Goal: Task Accomplishment & Management: Manage account settings

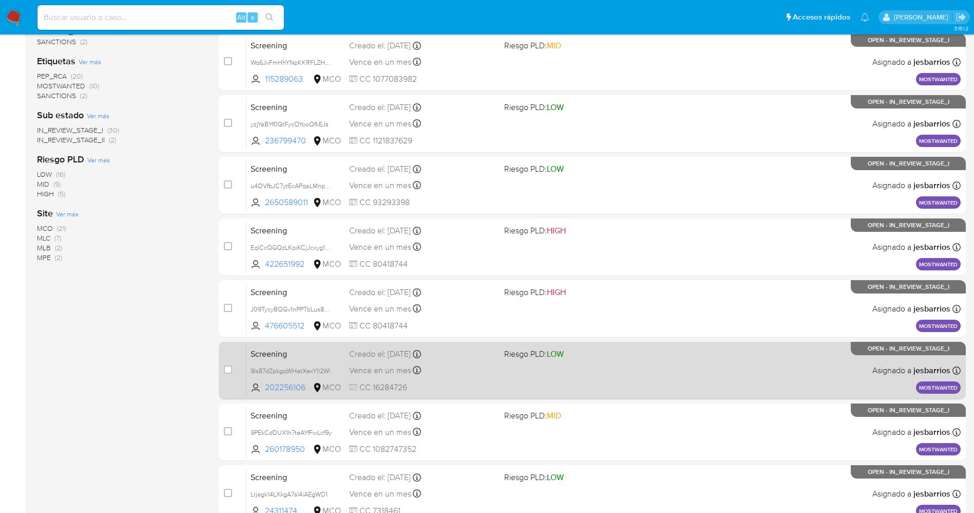
scroll to position [335, 0]
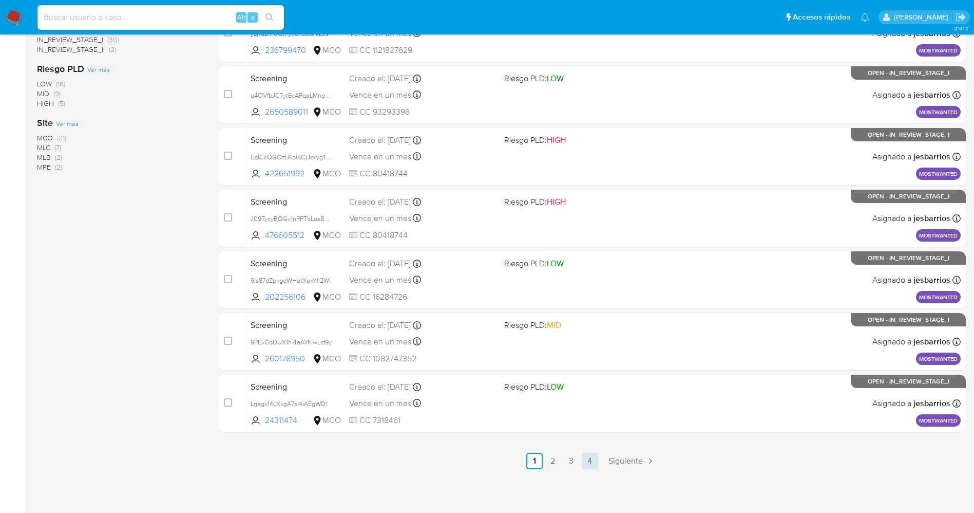
click at [591, 463] on link "4" at bounding box center [590, 460] width 16 height 16
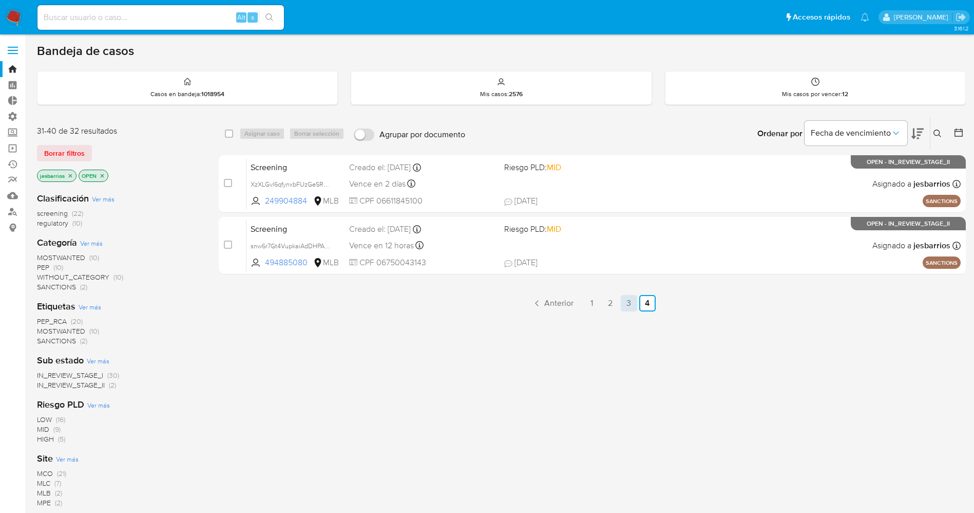
click at [630, 304] on link "3" at bounding box center [629, 303] width 16 height 16
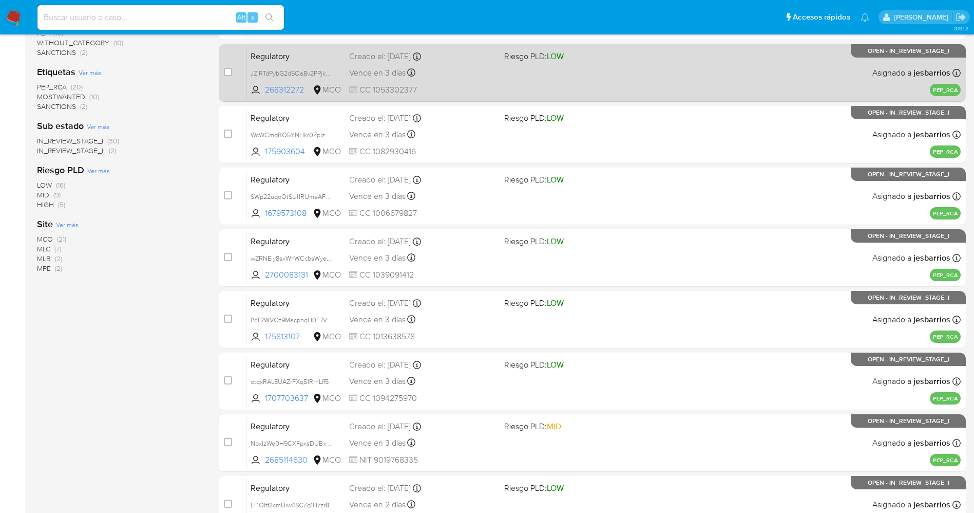
scroll to position [335, 0]
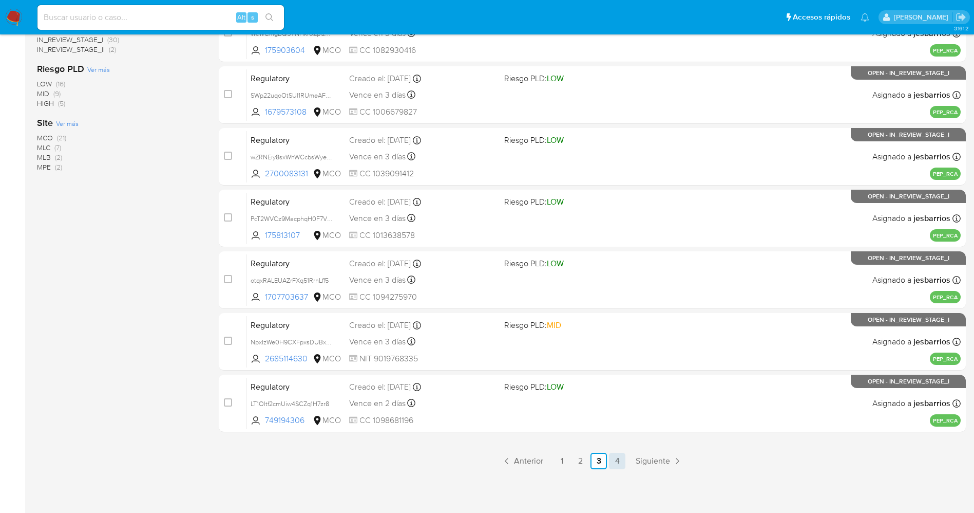
click at [617, 458] on link "4" at bounding box center [617, 460] width 16 height 16
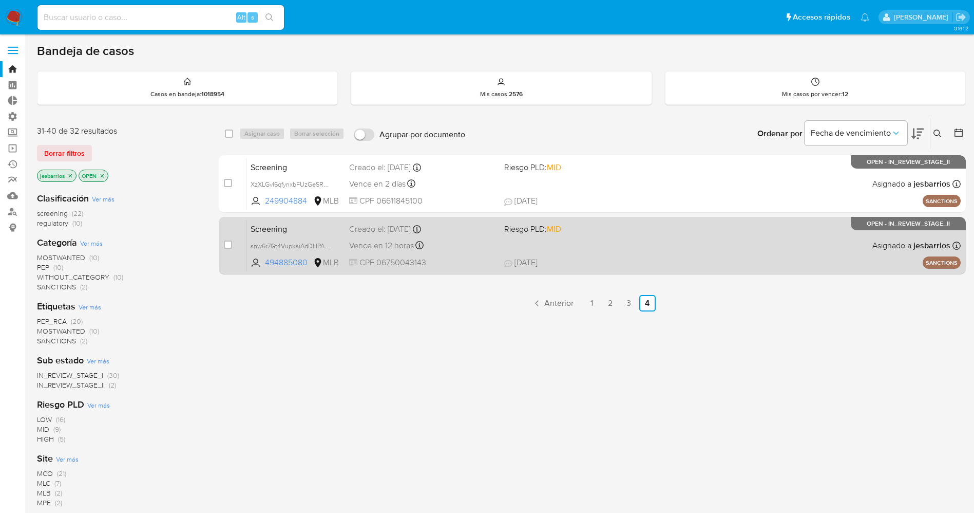
click at [633, 253] on div "Screening snw6r7Gt4VupkaiAdDHPAhvU 494885080 MLB Riesgo PLD: MID Creado el: 24/…" at bounding box center [604, 245] width 714 height 52
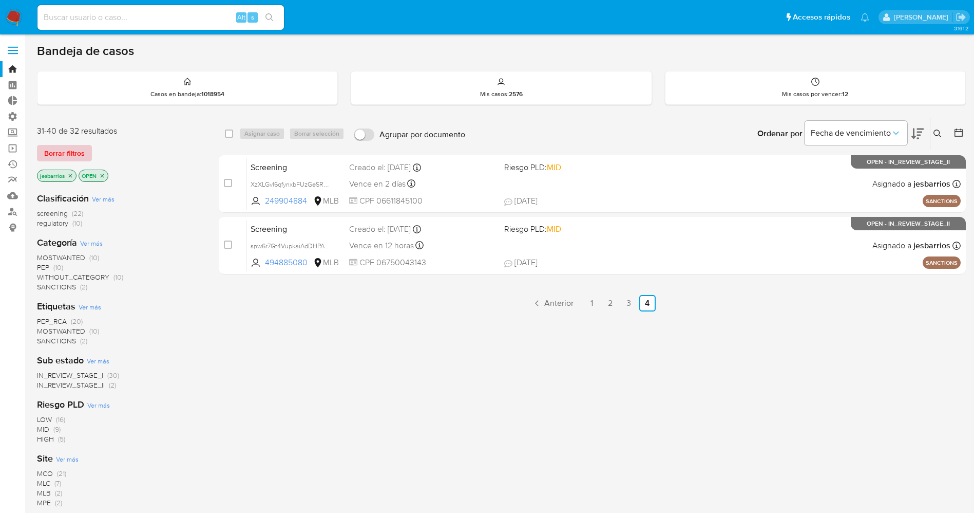
click at [70, 153] on span "Borrar filtros" at bounding box center [64, 153] width 41 height 14
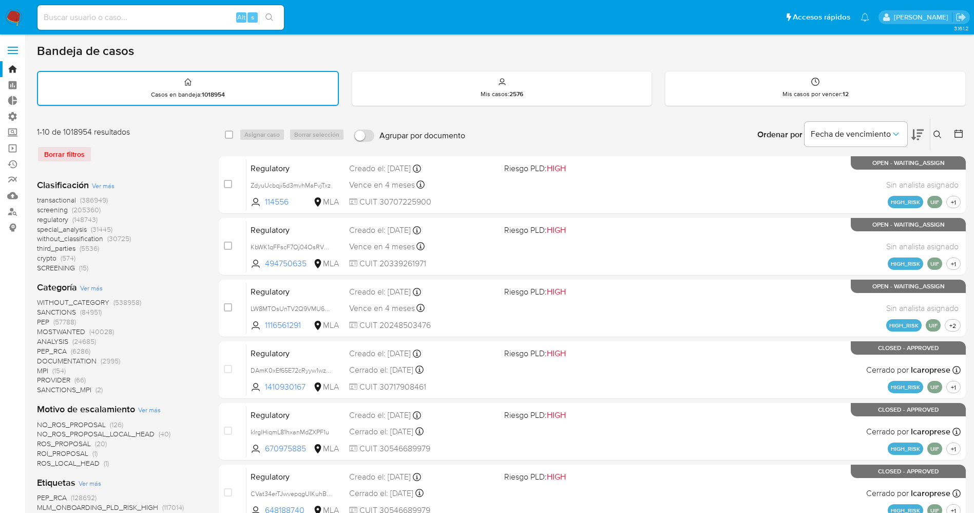
click at [934, 133] on icon at bounding box center [938, 134] width 8 height 8
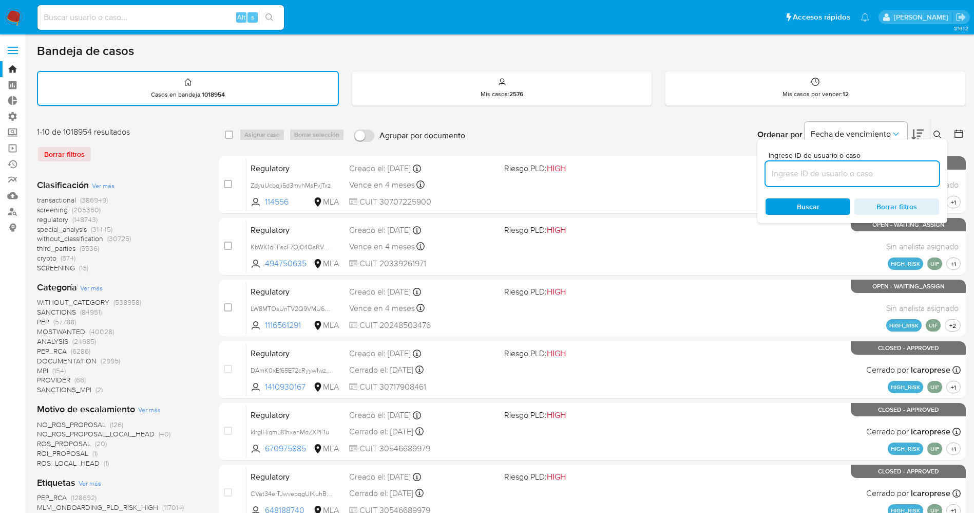
click at [791, 169] on input at bounding box center [853, 173] width 174 height 13
type input "pf8HWc0mzM1PAZV37ZXwCyN3"
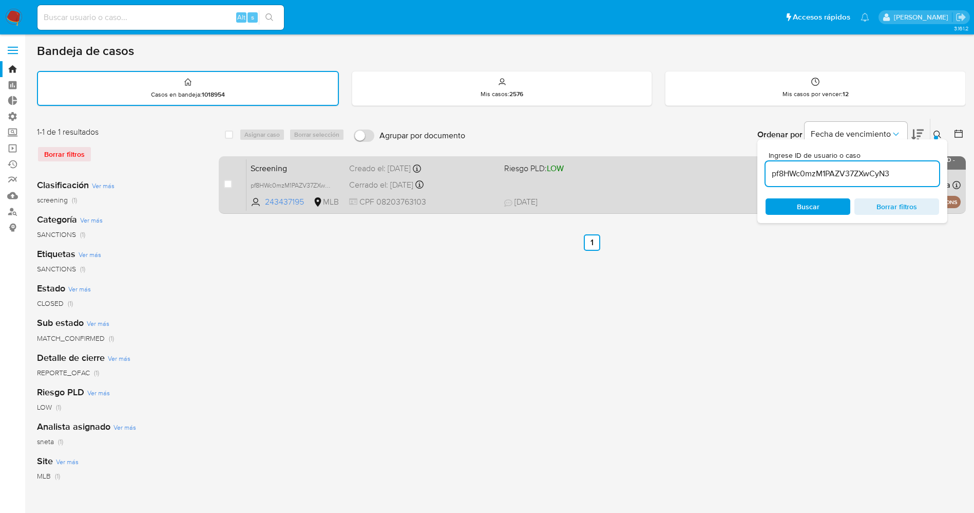
click at [652, 193] on div "Screening pf8HWc0mzM1PAZV37ZXwCyN3 243437195 MLB Riesgo PLD: LOW Creado el: 18/…" at bounding box center [604, 185] width 714 height 52
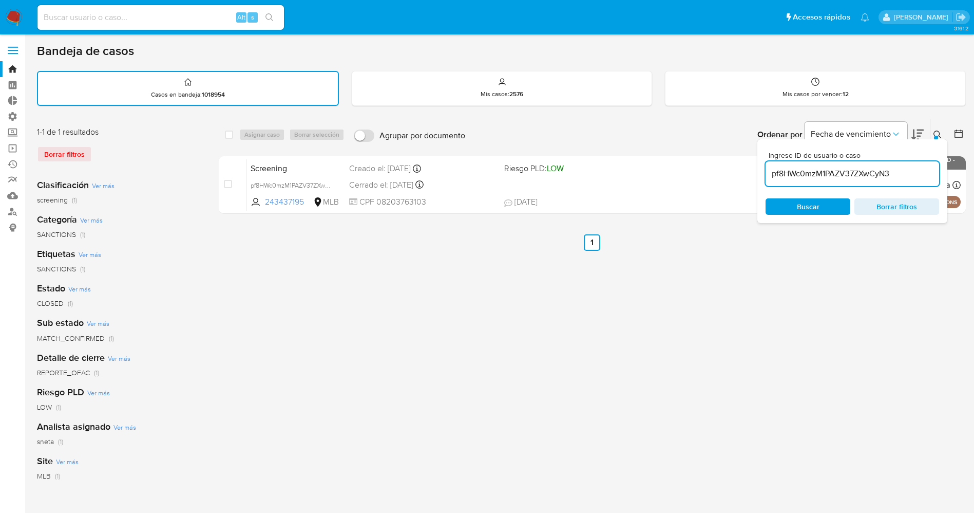
click at [18, 22] on img at bounding box center [13, 17] width 17 height 17
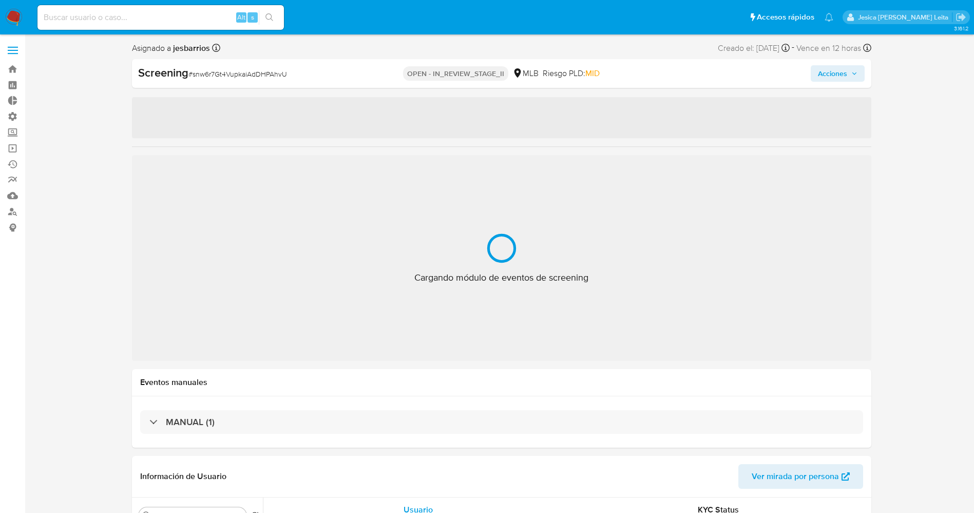
select select "10"
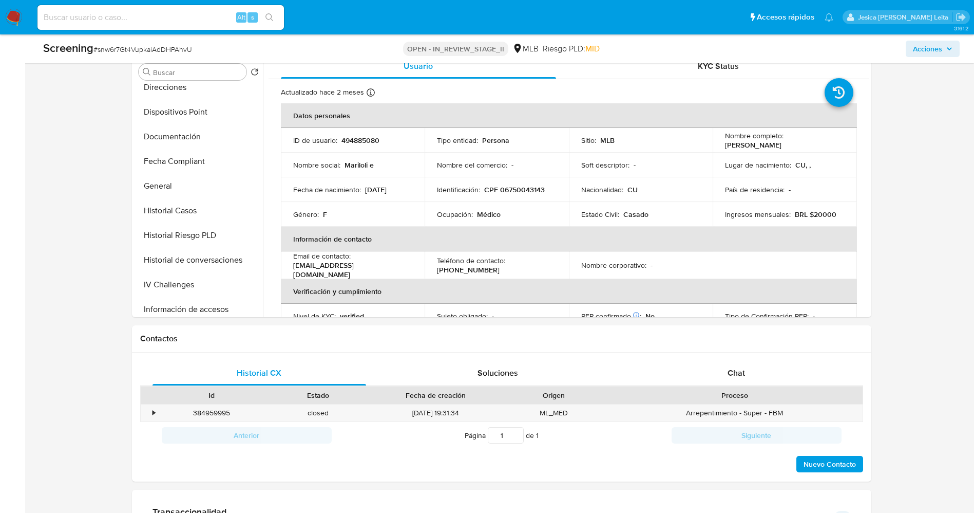
scroll to position [462, 0]
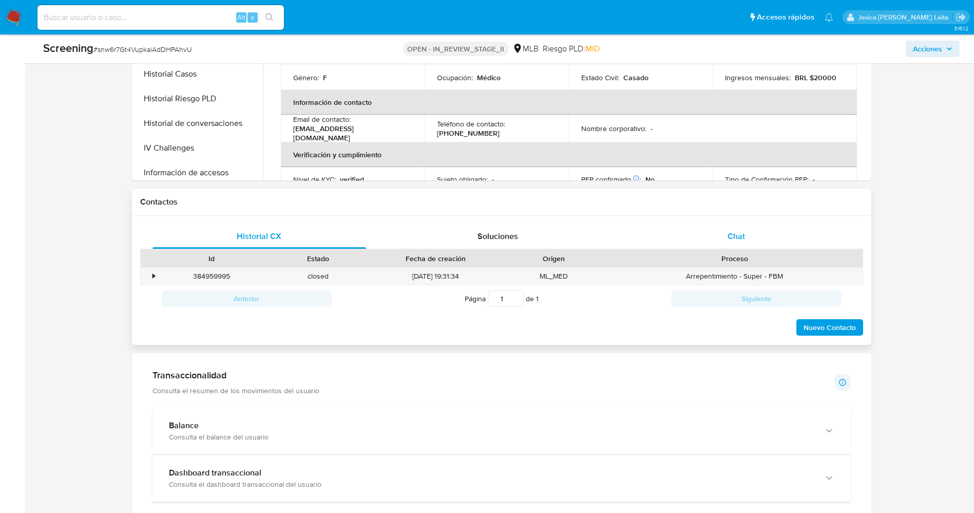
click at [744, 232] on span "Chat" at bounding box center [736, 236] width 17 height 12
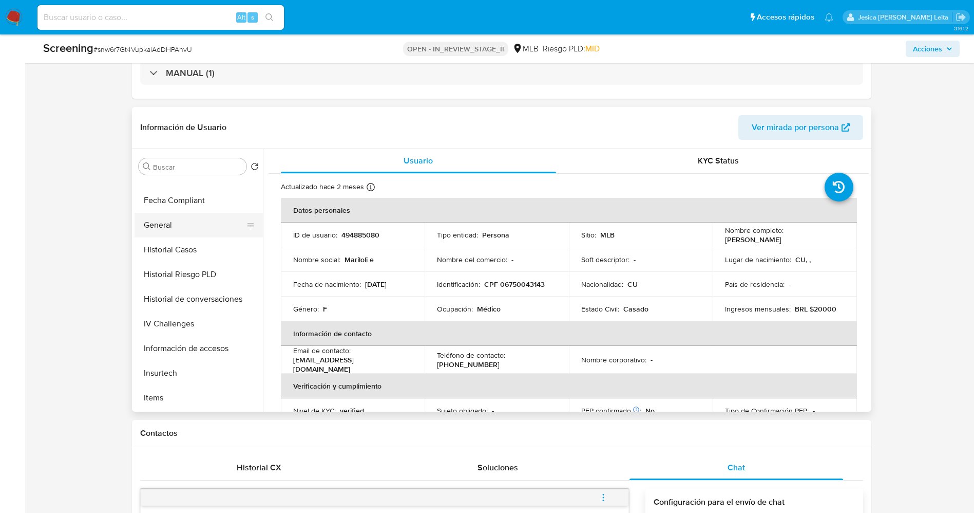
scroll to position [231, 0]
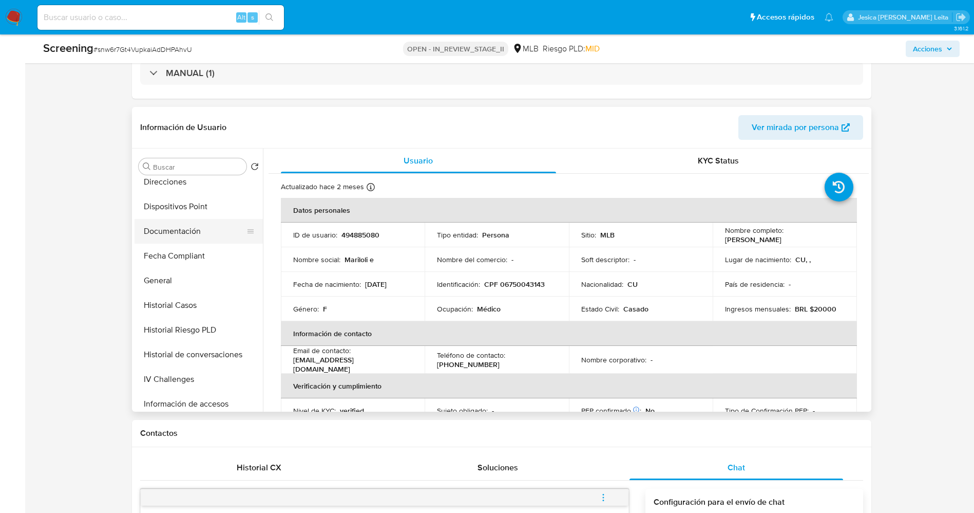
click at [169, 226] on button "Documentación" at bounding box center [195, 231] width 120 height 25
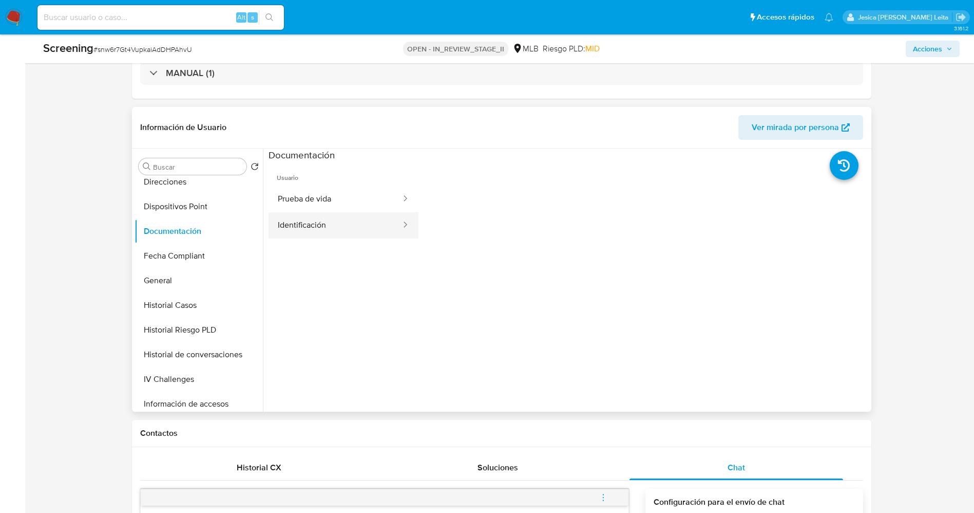
click at [345, 225] on button "Identificación" at bounding box center [336, 225] width 134 height 26
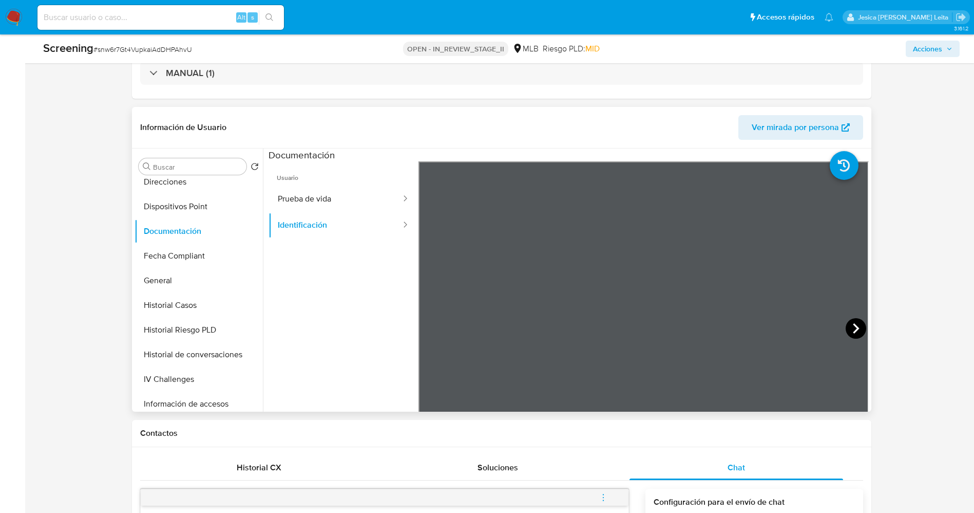
click at [860, 322] on icon at bounding box center [856, 328] width 21 height 21
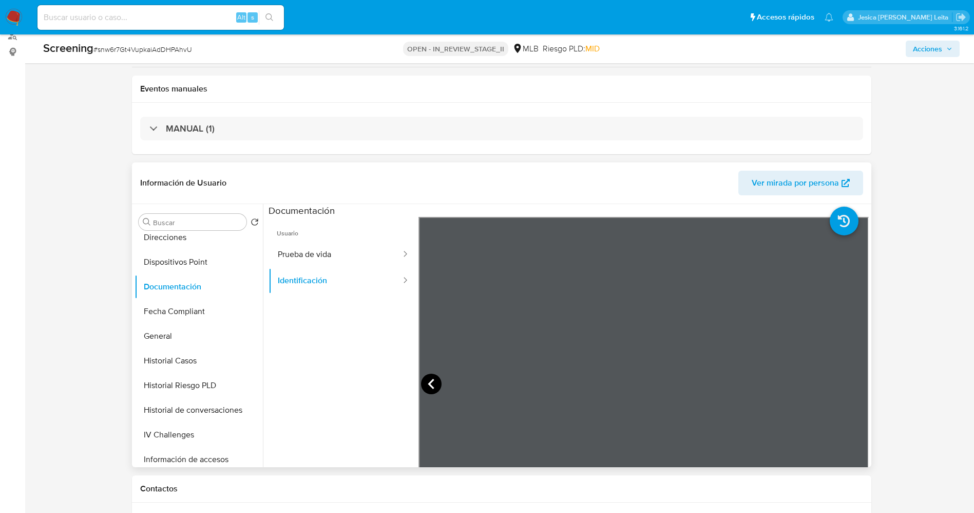
scroll to position [154, 0]
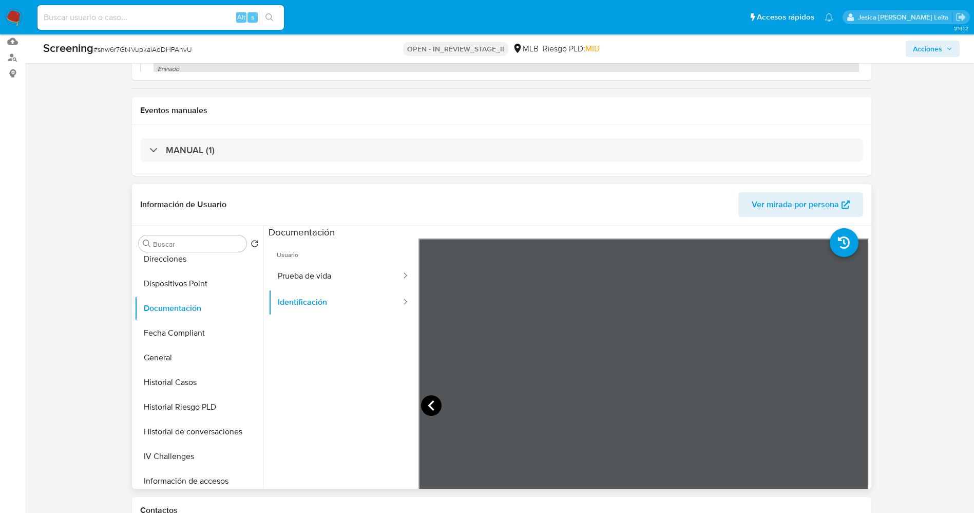
click at [433, 403] on icon at bounding box center [431, 405] width 21 height 21
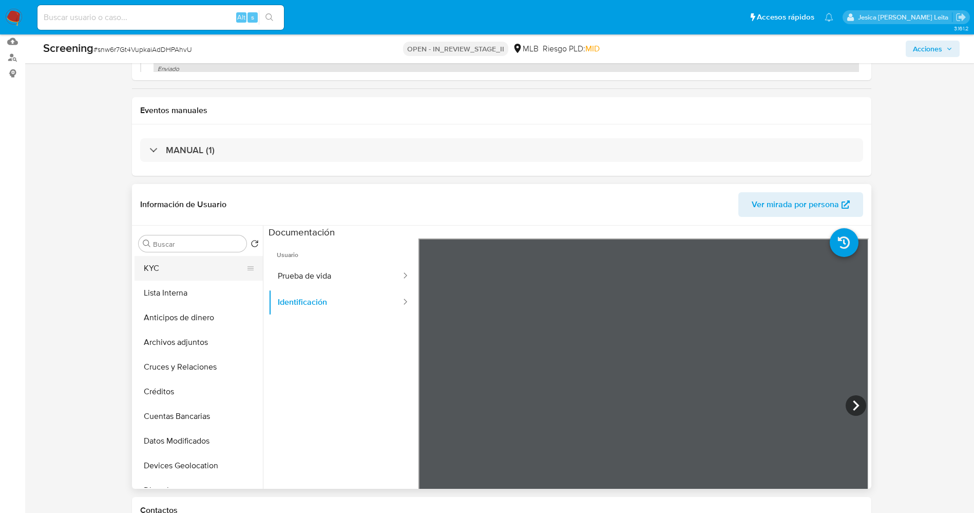
click at [180, 269] on button "KYC" at bounding box center [195, 268] width 120 height 25
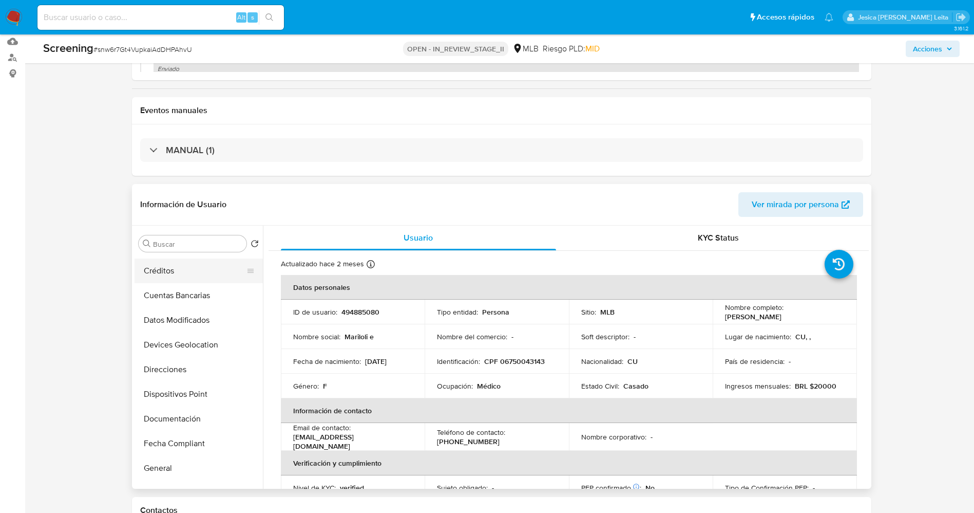
scroll to position [154, 0]
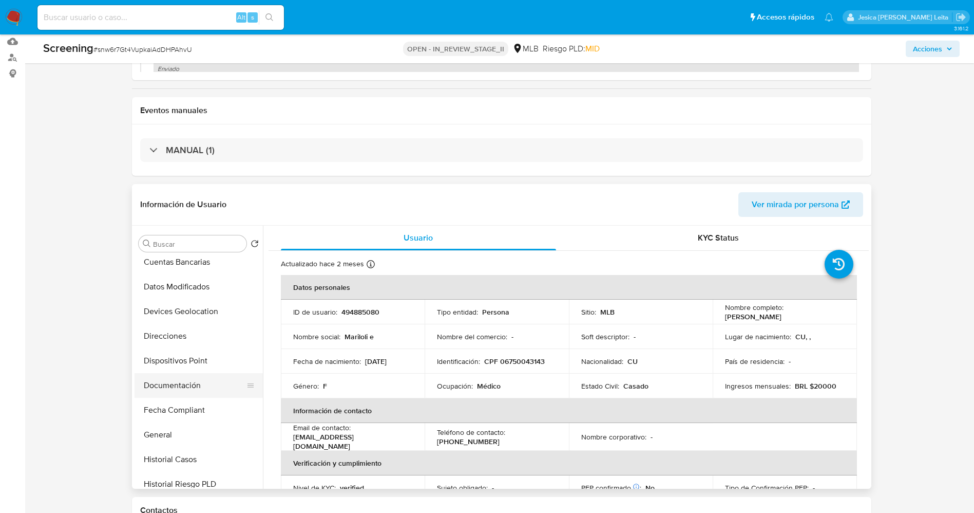
click at [176, 381] on button "Documentación" at bounding box center [195, 385] width 120 height 25
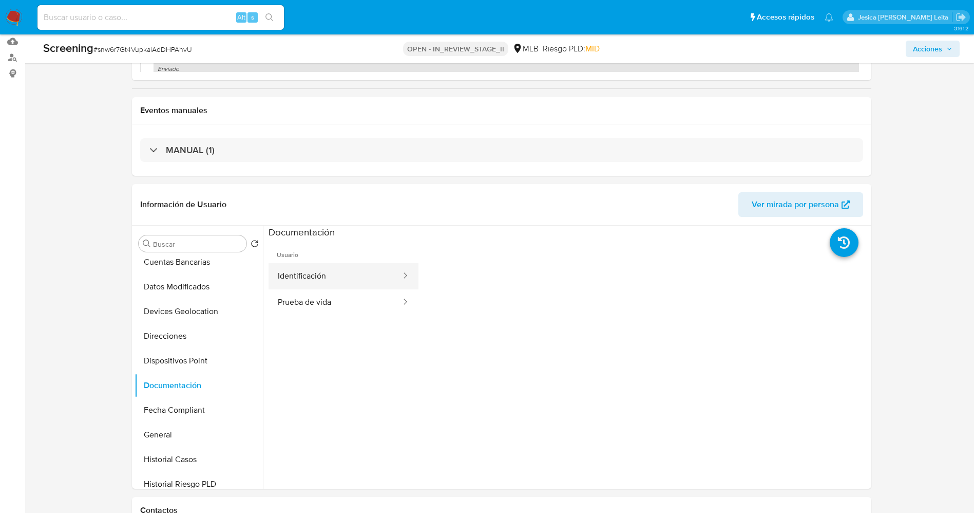
click at [321, 285] on button "Identificación" at bounding box center [336, 276] width 134 height 26
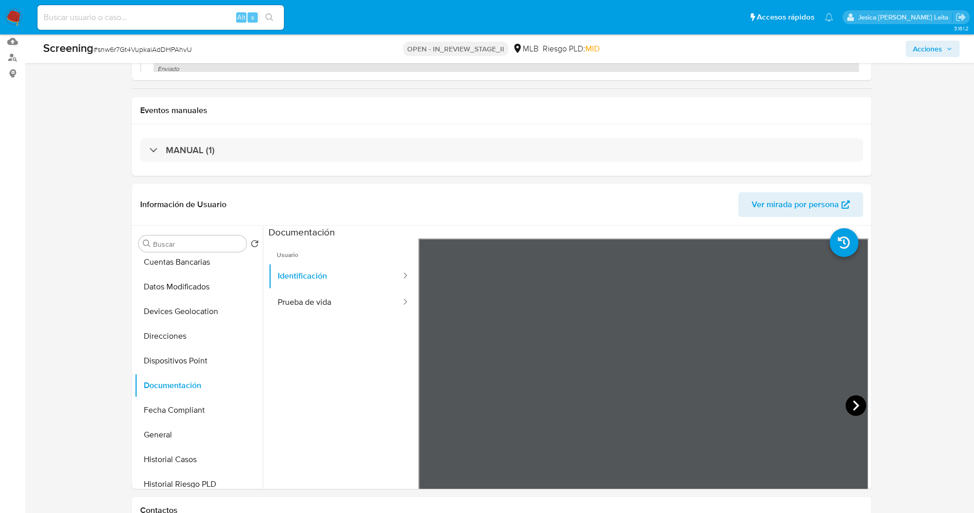
click at [850, 407] on icon at bounding box center [856, 405] width 21 height 21
click at [307, 306] on button "Prueba de vida" at bounding box center [336, 302] width 134 height 26
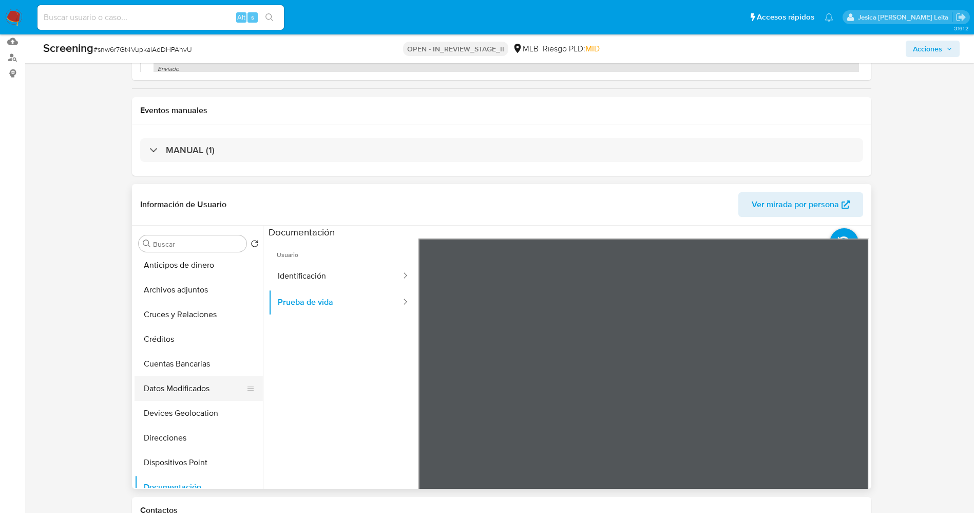
scroll to position [0, 0]
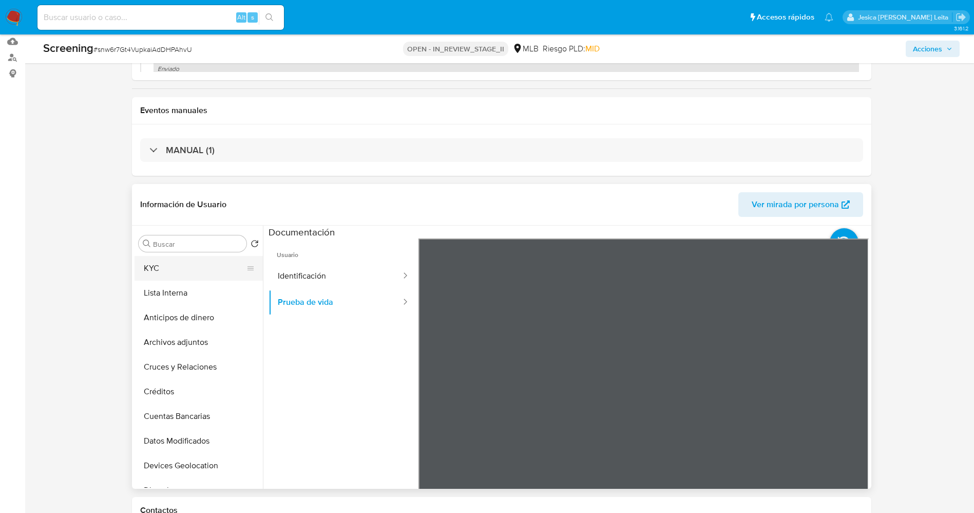
click at [176, 263] on button "KYC" at bounding box center [195, 268] width 120 height 25
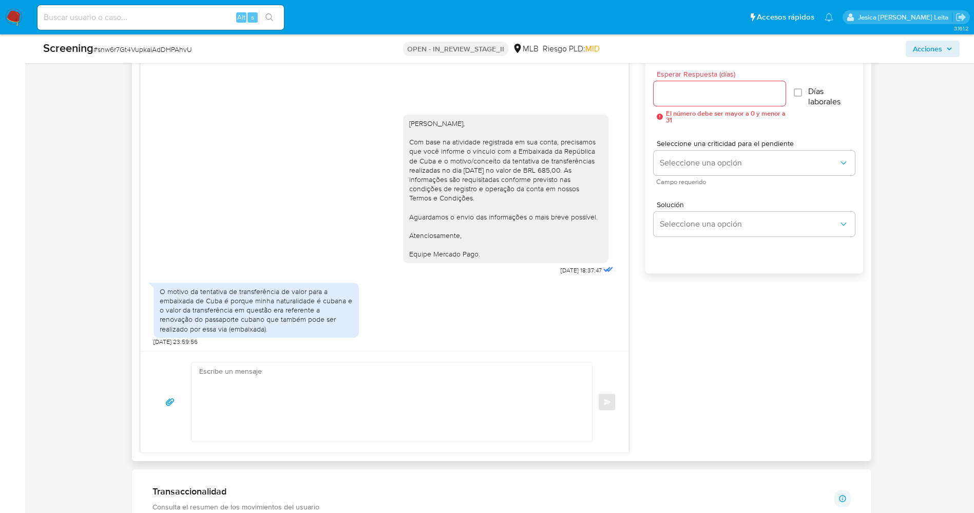
scroll to position [693, 0]
click at [362, 384] on textarea at bounding box center [389, 401] width 381 height 79
paste textarea "Olá Yerannys Eduardo Almaguer Chacon , Entramos em contato novamente para solic…"
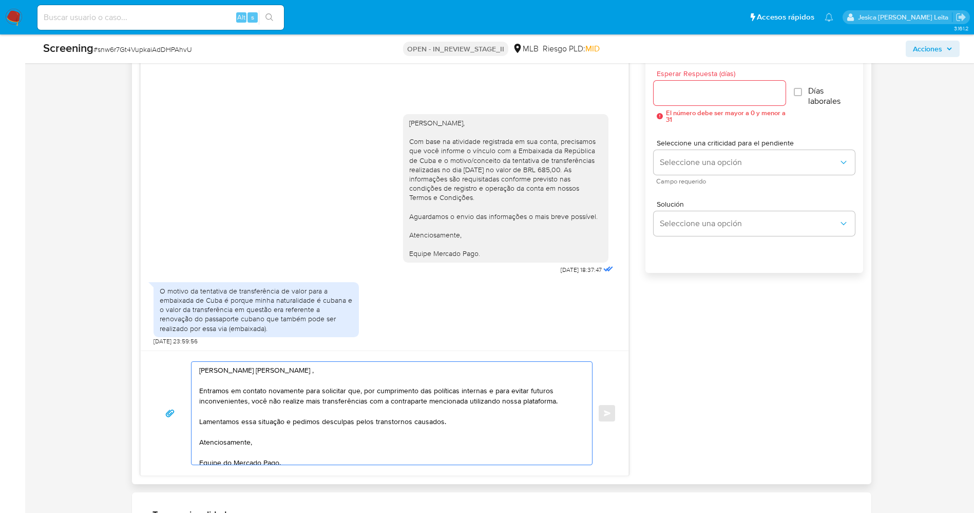
scroll to position [0, 0]
drag, startPoint x: 422, startPoint y: 123, endPoint x: 500, endPoint y: 123, distance: 78.1
click at [500, 123] on div "Olá Mariloli Echevarria Castro, Com base na atividade registrada em sua conta, …" at bounding box center [505, 188] width 193 height 140
copy div "Mariloli Echevarria Castro"
drag, startPoint x: 211, startPoint y: 372, endPoint x: 326, endPoint y: 368, distance: 115.6
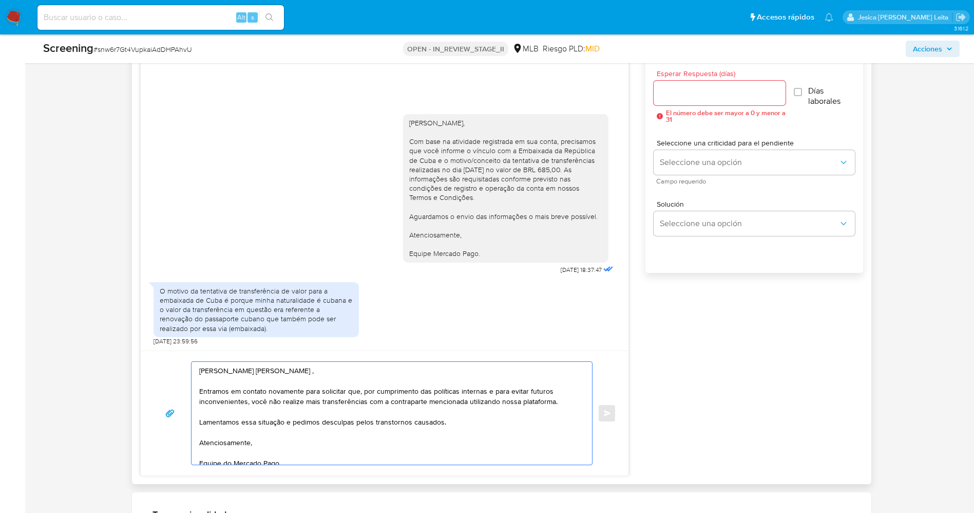
click at [326, 368] on textarea "Olá Yerannys Eduardo Almaguer Chacon , Entramos em contato novamente para solic…" at bounding box center [389, 413] width 381 height 103
paste textarea "Mariloli Echevarria Castro"
click at [211, 370] on textarea "OláMariloli Echevarria Castro , Entramos em contato novamente para solicitar qu…" at bounding box center [389, 413] width 381 height 103
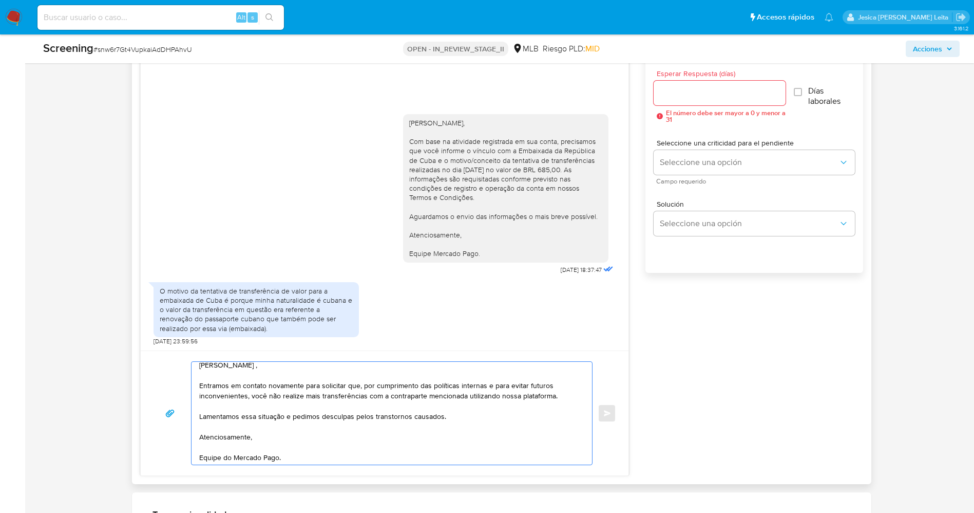
scroll to position [7, 0]
type textarea "[PERSON_NAME] , Entramos em contato novamente para solicitar que, por cumprimen…"
click at [744, 98] on input "Esperar Respuesta (días)" at bounding box center [720, 92] width 132 height 13
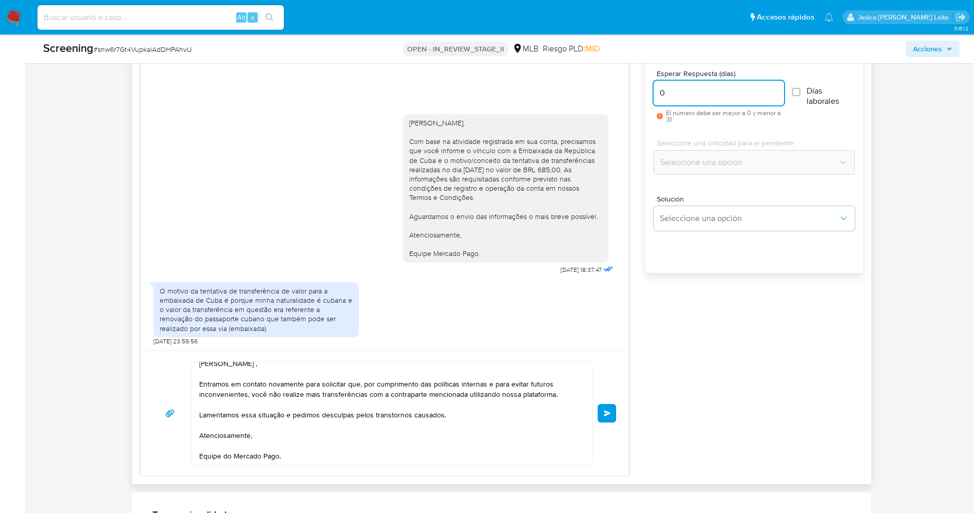
type input "0"
click at [709, 356] on div "Olá Mariloli Echevarria Castro, Com base na atividade registrada em sua conta, …" at bounding box center [501, 250] width 723 height 449
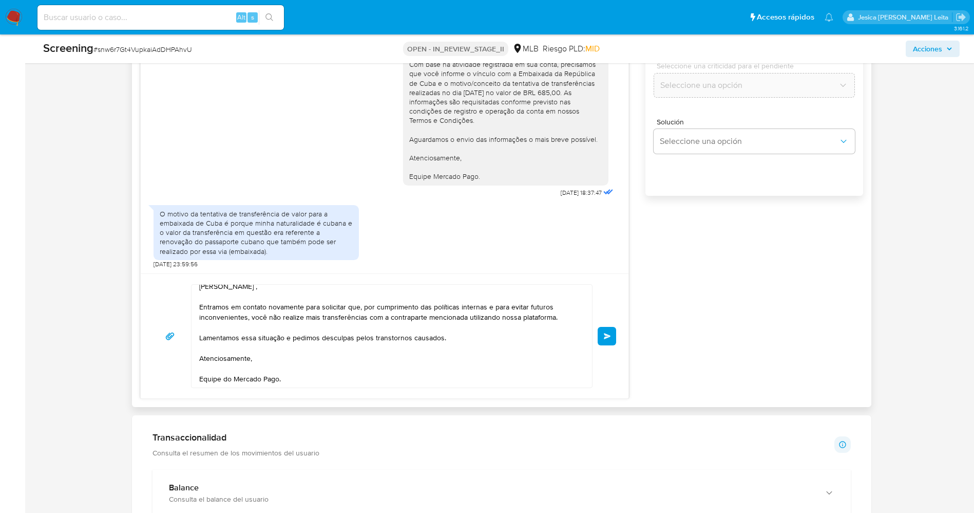
click at [603, 329] on button "Enviar" at bounding box center [607, 336] width 18 height 18
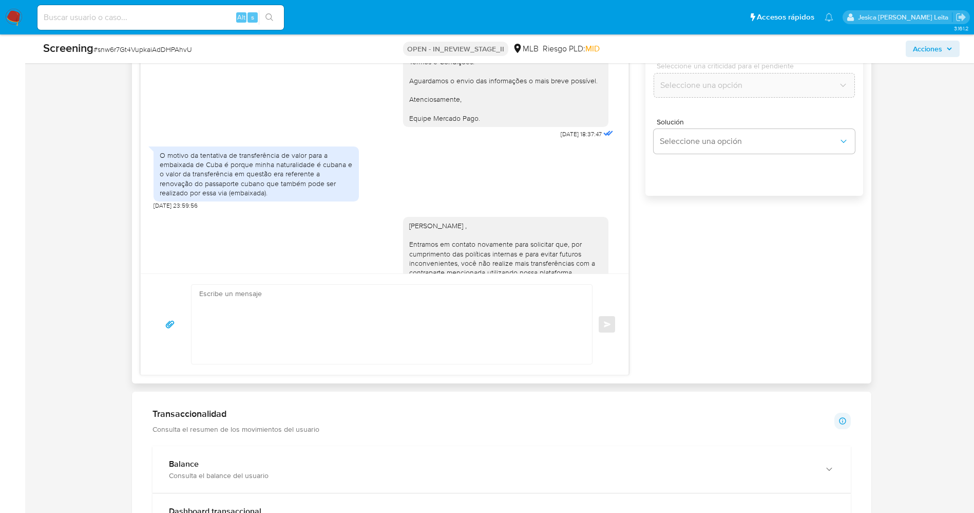
scroll to position [93, 0]
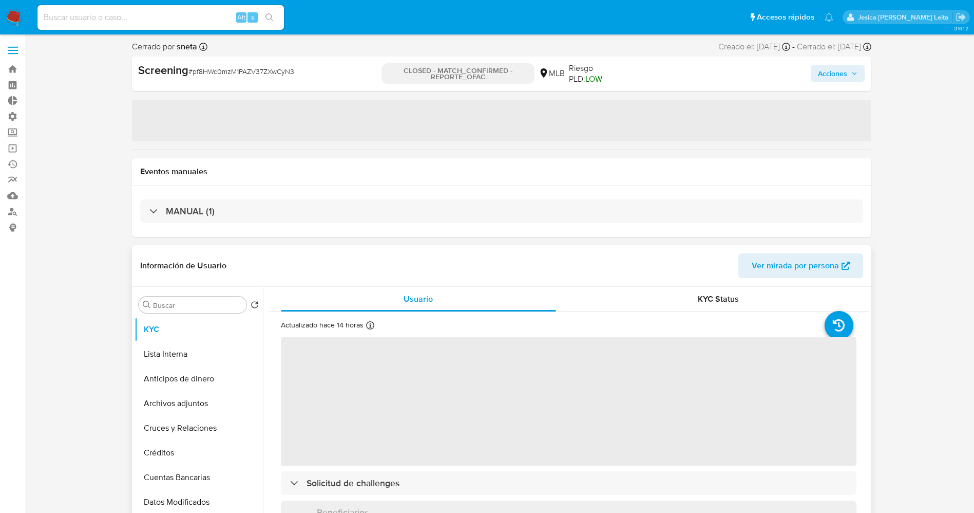
select select "10"
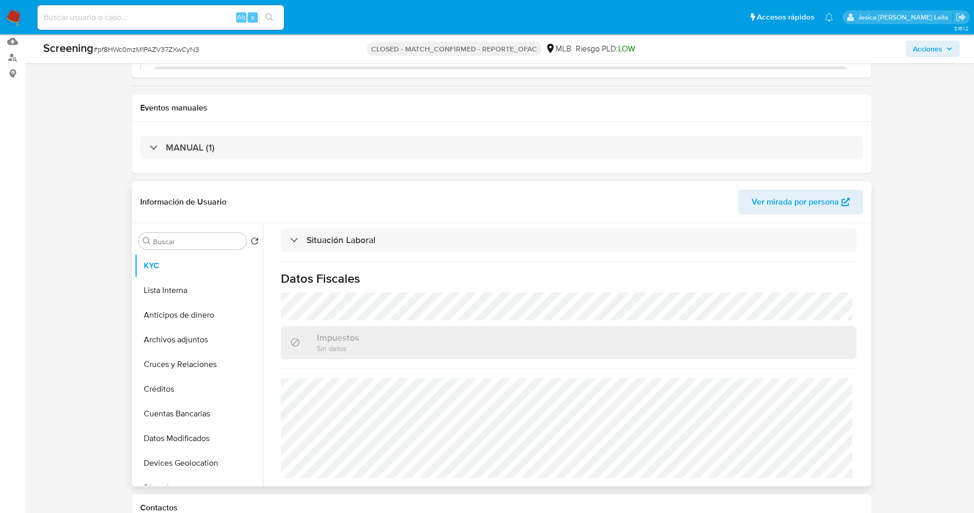
scroll to position [462, 0]
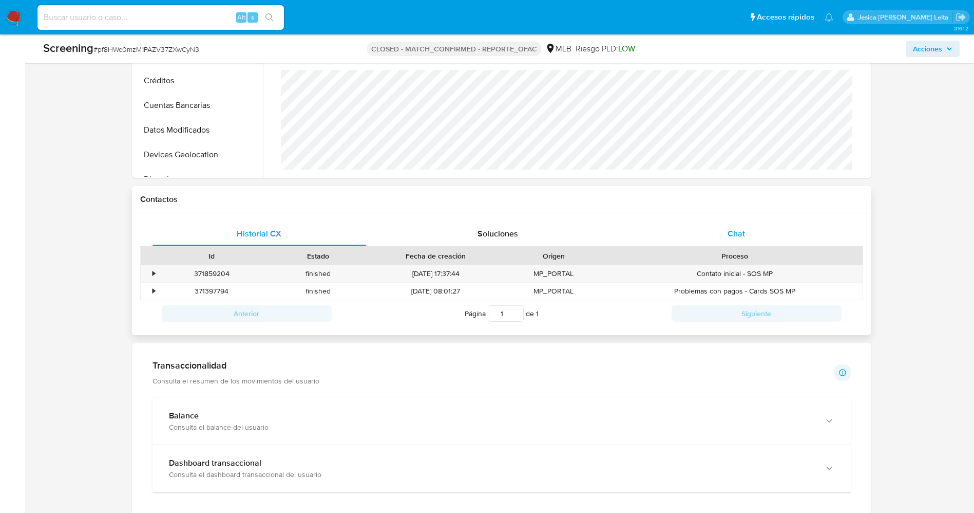
click at [748, 236] on div "Chat" at bounding box center [737, 233] width 214 height 25
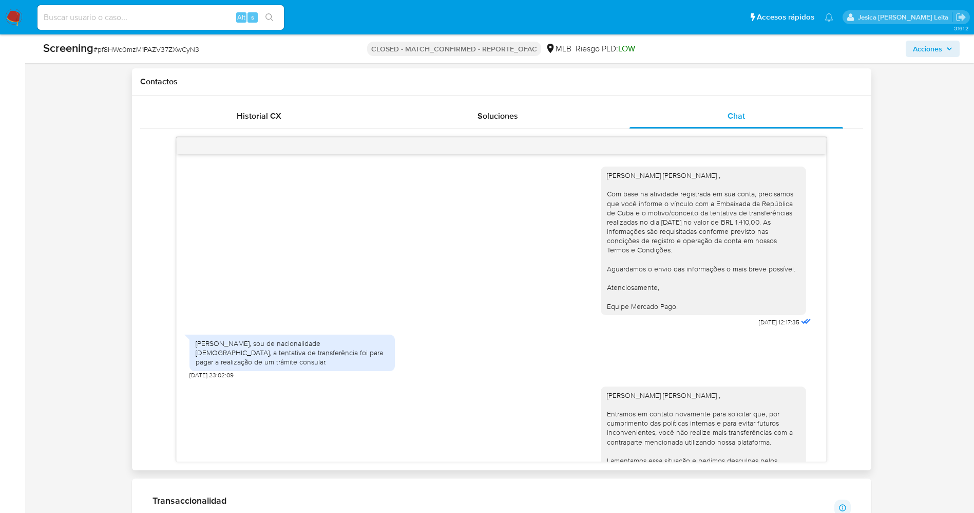
scroll to position [616, 0]
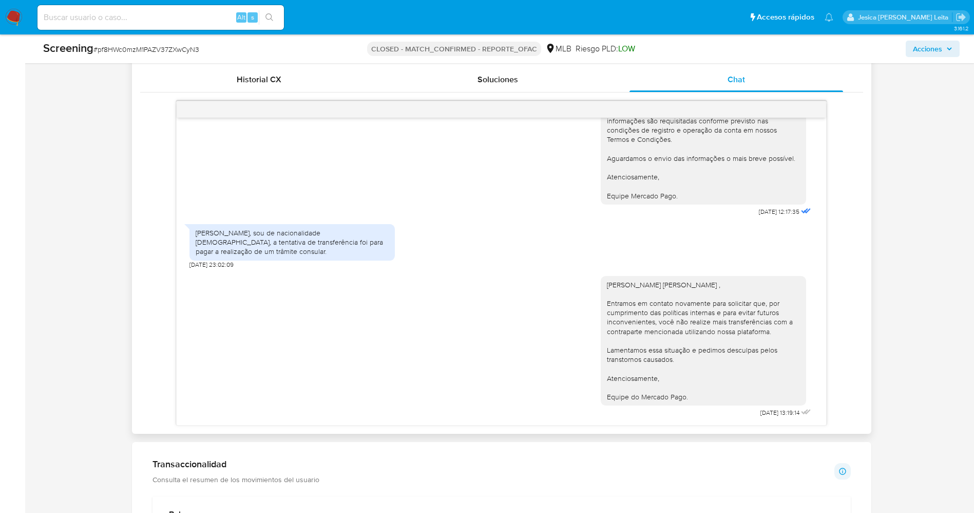
drag, startPoint x: 592, startPoint y: 285, endPoint x: 697, endPoint y: 399, distance: 155.9
click at [697, 399] on div "Olá Yerannys Eduardo Almaguer Chacon , Entramos em contato novamente para solic…" at bounding box center [703, 340] width 205 height 129
copy div "Olá Yerannys Eduardo Almaguer Chacon , Entramos em contato novamente para solic…"
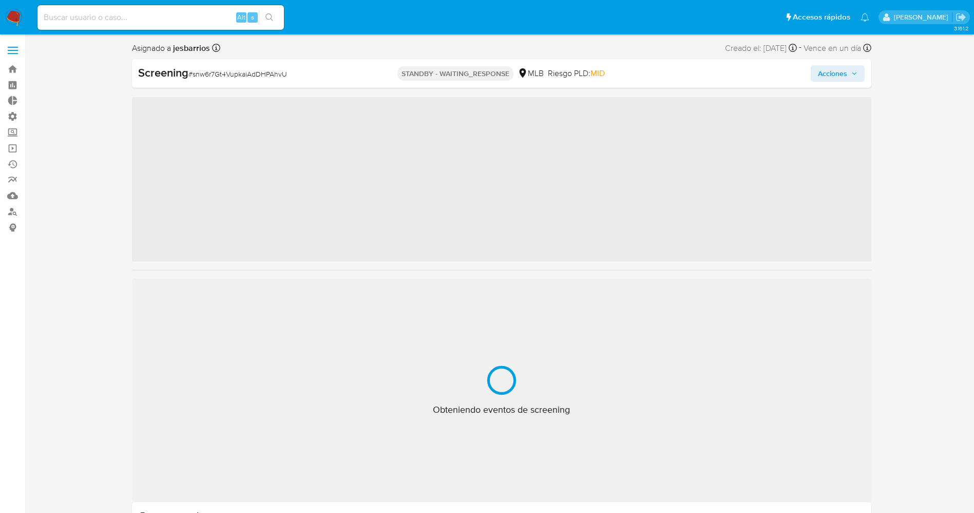
select select "10"
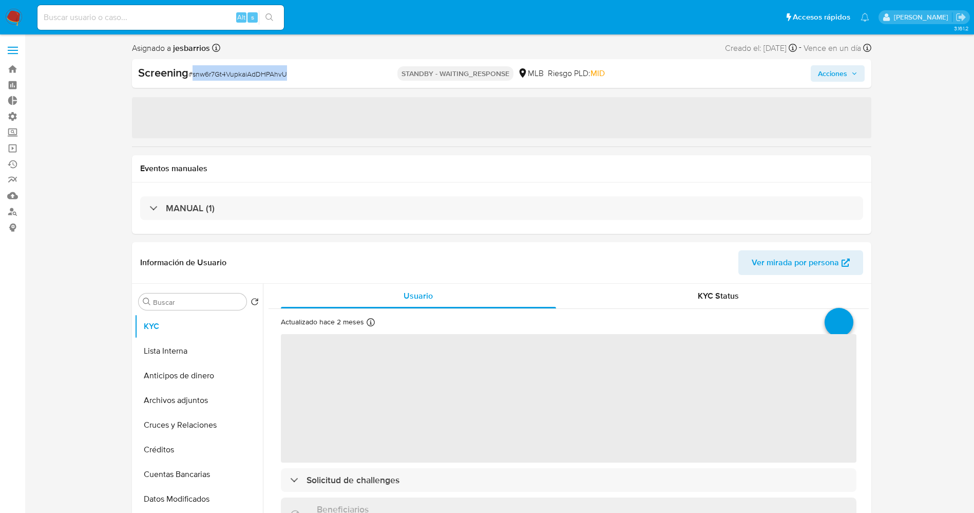
drag, startPoint x: 192, startPoint y: 74, endPoint x: 294, endPoint y: 70, distance: 102.8
click at [294, 70] on div "Screening # snw6r7Gt4VupkaiAdDHPAhvU" at bounding box center [257, 72] width 239 height 15
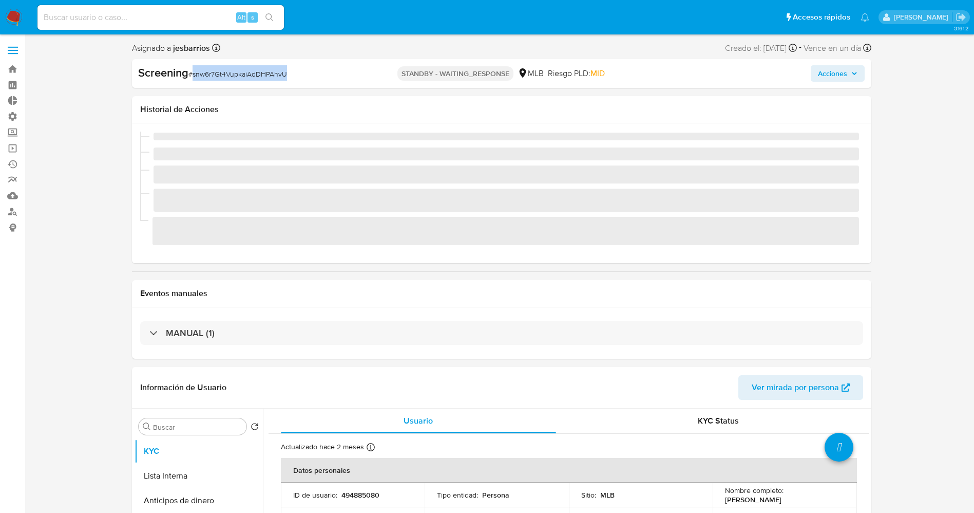
copy span "snw6r7Gt4VupkaiAdDHPAhvU"
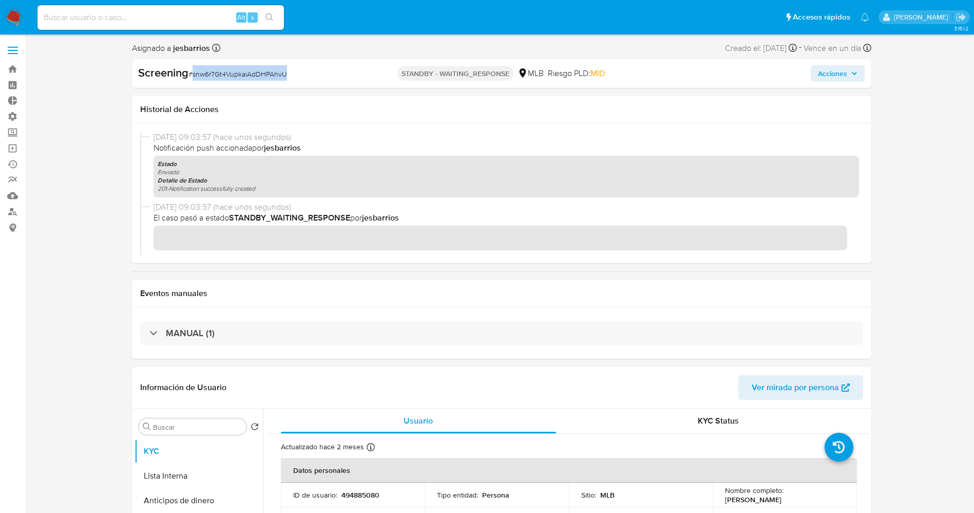
scroll to position [77, 0]
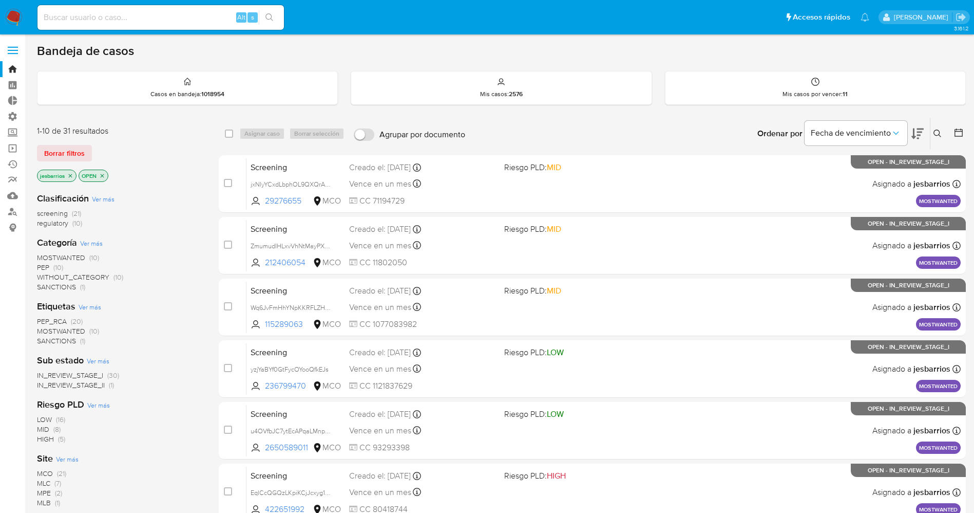
click at [101, 177] on icon "close-filter" at bounding box center [103, 176] width 4 height 4
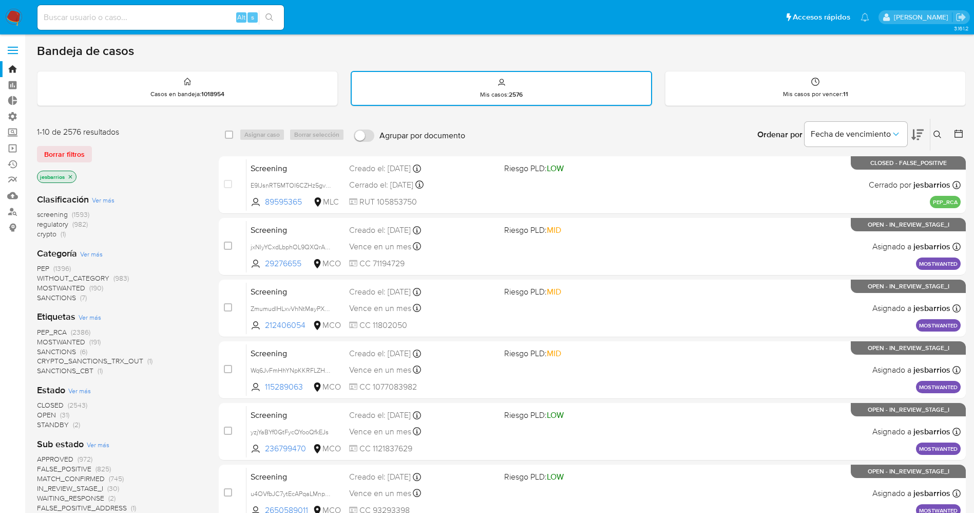
click at [53, 427] on span "STANDBY" at bounding box center [53, 424] width 32 height 10
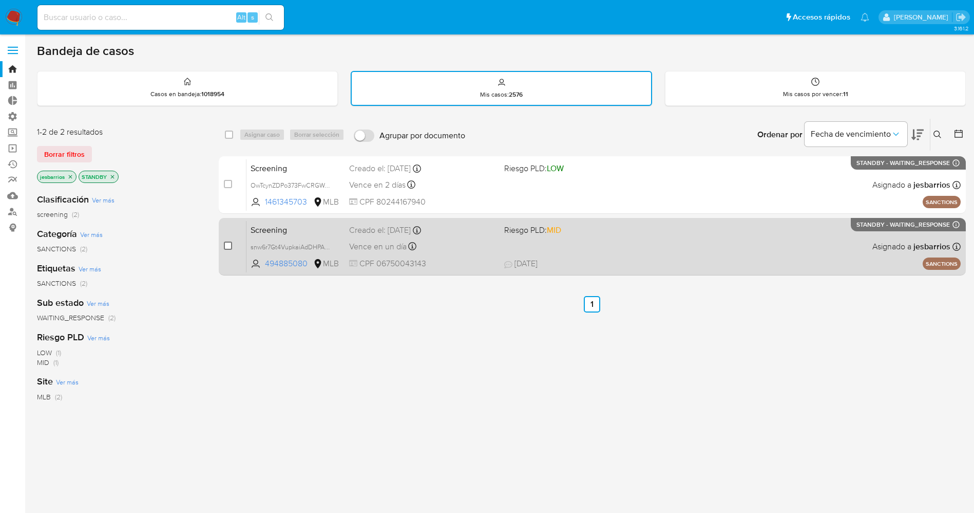
click at [228, 246] on input "checkbox" at bounding box center [228, 245] width 8 height 8
checkbox input "true"
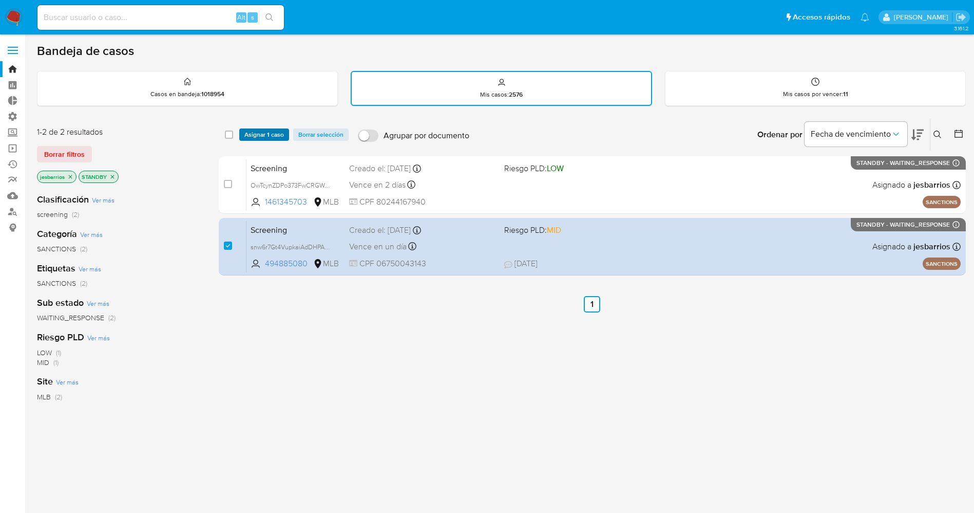
click at [259, 129] on span "Asignar 1 caso" at bounding box center [264, 134] width 40 height 10
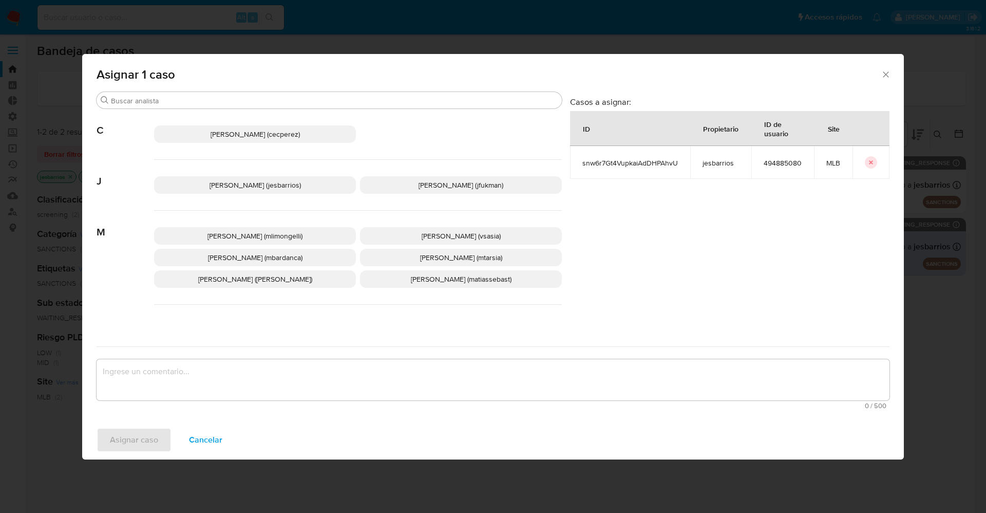
click at [250, 183] on span "[PERSON_NAME] (jesbarrios)" at bounding box center [255, 185] width 91 height 10
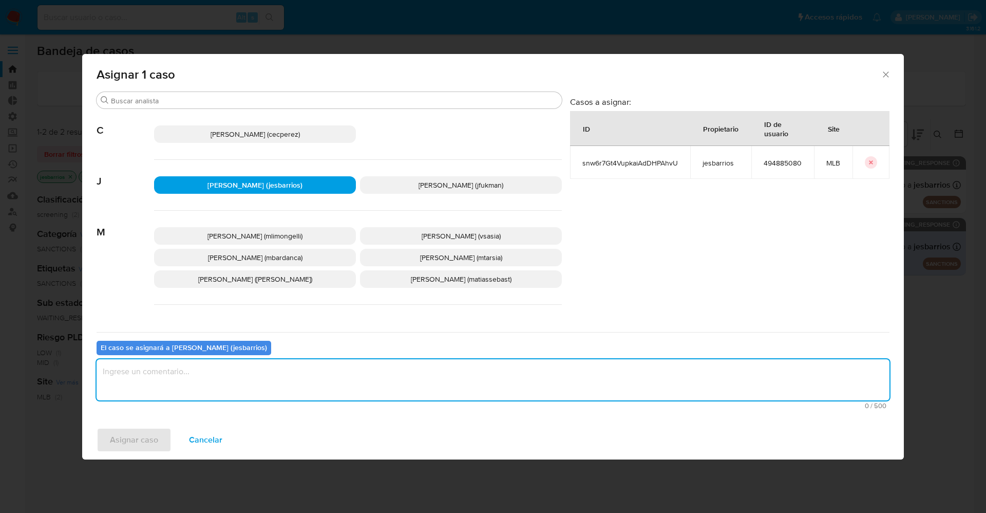
click at [250, 385] on textarea "assign-modal" at bounding box center [493, 379] width 793 height 41
type textarea "Analisis"
click at [138, 445] on span "Asignar caso" at bounding box center [134, 439] width 48 height 23
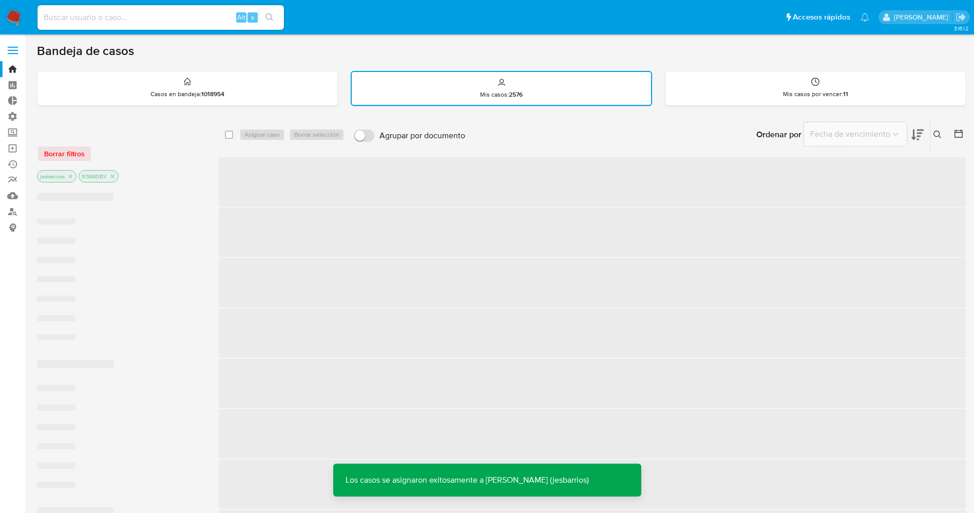
click at [8, 13] on img at bounding box center [13, 17] width 17 height 17
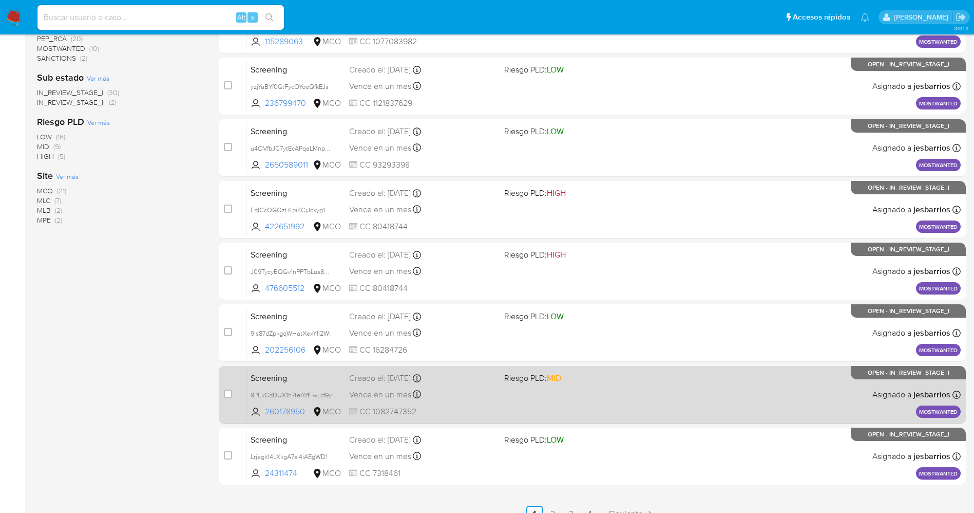
scroll to position [335, 0]
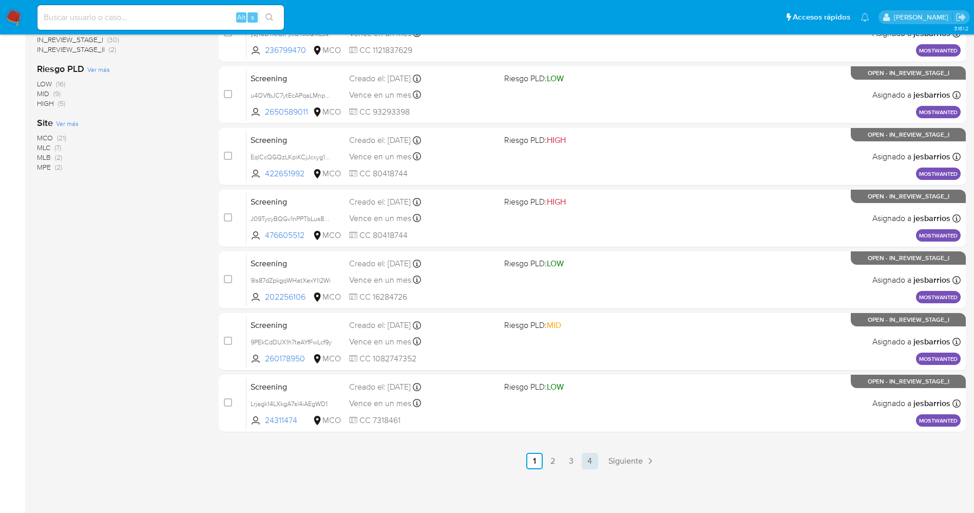
click at [593, 458] on link "4" at bounding box center [590, 460] width 16 height 16
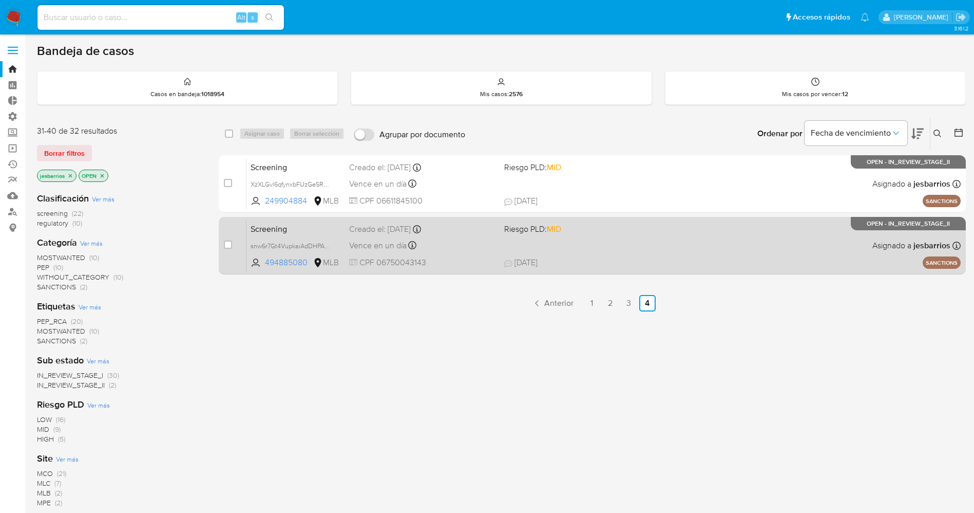
click at [635, 249] on div "Screening snw6r7Gt4VupkaiAdDHPAhvU 494885080 MLB Riesgo PLD: MID Creado el: [DA…" at bounding box center [604, 245] width 714 height 52
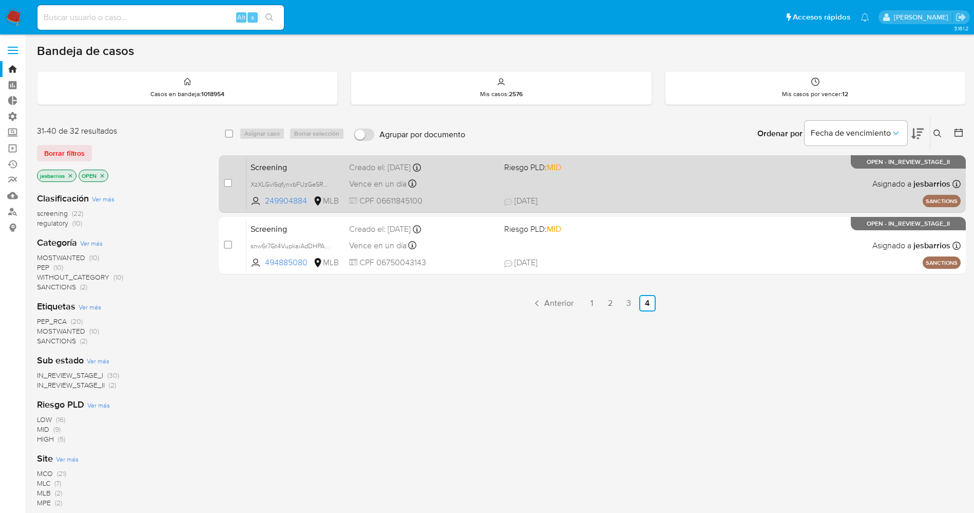
click at [618, 185] on div "Screening XzXLGvl6qfynxbFUzGeSRGLC 249904884 MLB Riesgo PLD: MID Creado el: 25/…" at bounding box center [604, 184] width 714 height 52
click at [602, 185] on div "Screening XzXLGvl6qfynxbFUzGeSRGLC 249904884 MLB Riesgo PLD: MID Creado el: 25/…" at bounding box center [604, 184] width 714 height 52
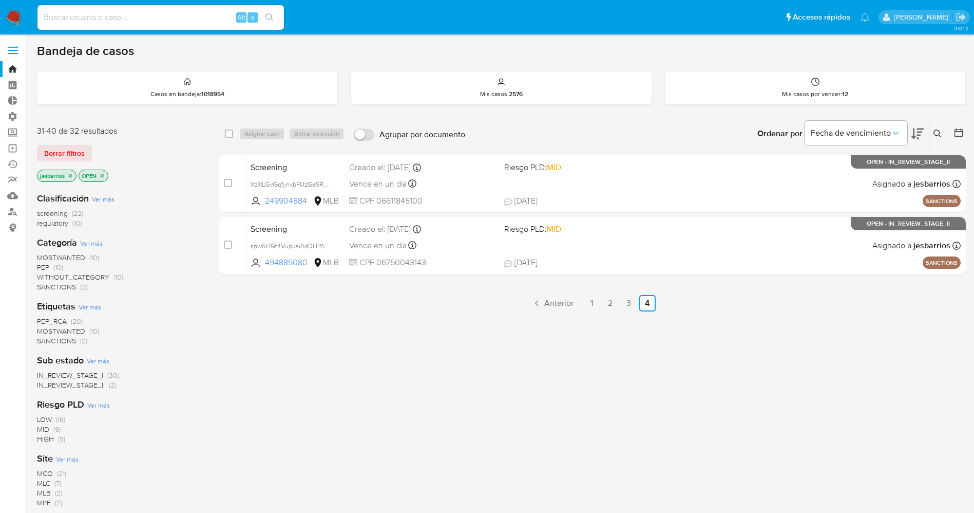
click at [106, 179] on p "OPEN" at bounding box center [93, 175] width 29 height 11
click at [105, 175] on icon "close-filter" at bounding box center [102, 176] width 6 height 6
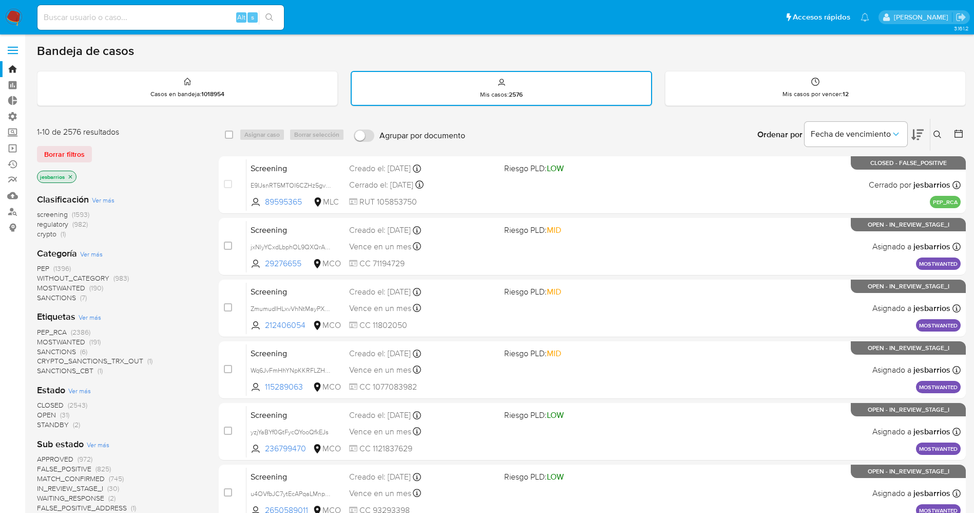
scroll to position [77, 0]
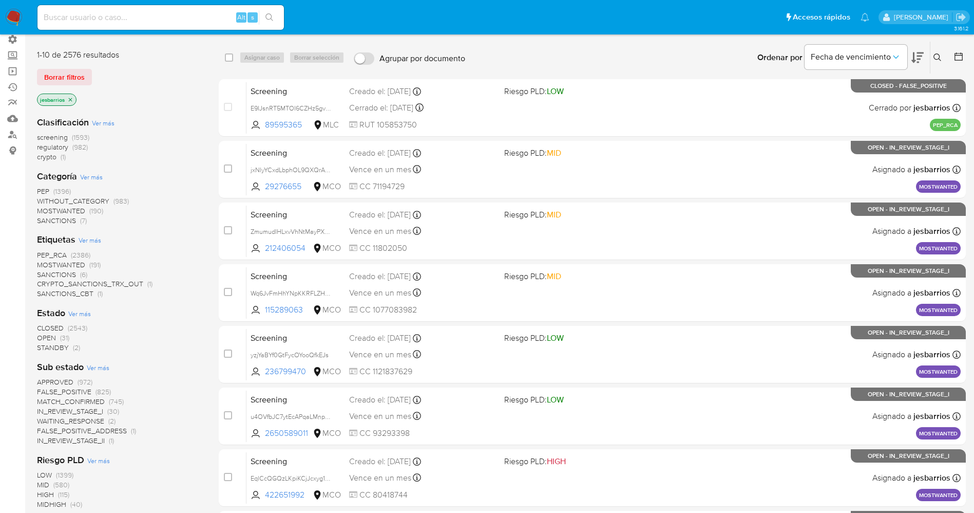
click at [62, 349] on span "STANDBY" at bounding box center [53, 347] width 32 height 10
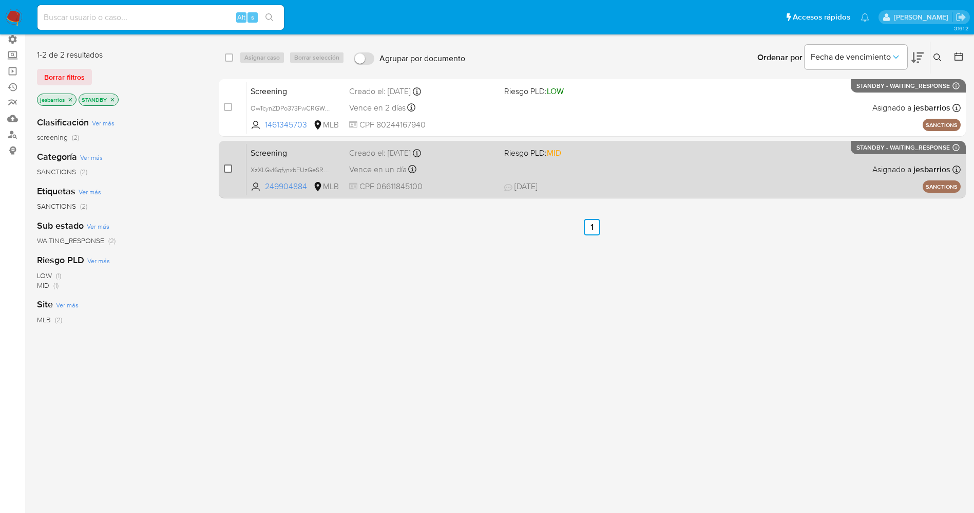
click at [224, 167] on input "checkbox" at bounding box center [228, 168] width 8 height 8
checkbox input "true"
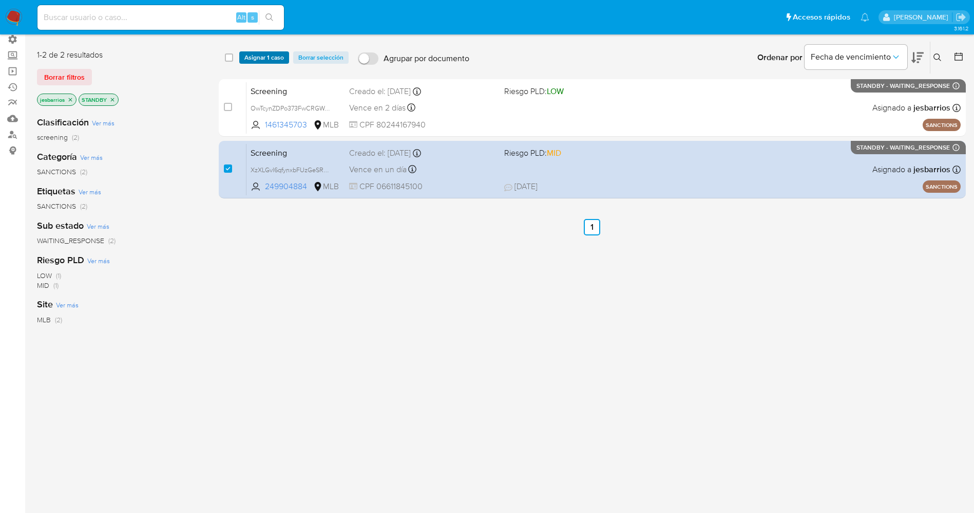
click at [253, 55] on span "Asignar 1 caso" at bounding box center [264, 57] width 40 height 10
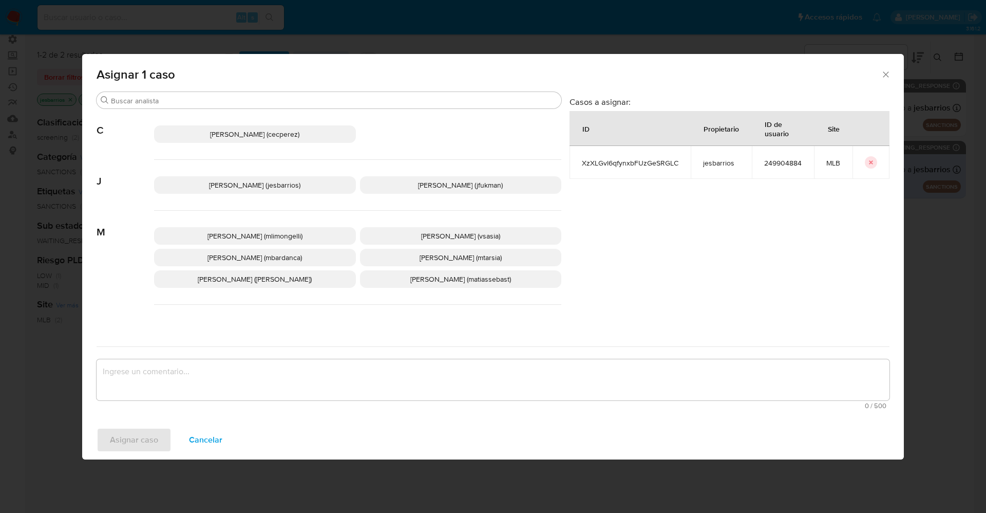
click at [285, 185] on span "Jesica Iris Barrios Leita (jesbarrios)" at bounding box center [254, 185] width 91 height 10
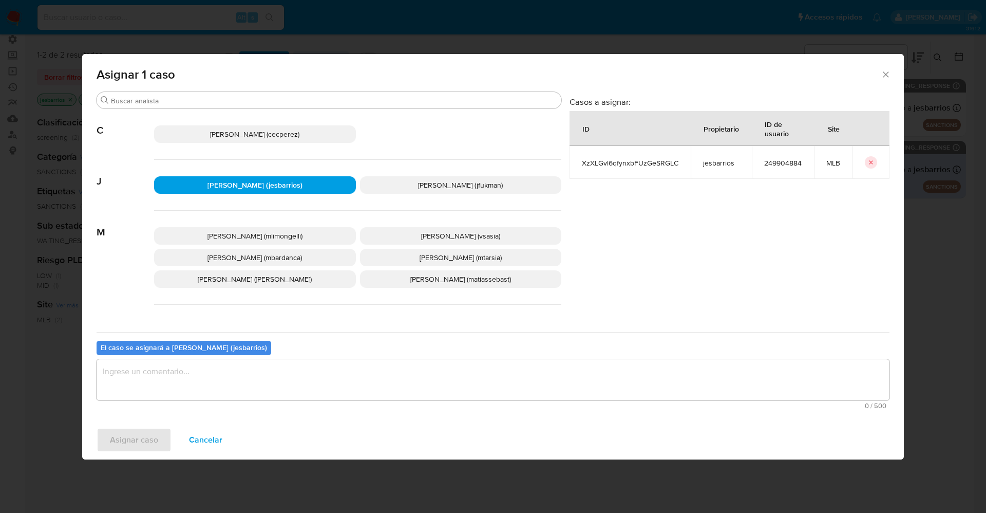
click at [287, 375] on textarea "assign-modal" at bounding box center [493, 379] width 793 height 41
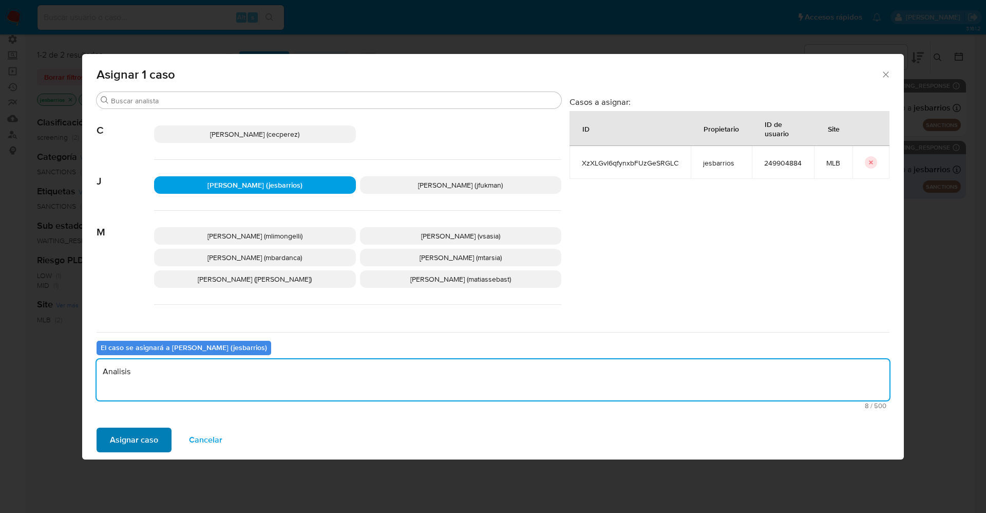
type textarea "Analisis"
click at [115, 436] on span "Asignar caso" at bounding box center [134, 439] width 48 height 23
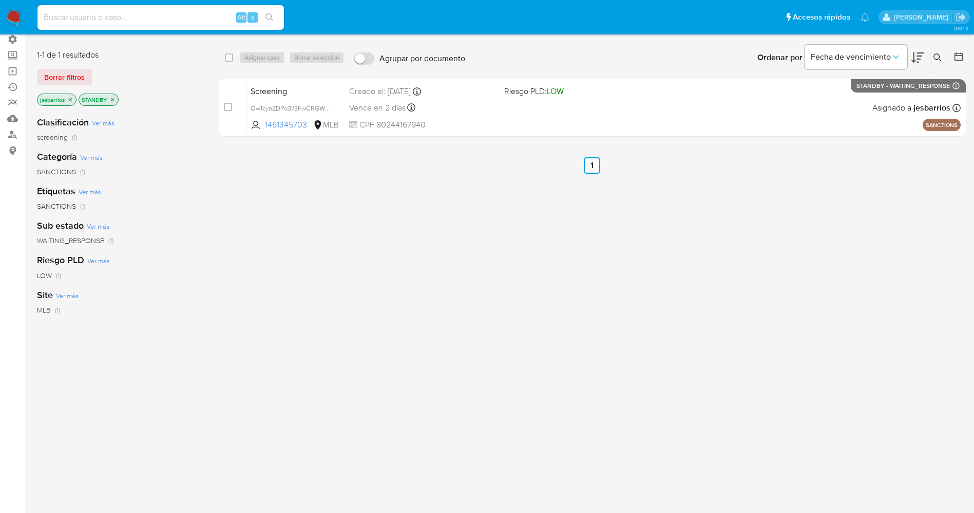
click at [11, 14] on img at bounding box center [13, 17] width 17 height 17
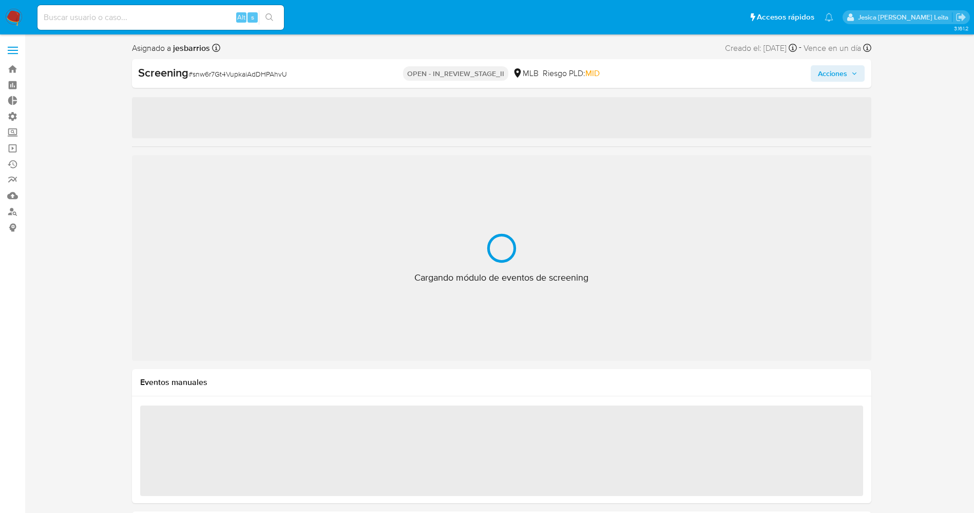
select select "10"
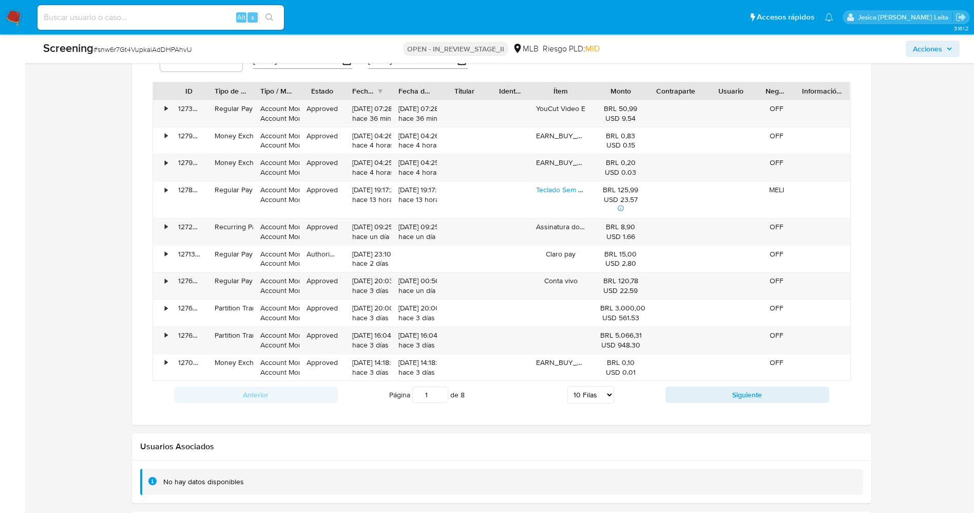
scroll to position [847, 0]
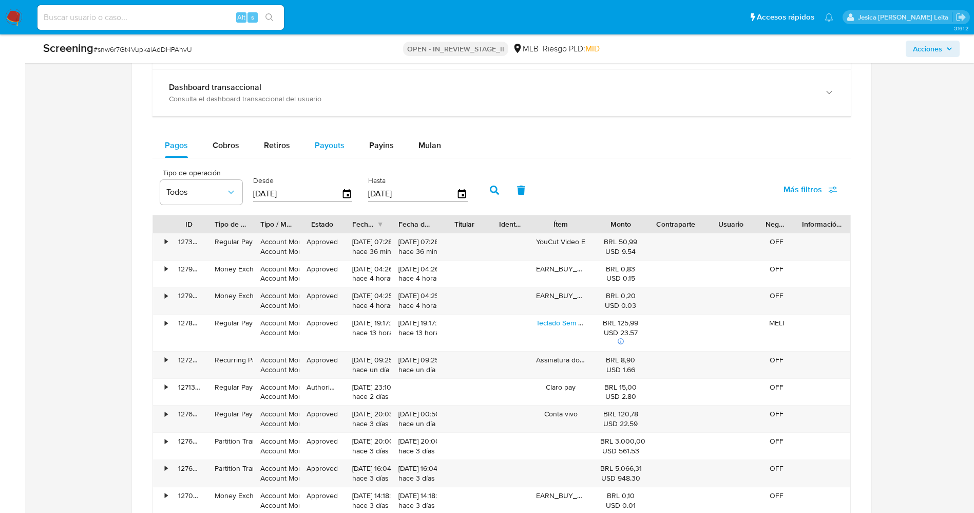
click at [338, 150] on span "Payouts" at bounding box center [330, 145] width 30 height 12
select select "10"
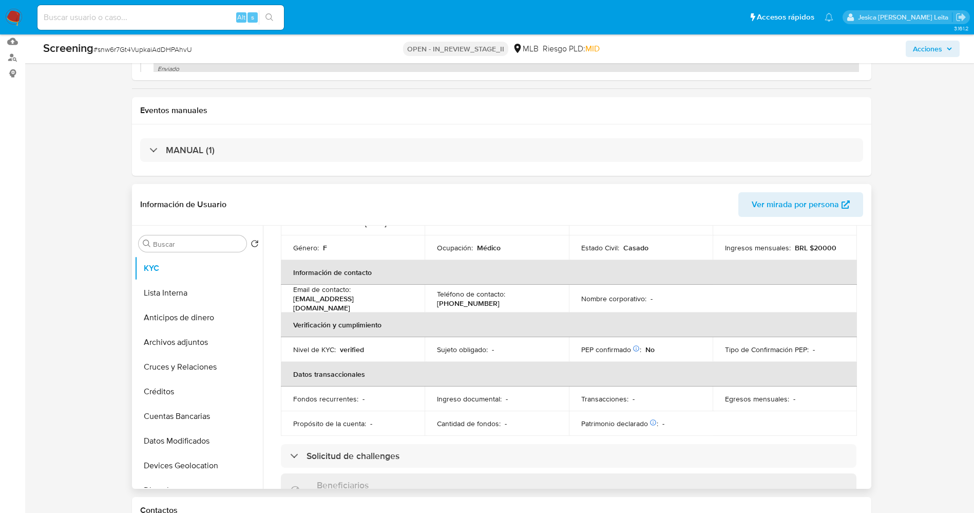
scroll to position [0, 0]
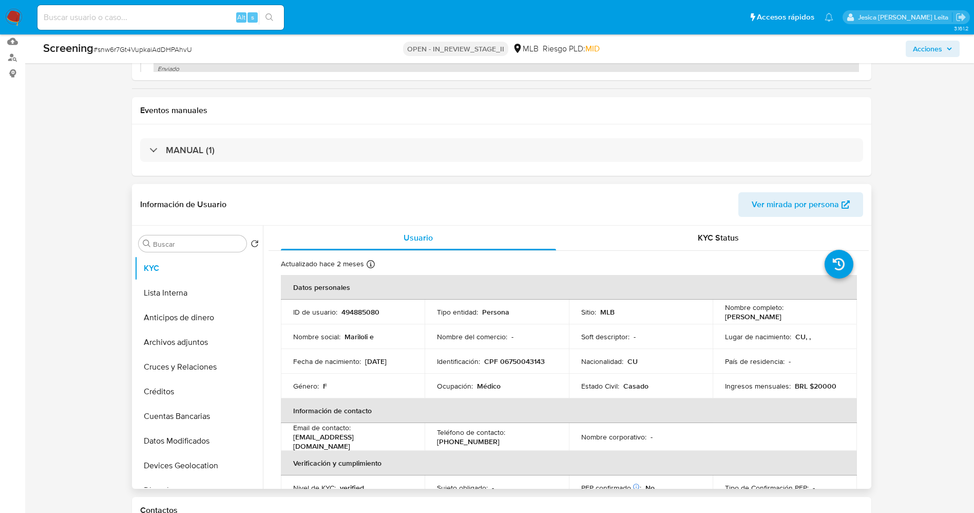
drag, startPoint x: 719, startPoint y: 319, endPoint x: 808, endPoint y: 312, distance: 89.1
click at [808, 312] on td "Nombre completo : Mariloli Echevarria Castro" at bounding box center [785, 311] width 144 height 25
copy p "Mariloli Echevarria Castro"
drag, startPoint x: 720, startPoint y: 319, endPoint x: 813, endPoint y: 315, distance: 93.0
click at [813, 315] on td "Nombre completo : Mariloli Echevarria Castro" at bounding box center [785, 311] width 144 height 25
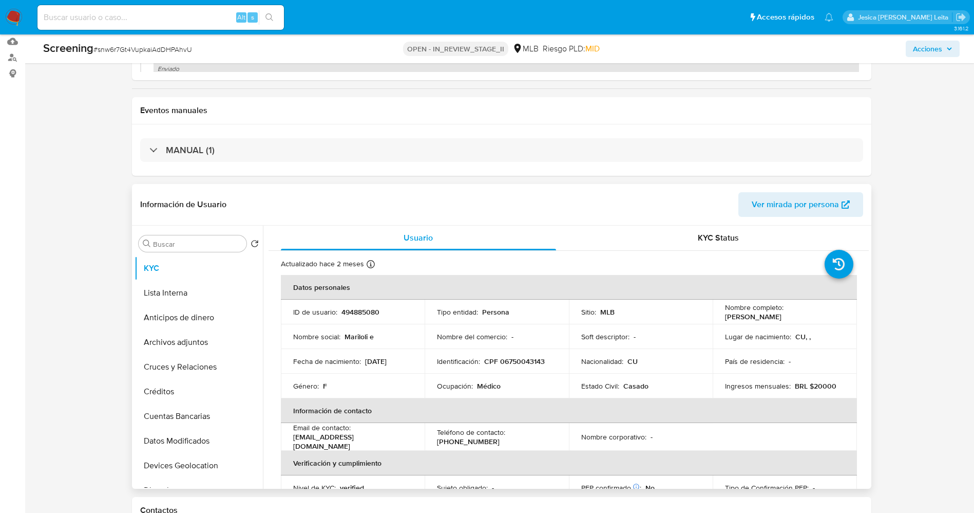
copy p "Mariloli Echevarria Castro"
drag, startPoint x: 338, startPoint y: 312, endPoint x: 385, endPoint y: 312, distance: 46.7
click at [385, 312] on div "ID de usuario : 494885080" at bounding box center [353, 311] width 120 height 9
copy div "494885080"
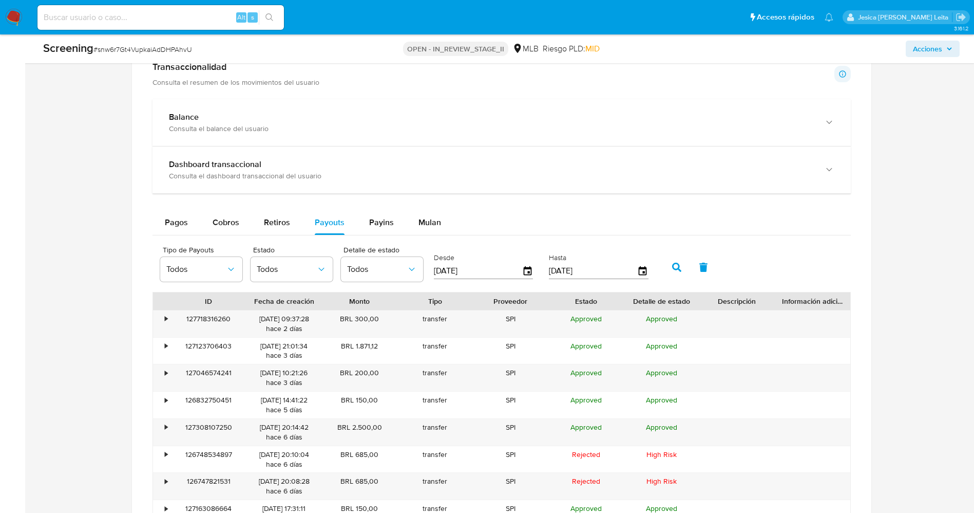
scroll to position [1001, 0]
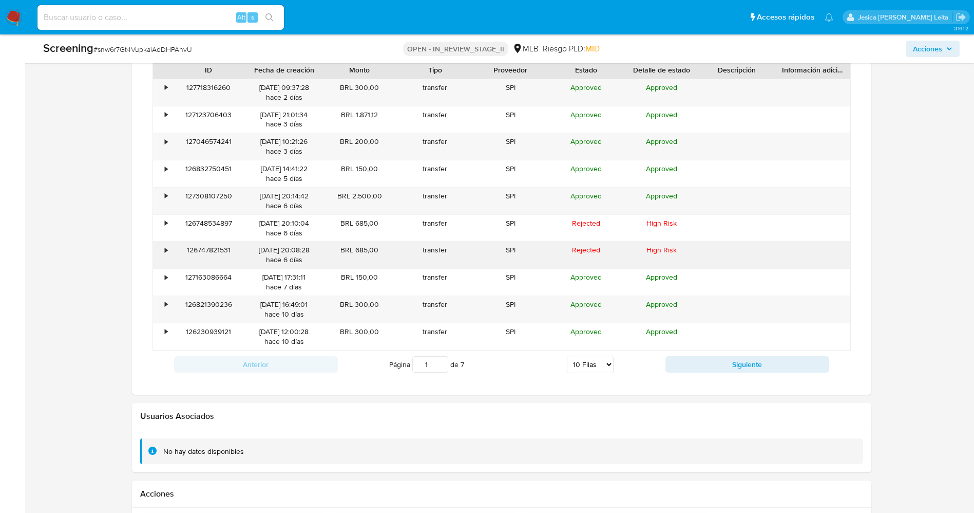
click at [165, 251] on div "•" at bounding box center [166, 250] width 3 height 10
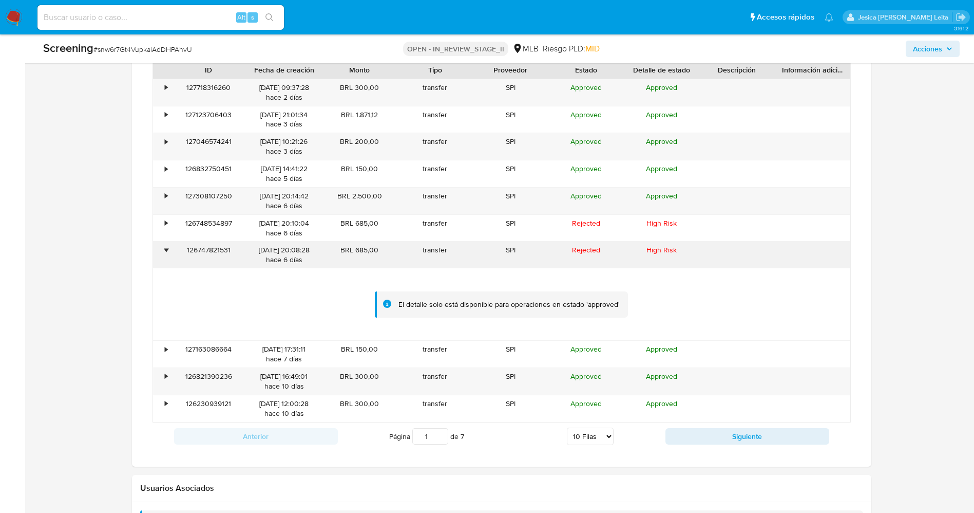
drag, startPoint x: 180, startPoint y: 248, endPoint x: 219, endPoint y: 250, distance: 39.6
click at [234, 248] on div "126747821531" at bounding box center [208, 254] width 75 height 27
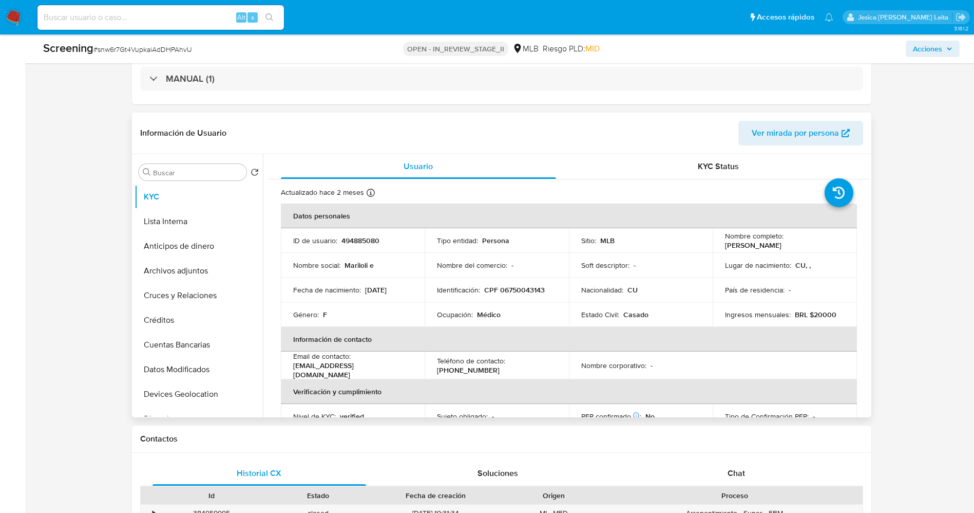
scroll to position [231, 0]
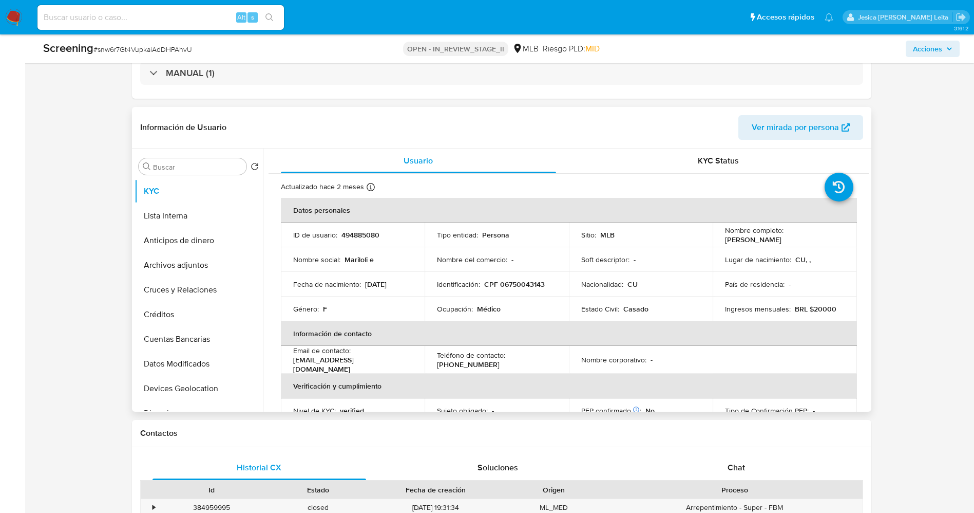
drag, startPoint x: 721, startPoint y: 243, endPoint x: 813, endPoint y: 238, distance: 92.6
click at [813, 238] on td "Nombre completo : Mariloli Echevarria Castro" at bounding box center [785, 234] width 144 height 25
copy p "Mariloli Echevarria Castro"
drag, startPoint x: 498, startPoint y: 283, endPoint x: 548, endPoint y: 285, distance: 49.8
click at [548, 285] on div "Identificación : CPF 06750043143" at bounding box center [497, 283] width 120 height 9
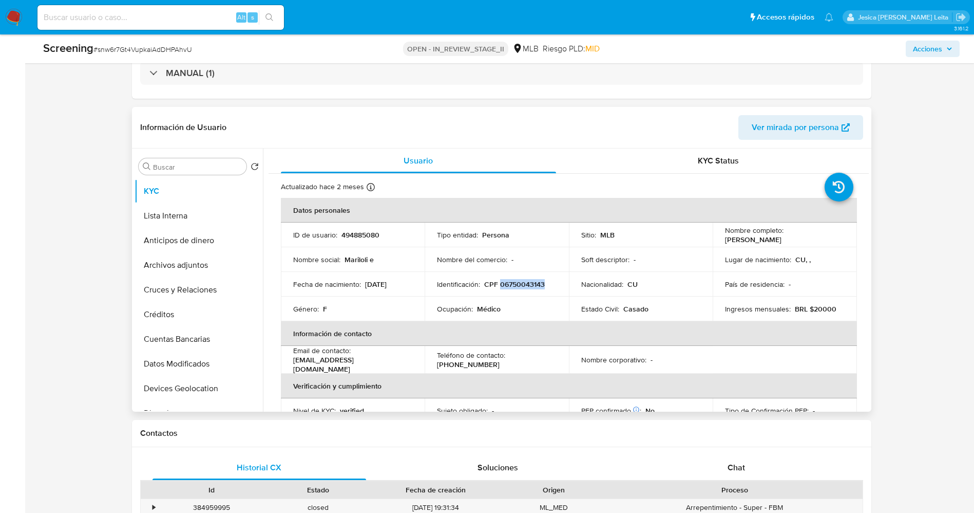
copy p "06750043143"
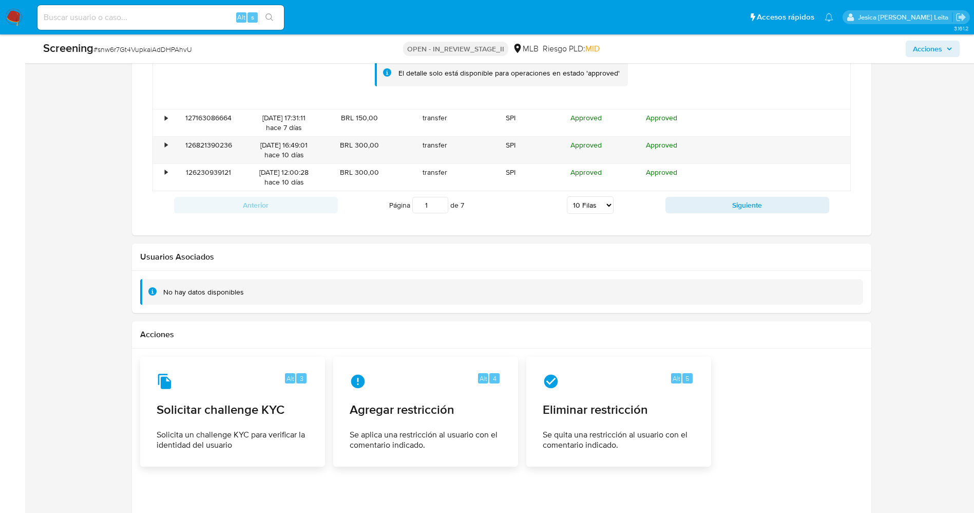
scroll to position [1001, 0]
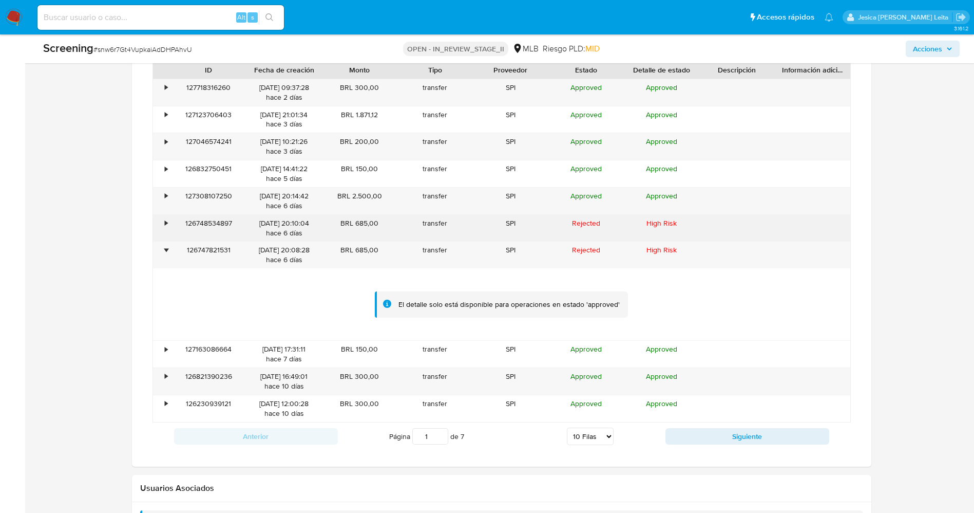
click at [182, 225] on div "126748534897" at bounding box center [208, 228] width 75 height 27
click at [225, 223] on div "126748534897" at bounding box center [208, 228] width 75 height 27
drag, startPoint x: 183, startPoint y: 221, endPoint x: 239, endPoint y: 220, distance: 56.5
click at [239, 220] on div "126748534897" at bounding box center [208, 228] width 75 height 27
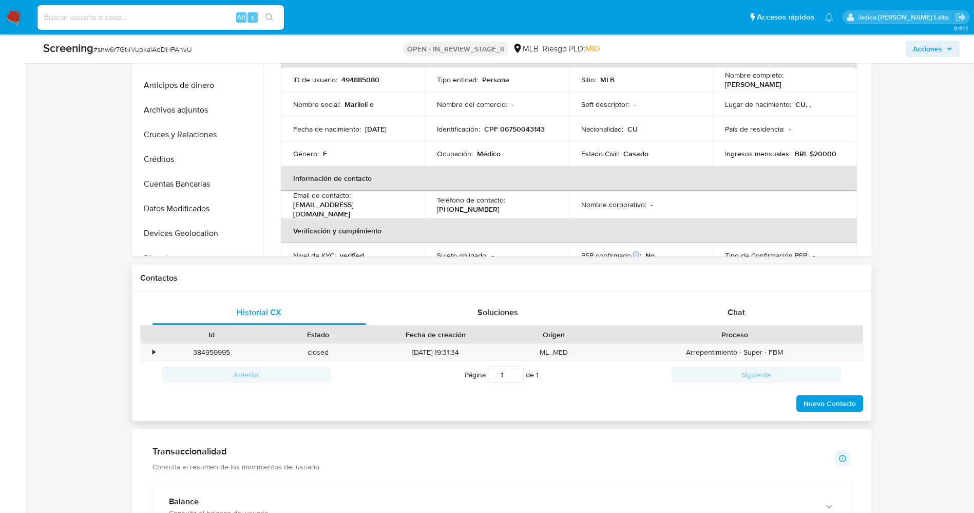
scroll to position [462, 0]
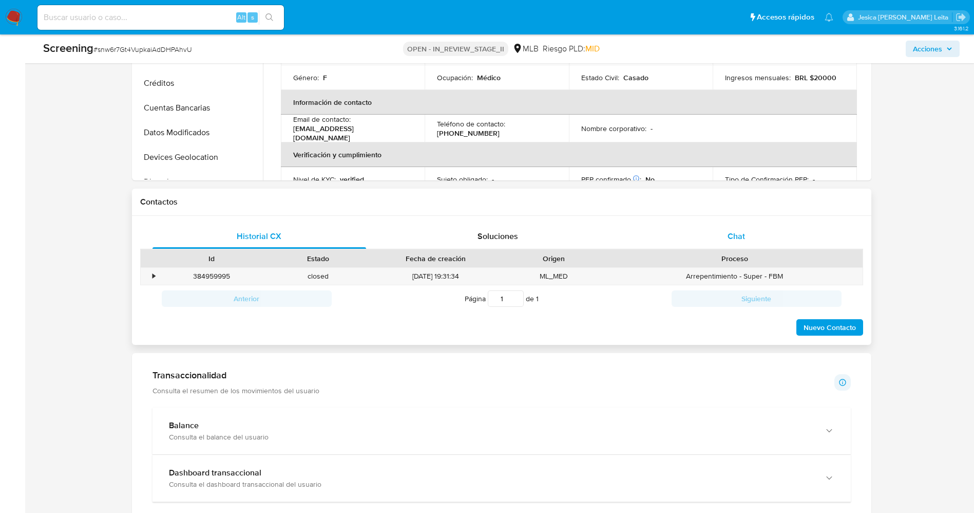
click at [740, 243] on div "Chat" at bounding box center [737, 236] width 214 height 25
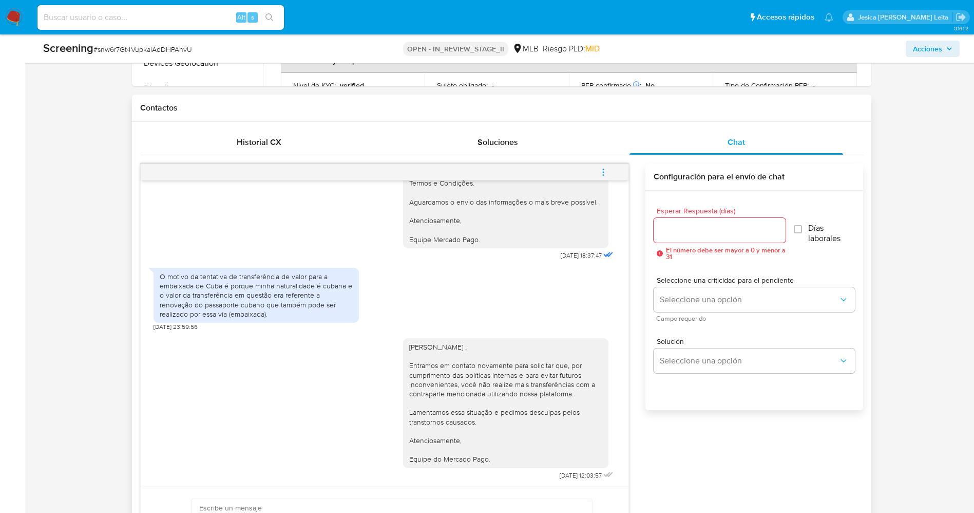
scroll to position [616, 0]
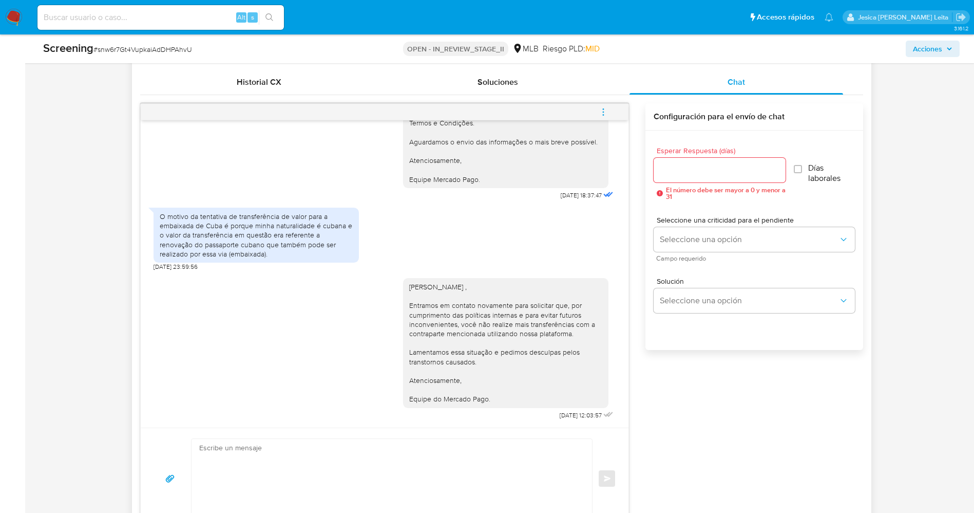
drag, startPoint x: 392, startPoint y: 280, endPoint x: 504, endPoint y: 406, distance: 168.1
click at [504, 406] on div "Olá Mariloli Echevarria Castro , Entramos em contato novamente para solicitar q…" at bounding box center [505, 342] width 205 height 129
copy div "Olá Mariloli Echevarria Castro , Entramos em contato novamente para solicitar q…"
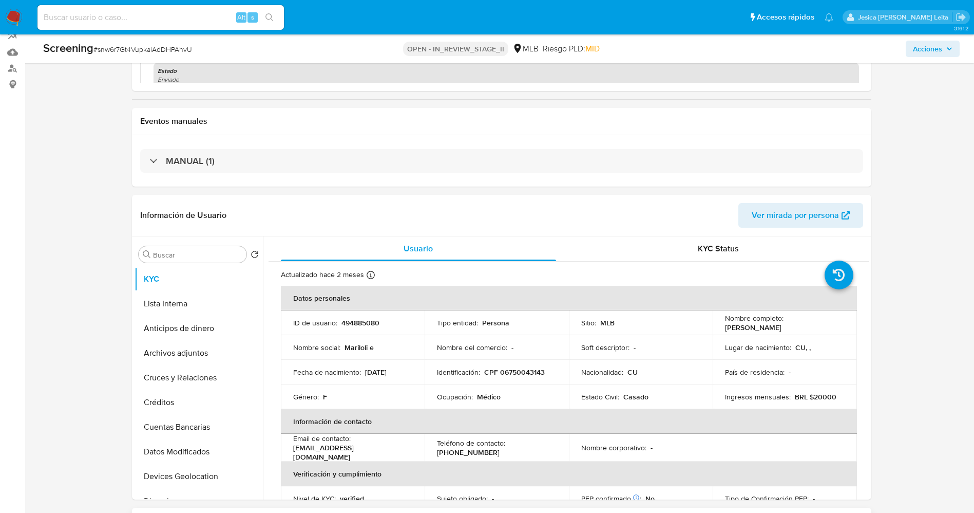
scroll to position [77, 0]
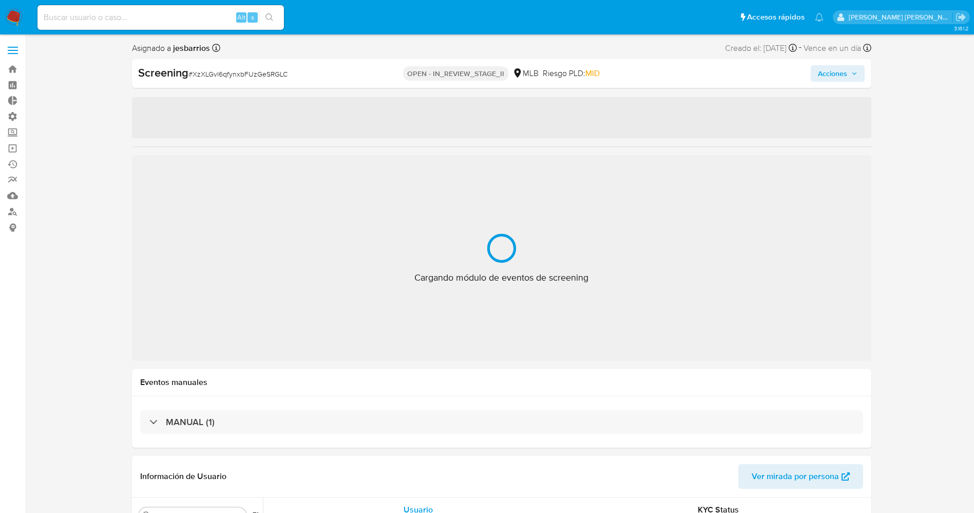
select select "10"
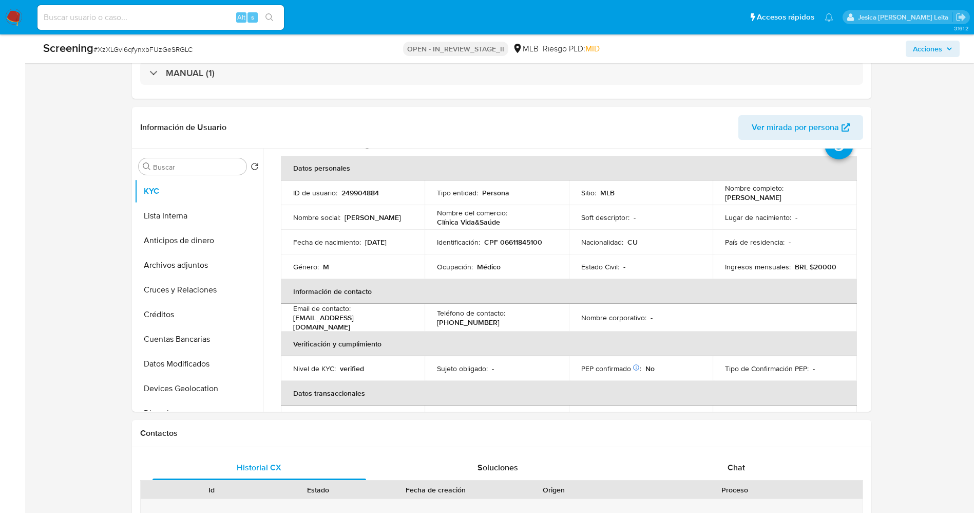
scroll to position [231, 0]
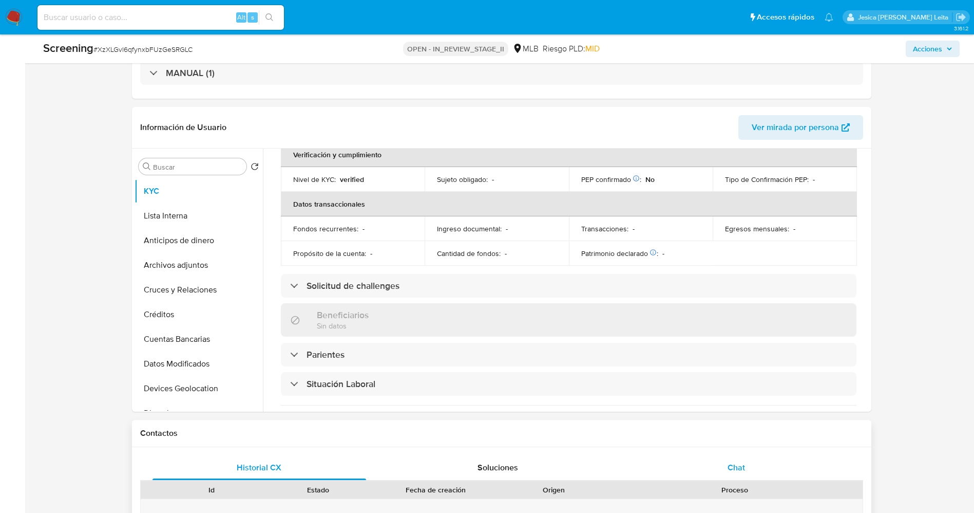
click at [751, 462] on div "Chat" at bounding box center [737, 467] width 214 height 25
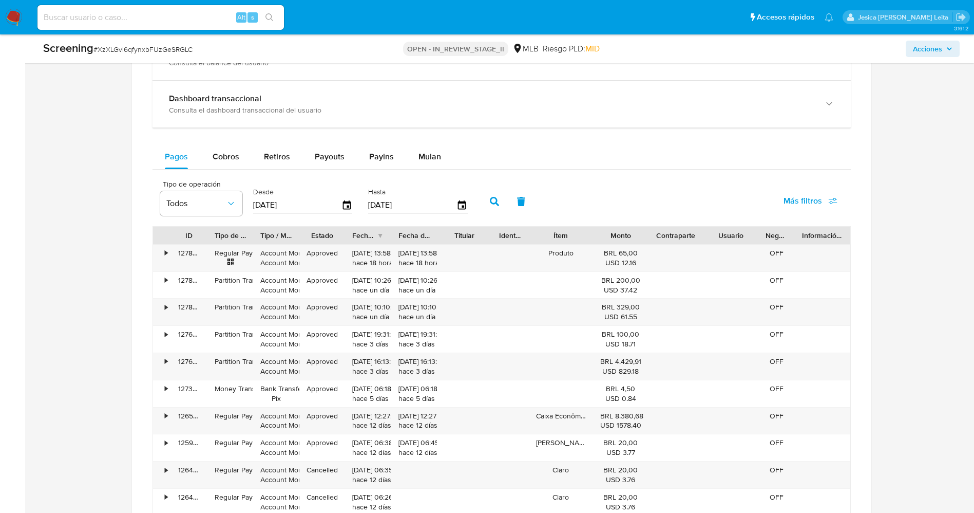
scroll to position [1155, 0]
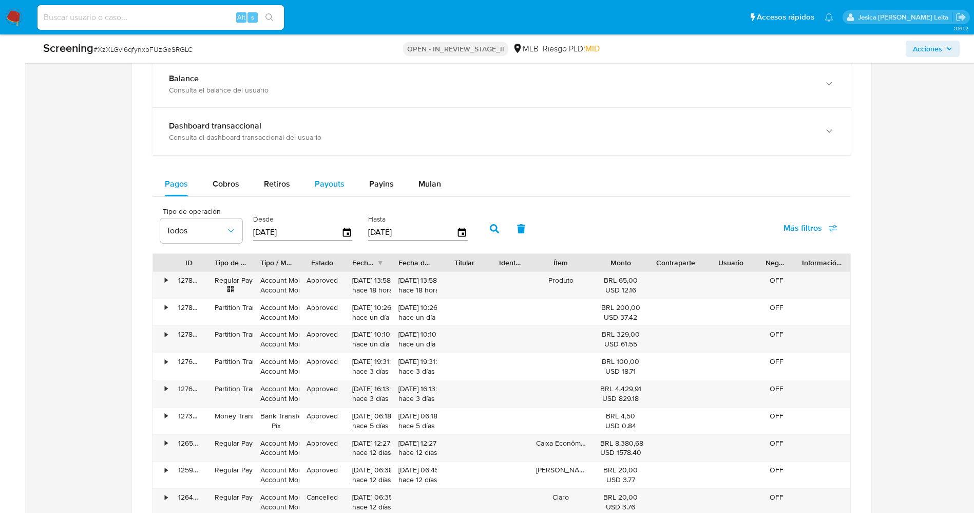
click at [344, 188] on button "Payouts" at bounding box center [329, 184] width 54 height 25
select select "10"
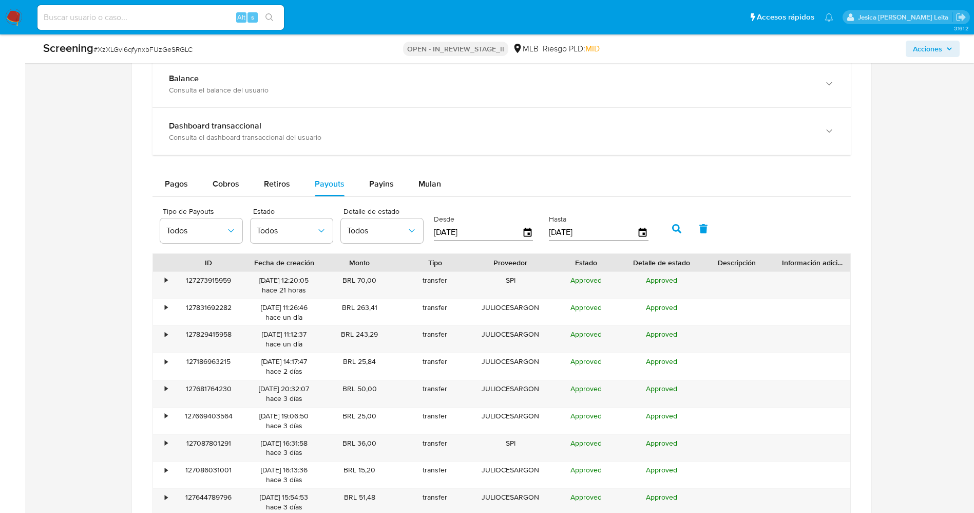
scroll to position [1233, 0]
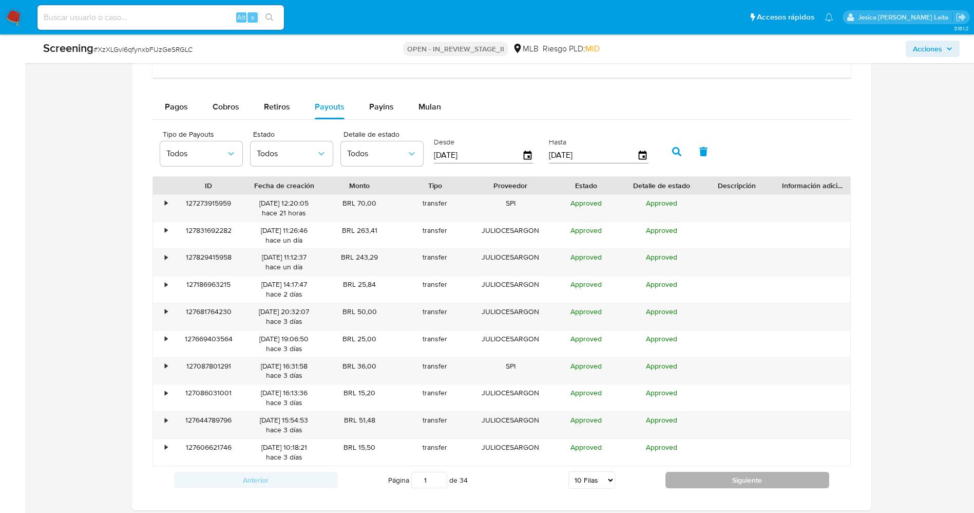
click at [729, 484] on button "Siguiente" at bounding box center [748, 479] width 164 height 16
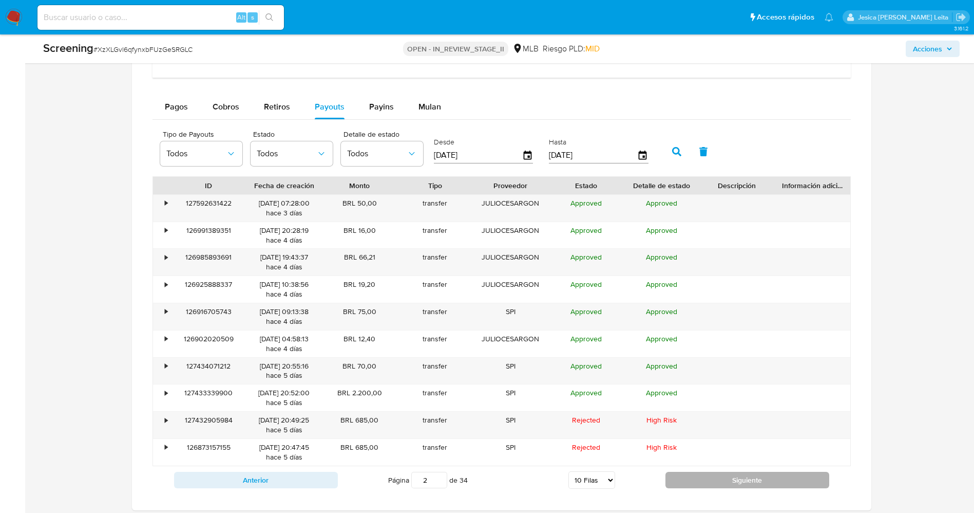
click at [729, 484] on button "Siguiente" at bounding box center [748, 479] width 164 height 16
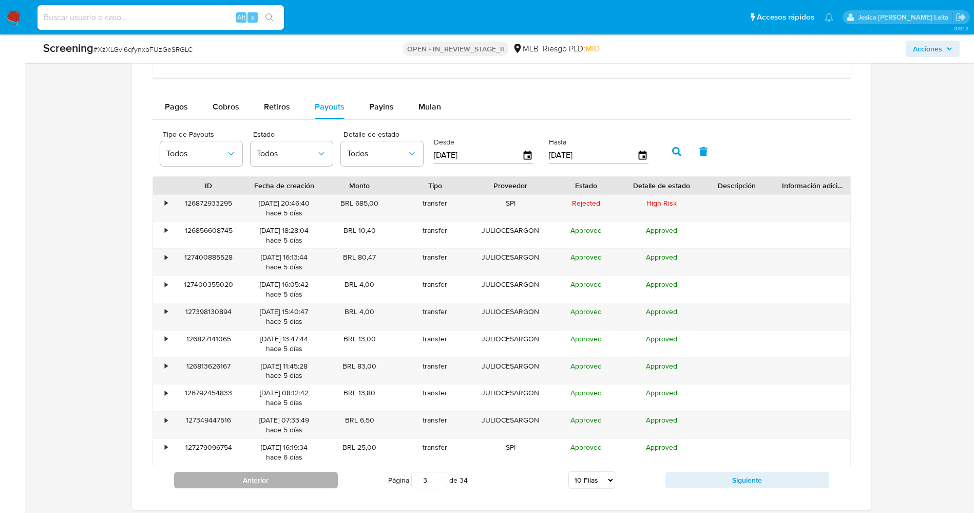
click at [237, 482] on button "Anterior" at bounding box center [256, 479] width 164 height 16
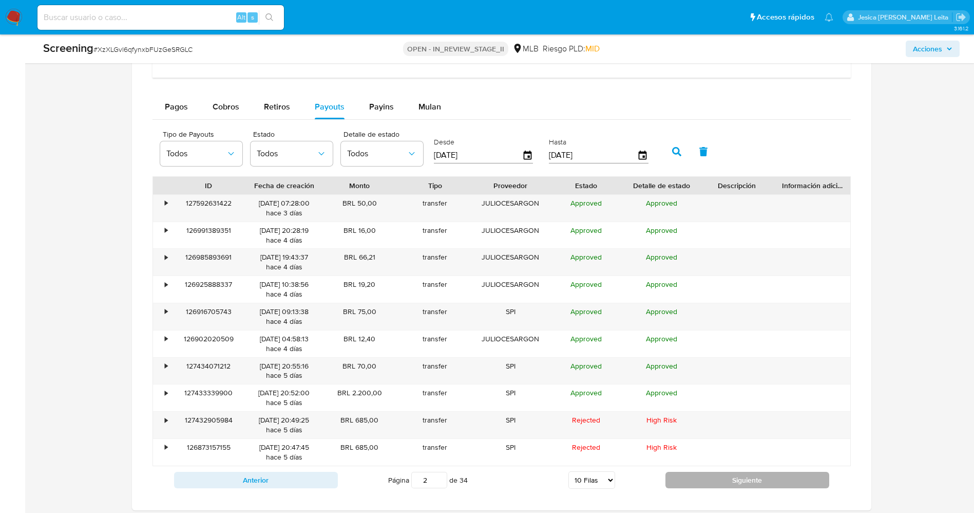
click at [723, 481] on button "Siguiente" at bounding box center [748, 479] width 164 height 16
type input "3"
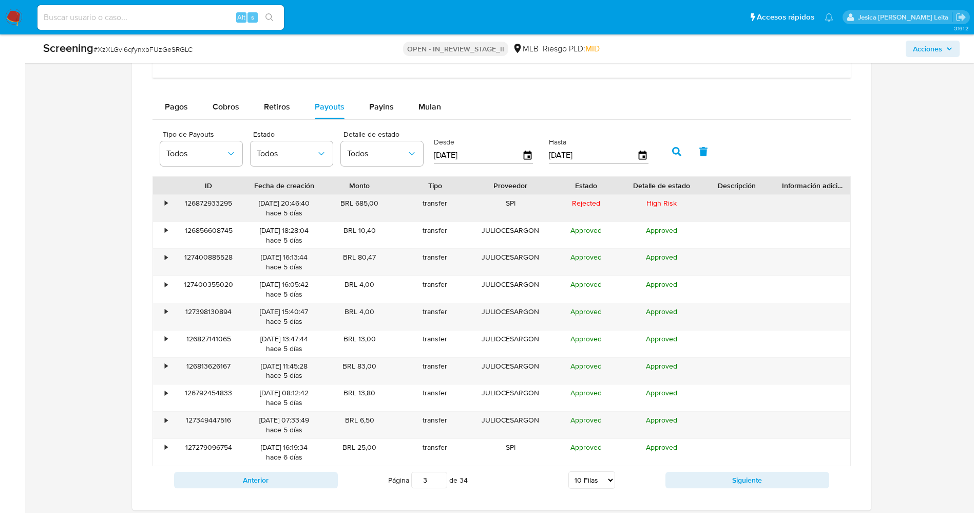
drag, startPoint x: 355, startPoint y: 201, endPoint x: 384, endPoint y: 199, distance: 28.3
click at [384, 199] on div "BRL 685,00" at bounding box center [359, 208] width 75 height 27
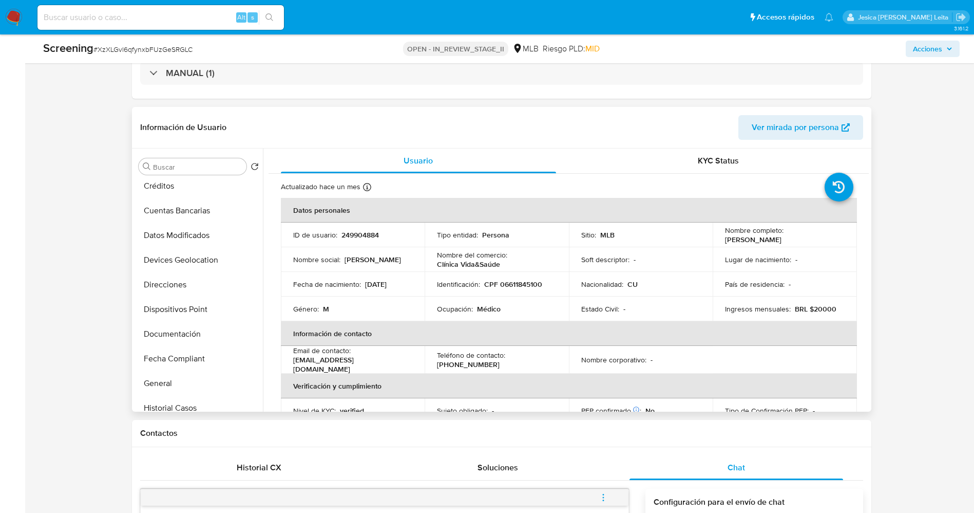
scroll to position [154, 0]
click at [173, 302] on button "Documentación" at bounding box center [195, 308] width 120 height 25
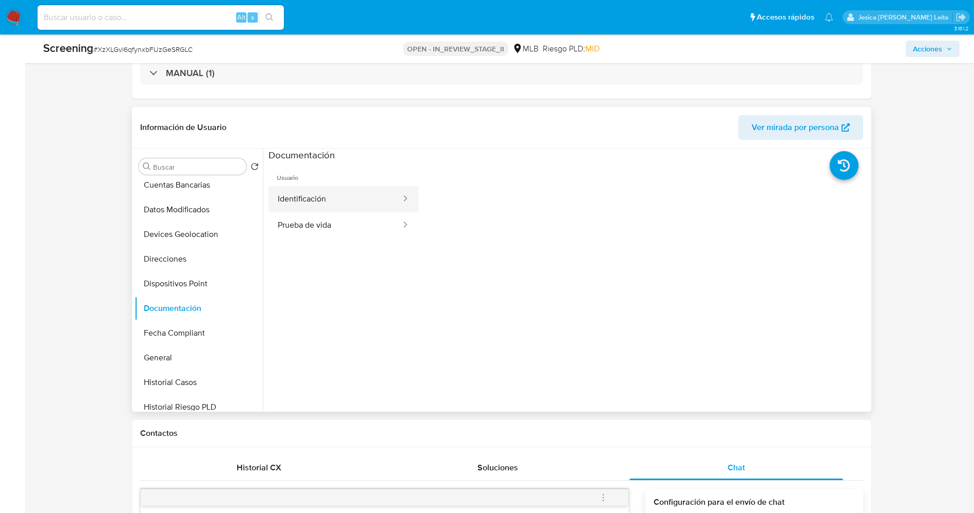
click at [326, 207] on button "Identificación" at bounding box center [336, 199] width 134 height 26
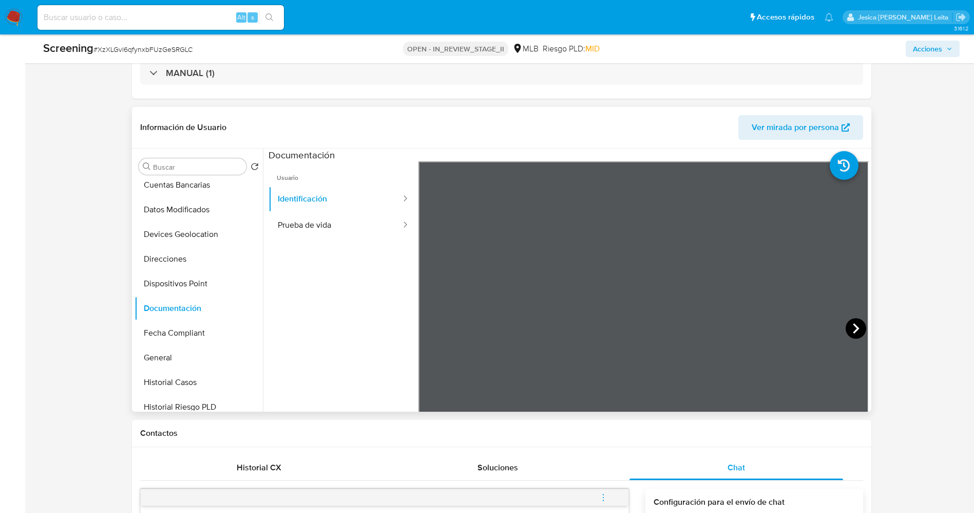
click at [855, 324] on icon at bounding box center [856, 328] width 21 height 21
click at [429, 327] on icon at bounding box center [431, 328] width 6 height 10
click at [321, 222] on button "Prueba de vida" at bounding box center [336, 225] width 134 height 26
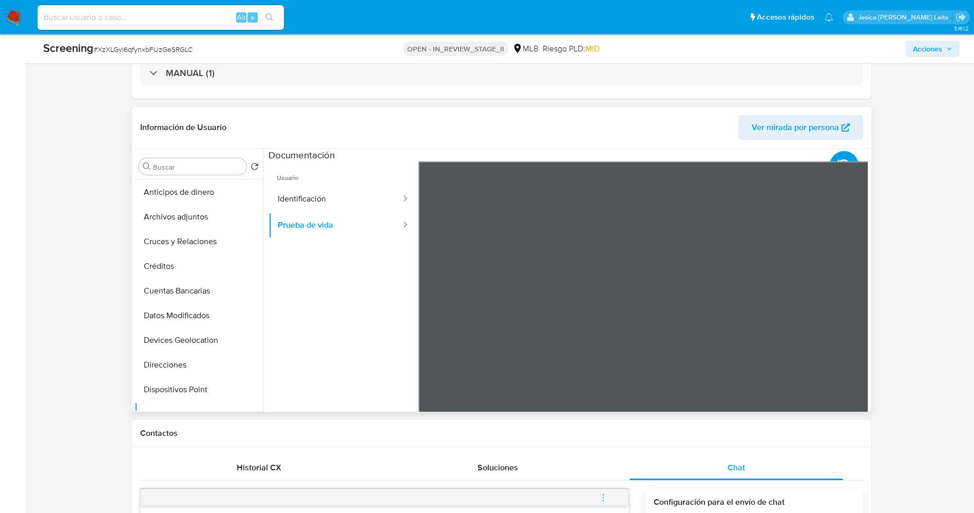
scroll to position [0, 0]
click at [164, 189] on button "KYC" at bounding box center [195, 191] width 120 height 25
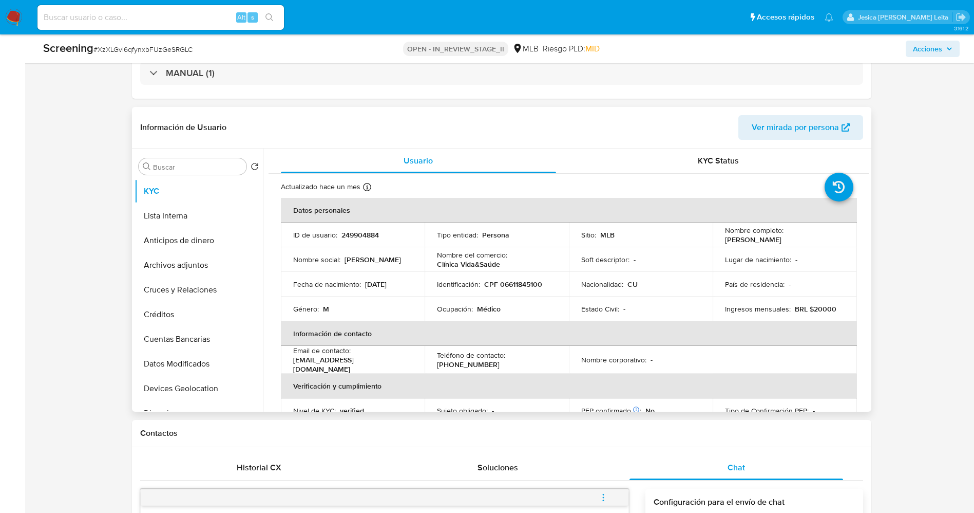
drag, startPoint x: 723, startPoint y: 240, endPoint x: 815, endPoint y: 237, distance: 92.0
click at [815, 237] on div "Nombre completo : [PERSON_NAME]" at bounding box center [785, 234] width 120 height 18
copy p "[PERSON_NAME]"
copy p "Julio Cesar Gonzalez Lopez"
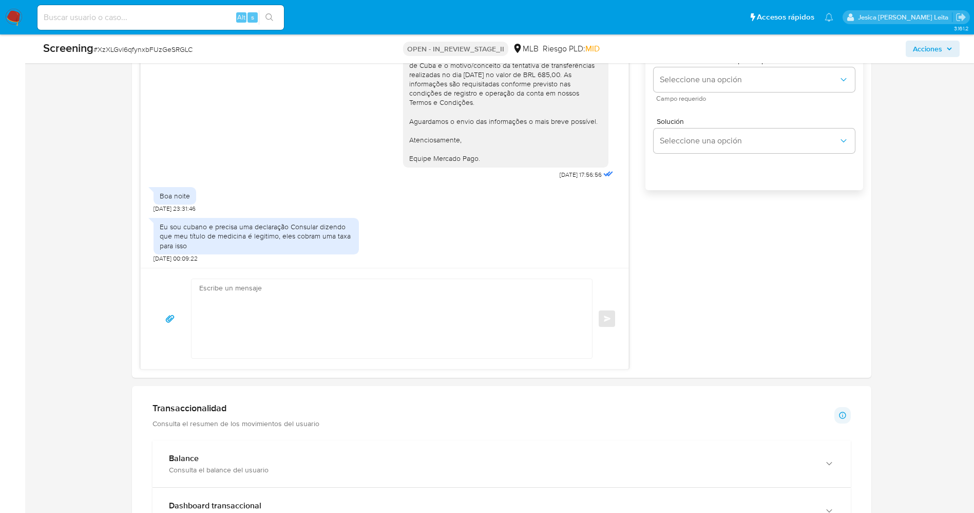
scroll to position [770, 0]
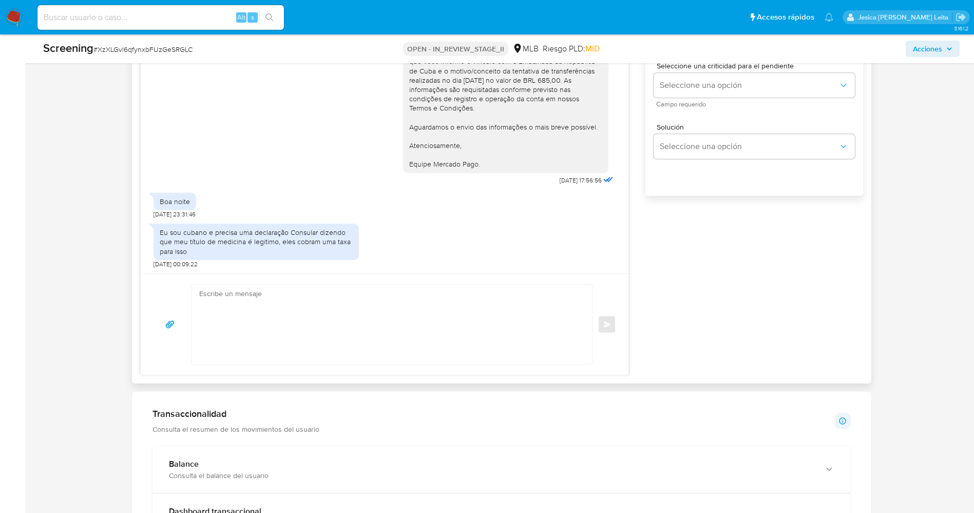
click at [342, 302] on textarea at bounding box center [389, 324] width 381 height 79
paste textarea "Olá Mariloli Echevarria Castro , Entramos em contato novamente para solicitar q…"
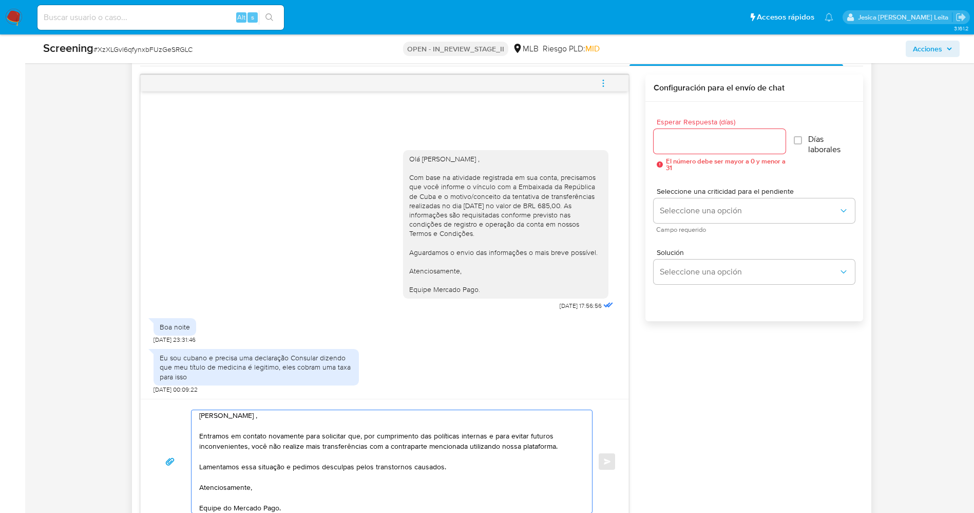
scroll to position [539, 0]
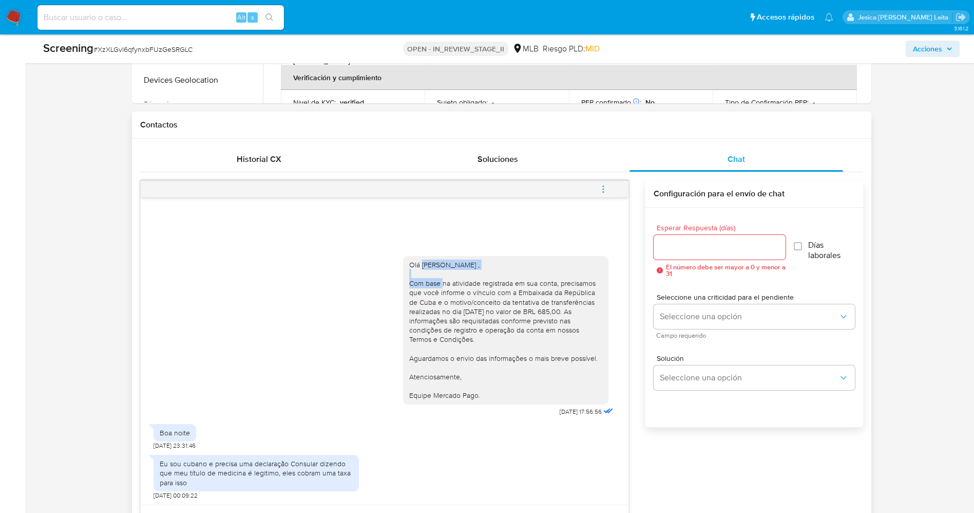
drag, startPoint x: 423, startPoint y: 265, endPoint x: 509, endPoint y: 265, distance: 86.3
click at [509, 265] on div "Olá Julio Cesar Gonzalez Lopez , Com base na atividade registrada em sua conta,…" at bounding box center [505, 330] width 193 height 140
copy div "Julio Cesar Gonzalez Lopez"
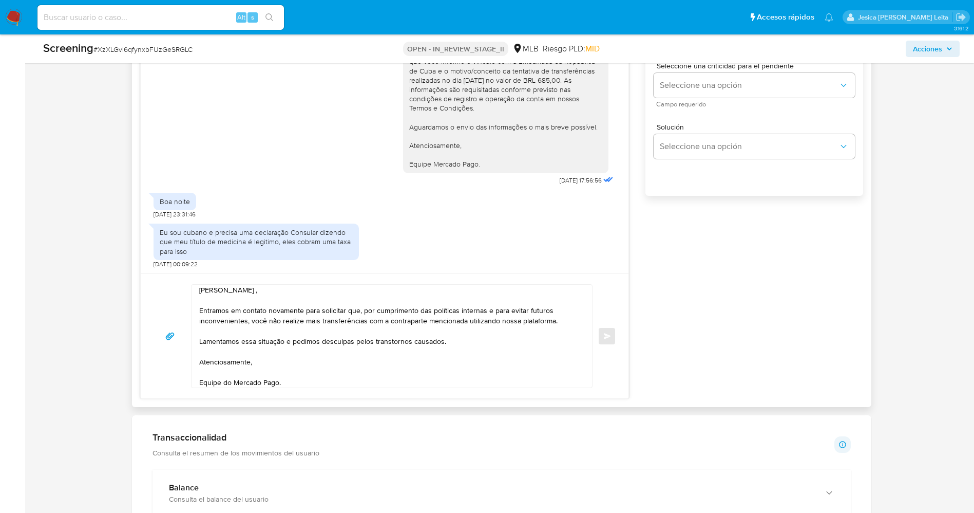
scroll to position [0, 0]
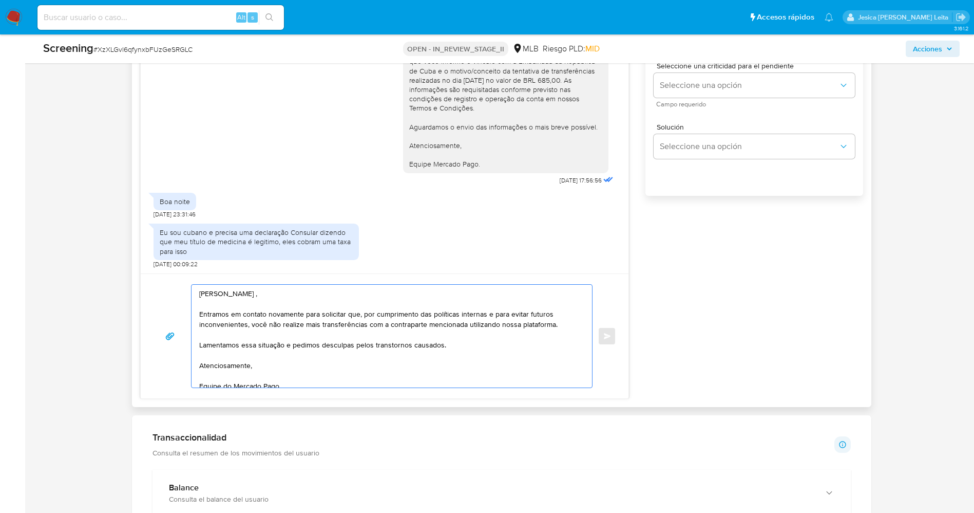
drag, startPoint x: 211, startPoint y: 290, endPoint x: 290, endPoint y: 295, distance: 79.8
click at [290, 295] on textarea "Olá Mariloli Echevarria Castro , Entramos em contato novamente para solicitar q…" at bounding box center [389, 336] width 381 height 103
paste textarea "Julio Cesar Gonzalez Lopez"
click at [213, 296] on textarea "OláJulio Cesar Gonzalez Lopez , Entramos em contato novamente para solicitar qu…" at bounding box center [389, 336] width 381 height 103
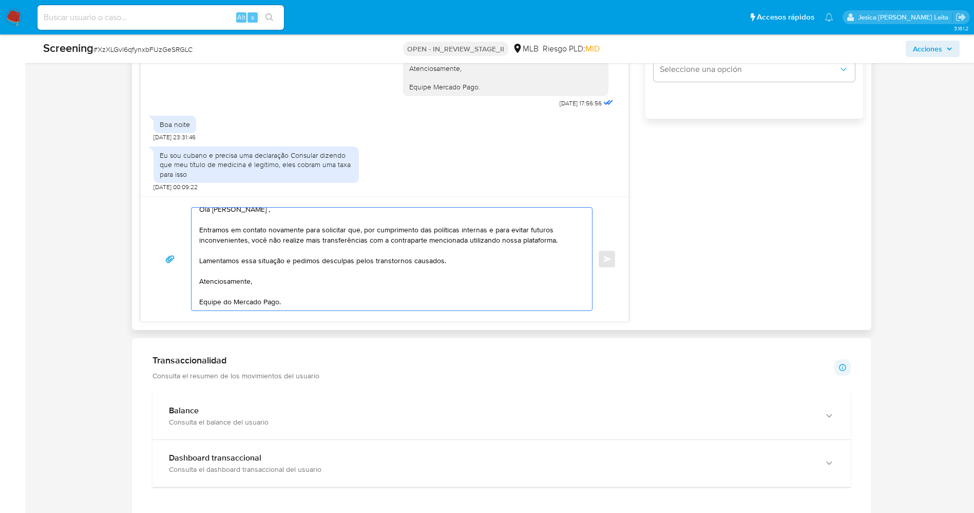
scroll to position [616, 0]
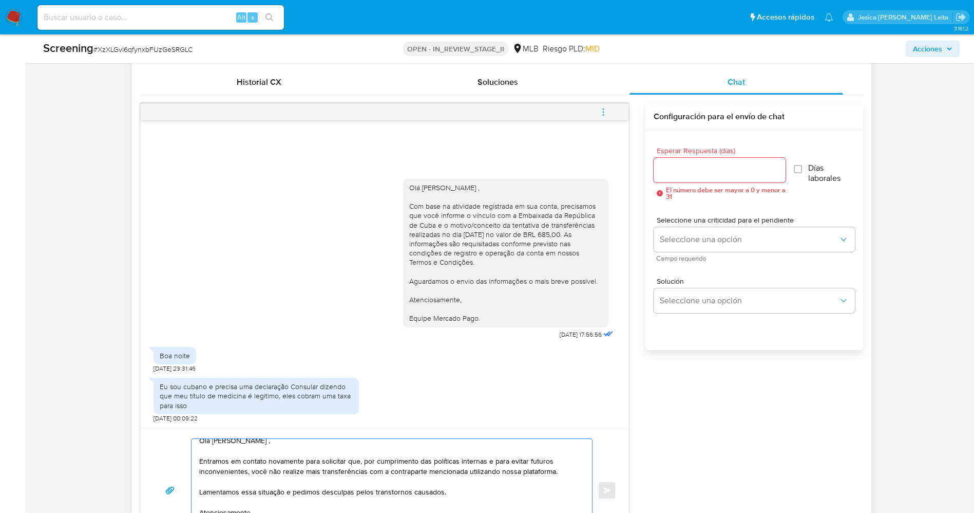
type textarea "Olá Julio Cesar Gonzalez Lopez , Entramos em contato novamente para solicitar q…"
click at [683, 176] on input "Esperar Respuesta (días)" at bounding box center [720, 169] width 132 height 13
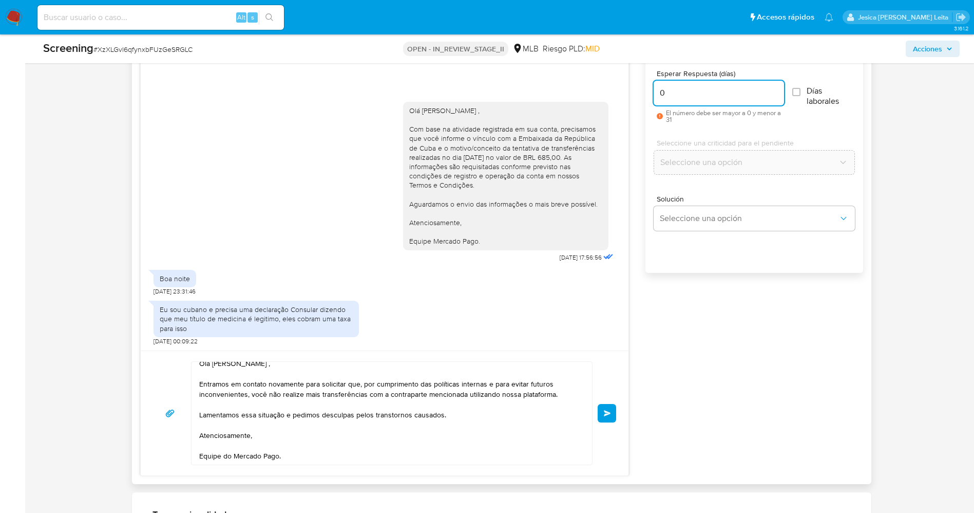
scroll to position [0, 0]
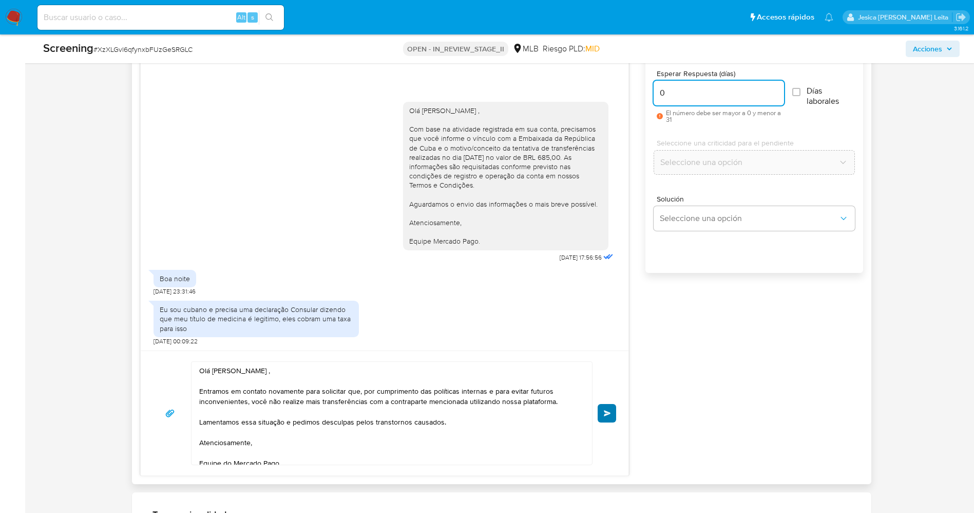
type input "0"
click at [604, 415] on span "Enviar" at bounding box center [607, 413] width 7 height 6
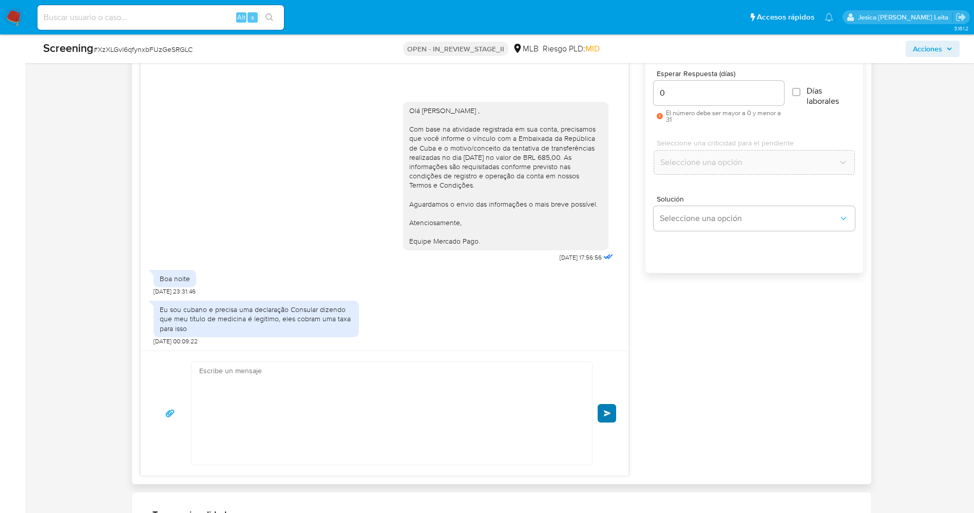
scroll to position [105, 0]
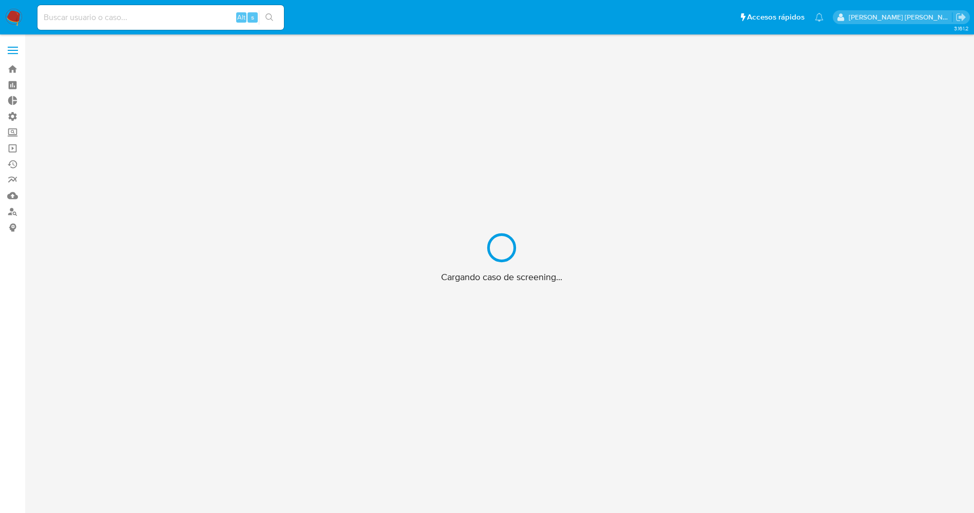
scroll to position [37, 0]
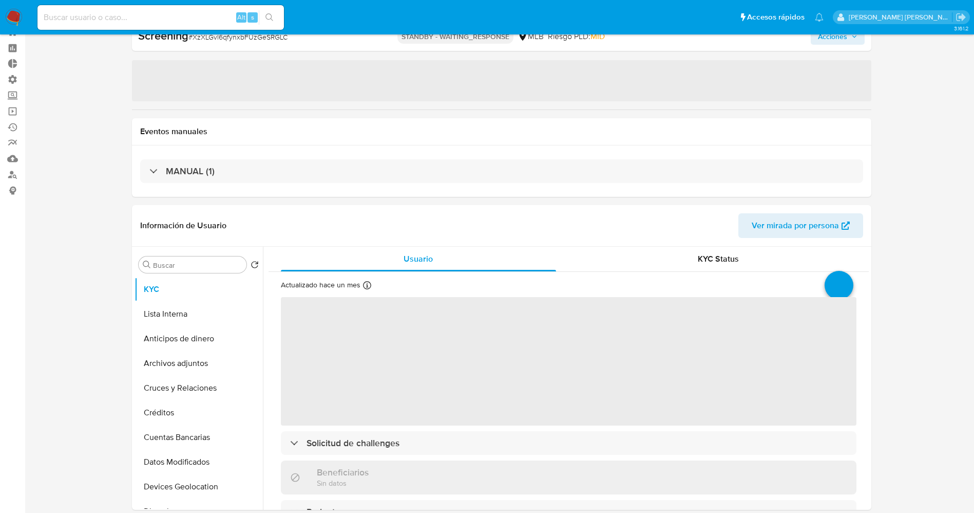
select select "10"
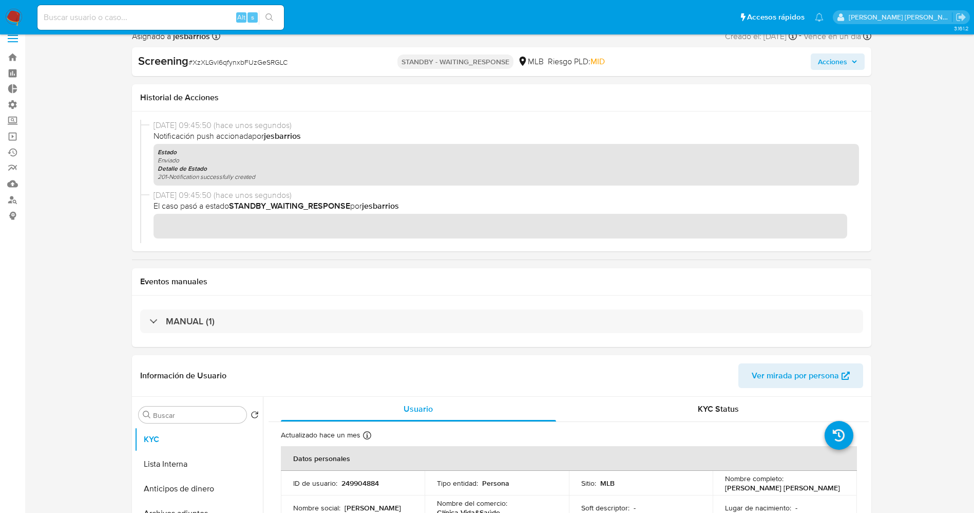
scroll to position [0, 0]
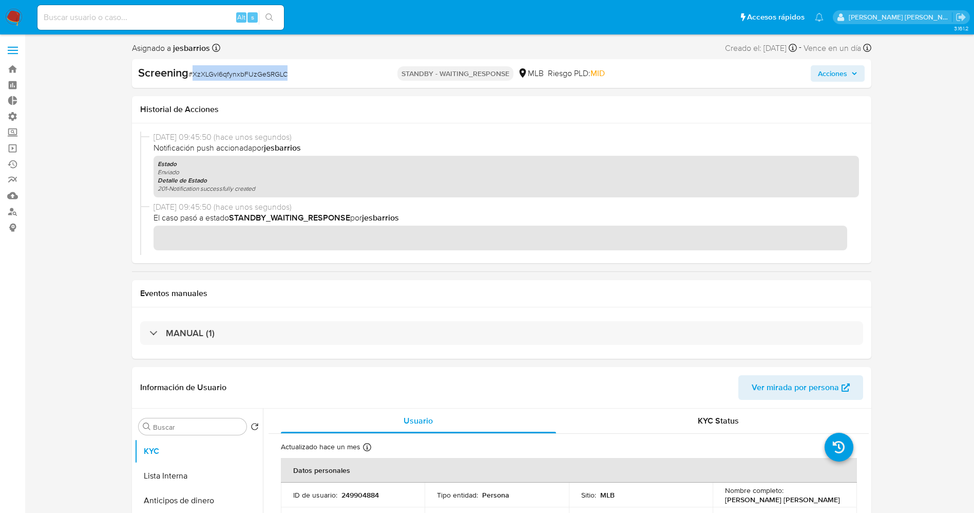
drag, startPoint x: 192, startPoint y: 72, endPoint x: 287, endPoint y: 71, distance: 95.0
click at [287, 71] on span "# XzXLGvl6qfynxbFUzGeSRGLC" at bounding box center [237, 74] width 99 height 10
copy span "XzXLGvl6qfynxbFUzGeSRGLC"
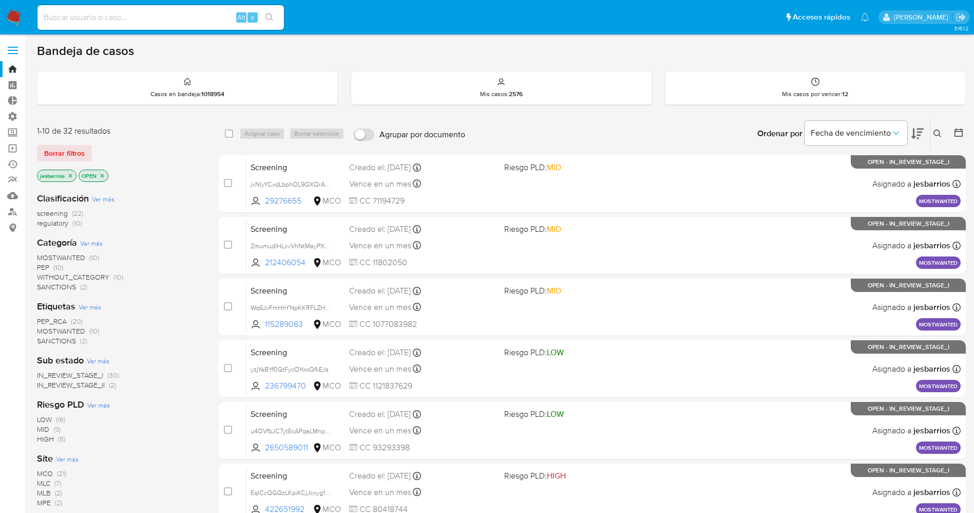
click at [49, 288] on span "SANCTIONS" at bounding box center [56, 286] width 39 height 10
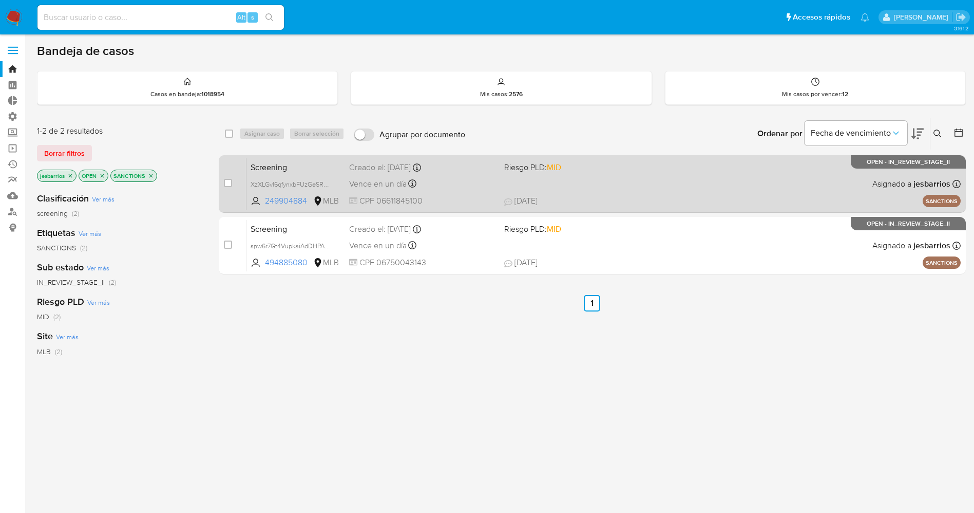
click at [459, 189] on div "Vence en un día Vence el 30/09/2025 20:59:59" at bounding box center [422, 184] width 147 height 14
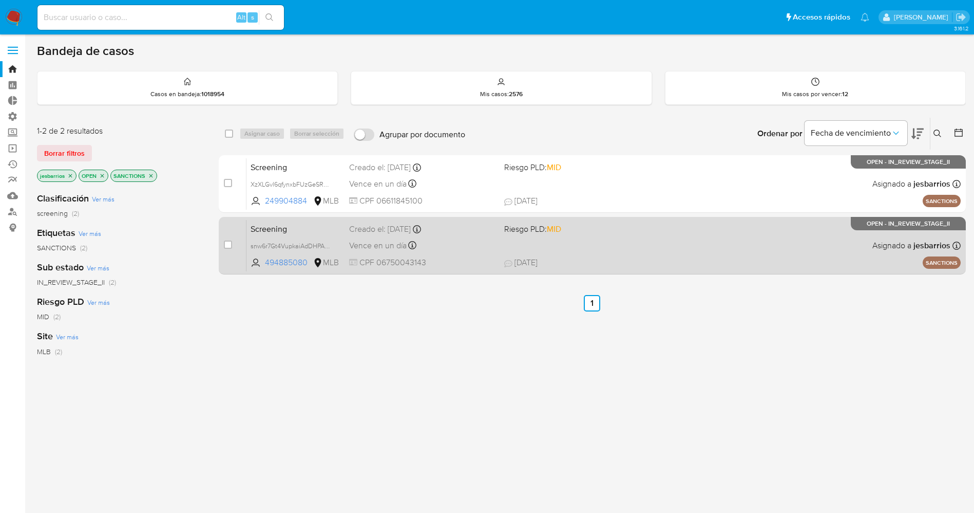
click at [712, 250] on div "Screening snw6r7Gt4VupkaiAdDHPAhvU 494885080 MLB Riesgo PLD: MID Creado el: 24/…" at bounding box center [604, 245] width 714 height 52
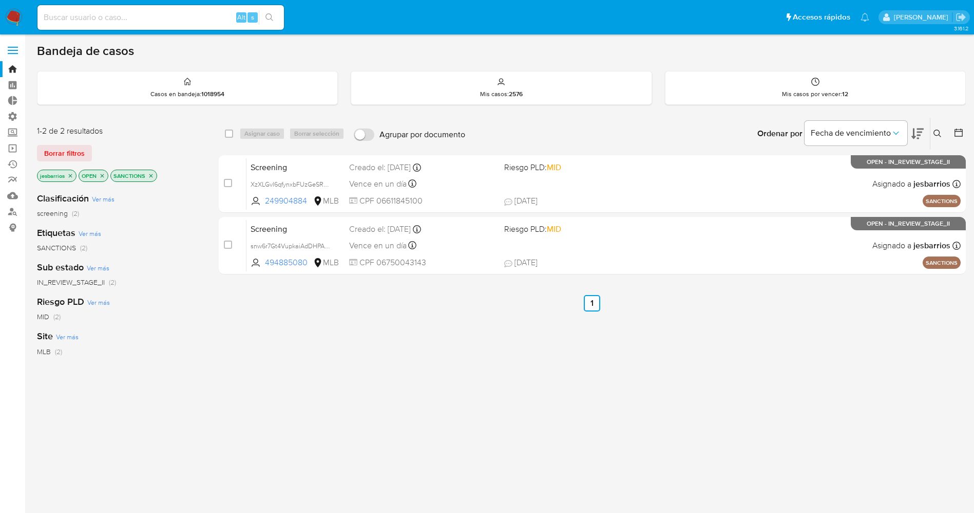
click at [11, 19] on img at bounding box center [13, 17] width 17 height 17
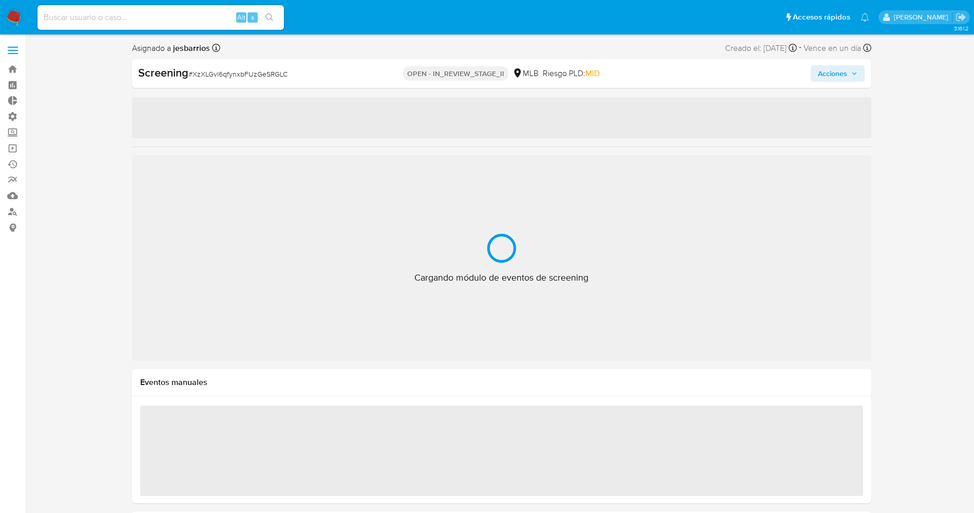
select select "10"
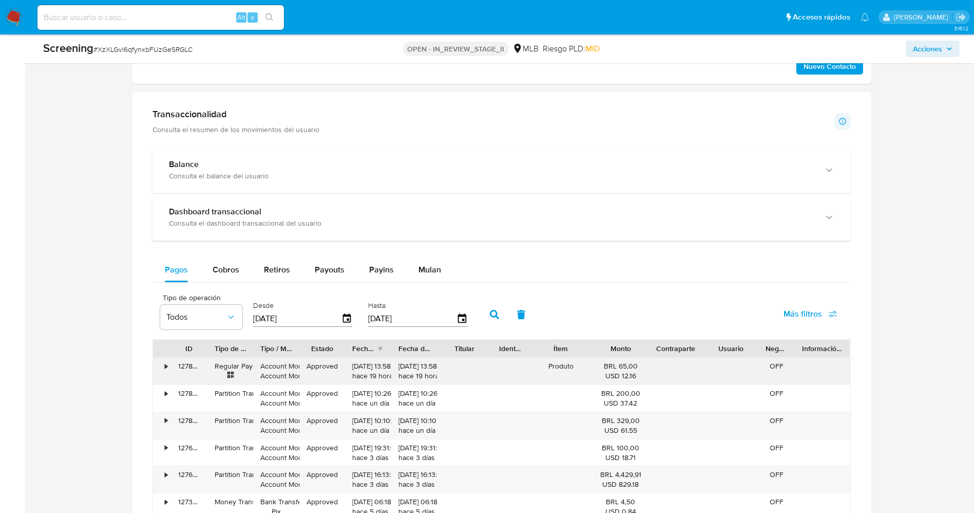
scroll to position [847, 0]
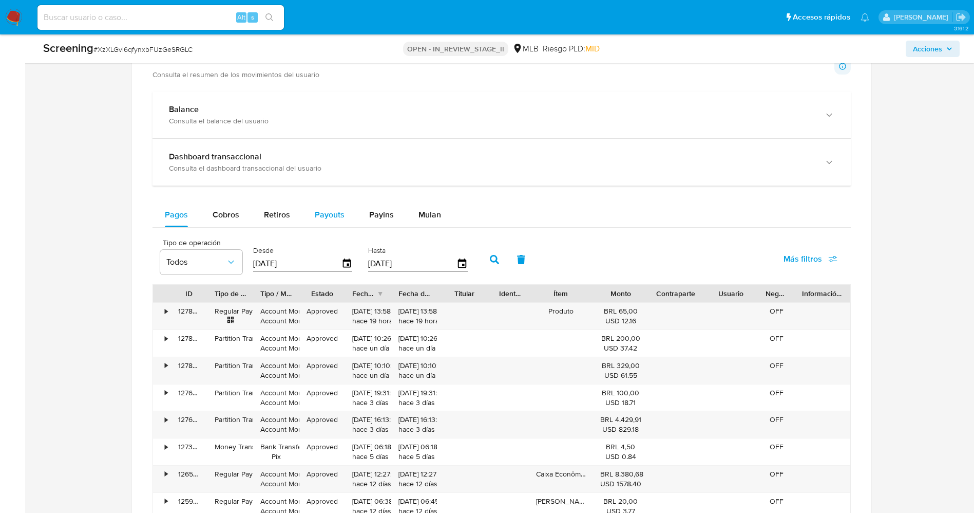
click at [344, 211] on button "Payouts" at bounding box center [329, 214] width 54 height 25
select select "10"
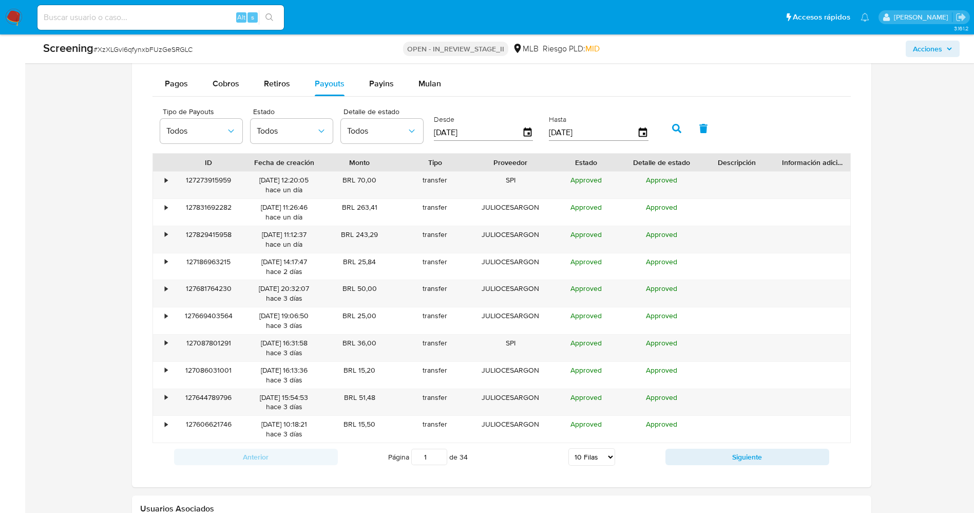
scroll to position [1155, 0]
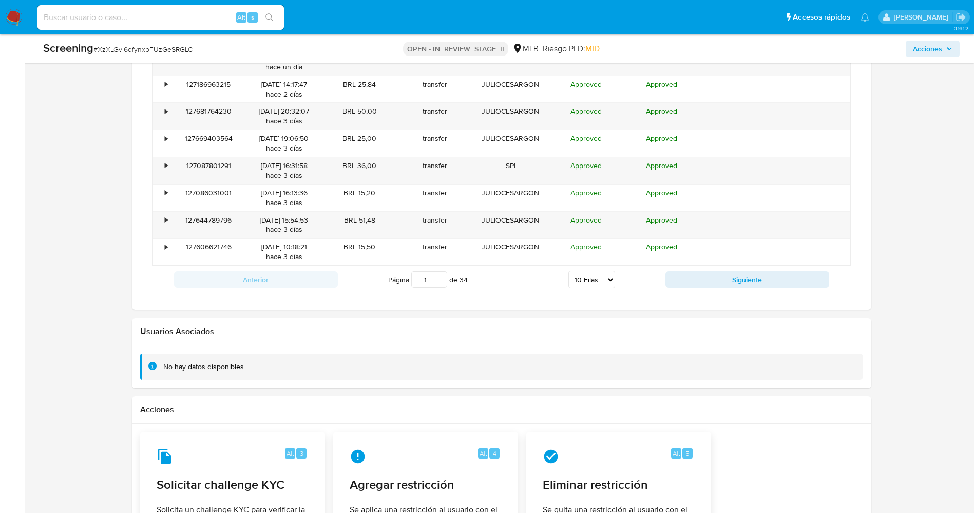
click at [692, 270] on div "Anterior Página 1 de 34 5 Filas 10 Filas 20 Filas 25 Filas 50 Filas 100 Filas S…" at bounding box center [502, 280] width 698 height 28
click at [692, 285] on button "Siguiente" at bounding box center [748, 279] width 164 height 16
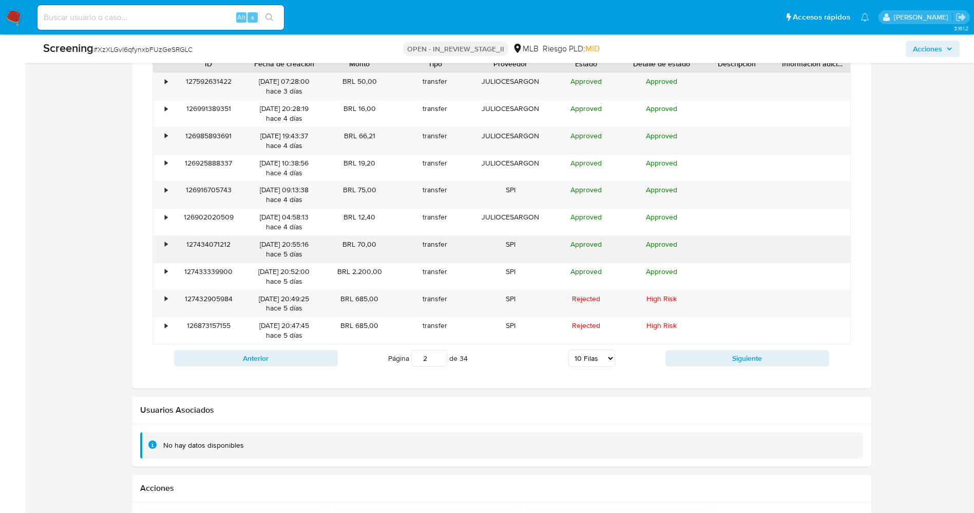
scroll to position [1001, 0]
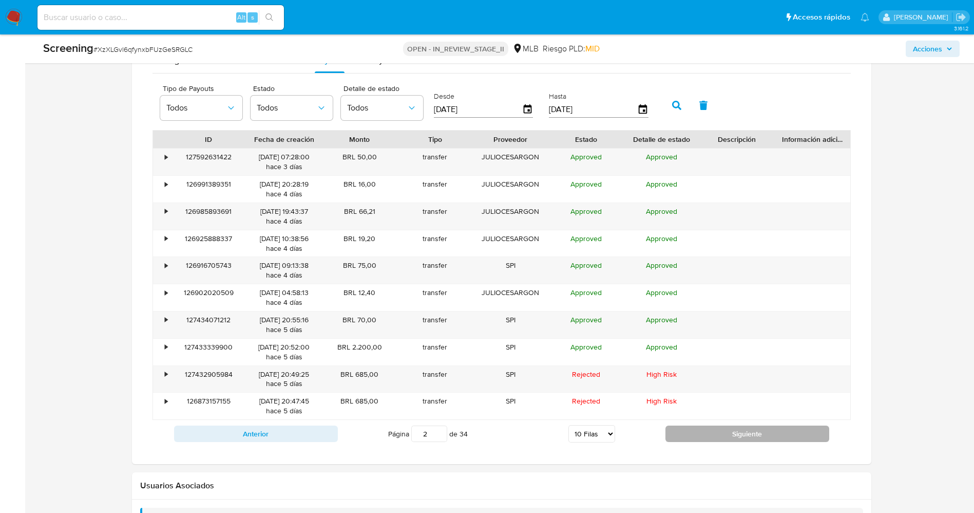
click at [782, 440] on button "Siguiente" at bounding box center [748, 433] width 164 height 16
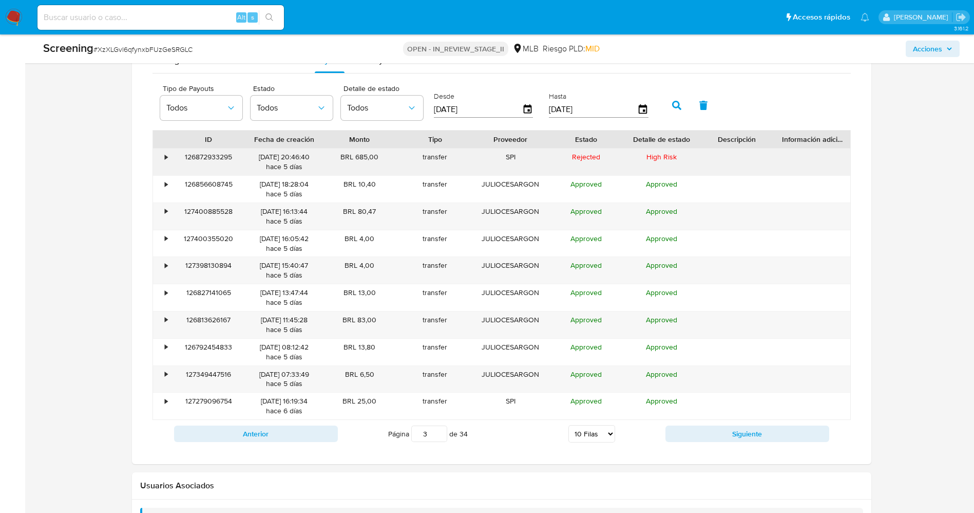
click at [167, 159] on div "•" at bounding box center [166, 157] width 3 height 10
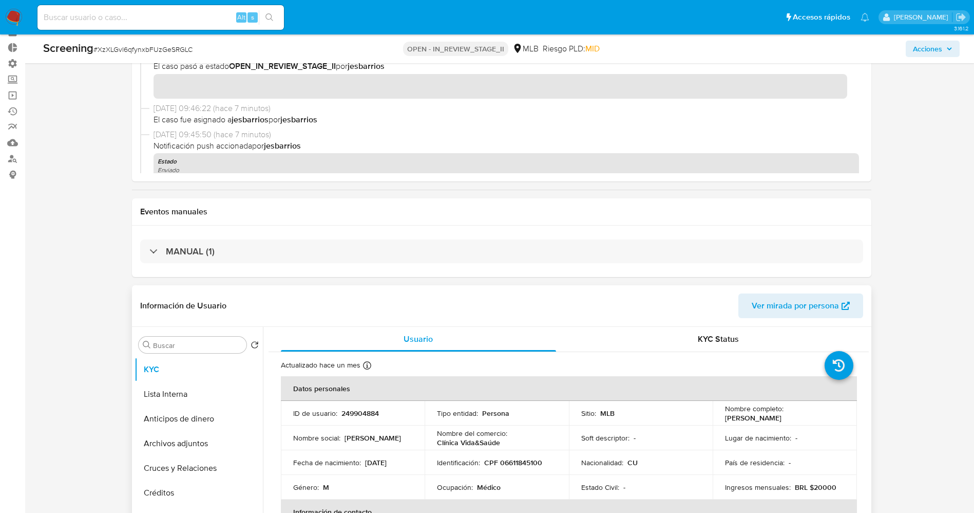
scroll to position [77, 0]
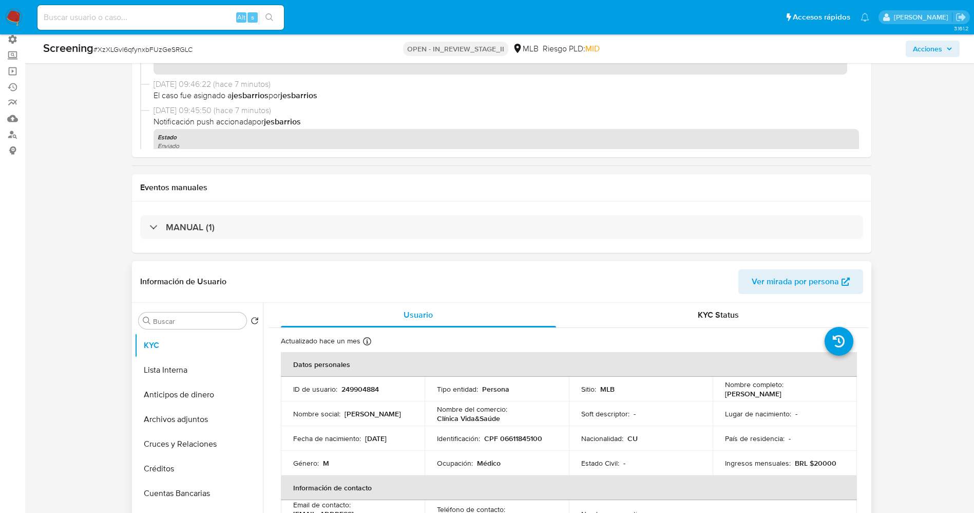
drag, startPoint x: 742, startPoint y: 393, endPoint x: 817, endPoint y: 395, distance: 75.0
click at [820, 395] on div "Nombre completo : Julio Cesar Gonzalez Lopez" at bounding box center [785, 389] width 120 height 18
copy p "Julio Cesar Gonzalez Lopez"
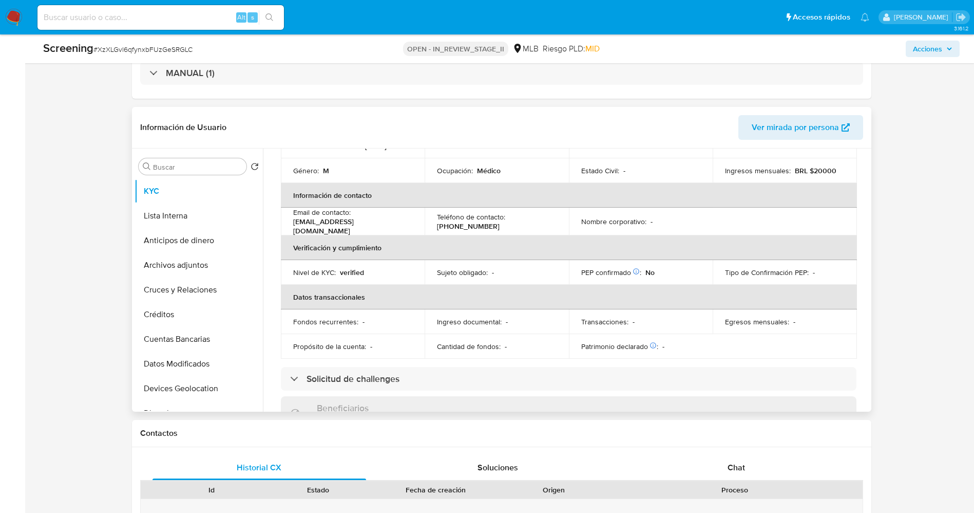
scroll to position [0, 0]
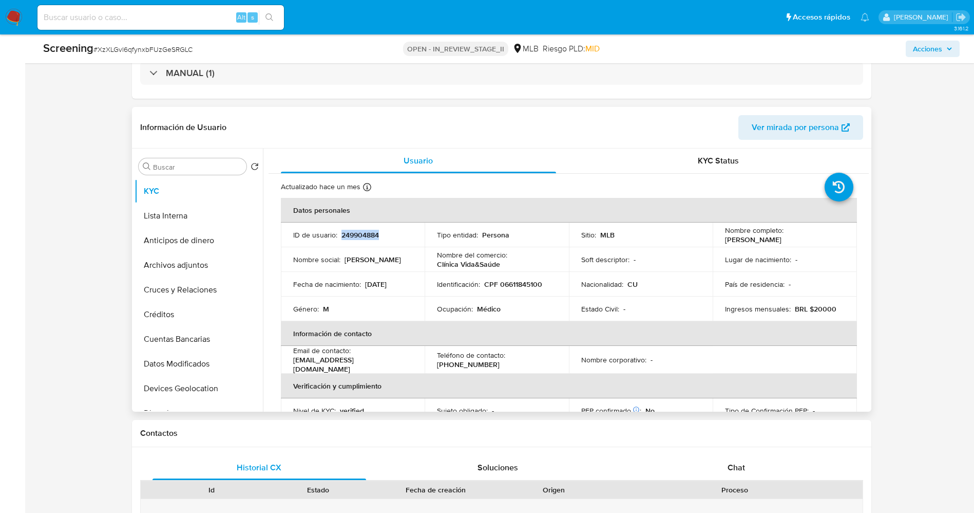
drag, startPoint x: 339, startPoint y: 234, endPoint x: 392, endPoint y: 234, distance: 52.4
click at [392, 234] on div "ID de usuario : 249904884" at bounding box center [353, 234] width 120 height 9
copy p "249904884"
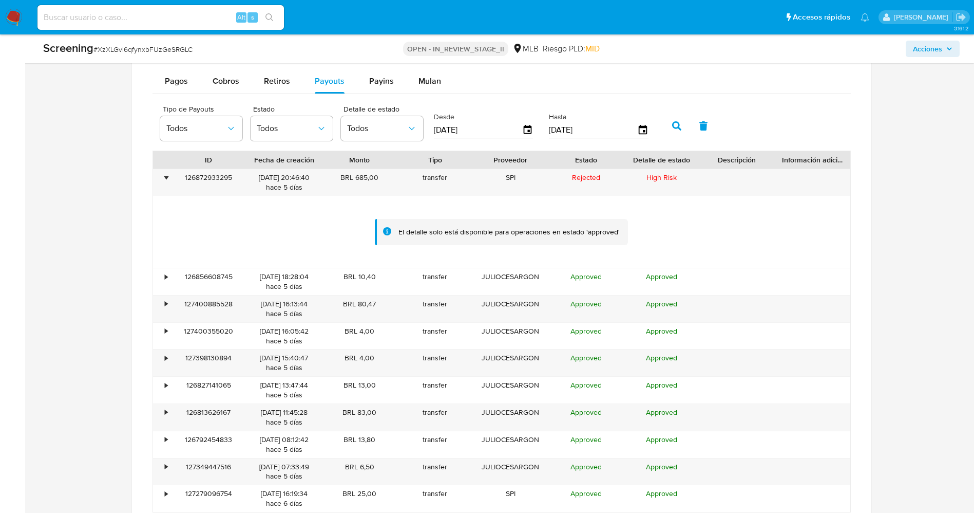
scroll to position [924, 0]
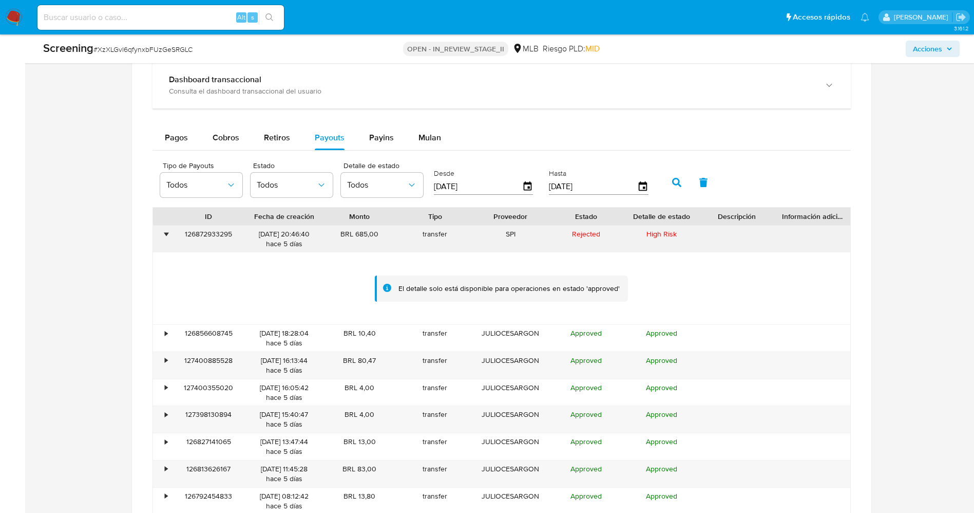
drag, startPoint x: 184, startPoint y: 235, endPoint x: 235, endPoint y: 237, distance: 51.4
click at [236, 237] on div "126872933295" at bounding box center [208, 238] width 75 height 27
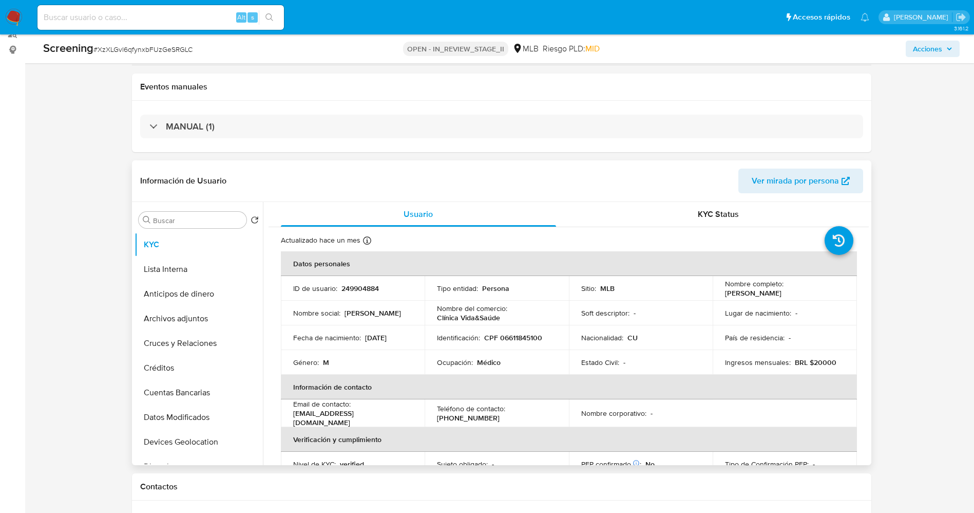
scroll to position [154, 0]
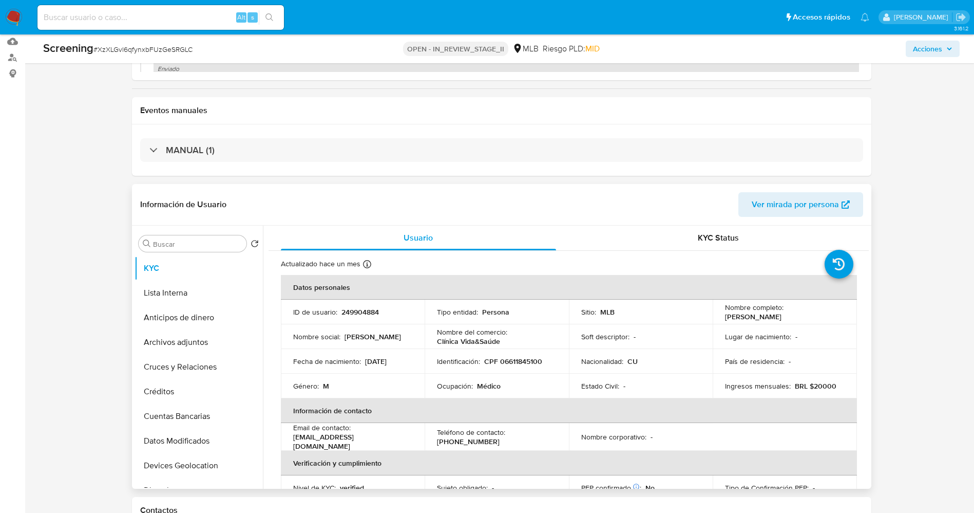
drag, startPoint x: 721, startPoint y: 319, endPoint x: 817, endPoint y: 320, distance: 96.5
click at [817, 320] on td "Nombre completo : Julio Cesar Gonzalez Lopez" at bounding box center [785, 311] width 144 height 25
copy p "Julio Cesar Gonzalez Lopez"
drag, startPoint x: 498, startPoint y: 363, endPoint x: 534, endPoint y: 362, distance: 36.0
click at [562, 362] on td "Identificación : CPF 06611845100" at bounding box center [497, 361] width 144 height 25
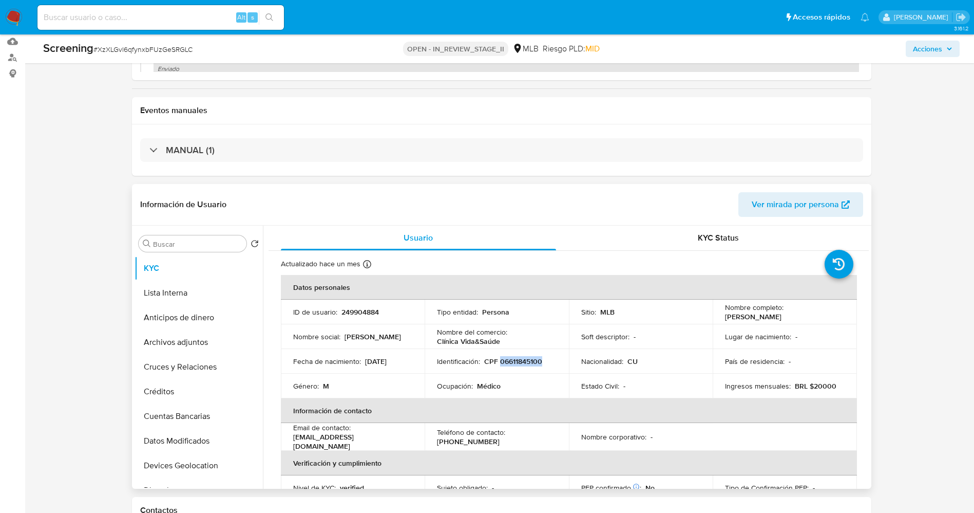
copy p "06611845100"
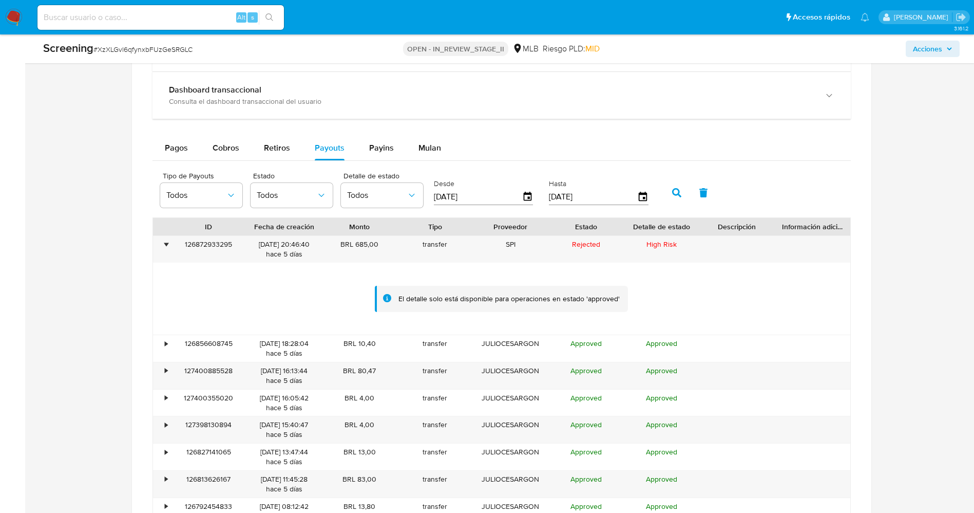
scroll to position [1078, 0]
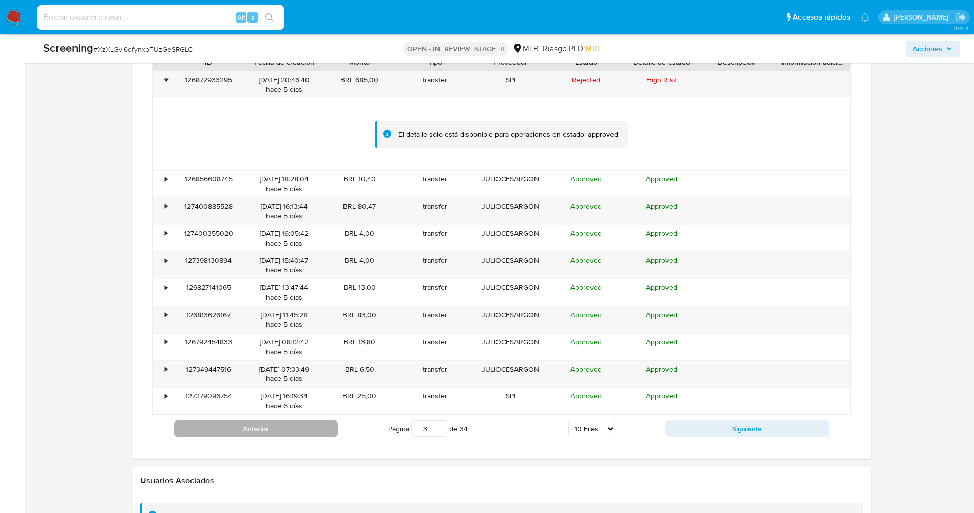
click at [295, 428] on button "Anterior" at bounding box center [256, 428] width 164 height 16
type input "2"
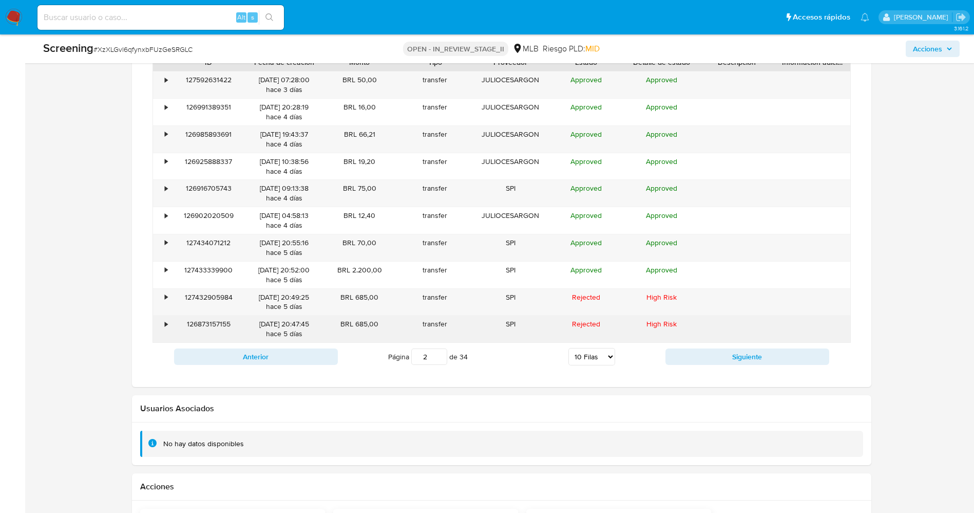
drag, startPoint x: 182, startPoint y: 327, endPoint x: 228, endPoint y: 325, distance: 45.2
click at [233, 326] on div "126873157155" at bounding box center [208, 328] width 75 height 27
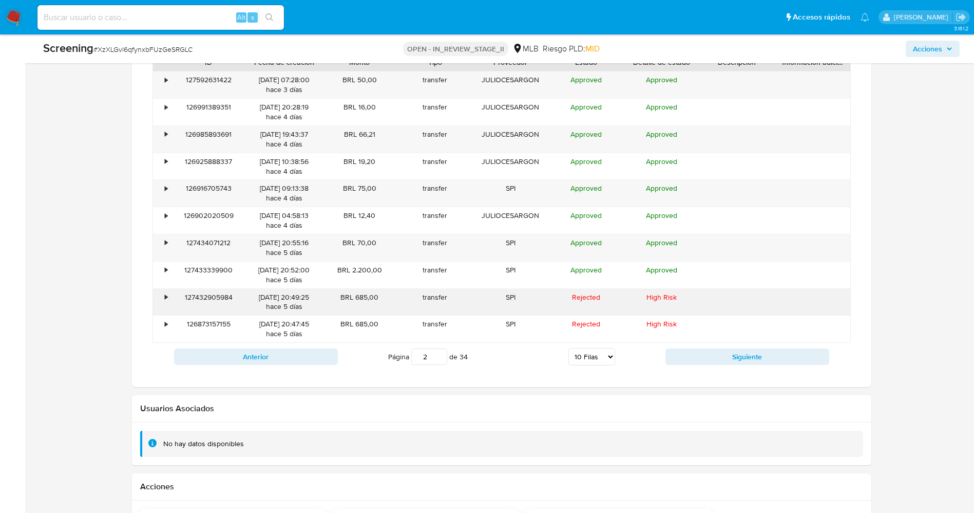
drag, startPoint x: 177, startPoint y: 294, endPoint x: 237, endPoint y: 294, distance: 59.6
click at [237, 294] on div "127432905984" at bounding box center [208, 302] width 75 height 27
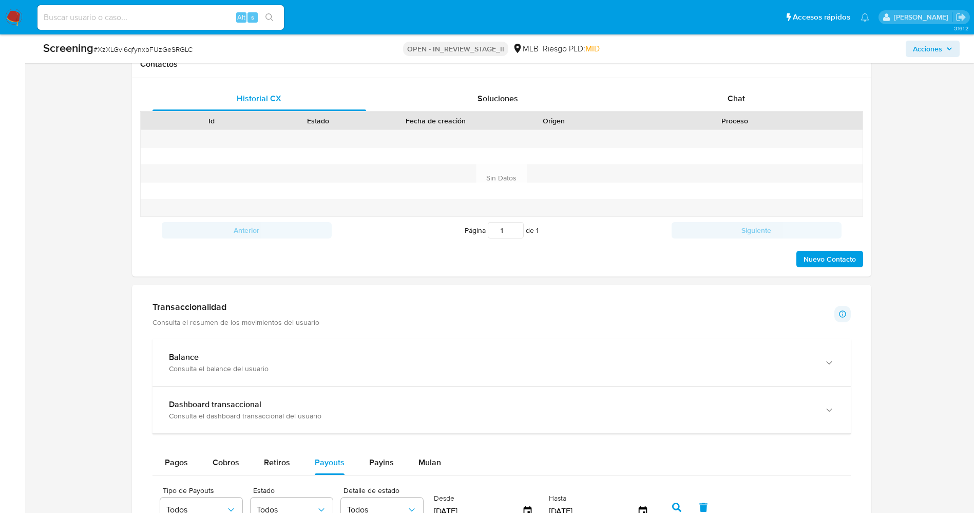
scroll to position [616, 0]
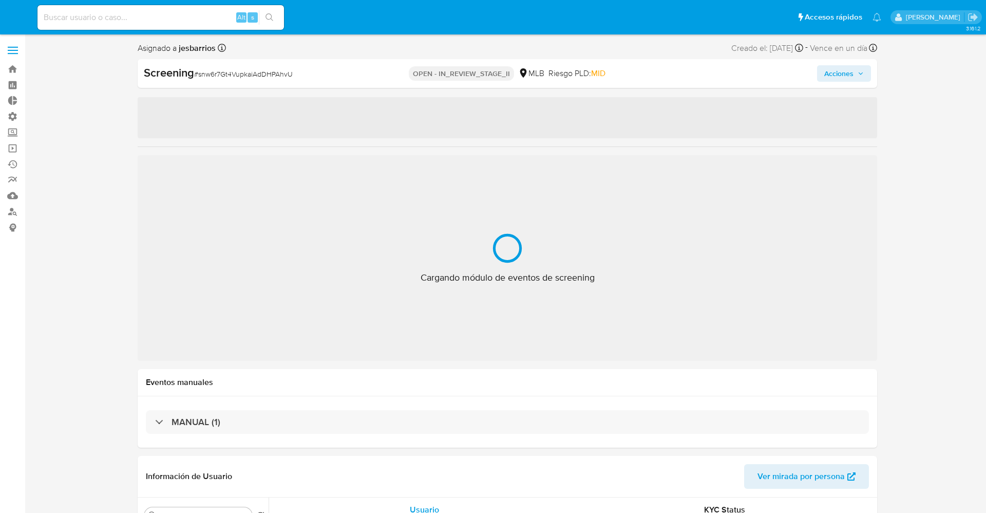
select select "10"
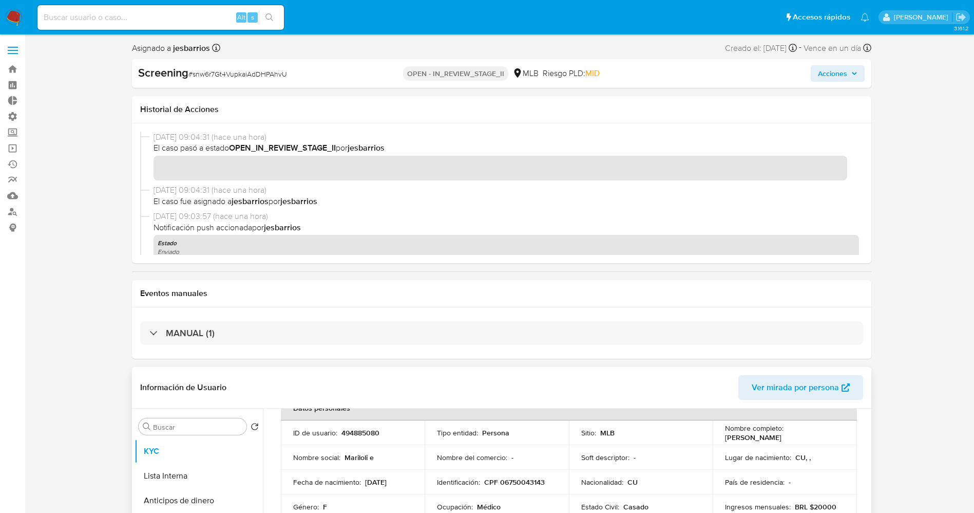
scroll to position [77, 0]
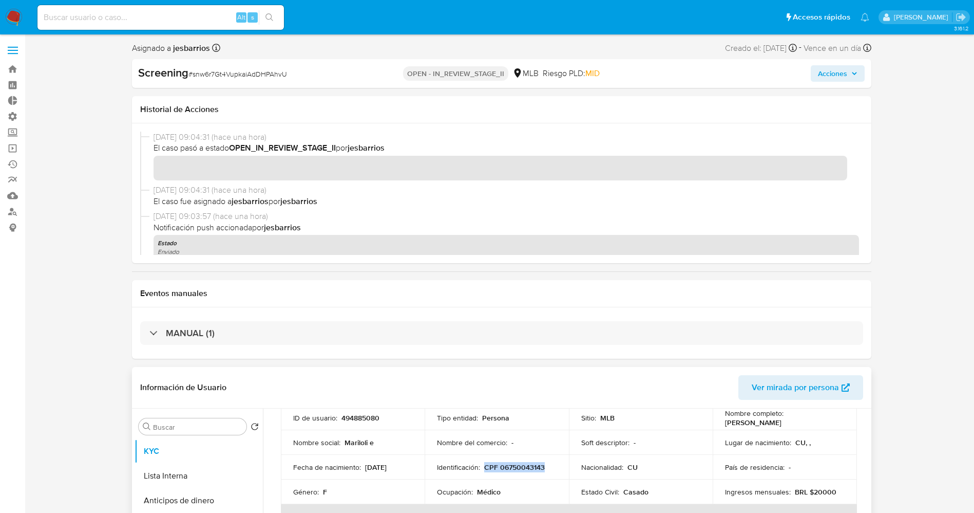
drag, startPoint x: 483, startPoint y: 466, endPoint x: 554, endPoint y: 467, distance: 70.4
click at [554, 467] on div "Identificación : CPF 06750043143" at bounding box center [497, 466] width 120 height 9
copy p "CPF 06750043143"
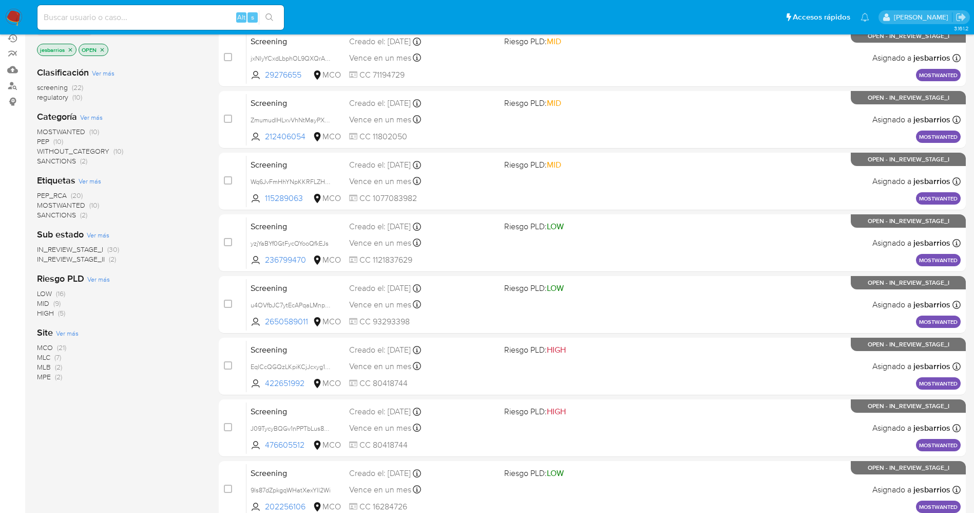
scroll to position [335, 0]
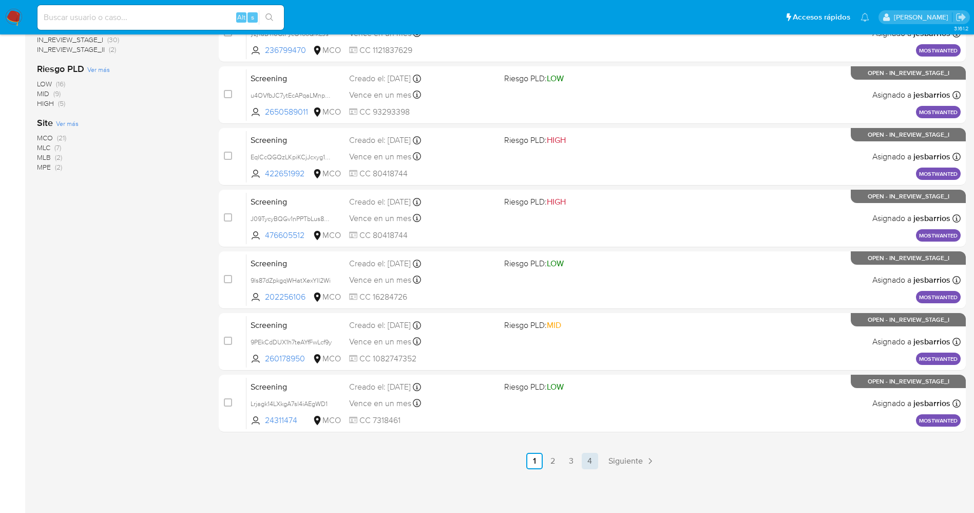
click at [589, 464] on link "4" at bounding box center [590, 460] width 16 height 16
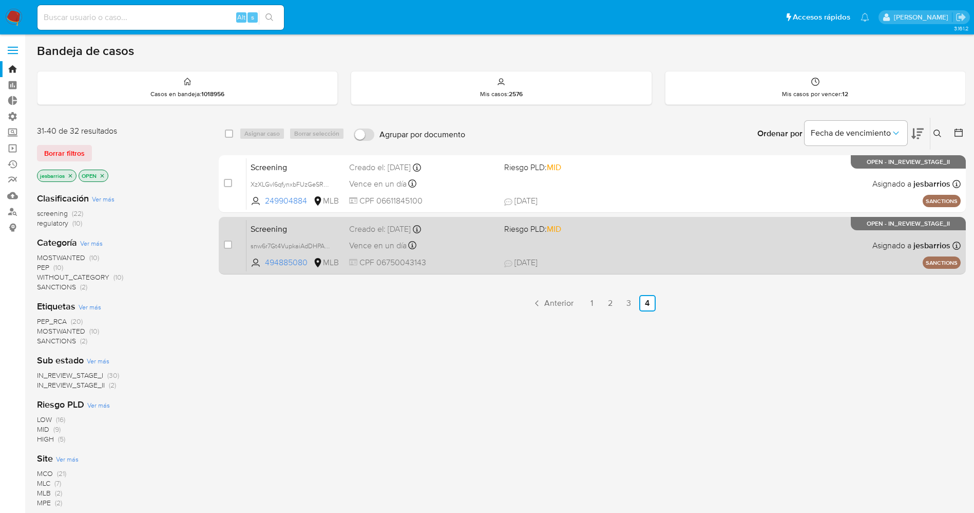
click at [615, 250] on div "Screening snw6r7Gt4VupkaiAdDHPAhvU 494885080 MLB Riesgo PLD: MID Creado el: [DA…" at bounding box center [604, 245] width 714 height 52
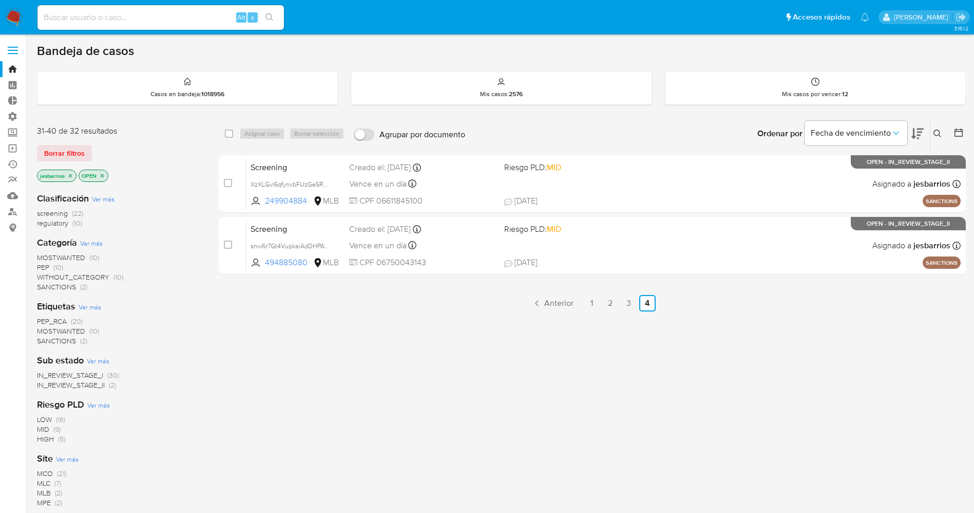
click at [63, 147] on span "Borrar filtros" at bounding box center [64, 153] width 41 height 14
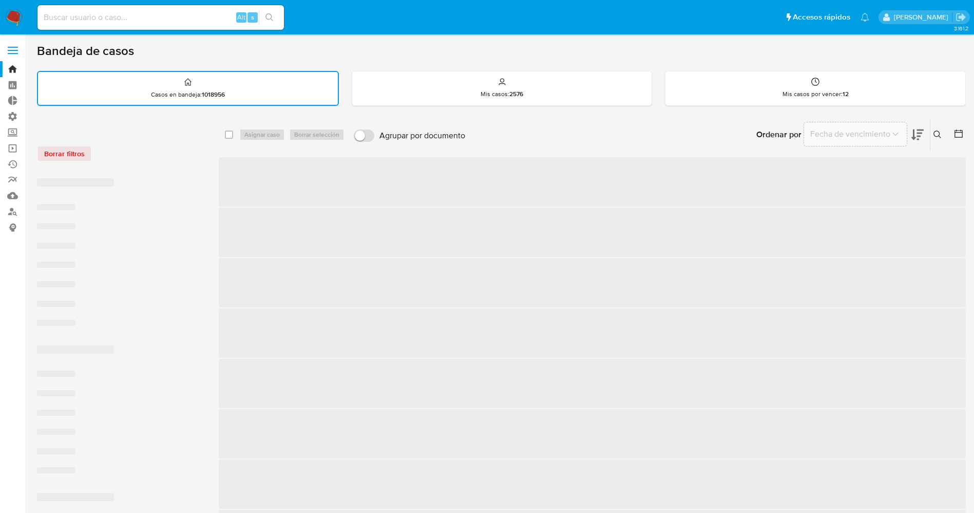
click at [939, 131] on icon at bounding box center [938, 134] width 8 height 8
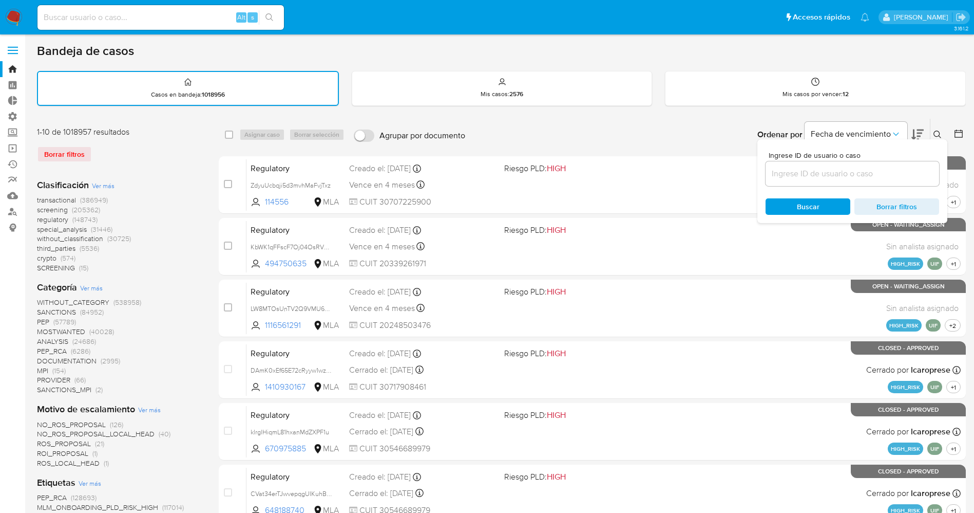
click at [804, 181] on div at bounding box center [853, 173] width 174 height 25
click at [802, 177] on input at bounding box center [853, 173] width 174 height 13
paste input "pf8HWc0mzM1PAZV37ZXwCyN3"
type input "pf8HWc0mzM1PAZV37ZXwCyN3"
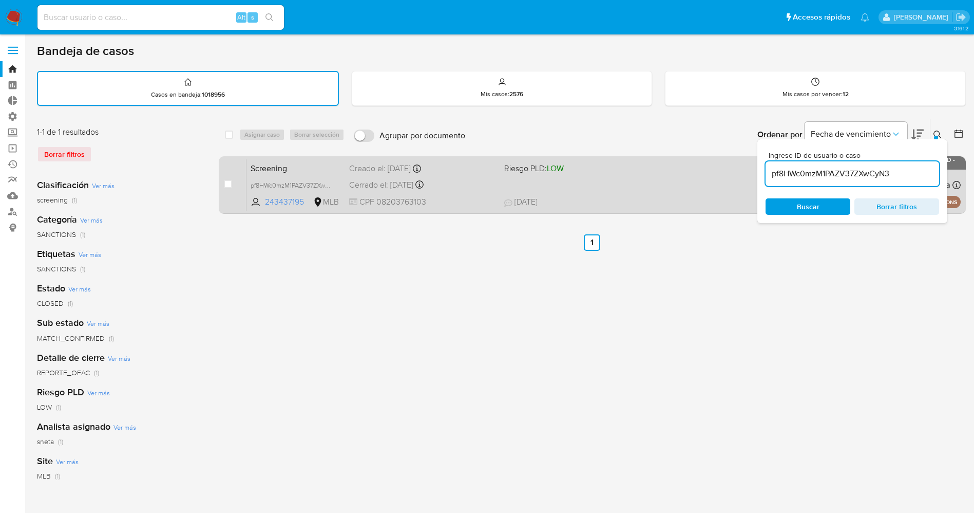
click at [617, 186] on div "Screening pf8HWc0mzM1PAZV37ZXwCyN3 243437195 MLB Riesgo PLD: LOW Creado el: 18/…" at bounding box center [604, 185] width 714 height 52
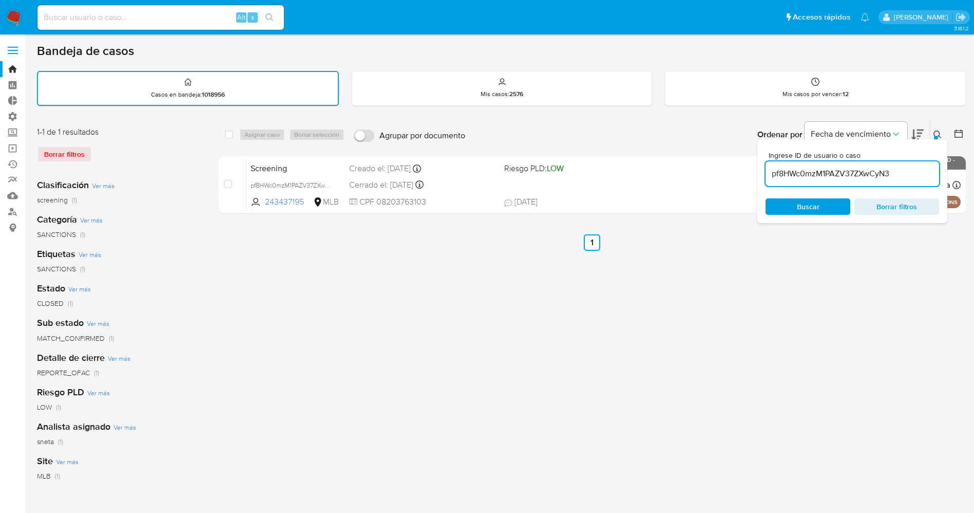
click at [16, 10] on img at bounding box center [13, 17] width 17 height 17
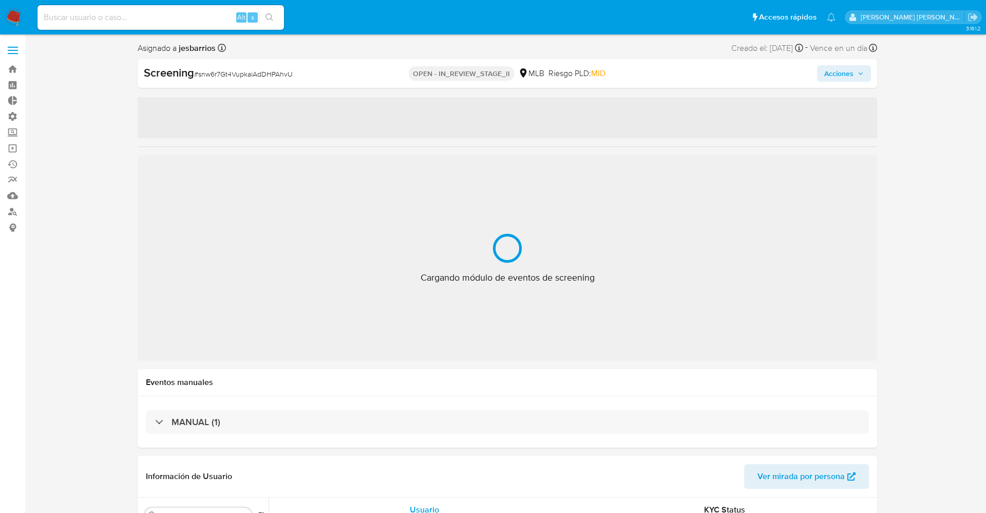
select select "10"
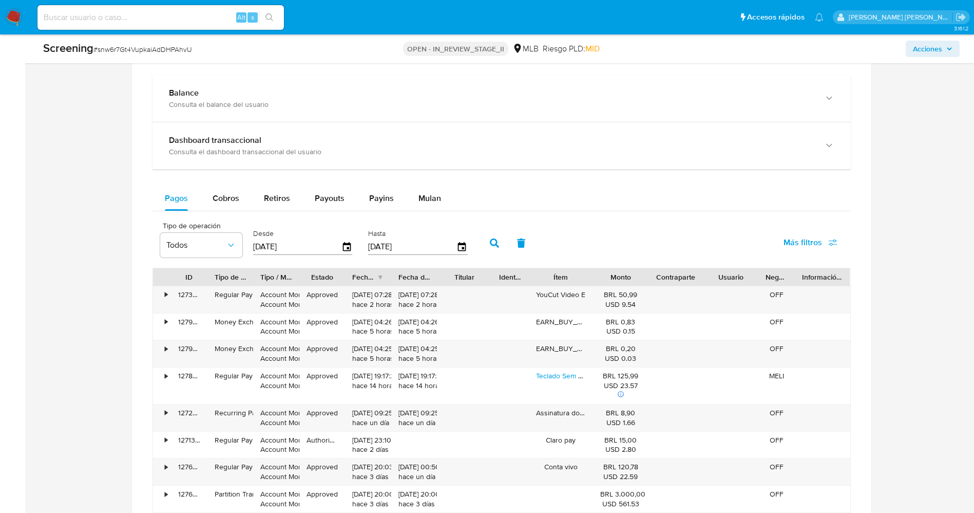
scroll to position [770, 0]
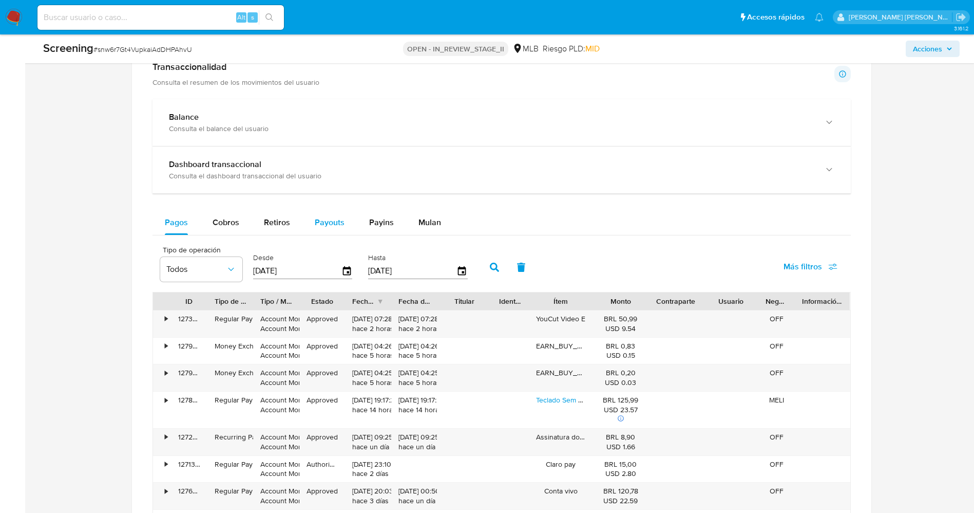
click at [333, 225] on span "Payouts" at bounding box center [330, 222] width 30 height 12
select select "10"
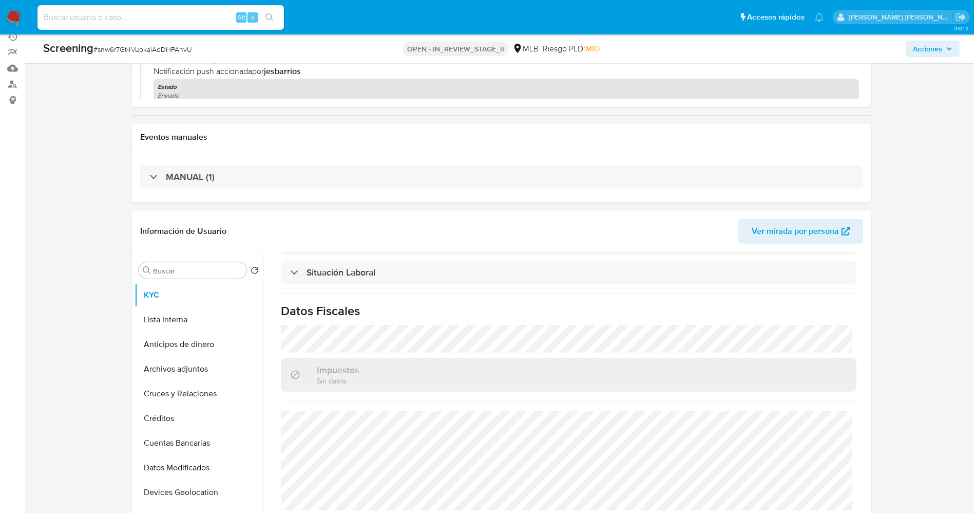
scroll to position [0, 0]
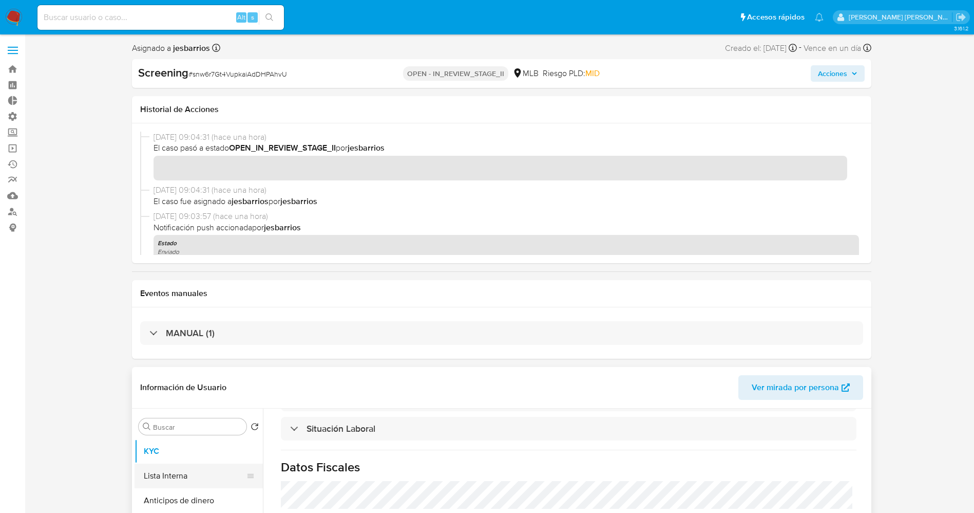
drag, startPoint x: 180, startPoint y: 481, endPoint x: 158, endPoint y: 463, distance: 28.9
click at [181, 482] on button "Lista Interna" at bounding box center [195, 475] width 120 height 25
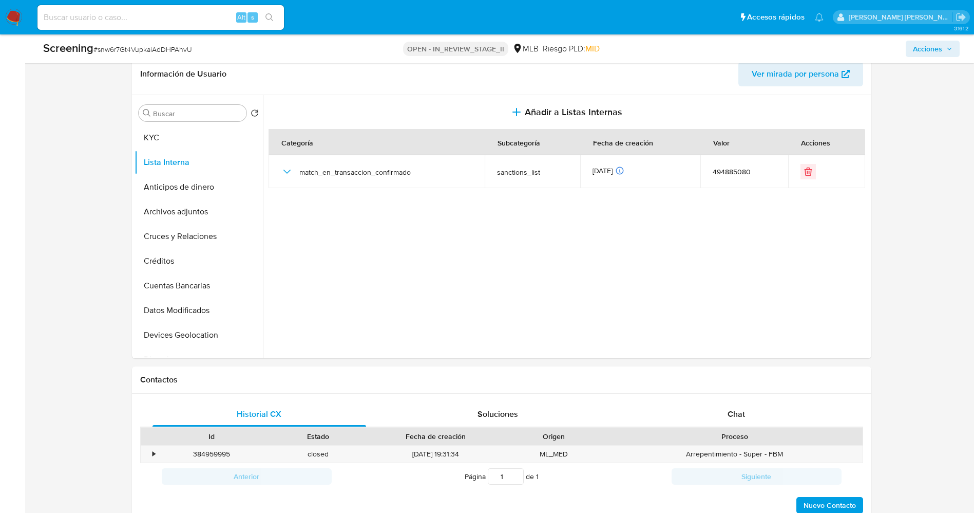
scroll to position [308, 0]
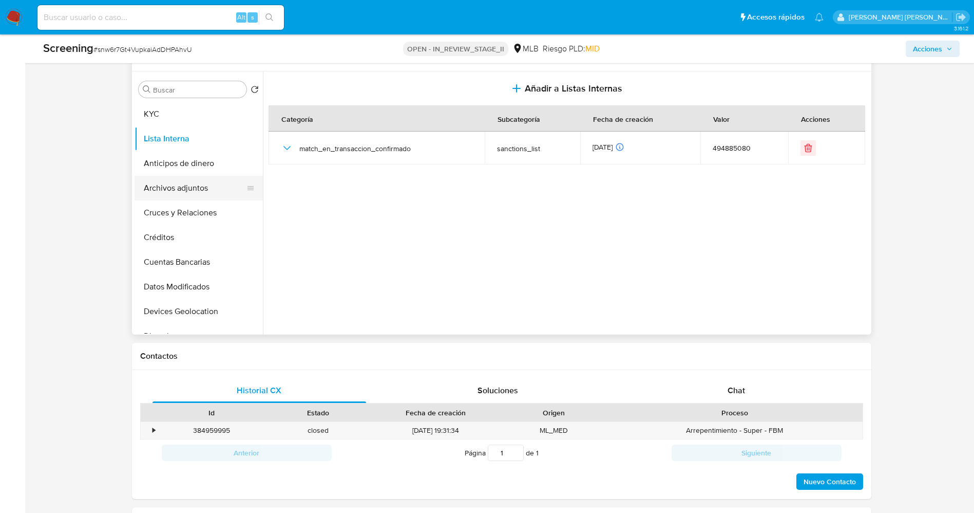
click at [184, 192] on button "Archivos adjuntos" at bounding box center [195, 188] width 120 height 25
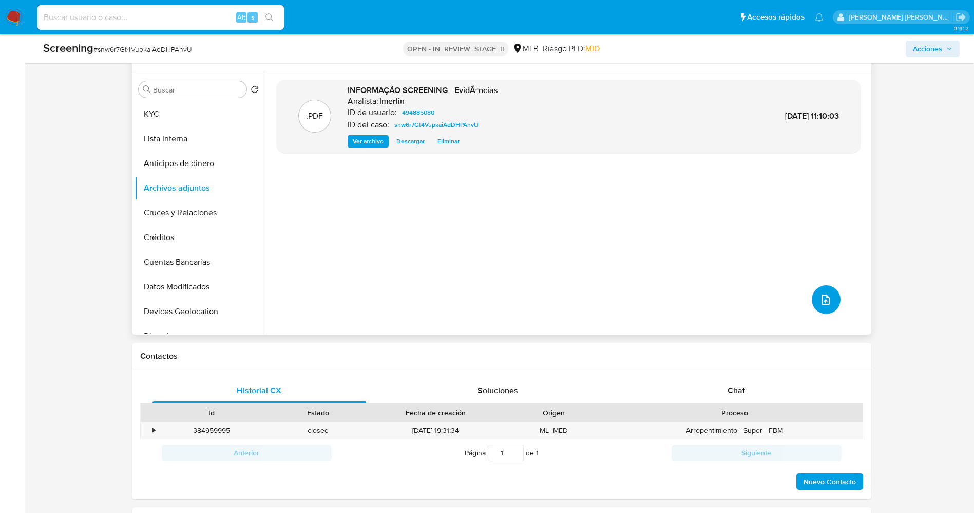
click at [830, 290] on button "upload-file" at bounding box center [826, 299] width 29 height 29
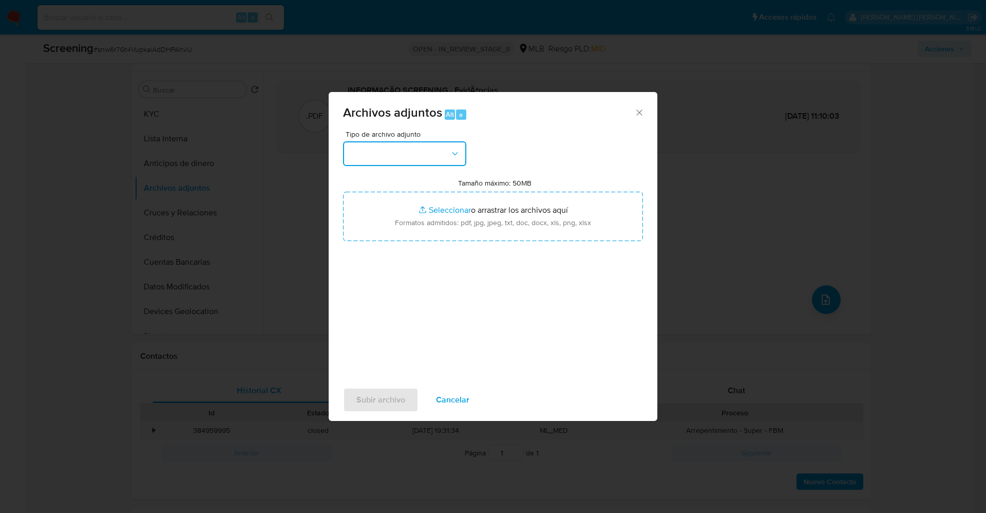
click at [410, 157] on button "button" at bounding box center [404, 153] width 123 height 25
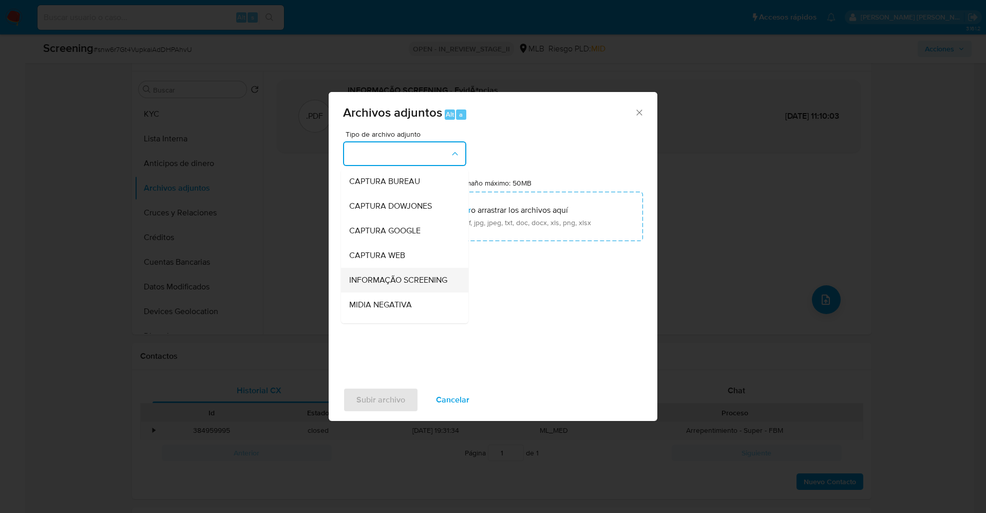
click at [409, 285] on span "INFORMAÇÃO SCREENING" at bounding box center [398, 280] width 98 height 10
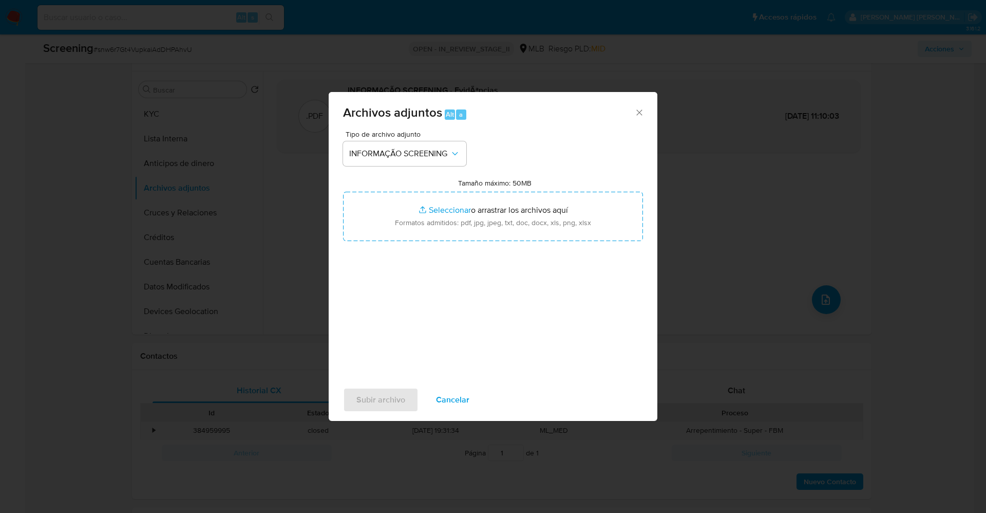
click at [444, 404] on span "Cancelar" at bounding box center [452, 399] width 33 height 23
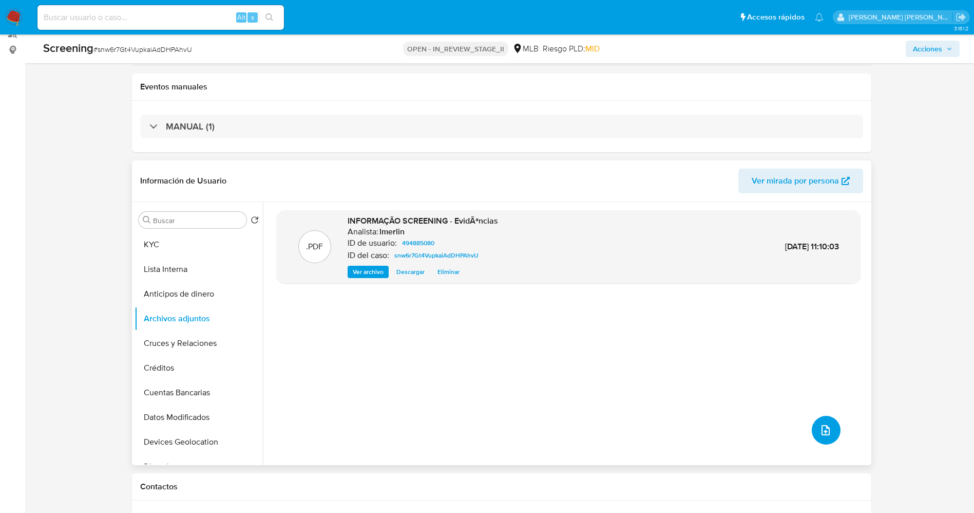
scroll to position [154, 0]
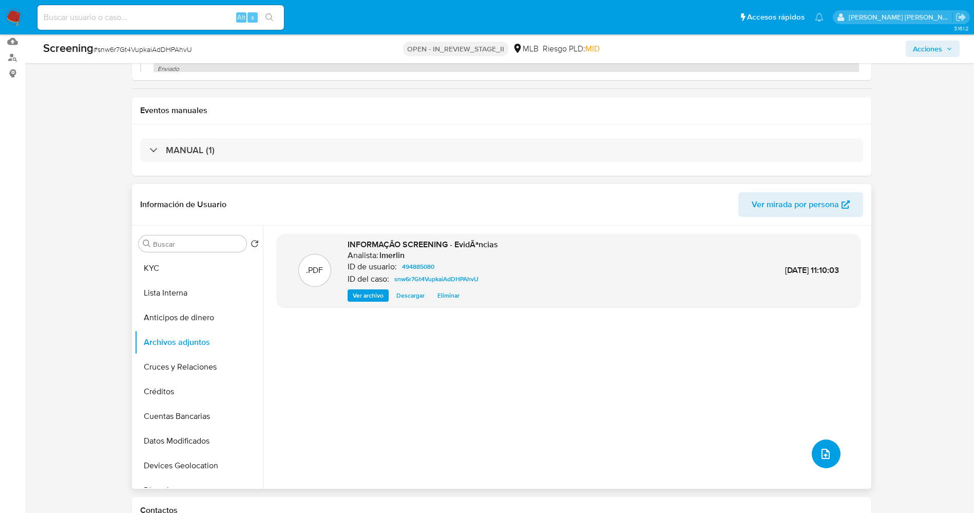
click at [830, 453] on button "upload-file" at bounding box center [826, 453] width 29 height 29
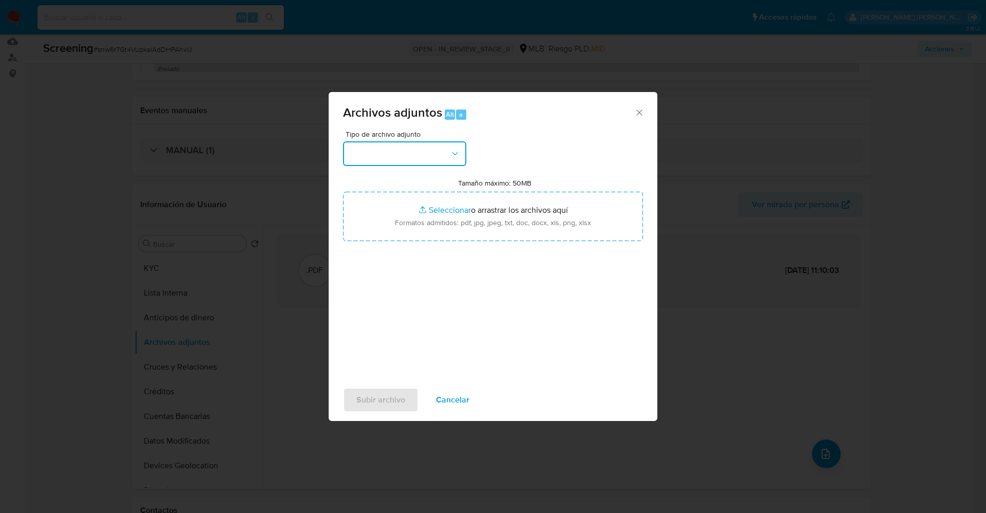
click at [400, 159] on button "button" at bounding box center [404, 153] width 123 height 25
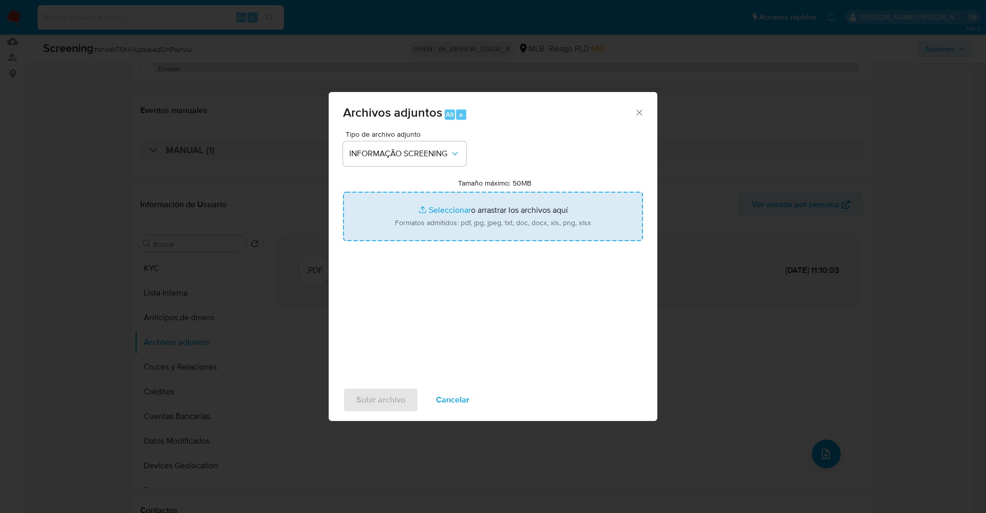
type input "C:\fakepath\OFAC Report Reject - 23th Sep 2025 - Payment 126748534897.pdf"
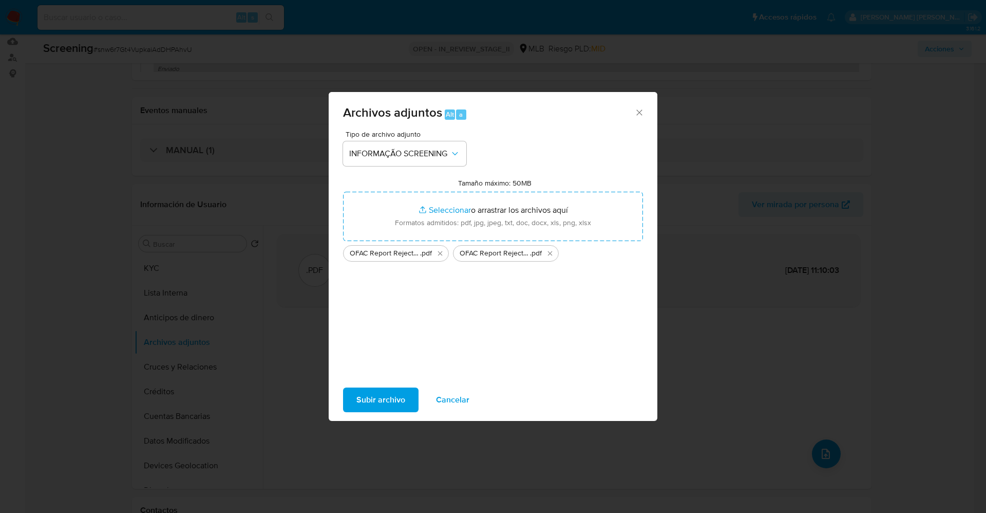
click at [367, 402] on span "Subir archivo" at bounding box center [380, 399] width 49 height 23
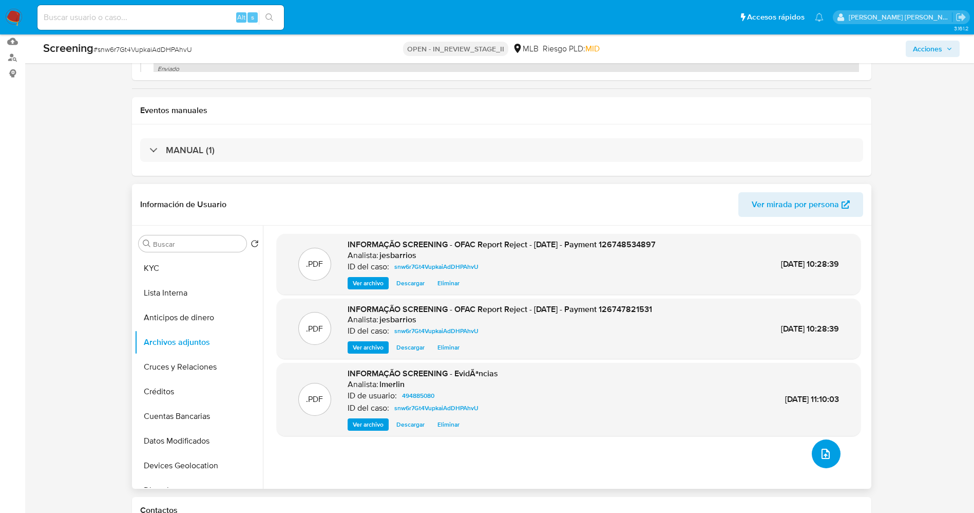
click at [820, 457] on icon "upload-file" at bounding box center [826, 453] width 12 height 12
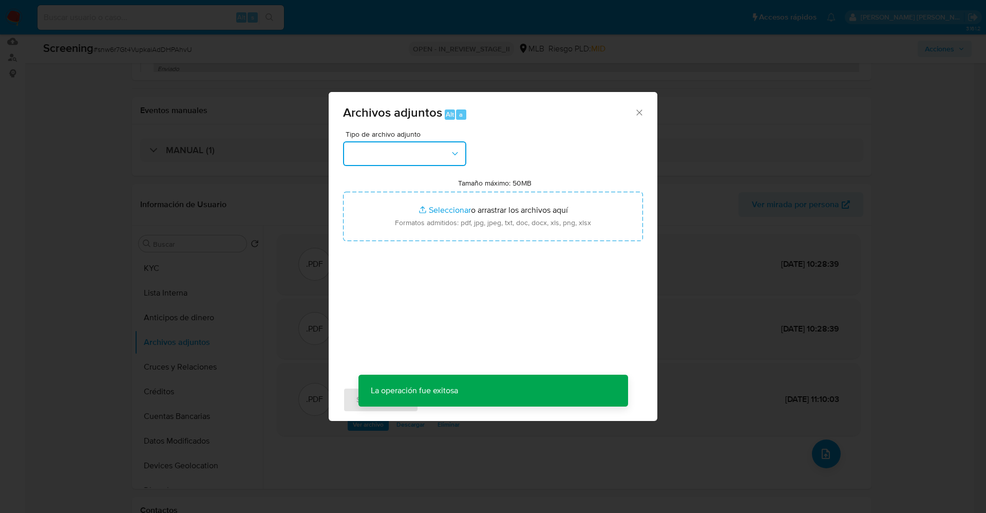
click at [409, 148] on button "button" at bounding box center [404, 153] width 123 height 25
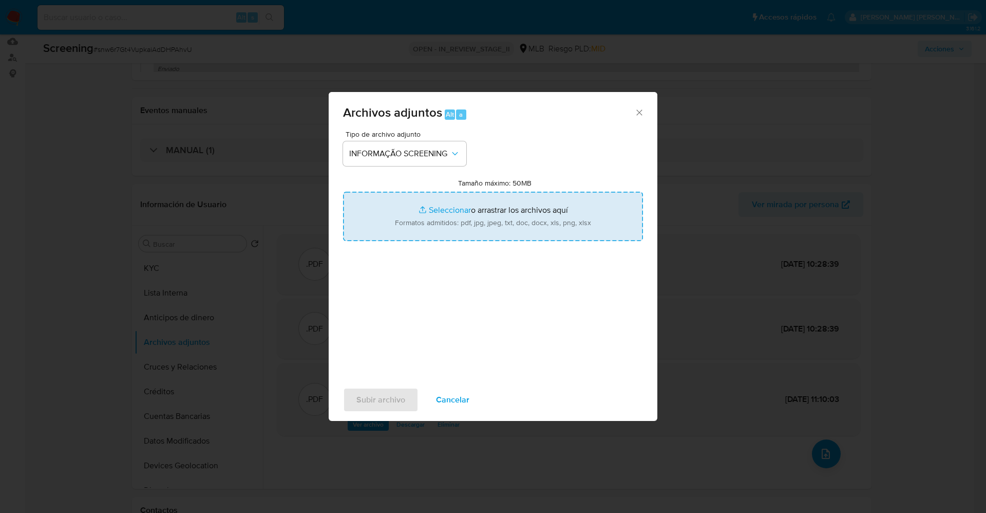
type input "C:\fakepath\CaseDossierReport_5jb8a72wm5y61k22owquntnw4.pdf"
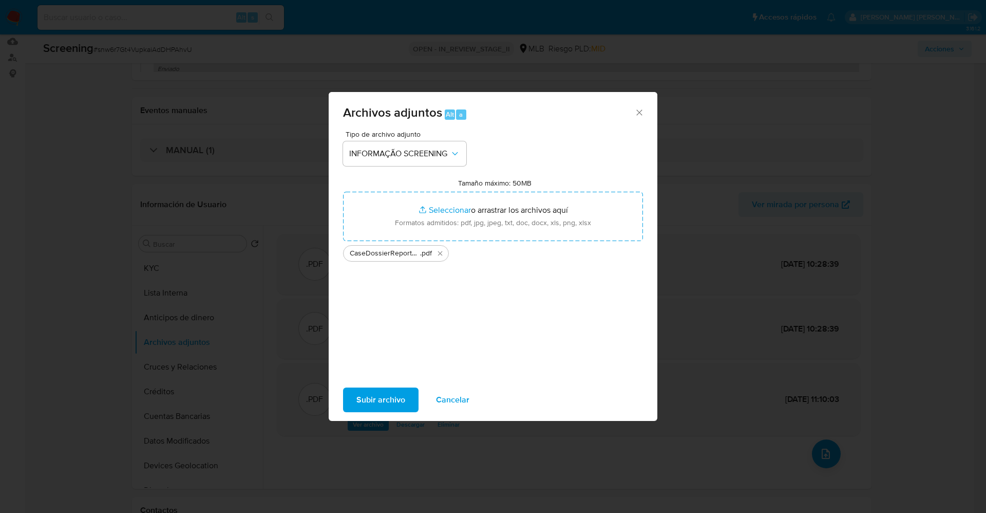
click at [399, 394] on span "Subir archivo" at bounding box center [380, 399] width 49 height 23
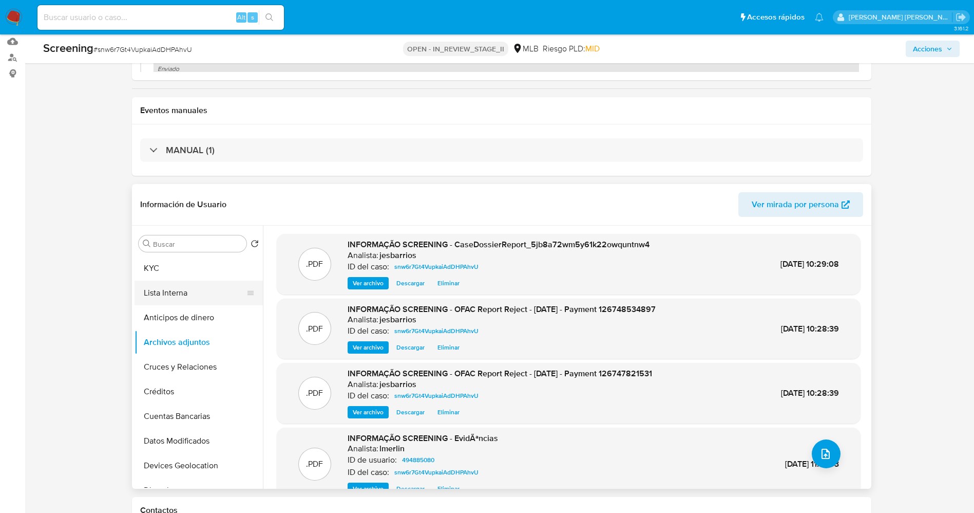
click at [170, 286] on button "Lista Interna" at bounding box center [195, 292] width 120 height 25
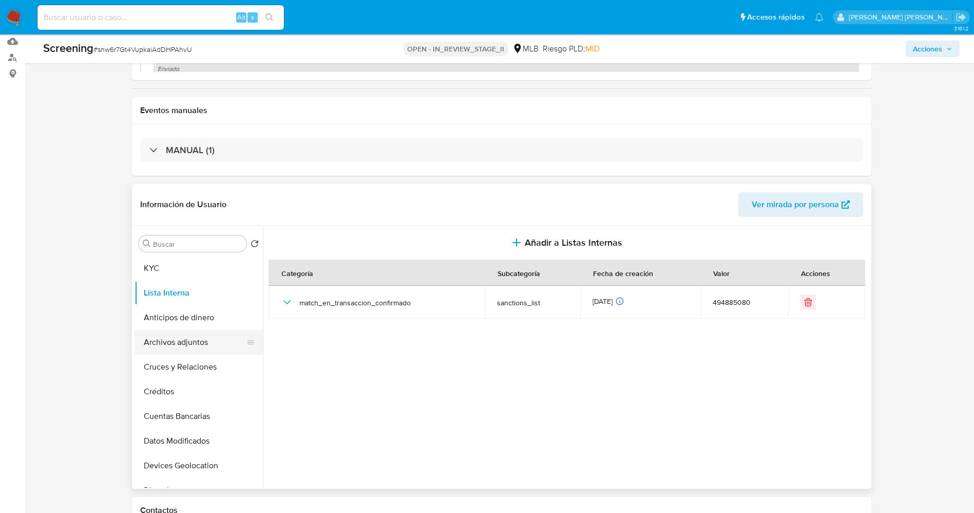
click at [198, 341] on button "Archivos adjuntos" at bounding box center [195, 342] width 120 height 25
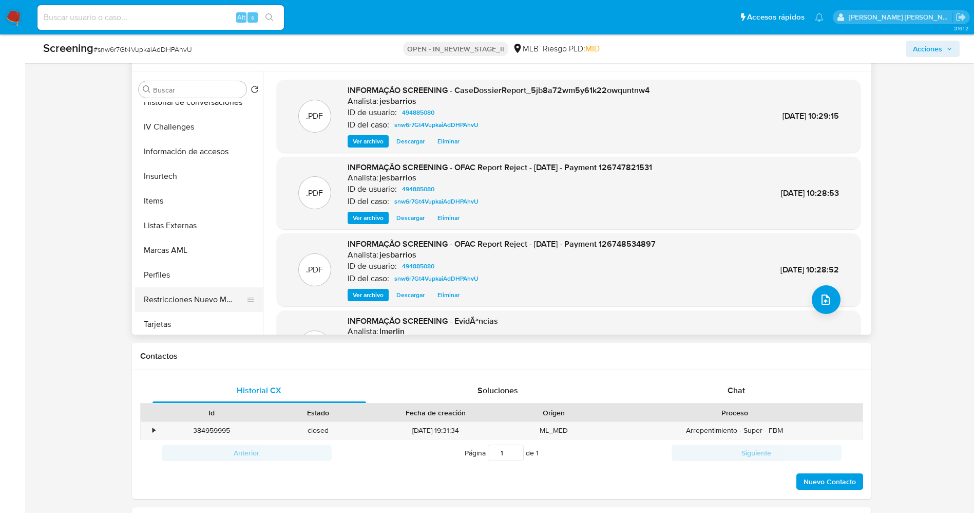
scroll to position [462, 0]
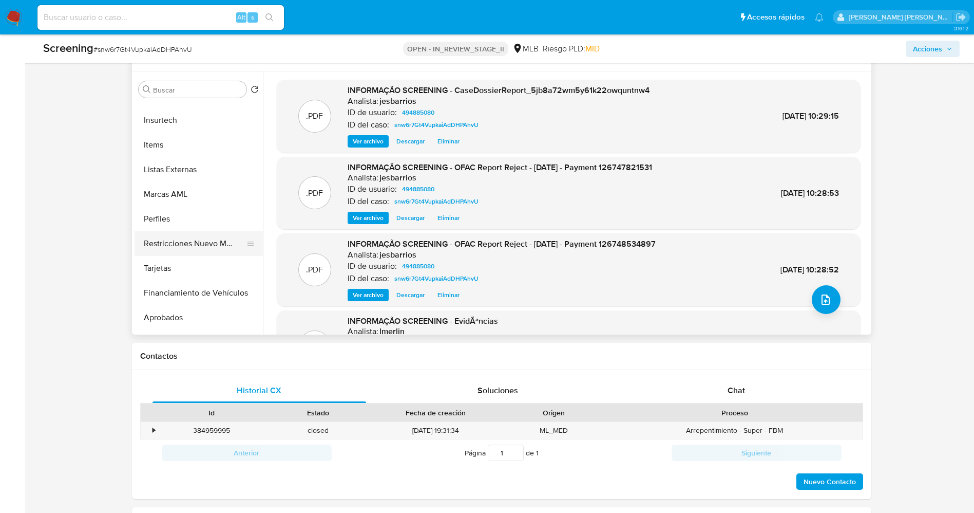
click at [193, 246] on button "Restricciones Nuevo Mundo" at bounding box center [195, 243] width 120 height 25
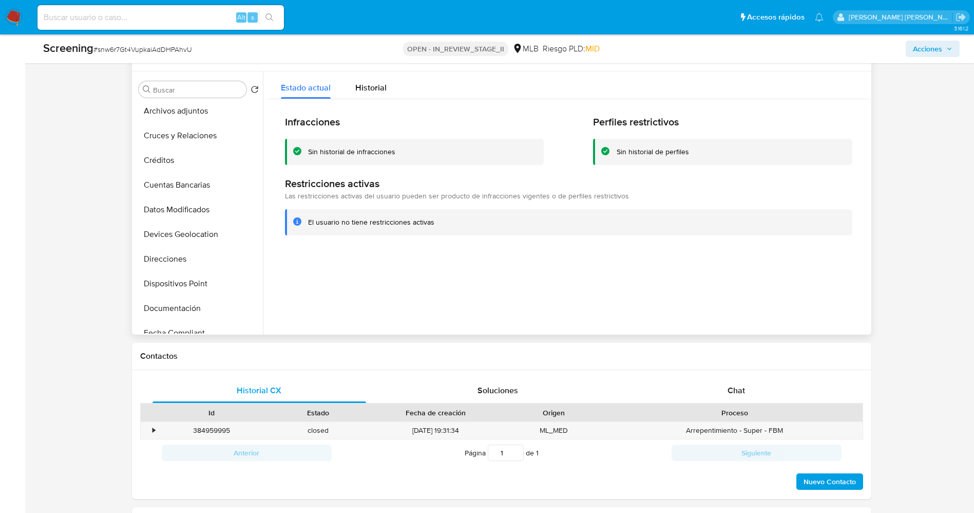
scroll to position [0, 0]
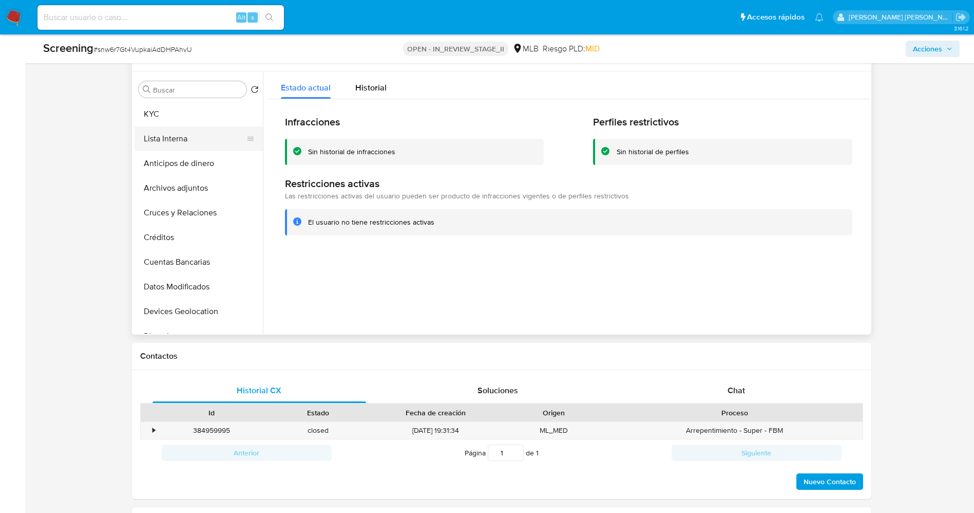
click at [177, 136] on button "Lista Interna" at bounding box center [195, 138] width 120 height 25
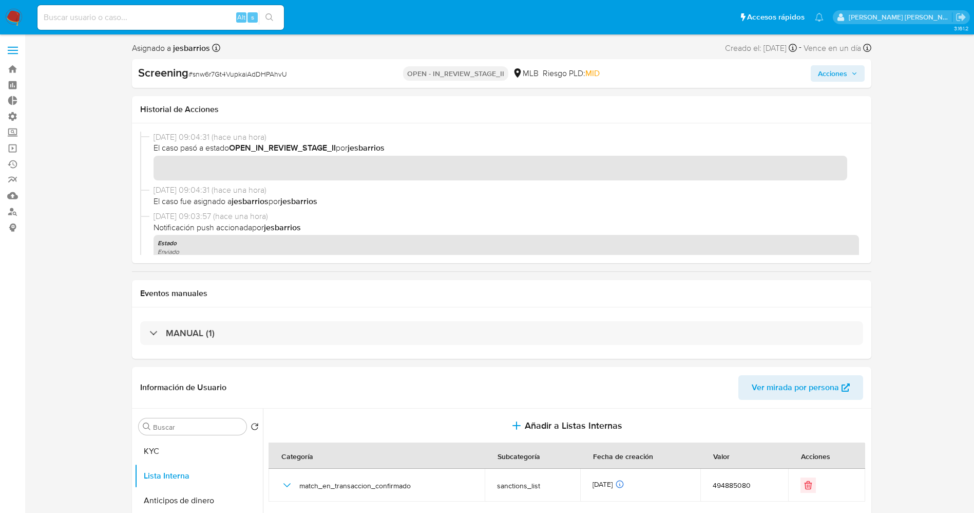
click at [844, 74] on span "Acciones" at bounding box center [832, 73] width 29 height 16
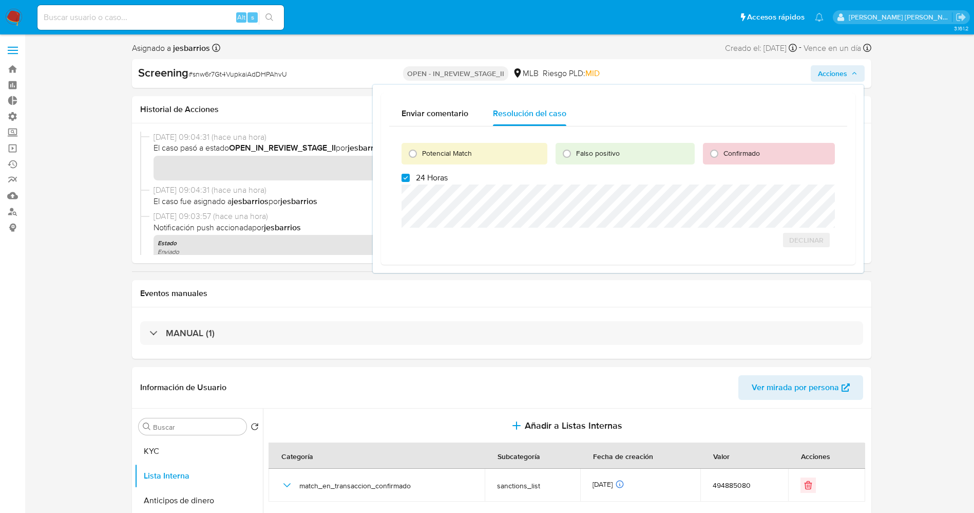
click at [450, 156] on span "Potencial Match" at bounding box center [447, 153] width 50 height 10
click at [421, 156] on input "Potencial Match" at bounding box center [413, 153] width 16 height 16
radio input "true"
click at [428, 178] on span "24 Horas" at bounding box center [432, 178] width 32 height 10
click at [410, 178] on input "24 Horas" at bounding box center [406, 178] width 8 height 8
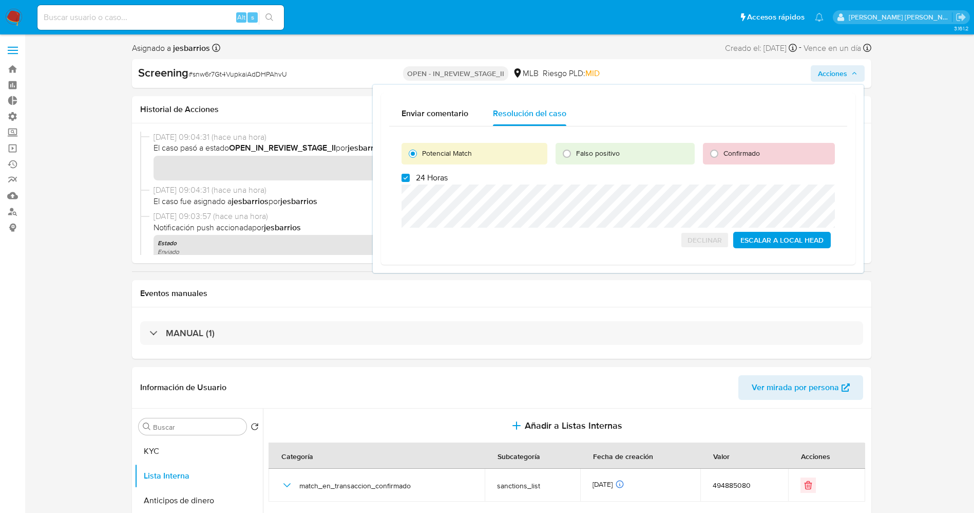
checkbox input "false"
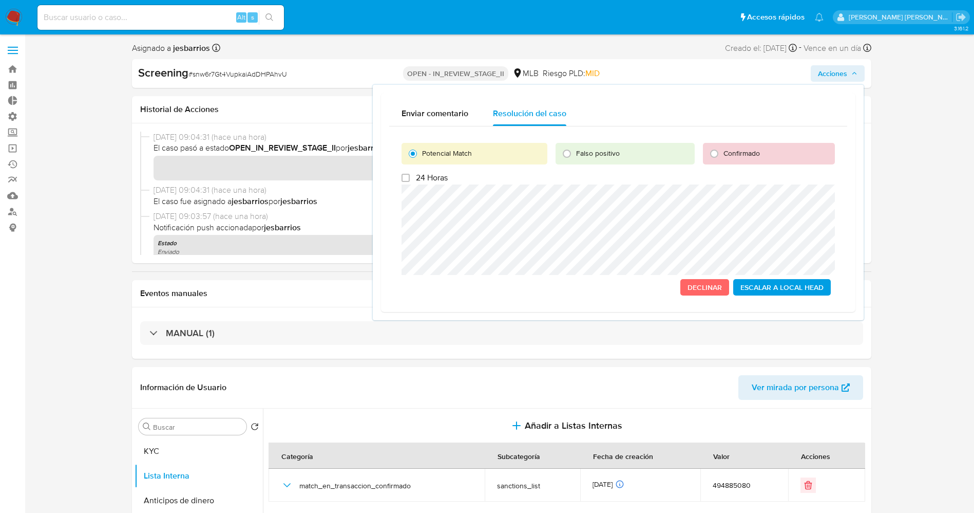
click at [814, 291] on span "Escalar a Local Head" at bounding box center [782, 287] width 83 height 14
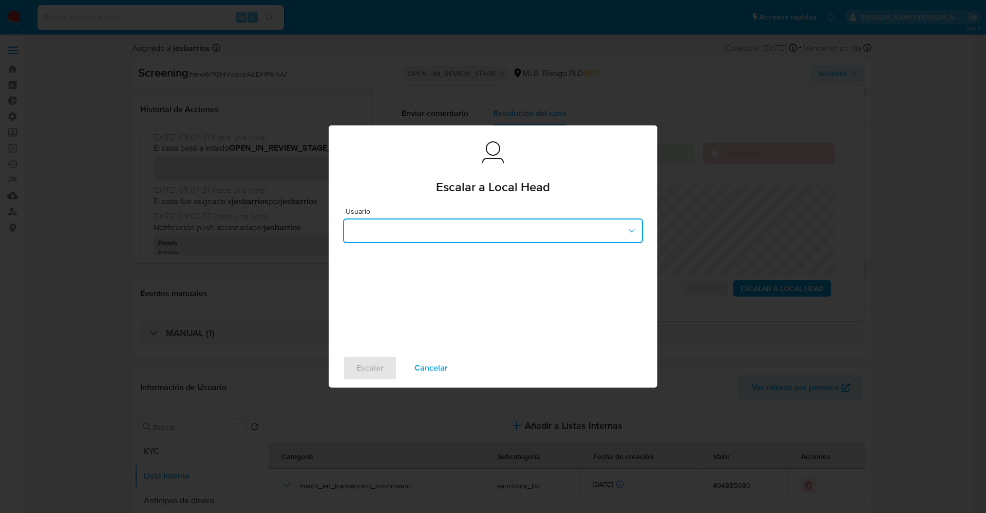
click at [425, 239] on button "button" at bounding box center [493, 230] width 300 height 25
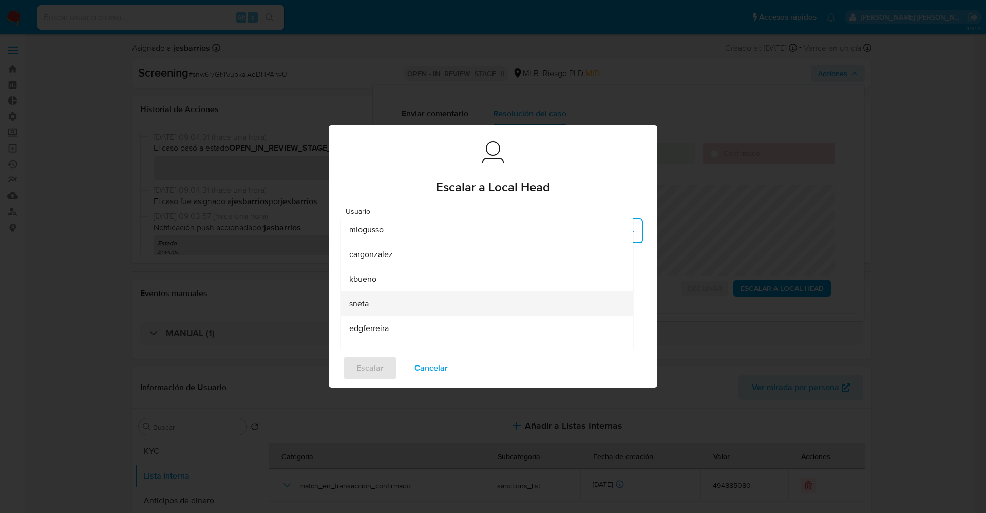
click at [399, 305] on div "sneta" at bounding box center [484, 303] width 270 height 25
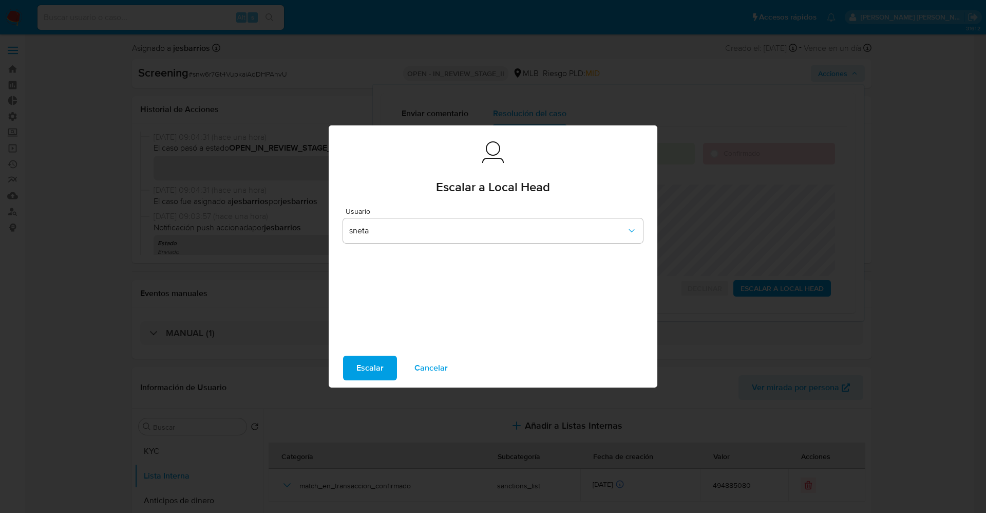
click at [383, 364] on button "Escalar" at bounding box center [370, 367] width 54 height 25
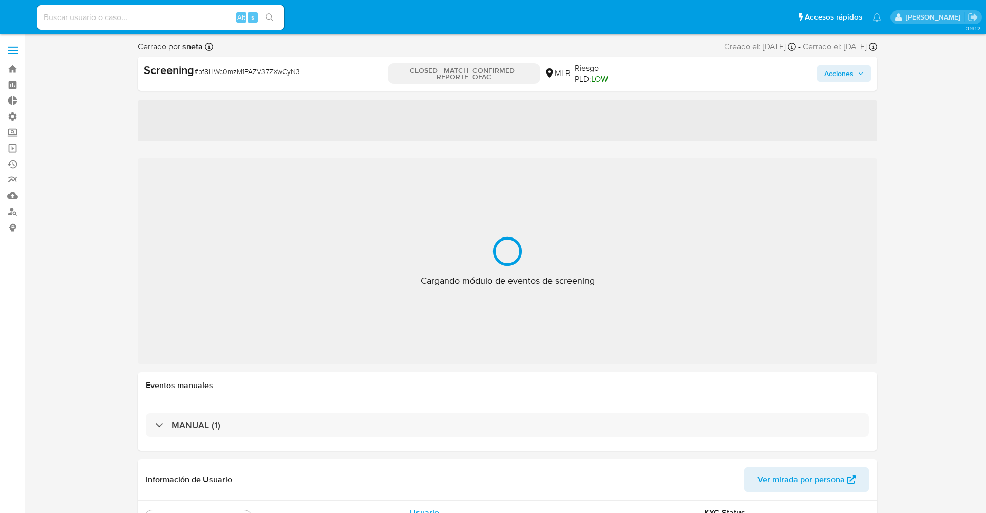
select select "10"
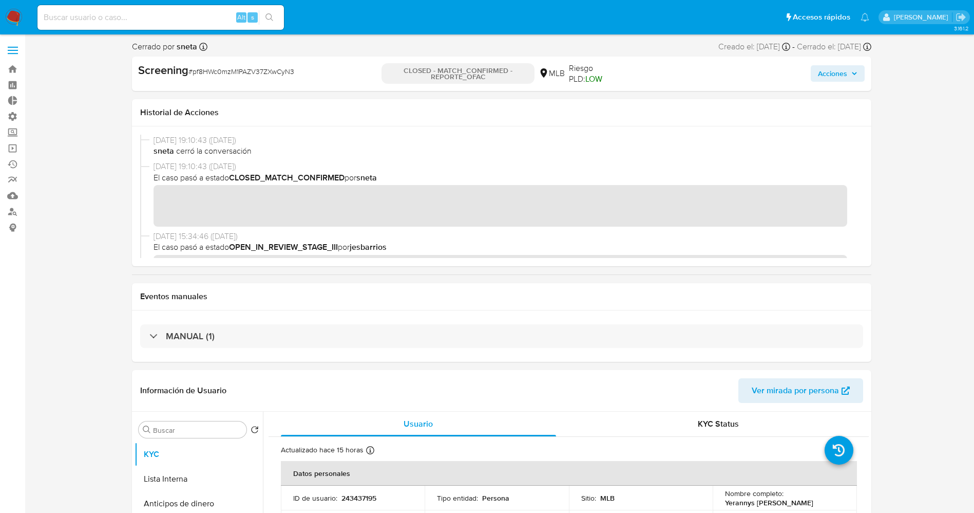
scroll to position [77, 0]
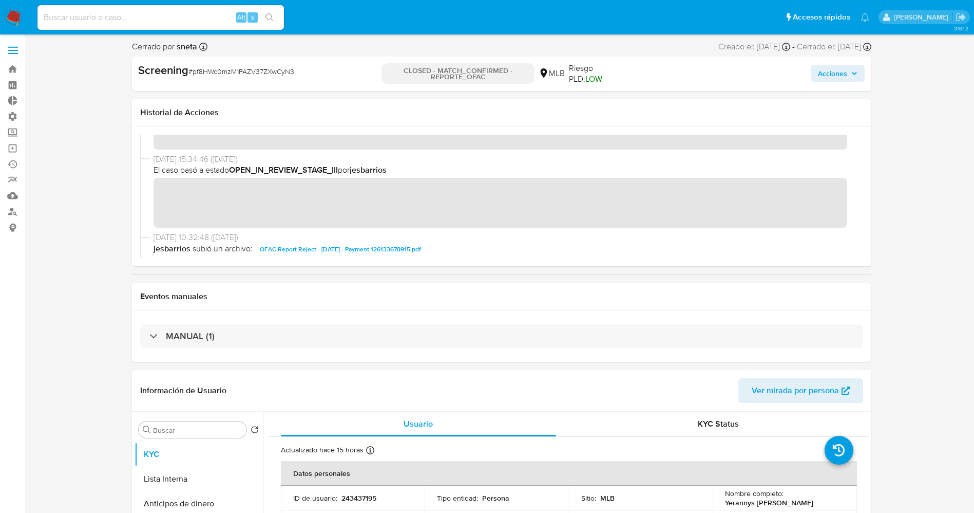
click at [242, 219] on div "[DATE] 15:34:46 ([DATE]) El caso pasó a estado OPEN_IN_REVIEW_STAGE_III por jes…" at bounding box center [501, 193] width 723 height 78
click at [153, 192] on div "[DATE] 15:34:46 ([DATE]) El caso pasó a estado OPEN_IN_REVIEW_STAGE_III por jes…" at bounding box center [501, 193] width 723 height 78
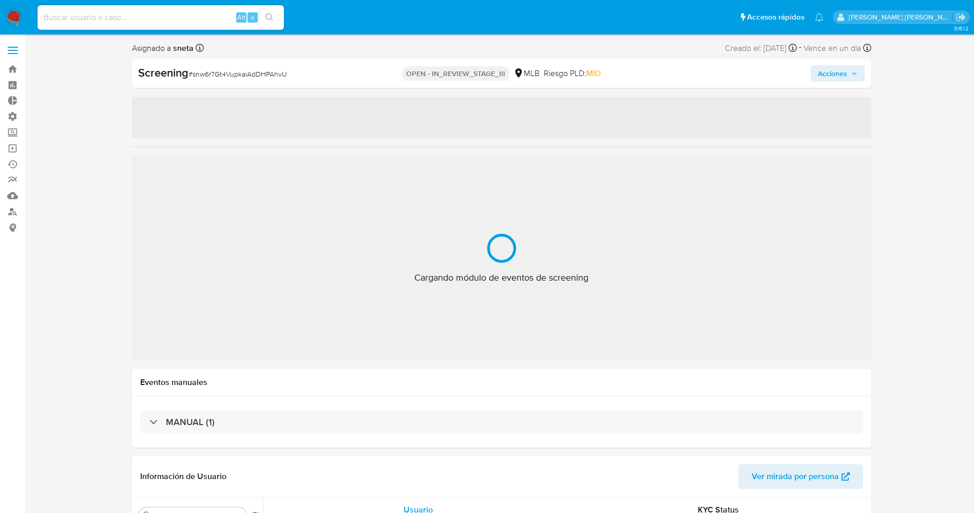
select select "10"
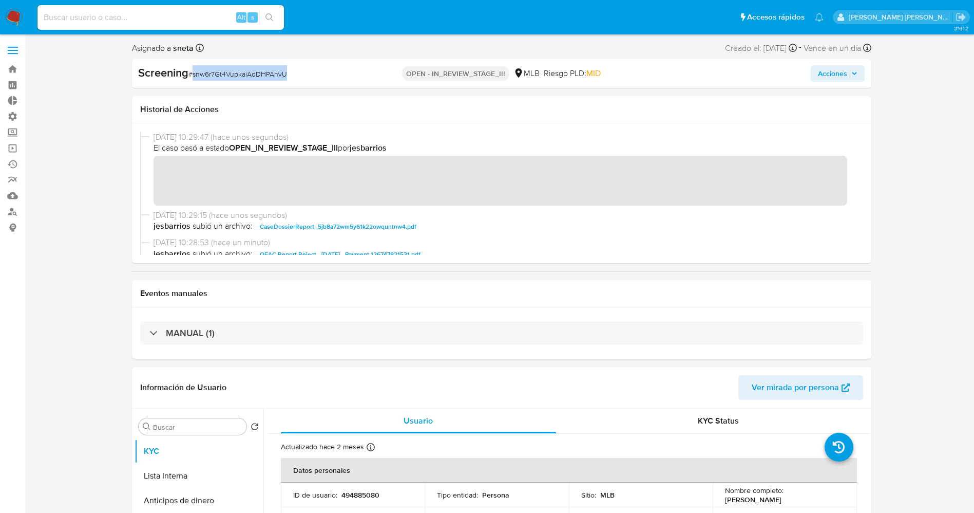
drag, startPoint x: 193, startPoint y: 77, endPoint x: 322, endPoint y: 75, distance: 129.4
click at [322, 75] on div "Screening # snw6r7Gt4VupkaiAdDHPAhvU" at bounding box center [257, 72] width 239 height 15
copy span "snw6r7Gt4VupkaiAdDHPAhvU"
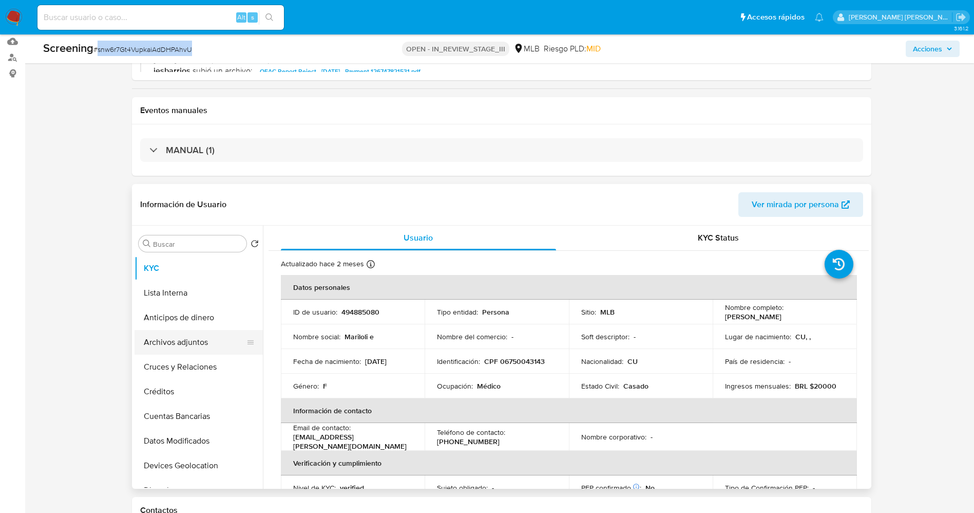
click at [179, 339] on button "Archivos adjuntos" at bounding box center [195, 342] width 120 height 25
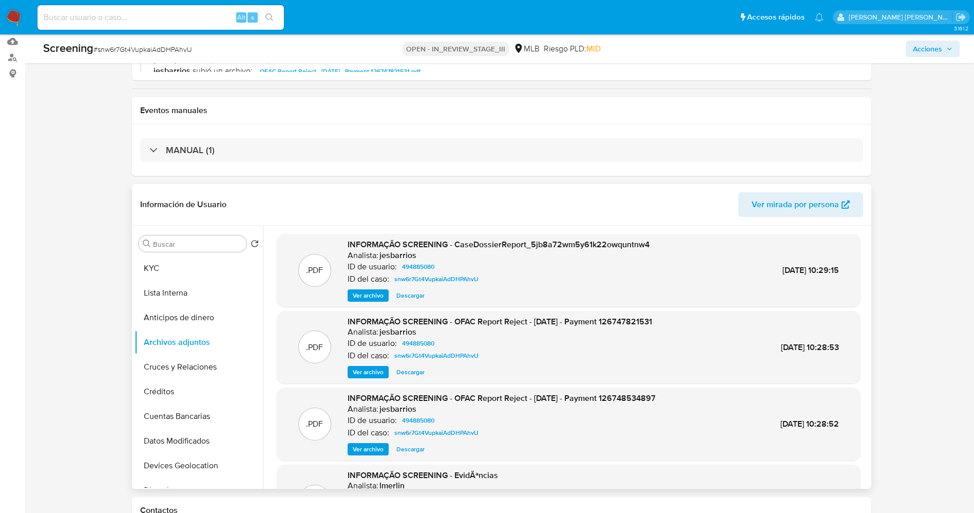
drag, startPoint x: 537, startPoint y: 358, endPoint x: 509, endPoint y: 361, distance: 27.3
click at [537, 358] on div "ID del caso: snw6r7Gt4VupkaiAdDHPAhvU" at bounding box center [500, 355] width 305 height 12
click at [378, 370] on span "Ver archivo" at bounding box center [368, 372] width 31 height 10
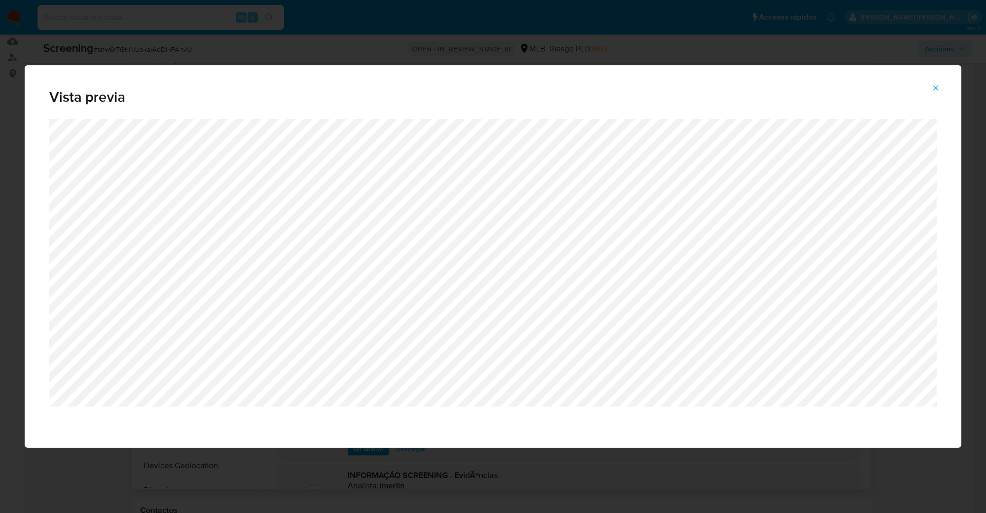
click at [527, 445] on div "Attachment preview" at bounding box center [493, 283] width 937 height 329
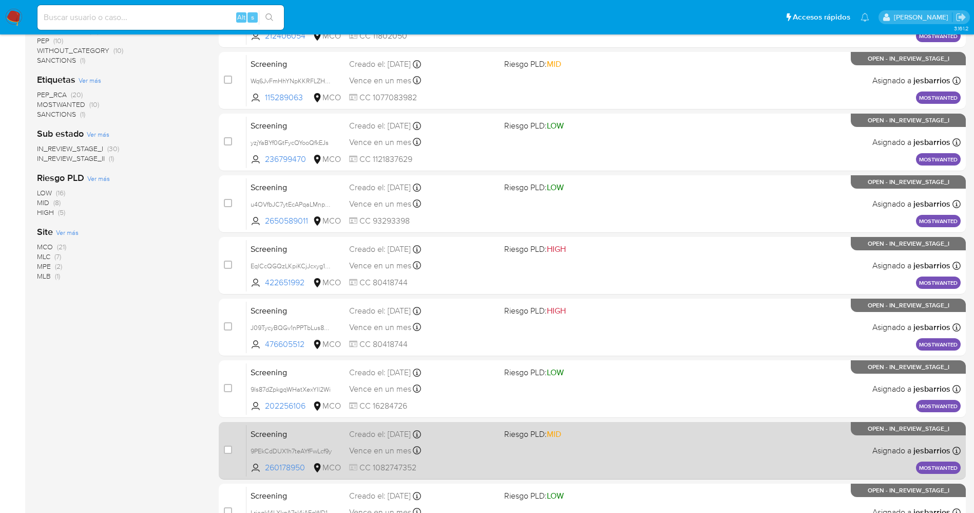
scroll to position [335, 0]
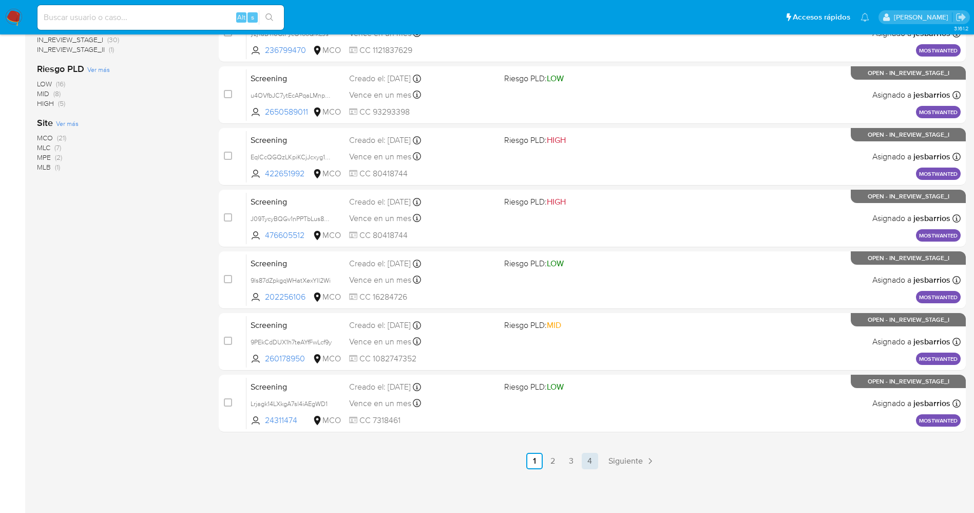
click at [587, 462] on link "4" at bounding box center [590, 460] width 16 height 16
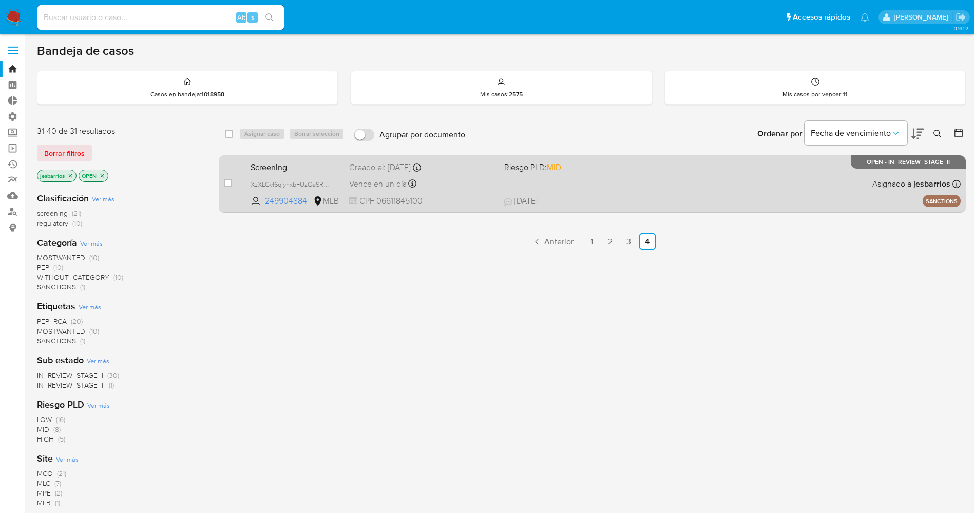
click at [629, 194] on div "Screening XzXLGvl6qfynxbFUzGeSRGLC 249904884 MLB Riesgo PLD: MID Creado el: 25/…" at bounding box center [604, 184] width 714 height 52
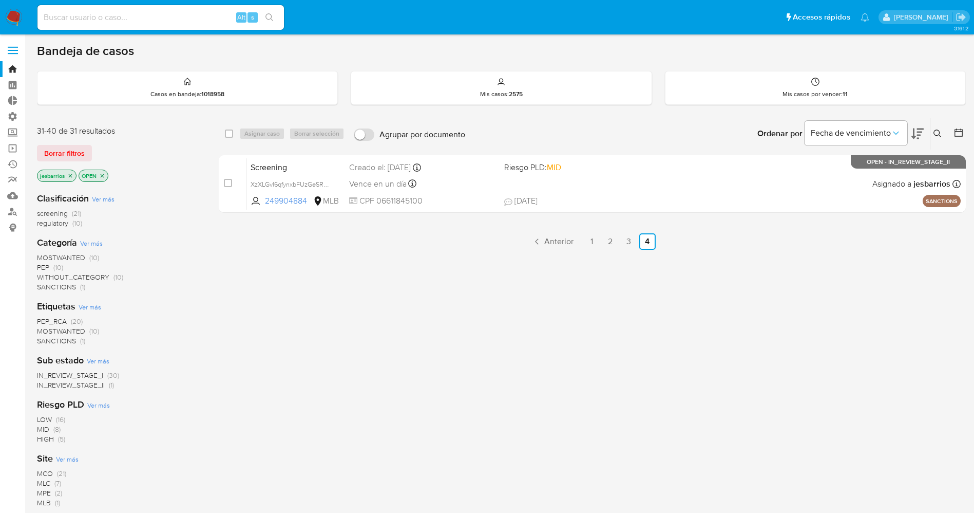
drag, startPoint x: 16, startPoint y: 17, endPoint x: 20, endPoint y: 13, distance: 5.5
click at [15, 16] on img at bounding box center [13, 17] width 17 height 17
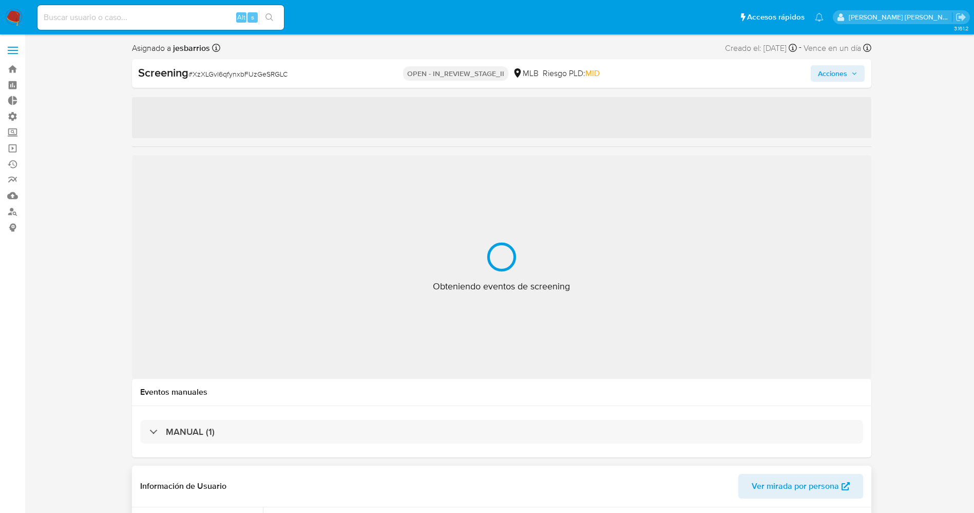
select select "10"
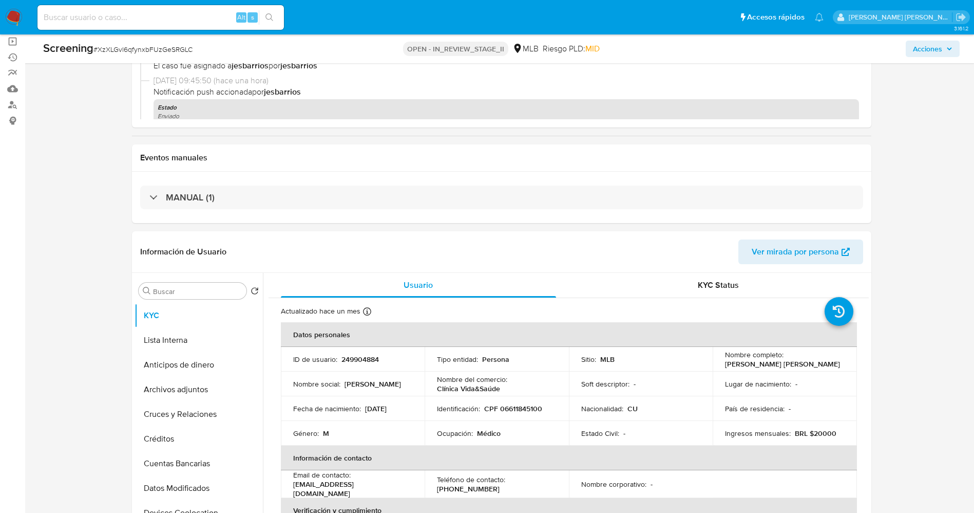
scroll to position [231, 0]
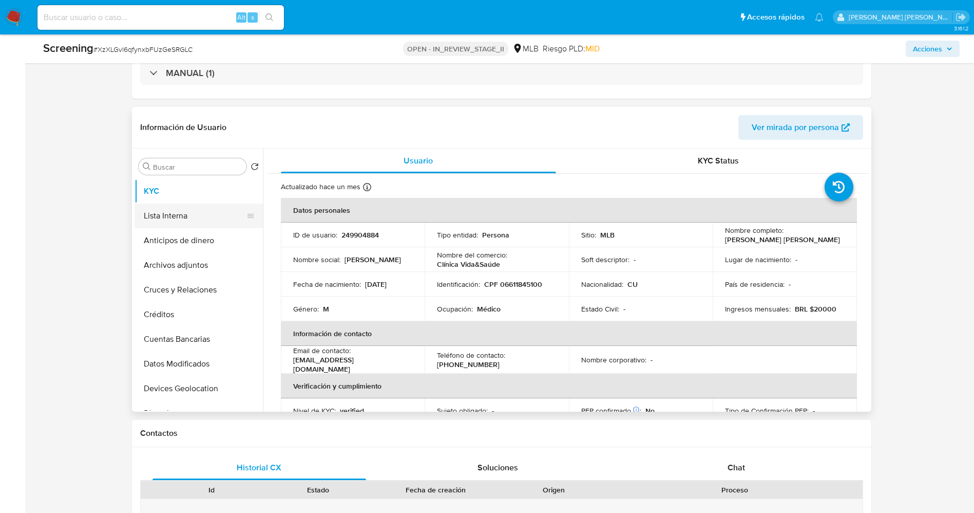
click at [178, 217] on button "Lista Interna" at bounding box center [195, 215] width 120 height 25
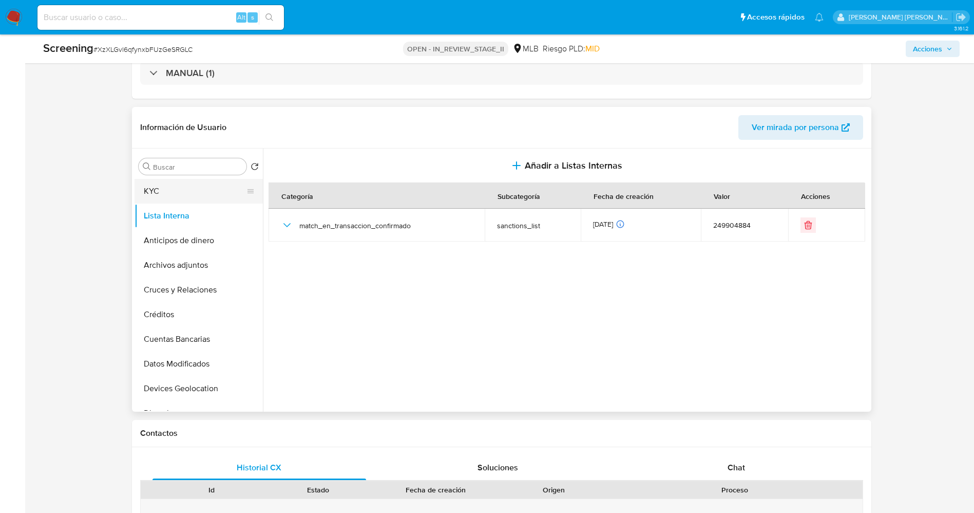
click at [187, 188] on button "KYC" at bounding box center [195, 191] width 120 height 25
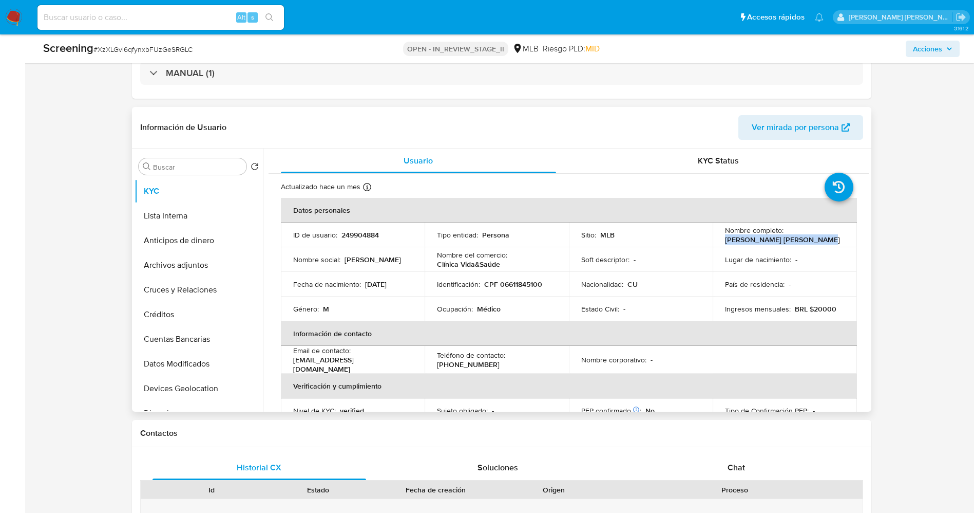
drag, startPoint x: 724, startPoint y: 240, endPoint x: 794, endPoint y: 239, distance: 70.4
click at [812, 236] on div "Nombre completo : Julio Cesar Gonzalez Lopez" at bounding box center [785, 234] width 120 height 18
copy p "Julio Cesar Gonzalez Lopez"
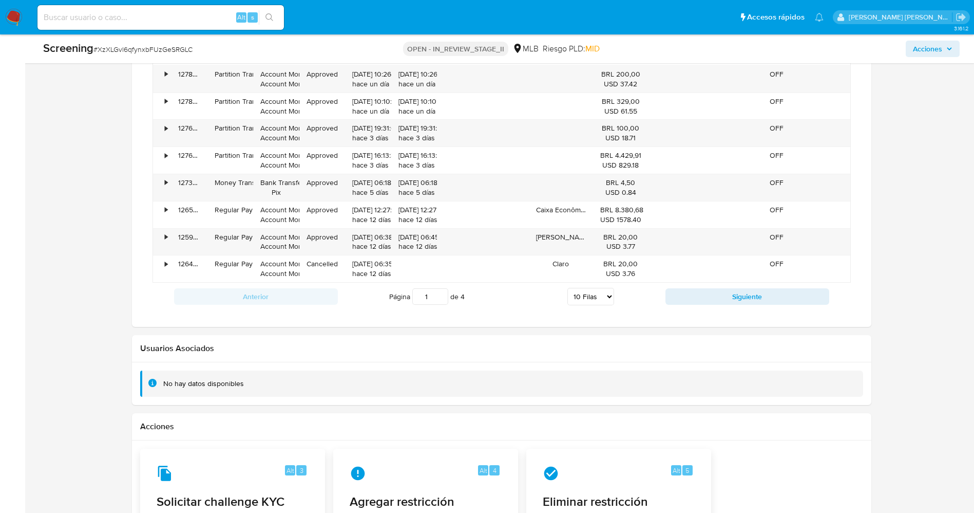
scroll to position [984, 0]
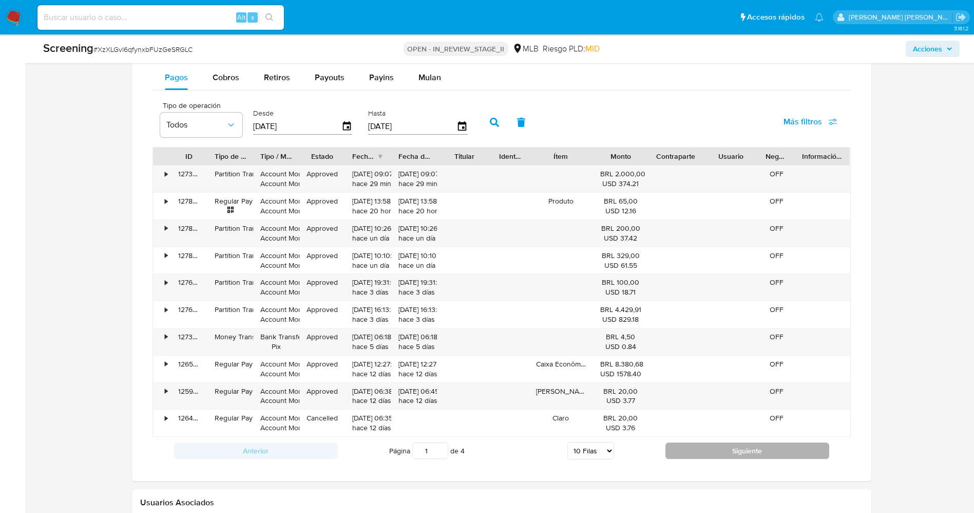
click at [733, 454] on button "Siguiente" at bounding box center [748, 450] width 164 height 16
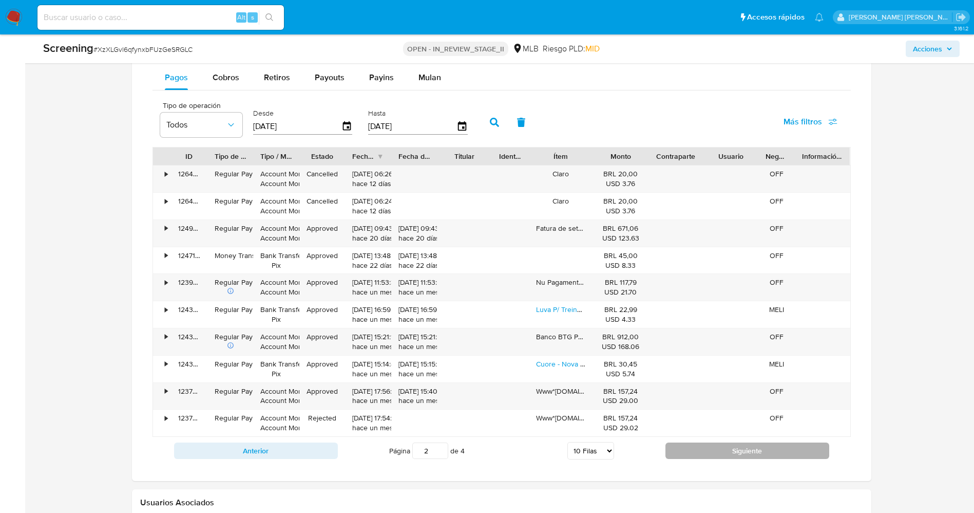
click at [734, 448] on button "Siguiente" at bounding box center [748, 450] width 164 height 16
type input "3"
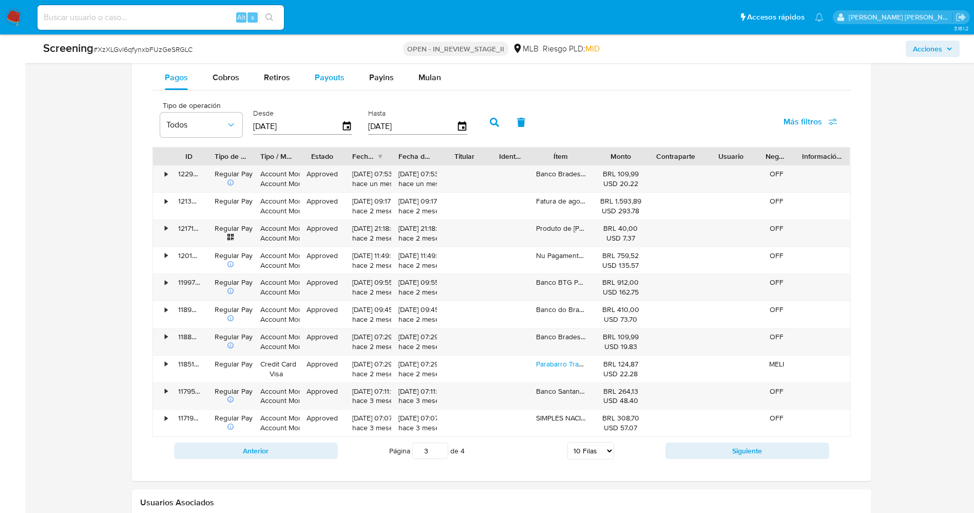
click at [334, 82] on span "Payouts" at bounding box center [330, 77] width 30 height 12
select select "10"
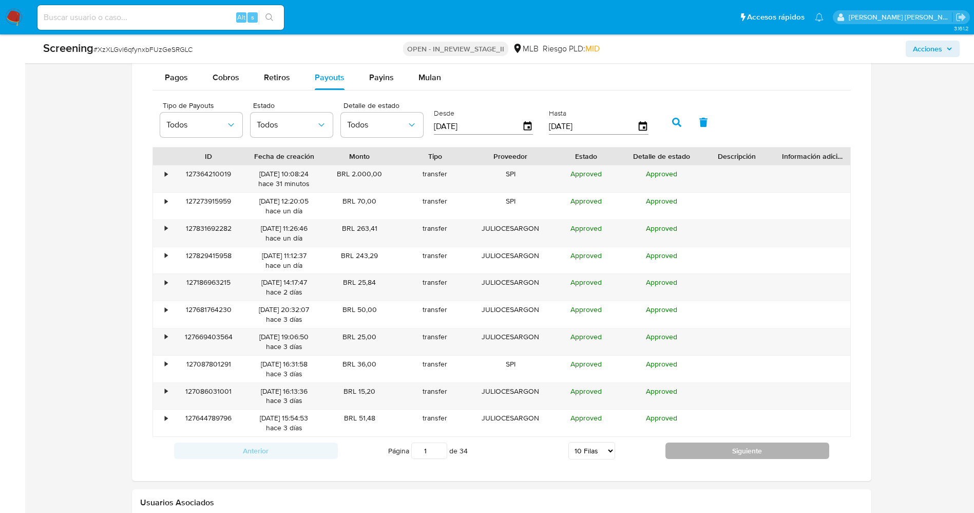
click at [689, 450] on button "Siguiente" at bounding box center [748, 450] width 164 height 16
type input "3"
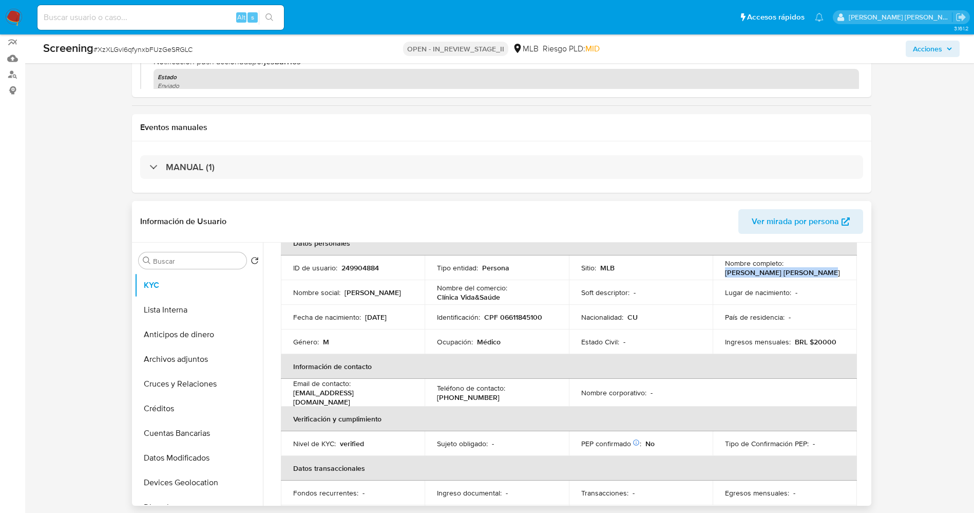
scroll to position [0, 0]
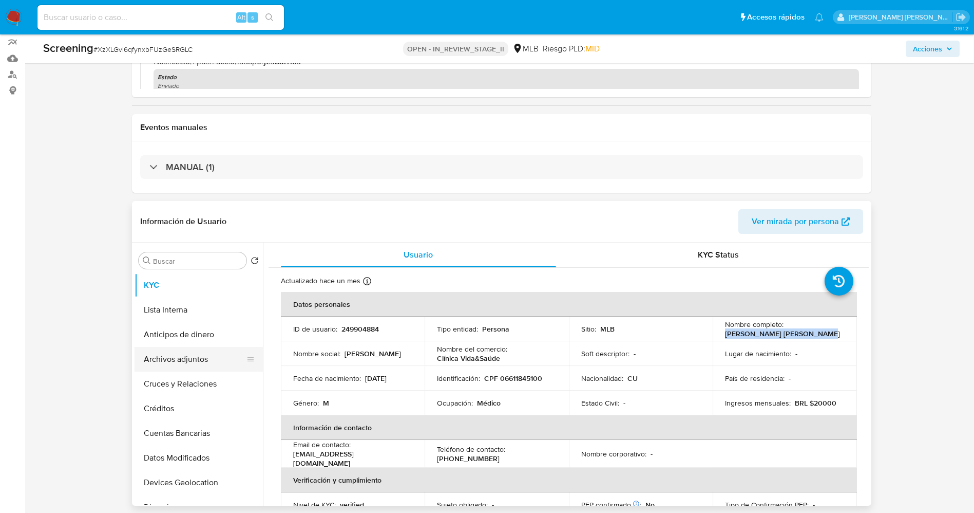
click at [181, 357] on button "Archivos adjuntos" at bounding box center [195, 359] width 120 height 25
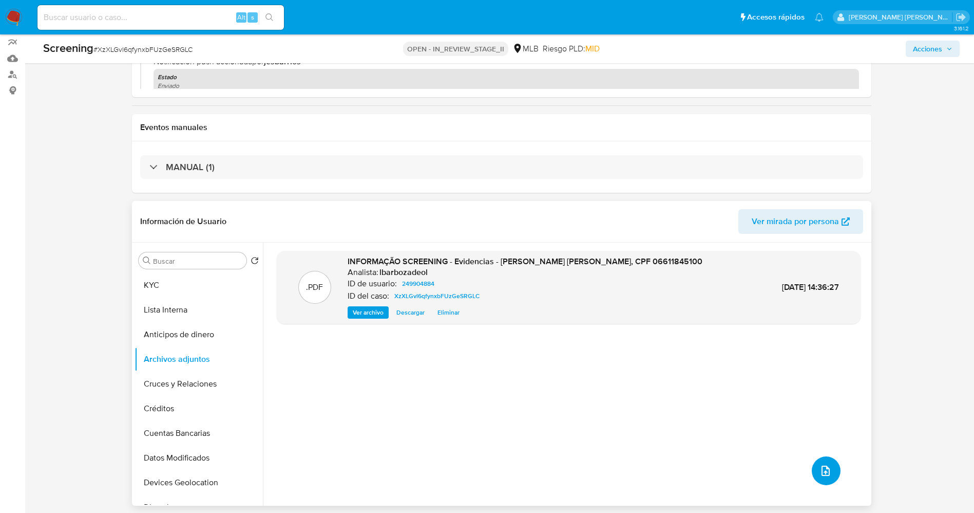
click at [823, 470] on icon "upload-file" at bounding box center [826, 470] width 12 height 12
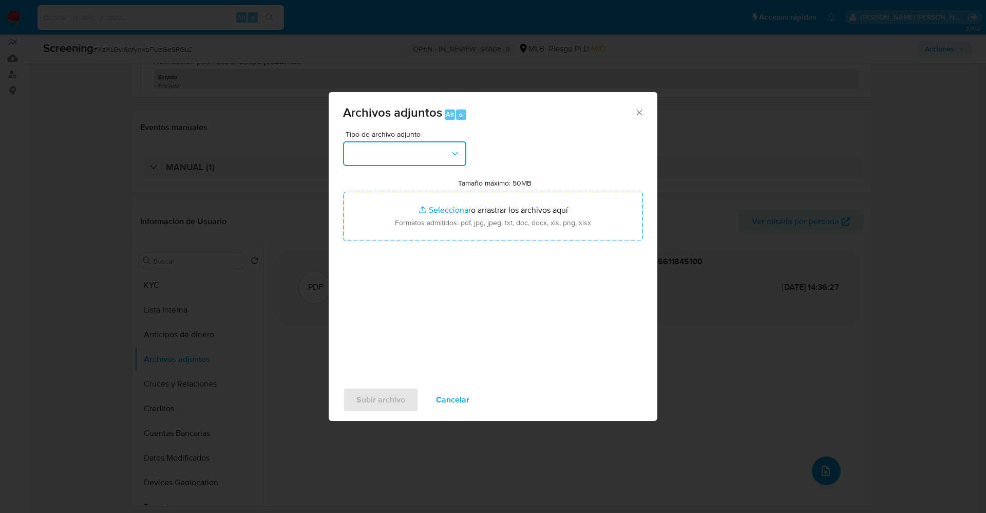
click at [427, 154] on button "button" at bounding box center [404, 153] width 123 height 25
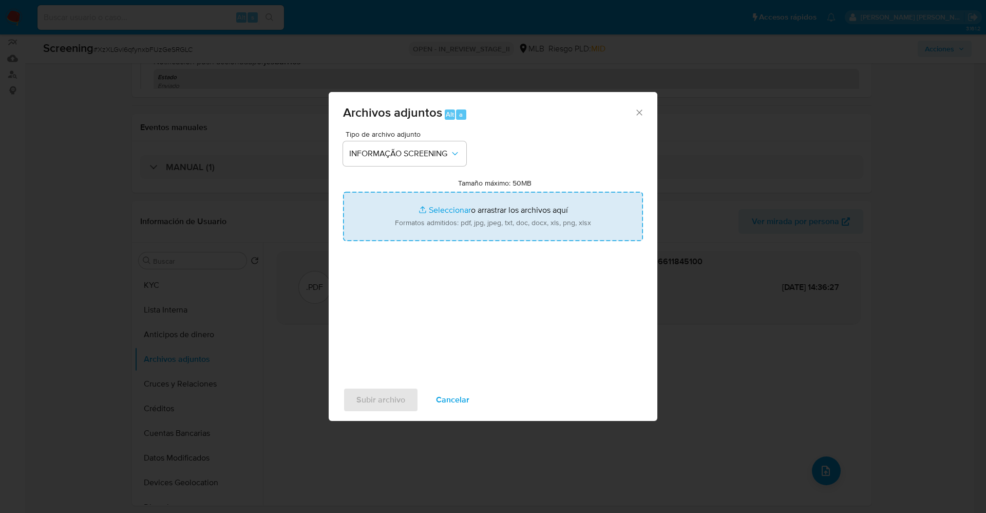
type input "C:\fakepath\CaseDossierReport_5jb6xb3c58141k22wkpba0zri.pdf"
click at [498, 221] on input "Tamaño máximo: 50MB Seleccionar archivos" at bounding box center [493, 216] width 300 height 49
type input "C:\fakepath\OFAC Report Reject - 24 Sept 2025 - Payment 127432905984.pdf"
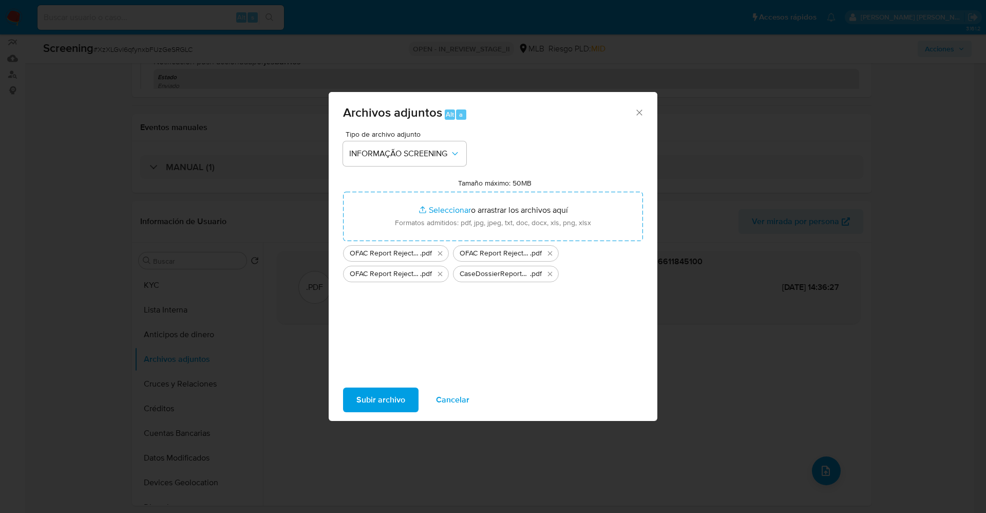
drag, startPoint x: 498, startPoint y: 221, endPoint x: 389, endPoint y: 404, distance: 213.0
click at [389, 404] on span "Subir archivo" at bounding box center [380, 399] width 49 height 23
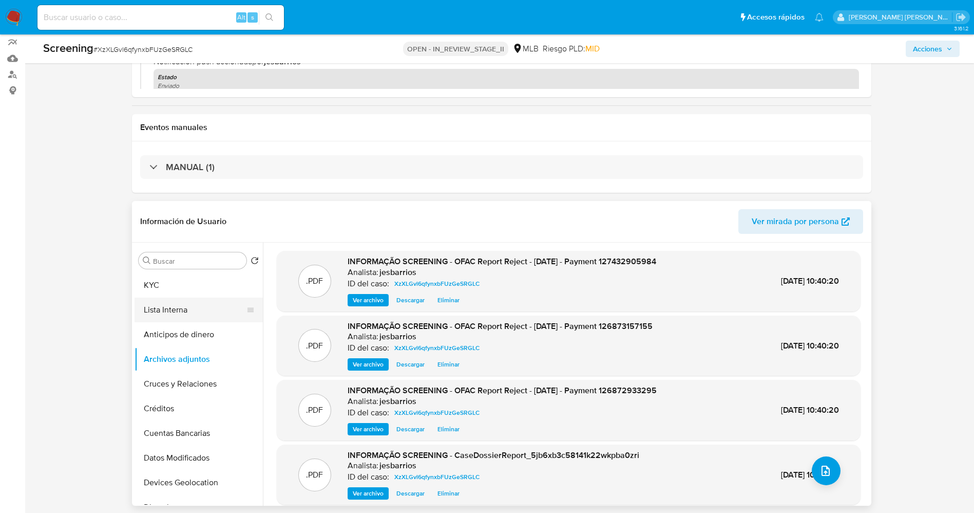
click at [174, 314] on button "Lista Interna" at bounding box center [195, 309] width 120 height 25
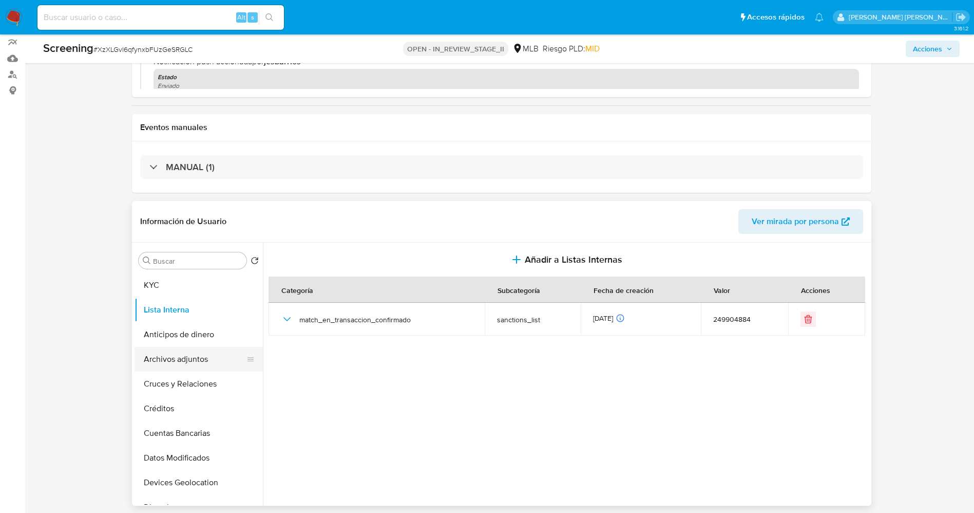
click at [203, 366] on button "Archivos adjuntos" at bounding box center [195, 359] width 120 height 25
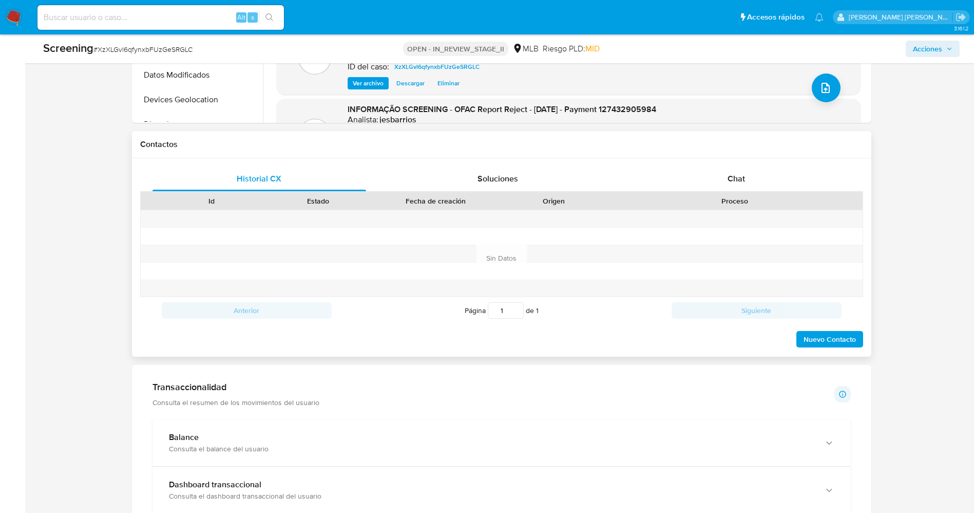
scroll to position [522, 0]
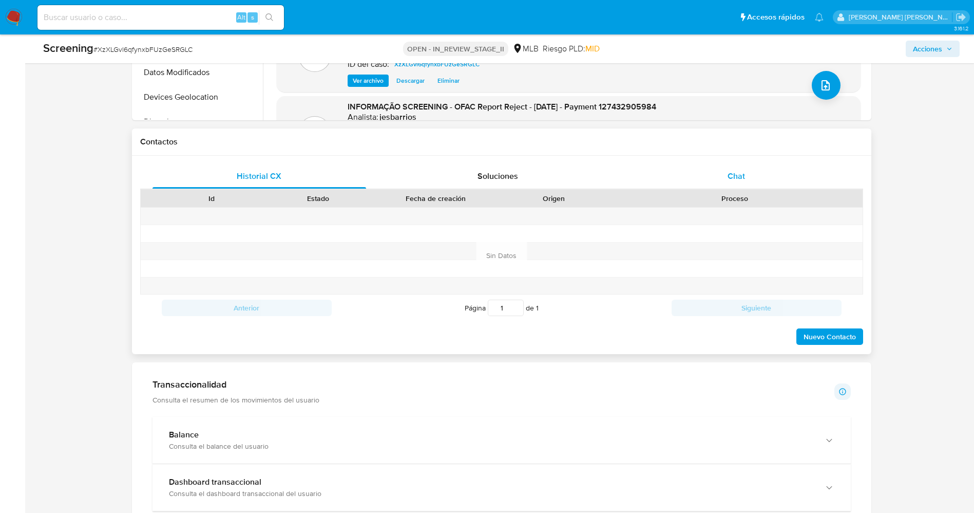
click at [729, 181] on span "Chat" at bounding box center [736, 176] width 17 height 12
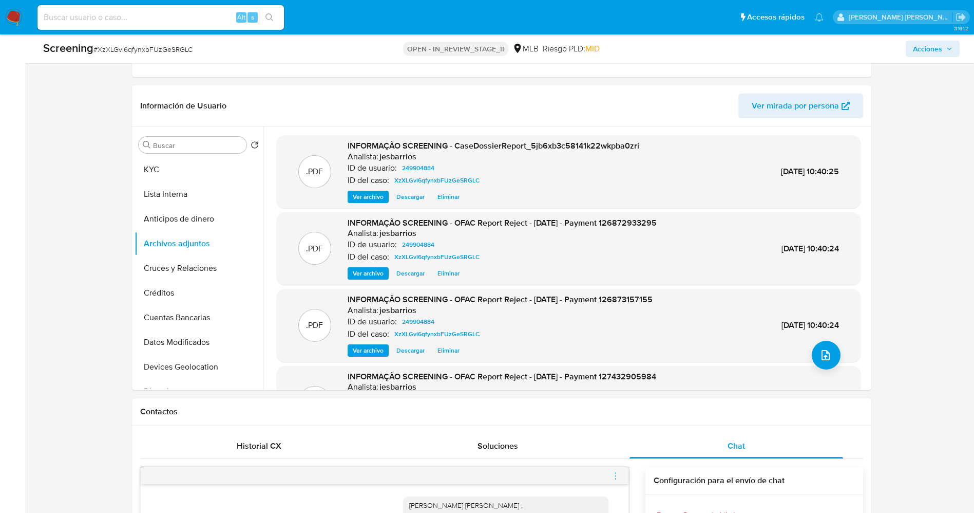
scroll to position [248, 0]
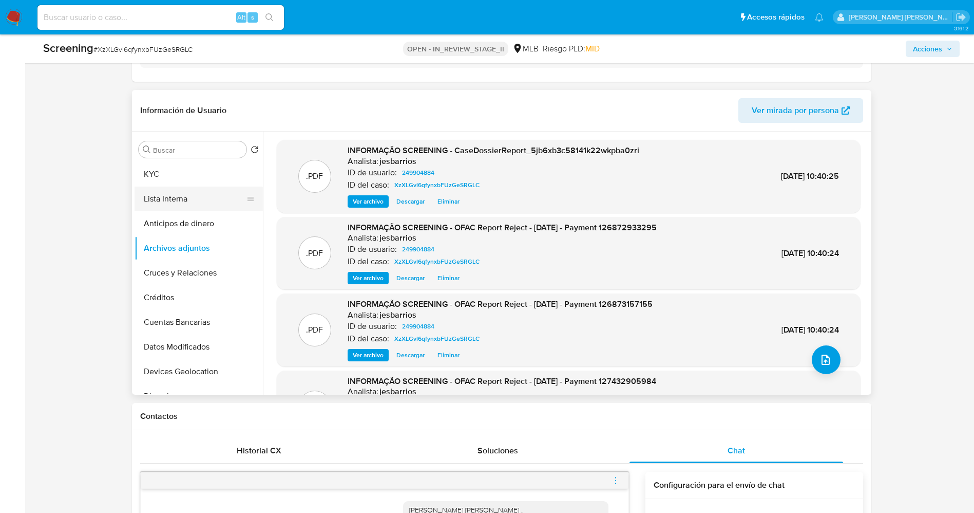
click at [180, 200] on button "Lista Interna" at bounding box center [195, 198] width 120 height 25
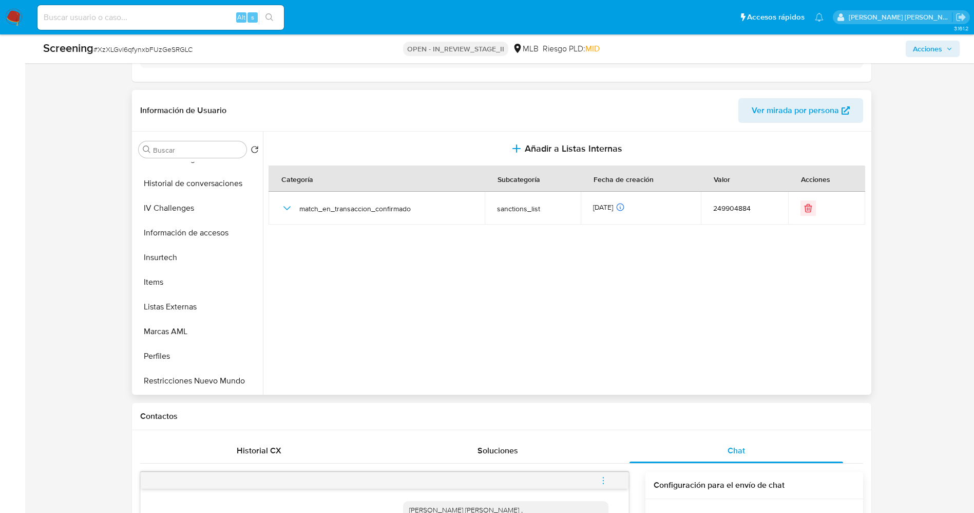
scroll to position [533, 0]
click at [200, 225] on button "Restricciones Nuevo Mundo" at bounding box center [195, 233] width 120 height 25
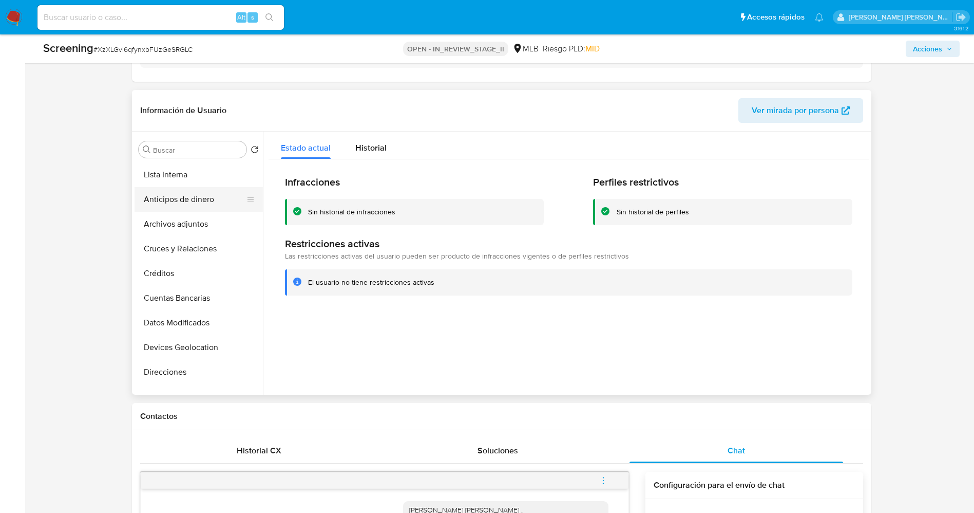
scroll to position [0, 0]
click at [182, 216] on button "Anticipos de dinero" at bounding box center [195, 223] width 120 height 25
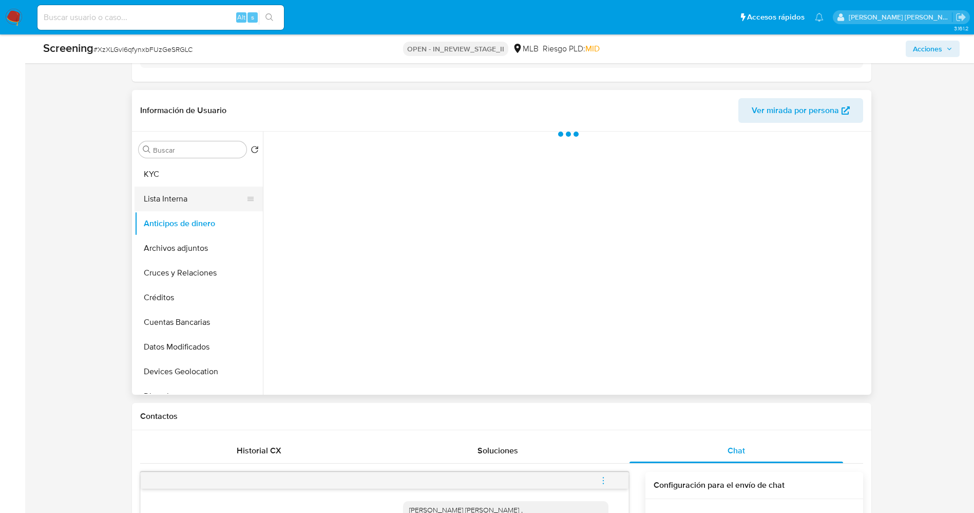
click at [186, 199] on button "Lista Interna" at bounding box center [195, 198] width 120 height 25
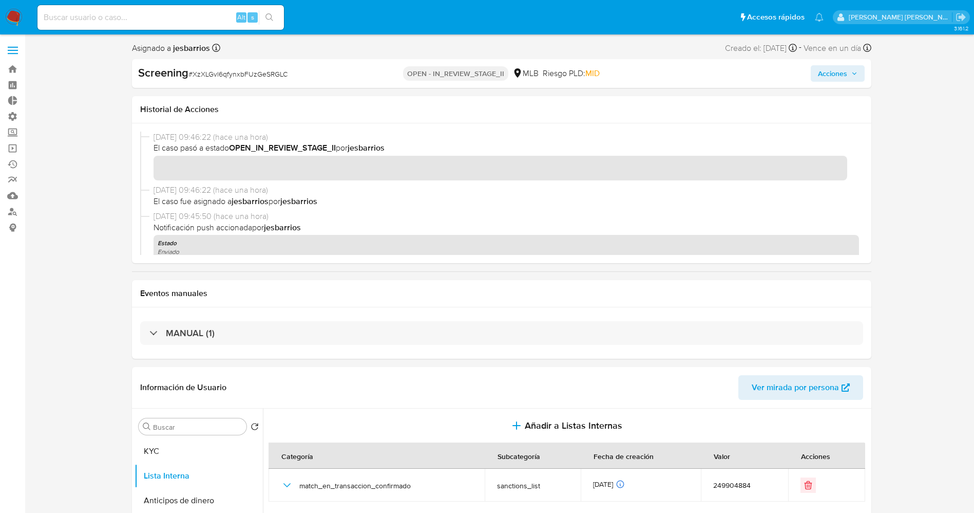
click at [845, 71] on span "Acciones" at bounding box center [832, 73] width 29 height 16
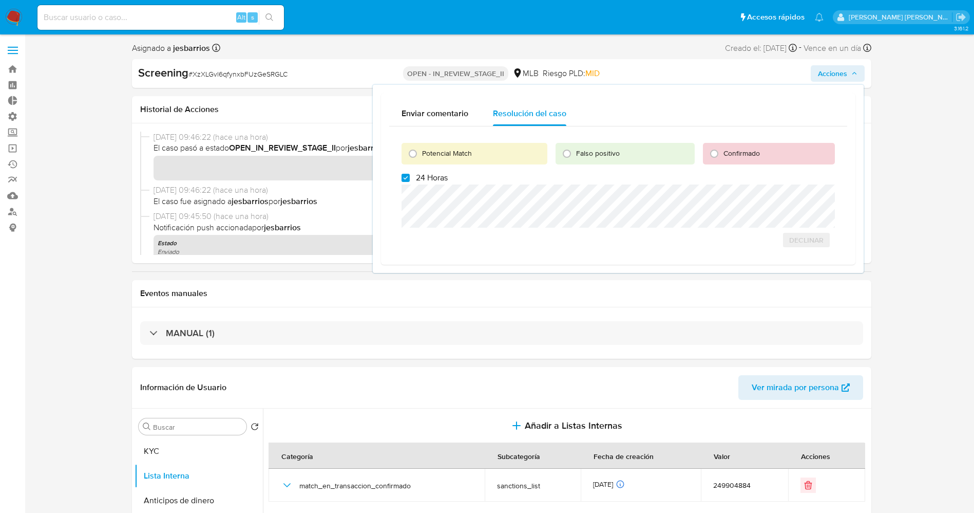
click at [458, 149] on span "Potencial Match" at bounding box center [447, 153] width 50 height 10
click at [421, 149] on input "Potencial Match" at bounding box center [413, 153] width 16 height 16
radio input "true"
click at [436, 181] on span "24 Horas" at bounding box center [432, 178] width 32 height 10
click at [410, 181] on input "24 Horas" at bounding box center [406, 178] width 8 height 8
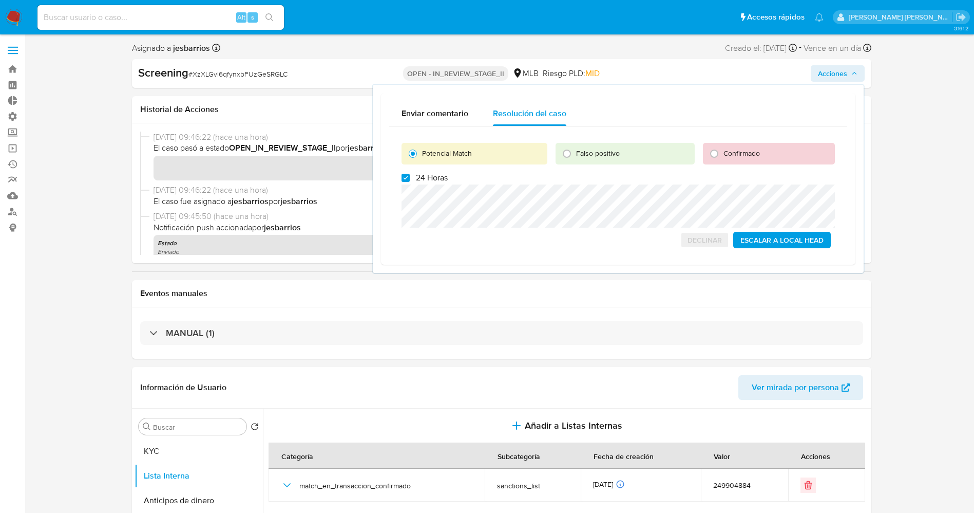
checkbox input "false"
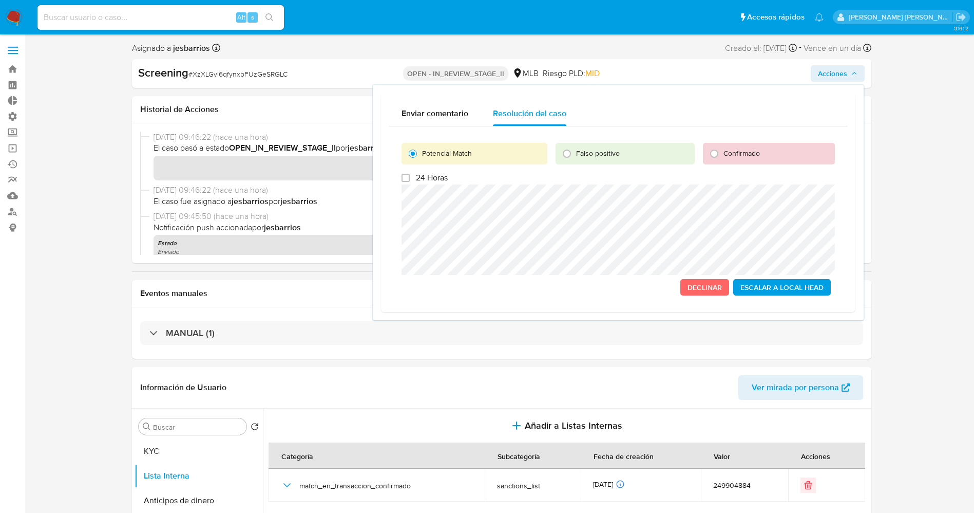
click at [783, 283] on span "Escalar a Local Head" at bounding box center [782, 287] width 83 height 14
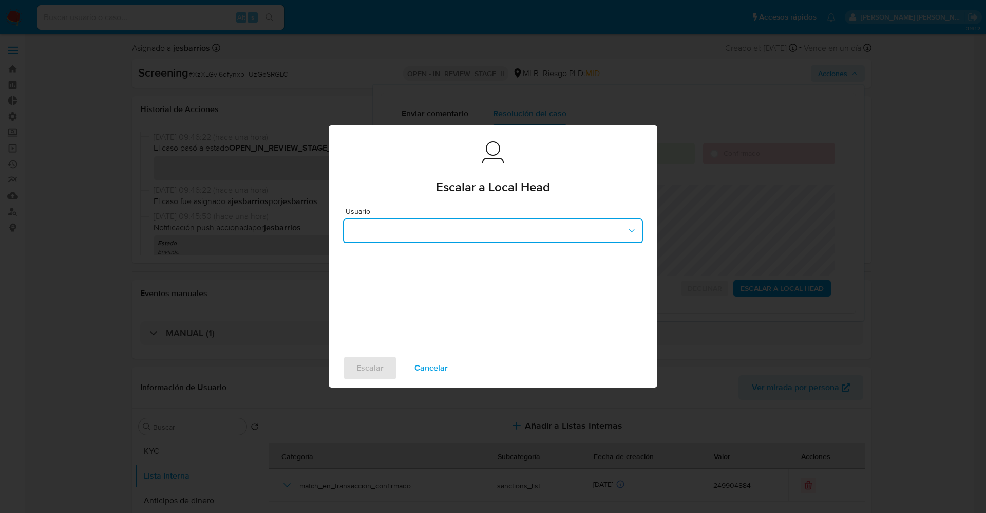
click at [401, 228] on button "button" at bounding box center [493, 230] width 300 height 25
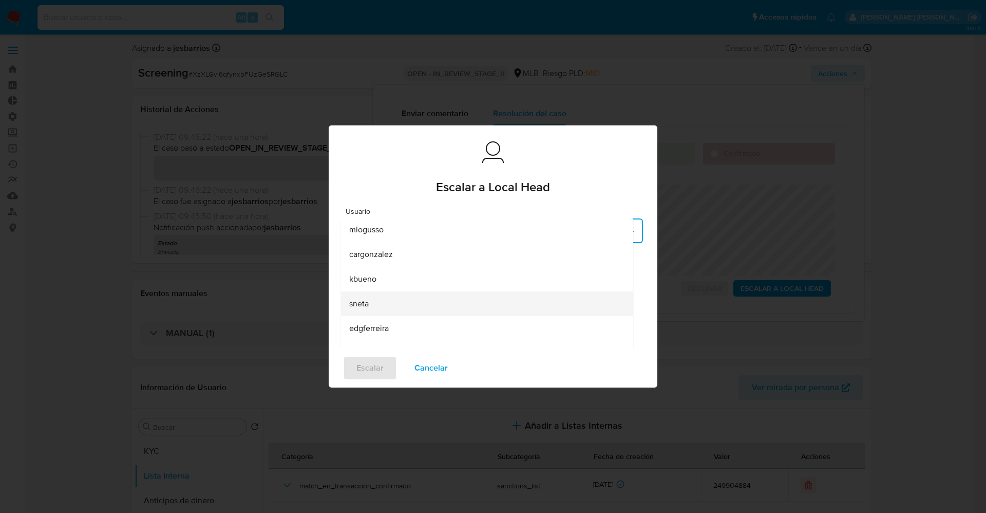
click at [391, 303] on div "sneta" at bounding box center [484, 303] width 270 height 25
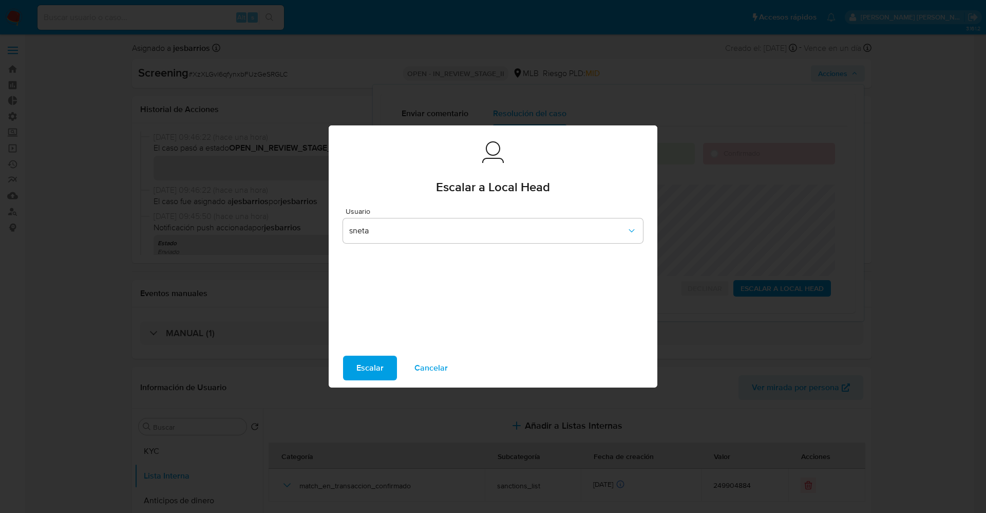
click at [382, 366] on span "Escalar" at bounding box center [369, 367] width 27 height 23
click at [373, 371] on span "Escalar" at bounding box center [369, 367] width 27 height 23
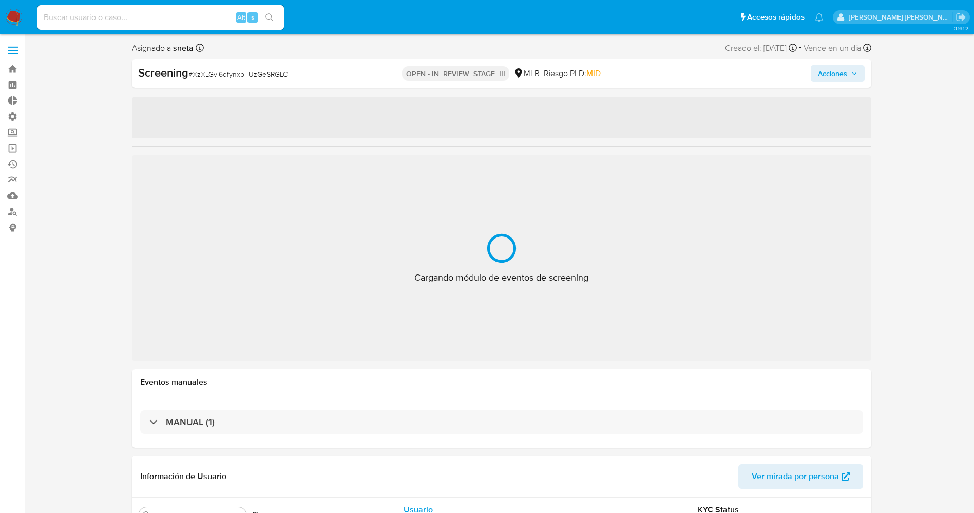
select select "10"
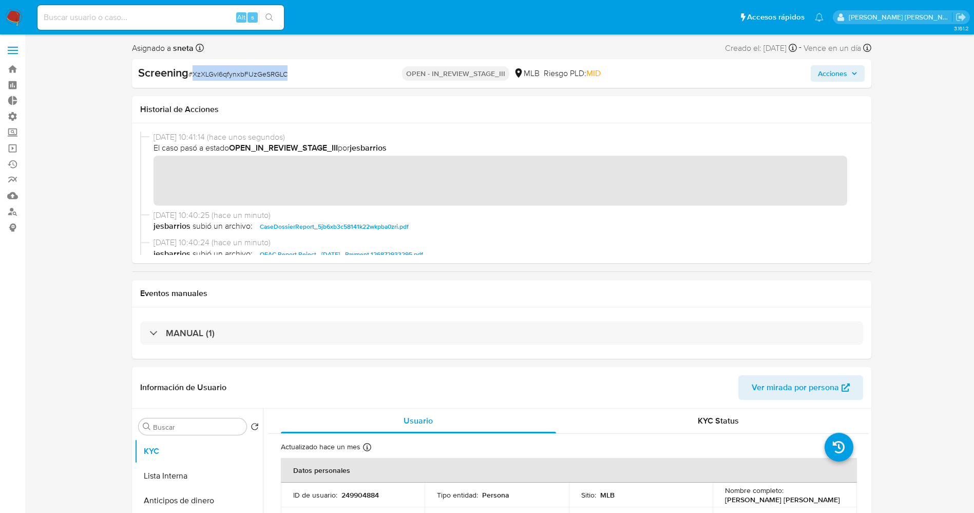
drag, startPoint x: 192, startPoint y: 74, endPoint x: 272, endPoint y: 70, distance: 80.2
click at [292, 66] on div "Screening # XzXLGvl6qfynxbFUzGeSRGLC" at bounding box center [257, 72] width 239 height 15
copy span "XzXLGvl6qfynxbFUzGeSRGLC"
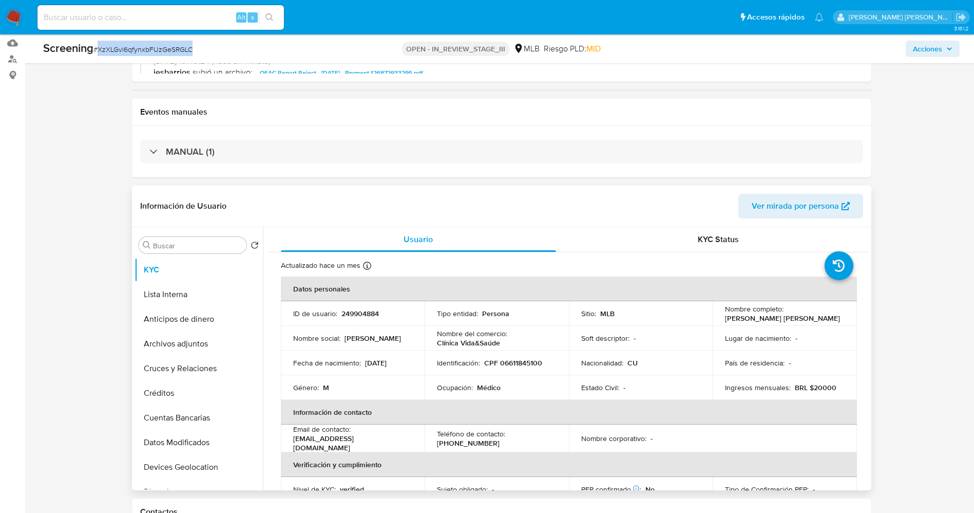
scroll to position [154, 0]
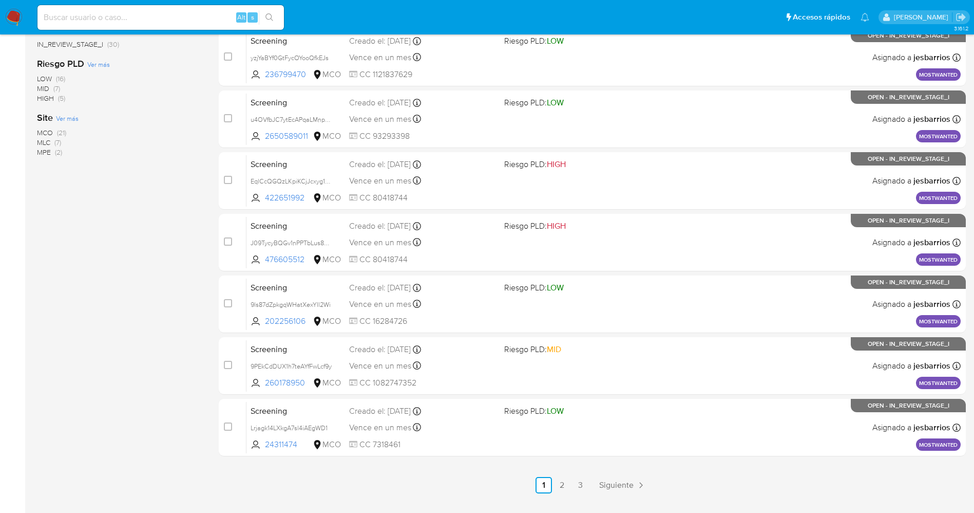
scroll to position [335, 0]
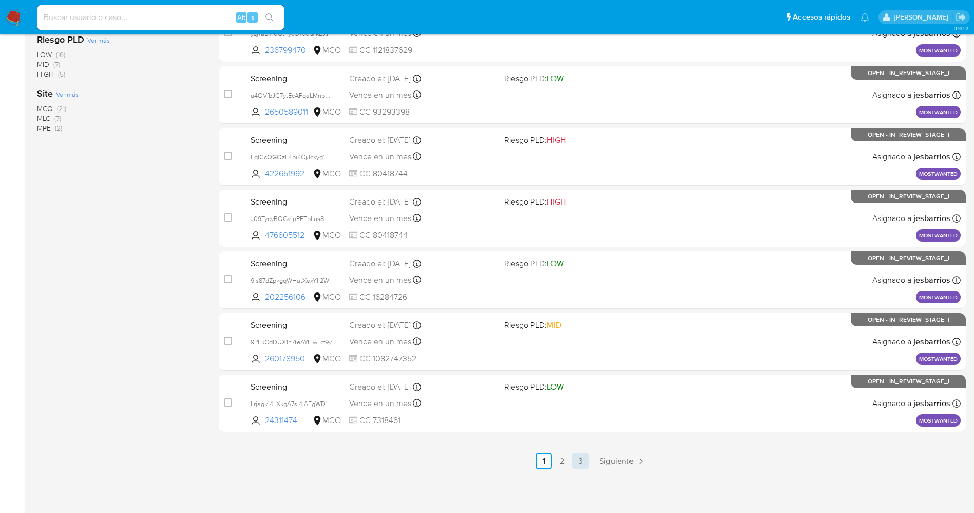
click at [581, 460] on link "3" at bounding box center [581, 460] width 16 height 16
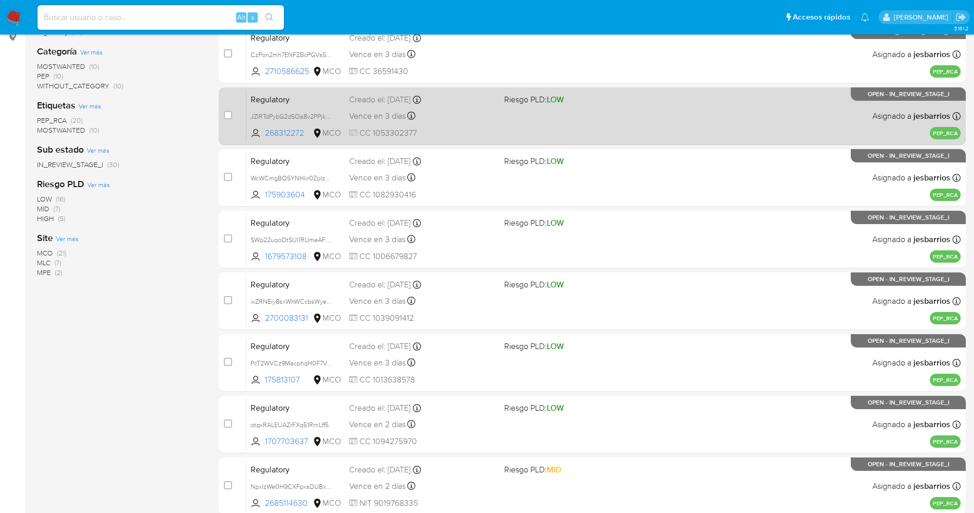
scroll to position [335, 0]
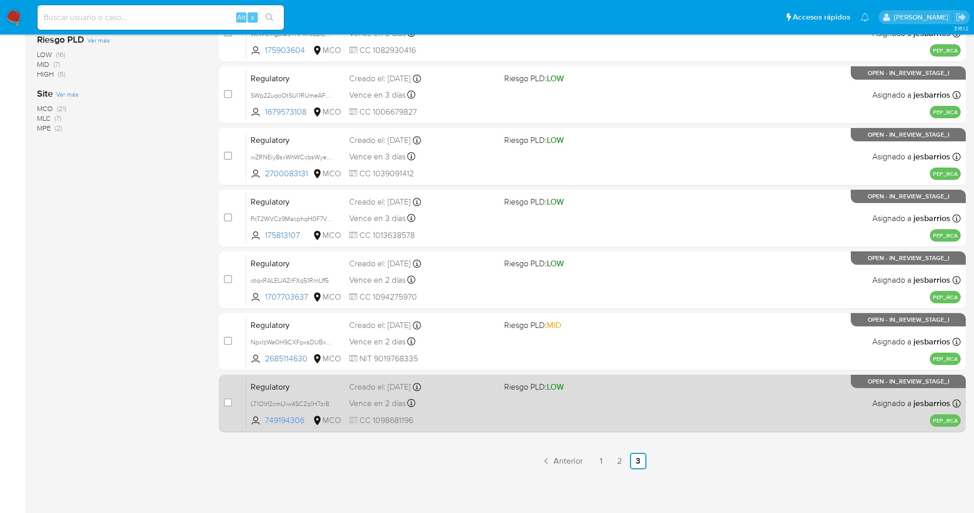
click at [498, 401] on div "Regulatory LT1Oltf2cmUiw4SCZq1H7zr8 749194306 MCO Riesgo PLD: LOW Creado el: 26…" at bounding box center [604, 403] width 714 height 52
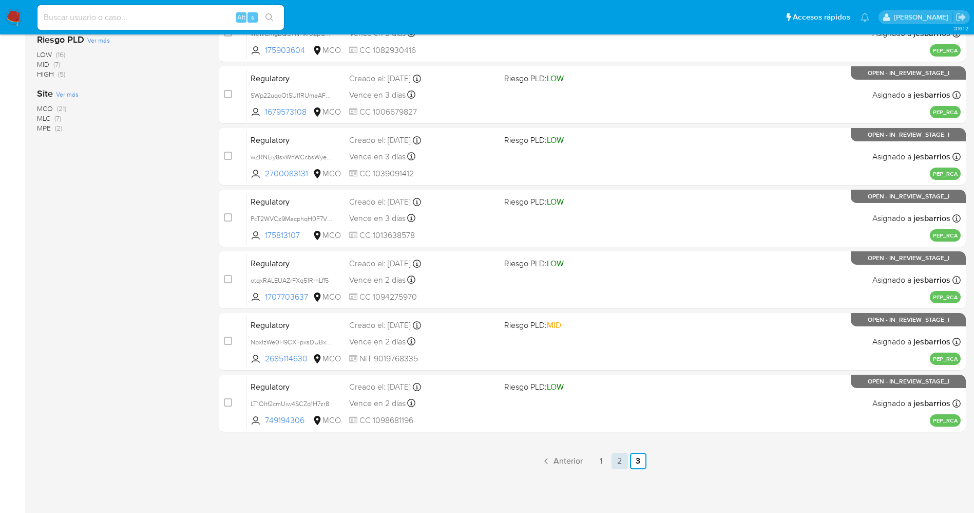
click at [618, 463] on link "2" at bounding box center [620, 460] width 16 height 16
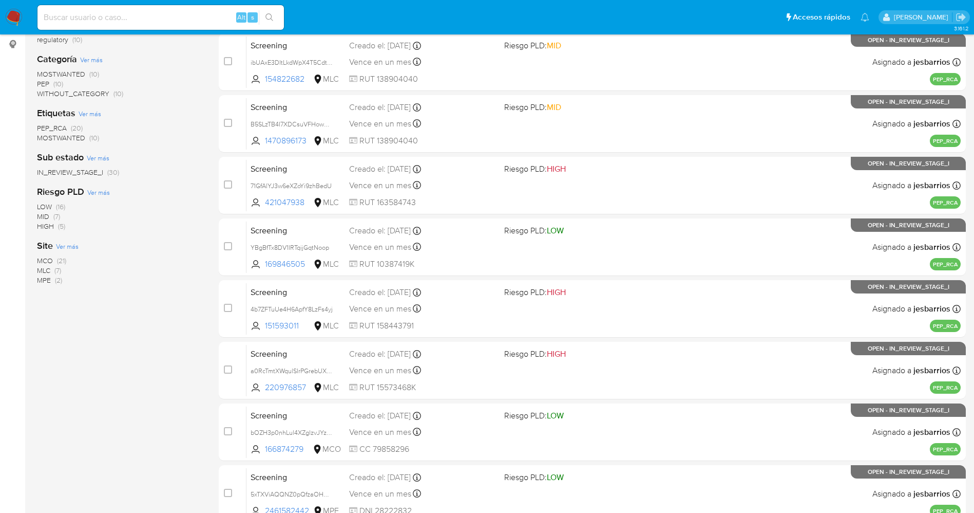
scroll to position [335, 0]
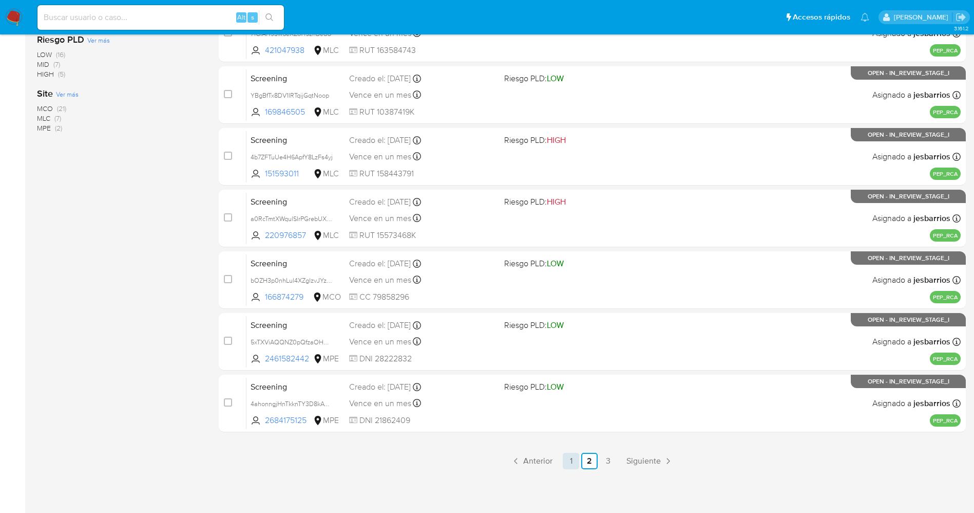
click at [577, 461] on link "1" at bounding box center [571, 460] width 16 height 16
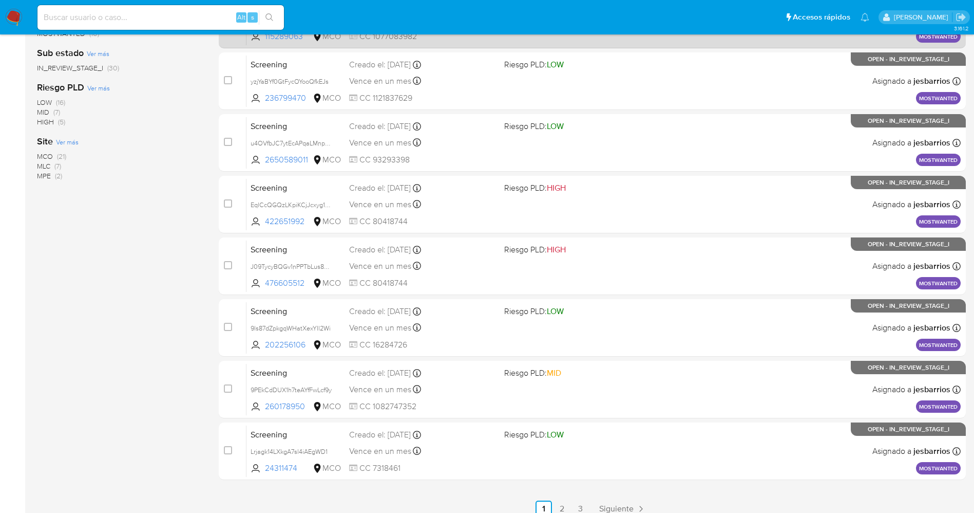
scroll to position [335, 0]
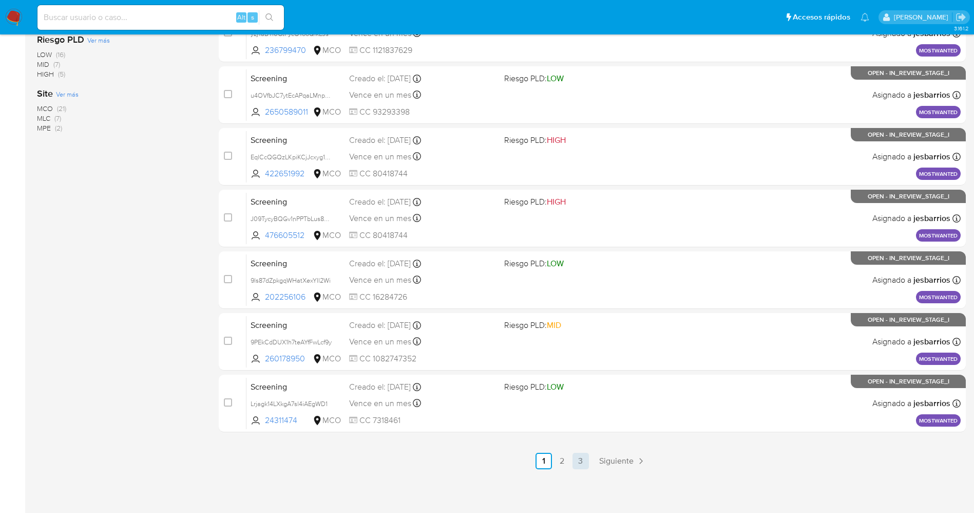
click at [578, 458] on link "3" at bounding box center [581, 460] width 16 height 16
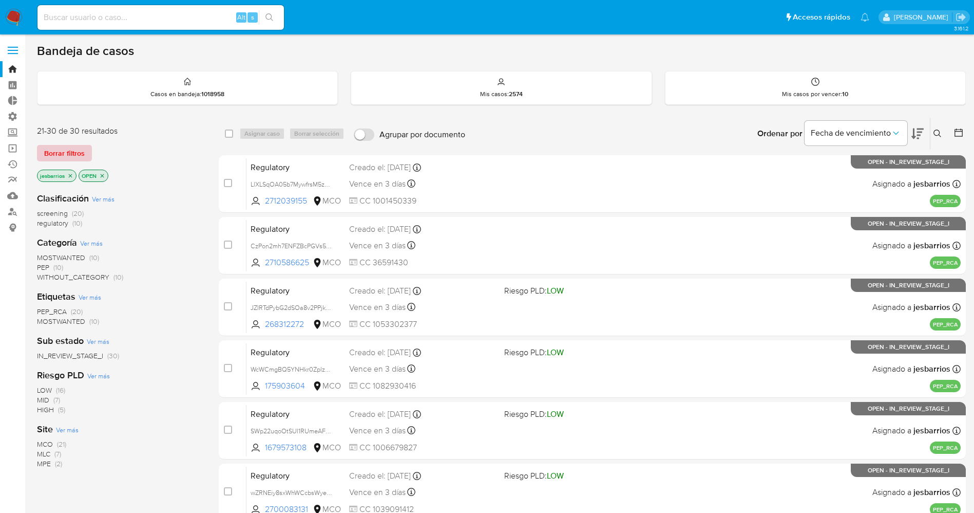
click at [80, 158] on span "Borrar filtros" at bounding box center [64, 153] width 41 height 14
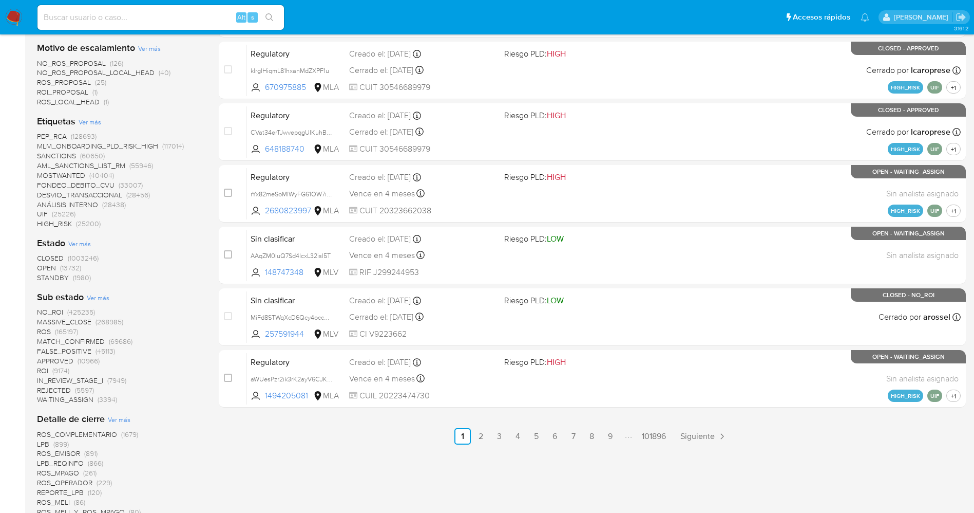
scroll to position [385, 0]
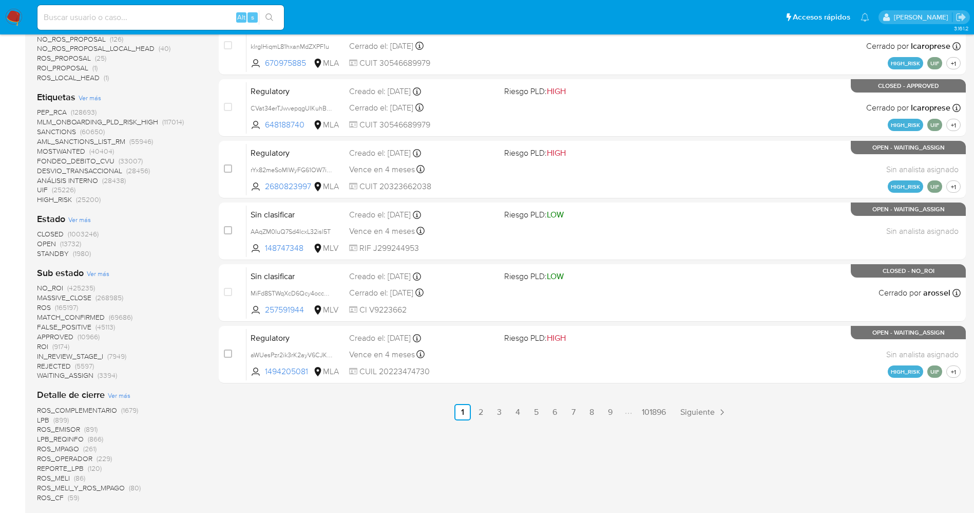
click at [58, 251] on span "STANDBY" at bounding box center [53, 253] width 32 height 10
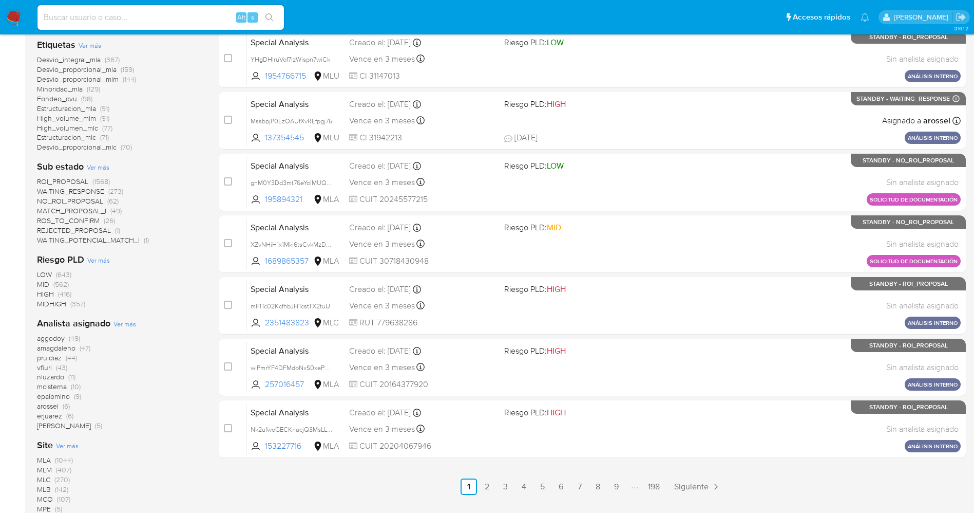
scroll to position [424, 0]
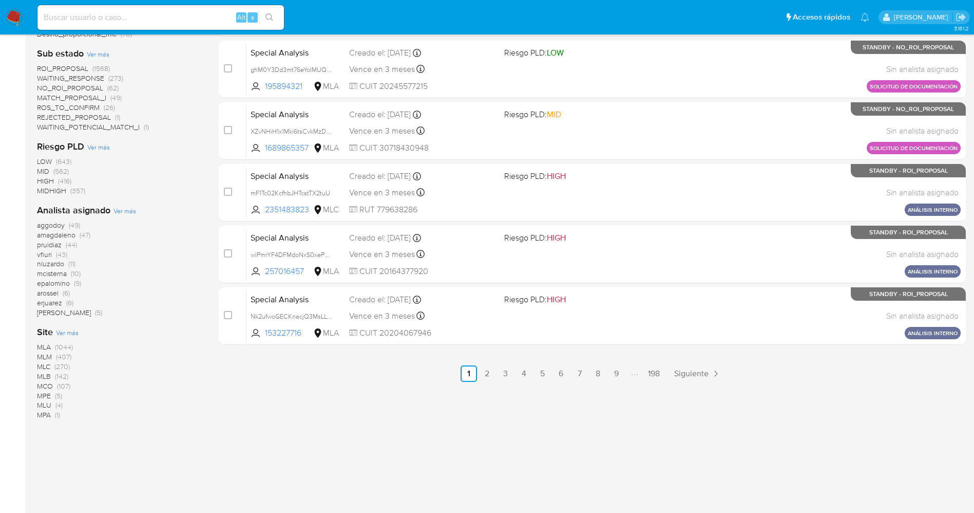
click at [49, 375] on span "MLB" at bounding box center [44, 376] width 14 height 10
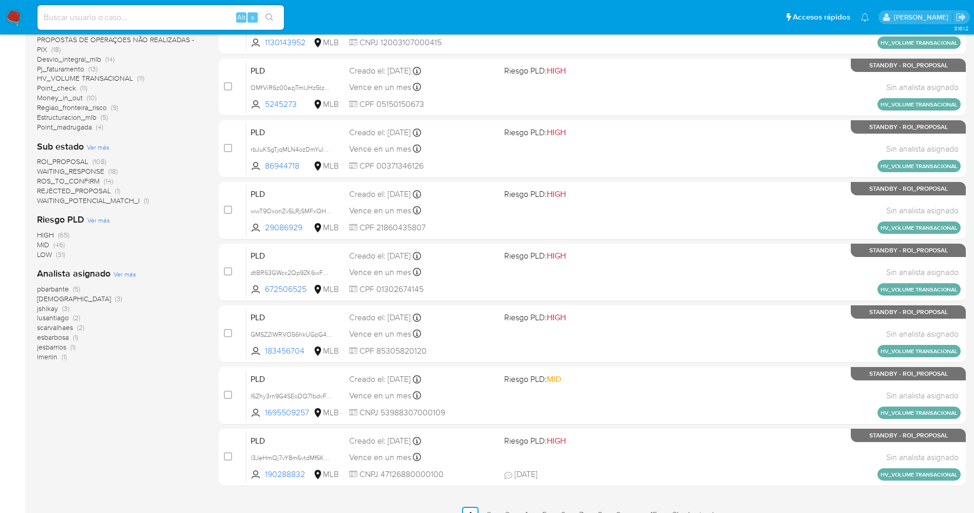
scroll to position [98, 0]
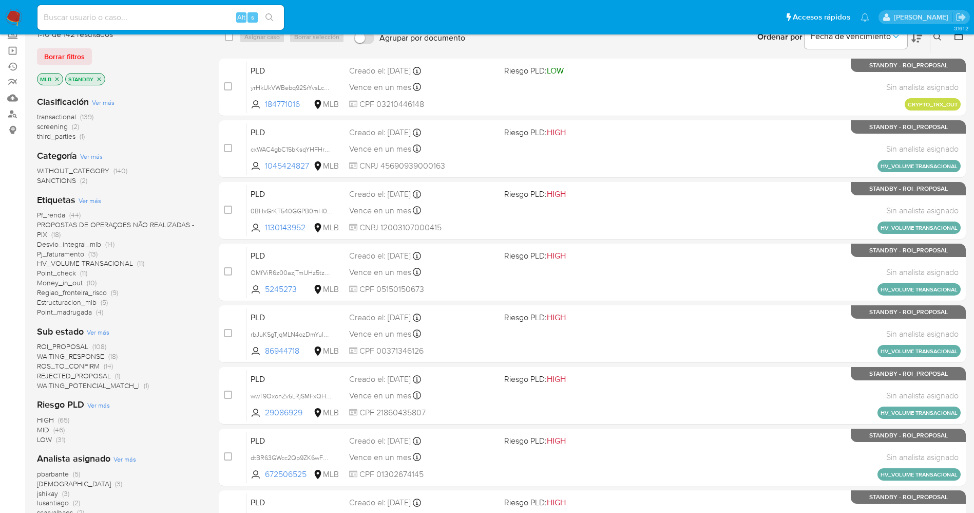
click at [59, 177] on span "SANCTIONS" at bounding box center [56, 180] width 39 height 10
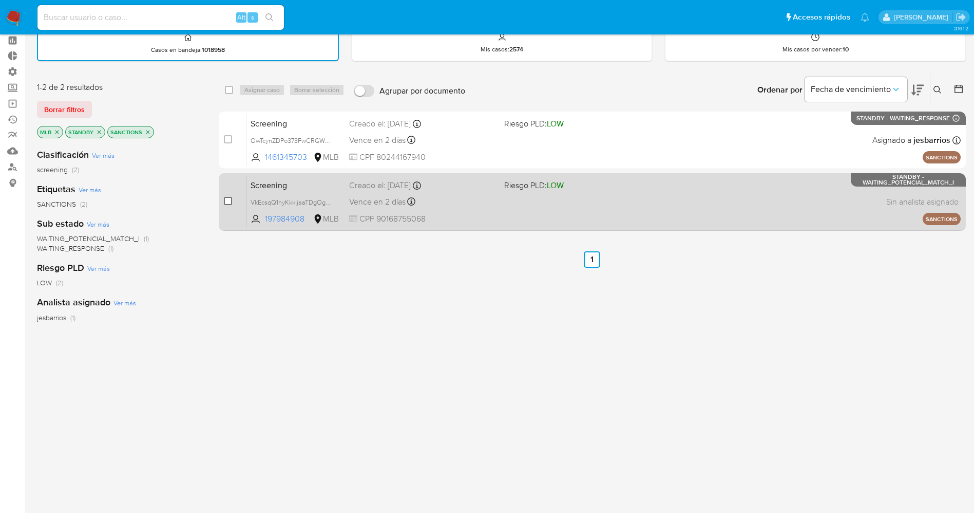
scroll to position [21, 0]
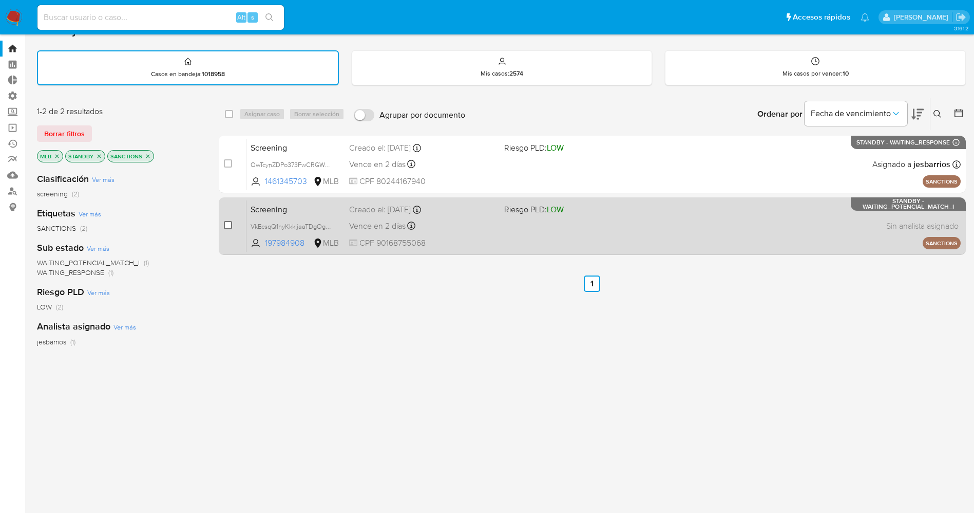
click at [232, 225] on input "checkbox" at bounding box center [228, 225] width 8 height 8
checkbox input "true"
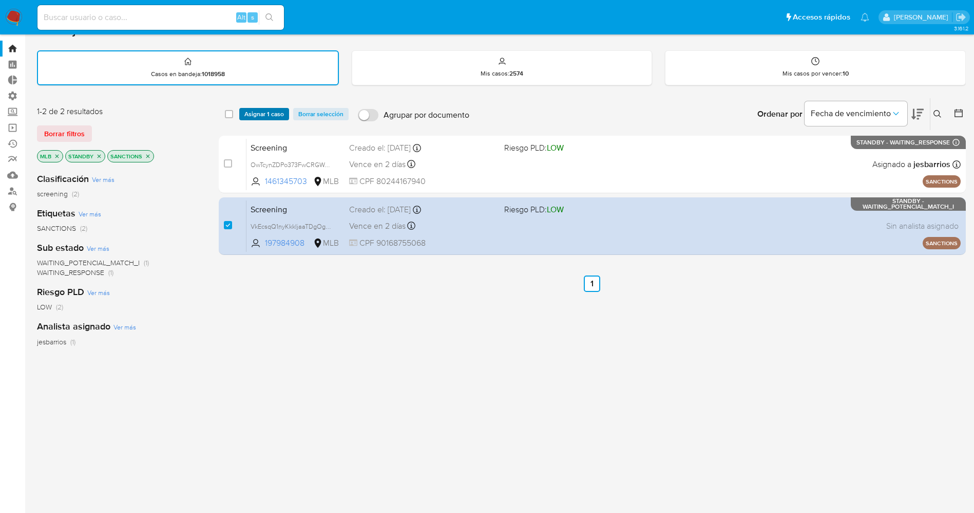
click at [259, 116] on span "Asignar 1 caso" at bounding box center [264, 114] width 40 height 10
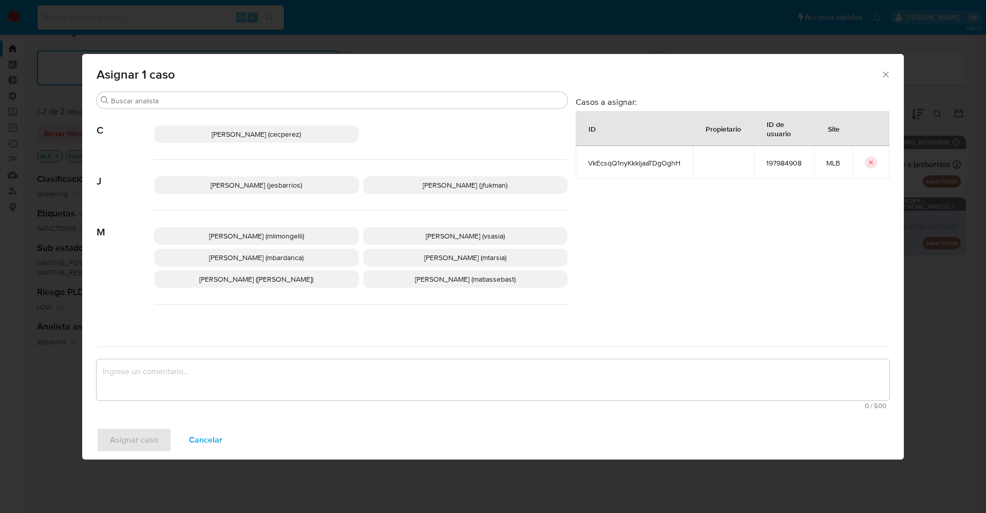
click at [220, 183] on span "Jesica Iris Barrios Leita (jesbarrios)" at bounding box center [256, 185] width 91 height 10
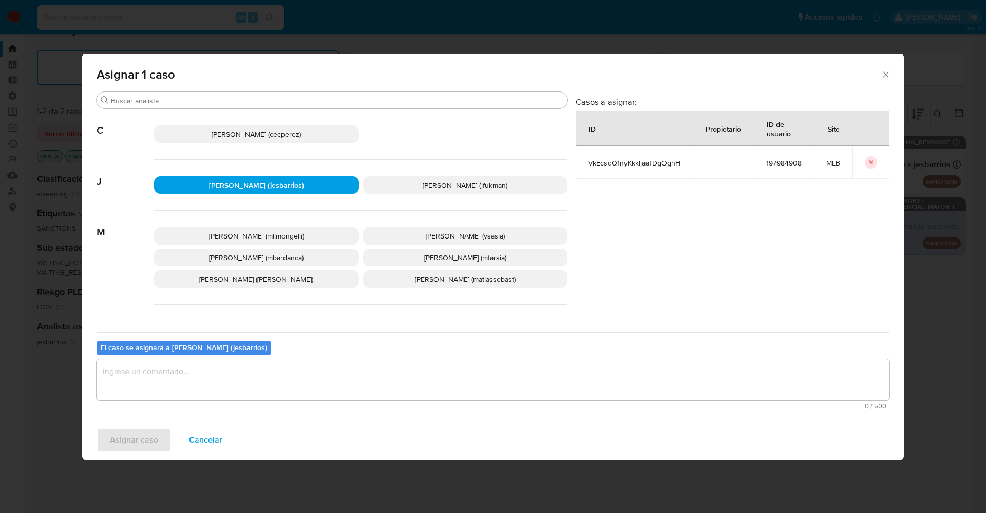
click at [213, 385] on textarea "assign-modal" at bounding box center [493, 379] width 793 height 41
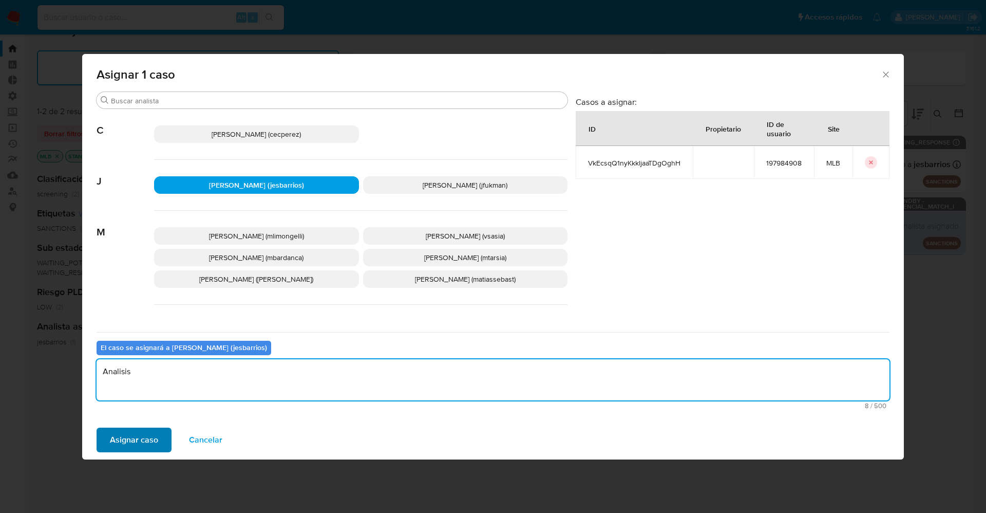
type textarea "Analisis"
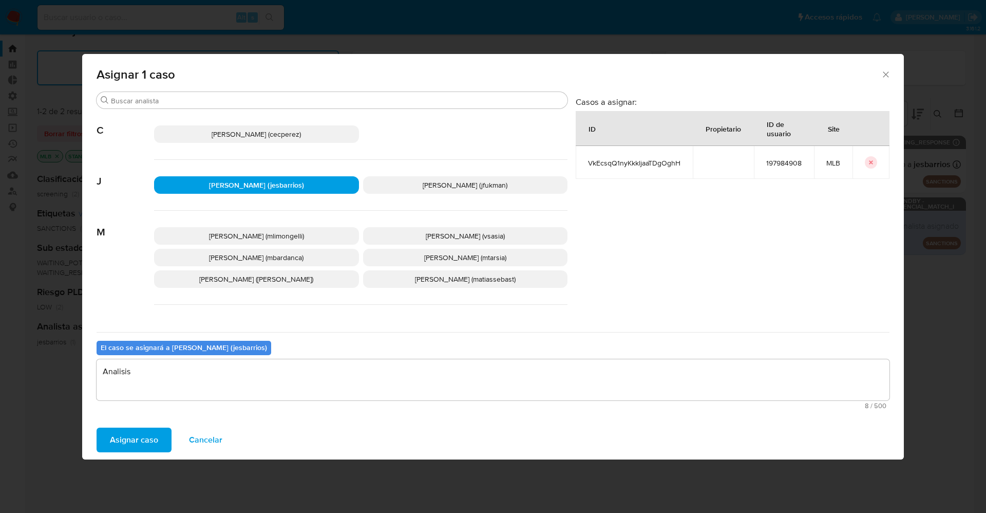
click at [111, 431] on span "Asignar caso" at bounding box center [134, 439] width 48 height 23
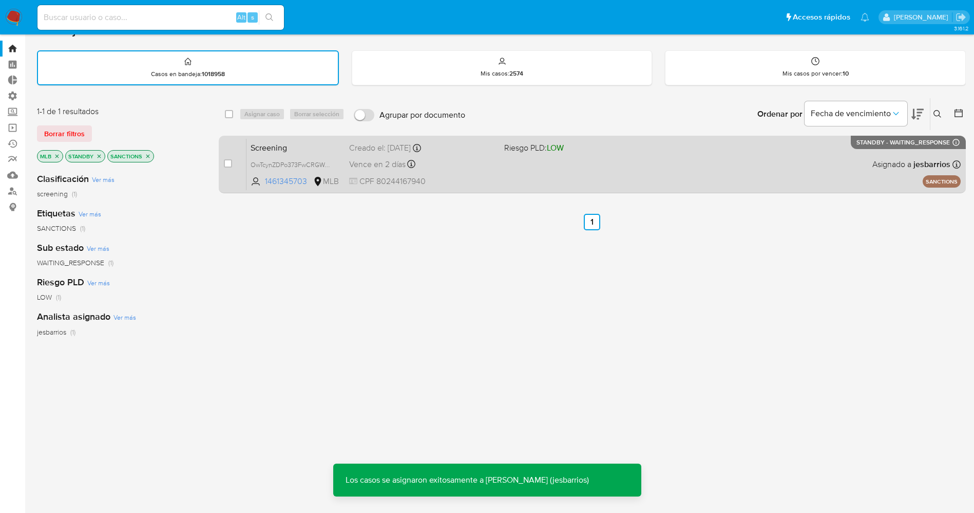
click at [563, 163] on span at bounding box center [577, 164] width 147 height 2
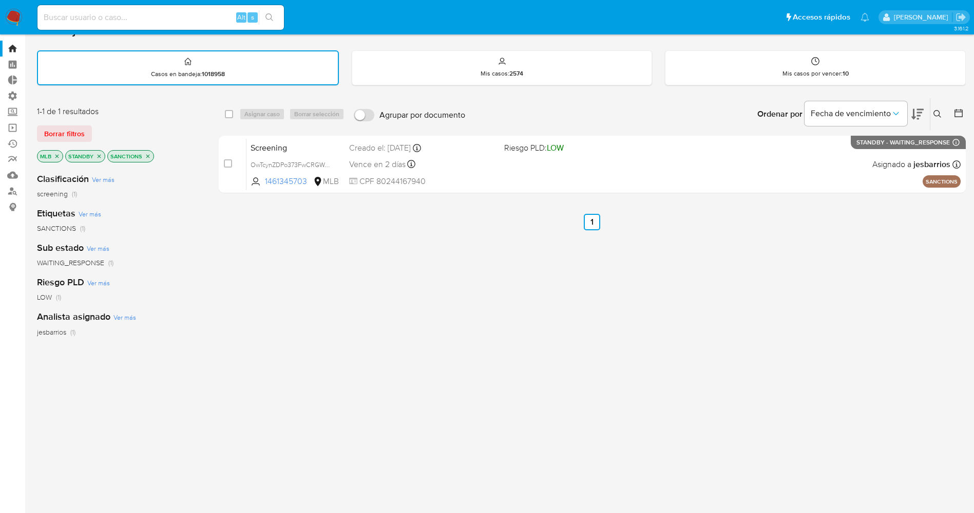
click at [13, 10] on img at bounding box center [13, 17] width 17 height 17
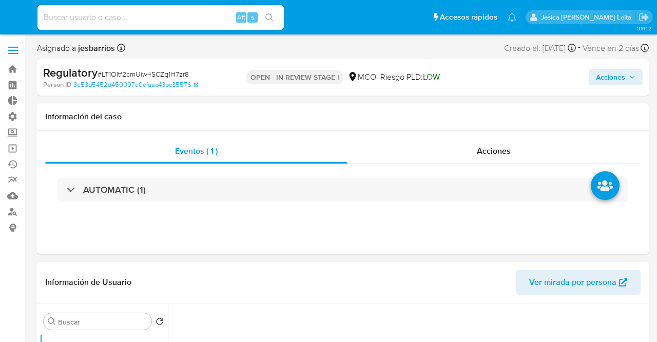
select select "10"
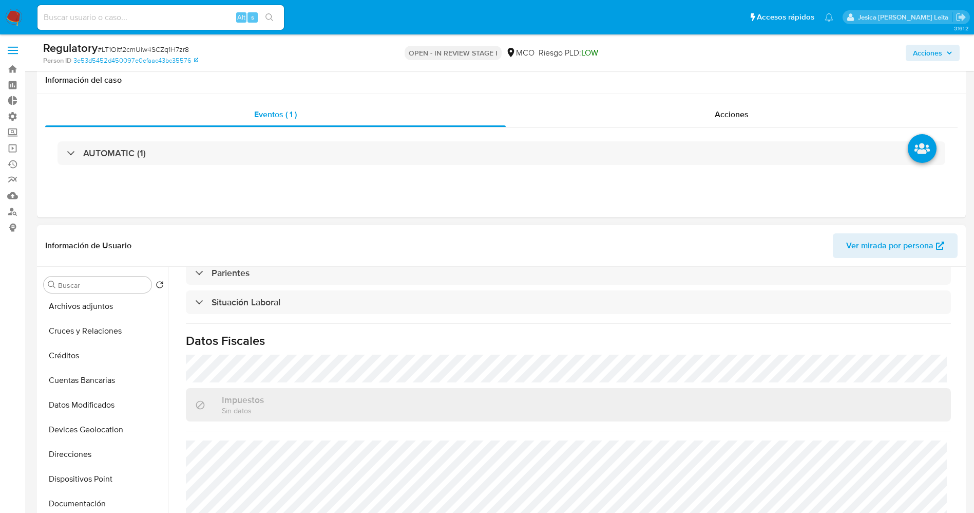
scroll to position [308, 0]
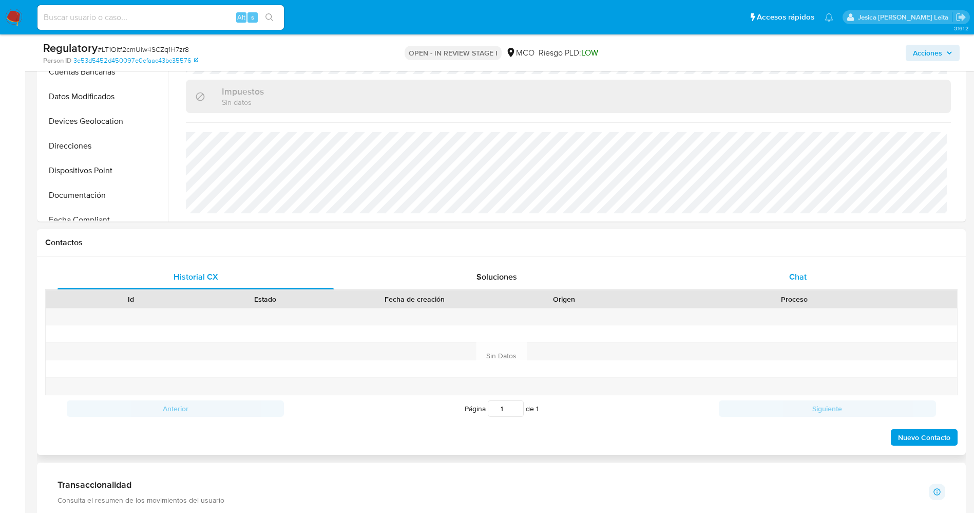
click at [657, 277] on div "Chat" at bounding box center [798, 276] width 276 height 25
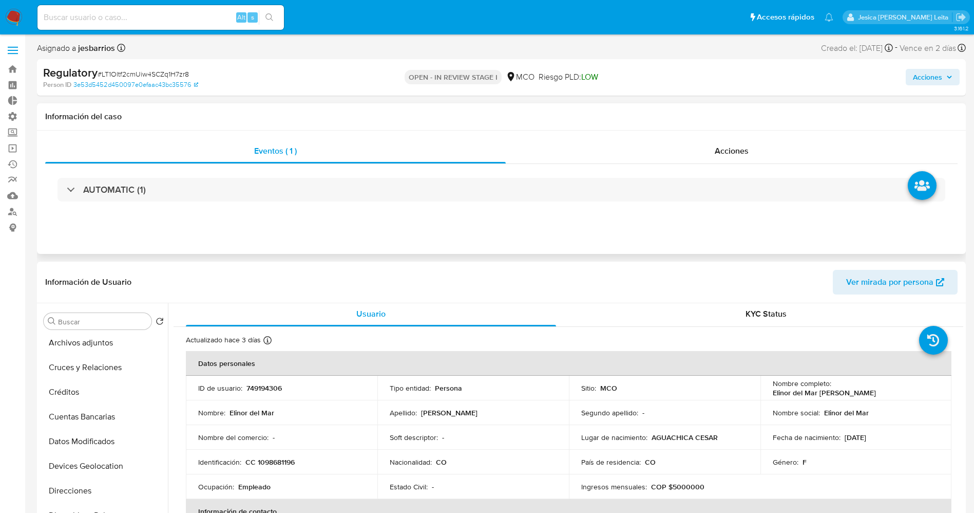
scroll to position [0, 0]
click at [657, 145] on span "Acciones" at bounding box center [732, 151] width 34 height 12
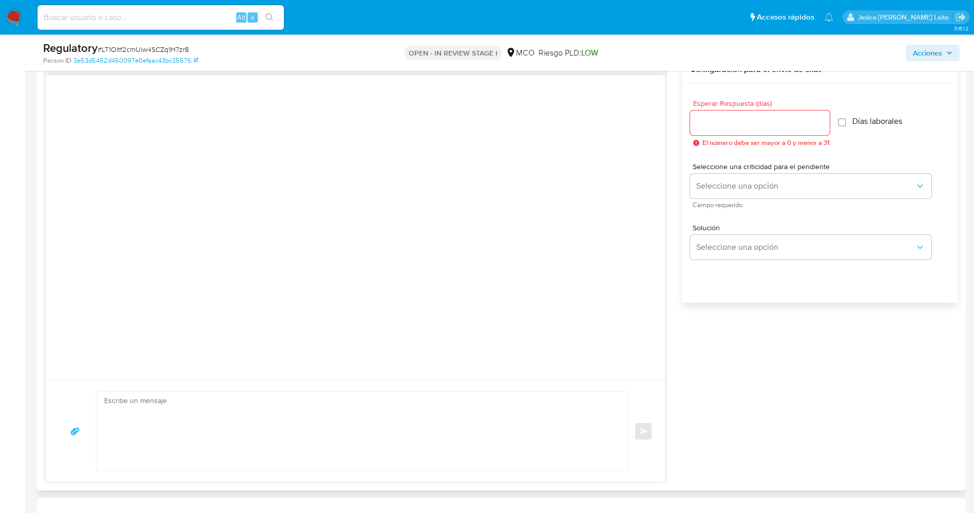
scroll to position [693, 0]
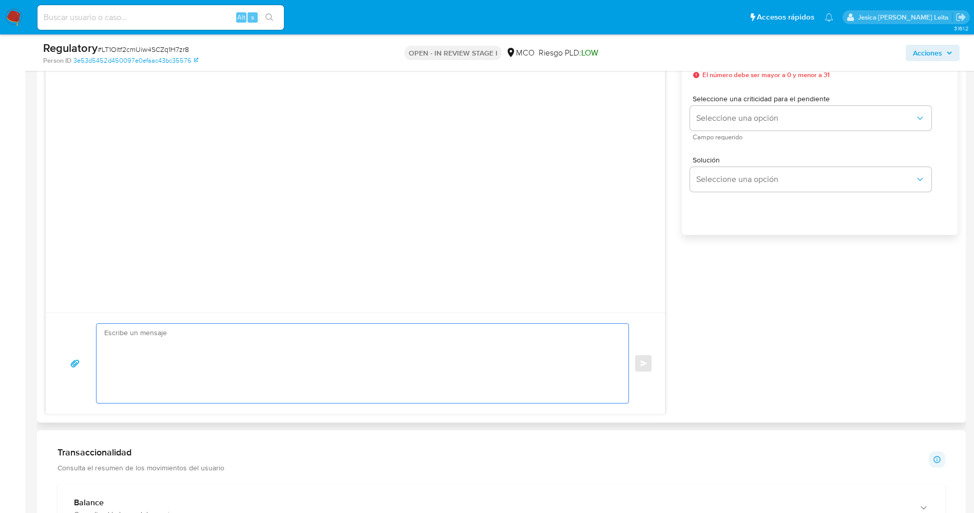
click at [411, 341] on textarea at bounding box center [359, 363] width 511 height 79
paste textarea "Olá [PERSON_NAME] , Com base na atividade registrada em sua conta, precisamos q…"
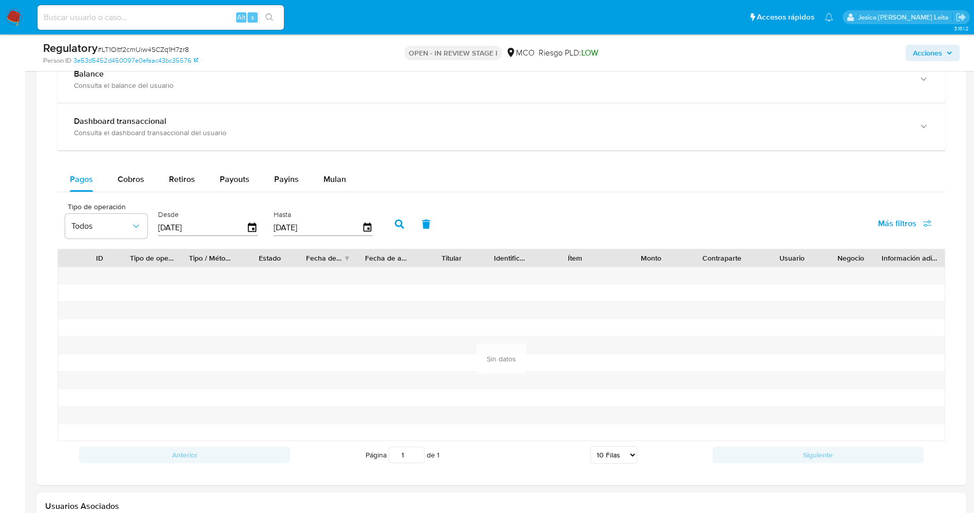
scroll to position [1144, 0]
type textarea "Olá [PERSON_NAME] , Com base na atividade registrada em sua conta, precisamos q…"
click at [240, 170] on div "Payouts" at bounding box center [235, 180] width 30 height 25
select select "10"
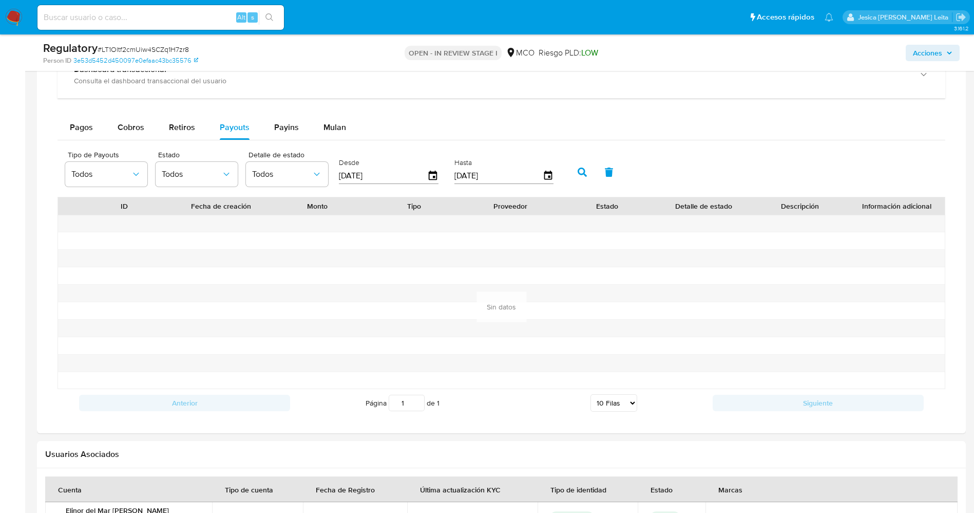
scroll to position [1221, 0]
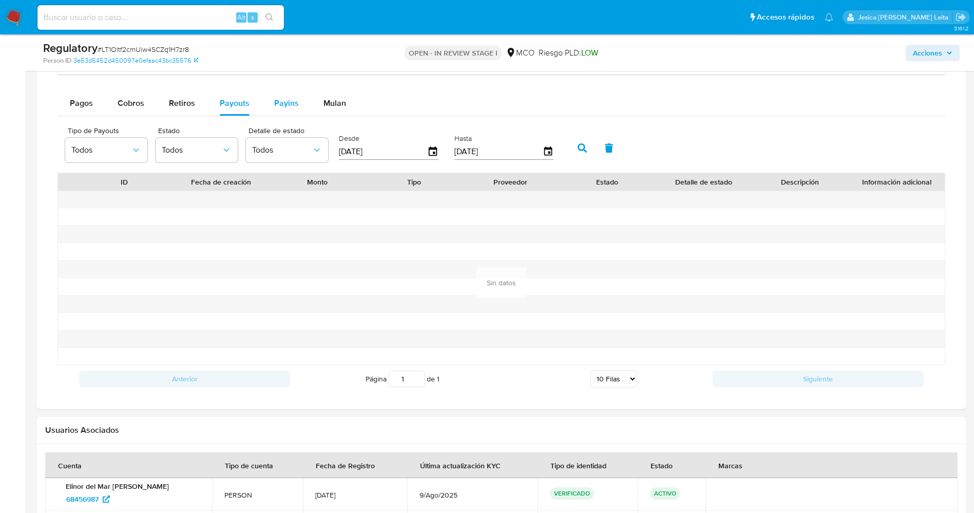
click at [276, 105] on span "Payins" at bounding box center [286, 103] width 25 height 12
select select "10"
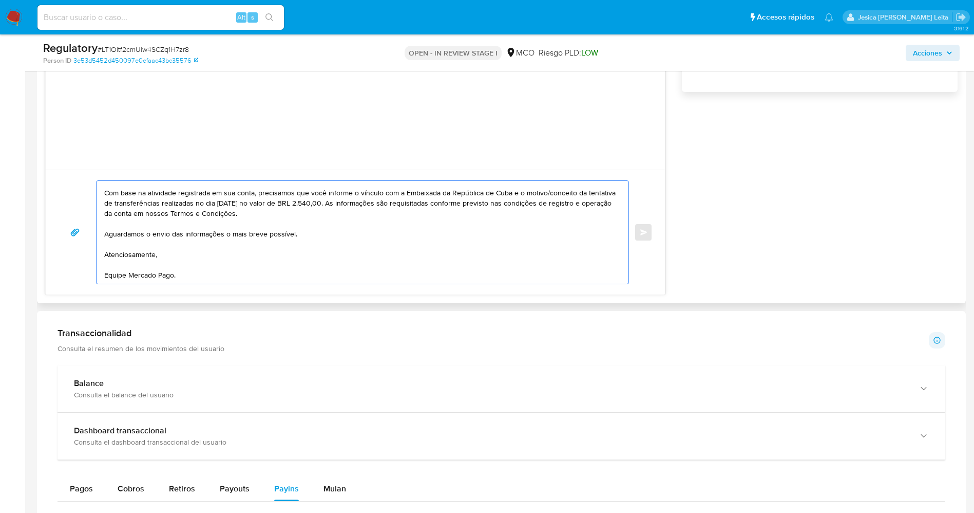
scroll to position [0, 0]
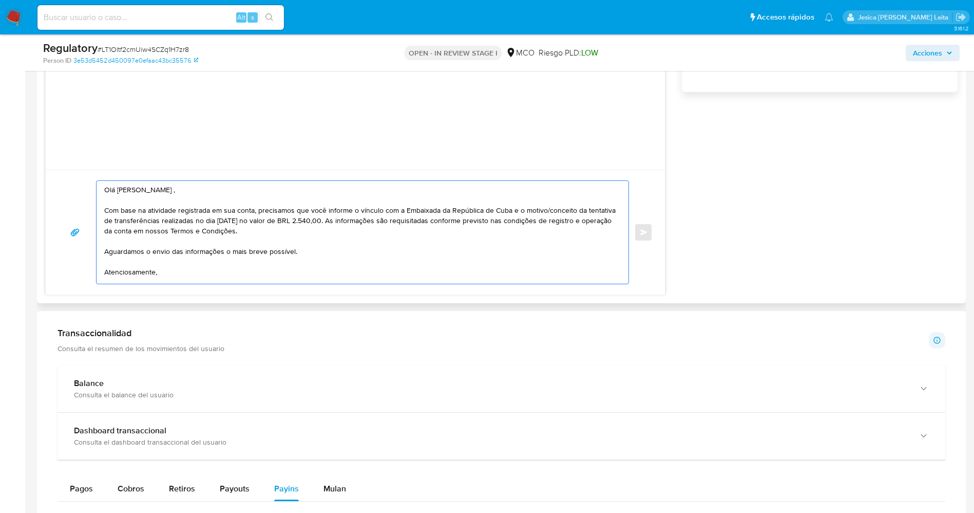
drag, startPoint x: 200, startPoint y: 272, endPoint x: 56, endPoint y: 160, distance: 182.6
click at [56, 160] on div "Olá [PERSON_NAME] , Com base na atividade registrada em sua conta, precisamos q…" at bounding box center [355, 69] width 620 height 449
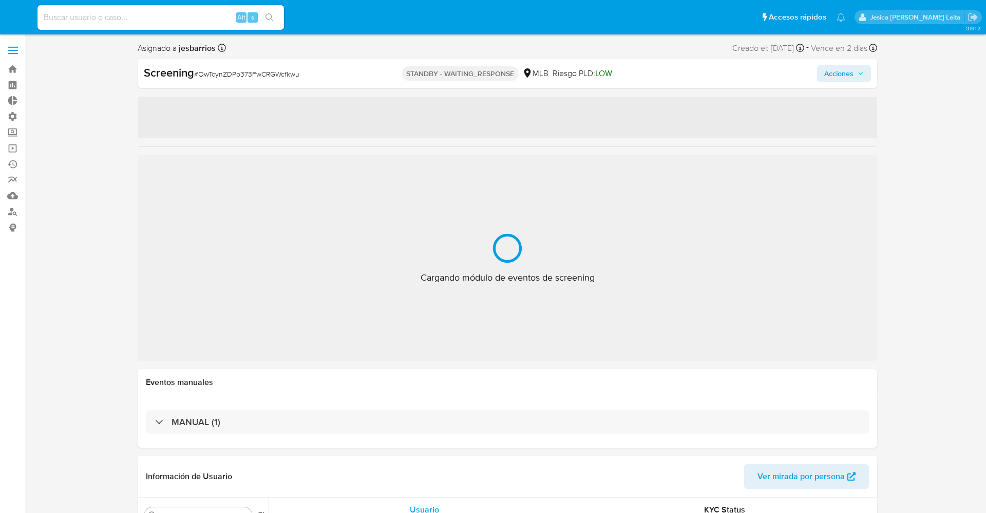
select select "10"
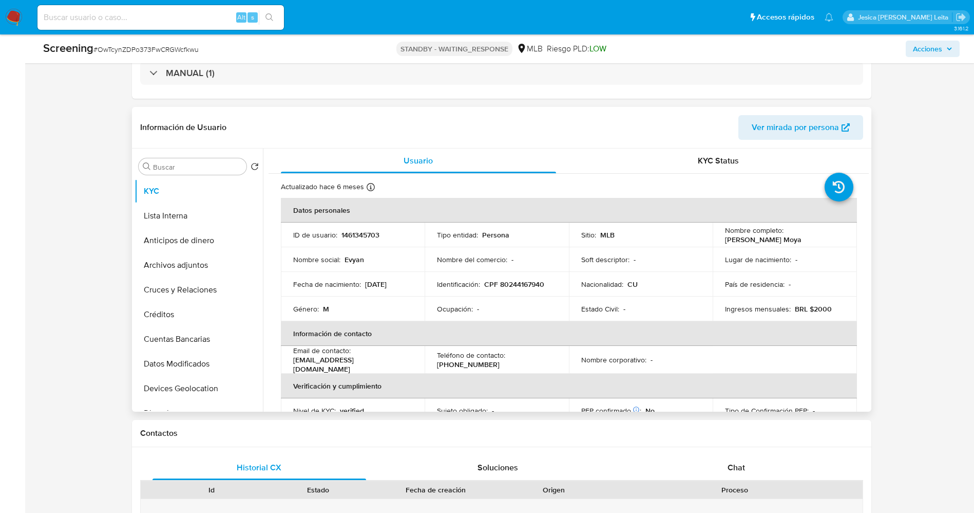
scroll to position [154, 0]
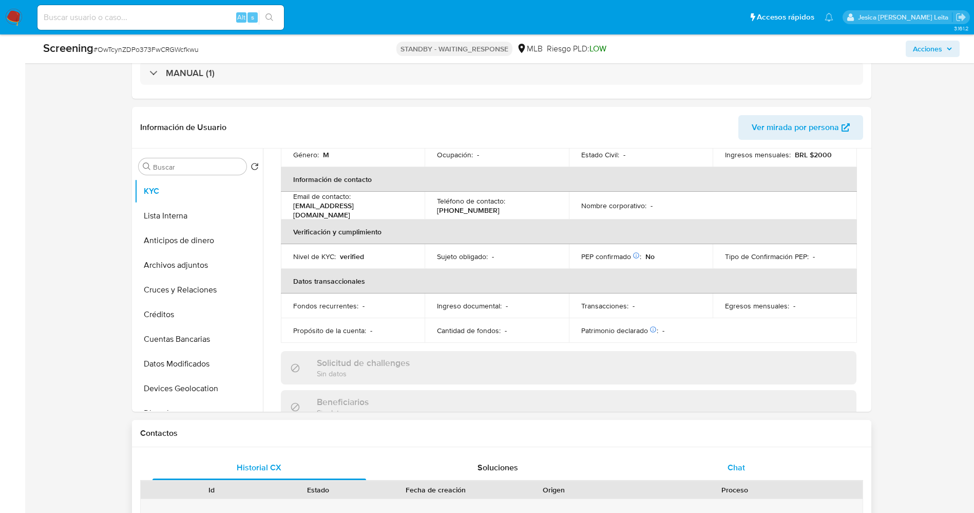
click at [741, 459] on div "Chat" at bounding box center [737, 467] width 214 height 25
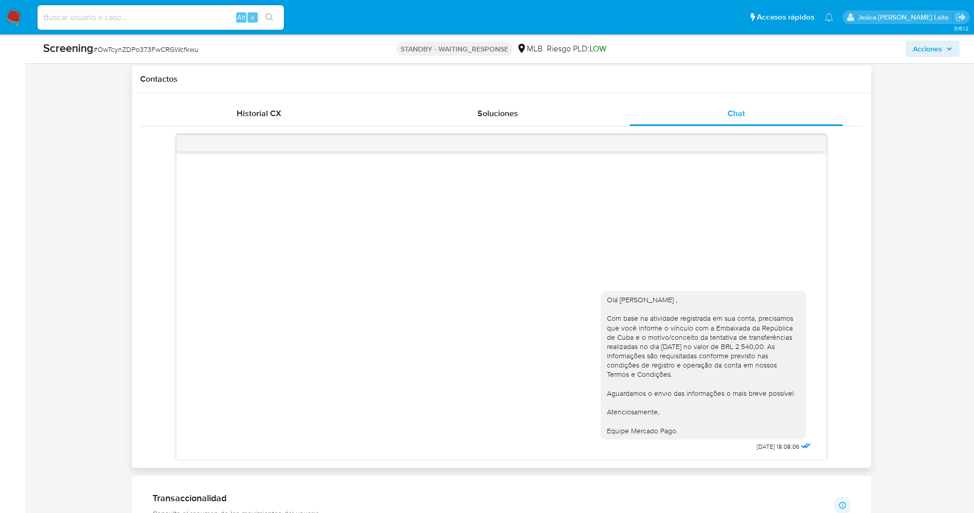
scroll to position [616, 0]
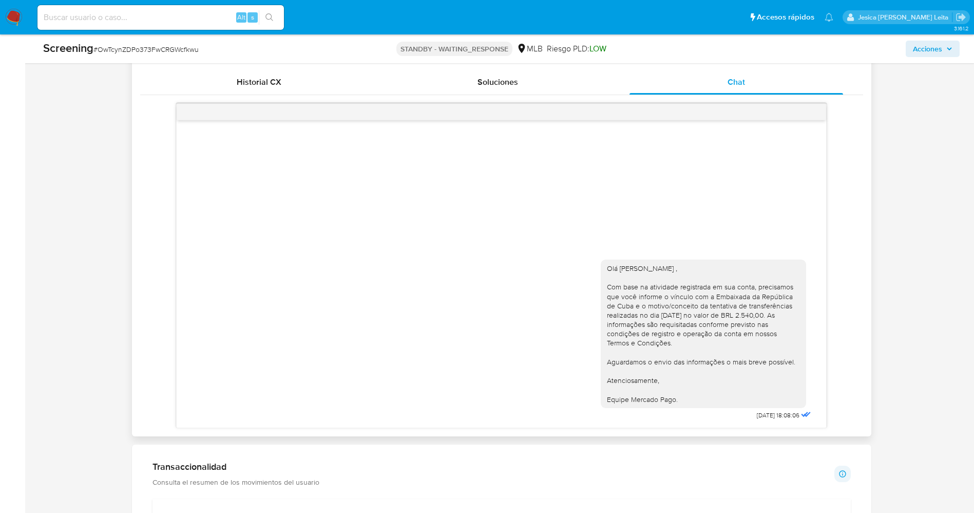
drag, startPoint x: 608, startPoint y: 264, endPoint x: 688, endPoint y: 403, distance: 160.0
click at [688, 403] on div "Olá [PERSON_NAME] , Com base na atividade registrada em sua conta, precisamos q…" at bounding box center [703, 333] width 193 height 140
copy div "Olá Evyan Guerra Moya , Com base na atividade registrada em sua conta, precisam…"
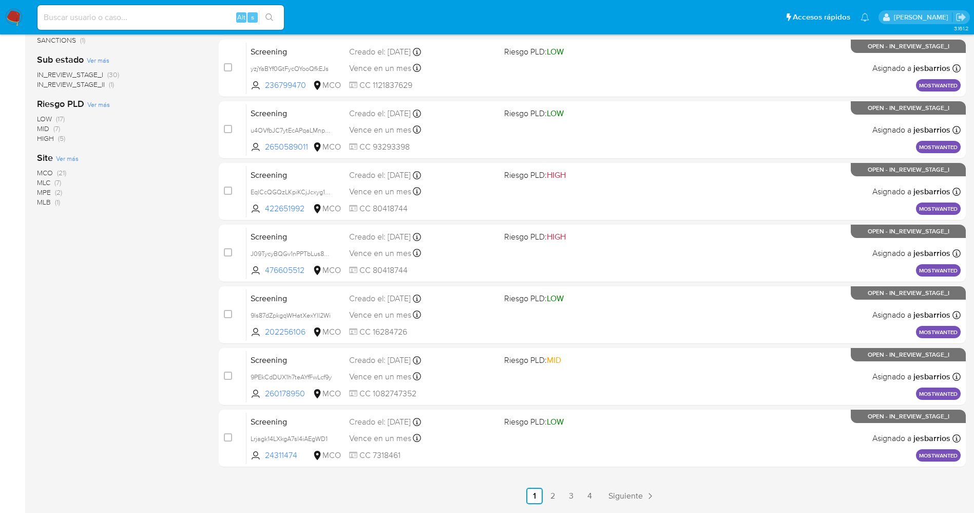
scroll to position [335, 0]
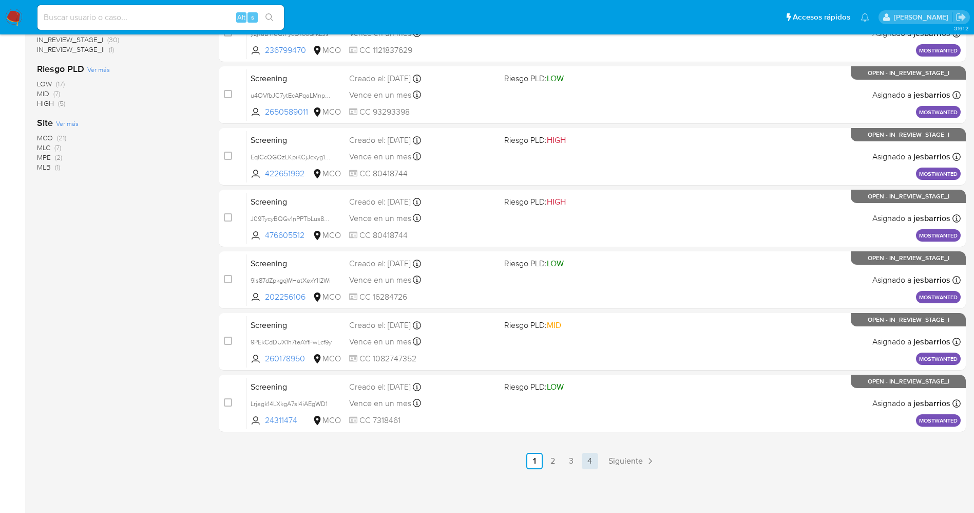
click at [591, 464] on link "4" at bounding box center [590, 460] width 16 height 16
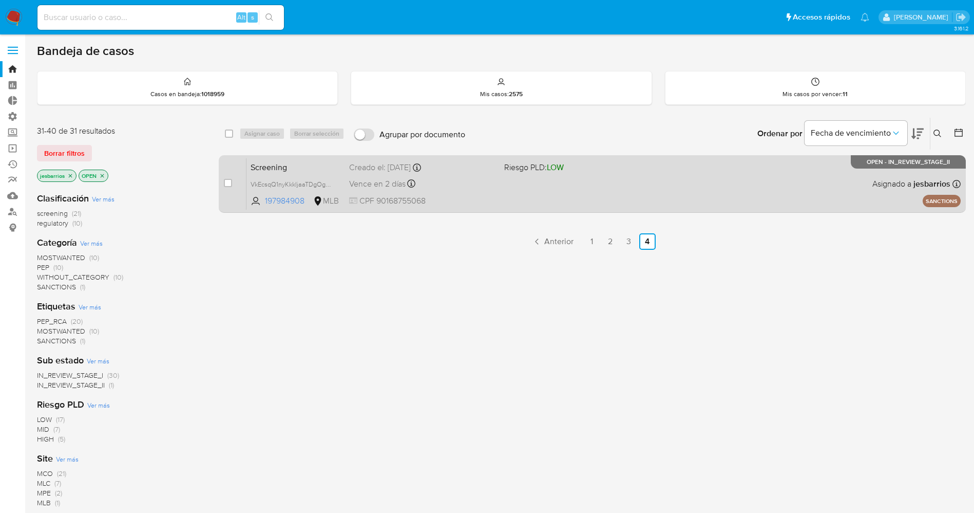
click at [542, 192] on div "Screening VkEcsqQ1nyKkkljaaTDgOghH 197984908 MLB Riesgo PLD: LOW Creado el: [DA…" at bounding box center [604, 184] width 714 height 52
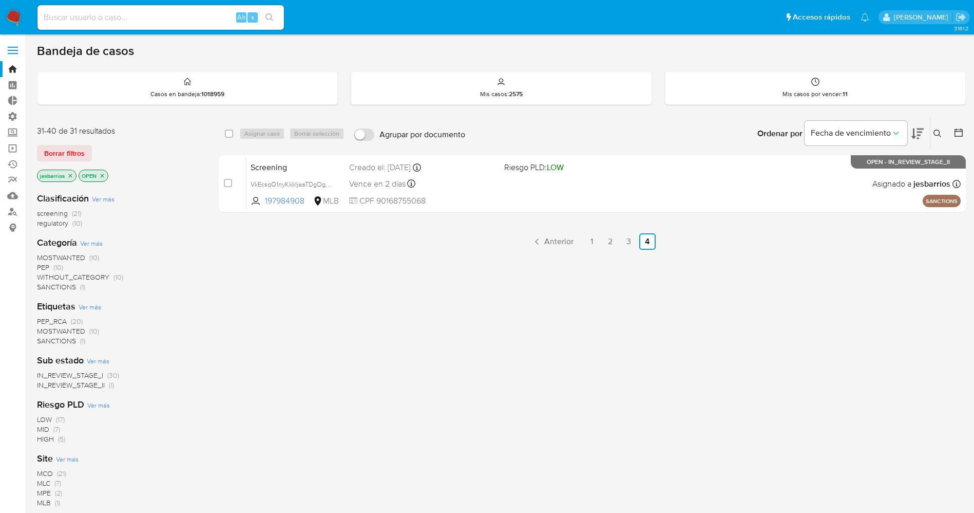
click at [18, 17] on img at bounding box center [13, 17] width 17 height 17
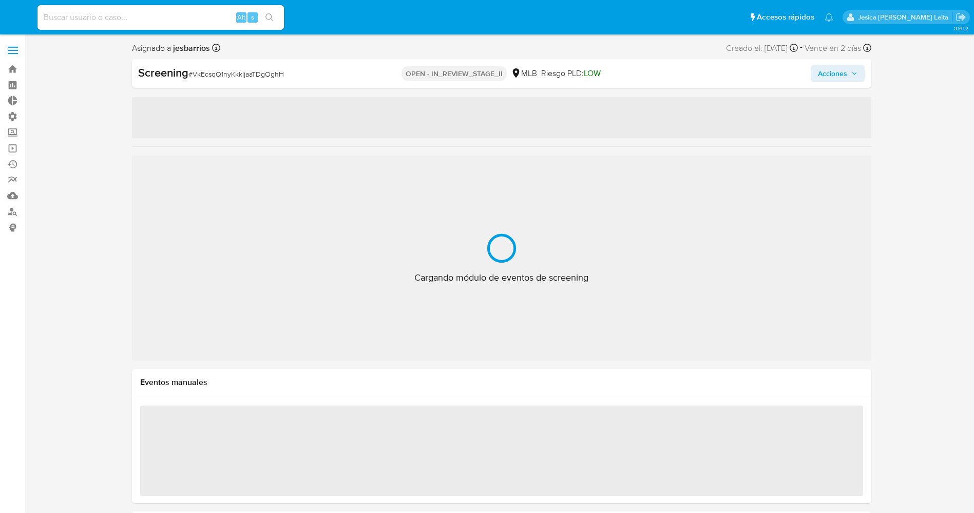
select select "10"
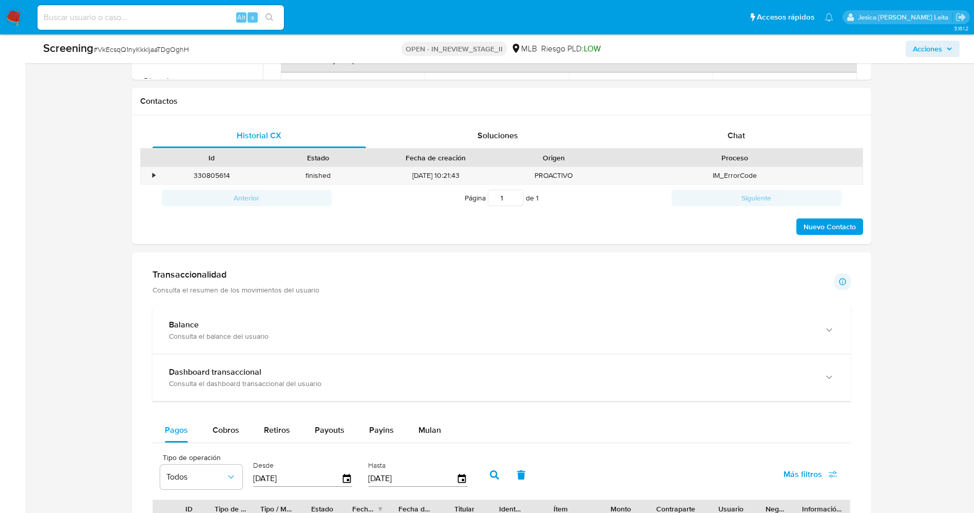
scroll to position [770, 0]
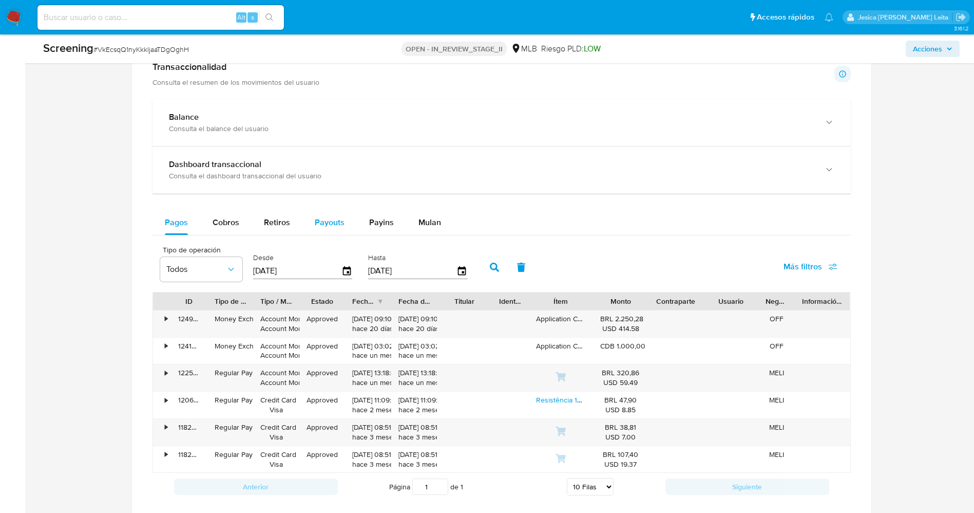
click at [333, 231] on div "Payouts" at bounding box center [330, 222] width 30 height 25
select select "10"
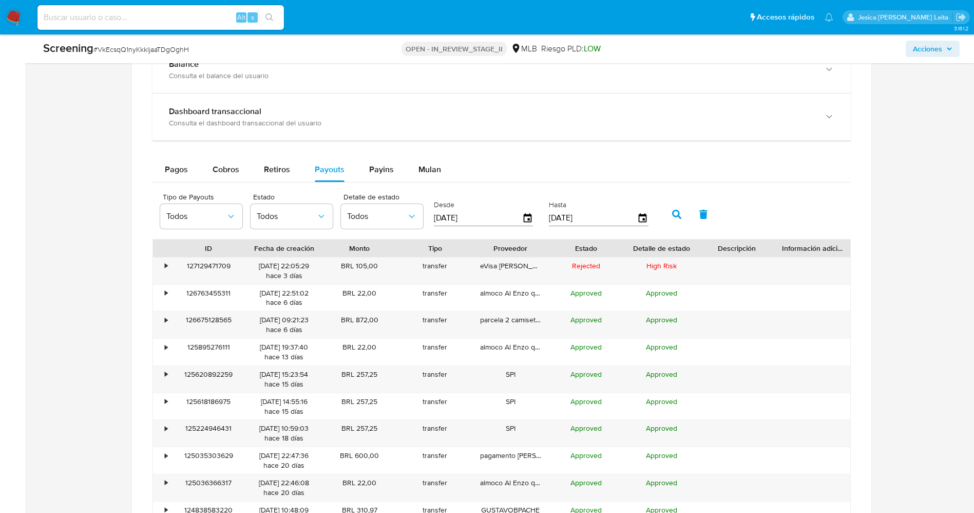
scroll to position [847, 0]
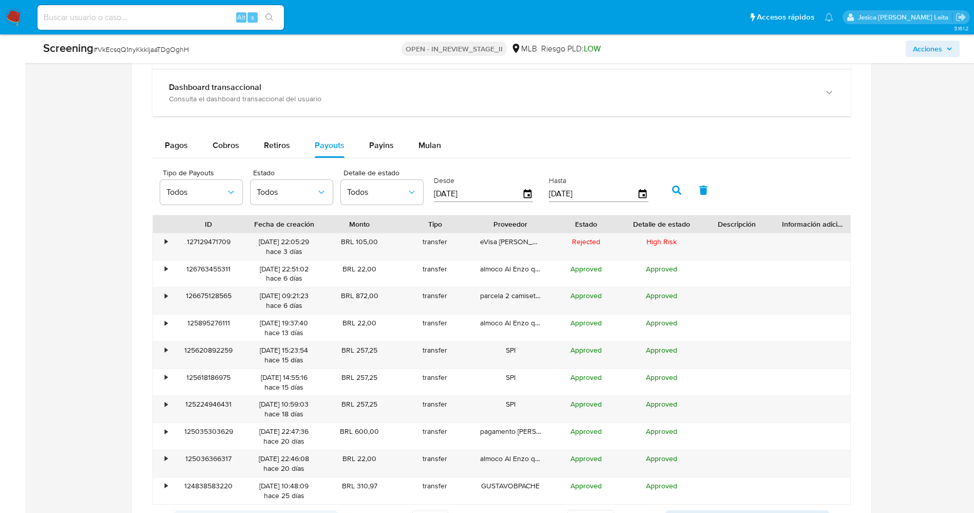
click at [67, 308] on div "Asignado a jesbarrios Asignado el: 29/09/2025 09:59:15 Creado el: 29/09/2025 Cr…" at bounding box center [501, 58] width 929 height 1728
click at [168, 243] on div "•" at bounding box center [166, 242] width 3 height 10
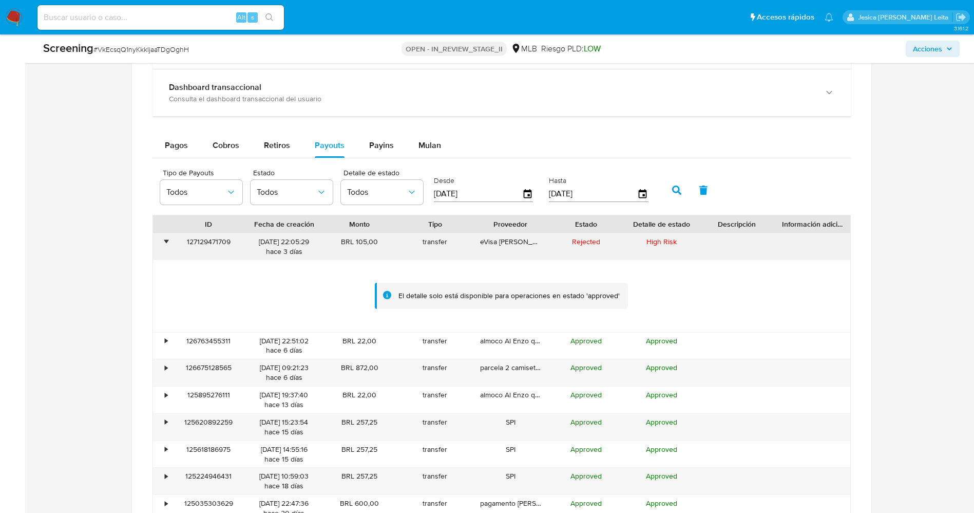
click at [168, 243] on div "•" at bounding box center [162, 246] width 18 height 27
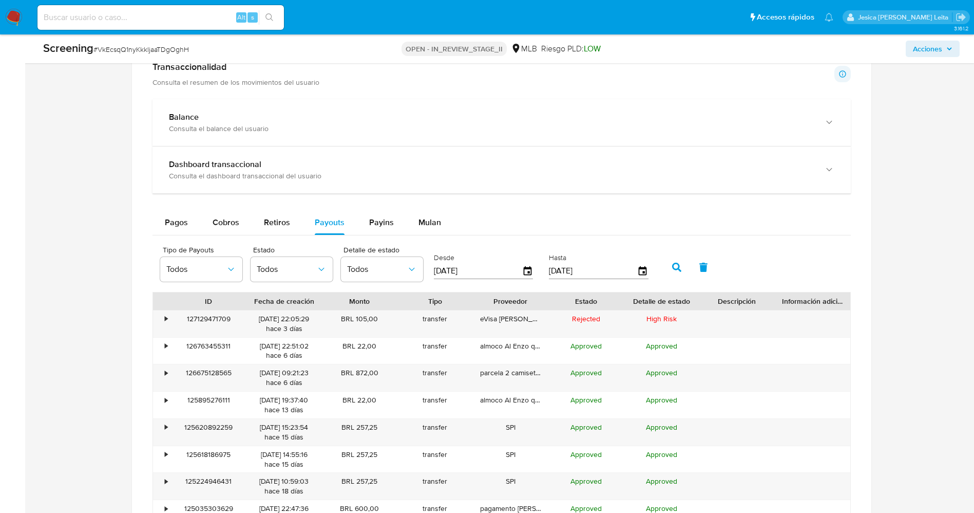
scroll to position [616, 0]
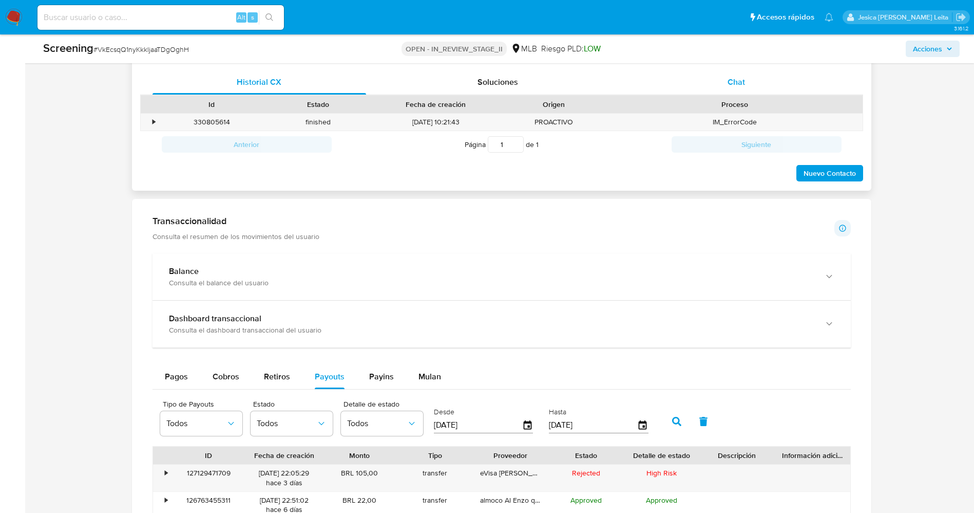
click at [761, 83] on div "Chat" at bounding box center [737, 82] width 214 height 25
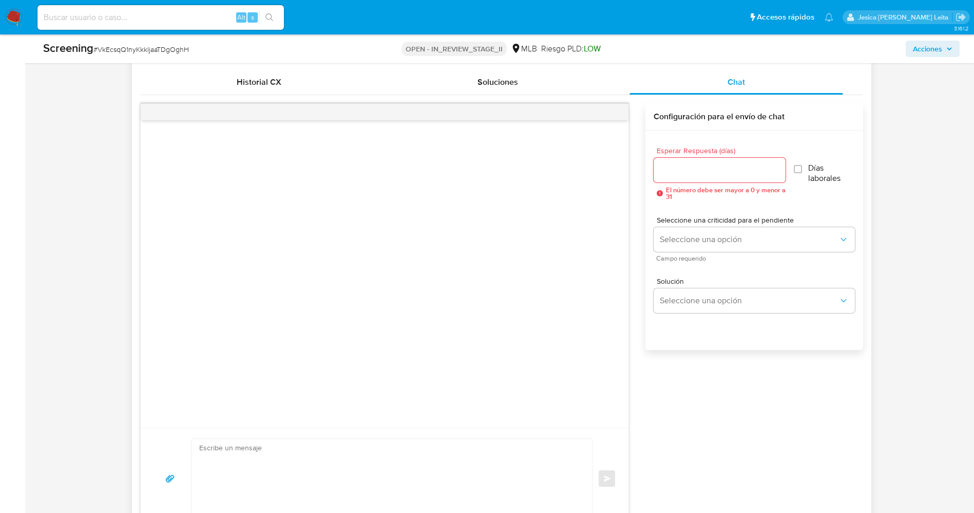
click at [245, 453] on textarea at bounding box center [389, 478] width 381 height 79
paste textarea "Olá Evyan Guerra Moya , Com base na atividade registrada em sua conta, precisam…"
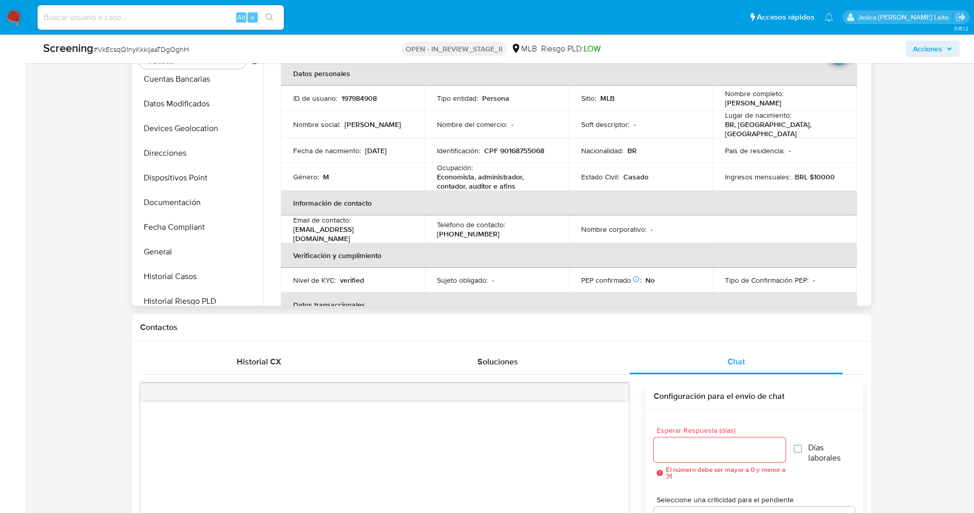
scroll to position [0, 0]
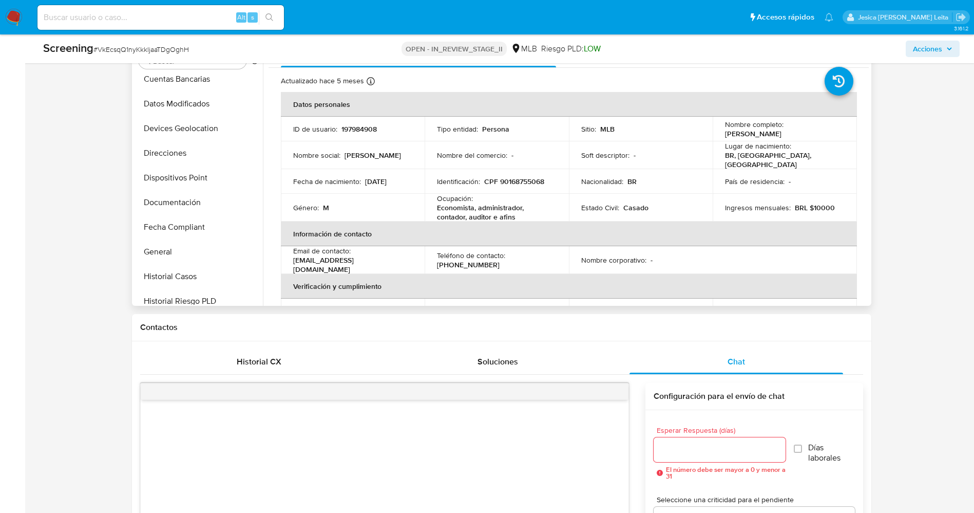
drag, startPoint x: 722, startPoint y: 136, endPoint x: 816, endPoint y: 136, distance: 94.5
click at [816, 136] on td "Nombre completo : Gustavo Buzzatti Pacheco" at bounding box center [785, 129] width 144 height 25
copy p "Gustavo Buzzatti Pacheco"
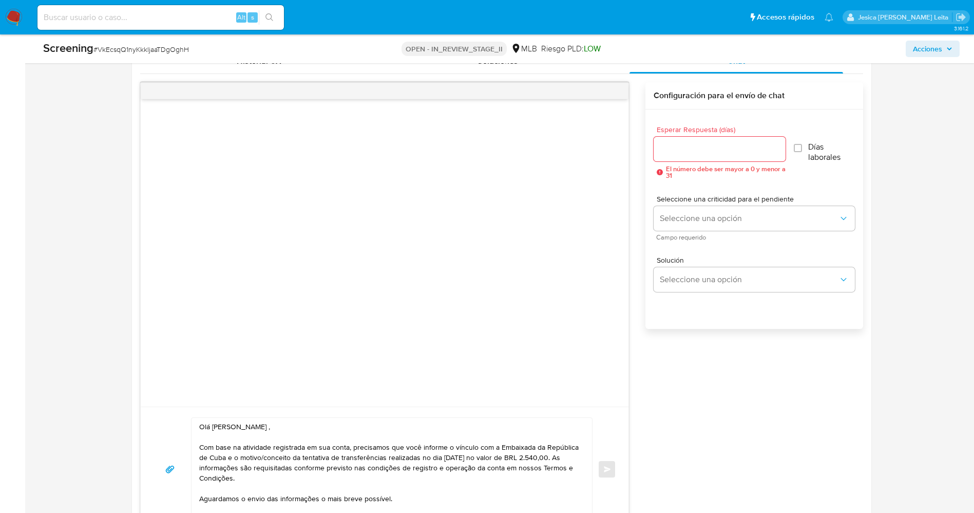
scroll to position [645, 0]
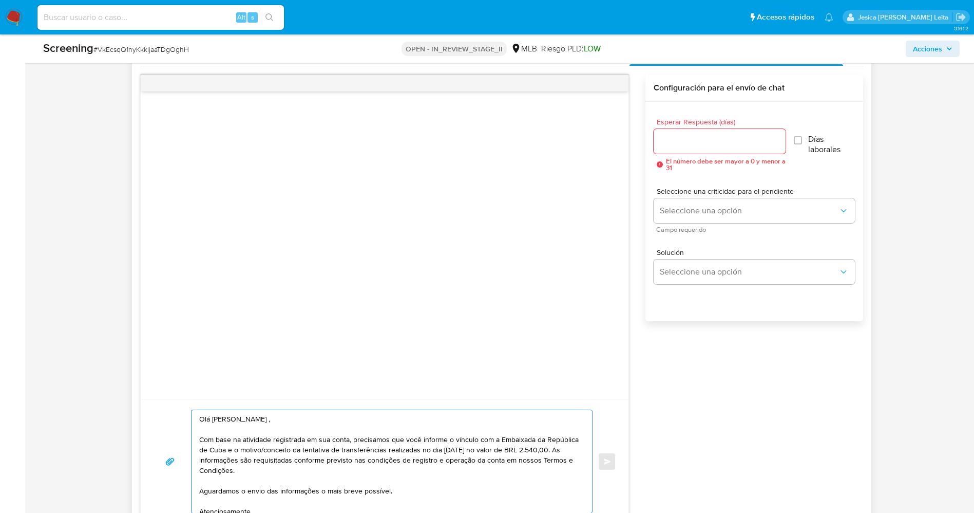
drag, startPoint x: 217, startPoint y: 423, endPoint x: 272, endPoint y: 419, distance: 55.1
click at [272, 419] on textarea "Olá Evyan Guerra Moya , Com base na atividade registrada em sua conta, precisam…" at bounding box center [389, 461] width 381 height 103
paste textarea "Gustavo Buzzatti Pacheco"
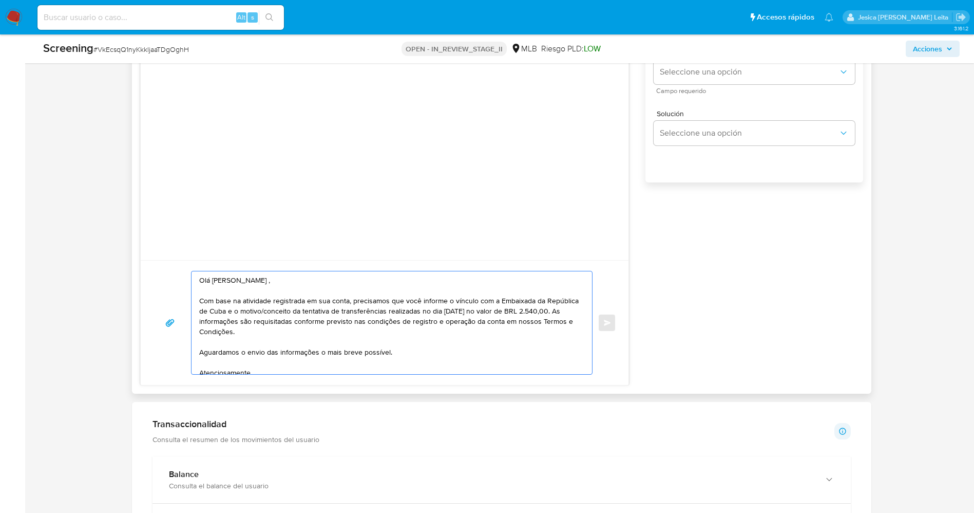
scroll to position [722, 0]
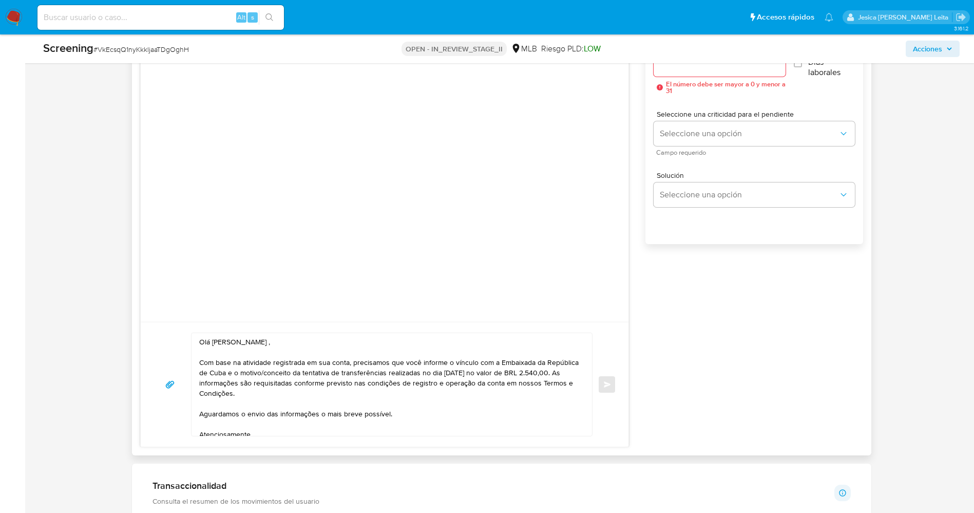
drag, startPoint x: 196, startPoint y: 382, endPoint x: 214, endPoint y: 382, distance: 18.0
click at [214, 382] on div "Olá Gustavo Buzzatti Pacheco , Com base na atividade registrada em sua conta, p…" at bounding box center [390, 384] width 396 height 103
drag, startPoint x: 216, startPoint y: 382, endPoint x: 195, endPoint y: 379, distance: 21.3
click at [195, 379] on div "Olá Gustavo Buzzatti Pacheco , Com base na atividade registrada em sua conta, p…" at bounding box center [390, 384] width 396 height 103
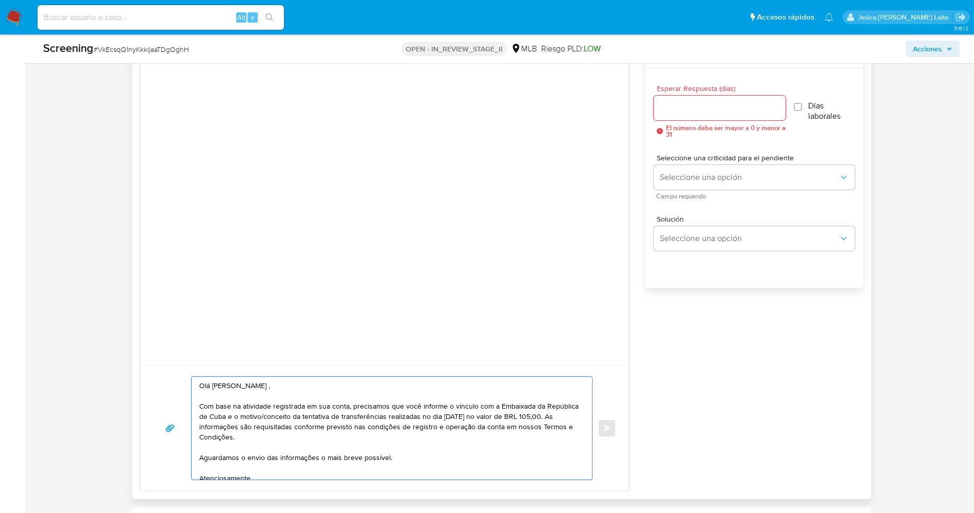
scroll to position [645, 0]
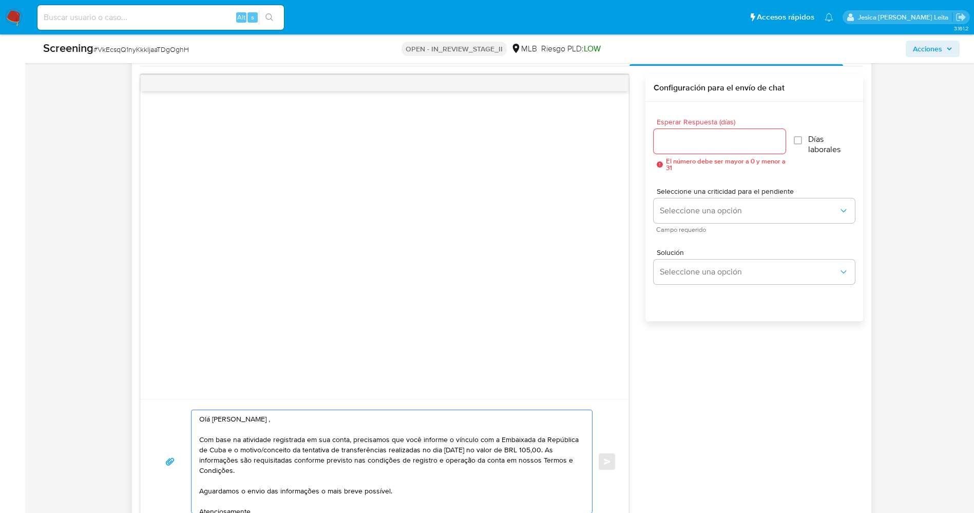
type textarea "Olá Gustavo Buzzatti Pacheco , Com base na atividade registrada em sua conta, p…"
click at [691, 147] on input "Esperar Respuesta (días)" at bounding box center [720, 141] width 132 height 13
type input "2"
click at [801, 142] on input "Días laborales" at bounding box center [796, 140] width 8 height 8
checkbox input "true"
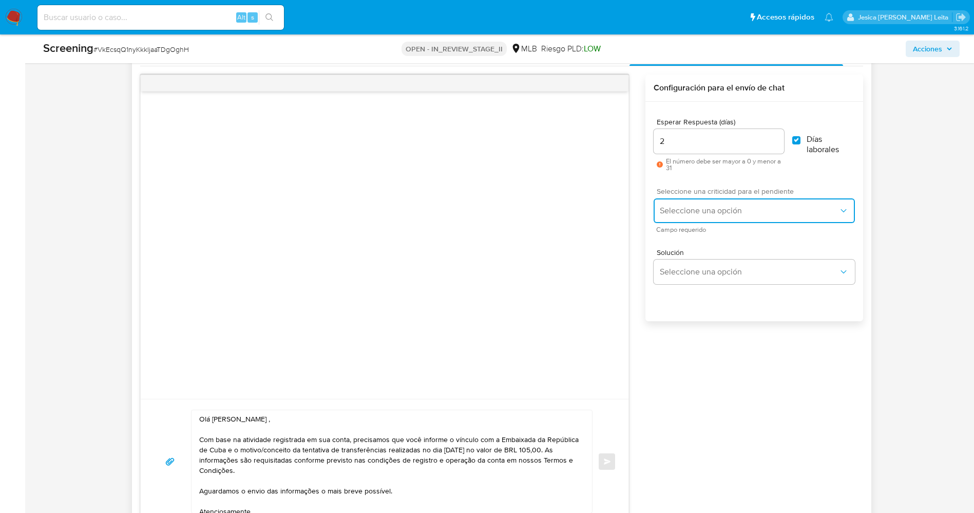
click at [757, 205] on span "Seleccione una opción" at bounding box center [749, 210] width 178 height 10
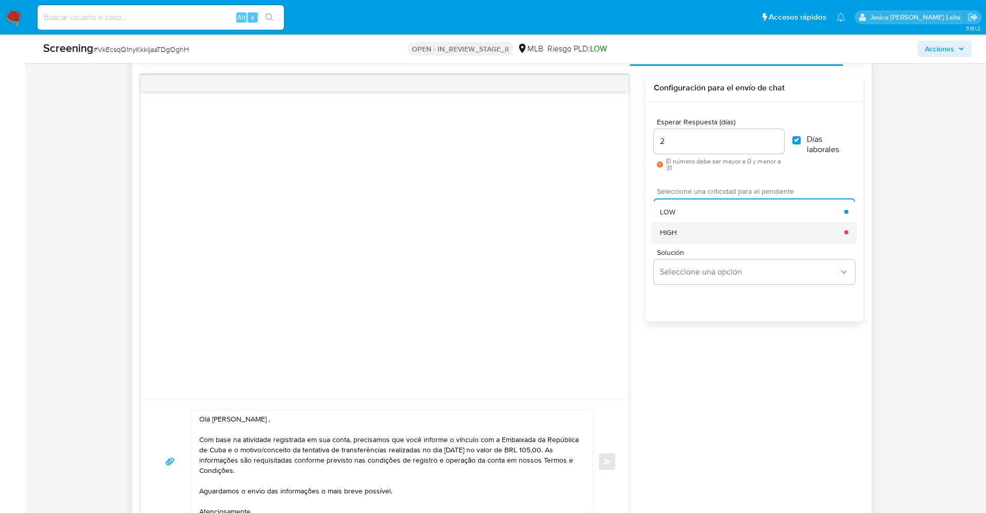
click at [738, 226] on div "HIGH" at bounding box center [752, 232] width 184 height 21
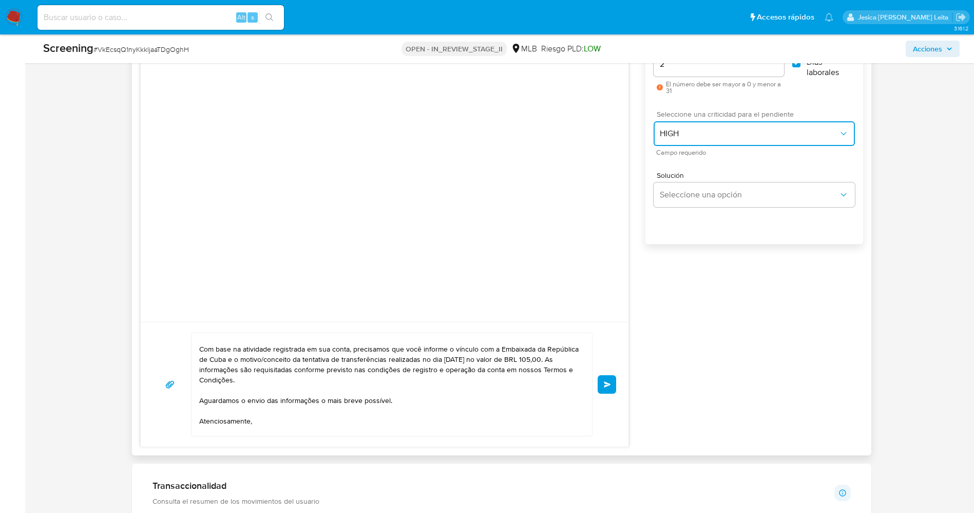
scroll to position [0, 0]
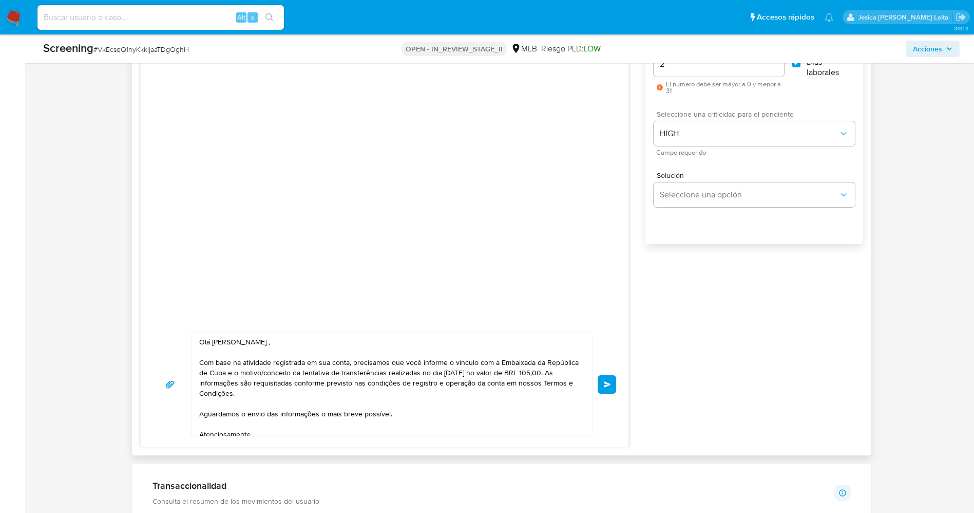
click at [613, 386] on button "Enviar" at bounding box center [607, 384] width 18 height 18
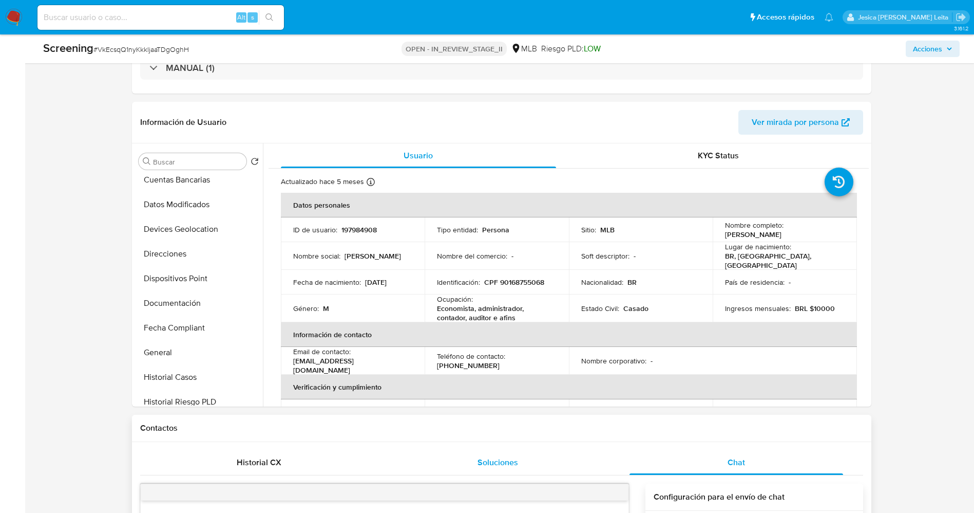
scroll to position [106, 0]
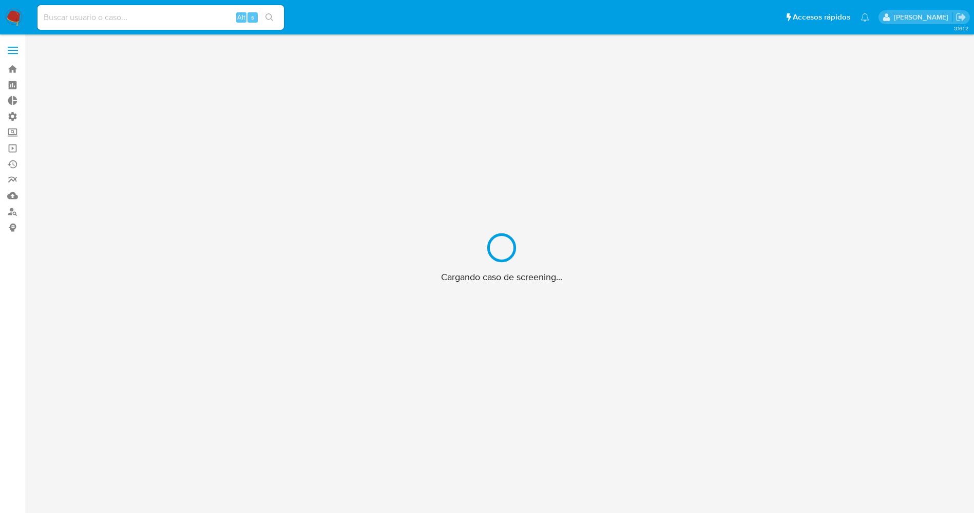
scroll to position [37, 0]
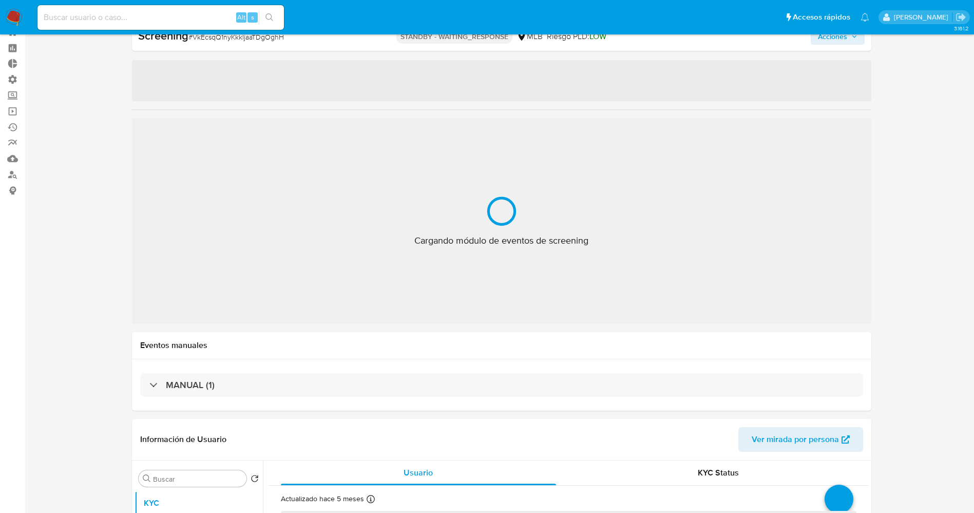
select select "10"
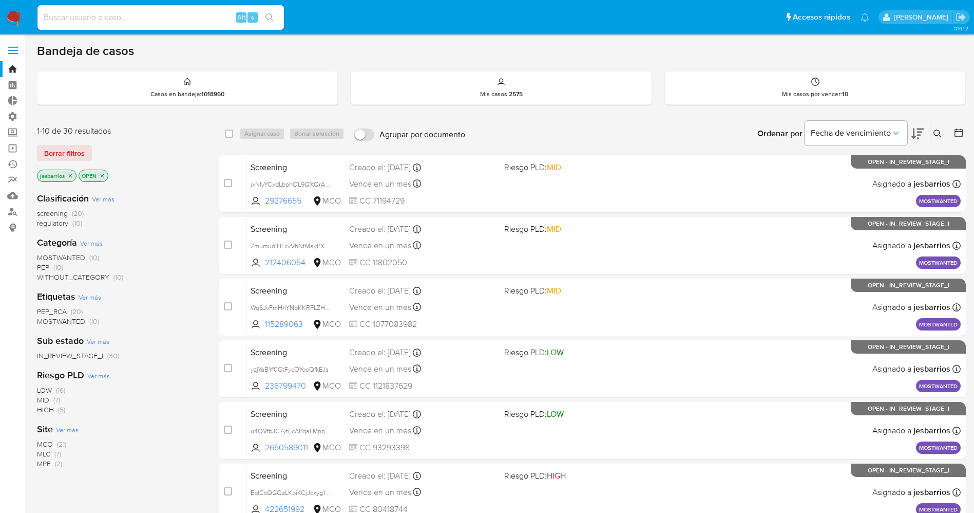
click at [16, 11] on img at bounding box center [13, 17] width 17 height 17
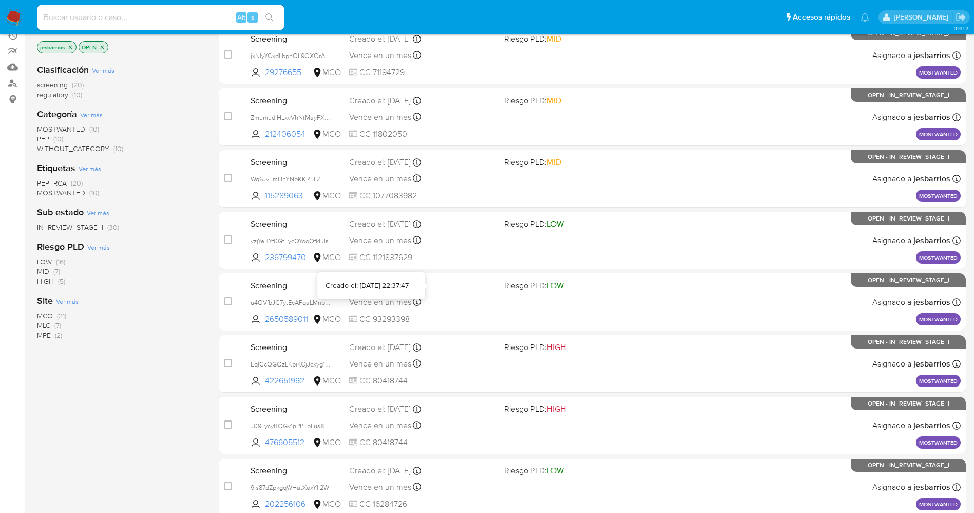
scroll to position [335, 0]
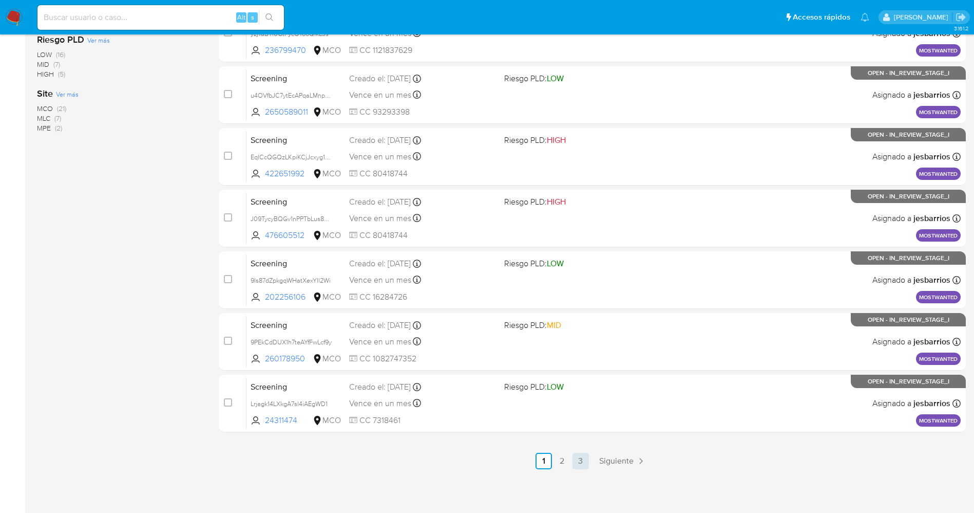
click at [581, 458] on link "3" at bounding box center [581, 460] width 16 height 16
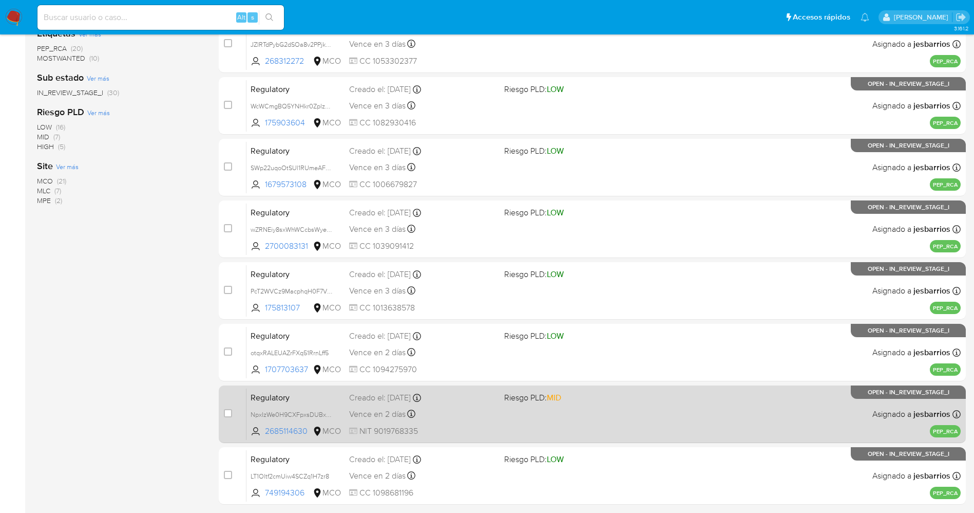
scroll to position [335, 0]
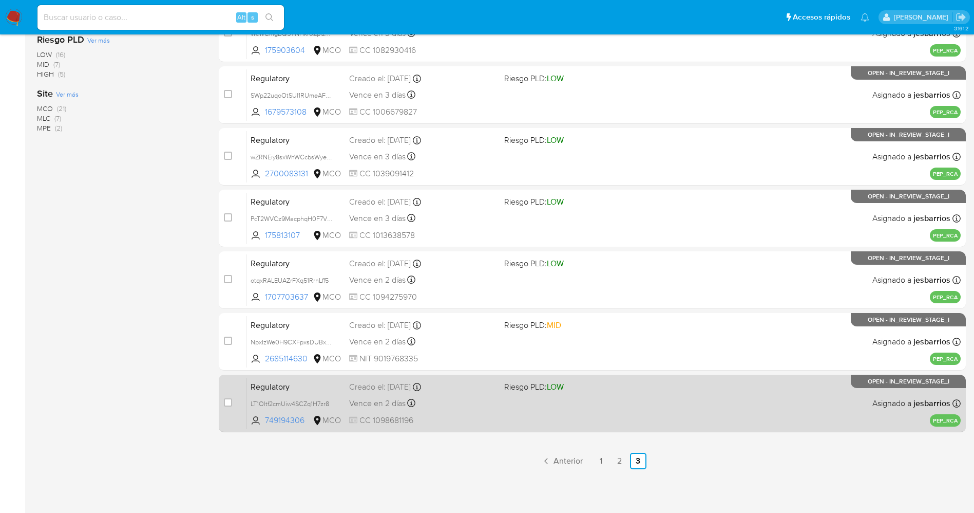
click at [487, 412] on div "Regulatory LT1Oltf2cmUiw4SCZq1H7zr8 749194306 MCO Riesgo PLD: LOW Creado el: 26…" at bounding box center [604, 403] width 714 height 52
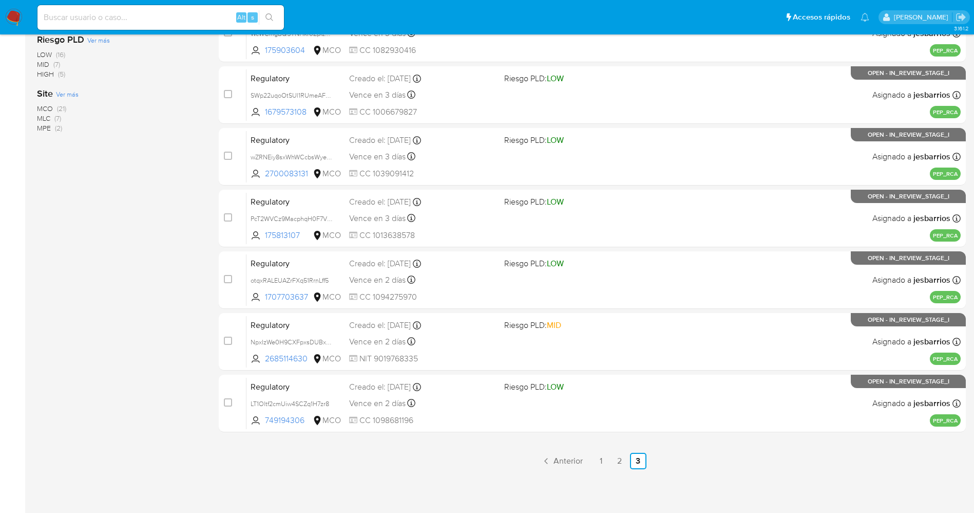
click at [12, 18] on img at bounding box center [13, 17] width 17 height 17
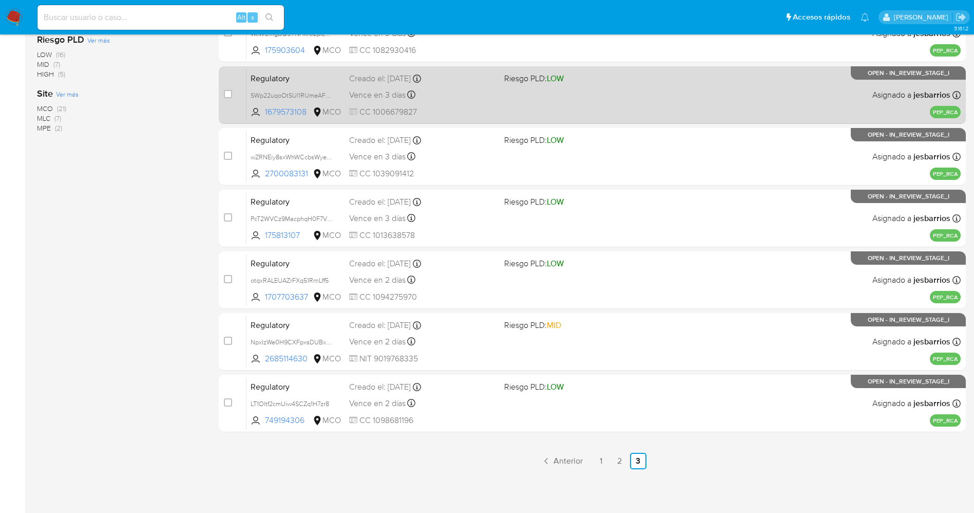
scroll to position [280, 0]
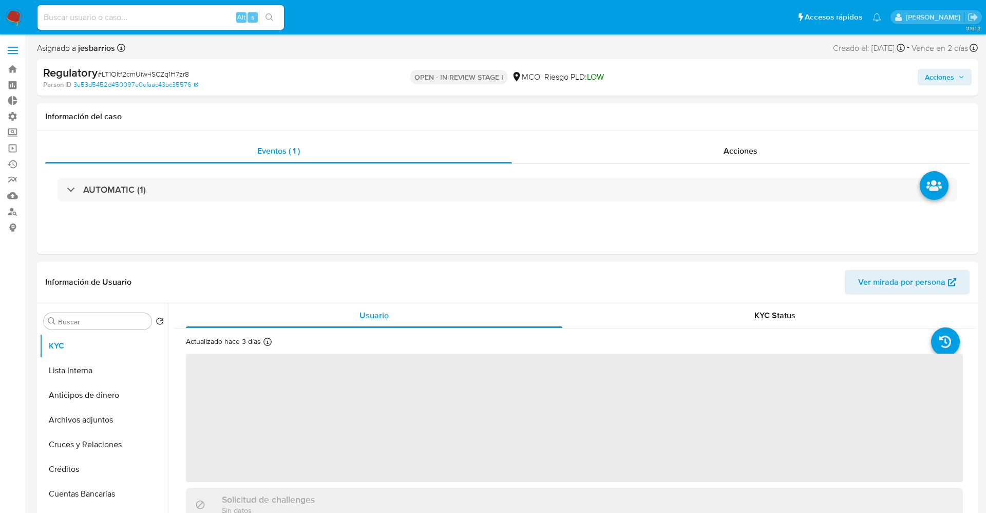
select select "10"
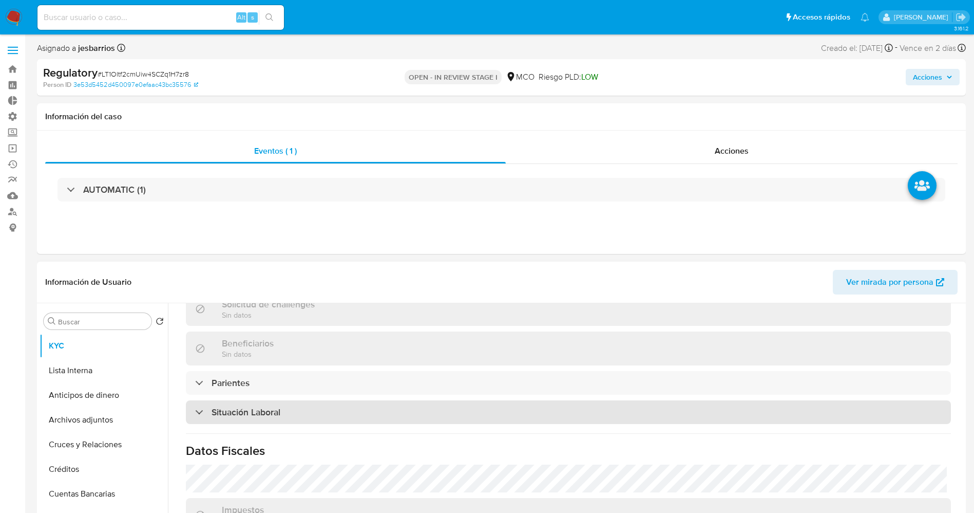
scroll to position [462, 0]
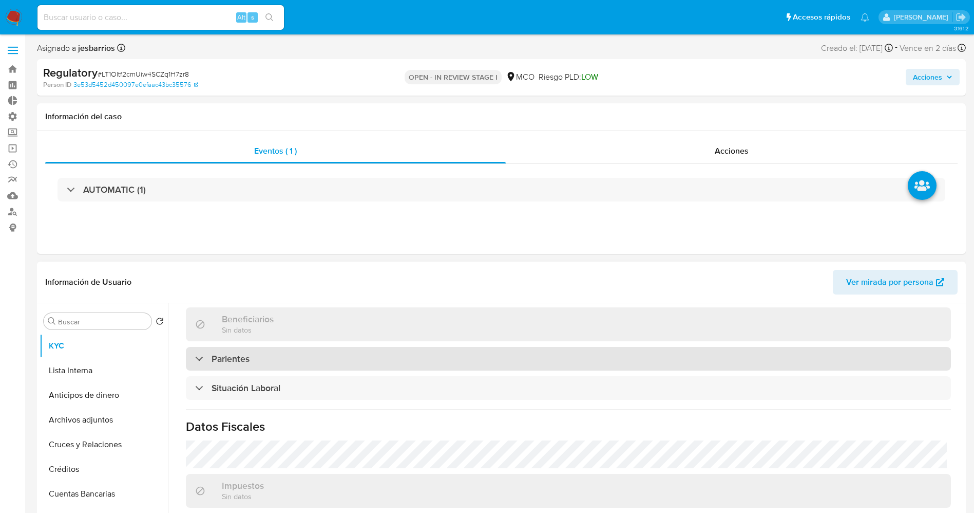
click at [310, 366] on div "Parientes" at bounding box center [568, 359] width 765 height 24
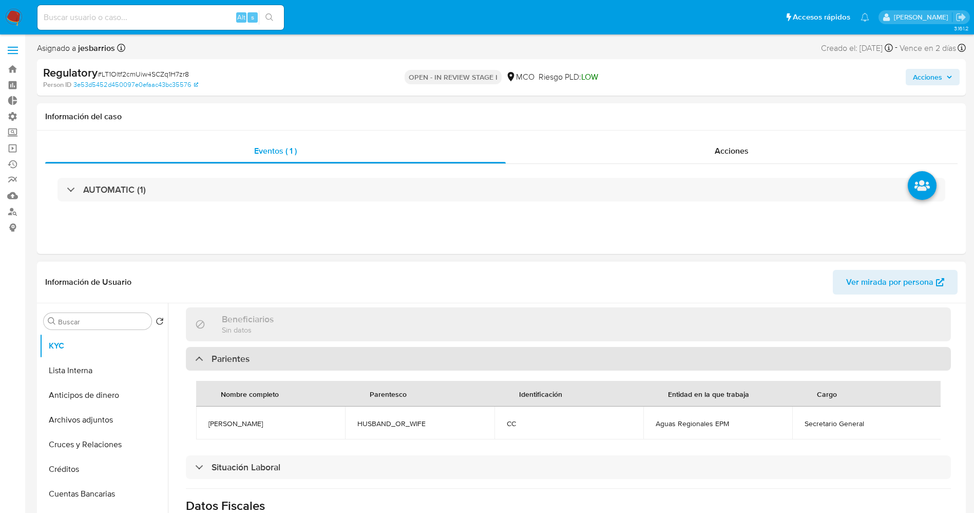
click at [310, 366] on div "Parientes" at bounding box center [568, 359] width 765 height 24
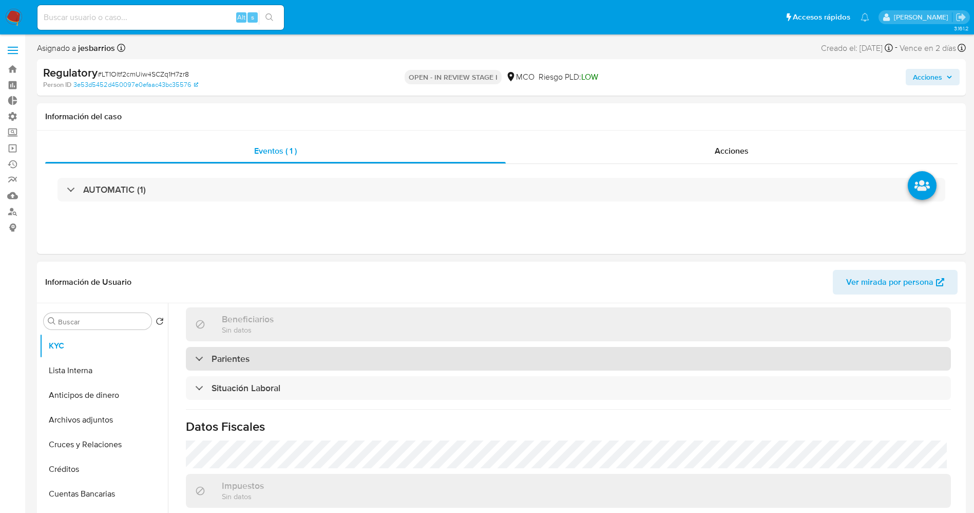
click at [310, 366] on div "Parientes" at bounding box center [568, 359] width 765 height 24
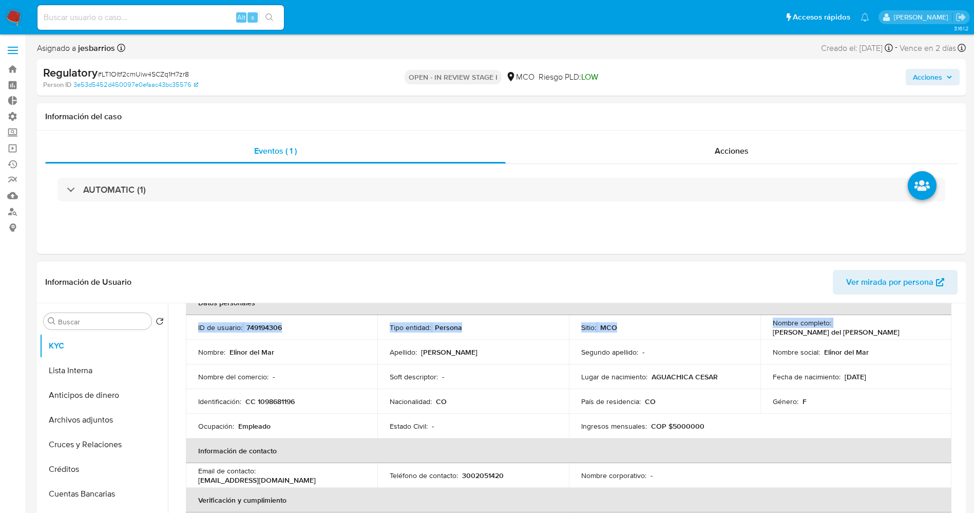
scroll to position [62, 0]
drag, startPoint x: 831, startPoint y: 312, endPoint x: 931, endPoint y: 326, distance: 100.7
click at [931, 326] on div "Nombre completo : [PERSON_NAME] del [PERSON_NAME]" at bounding box center [856, 327] width 167 height 18
copy div "[PERSON_NAME] del [PERSON_NAME]"
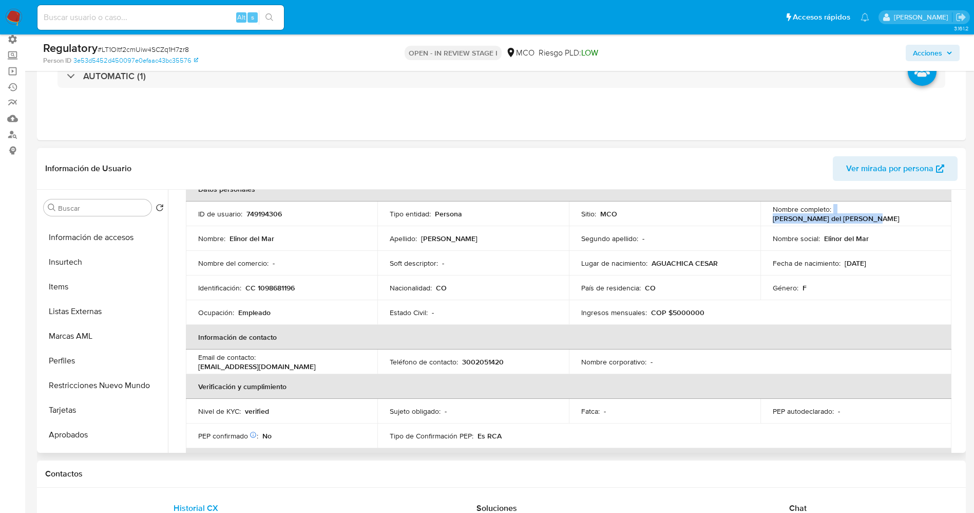
scroll to position [462, 0]
click at [101, 374] on button "Tarjetas" at bounding box center [100, 386] width 120 height 25
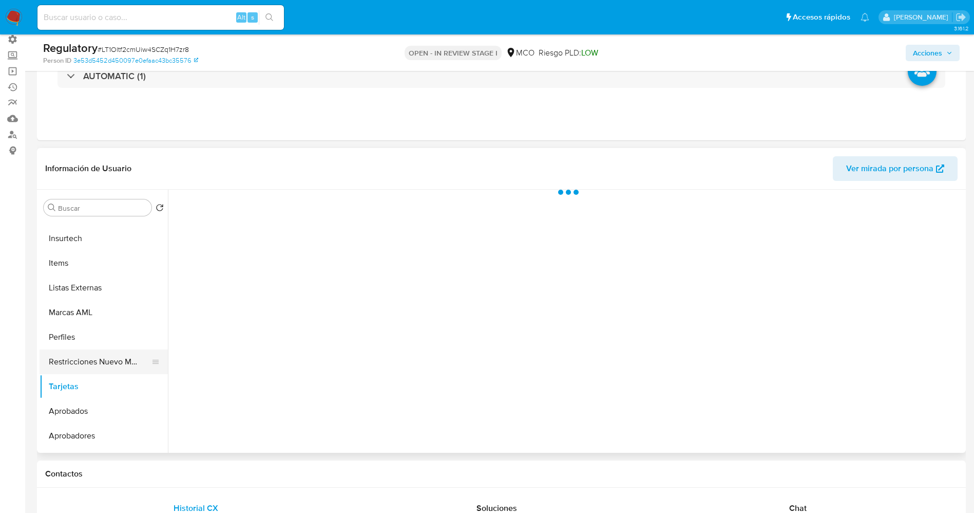
click at [98, 363] on button "Restricciones Nuevo Mundo" at bounding box center [100, 361] width 120 height 25
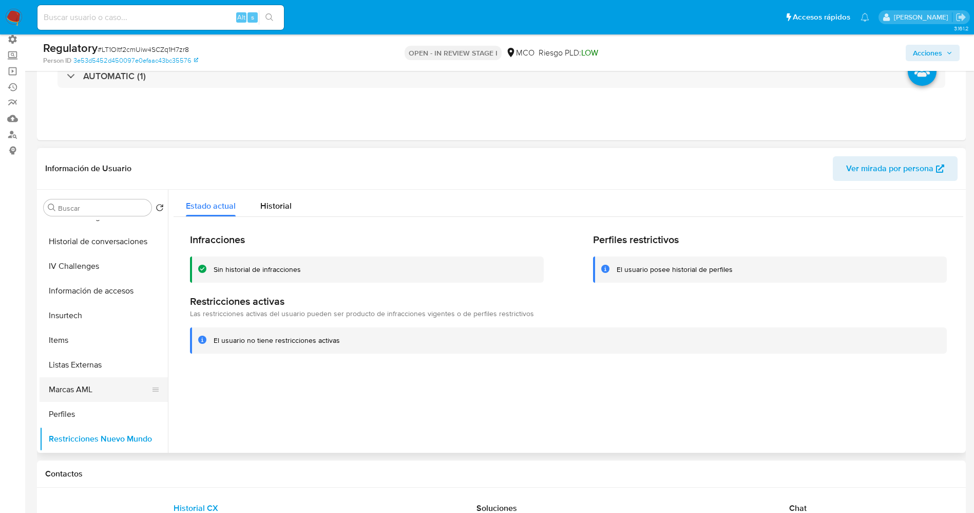
scroll to position [308, 0]
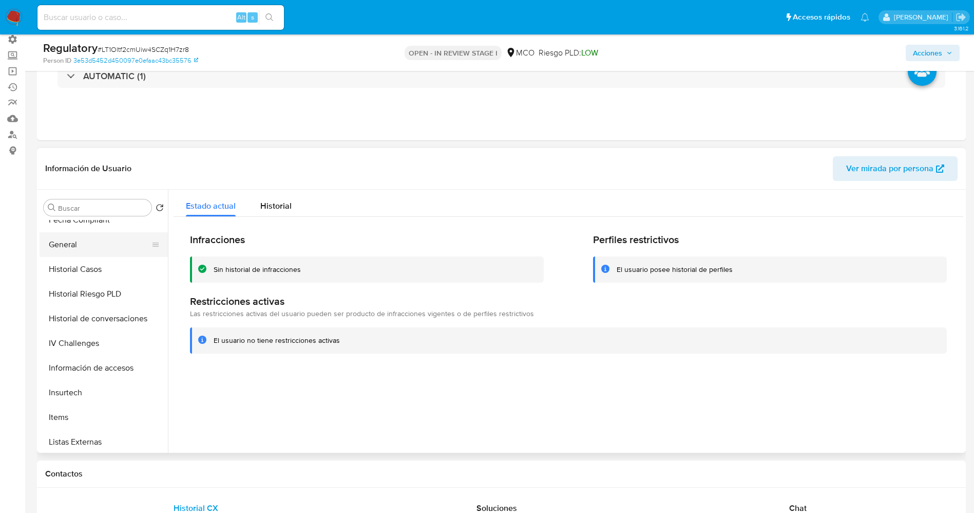
click at [75, 237] on button "General" at bounding box center [100, 244] width 120 height 25
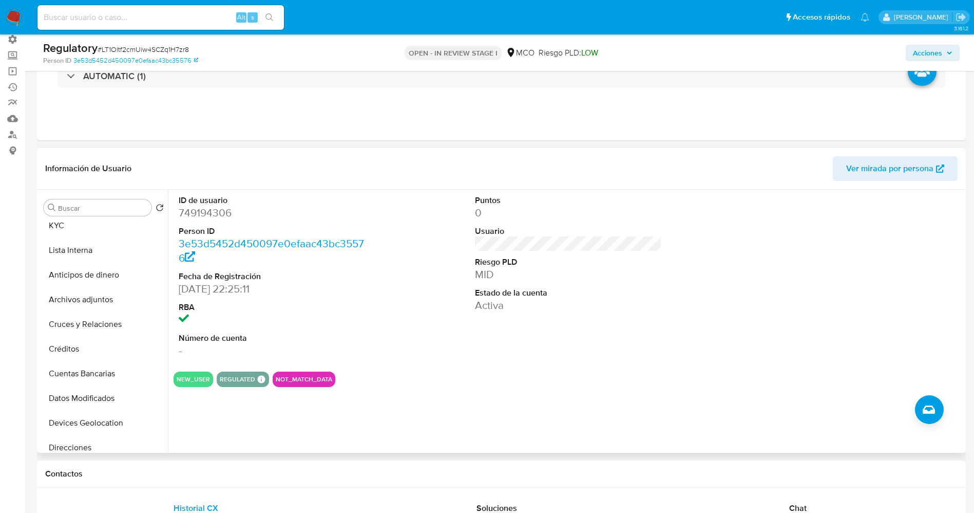
scroll to position [0, 0]
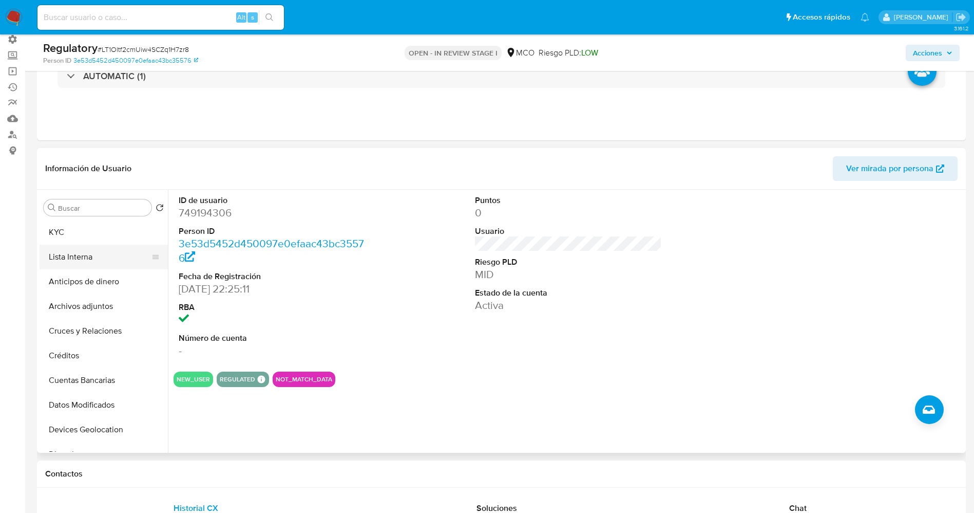
click at [79, 251] on button "Lista Interna" at bounding box center [100, 256] width 120 height 25
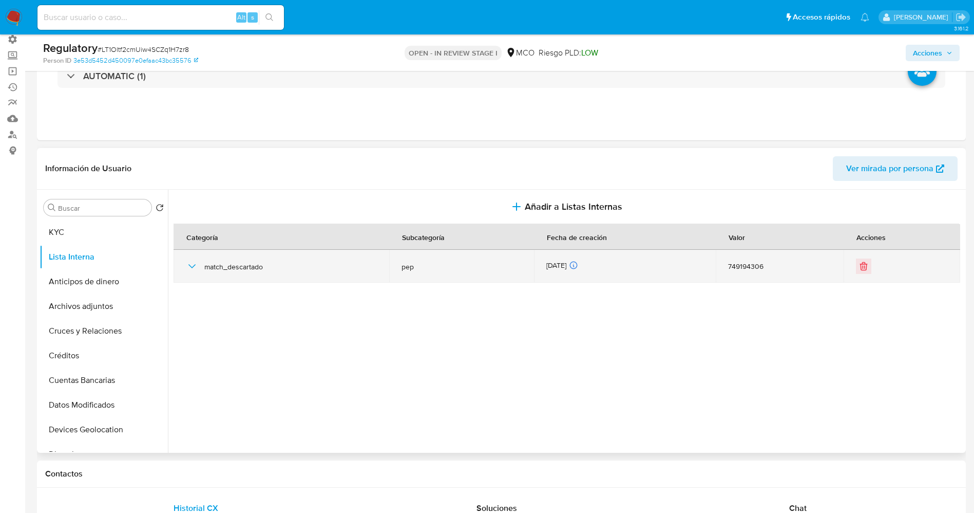
click at [191, 268] on icon "button" at bounding box center [192, 266] width 12 height 12
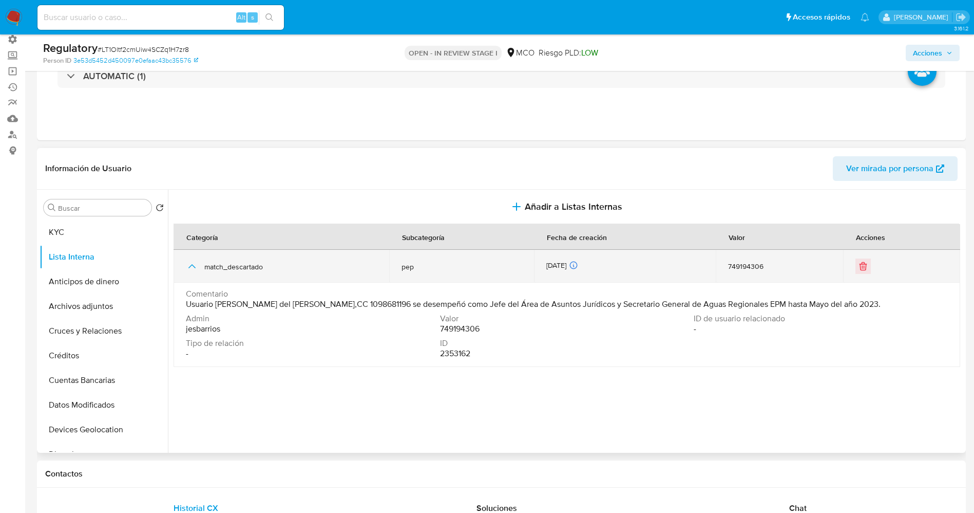
click at [191, 268] on icon "button" at bounding box center [192, 266] width 12 height 12
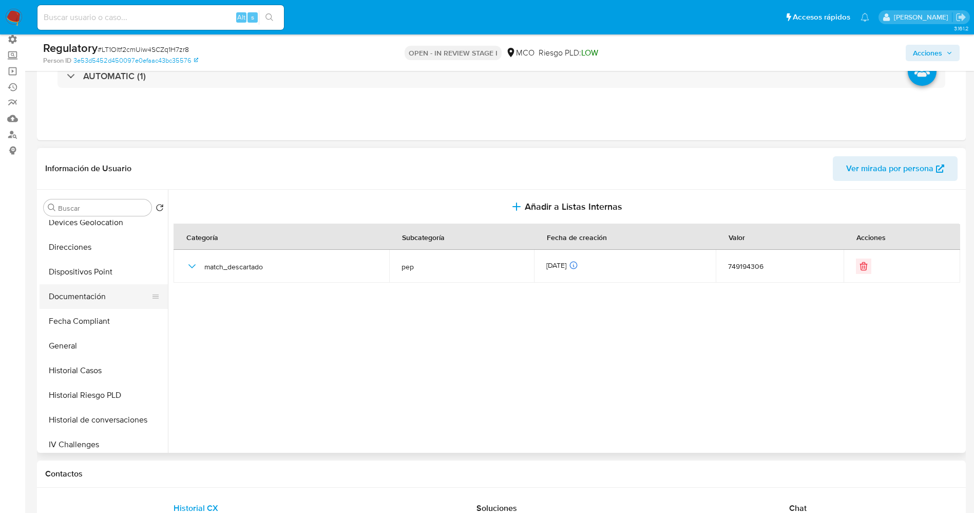
scroll to position [231, 0]
click at [96, 347] on button "Historial Casos" at bounding box center [100, 346] width 120 height 25
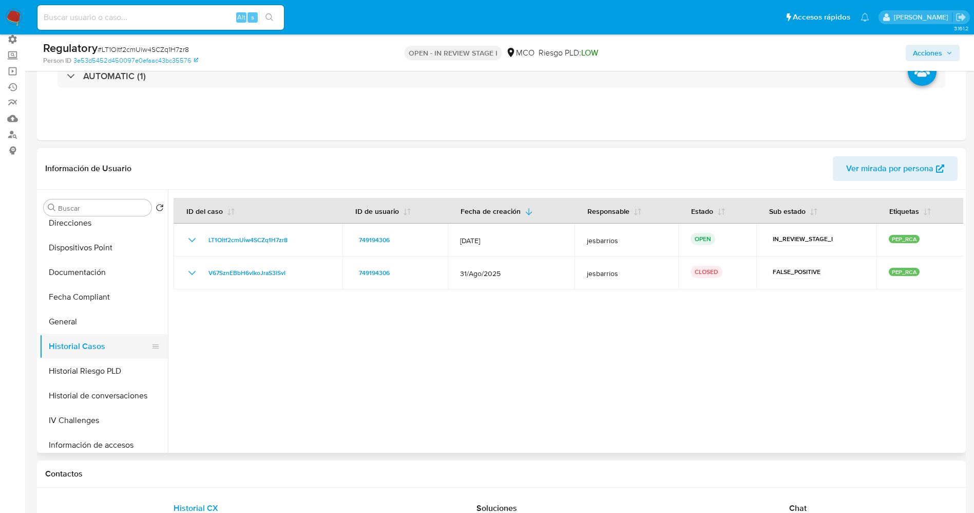
scroll to position [0, 0]
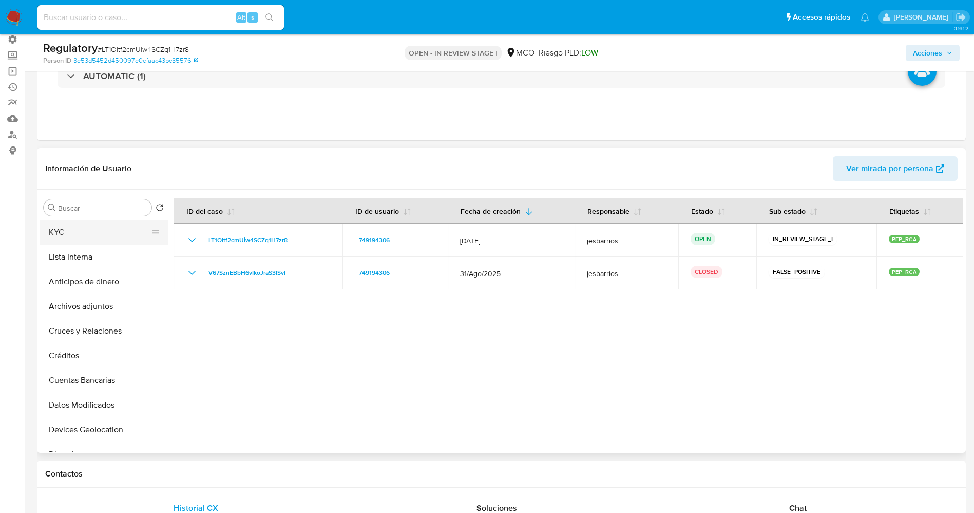
click at [78, 230] on button "KYC" at bounding box center [100, 232] width 120 height 25
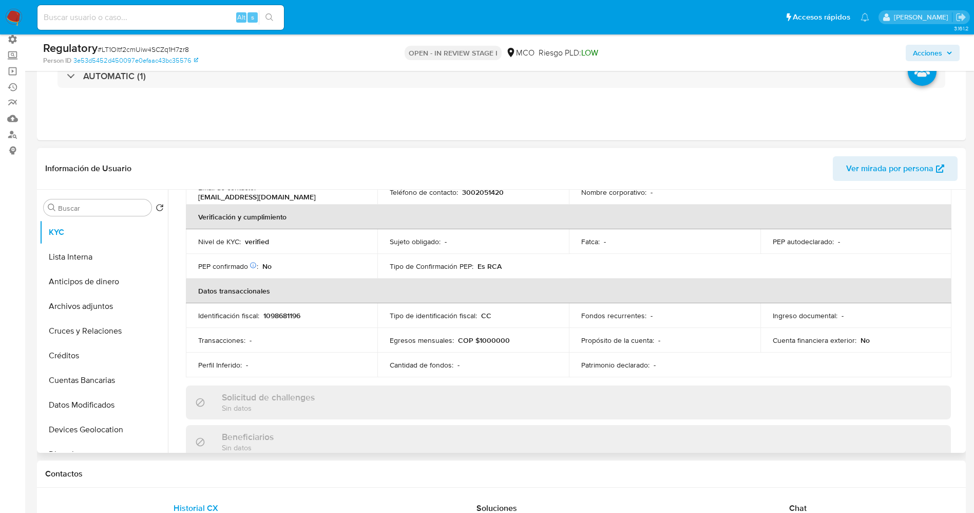
scroll to position [385, 0]
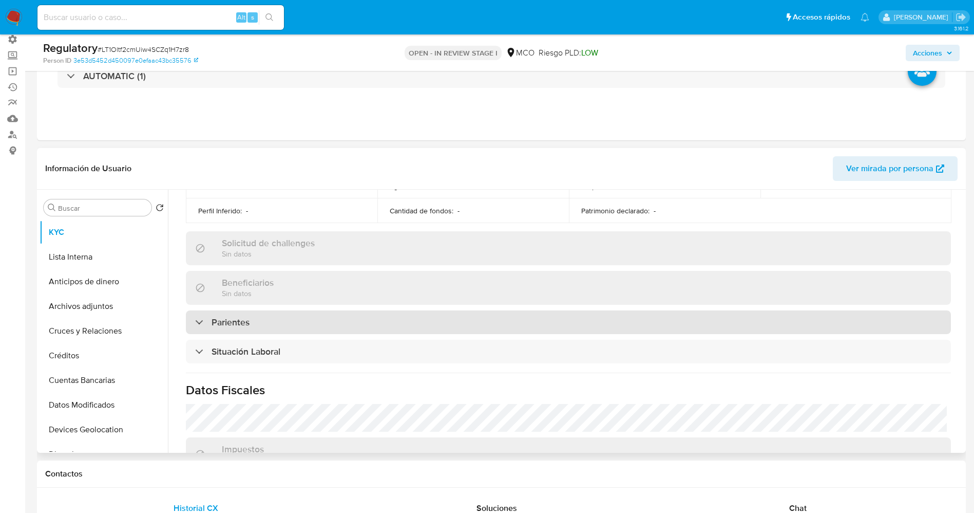
click at [296, 314] on div "Parientes" at bounding box center [568, 322] width 765 height 24
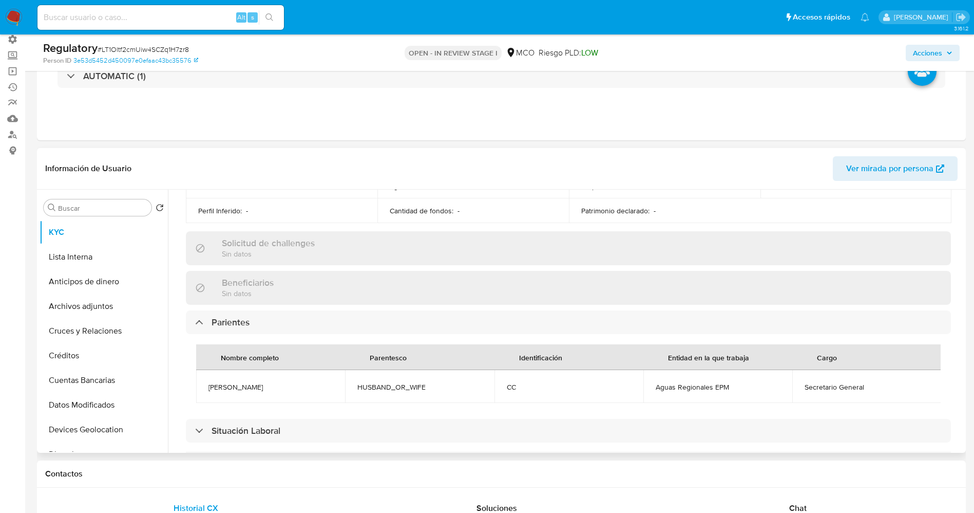
drag, startPoint x: 198, startPoint y: 388, endPoint x: 282, endPoint y: 388, distance: 83.7
click at [282, 388] on td "Yeison Morantes" at bounding box center [270, 386] width 149 height 33
copy span "Yeison Morantes"
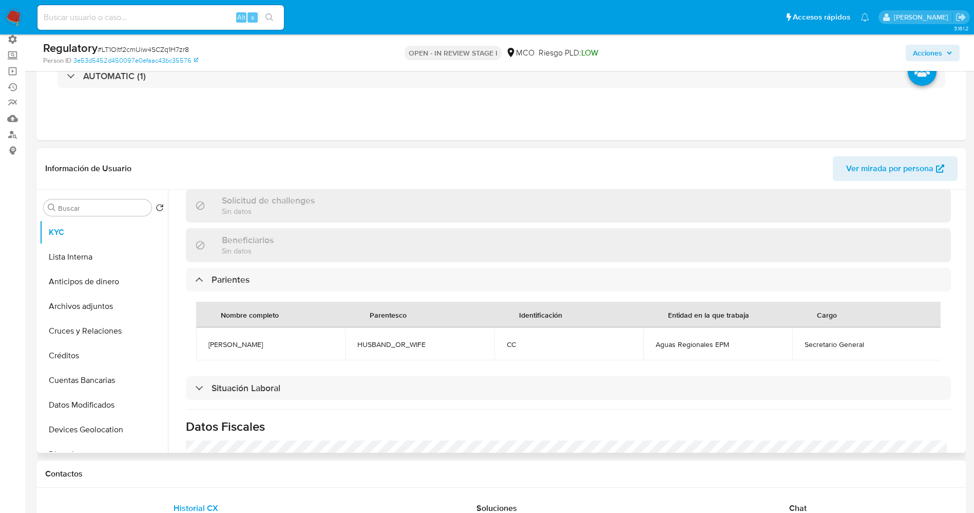
scroll to position [462, 0]
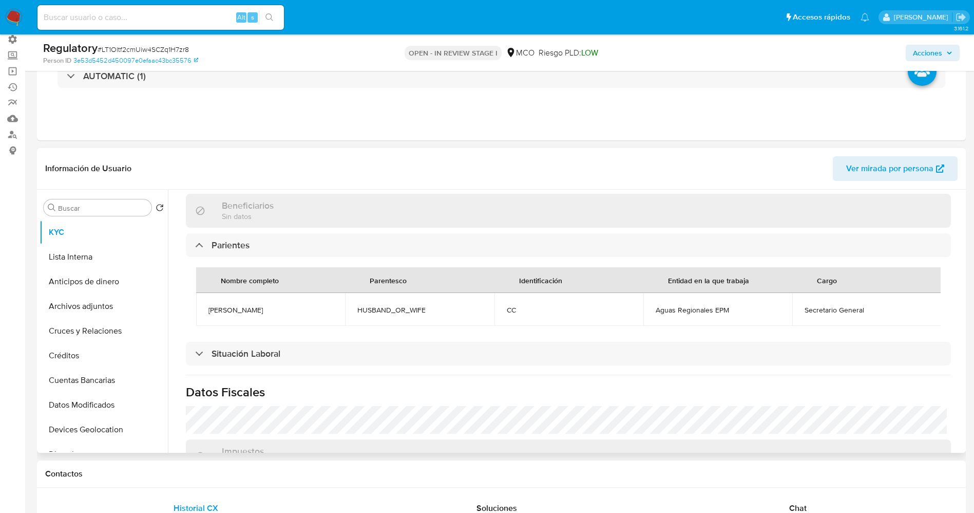
click at [432, 352] on div "Actualizado hace 3 días Creado: 12/08/2025 23:25:11 Actualizado: 26/09/2025 18:…" at bounding box center [569, 166] width 790 height 828
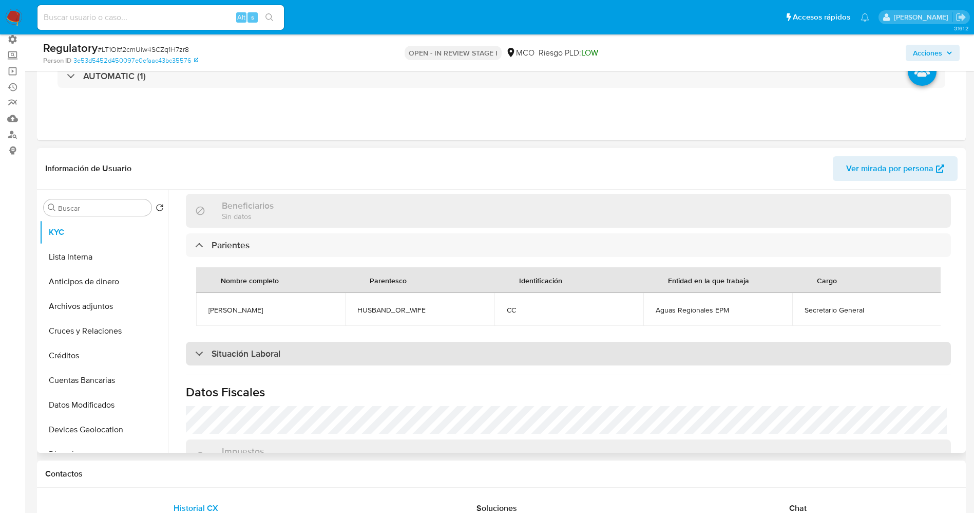
click at [430, 358] on div "Situación Laboral" at bounding box center [568, 354] width 765 height 24
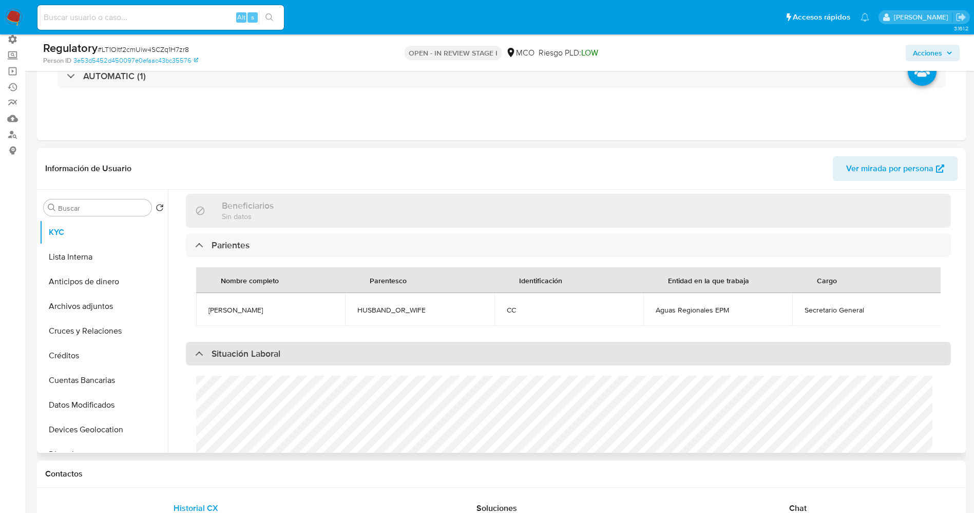
click at [430, 358] on div "Situación Laboral" at bounding box center [568, 354] width 765 height 24
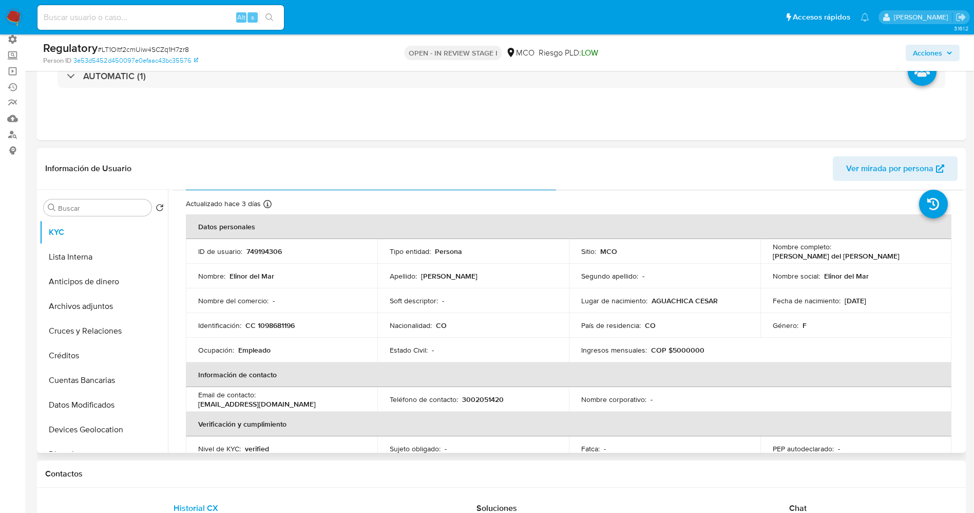
scroll to position [0, 0]
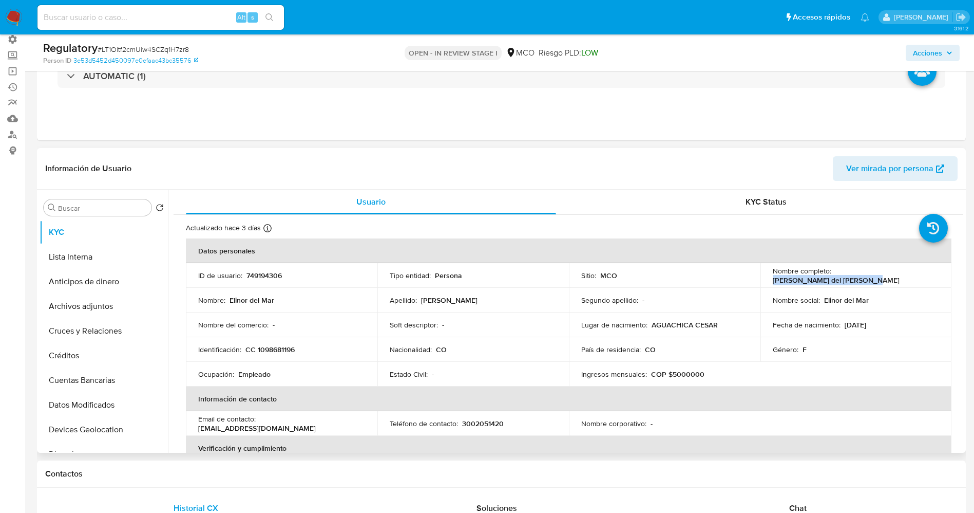
drag, startPoint x: 831, startPoint y: 275, endPoint x: 926, endPoint y: 274, distance: 95.0
click at [926, 274] on div "Nombre completo : Elinor del Mar Pino Salazar" at bounding box center [856, 275] width 167 height 18
copy p "Elinor del Mar Pino Salazar"
click at [309, 348] on div "Identificación : CC 1098681196" at bounding box center [281, 349] width 167 height 9
copy p "1098681196"
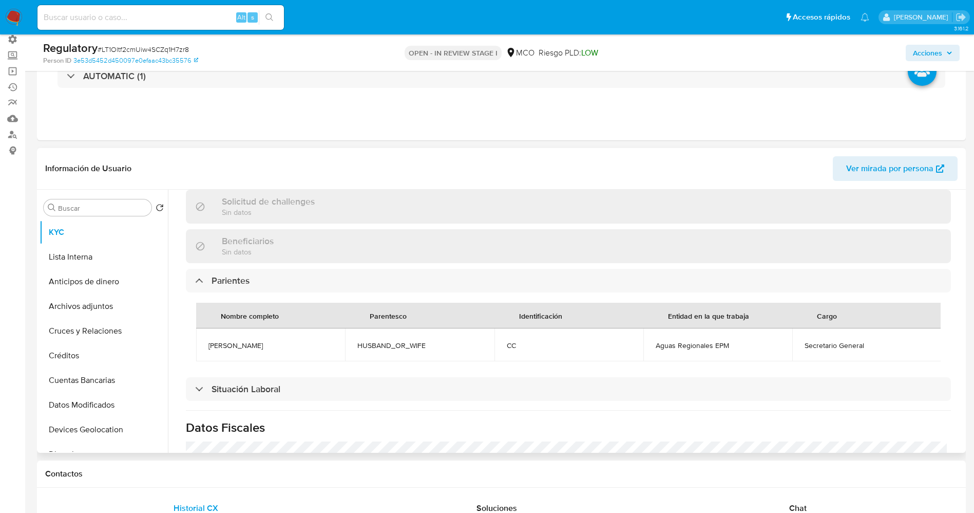
scroll to position [462, 0]
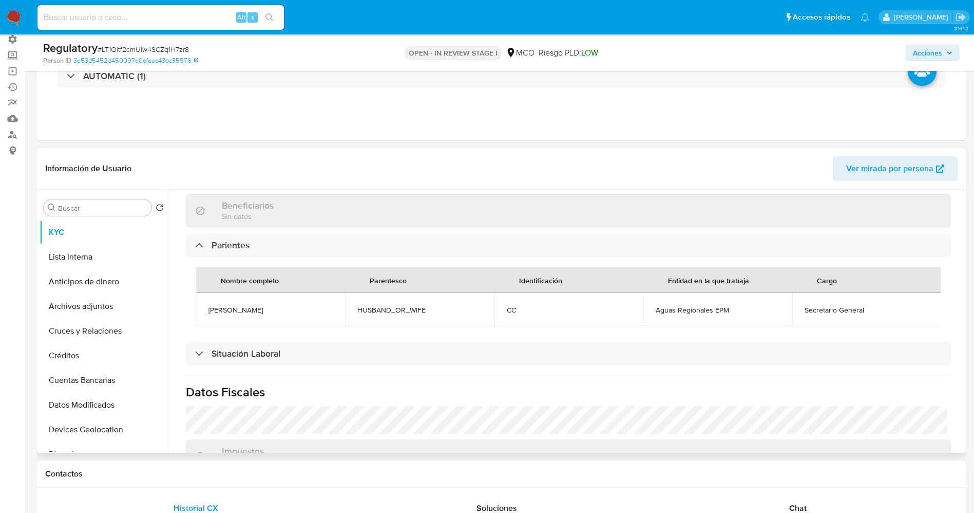
drag, startPoint x: 205, startPoint y: 308, endPoint x: 253, endPoint y: 308, distance: 47.8
click at [271, 310] on td "Yeison Morantes" at bounding box center [270, 309] width 149 height 33
copy span "Yeison Morantes"
drag, startPoint x: 793, startPoint y: 305, endPoint x: 870, endPoint y: 315, distance: 78.3
click at [870, 315] on td "Secretario General" at bounding box center [866, 309] width 149 height 33
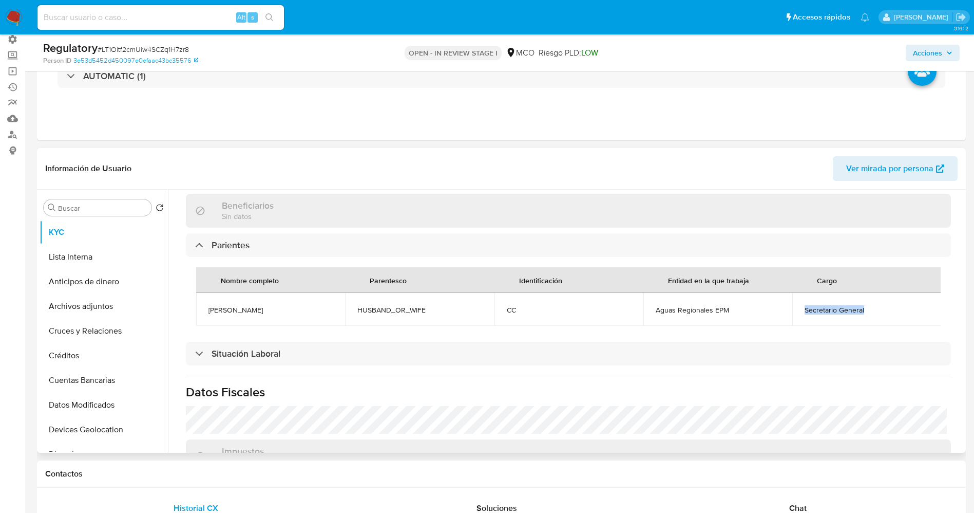
copy span "Secretario General"
drag, startPoint x: 646, startPoint y: 312, endPoint x: 727, endPoint y: 311, distance: 80.6
click at [727, 311] on td "Aguas Regionales EPM" at bounding box center [717, 309] width 149 height 33
copy span "Aguas Regionales EPM"
click at [86, 258] on button "Lista Interna" at bounding box center [100, 256] width 120 height 25
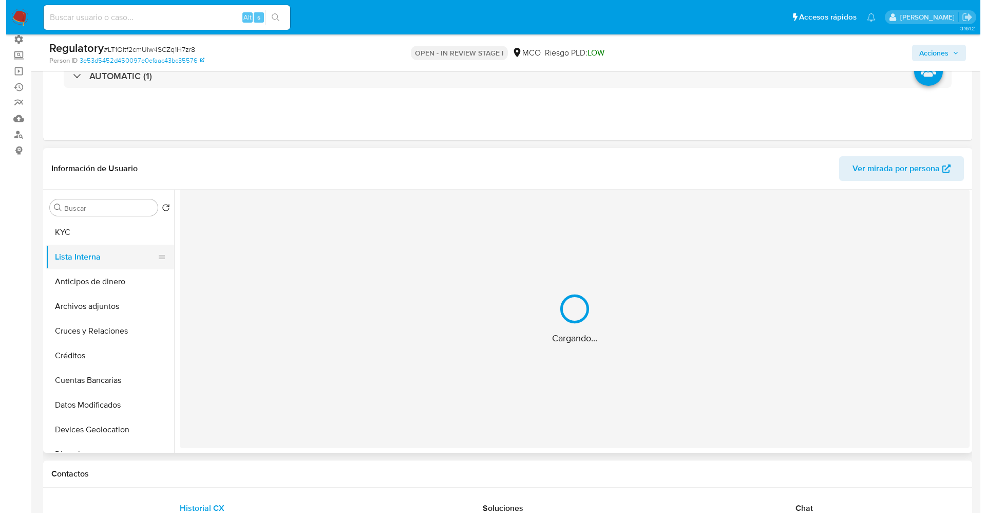
scroll to position [0, 0]
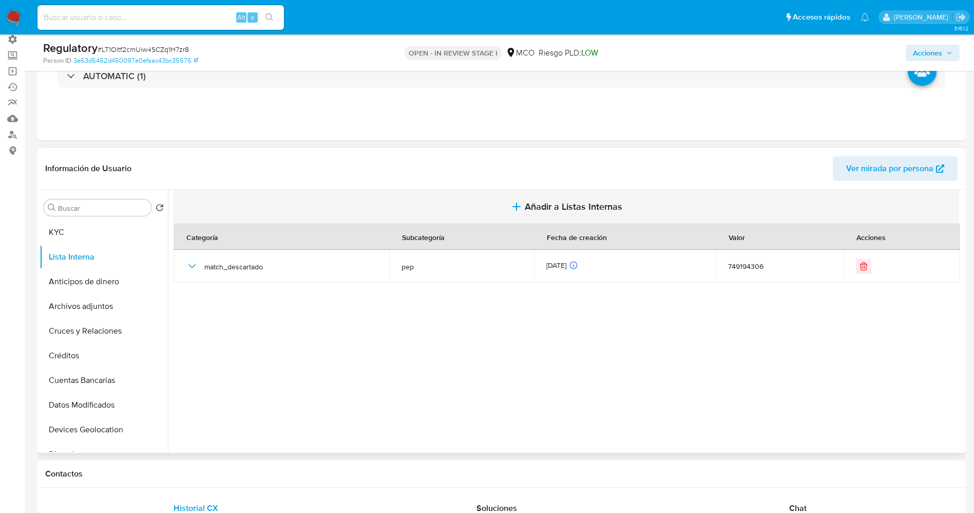
click at [585, 213] on button "Añadir a Listas Internas" at bounding box center [567, 206] width 786 height 34
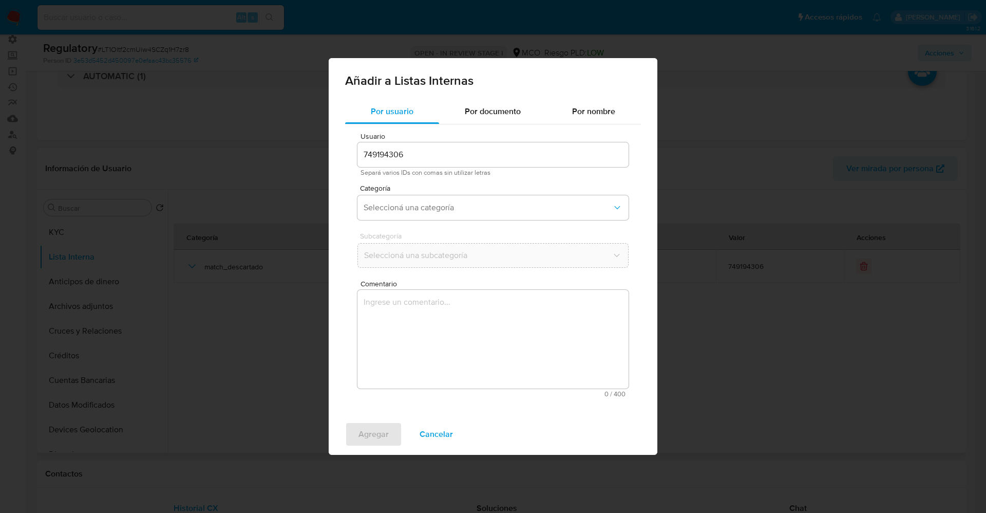
drag, startPoint x: 410, startPoint y: 194, endPoint x: 420, endPoint y: 237, distance: 43.6
click at [411, 194] on div "Categoría Seleccioná una categoría" at bounding box center [492, 204] width 271 height 40
click at [457, 204] on span "Seleccioná una categoría" at bounding box center [488, 207] width 249 height 10
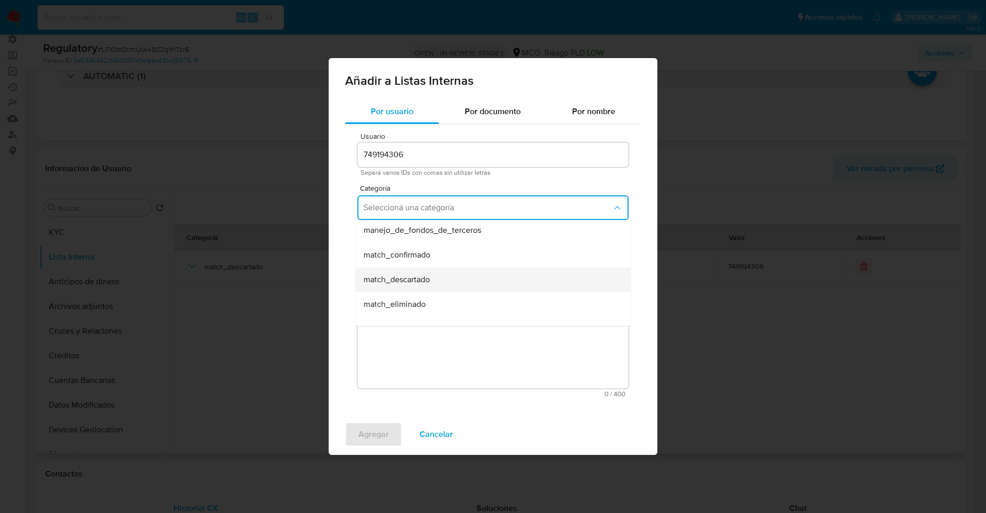
scroll to position [77, 0]
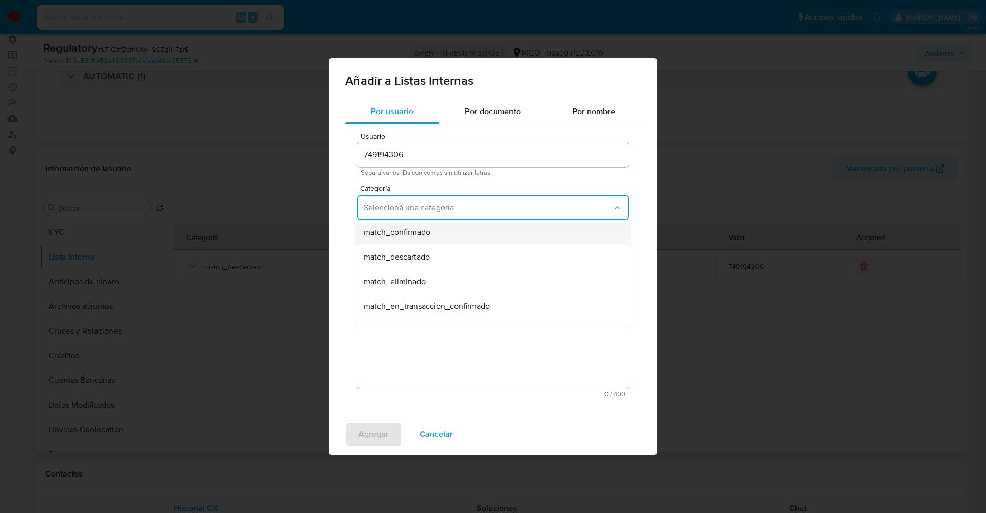
click at [448, 236] on div "match_confirmado" at bounding box center [490, 232] width 253 height 25
click at [449, 254] on span "Seleccioná una subcategoría" at bounding box center [488, 255] width 249 height 10
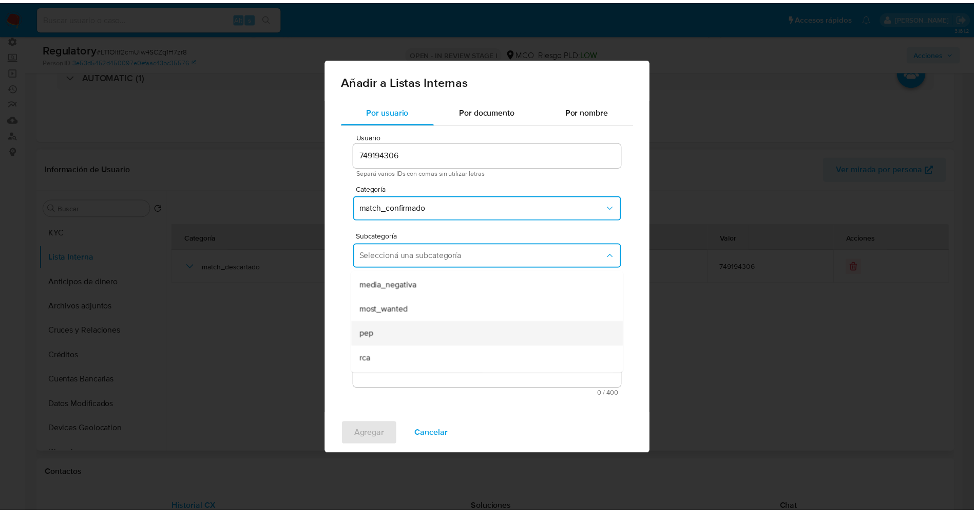
scroll to position [70, 0]
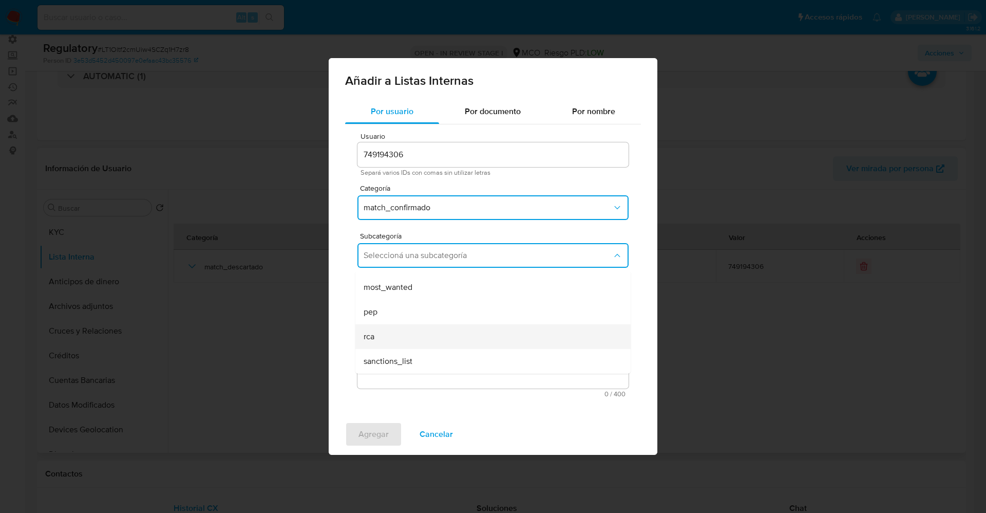
click at [412, 337] on div "rca" at bounding box center [490, 336] width 253 height 25
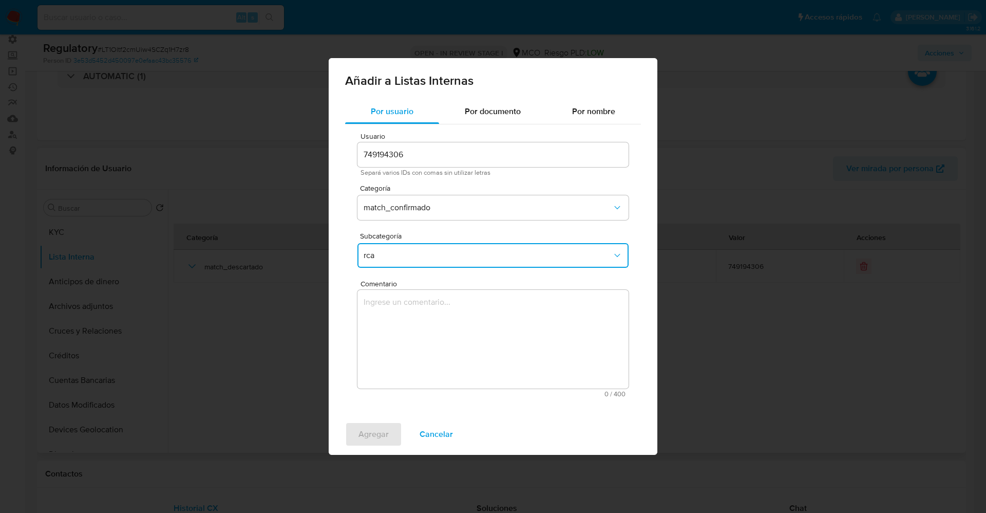
click at [412, 337] on textarea "Comentario" at bounding box center [492, 339] width 271 height 99
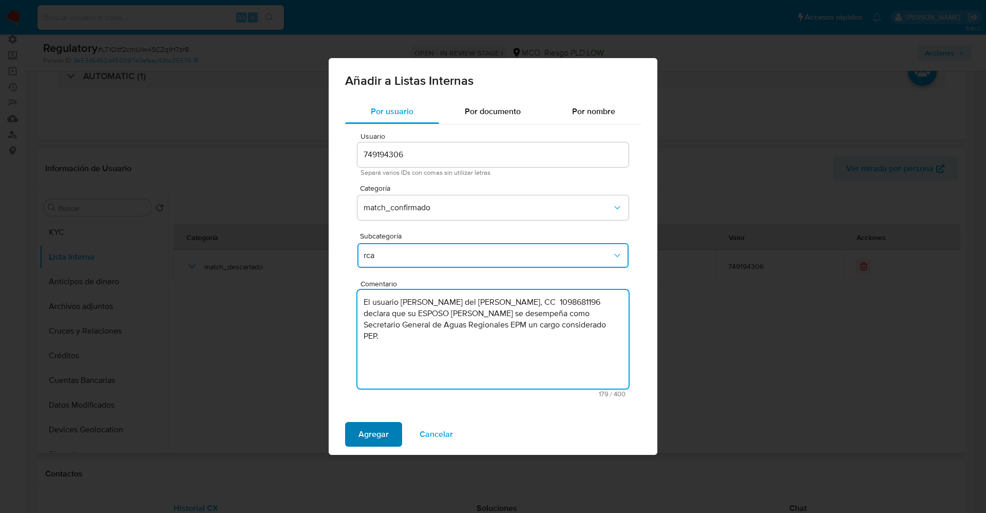
type textarea "El usuario Elinor del Mar Pino Salazar, CC 1098681196 declara que su ESPOSO Yei…"
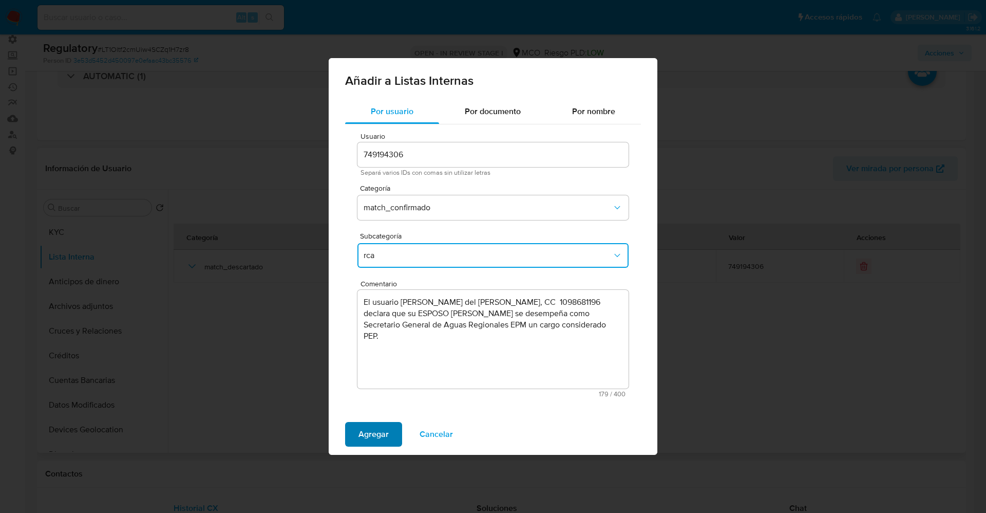
click at [376, 435] on span "Agregar" at bounding box center [373, 434] width 30 height 23
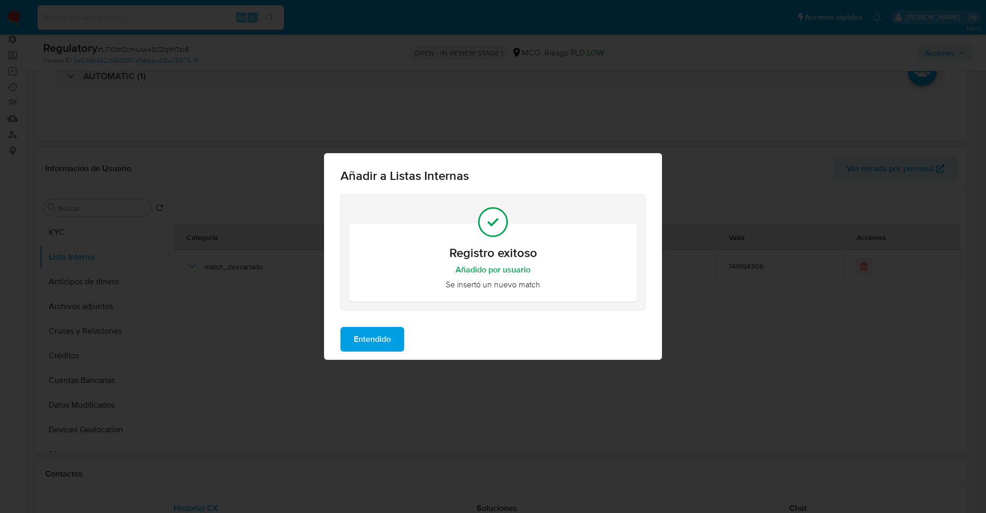
click at [367, 333] on span "Entendido" at bounding box center [372, 339] width 37 height 23
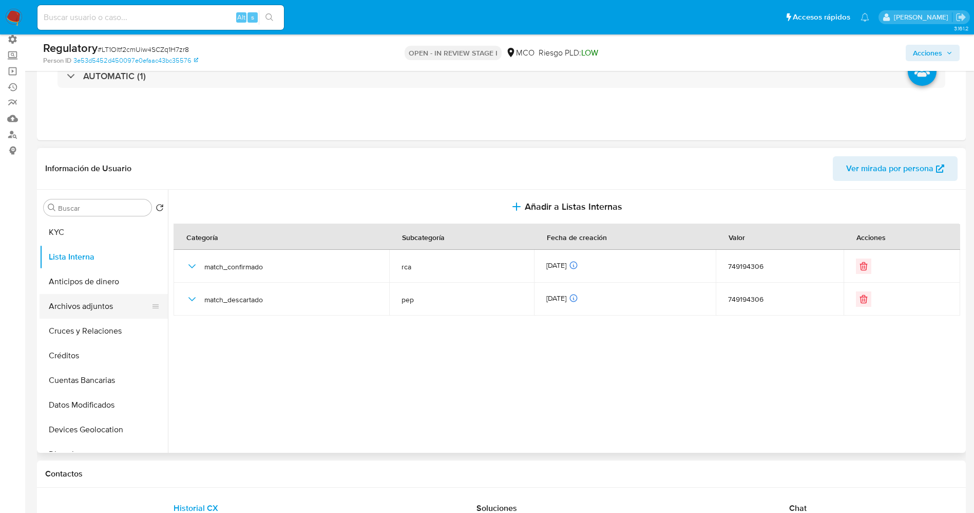
click at [80, 317] on button "Archivos adjuntos" at bounding box center [100, 306] width 120 height 25
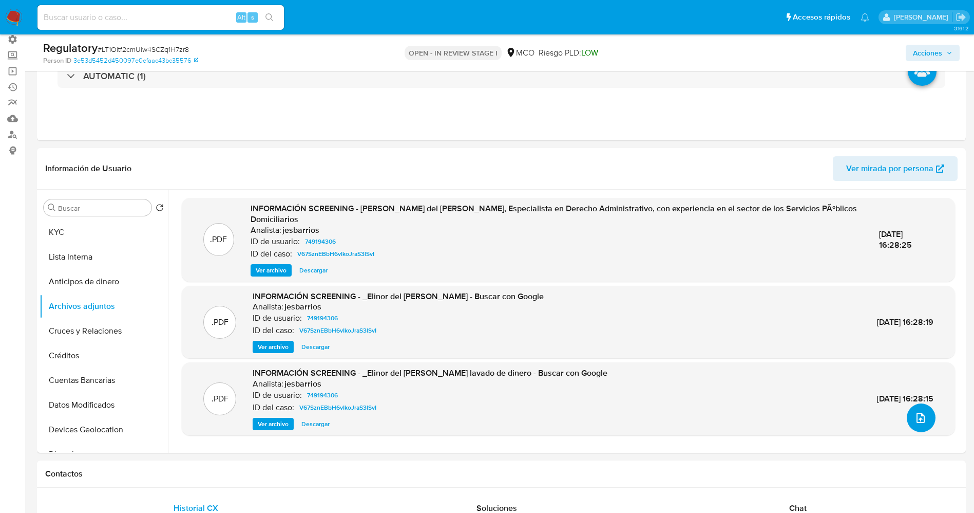
click at [923, 424] on button "upload-file" at bounding box center [921, 417] width 29 height 29
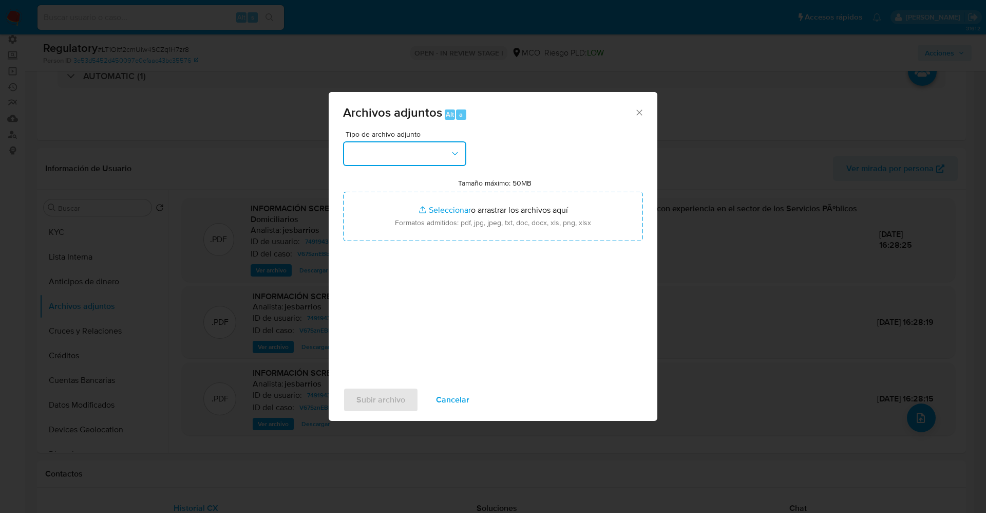
click at [383, 148] on button "button" at bounding box center [404, 153] width 123 height 25
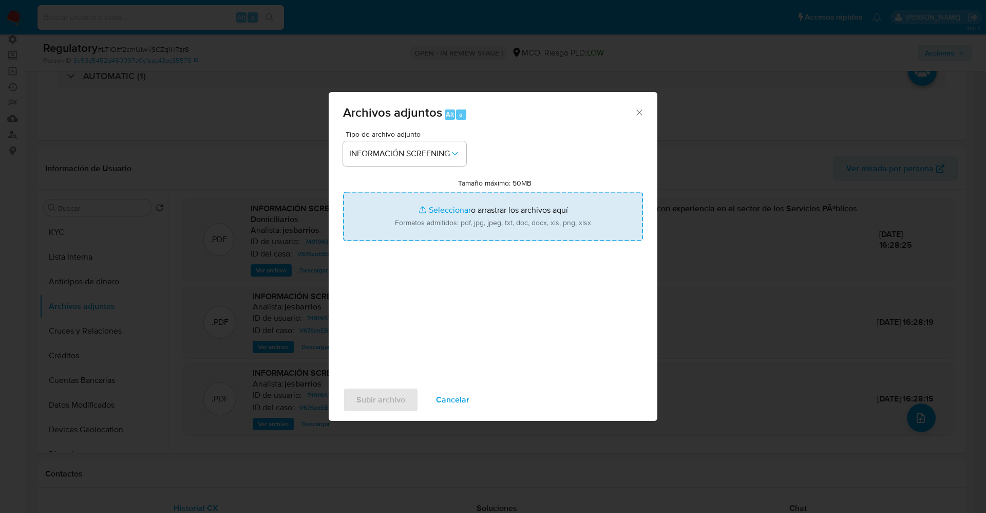
type input "C:\fakepath\CaseDossierReport_5jb8a72wm5y61k22zu3nh8z9h.pdf"
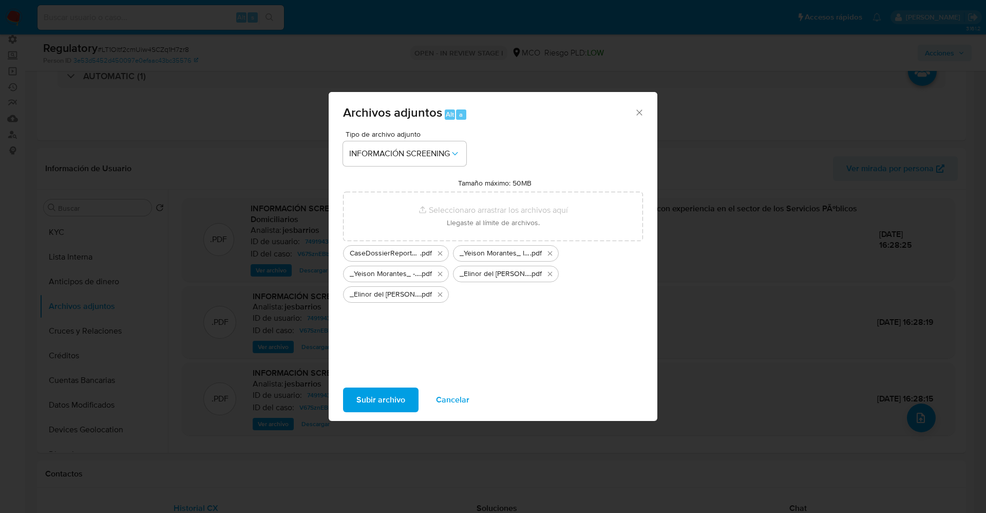
click at [397, 406] on span "Subir archivo" at bounding box center [380, 399] width 49 height 23
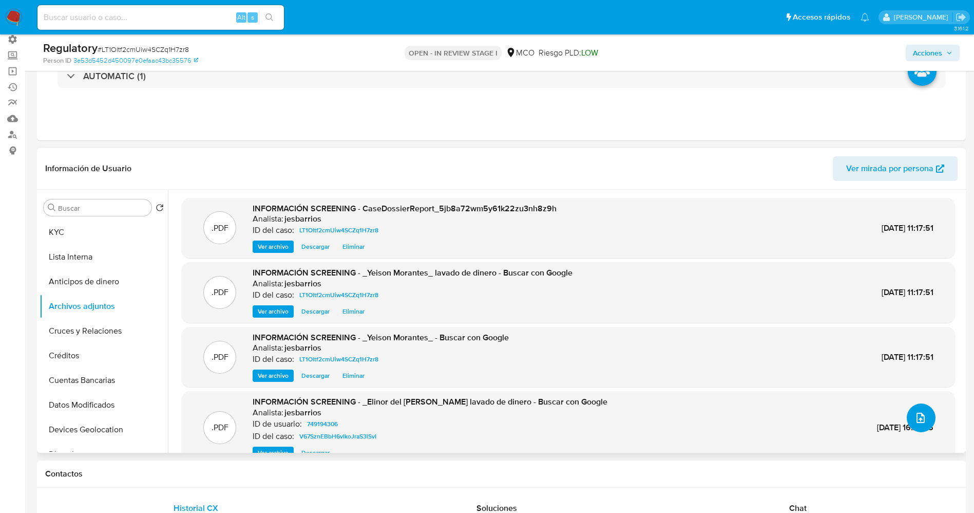
click at [916, 412] on icon "upload-file" at bounding box center [921, 417] width 12 height 12
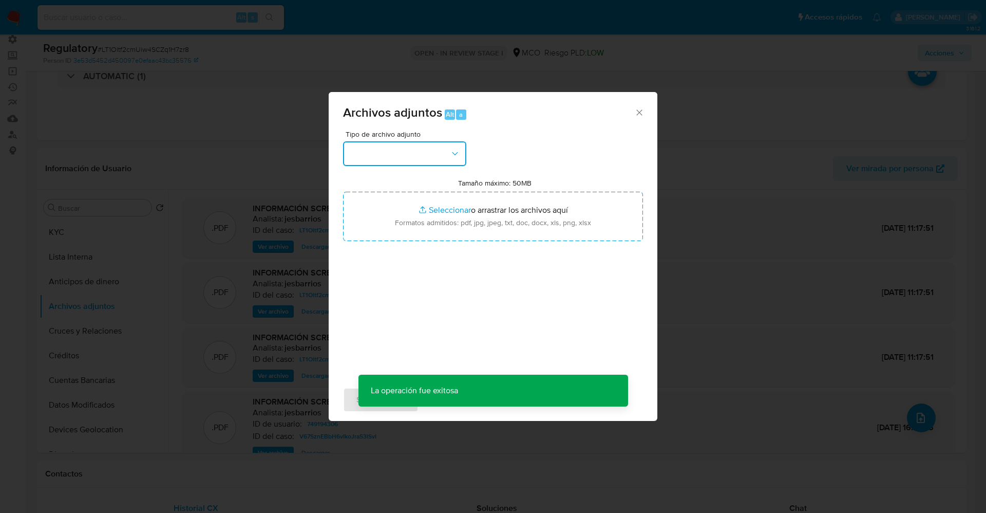
click at [364, 155] on button "button" at bounding box center [404, 153] width 123 height 25
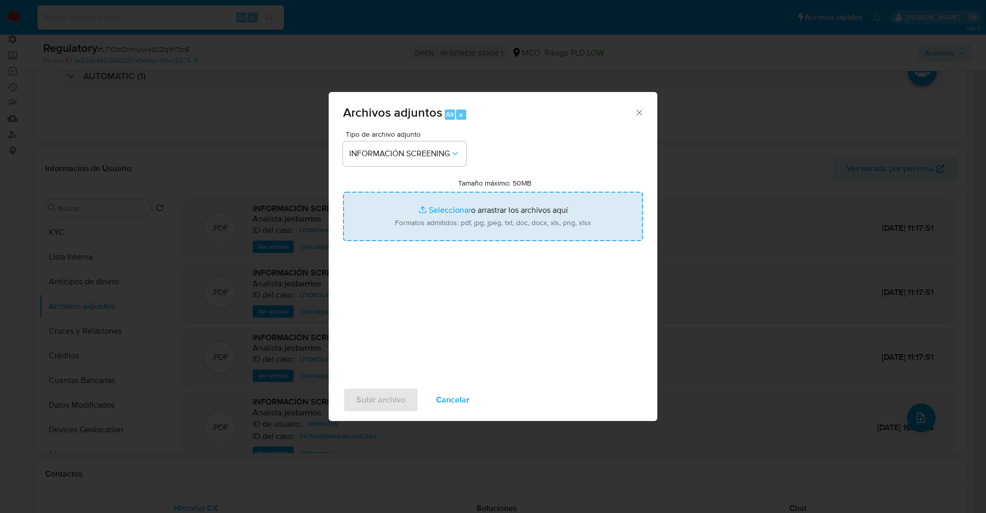
type input "C:\fakepath\Elinor del Mar Pino Salazar - Abogada, Especialista en Derecho Admi…"
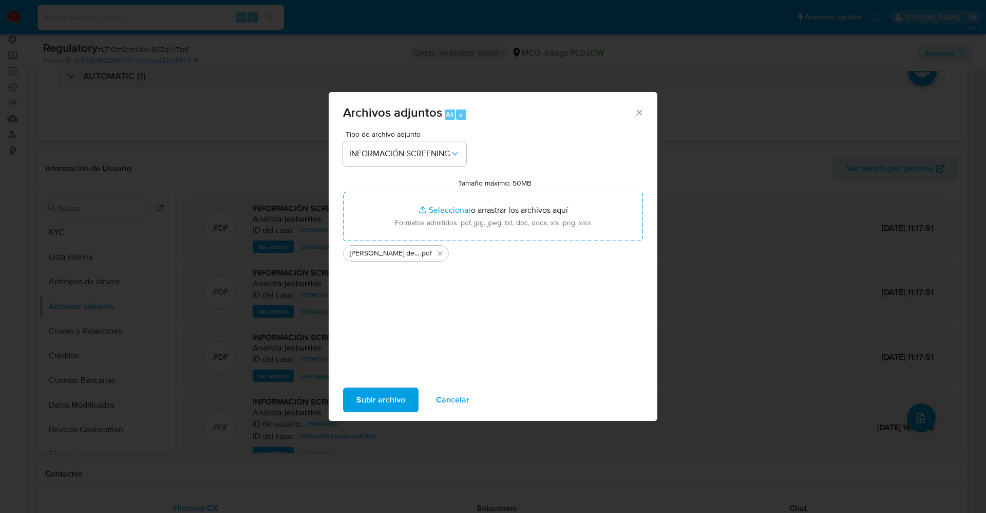
click at [386, 401] on span "Subir archivo" at bounding box center [380, 399] width 49 height 23
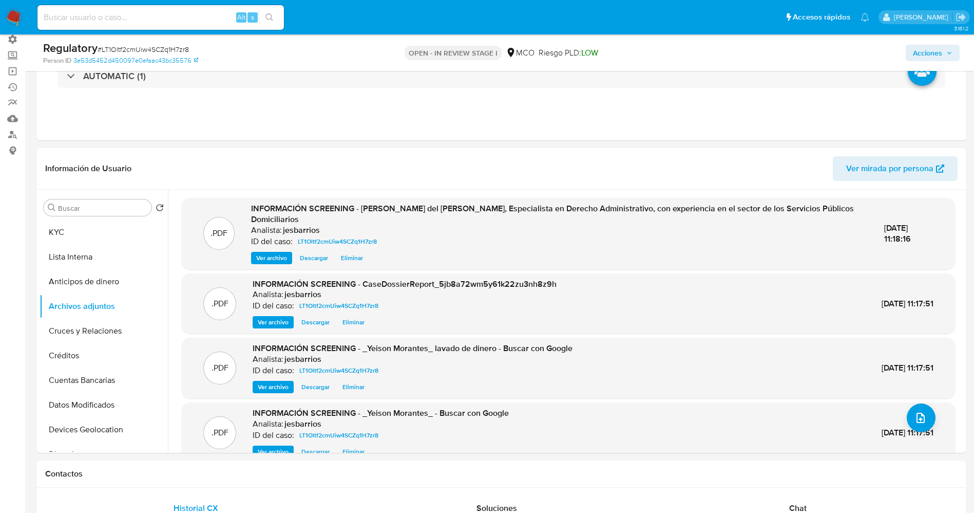
click at [62, 251] on button "Lista Interna" at bounding box center [104, 256] width 128 height 25
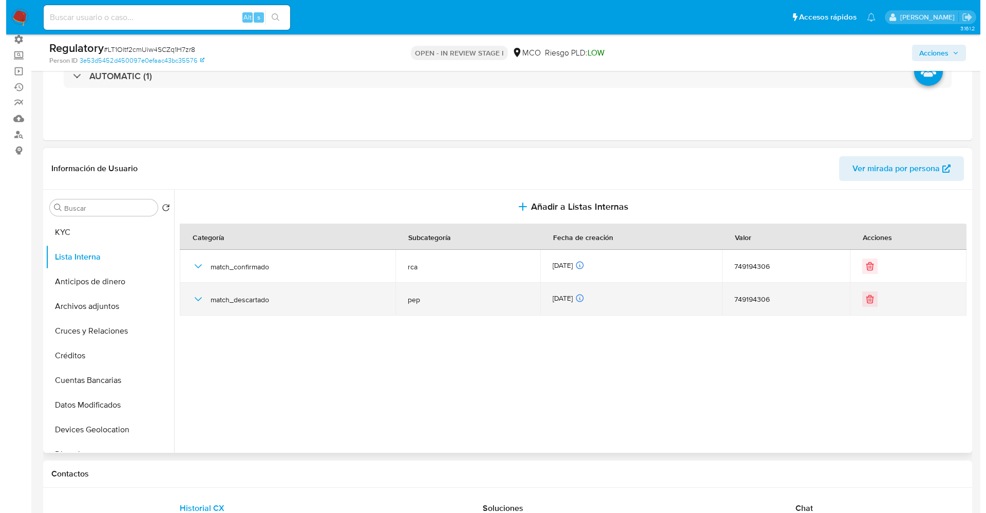
scroll to position [0, 0]
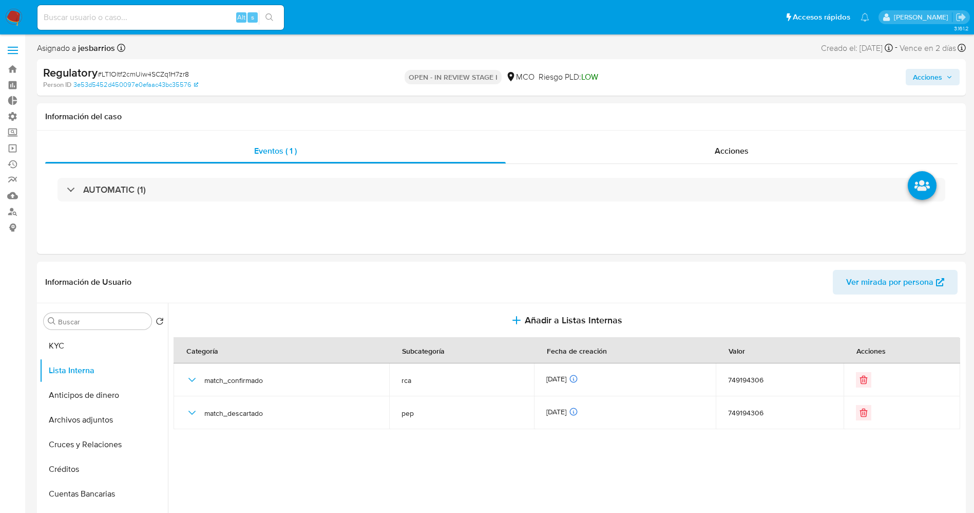
click at [910, 73] on button "Acciones" at bounding box center [933, 77] width 54 height 16
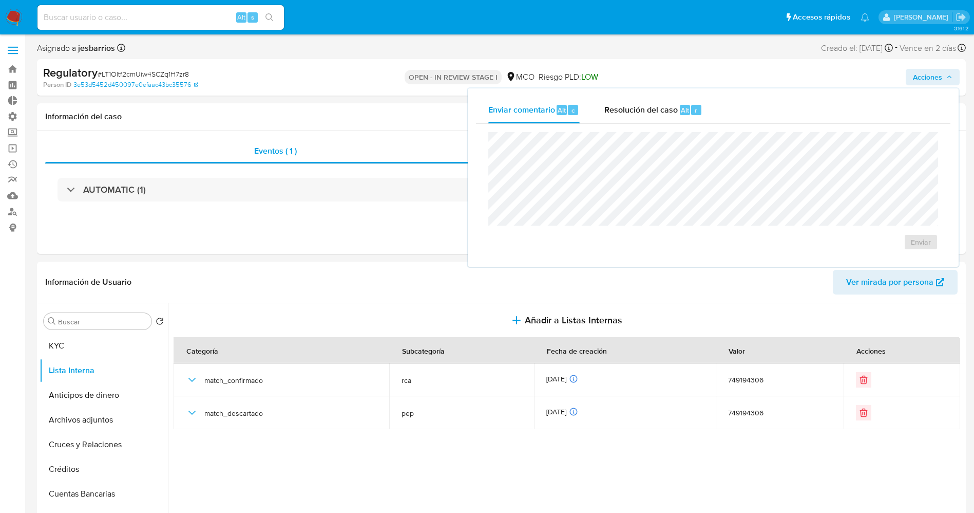
click at [686, 95] on div "Enviar comentario Alt c Resolución del caso Alt r Enviar" at bounding box center [713, 177] width 491 height 178
click at [676, 103] on div "Resolución del caso Alt r" at bounding box center [653, 110] width 98 height 27
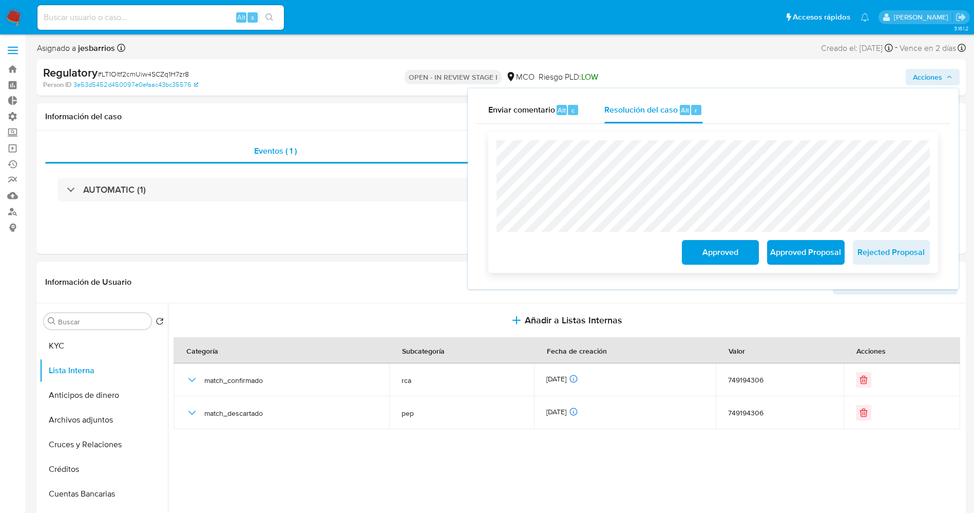
click at [798, 259] on span "Approved Proposal" at bounding box center [806, 252] width 50 height 23
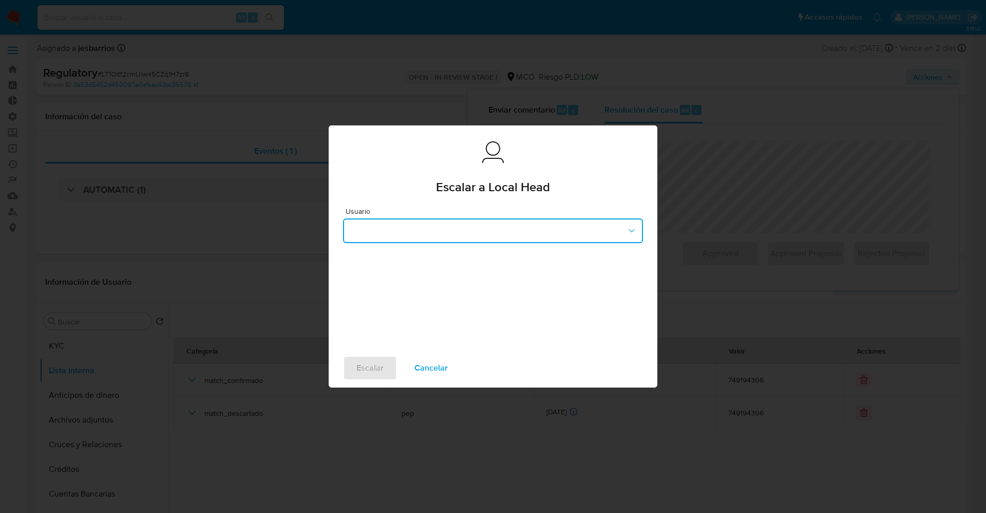
click at [450, 234] on button "button" at bounding box center [493, 230] width 300 height 25
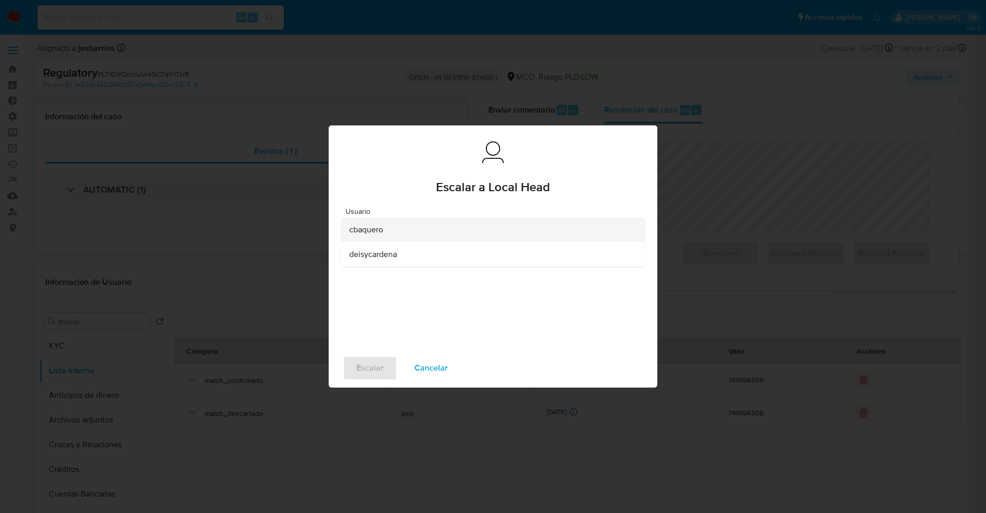
click at [424, 223] on div "cbaquero" at bounding box center [489, 229] width 281 height 25
click at [367, 377] on span "Escalar" at bounding box center [369, 367] width 27 height 23
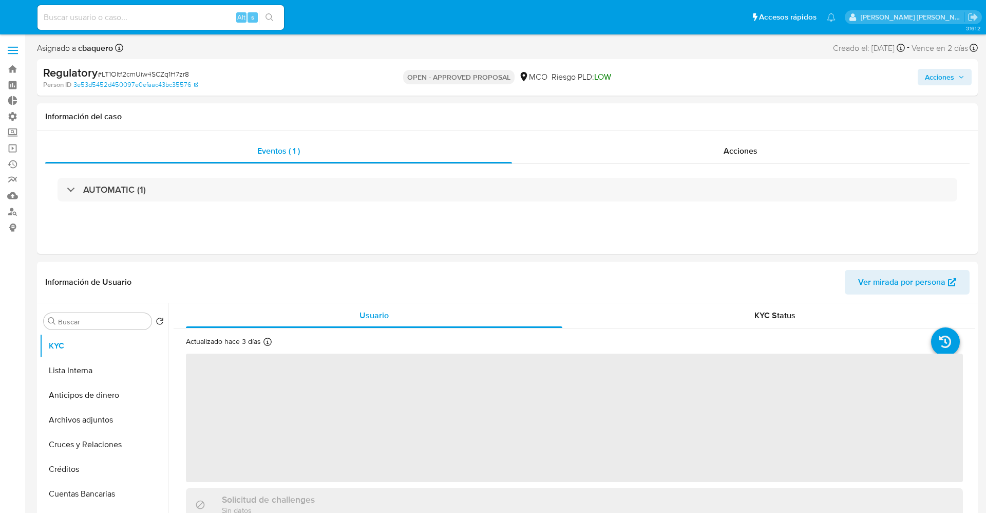
select select "10"
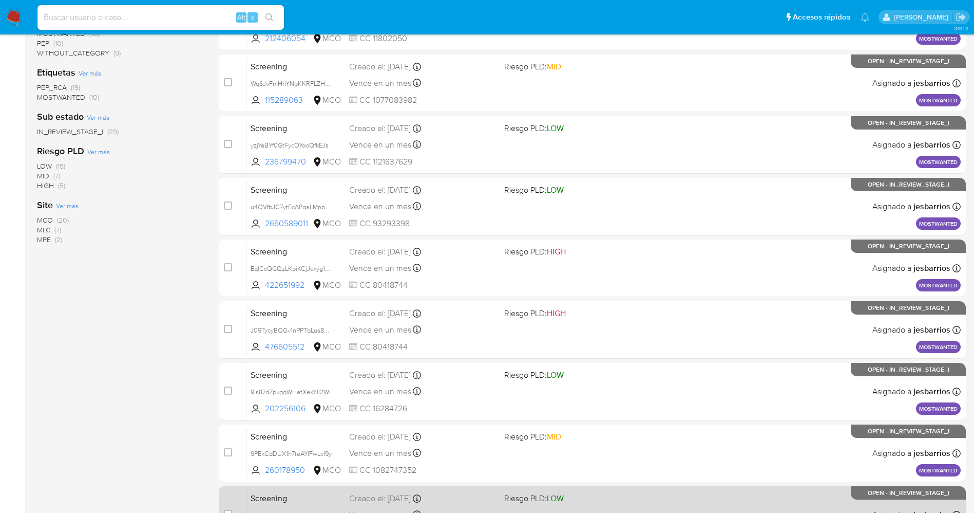
scroll to position [335, 0]
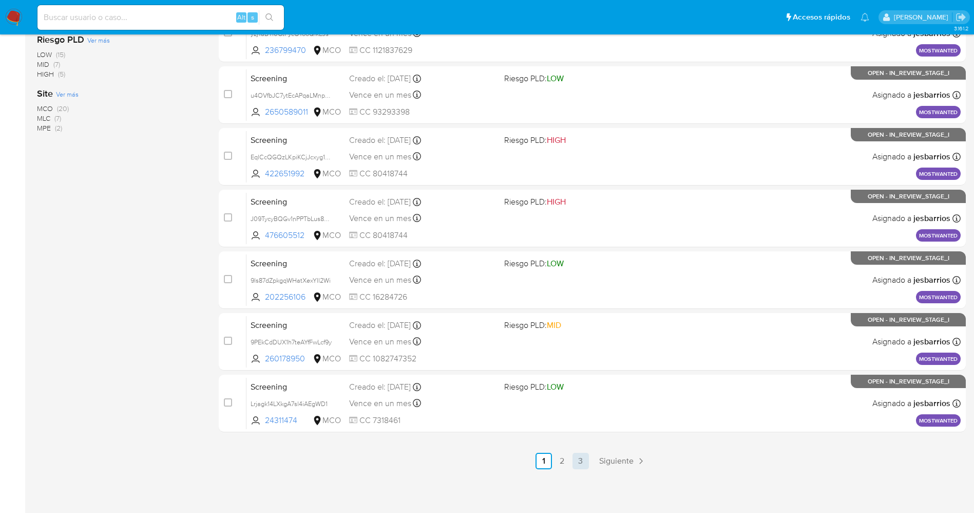
click at [580, 465] on link "3" at bounding box center [581, 460] width 16 height 16
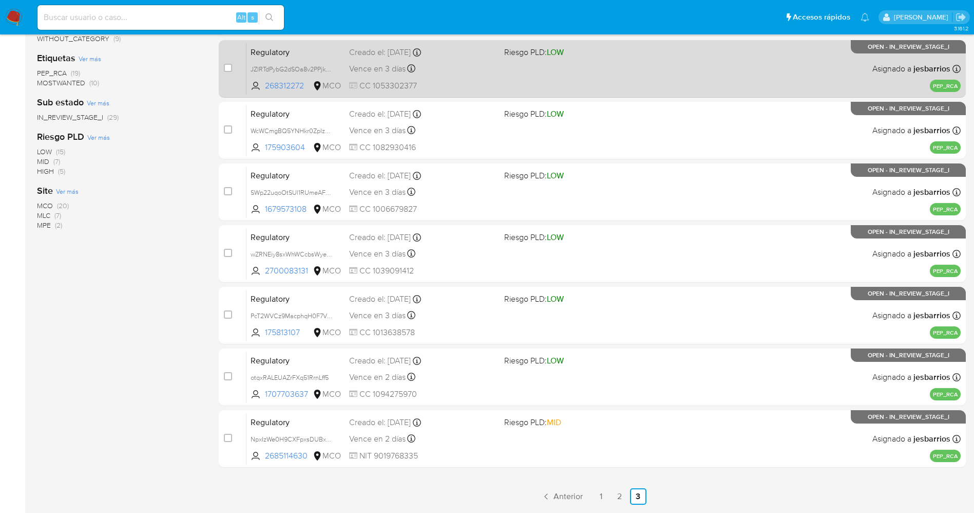
scroll to position [274, 0]
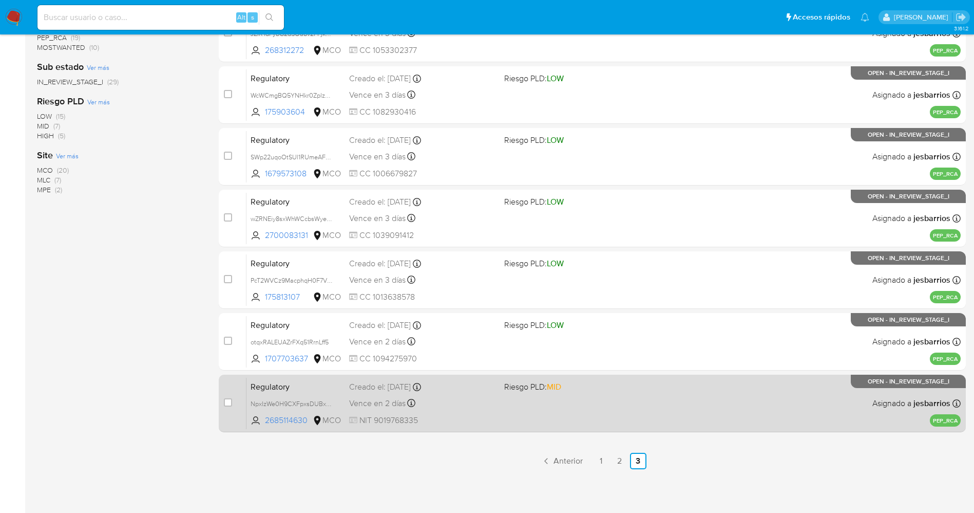
click at [491, 410] on div "Regulatory NpxIzWe0H9CXFpxsDUBxomYX 2685114630 MCO Riesgo PLD: MID Creado el: 2…" at bounding box center [604, 403] width 714 height 52
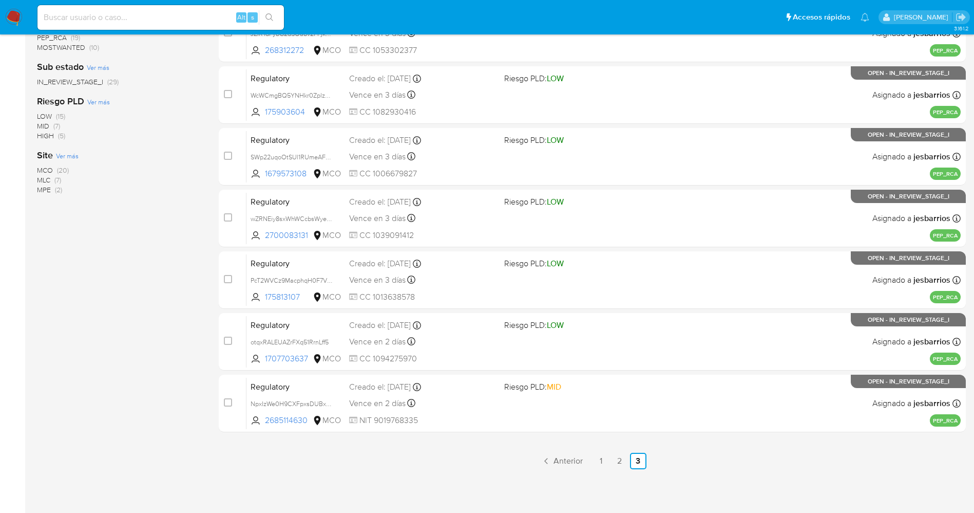
click at [16, 17] on img at bounding box center [13, 17] width 17 height 17
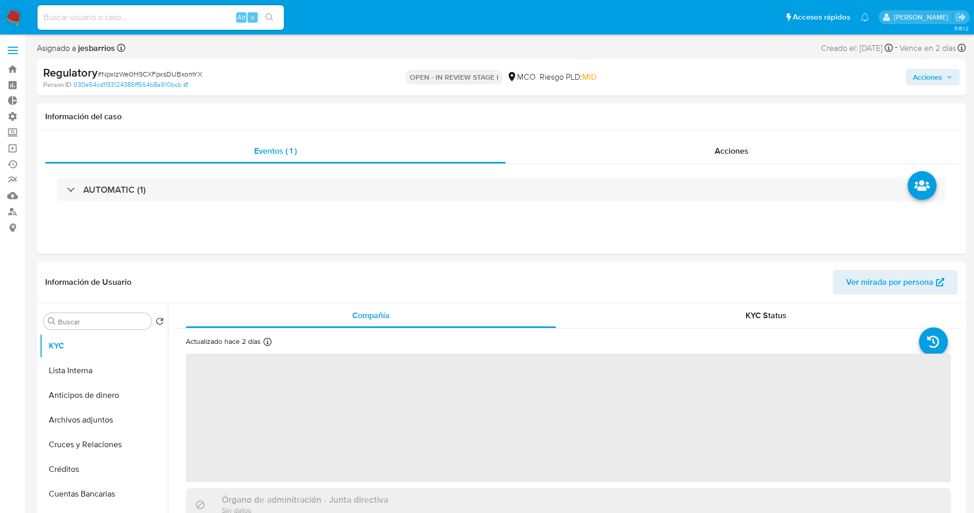
select select "10"
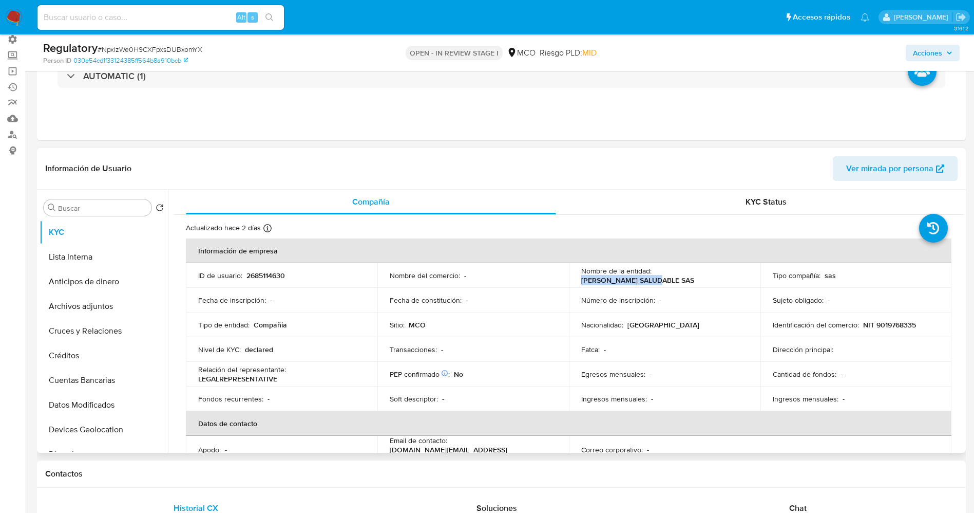
drag, startPoint x: 653, startPoint y: 269, endPoint x: 741, endPoint y: 272, distance: 87.9
click at [741, 272] on td "Nombre de la entidad : MARCE SALUDABLE SAS" at bounding box center [665, 275] width 192 height 25
copy p "MARCE SALUDABLE SAS"
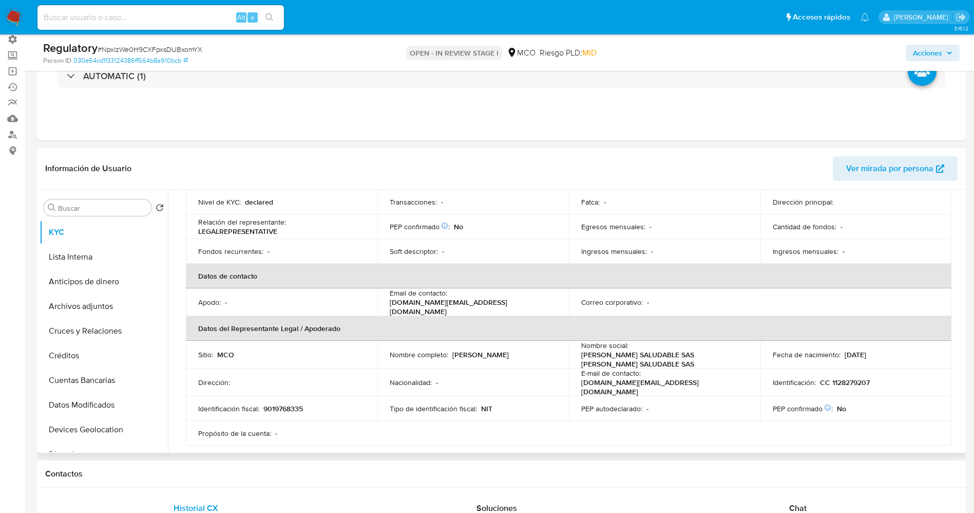
scroll to position [154, 0]
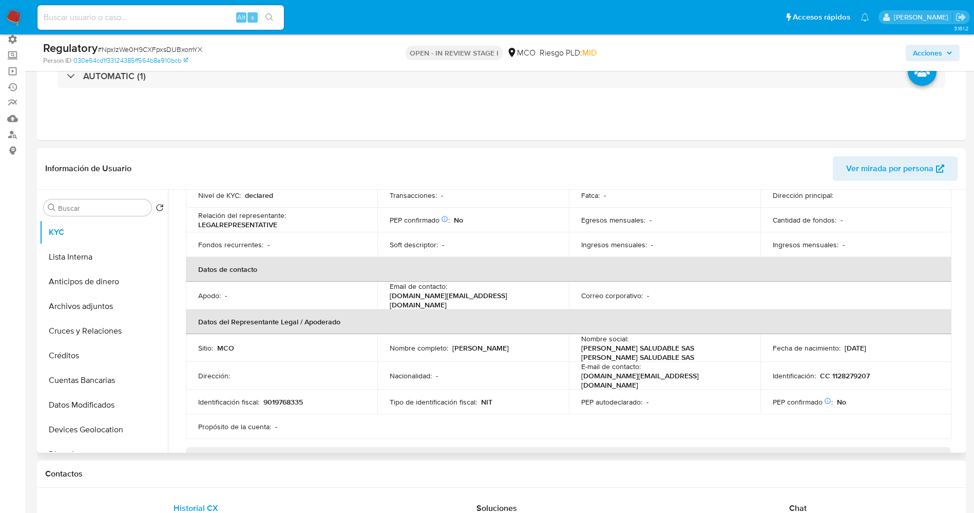
drag, startPoint x: 447, startPoint y: 345, endPoint x: 527, endPoint y: 345, distance: 80.1
click at [527, 345] on div "Nombre completo : Marcela Mesa Orozco" at bounding box center [473, 347] width 167 height 9
copy div "Marcela Mesa Orozco"
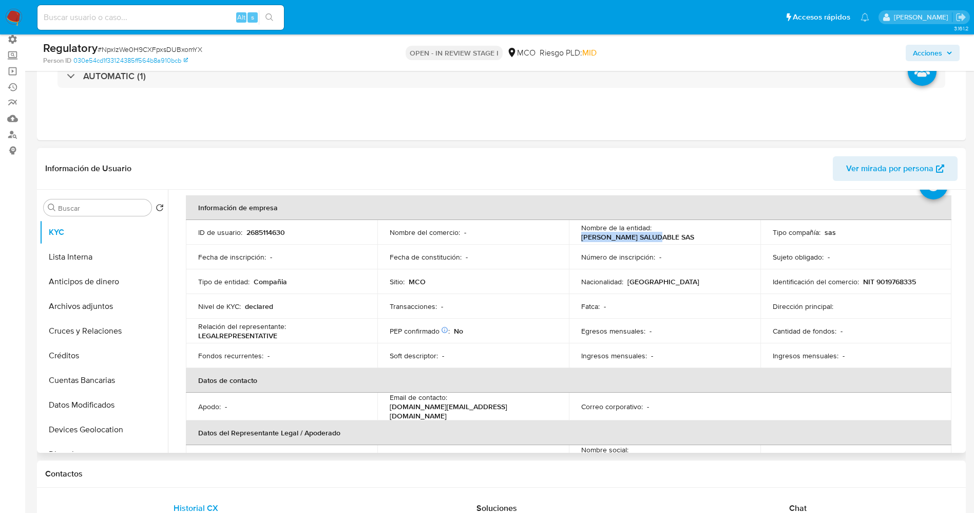
scroll to position [0, 0]
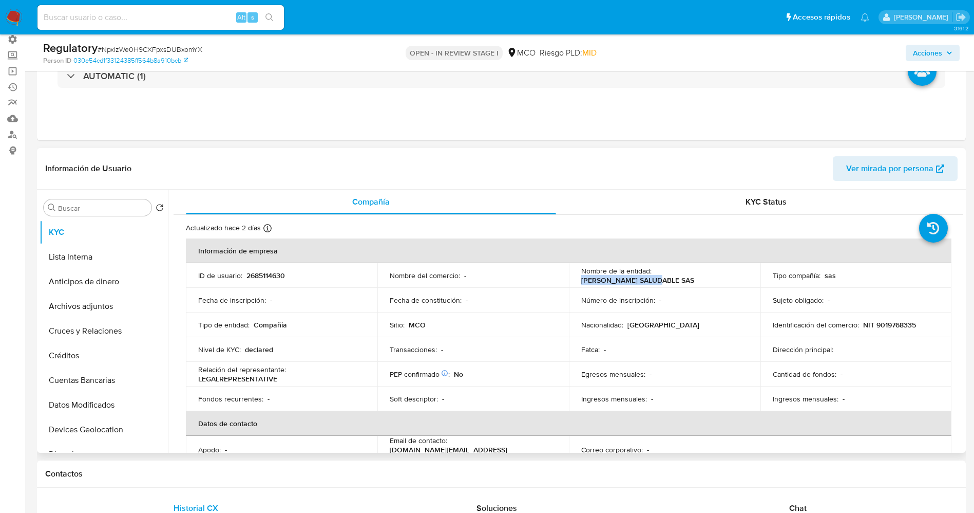
drag, startPoint x: 653, startPoint y: 275, endPoint x: 726, endPoint y: 275, distance: 73.4
click at [741, 277] on div "Nombre de la entidad : MARCE SALUDABLE SAS" at bounding box center [664, 275] width 167 height 18
copy p "MARCE SALUDABLE SAS"
drag, startPoint x: 874, startPoint y: 324, endPoint x: 917, endPoint y: 325, distance: 42.6
click at [919, 325] on div "Identificación del comercio : NIT 9019768335" at bounding box center [856, 324] width 167 height 9
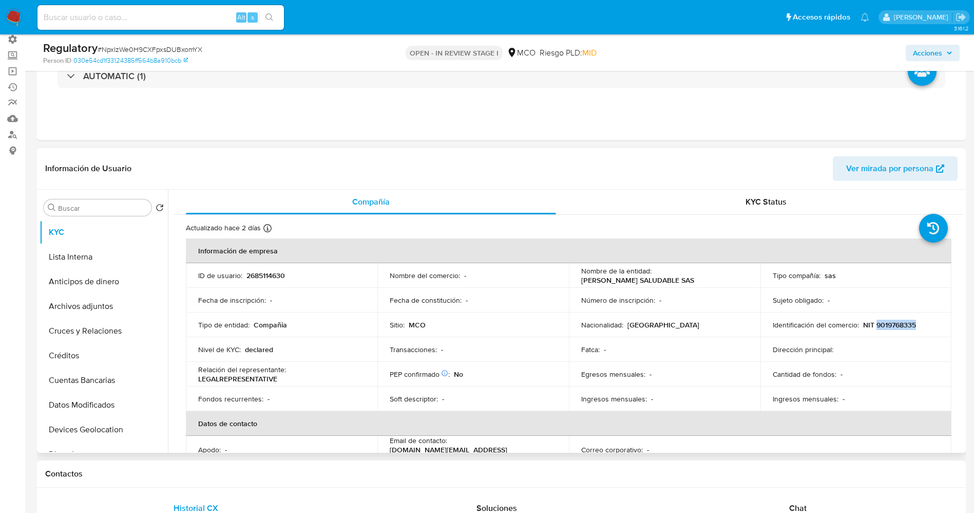
copy p "9019768335"
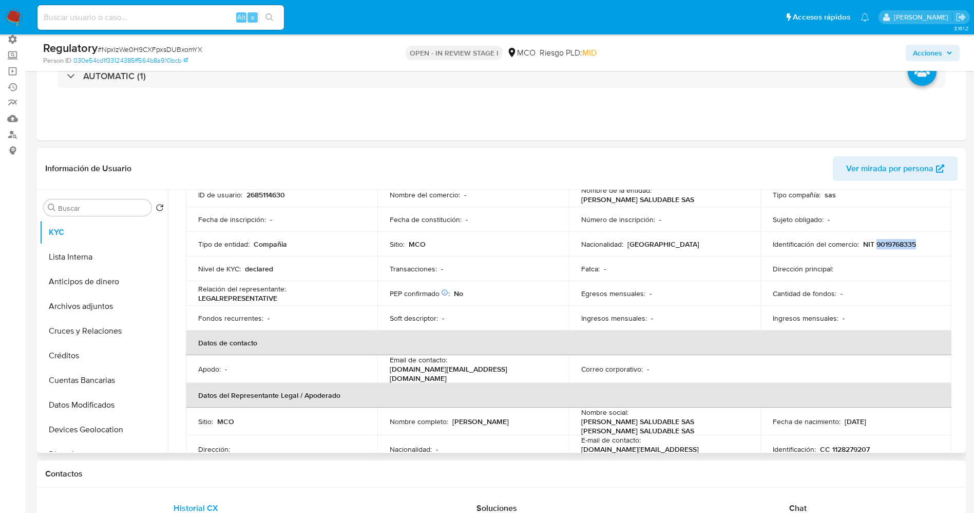
scroll to position [154, 0]
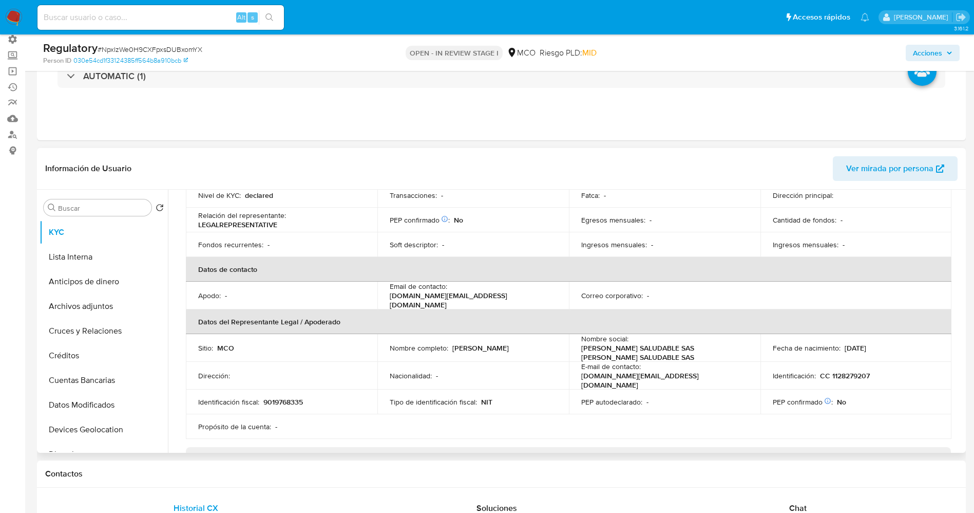
drag, startPoint x: 449, startPoint y: 345, endPoint x: 513, endPoint y: 345, distance: 64.2
click at [534, 345] on div "Nombre completo : Marcela Mesa Orozco" at bounding box center [473, 347] width 167 height 9
copy div "Marcela Mesa Orozco"
drag, startPoint x: 830, startPoint y: 369, endPoint x: 868, endPoint y: 370, distance: 38.0
click at [868, 371] on div "Identificación : CC 1128279207" at bounding box center [856, 375] width 167 height 9
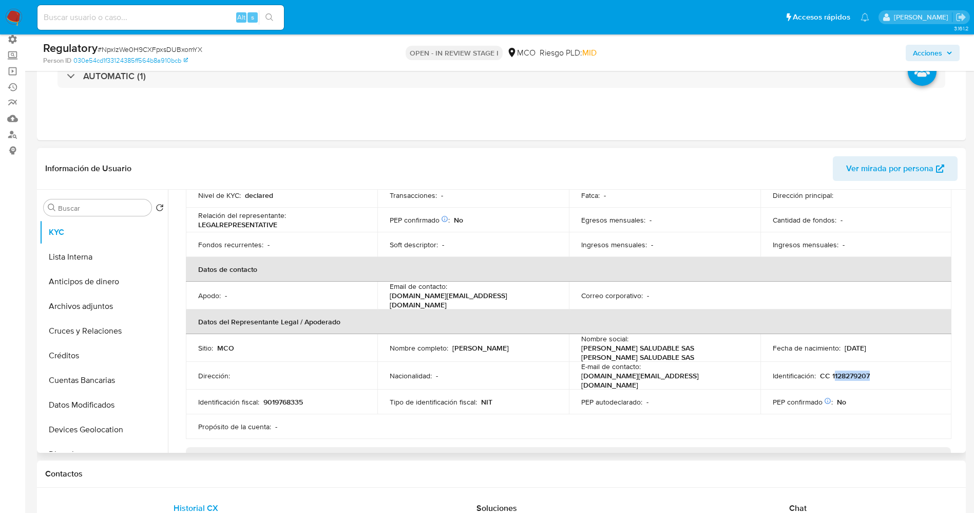
click at [846, 371] on p "CC 1128279207" at bounding box center [845, 375] width 50 height 9
drag, startPoint x: 827, startPoint y: 369, endPoint x: 874, endPoint y: 373, distance: 46.4
click at [874, 373] on div "Identificación : CC 1128279207" at bounding box center [856, 375] width 167 height 9
click at [108, 255] on button "Lista Interna" at bounding box center [100, 256] width 120 height 25
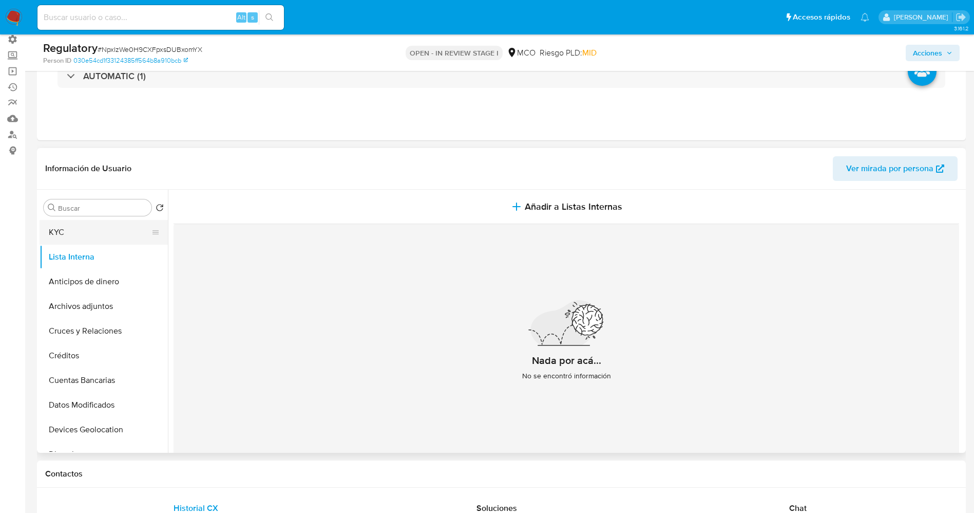
click at [108, 225] on button "KYC" at bounding box center [100, 232] width 120 height 25
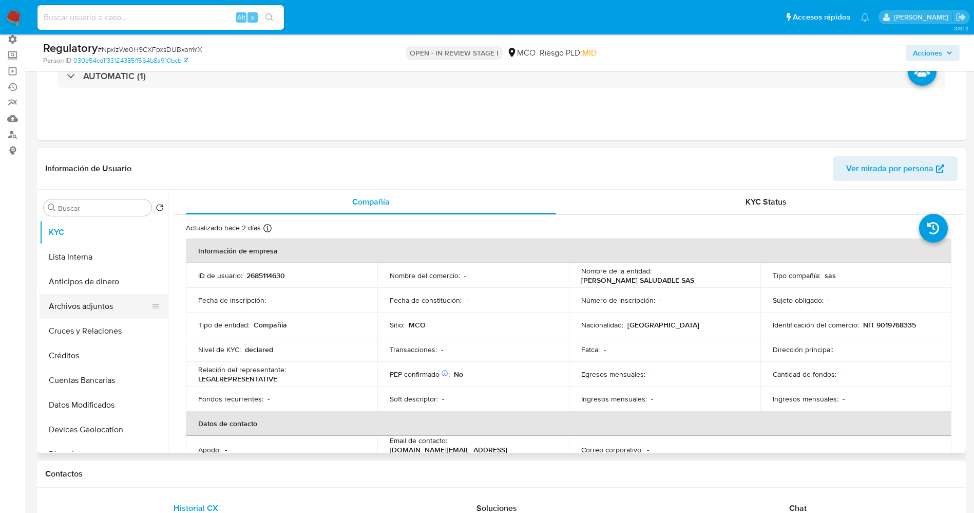
click at [72, 303] on button "Archivos adjuntos" at bounding box center [100, 306] width 120 height 25
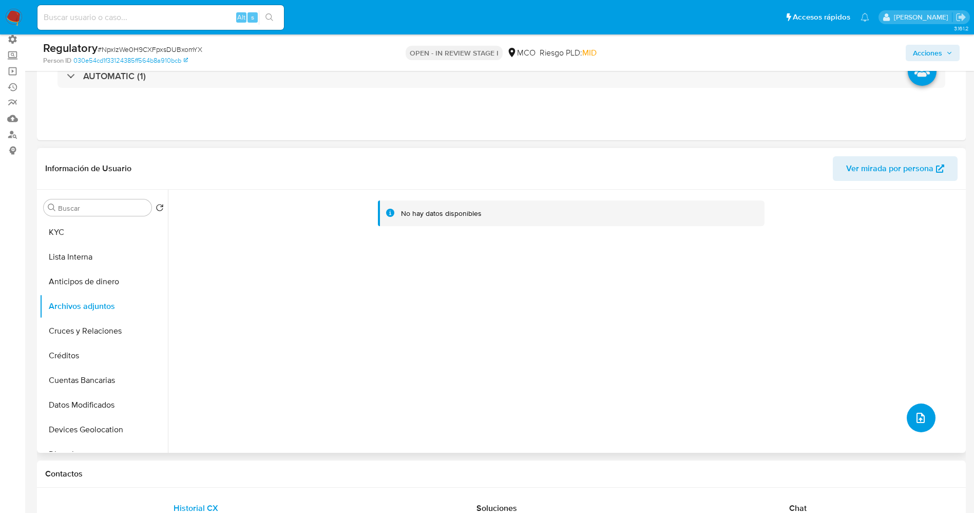
click at [929, 416] on button "upload-file" at bounding box center [921, 417] width 29 height 29
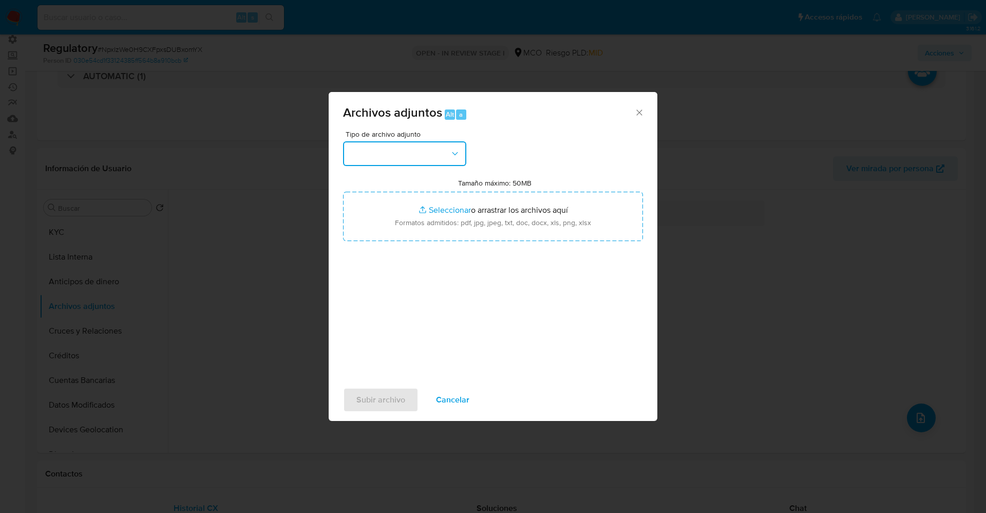
click at [433, 161] on button "button" at bounding box center [404, 153] width 123 height 25
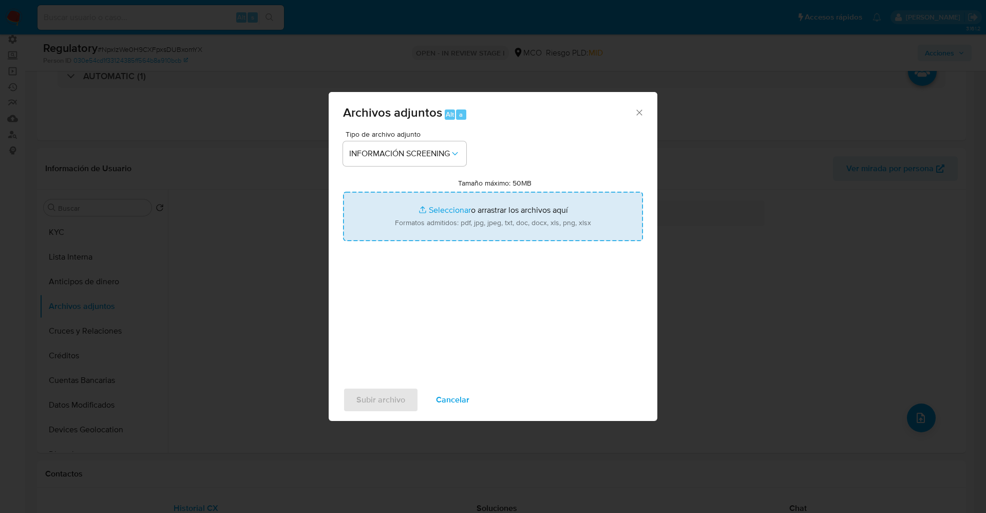
type input "C:\fakepath\CaseDossierReport_5jb6xb3c58141k230y9x4vb6p.pdf"
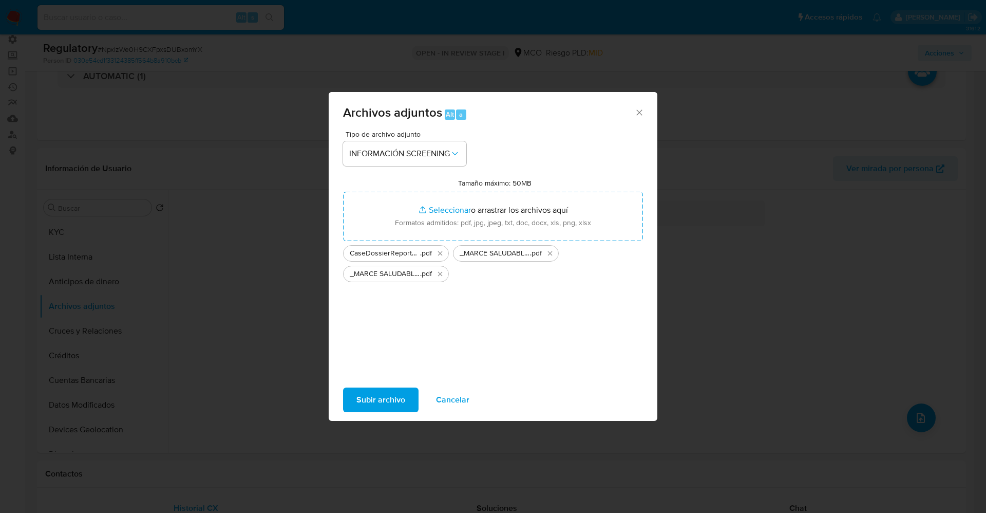
click at [381, 400] on span "Subir archivo" at bounding box center [380, 399] width 49 height 23
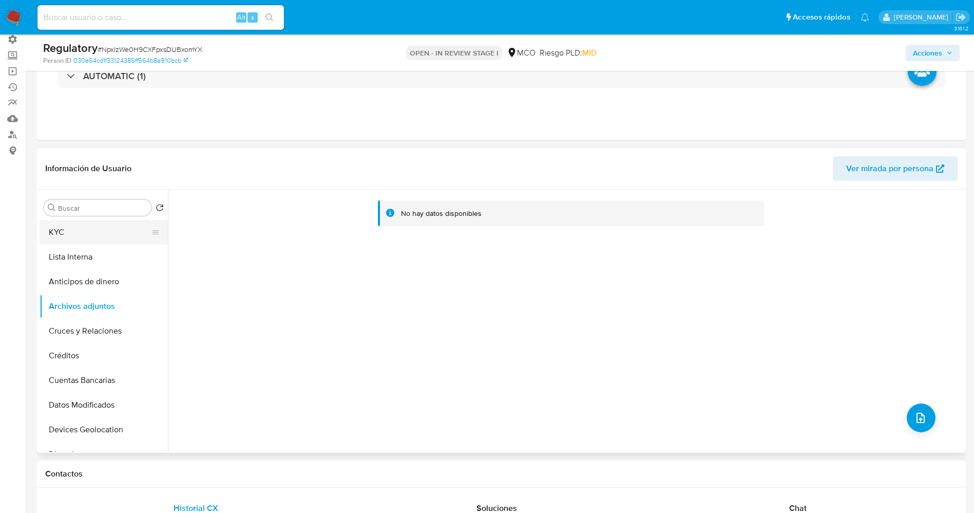
click at [70, 228] on button "KYC" at bounding box center [100, 232] width 120 height 25
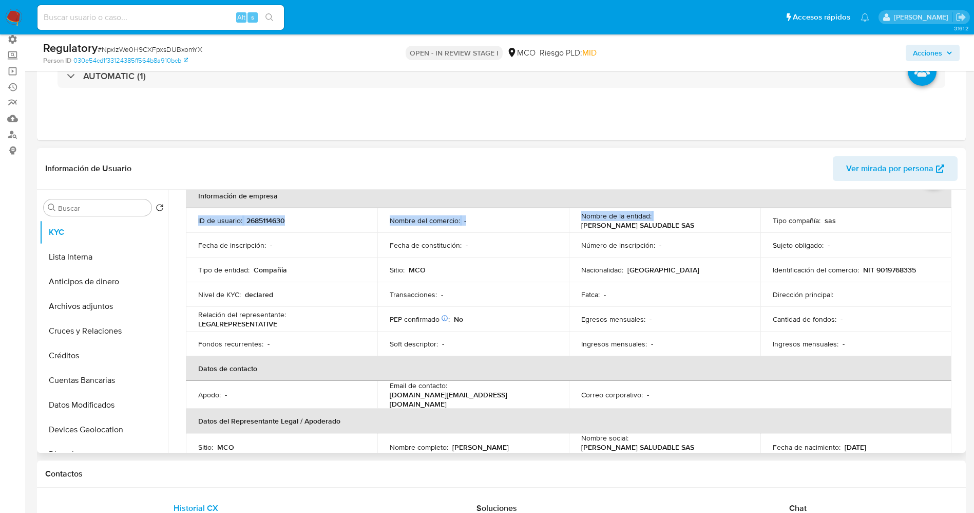
scroll to position [43, 0]
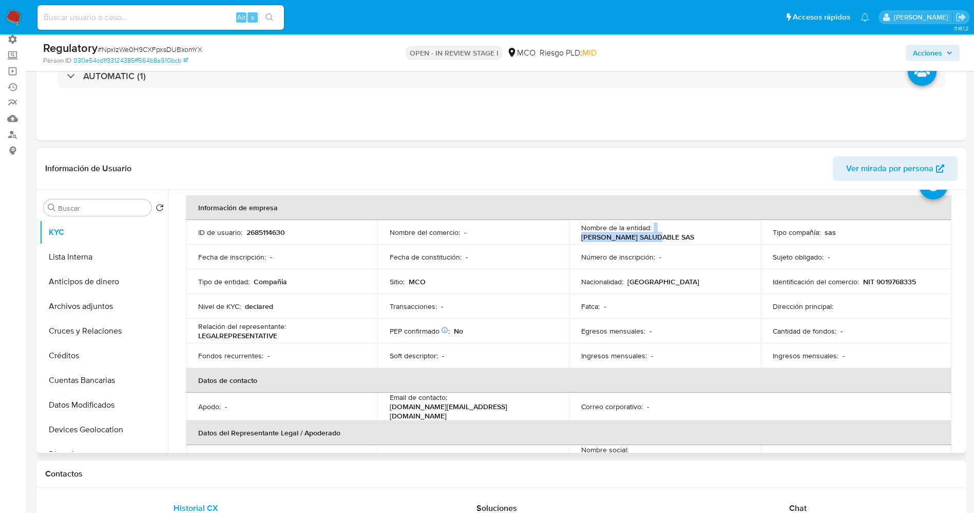
drag, startPoint x: 651, startPoint y: 198, endPoint x: 737, endPoint y: 234, distance: 93.7
click at [737, 234] on div "Nombre de la entidad : MARCE SALUDABLE SAS" at bounding box center [664, 232] width 167 height 18
copy div "MARCE SALUDABLE SAS"
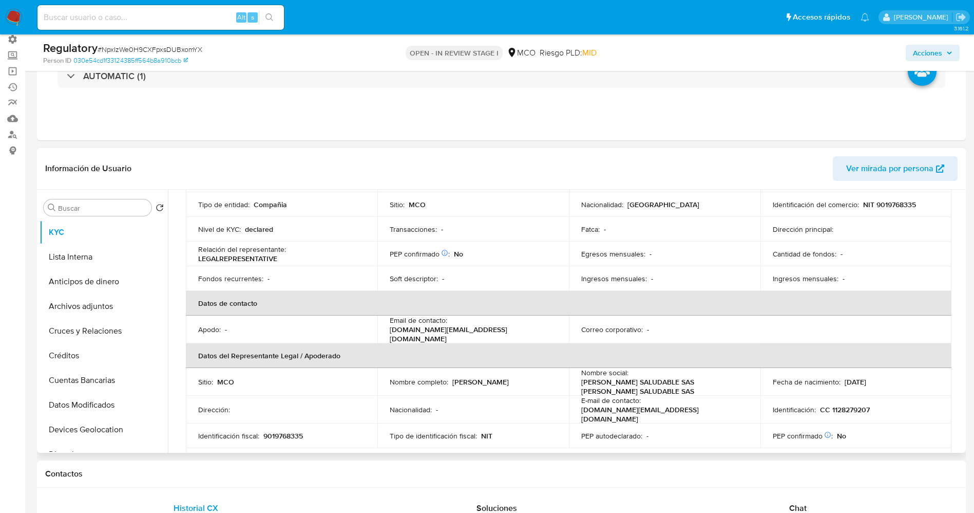
scroll to position [197, 0]
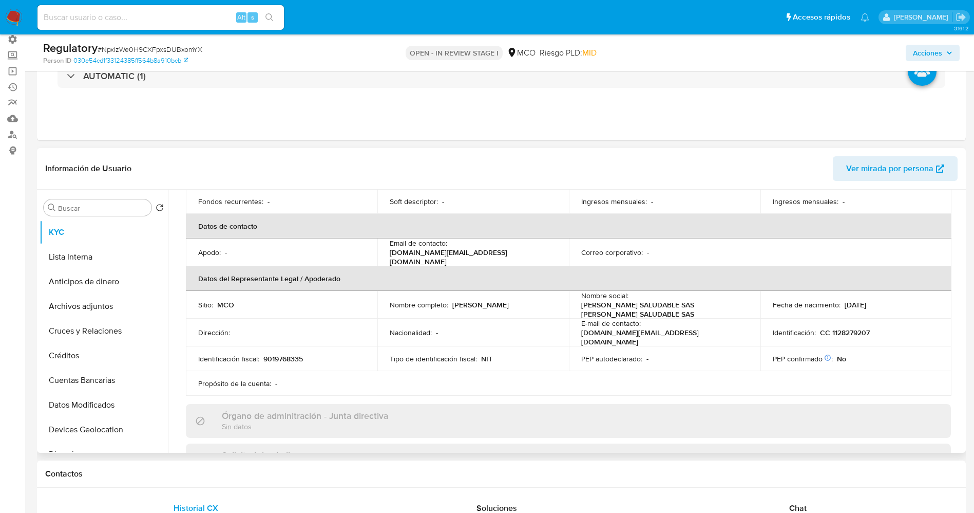
drag, startPoint x: 450, startPoint y: 305, endPoint x: 524, endPoint y: 302, distance: 73.5
click at [527, 302] on div "Nombre completo : Marcela Mesa Orozco" at bounding box center [473, 304] width 167 height 9
copy p "Marcela Mesa Orozco"
click at [86, 300] on button "Archivos adjuntos" at bounding box center [100, 306] width 120 height 25
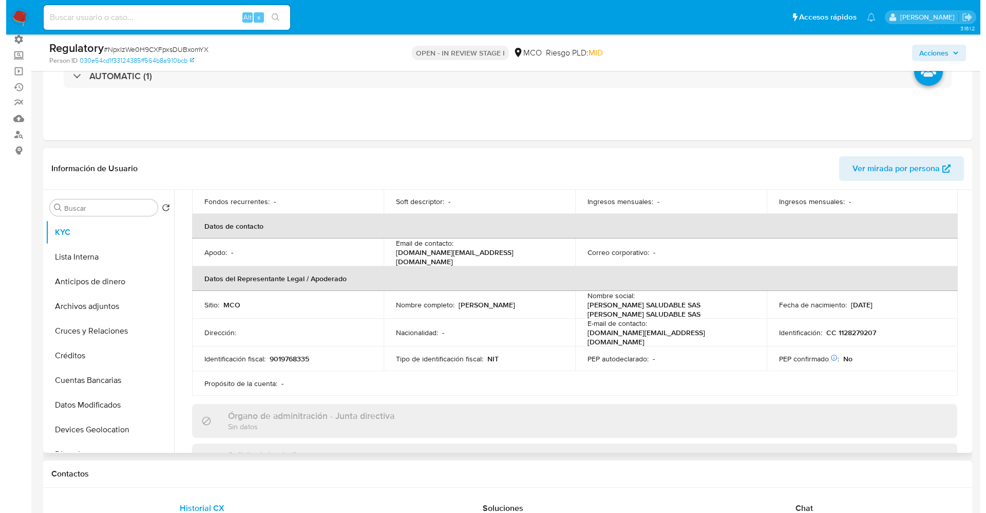
scroll to position [0, 0]
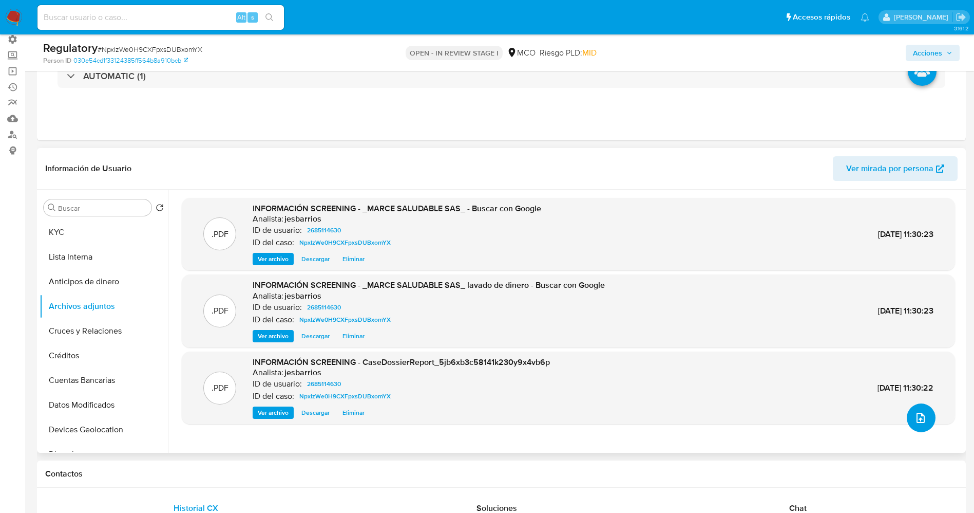
click at [923, 416] on icon "upload-file" at bounding box center [921, 417] width 12 height 12
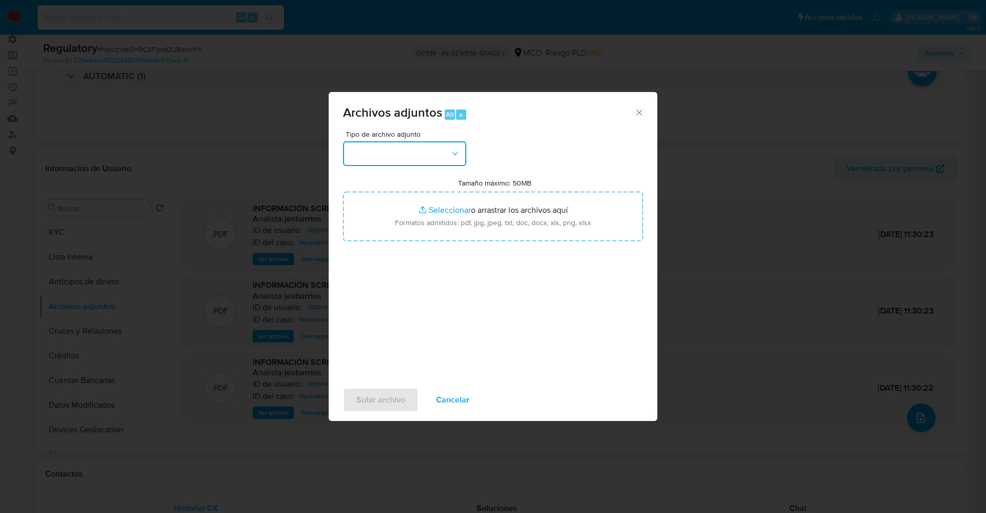
click at [403, 151] on button "button" at bounding box center [404, 153] width 123 height 25
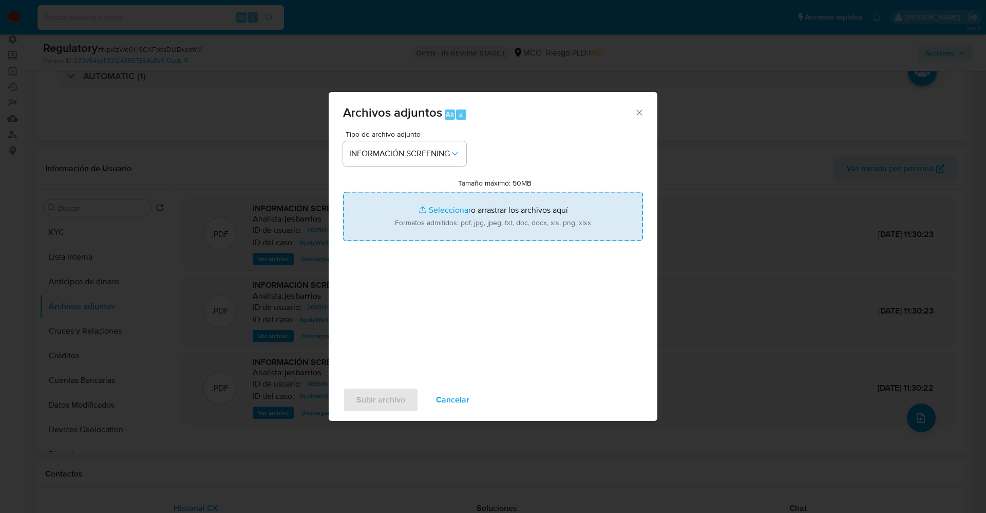
type input "C:\fakepath\_Marcela Mesa Orozco_ lavado de dinero - Buscar con Google.pdf"
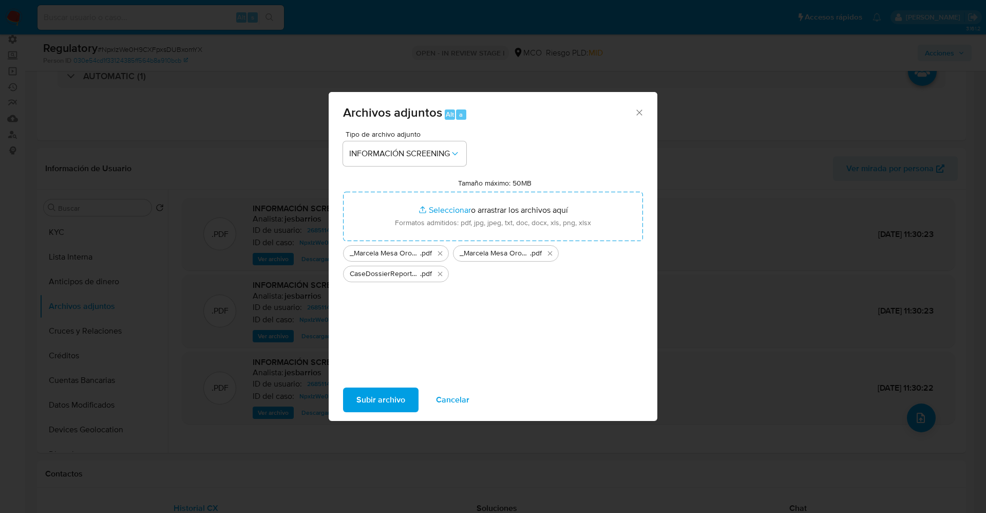
click at [371, 401] on span "Subir archivo" at bounding box center [380, 399] width 49 height 23
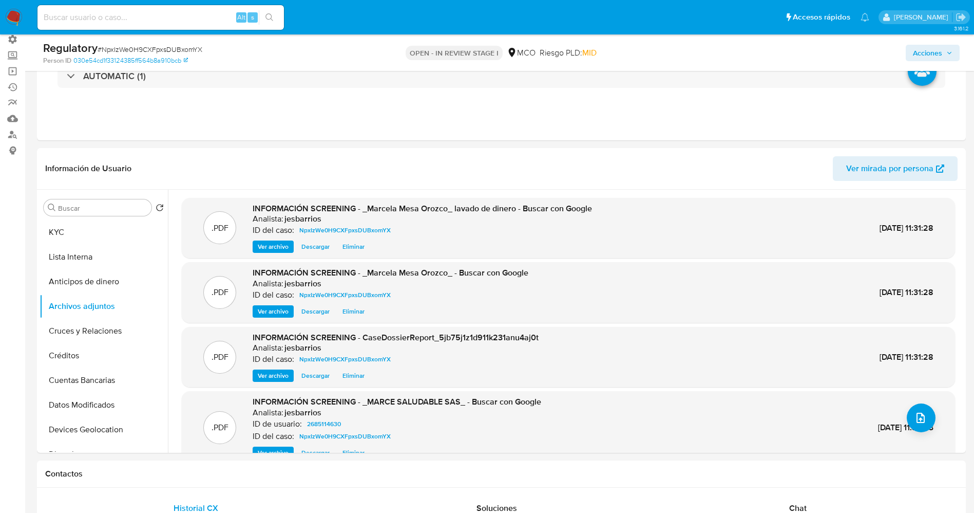
click at [81, 258] on button "Lista Interna" at bounding box center [104, 256] width 128 height 25
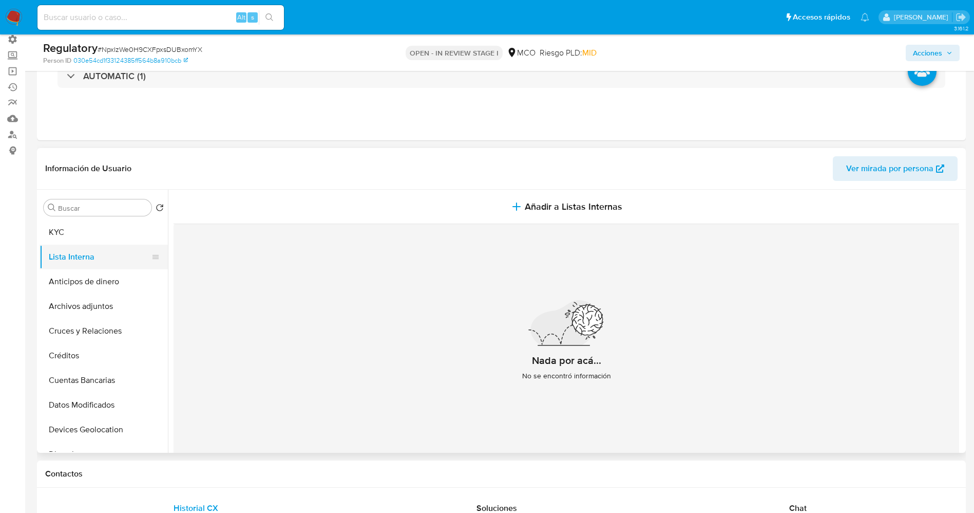
click at [80, 257] on button "Lista Interna" at bounding box center [100, 256] width 120 height 25
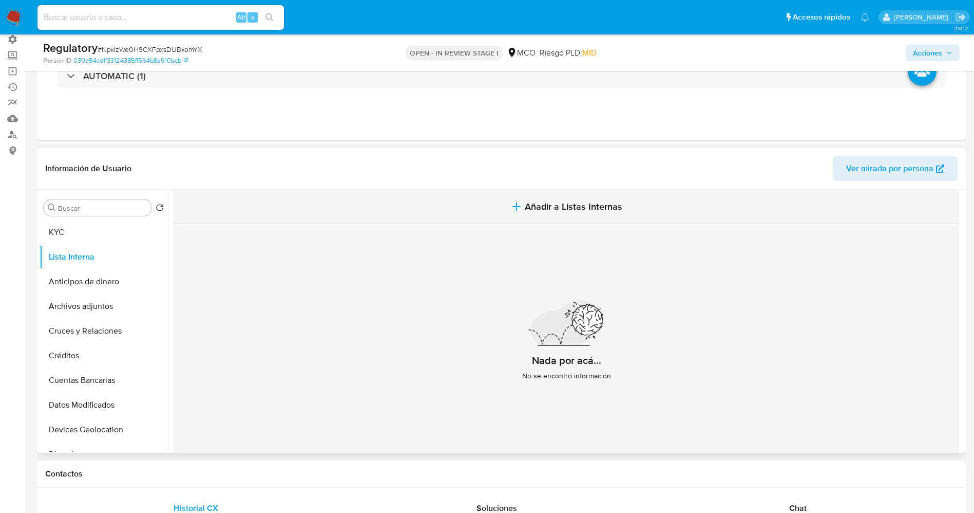
click at [605, 208] on span "Añadir a Listas Internas" at bounding box center [574, 206] width 98 height 11
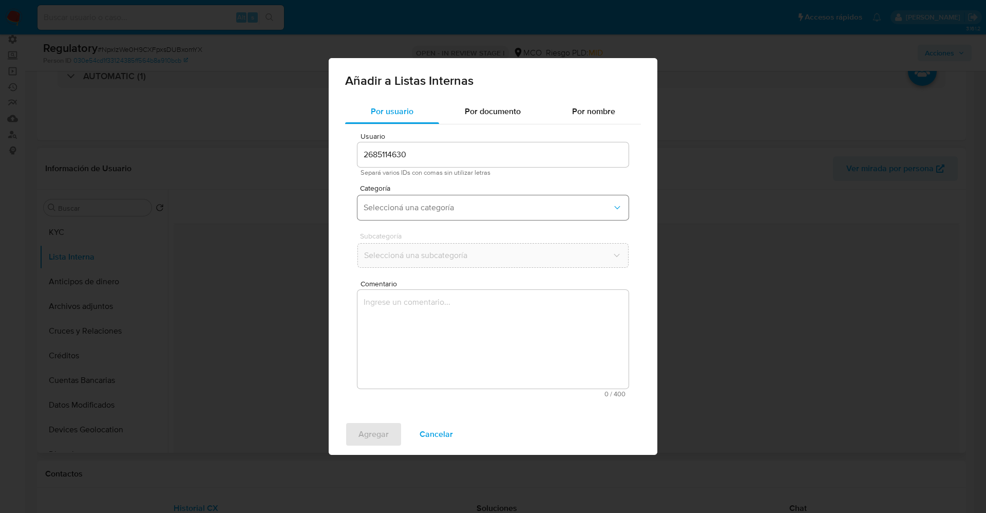
click at [491, 209] on span "Seleccioná una categoría" at bounding box center [488, 207] width 249 height 10
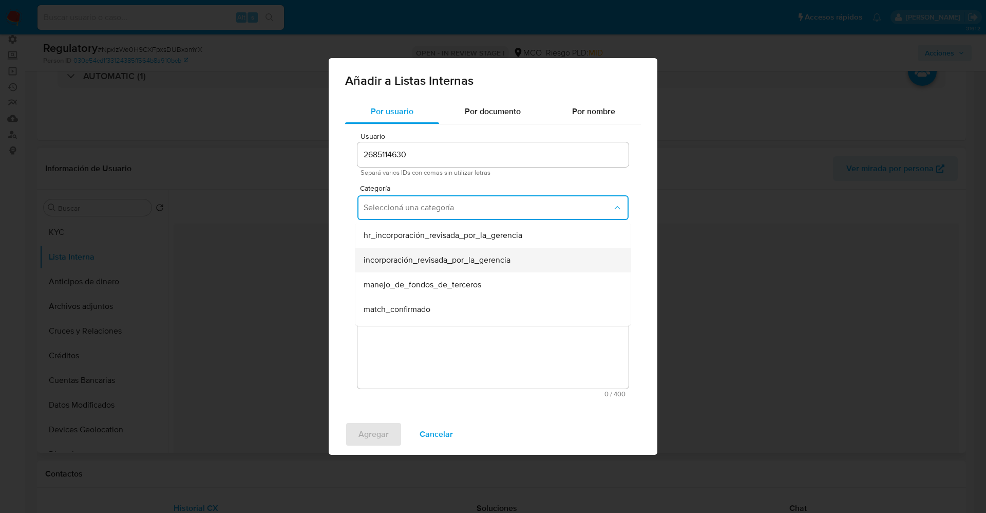
scroll to position [77, 0]
click at [451, 262] on div "match_descartado" at bounding box center [490, 256] width 253 height 25
click at [445, 257] on span "Seleccioná una subcategoría" at bounding box center [488, 255] width 249 height 10
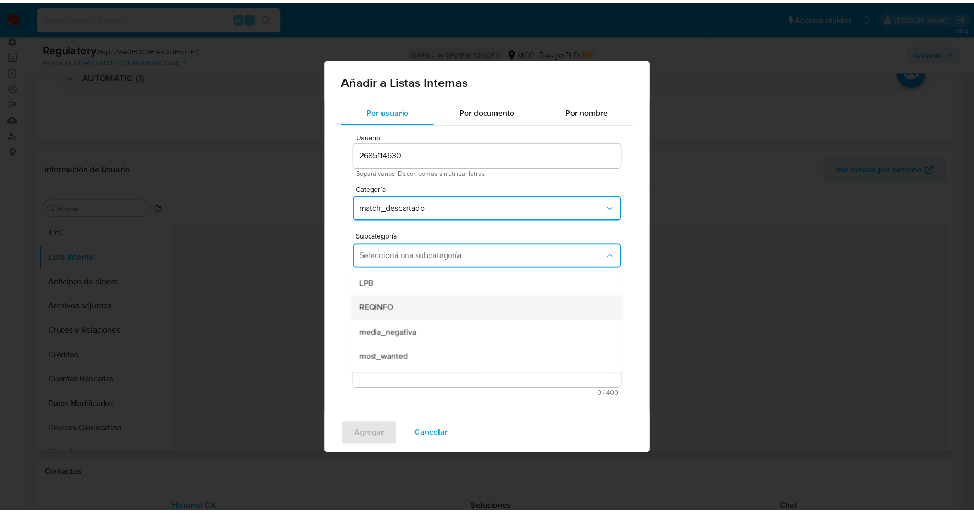
scroll to position [70, 0]
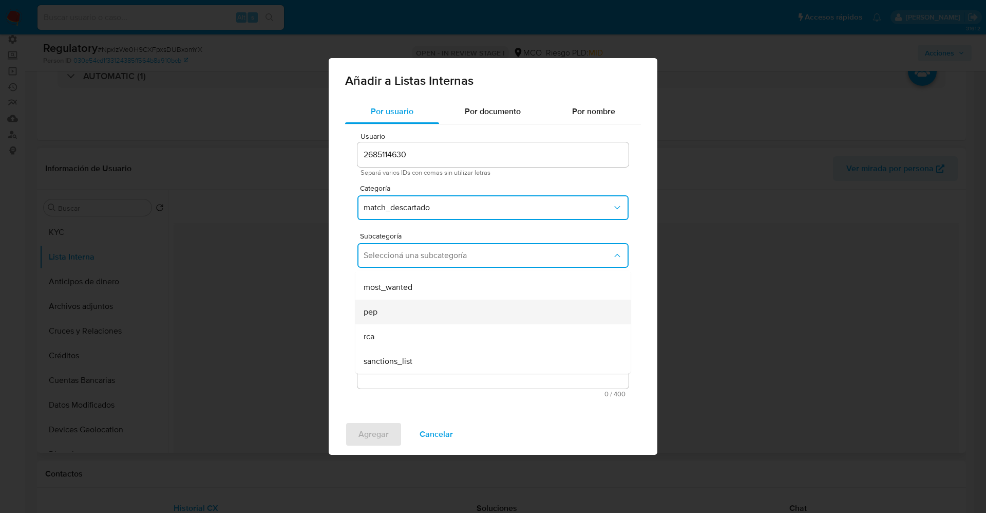
click at [444, 302] on div "pep" at bounding box center [490, 311] width 253 height 25
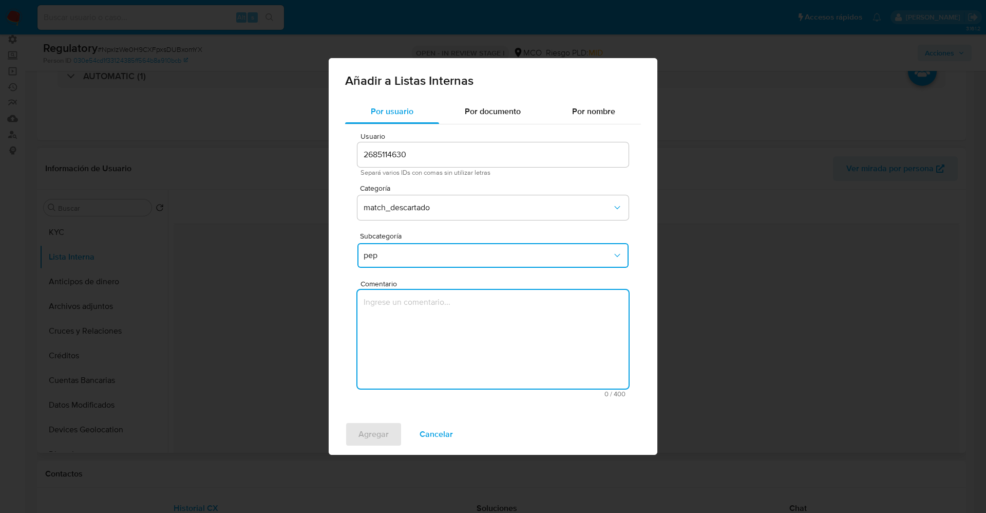
click at [444, 302] on textarea "Comentario" at bounding box center [492, 339] width 271 height 99
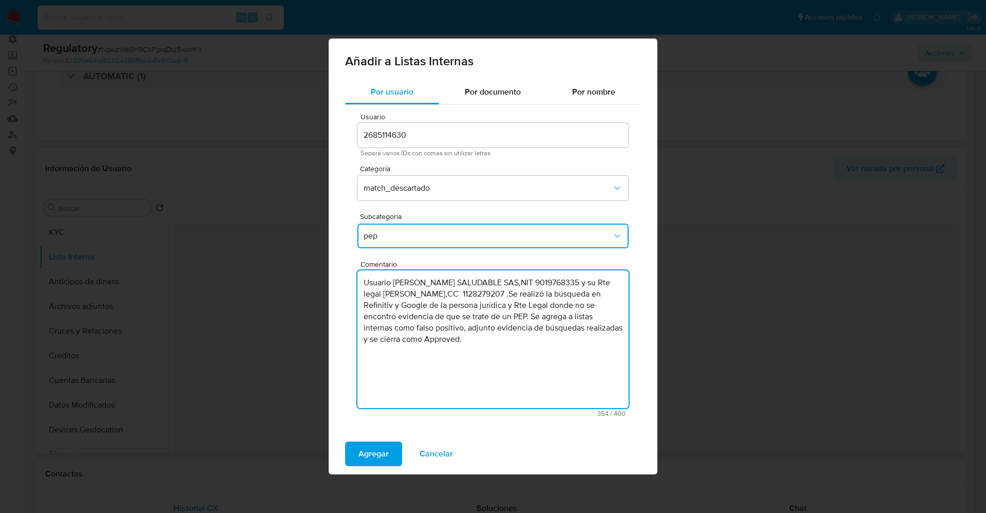
drag, startPoint x: 540, startPoint y: 344, endPoint x: 565, endPoint y: 370, distance: 36.0
click at [565, 370] on textarea "Usuario MARCE SALUDABLE SAS,NIT 9019768335 y su Rte legal Marcela Mesa Orozco,C…" at bounding box center [492, 339] width 271 height 138
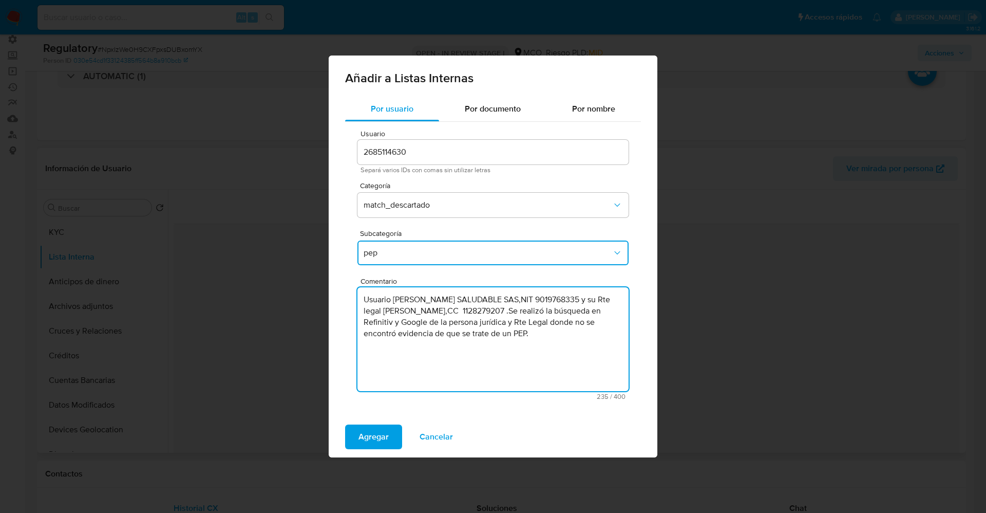
click at [364, 320] on textarea "Usuario MARCE SALUDABLE SAS,NIT 9019768335 y su Rte legal Marcela Mesa Orozco,C…" at bounding box center [492, 339] width 271 height 104
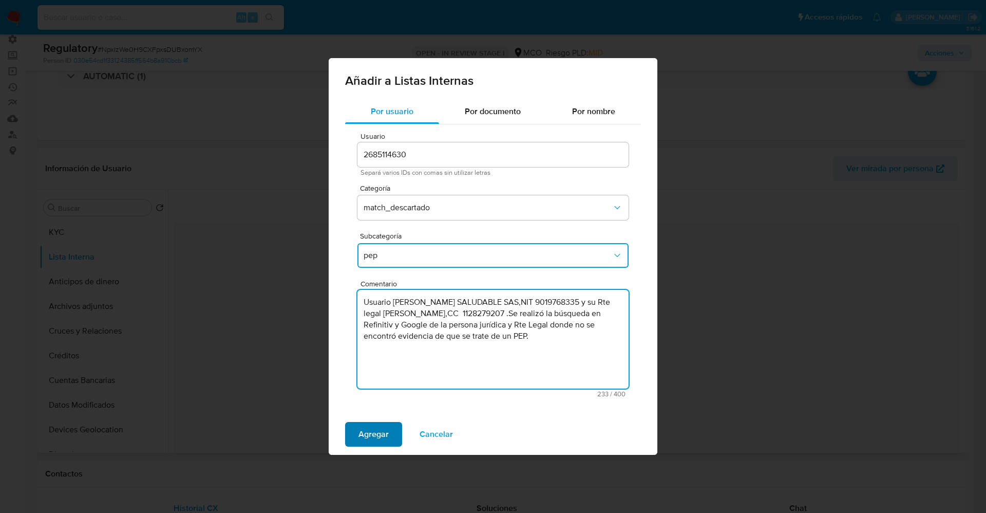
type textarea "Usuario MARCE SALUDABLE SAS,NIT 9019768335 y su Rte legal Marcela Mesa Orozco,C…"
click at [376, 430] on span "Agregar" at bounding box center [373, 434] width 30 height 23
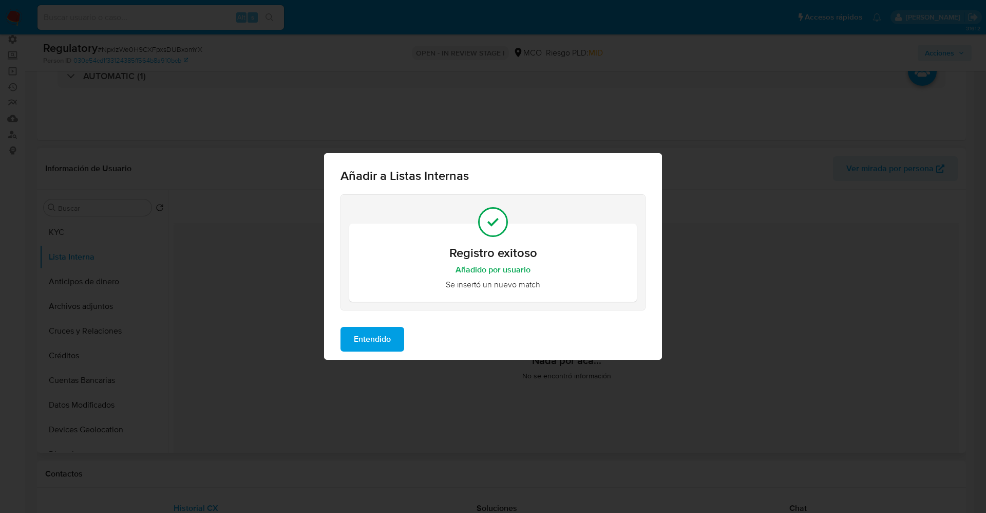
click at [383, 337] on span "Entendido" at bounding box center [372, 339] width 37 height 23
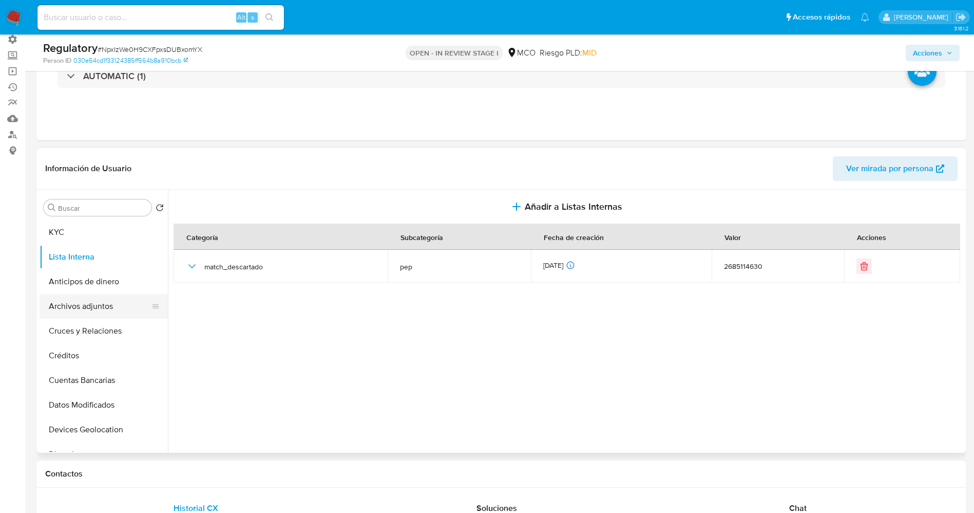
click at [62, 299] on button "Archivos adjuntos" at bounding box center [100, 306] width 120 height 25
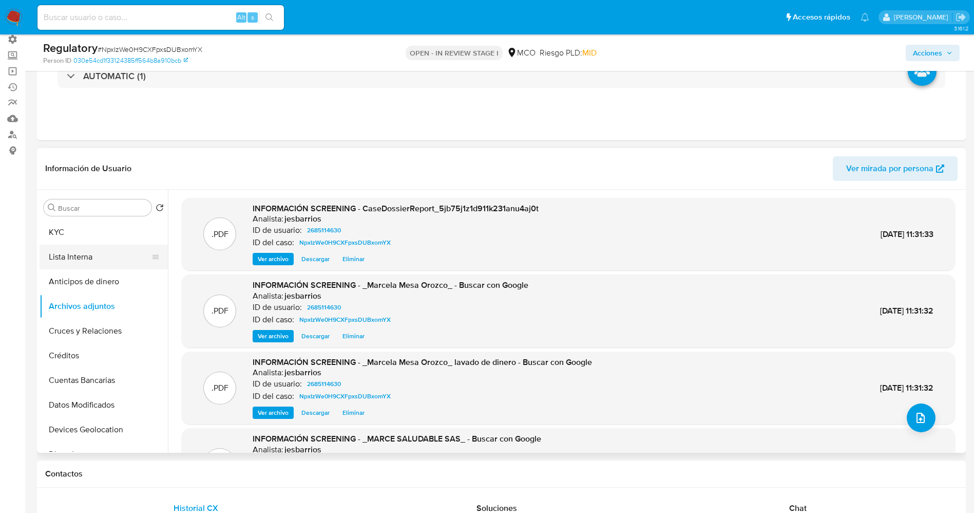
click at [70, 257] on button "Lista Interna" at bounding box center [100, 256] width 120 height 25
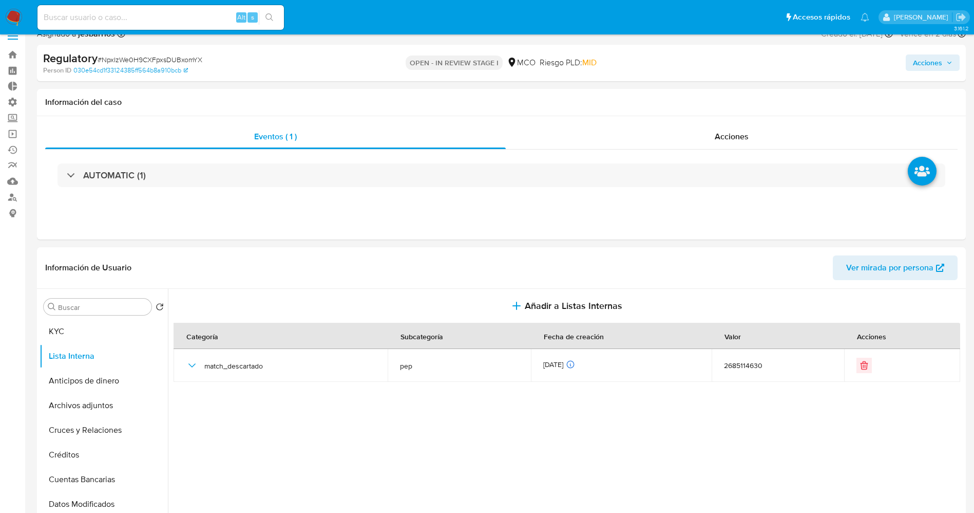
scroll to position [0, 0]
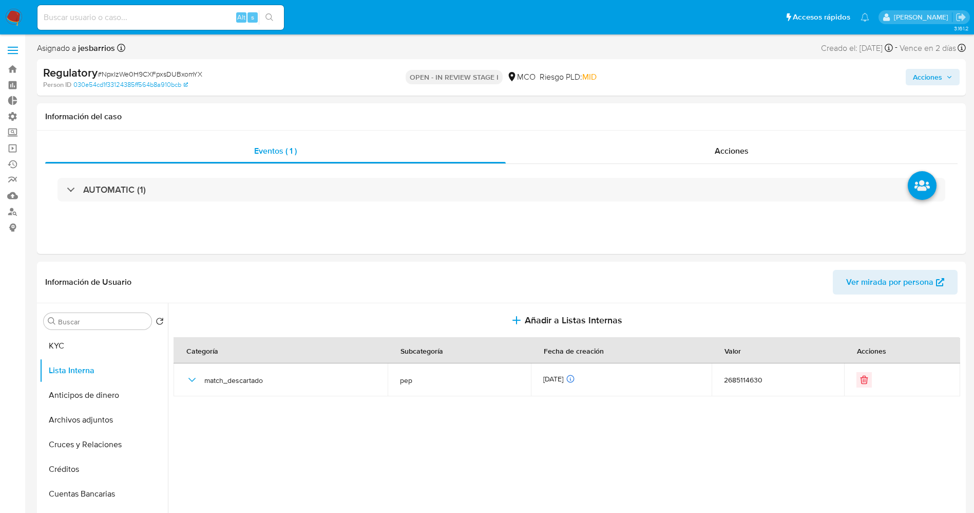
click at [928, 74] on span "Acciones" at bounding box center [927, 77] width 29 height 16
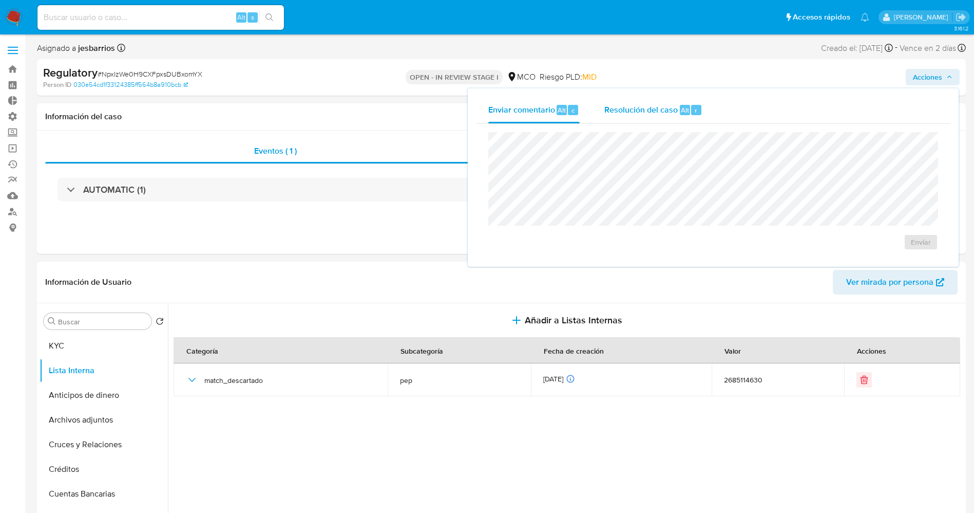
click at [693, 118] on div "Resolución del caso Alt r" at bounding box center [653, 110] width 98 height 27
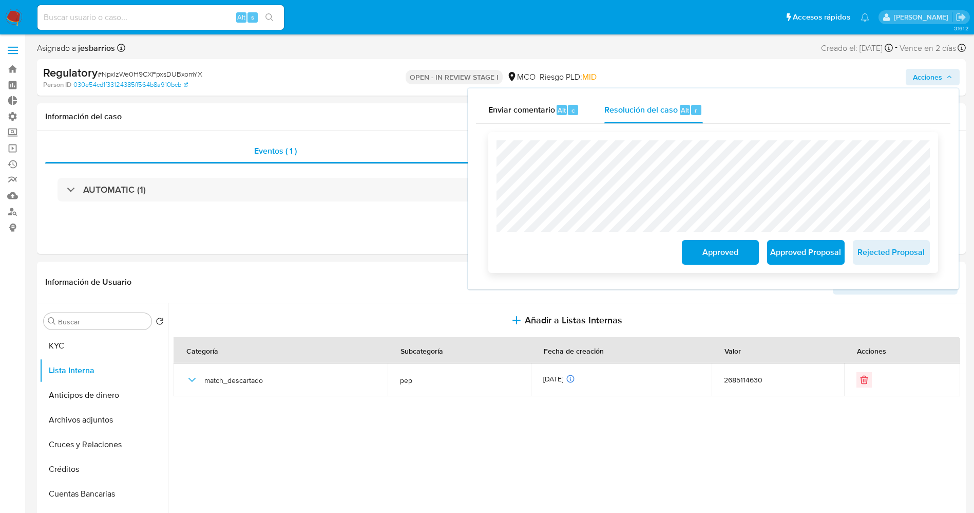
click at [696, 249] on span "Approved" at bounding box center [720, 252] width 50 height 23
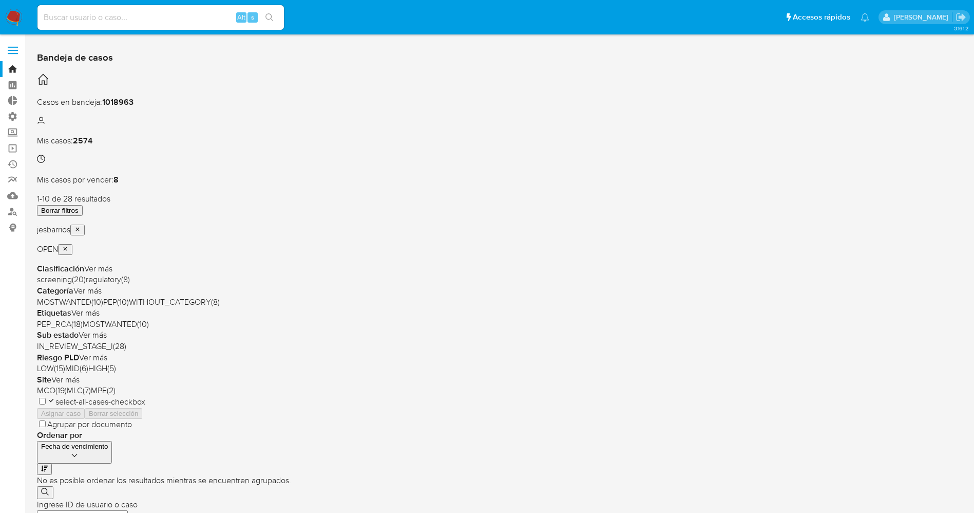
scroll to position [335, 0]
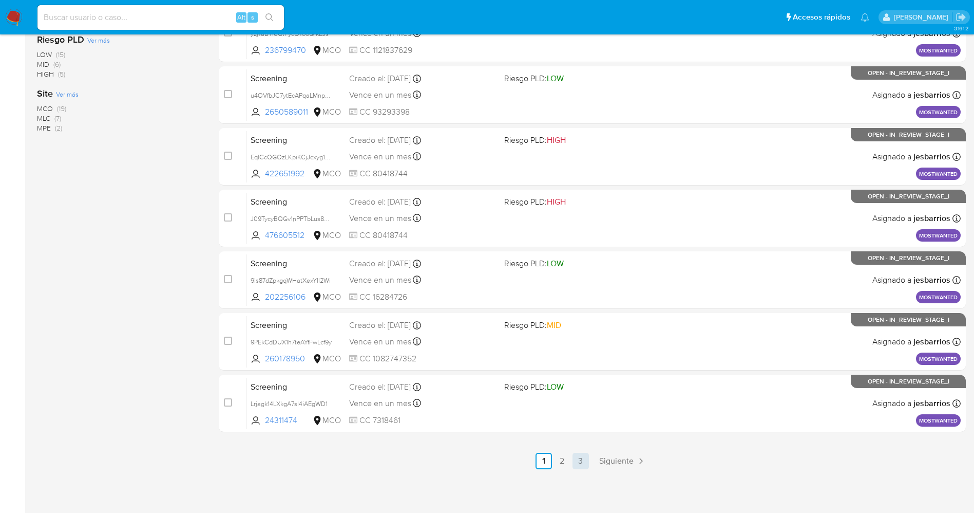
click at [576, 456] on link "3" at bounding box center [581, 460] width 16 height 16
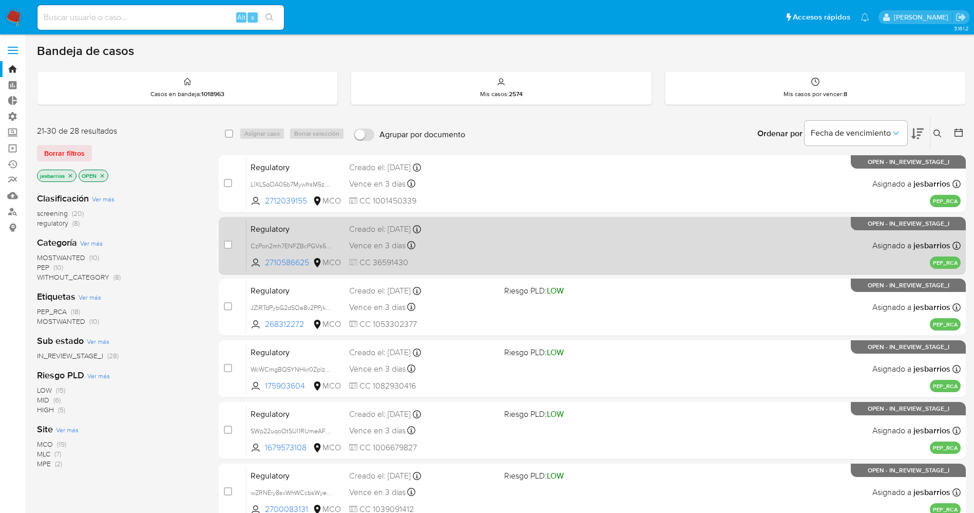
scroll to position [212, 0]
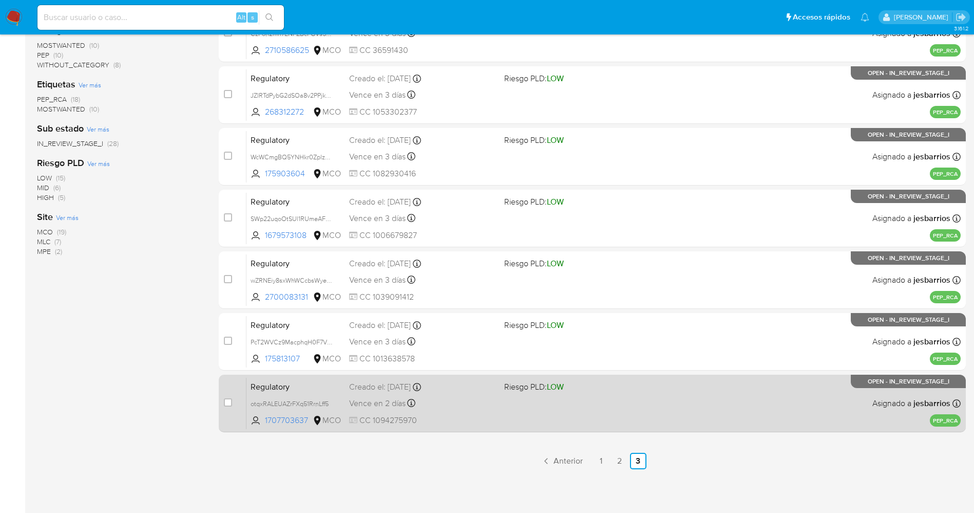
click at [465, 396] on div "Vence en 2 días Vence el [DATE] 22:04:02" at bounding box center [422, 403] width 147 height 14
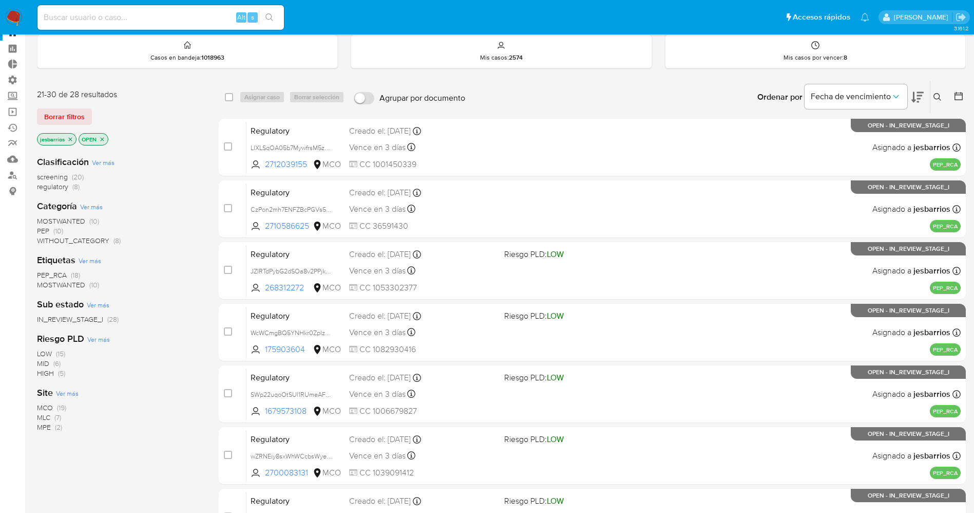
scroll to position [0, 0]
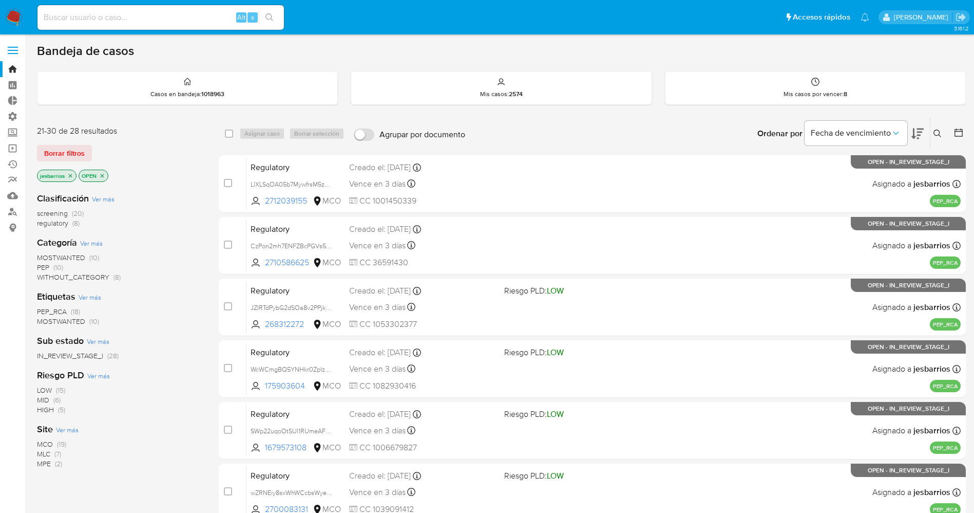
click at [17, 23] on img at bounding box center [13, 17] width 17 height 17
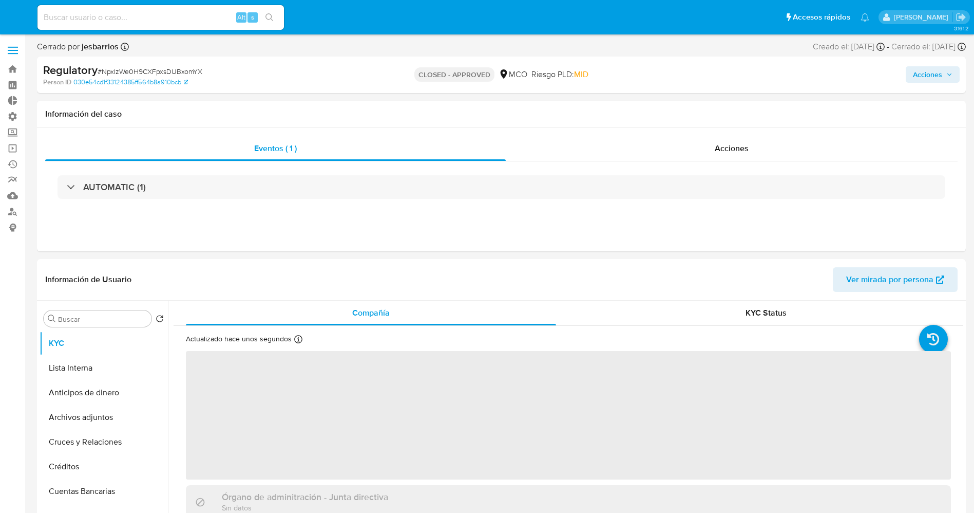
select select "10"
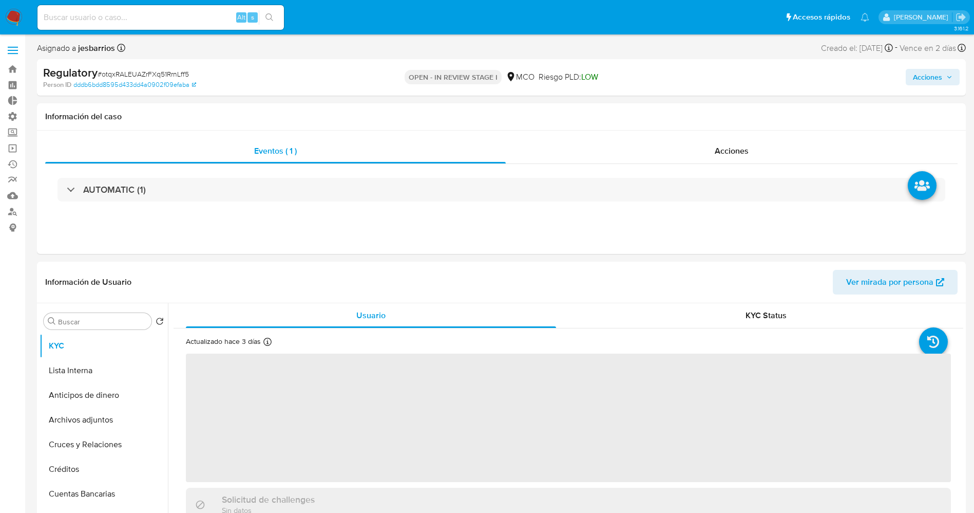
select select "10"
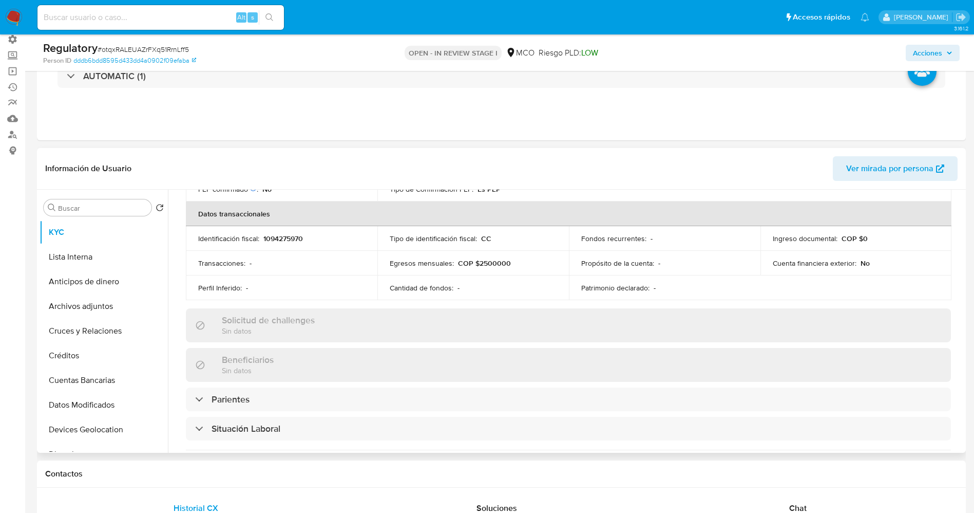
scroll to position [385, 0]
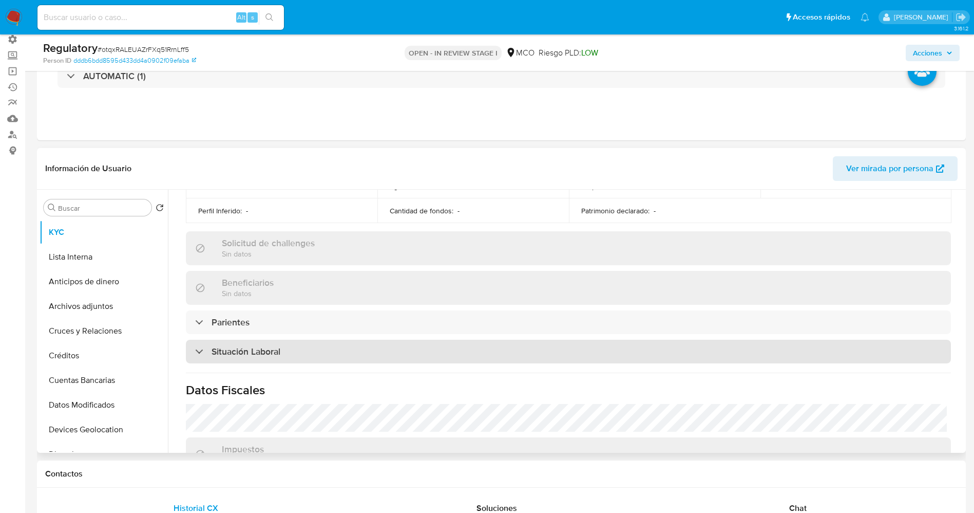
click at [285, 342] on div "Situación Laboral" at bounding box center [568, 351] width 765 height 24
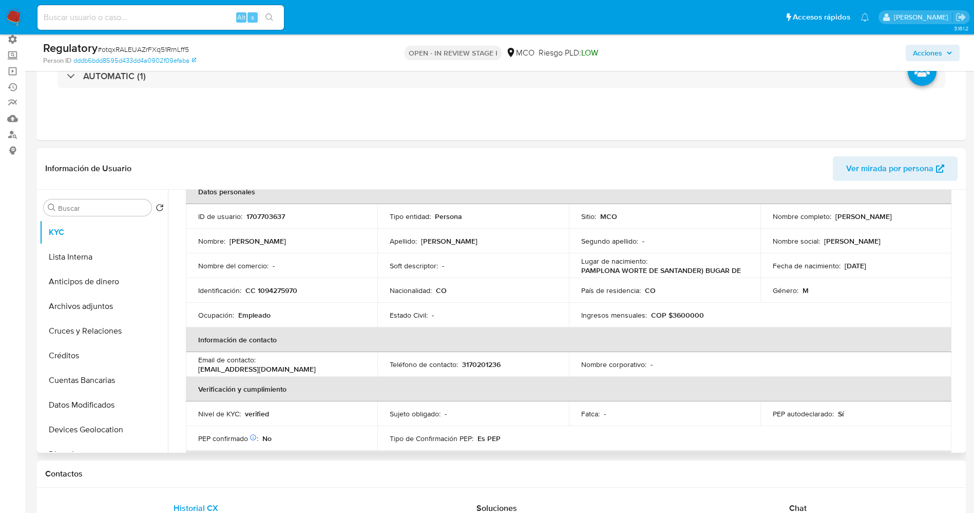
scroll to position [0, 0]
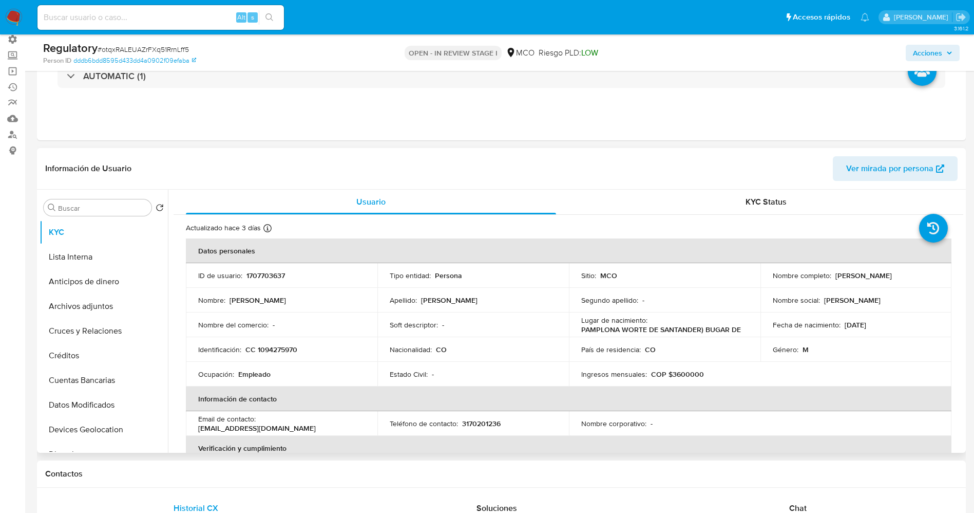
drag, startPoint x: 872, startPoint y: 273, endPoint x: 936, endPoint y: 271, distance: 63.7
click at [936, 271] on td "Nombre completo : [PERSON_NAME]" at bounding box center [857, 275] width 192 height 25
copy p "[PERSON_NAME]"
copy p "[PERSON_NAME] [PERSON_NAME]"
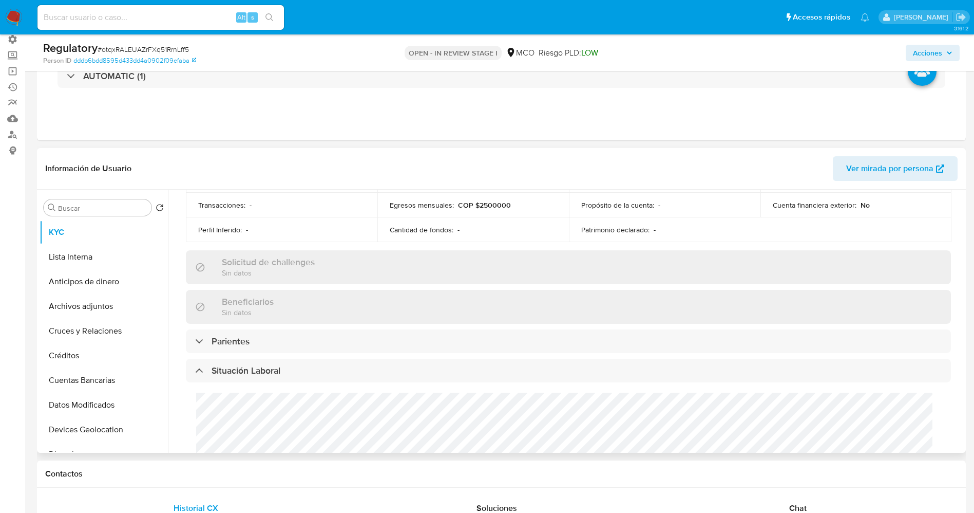
scroll to position [462, 0]
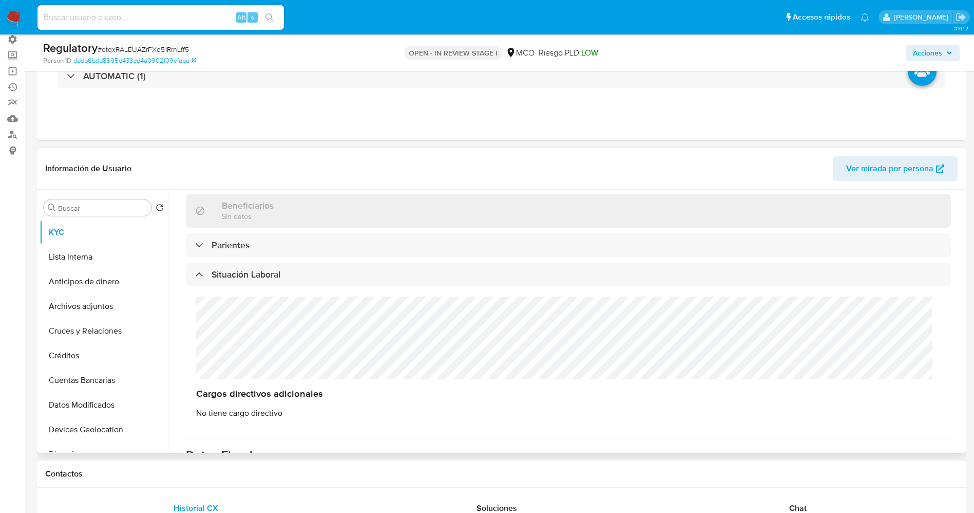
click at [257, 346] on div "Cargos directivos adicionales No tiene cargo directivo" at bounding box center [568, 357] width 765 height 142
click at [86, 254] on button "Lista Interna" at bounding box center [100, 256] width 120 height 25
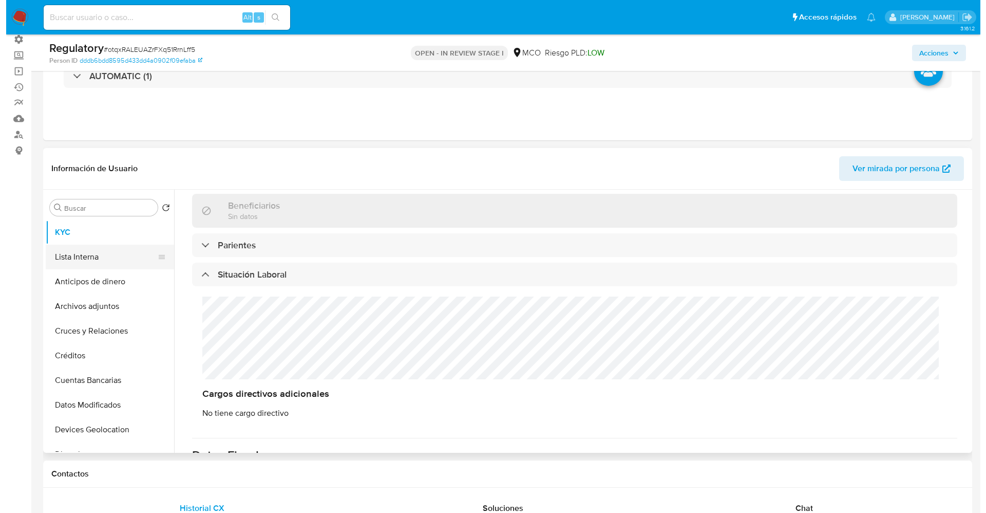
scroll to position [0, 0]
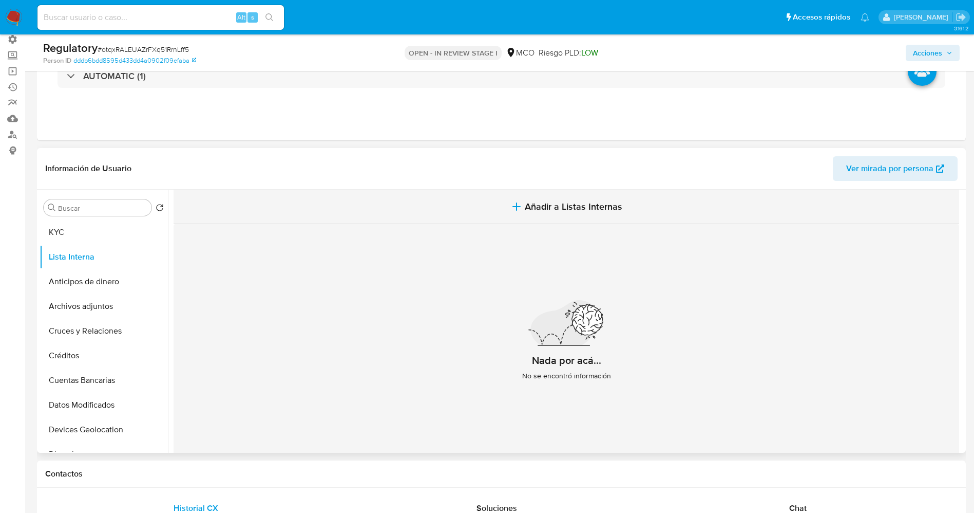
click at [519, 205] on icon "button" at bounding box center [516, 206] width 12 height 12
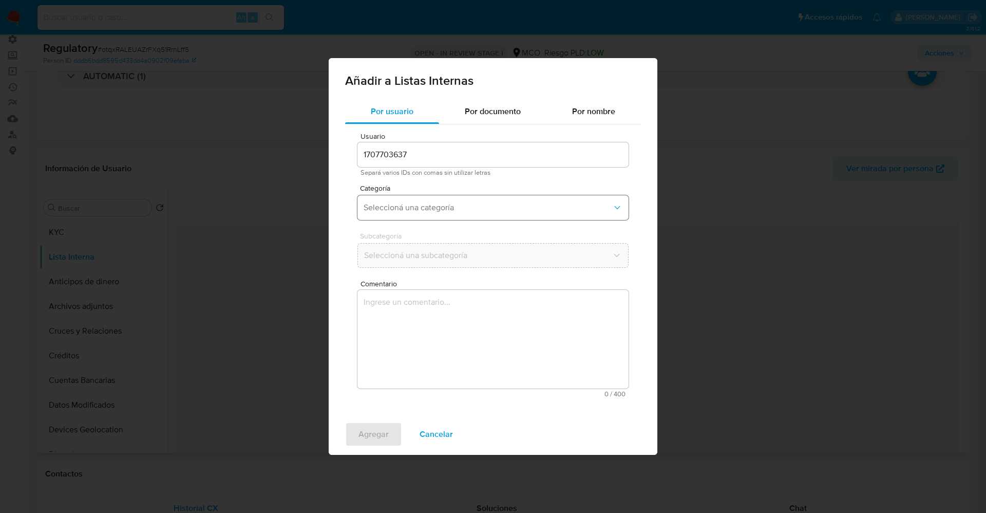
click at [384, 196] on button "Seleccioná una categoría" at bounding box center [492, 207] width 271 height 25
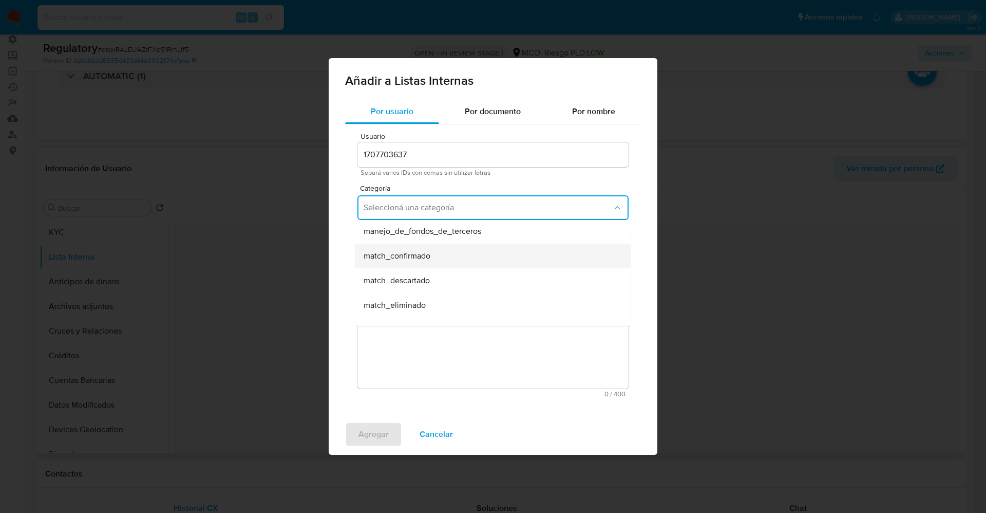
scroll to position [77, 0]
click at [438, 236] on div "match_confirmado" at bounding box center [490, 232] width 253 height 25
click at [437, 256] on span "Seleccioná una subcategoría" at bounding box center [488, 255] width 249 height 10
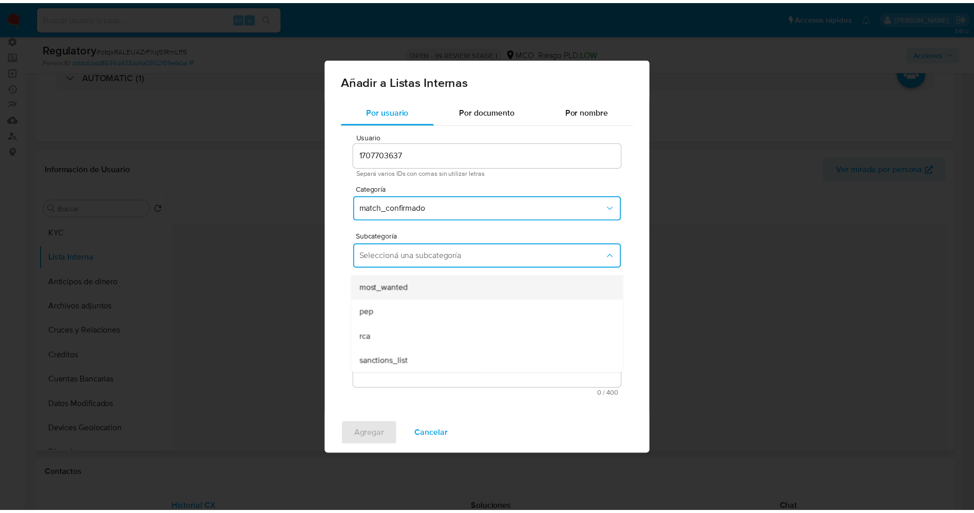
scroll to position [70, 0]
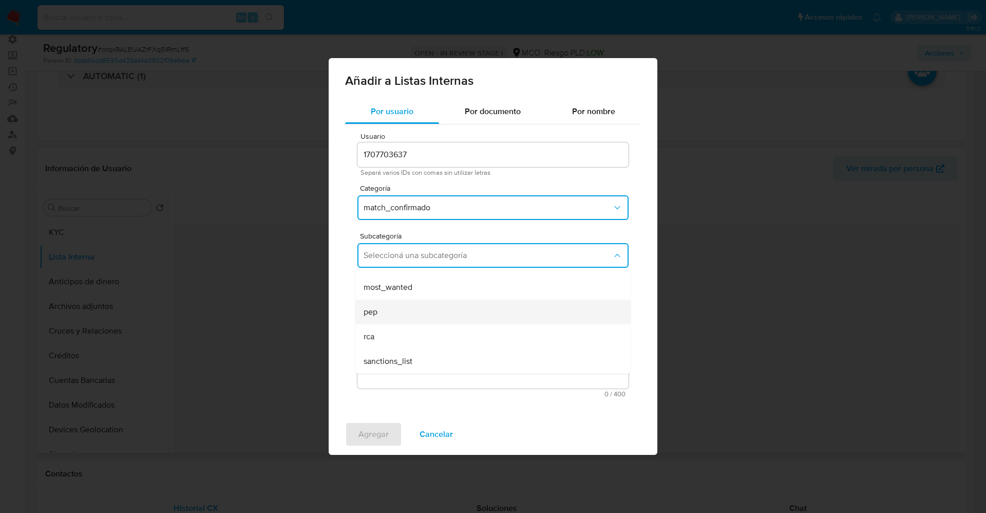
click at [422, 312] on div "pep" at bounding box center [490, 311] width 253 height 25
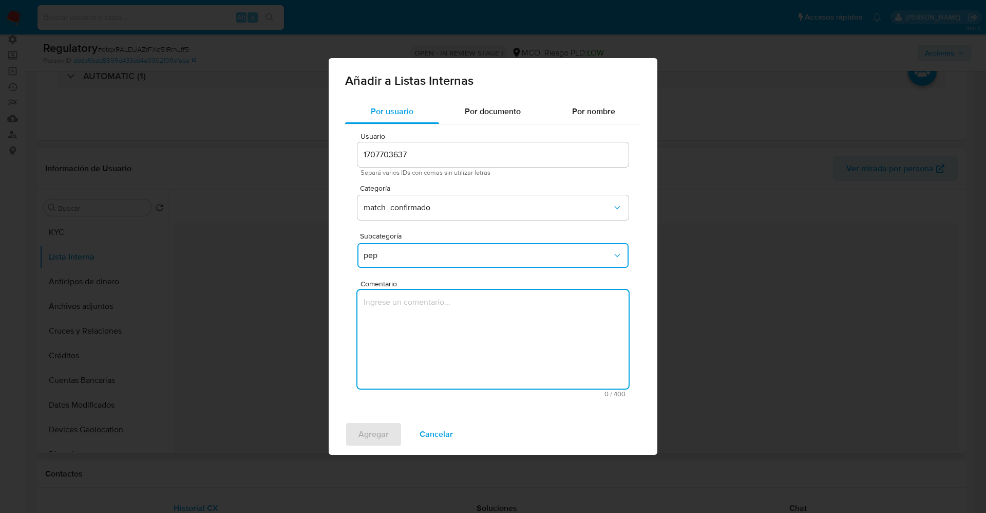
click at [422, 312] on textarea "Comentario" at bounding box center [492, 339] width 271 height 99
click at [365, 302] on textarea "l usuario Camilo Andres Gomez Orozcoa declara ser PEP ya que se desempeña como …" at bounding box center [492, 339] width 271 height 99
type textarea "El usuario Camilo Andres Gomez Orozcoa declara ser PEP ya que se desempeña como…"
click at [367, 430] on span "Agregar" at bounding box center [373, 434] width 30 height 23
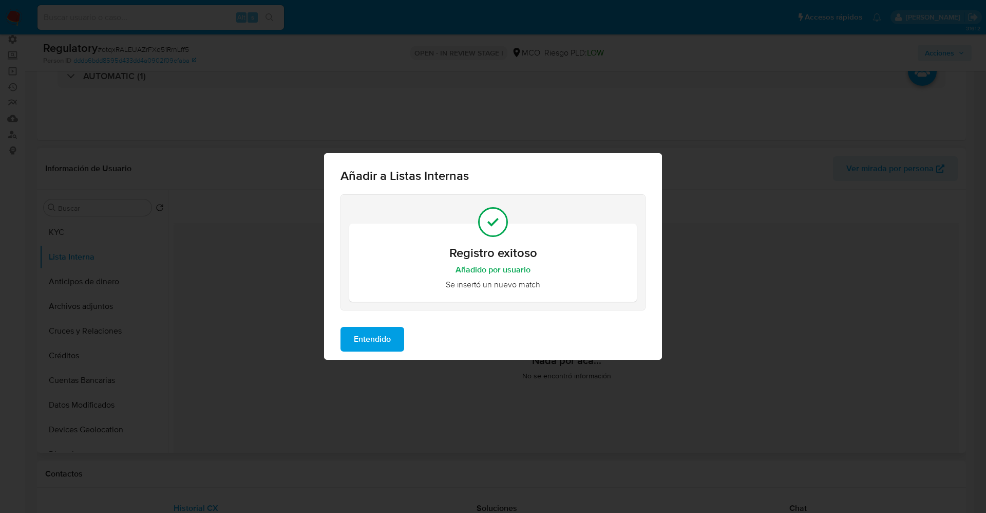
click at [376, 344] on span "Entendido" at bounding box center [372, 339] width 37 height 23
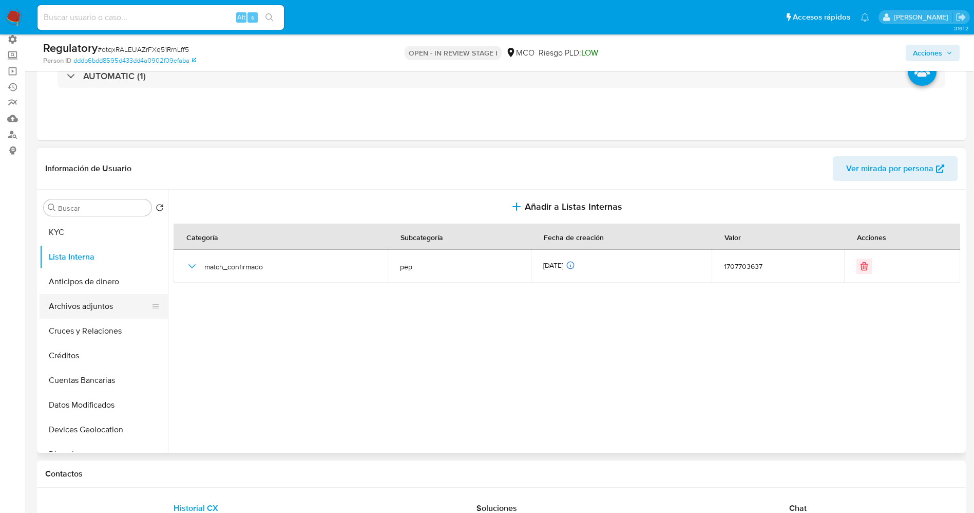
click at [79, 307] on button "Archivos adjuntos" at bounding box center [100, 306] width 120 height 25
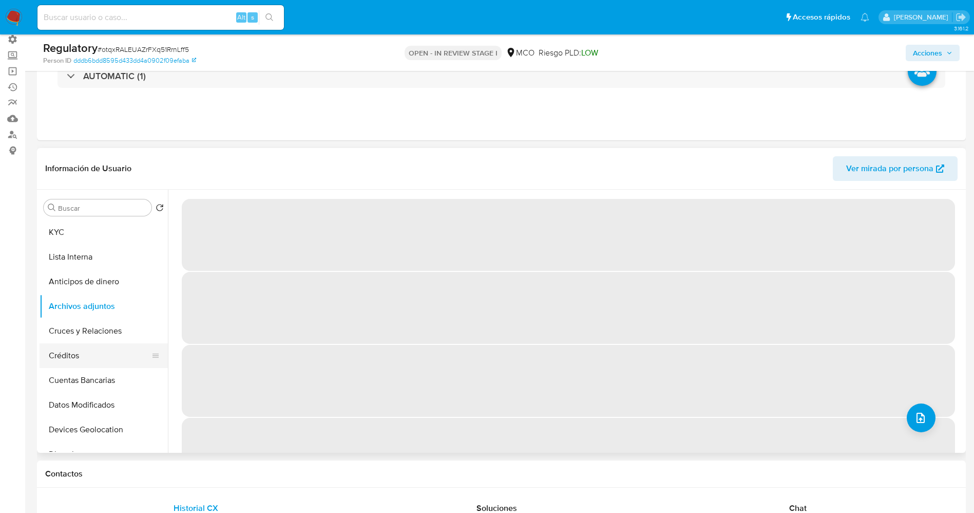
scroll to position [77, 0]
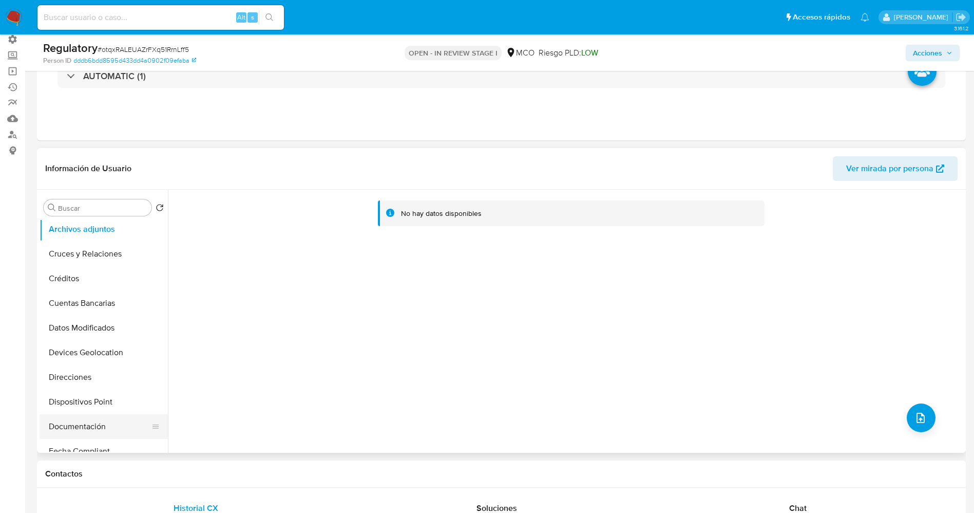
click at [88, 422] on button "Documentación" at bounding box center [100, 426] width 120 height 25
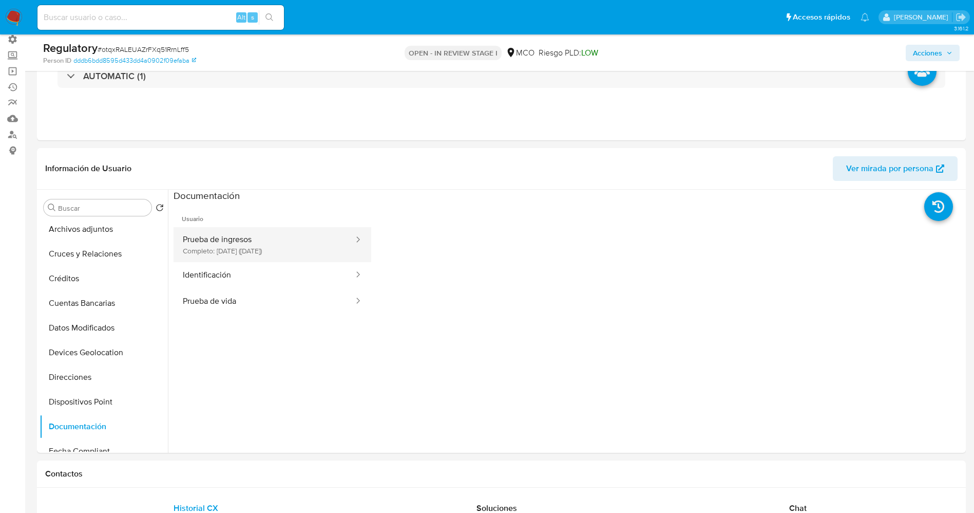
click at [238, 238] on button "Prueba de ingresos Completo: 26/09/2025 (hace 3 días)" at bounding box center [264, 244] width 181 height 35
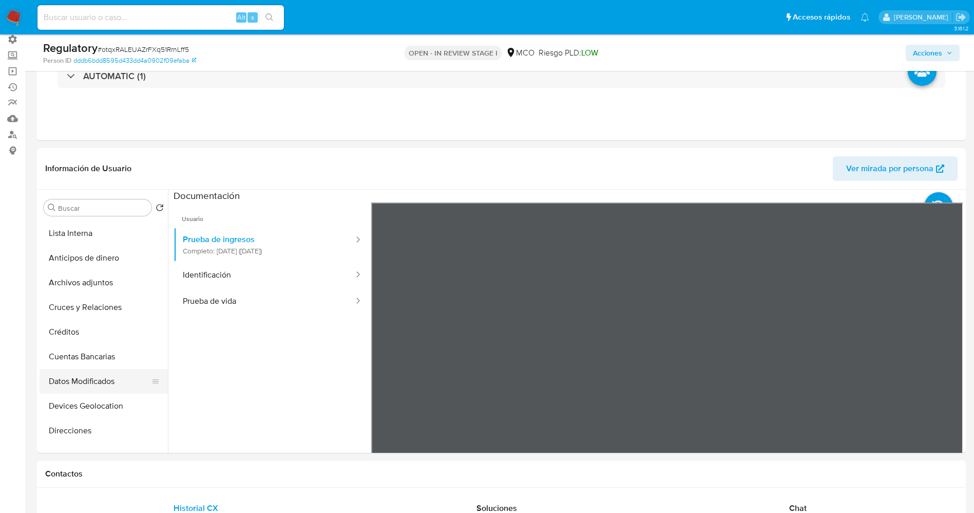
scroll to position [0, 0]
click at [97, 261] on button "Lista Interna" at bounding box center [100, 256] width 120 height 25
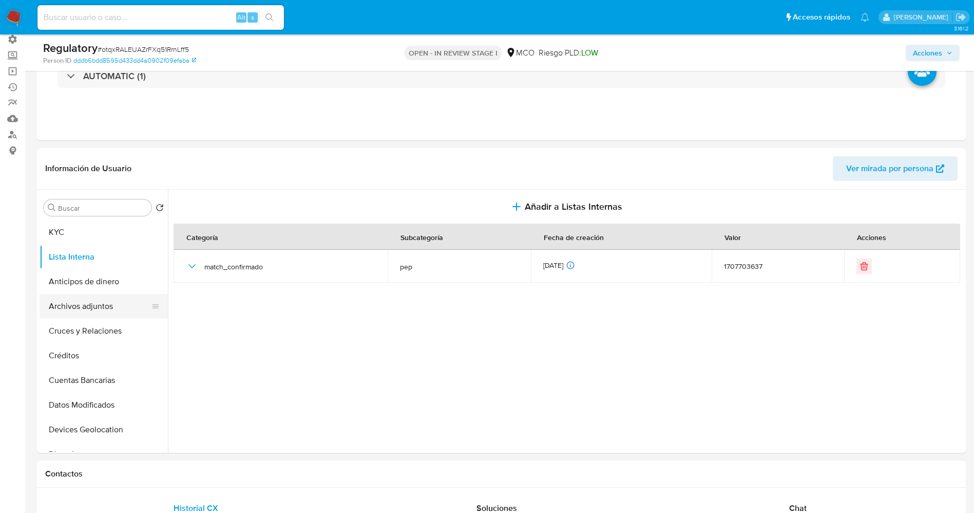
click at [78, 304] on button "Archivos adjuntos" at bounding box center [100, 306] width 120 height 25
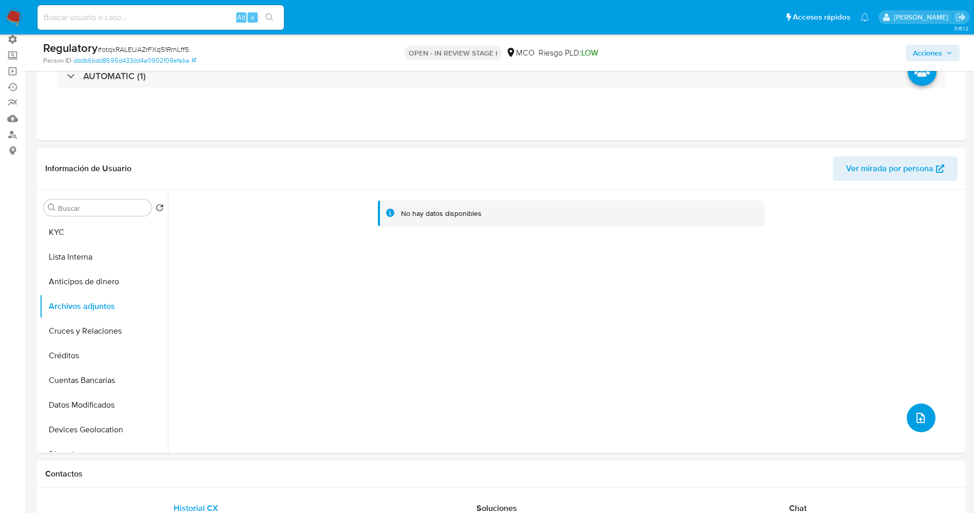
click at [908, 414] on button "upload-file" at bounding box center [921, 417] width 29 height 29
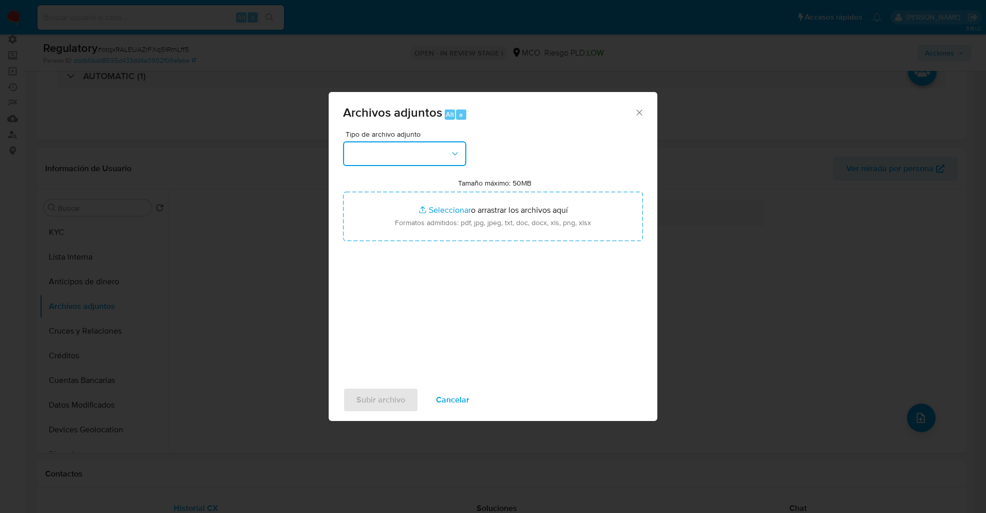
click at [404, 151] on button "button" at bounding box center [404, 153] width 123 height 25
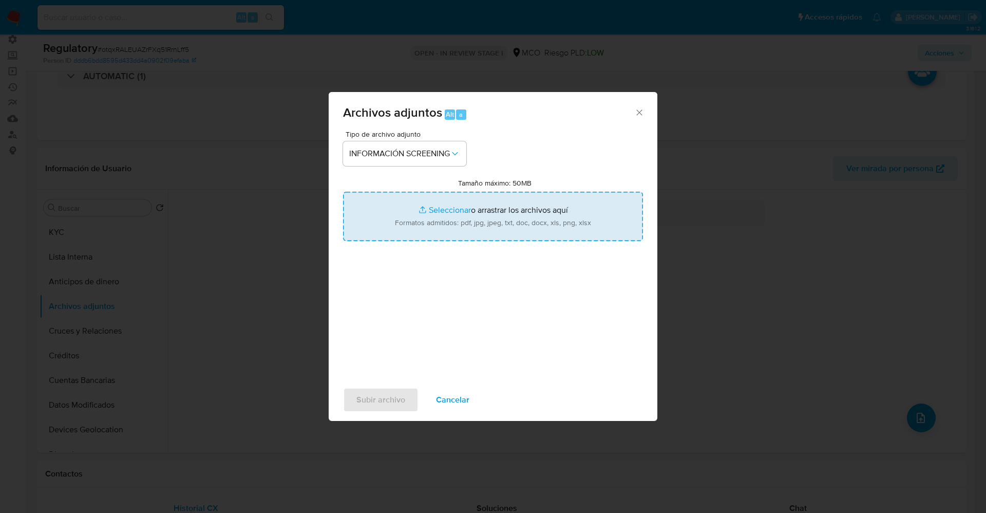
type input "C:\fakepath\_Camilo Andres Gomez Orozco_ lavado de dinero - Buscar con Google.p…"
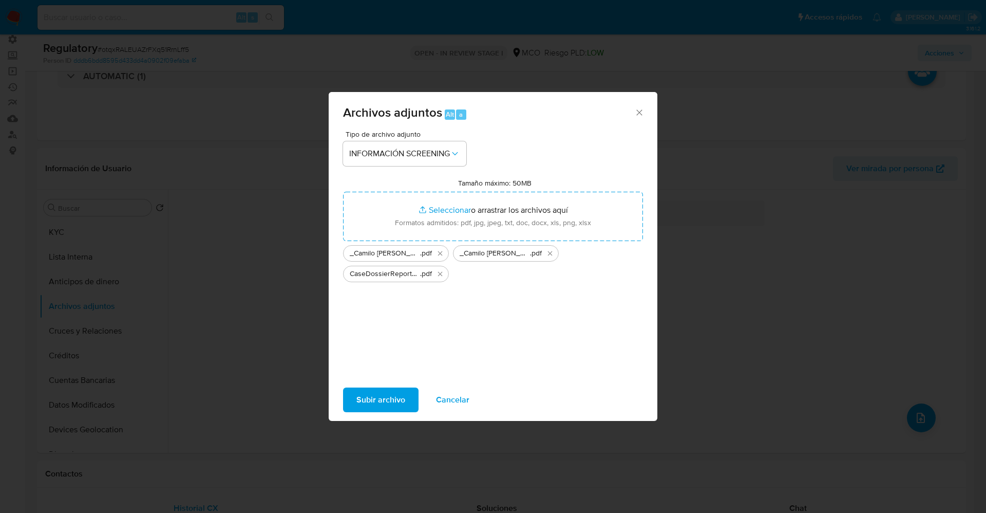
click at [387, 400] on span "Subir archivo" at bounding box center [380, 399] width 49 height 23
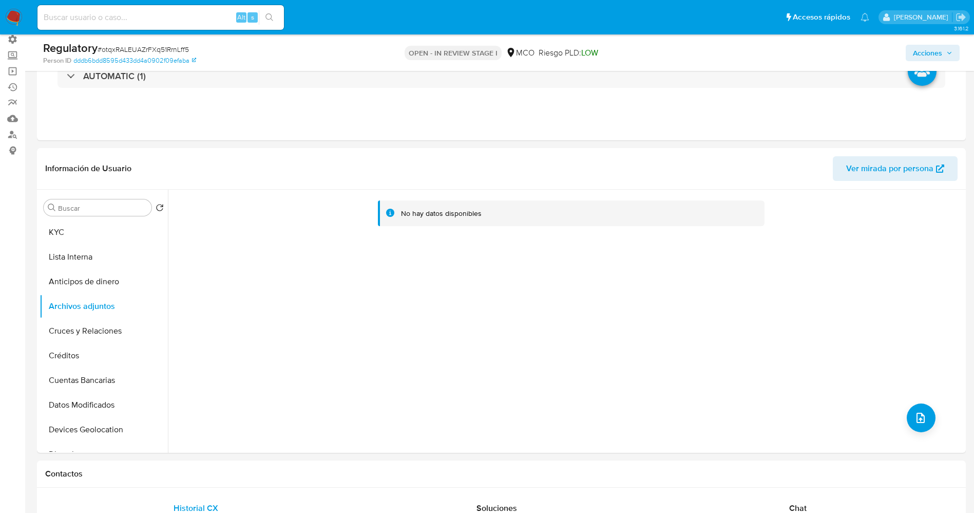
click at [81, 258] on button "Lista Interna" at bounding box center [104, 256] width 128 height 25
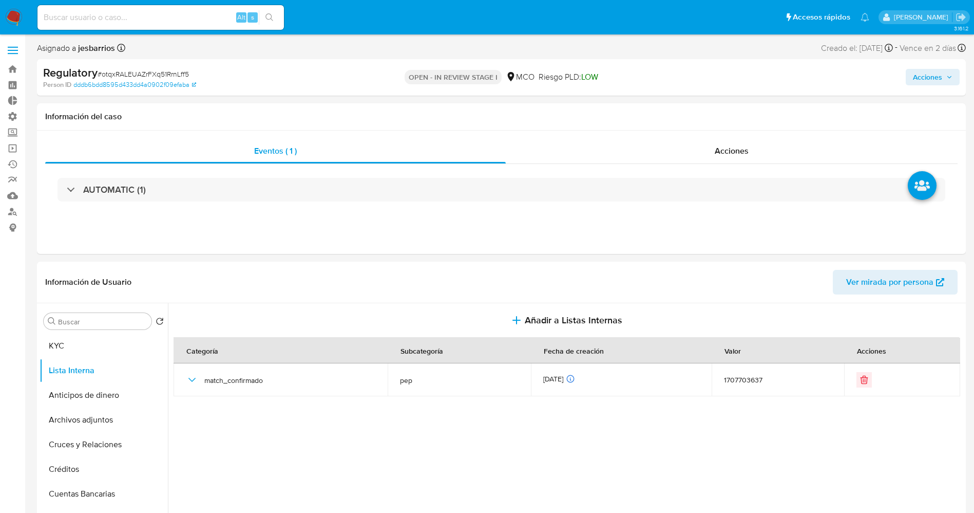
click at [930, 75] on span "Acciones" at bounding box center [927, 77] width 29 height 16
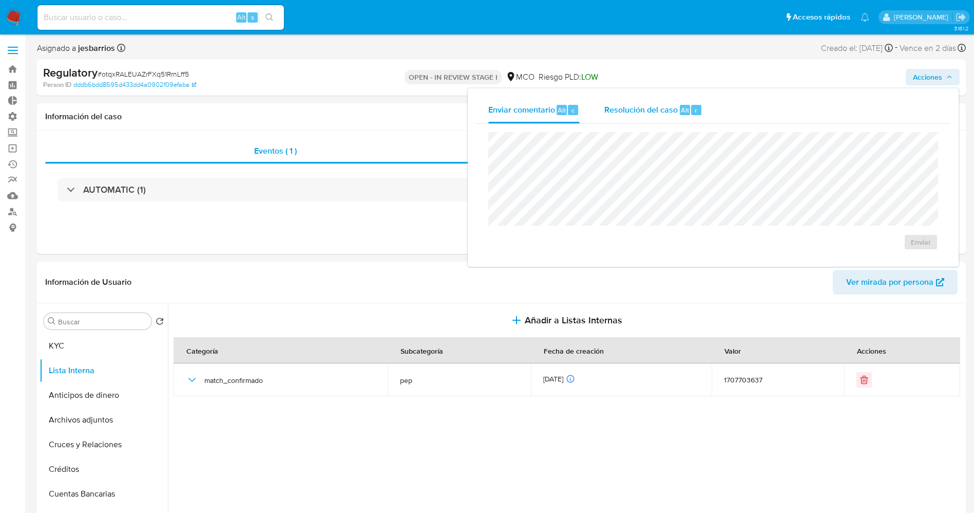
click at [627, 104] on span "Resolución del caso" at bounding box center [640, 110] width 73 height 12
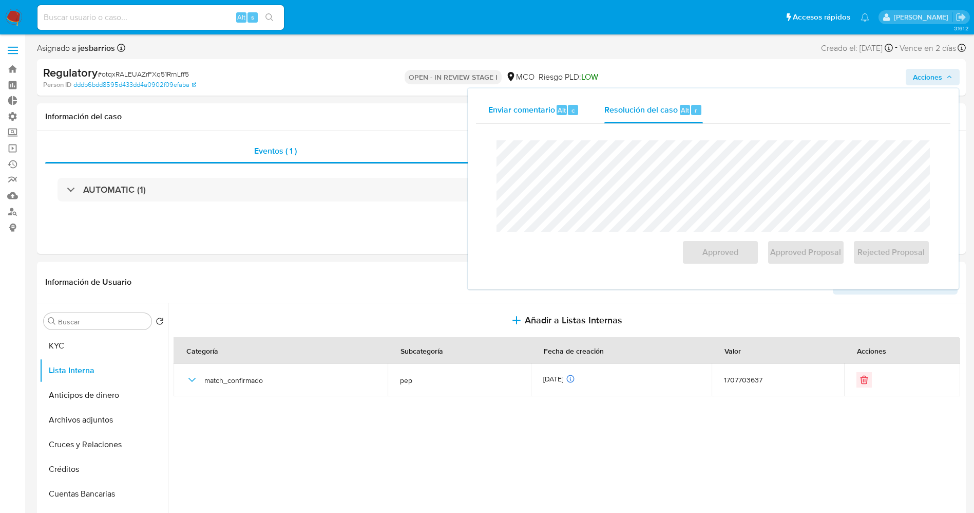
click at [532, 111] on span "Enviar comentario" at bounding box center [521, 110] width 67 height 12
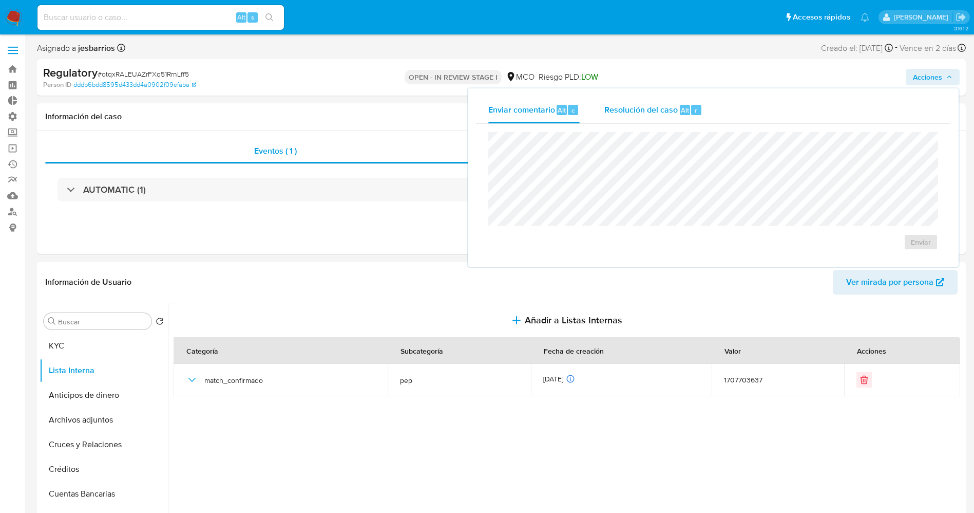
click at [639, 120] on div "Resolución del caso Alt r" at bounding box center [653, 110] width 98 height 27
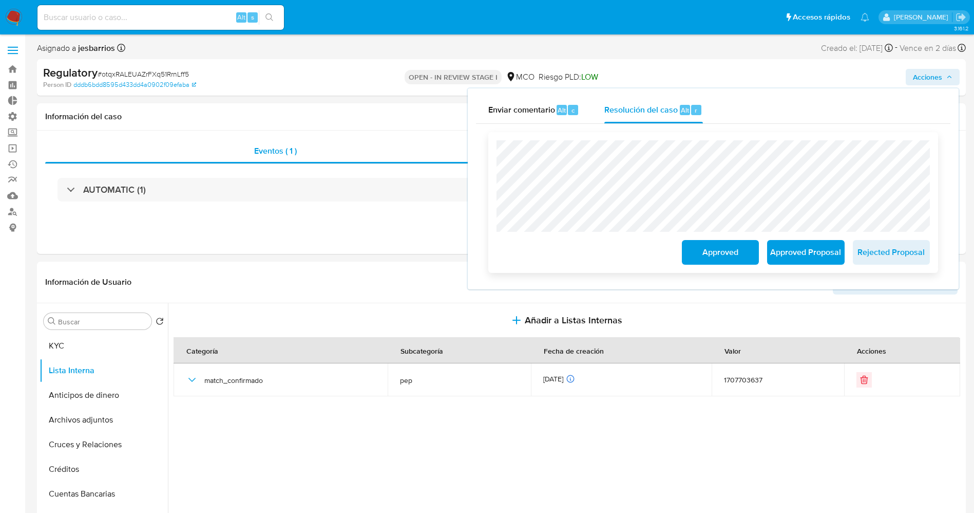
click at [789, 251] on span "Approved Proposal" at bounding box center [806, 252] width 50 height 23
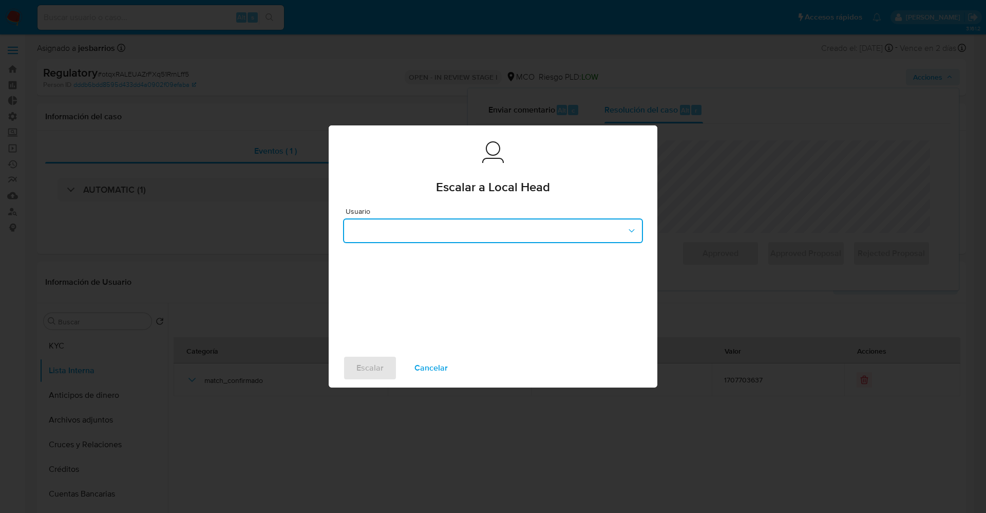
click at [471, 235] on button "button" at bounding box center [493, 230] width 300 height 25
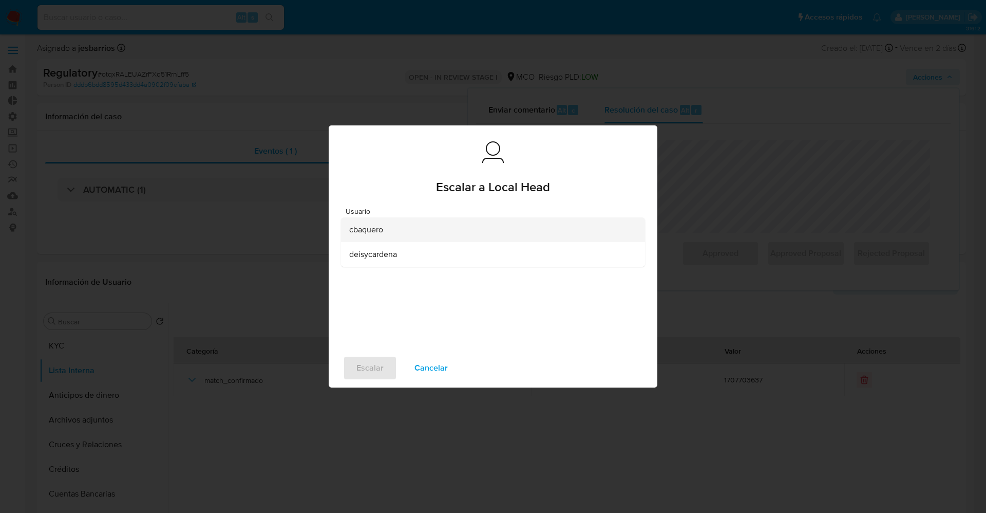
click at [387, 230] on div "cbaquero" at bounding box center [489, 229] width 281 height 25
click at [372, 366] on span "Escalar" at bounding box center [369, 367] width 27 height 23
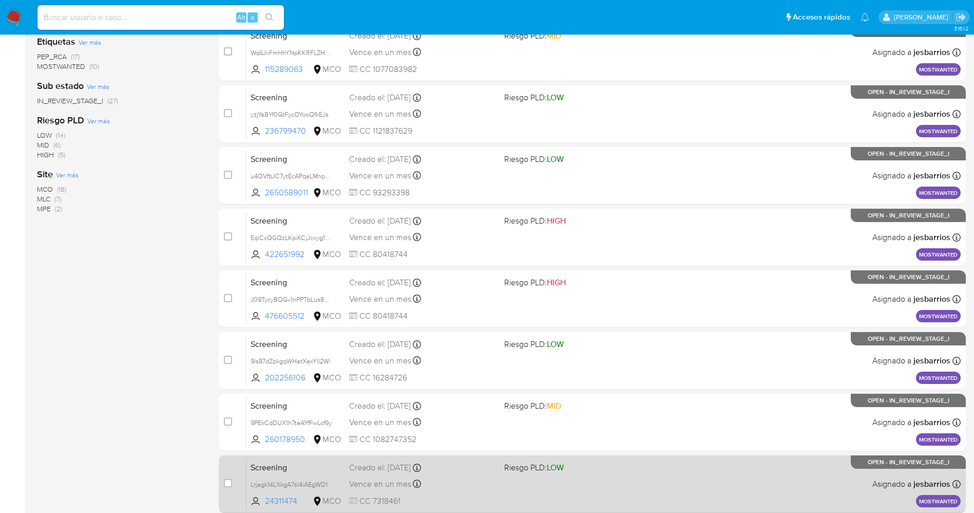
scroll to position [335, 0]
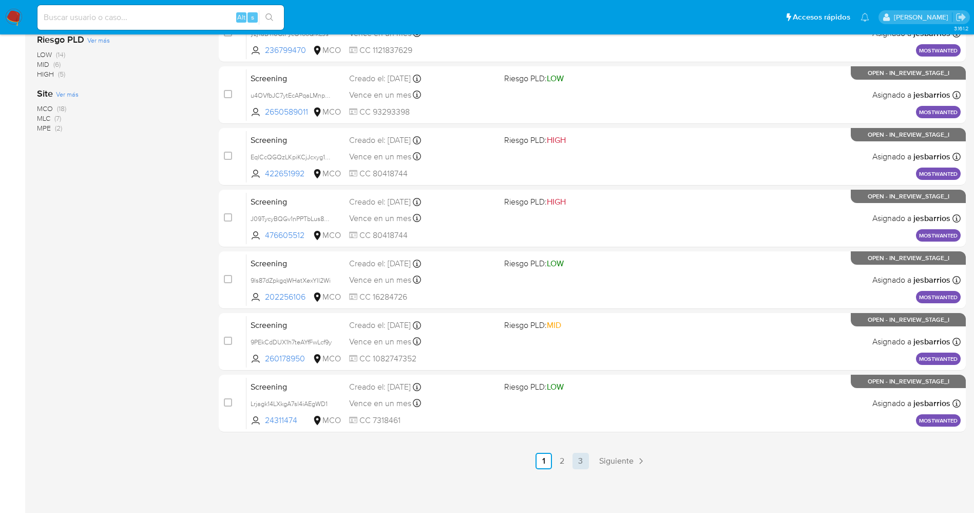
click at [580, 459] on link "3" at bounding box center [581, 460] width 16 height 16
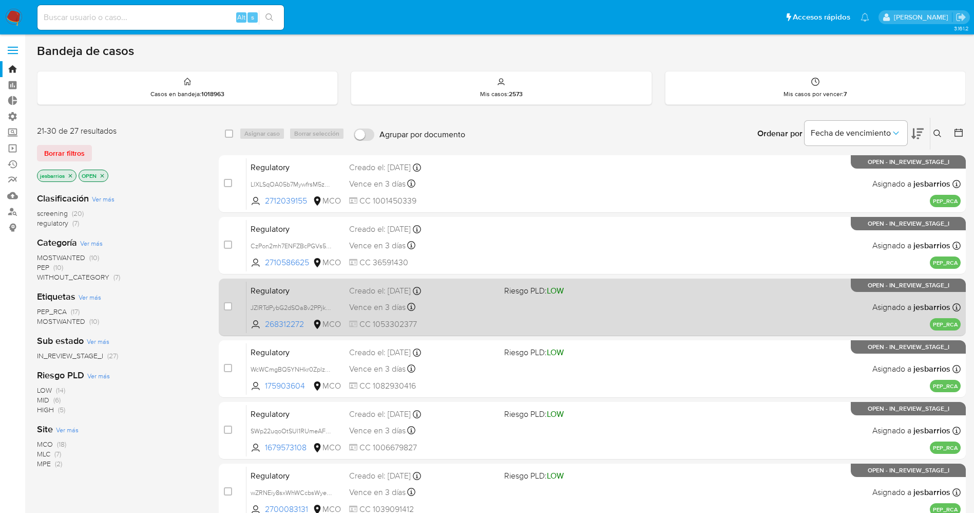
scroll to position [150, 0]
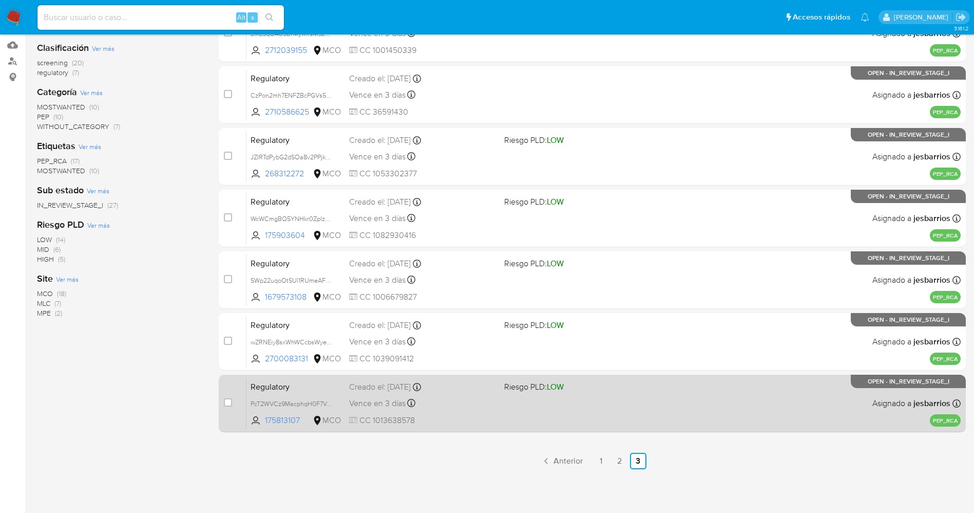
click at [493, 421] on span "CC 1013638578" at bounding box center [422, 419] width 147 height 11
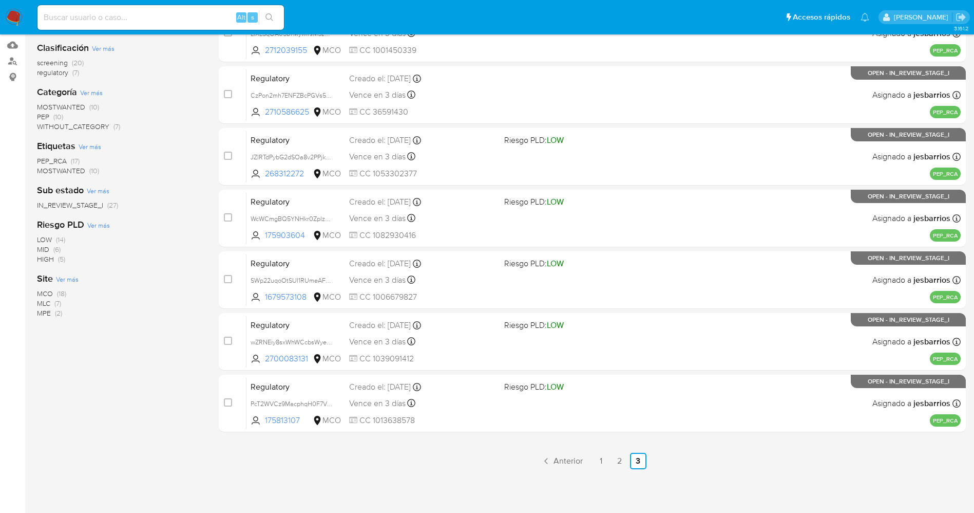
click at [17, 16] on img at bounding box center [13, 17] width 17 height 17
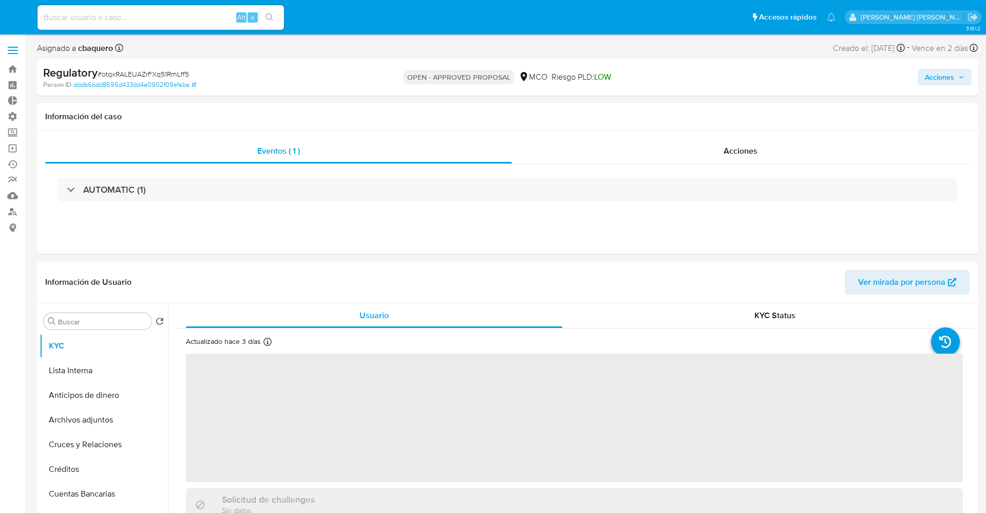
select select "10"
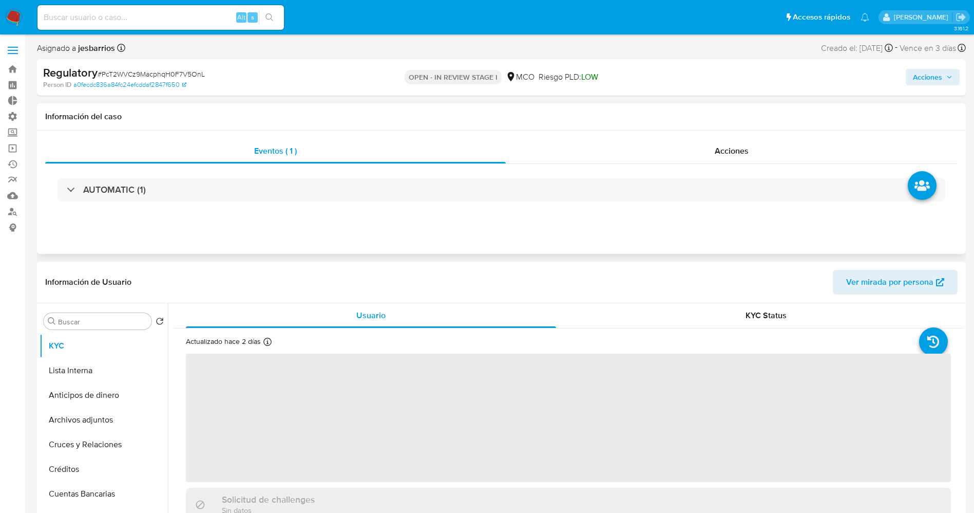
select select "10"
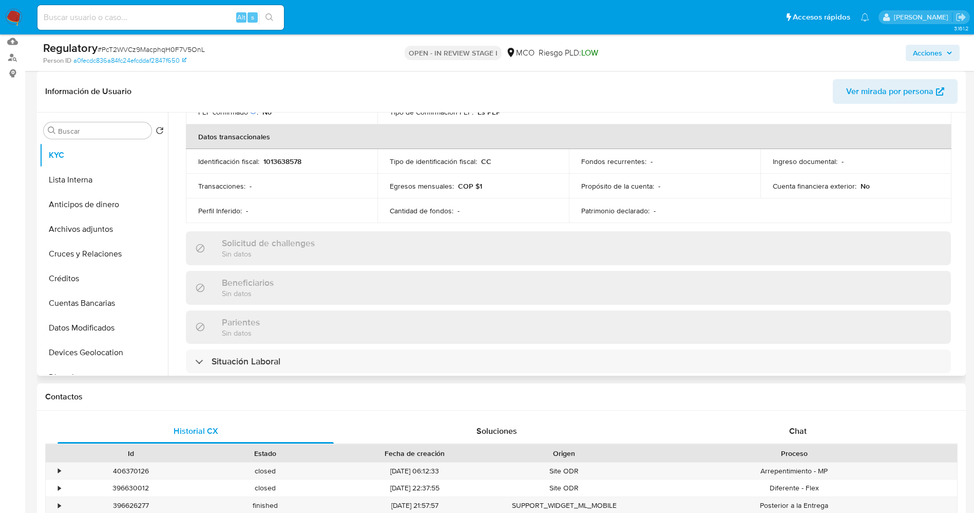
scroll to position [462, 0]
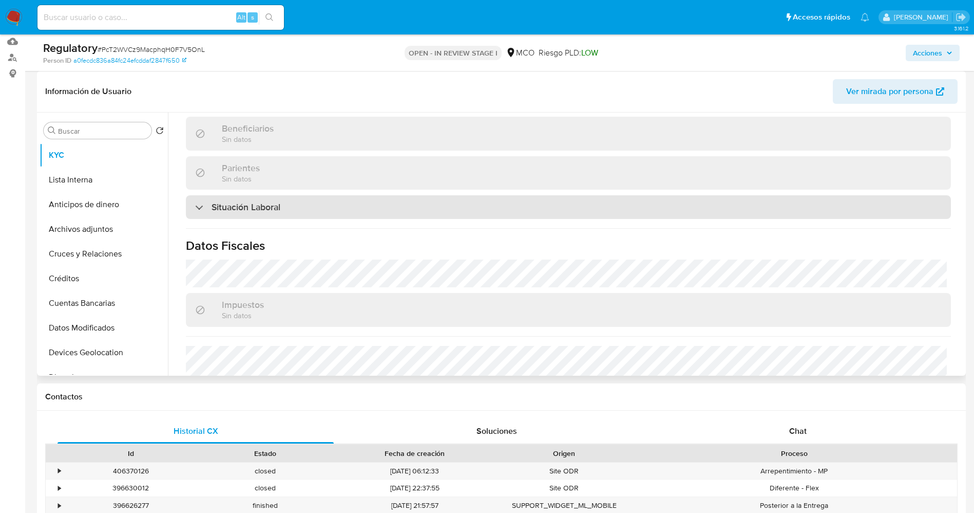
click at [306, 205] on div "Situación Laboral" at bounding box center [568, 207] width 765 height 24
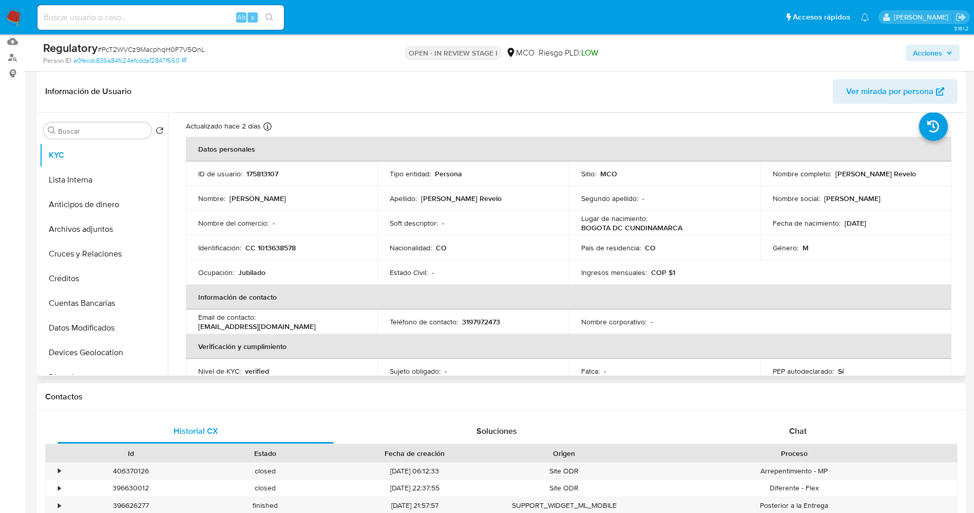
scroll to position [0, 0]
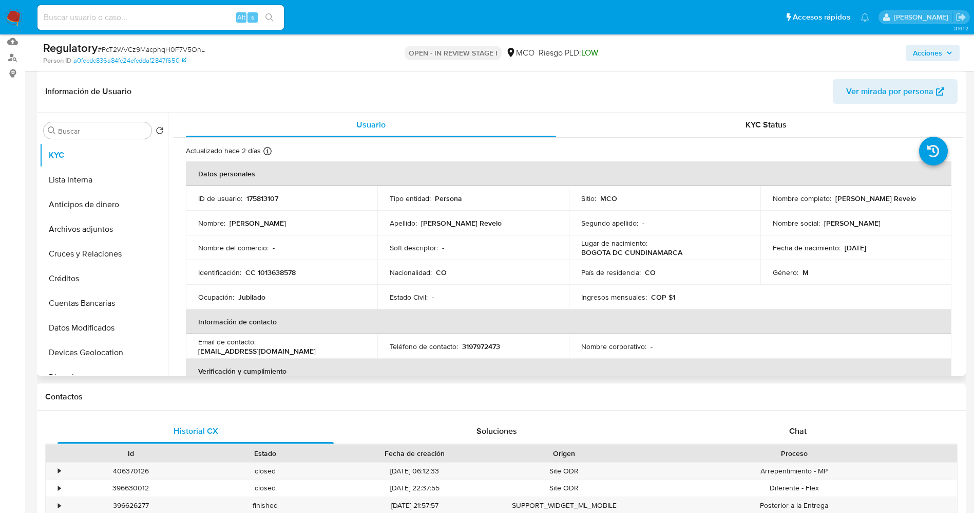
drag, startPoint x: 770, startPoint y: 203, endPoint x: 912, endPoint y: 207, distance: 141.8
click at [912, 207] on td "Nombre completo : [PERSON_NAME] Revelo" at bounding box center [857, 198] width 192 height 25
copy p "[PERSON_NAME] Revelo"
drag, startPoint x: 806, startPoint y: 208, endPoint x: 829, endPoint y: 205, distance: 23.3
click at [836, 203] on p "[PERSON_NAME] Revelo" at bounding box center [876, 198] width 81 height 9
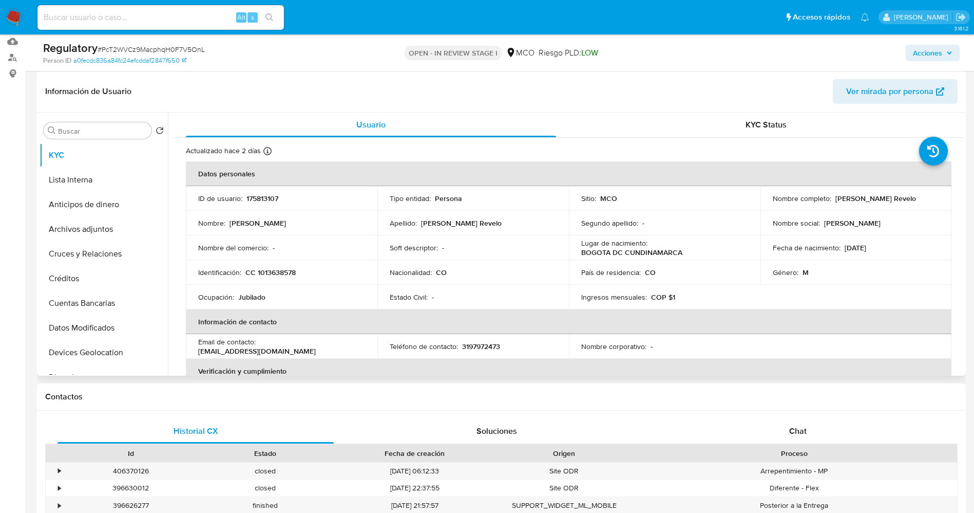
drag, startPoint x: 771, startPoint y: 201, endPoint x: 887, endPoint y: 201, distance: 116.6
click at [887, 201] on div "Nombre completo : [PERSON_NAME] Revelo" at bounding box center [856, 198] width 167 height 9
copy p "[PERSON_NAME] Revelo"
drag, startPoint x: 253, startPoint y: 272, endPoint x: 318, endPoint y: 272, distance: 65.2
click at [318, 272] on div "Identificación : CC 1013638578" at bounding box center [281, 272] width 167 height 9
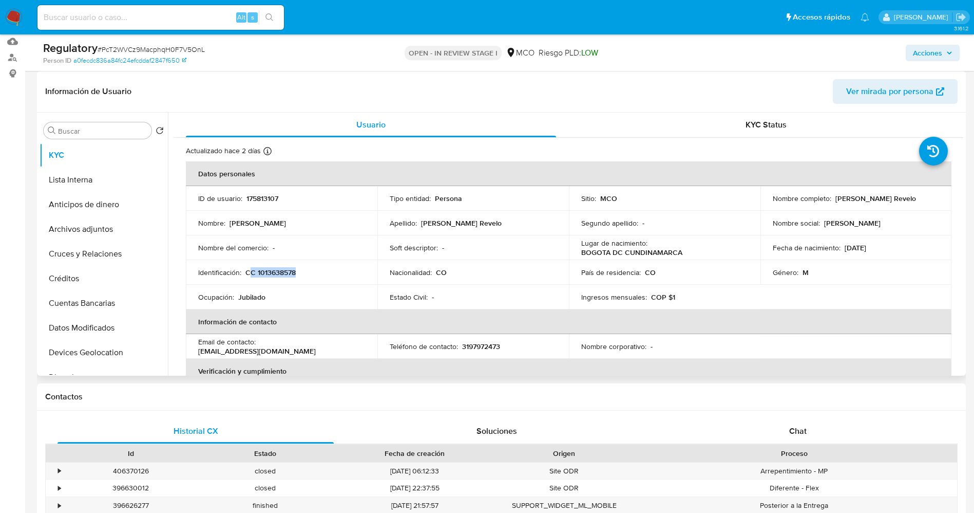
drag, startPoint x: 281, startPoint y: 272, endPoint x: 253, endPoint y: 271, distance: 28.2
click at [253, 271] on p "CC 1013638578" at bounding box center [270, 272] width 50 height 9
click at [254, 271] on p "CC 1013638578" at bounding box center [270, 272] width 50 height 9
click at [257, 271] on p "CC 1013638578" at bounding box center [270, 272] width 50 height 9
drag, startPoint x: 258, startPoint y: 272, endPoint x: 301, endPoint y: 268, distance: 43.3
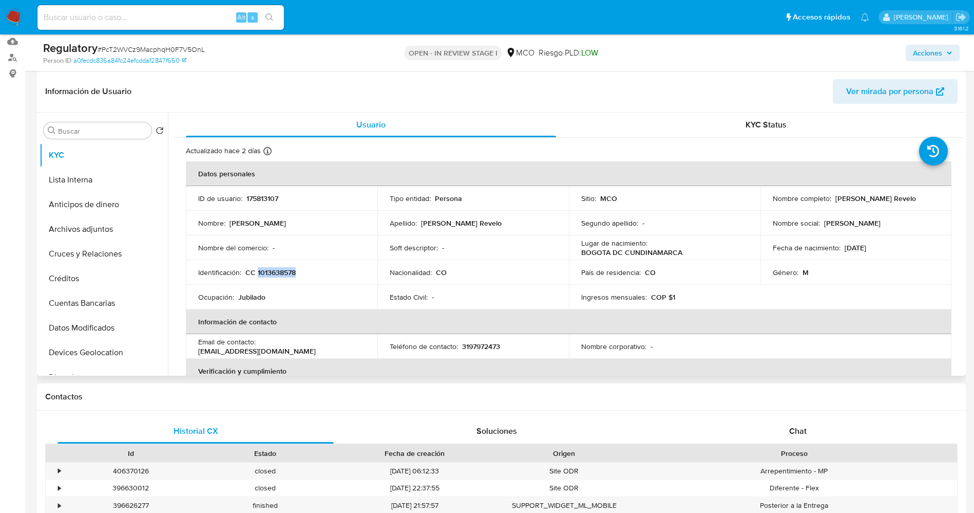
click at [301, 268] on div "Identificación : CC 1013638578" at bounding box center [281, 272] width 167 height 9
copy p "1013638578"
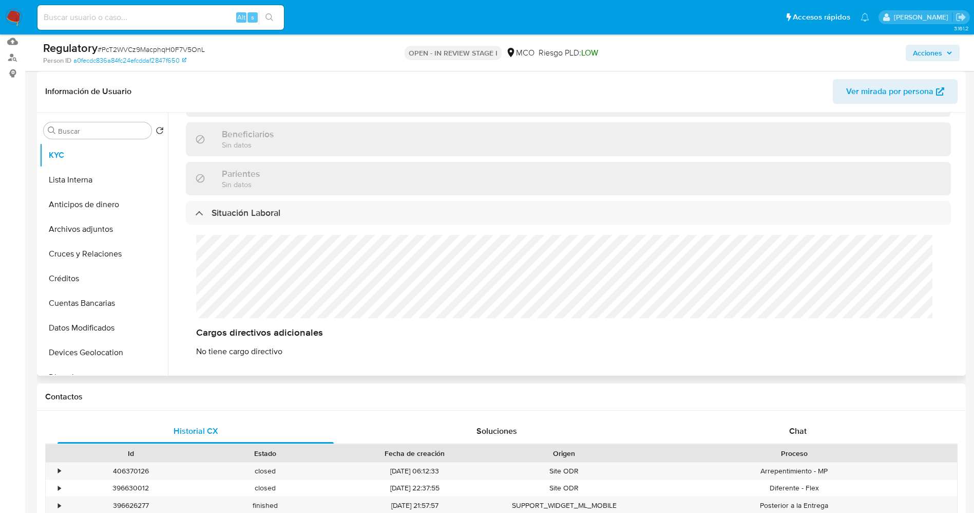
scroll to position [539, 0]
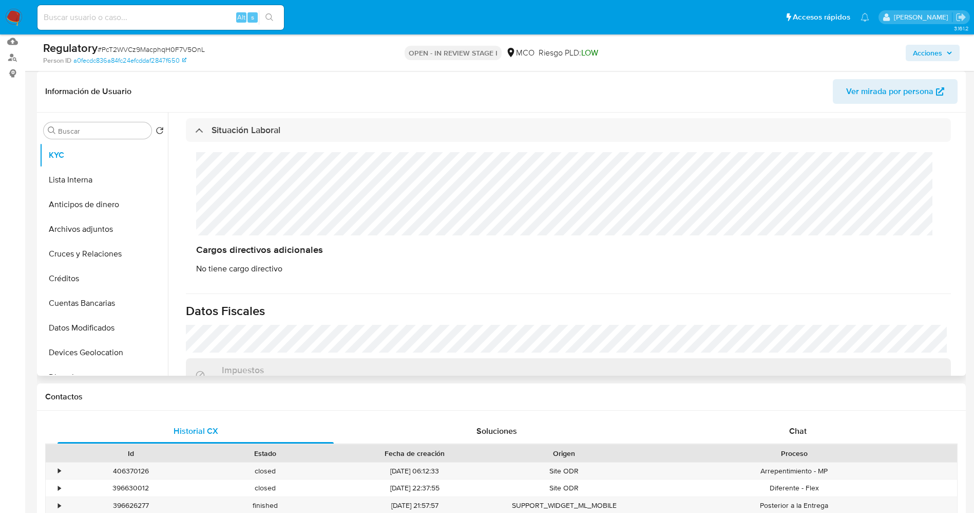
click at [283, 198] on div "Cargos directivos adicionales No tiene cargo directivo" at bounding box center [568, 213] width 765 height 142
click at [73, 182] on button "Lista Interna" at bounding box center [100, 179] width 120 height 25
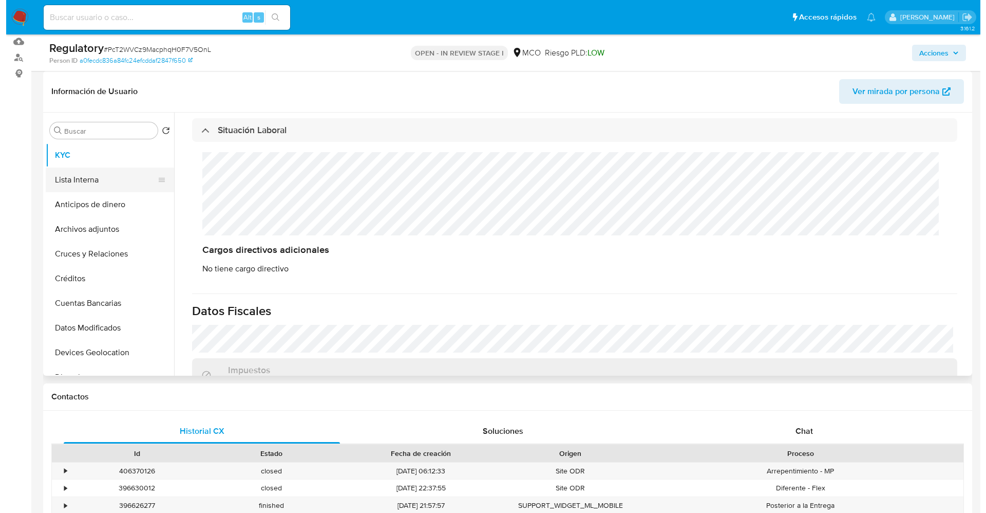
scroll to position [0, 0]
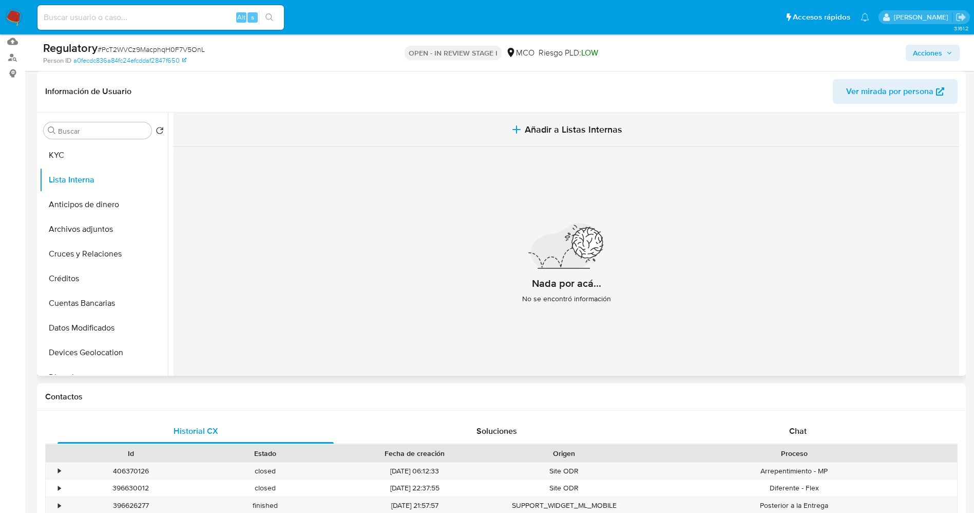
click at [549, 135] on span "Añadir a Listas Internas" at bounding box center [574, 129] width 98 height 11
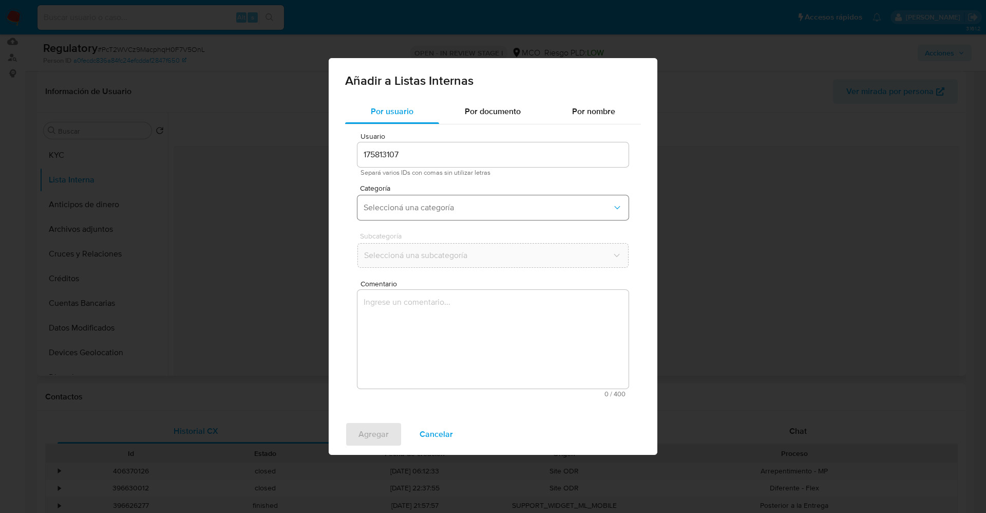
click at [420, 214] on button "Seleccioná una categoría" at bounding box center [492, 207] width 271 height 25
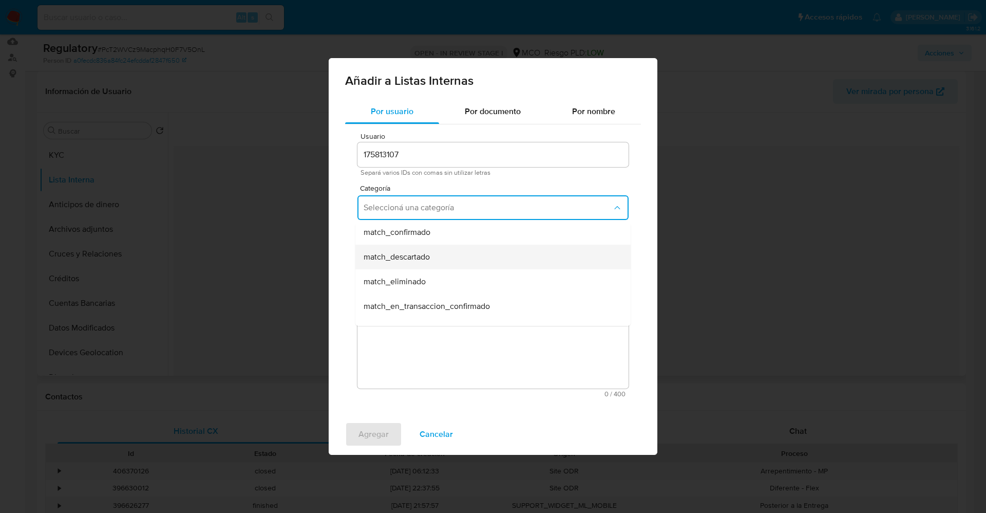
click at [426, 259] on span "match_descartado" at bounding box center [397, 257] width 66 height 10
click at [423, 246] on button "Seleccioná una subcategoría" at bounding box center [492, 255] width 271 height 25
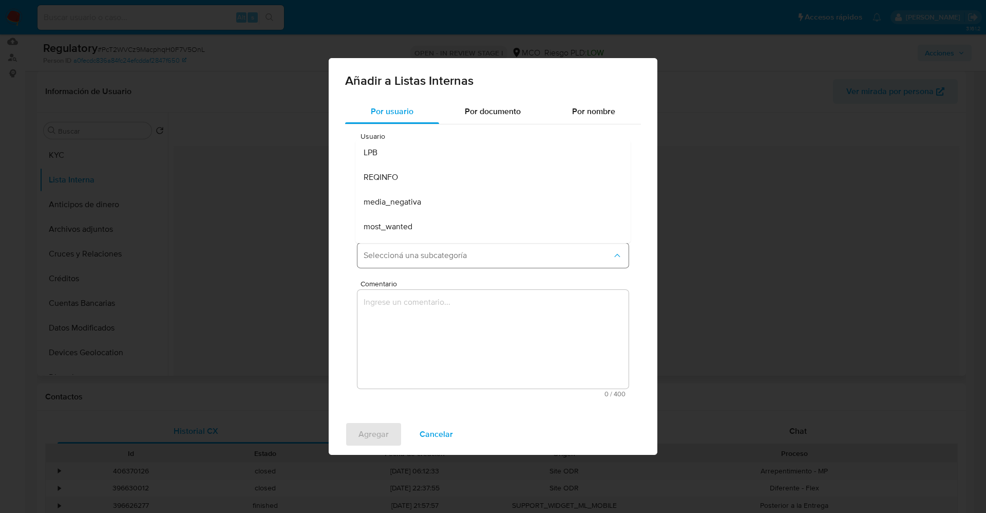
click at [422, 260] on span "Seleccioná una subcategoría" at bounding box center [488, 255] width 249 height 10
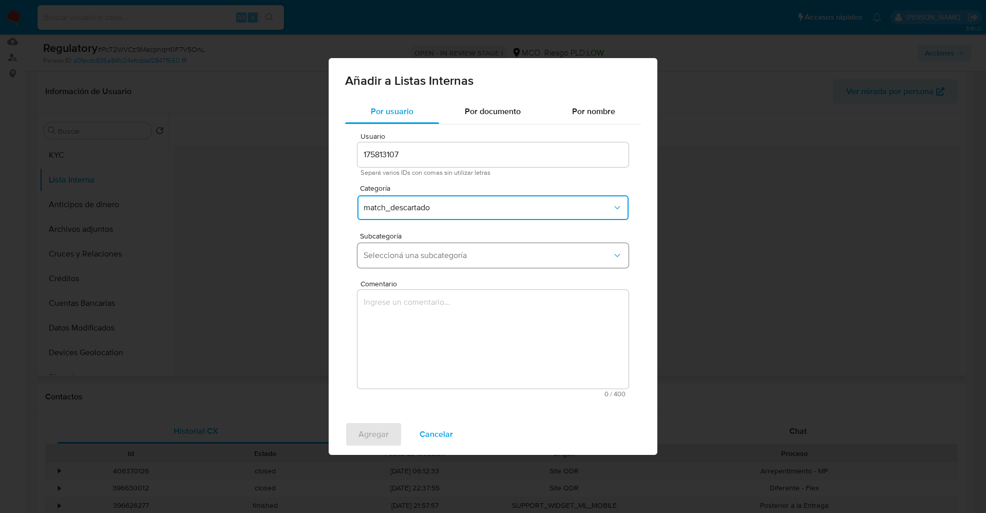
click at [425, 253] on span "Seleccioná una subcategoría" at bounding box center [488, 255] width 249 height 10
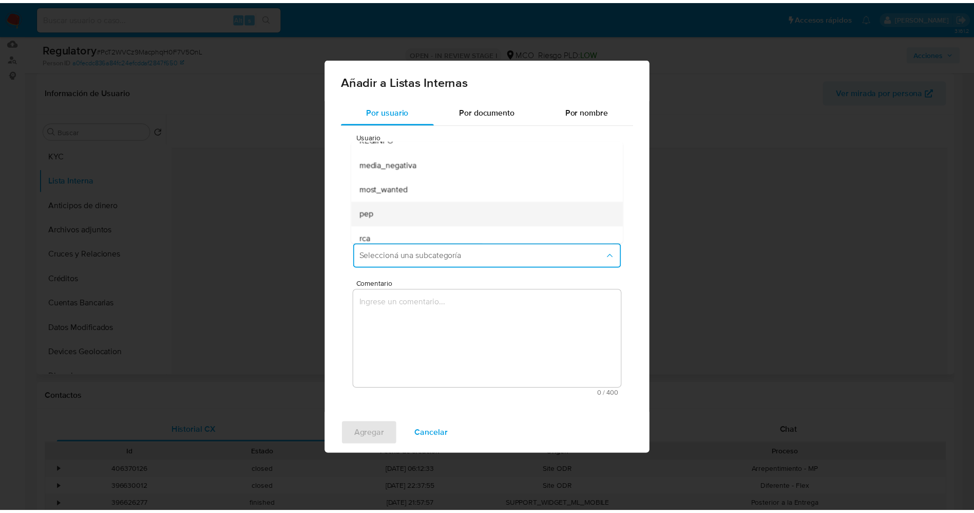
scroll to position [70, 0]
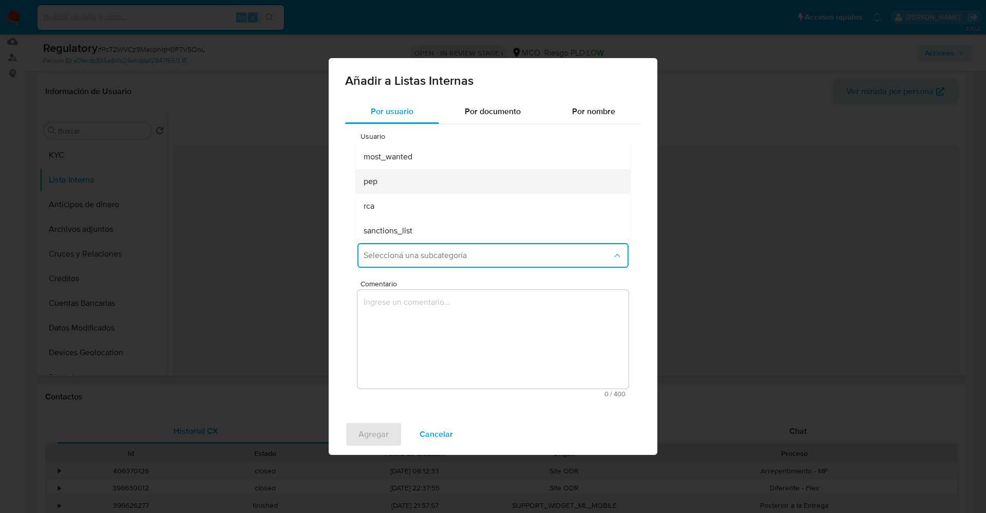
click at [430, 184] on div "pep" at bounding box center [490, 181] width 253 height 25
click at [421, 320] on textarea "Comentario" at bounding box center [492, 339] width 271 height 99
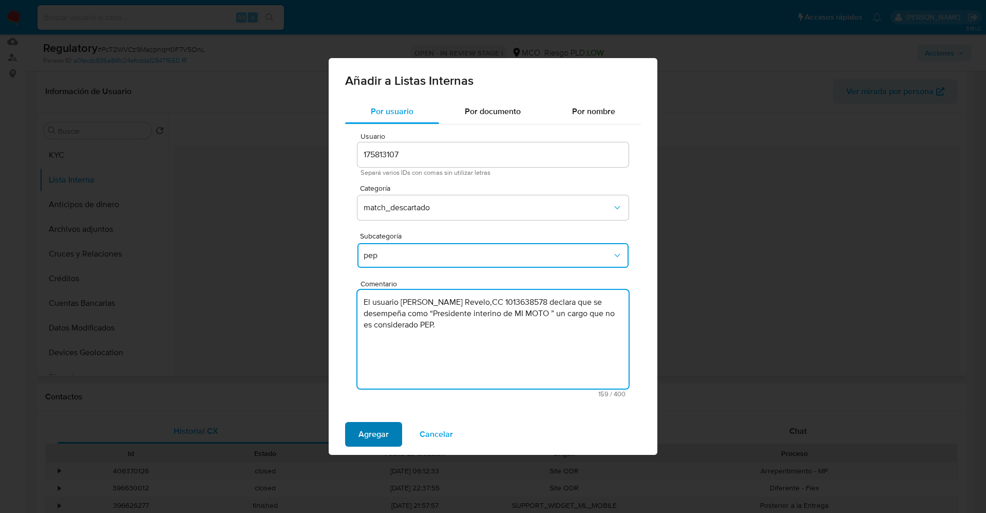
type textarea "El usuario Cesar Sebastian Castellanos Revelo,CC 1013638578 declara que se dese…"
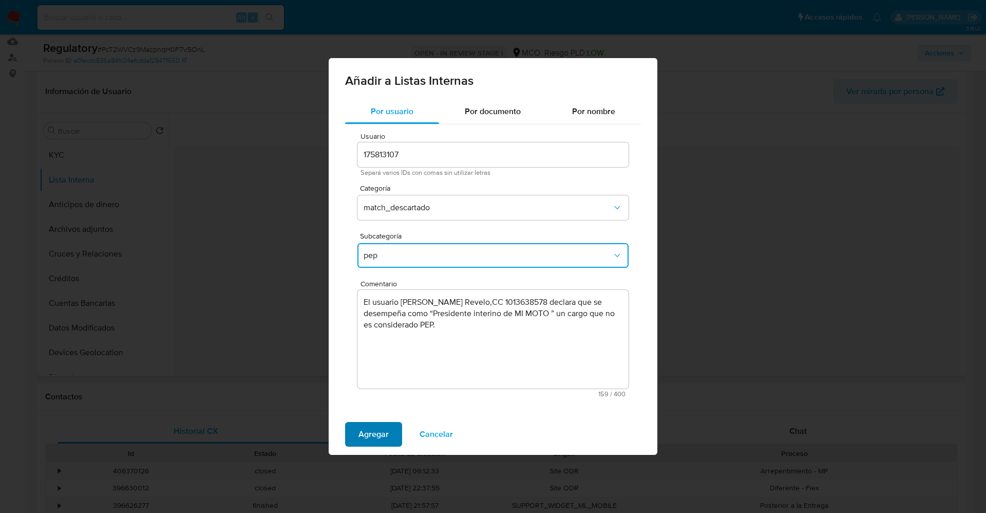
click at [373, 432] on span "Agregar" at bounding box center [373, 434] width 30 height 23
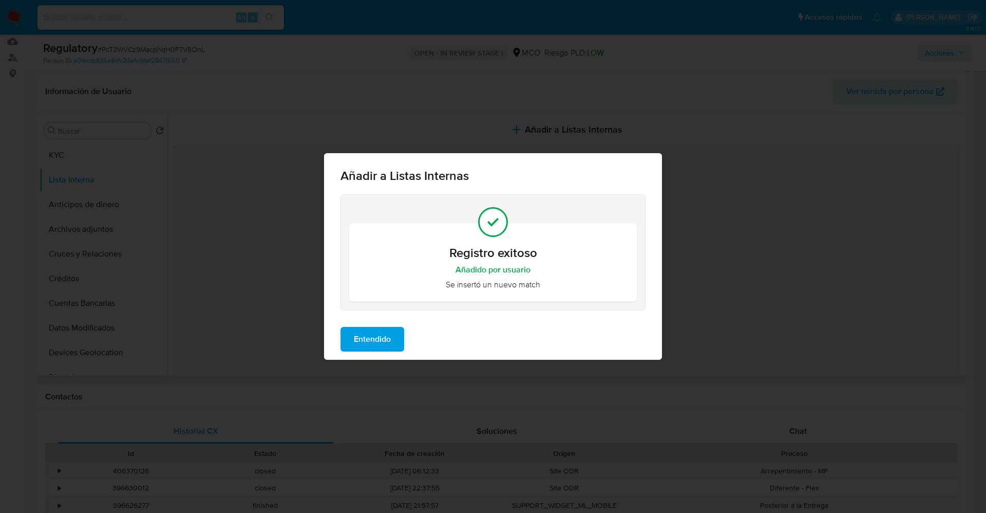
drag, startPoint x: 390, startPoint y: 342, endPoint x: 74, endPoint y: 242, distance: 331.5
click at [372, 339] on span "Entendido" at bounding box center [372, 339] width 37 height 23
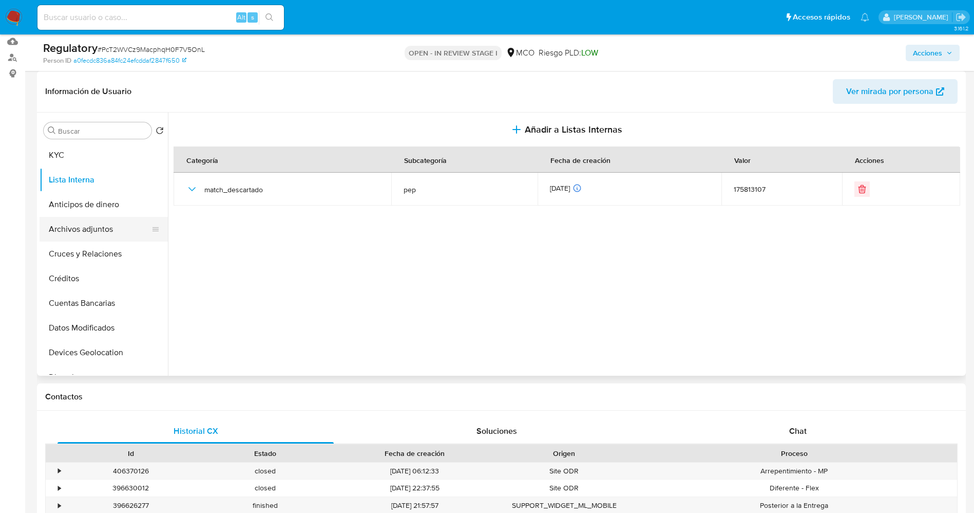
click at [74, 228] on button "Archivos adjuntos" at bounding box center [100, 229] width 120 height 25
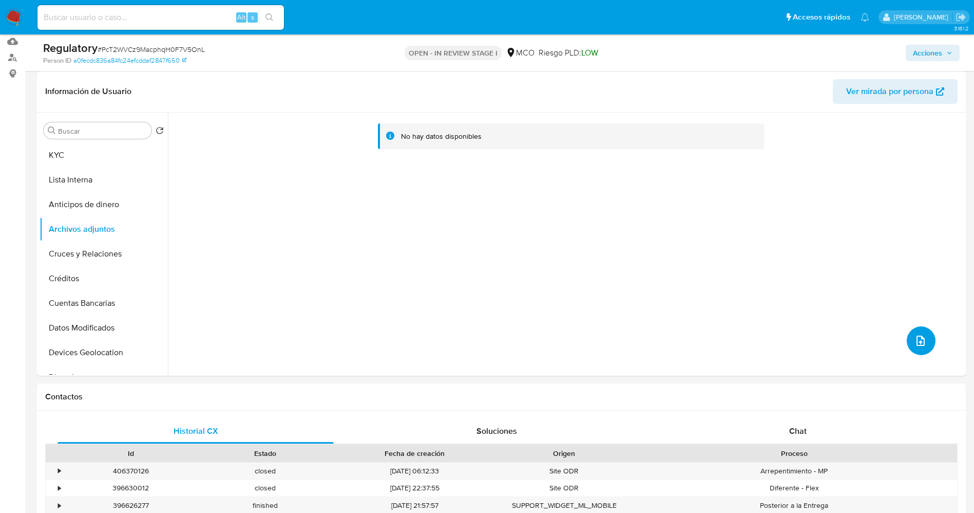
click at [918, 338] on icon "upload-file" at bounding box center [921, 340] width 12 height 12
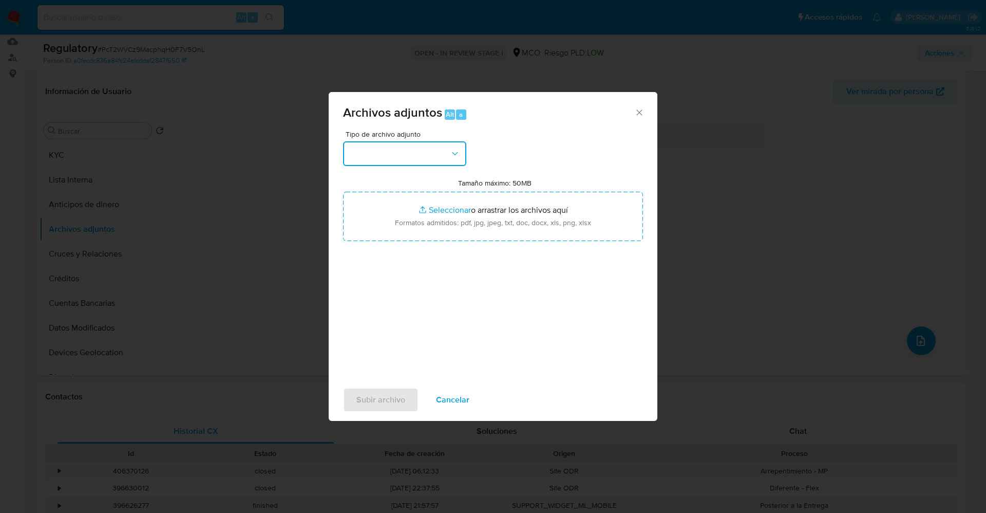
click at [439, 153] on button "button" at bounding box center [404, 153] width 123 height 25
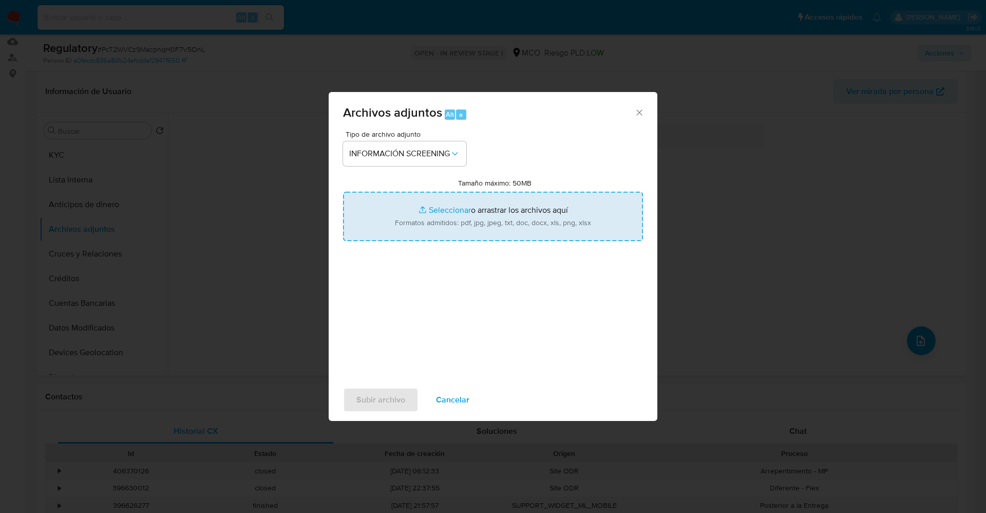
type input "C:\fakepath\CaseDossierReport_5jb89t9ots4n1k23235u6w6n8.pdf"
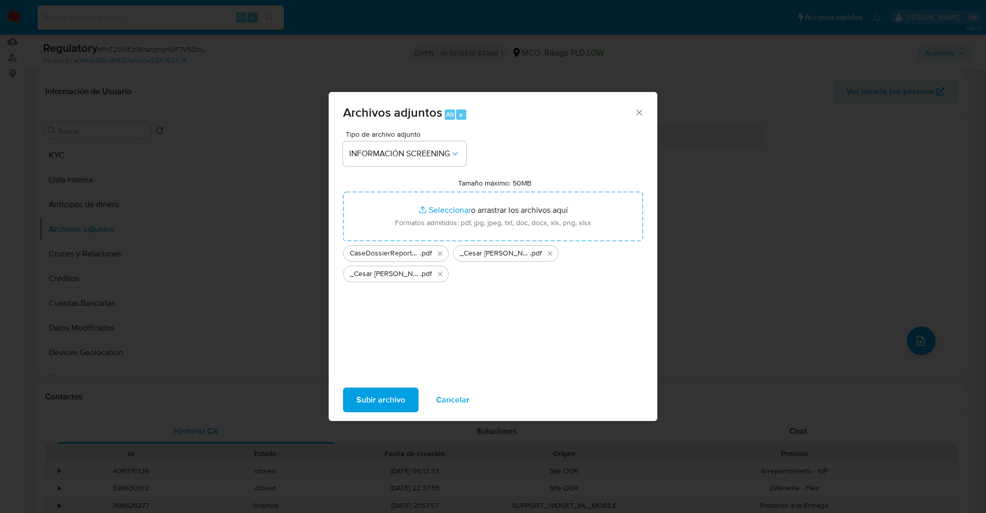
click at [389, 401] on span "Subir archivo" at bounding box center [380, 399] width 49 height 23
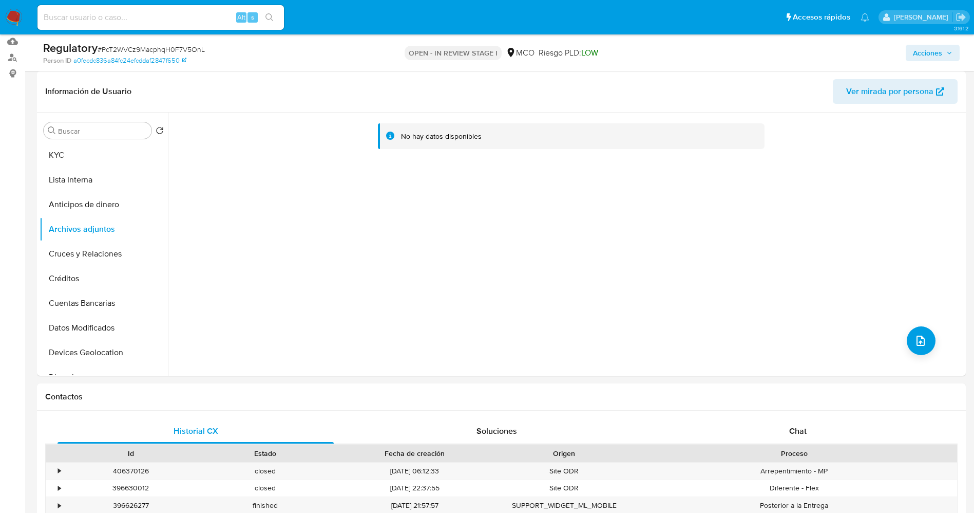
click at [92, 177] on button "Lista Interna" at bounding box center [104, 179] width 128 height 25
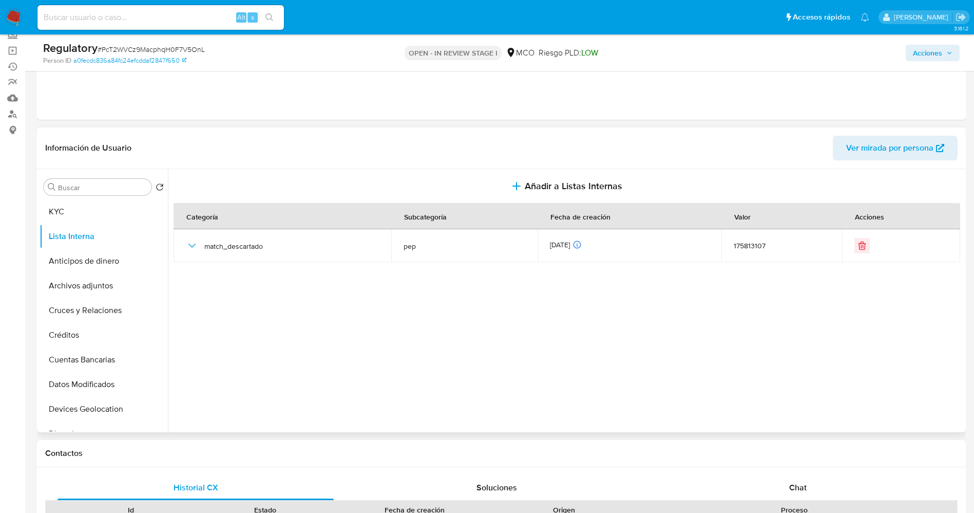
scroll to position [77, 0]
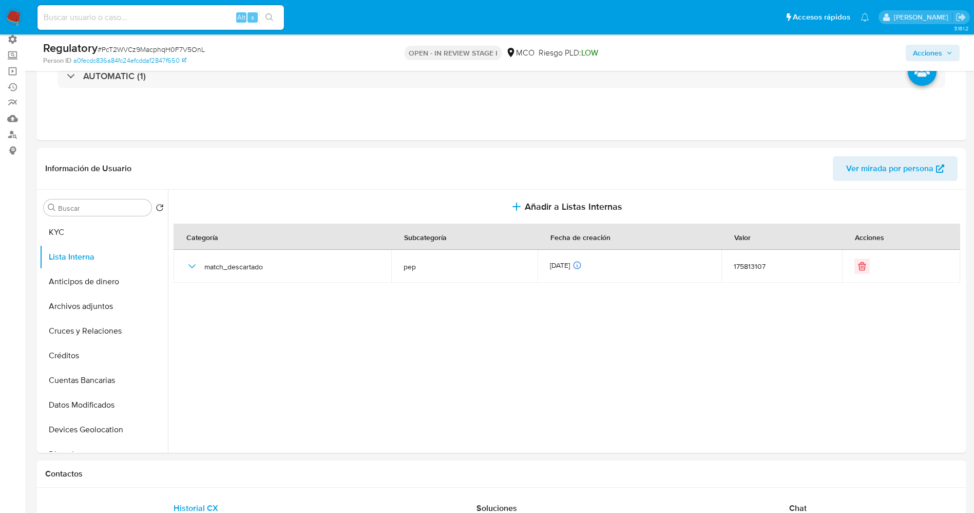
click at [922, 51] on span "Acciones" at bounding box center [927, 53] width 29 height 16
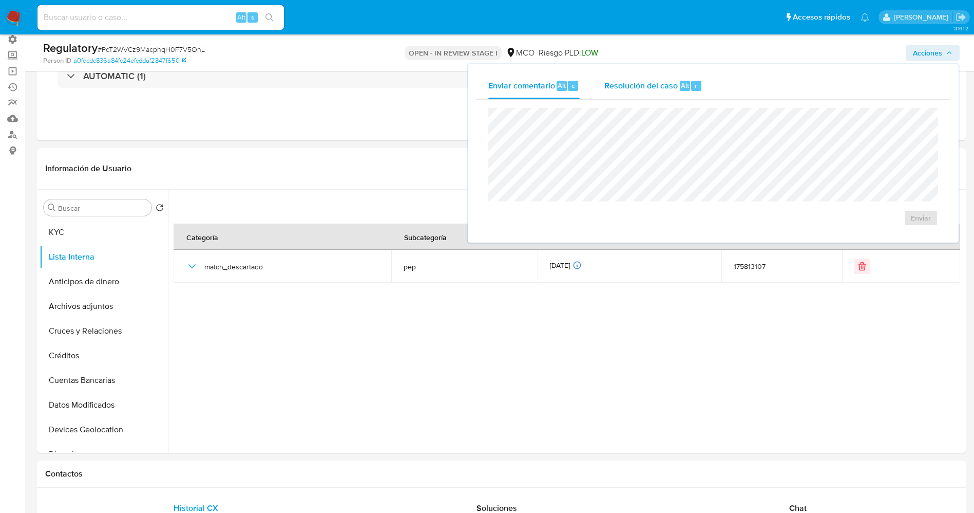
click at [649, 91] on div "Resolución del caso Alt r" at bounding box center [653, 85] width 98 height 27
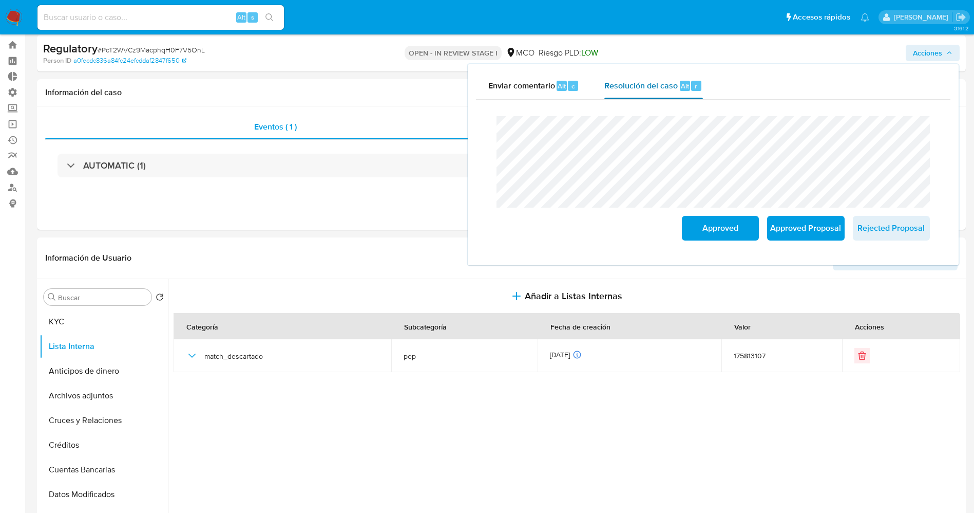
scroll to position [0, 0]
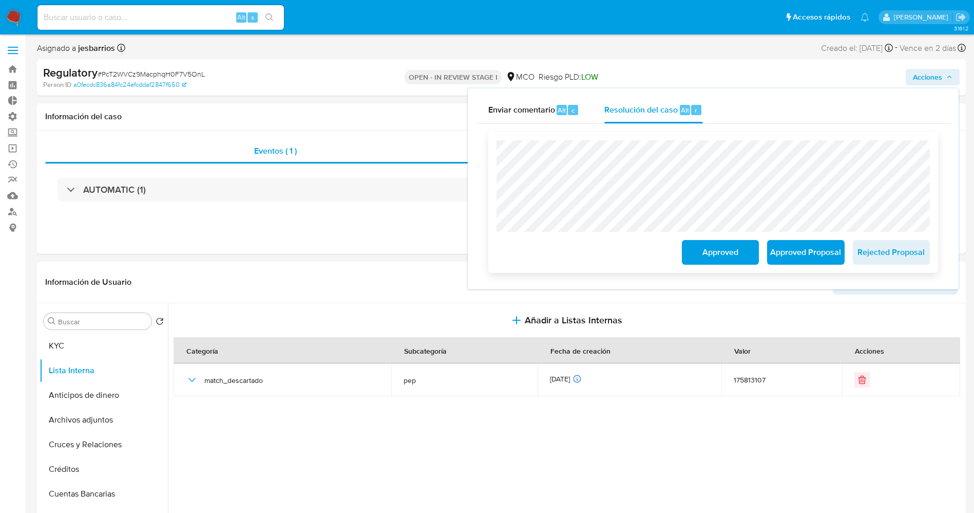
click at [491, 146] on div "Approved Approved Proposal Rejected Proposal" at bounding box center [713, 202] width 450 height 141
click at [721, 251] on span "Approved" at bounding box center [720, 252] width 50 height 23
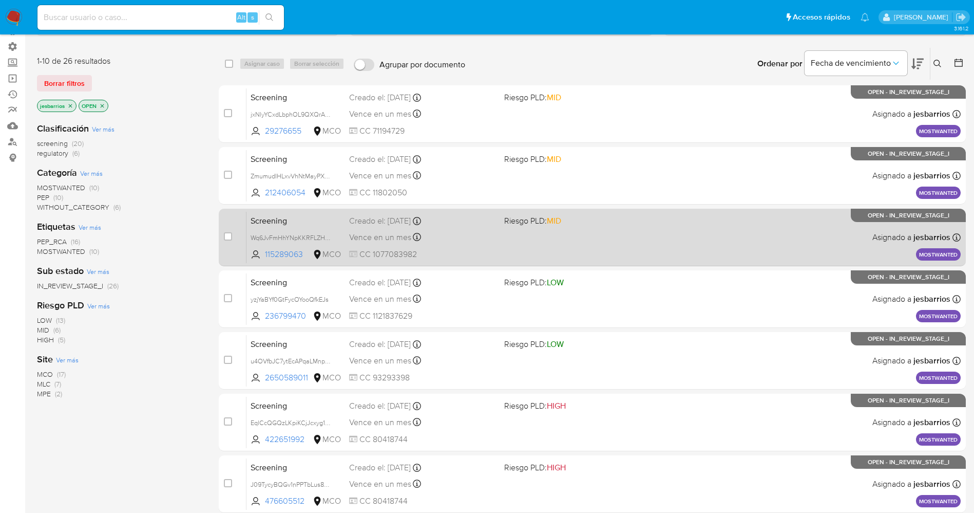
scroll to position [335, 0]
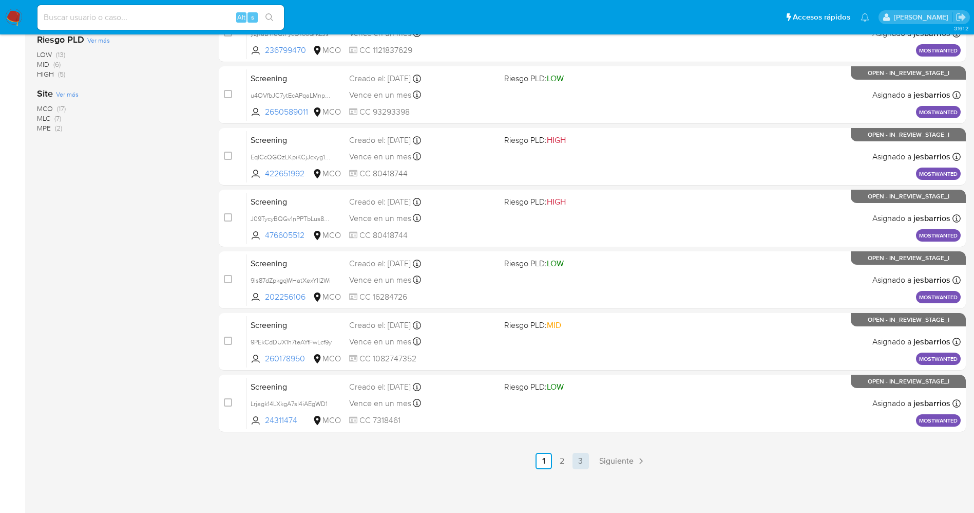
click at [581, 456] on link "3" at bounding box center [581, 460] width 16 height 16
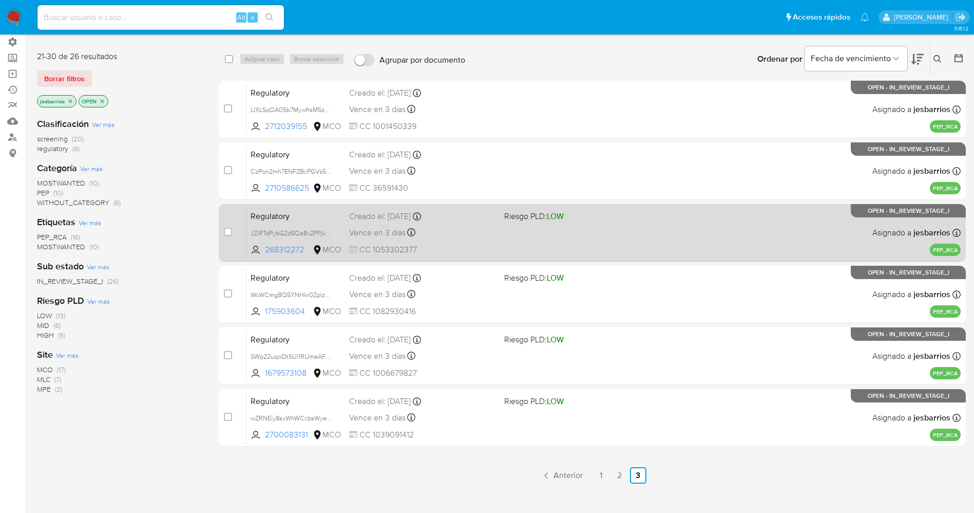
scroll to position [113, 0]
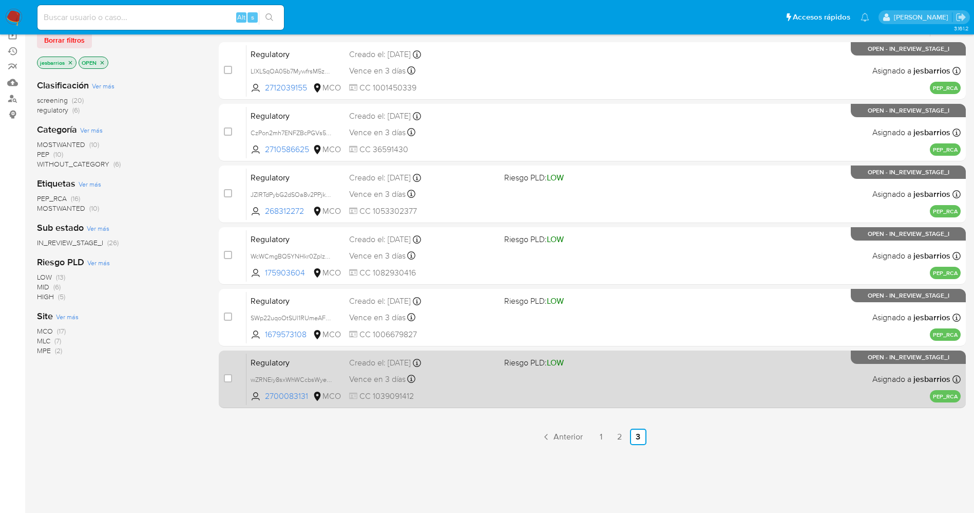
click at [532, 388] on div "Regulatory wZRNEiy8sxWhWCcbsWyeAX8f 2700083131 MCO Riesgo PLD: LOW Creado el: […" at bounding box center [604, 379] width 714 height 52
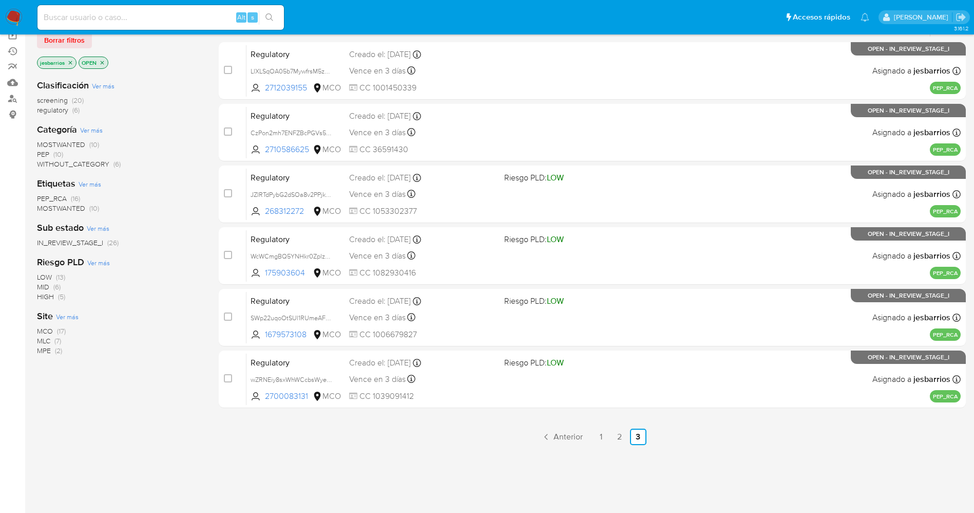
click at [15, 14] on img at bounding box center [13, 17] width 17 height 17
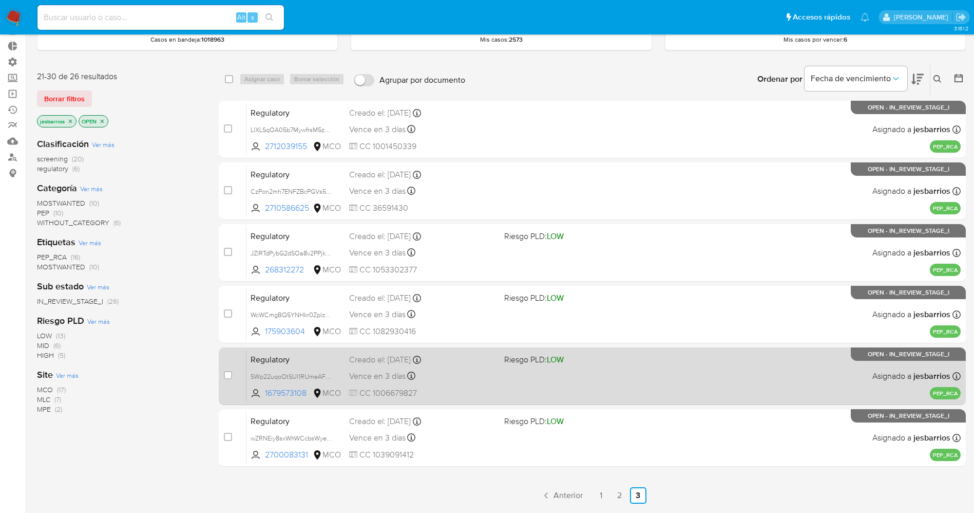
scroll to position [0, 0]
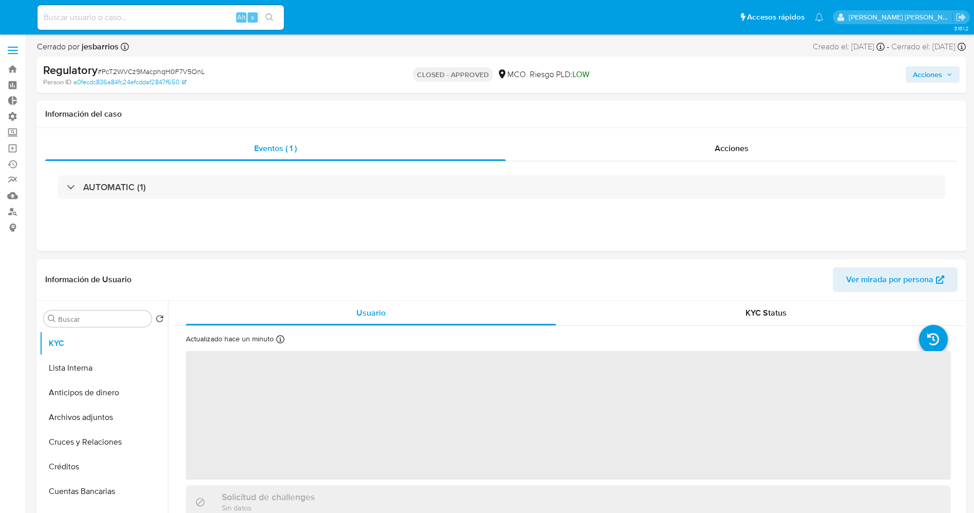
select select "10"
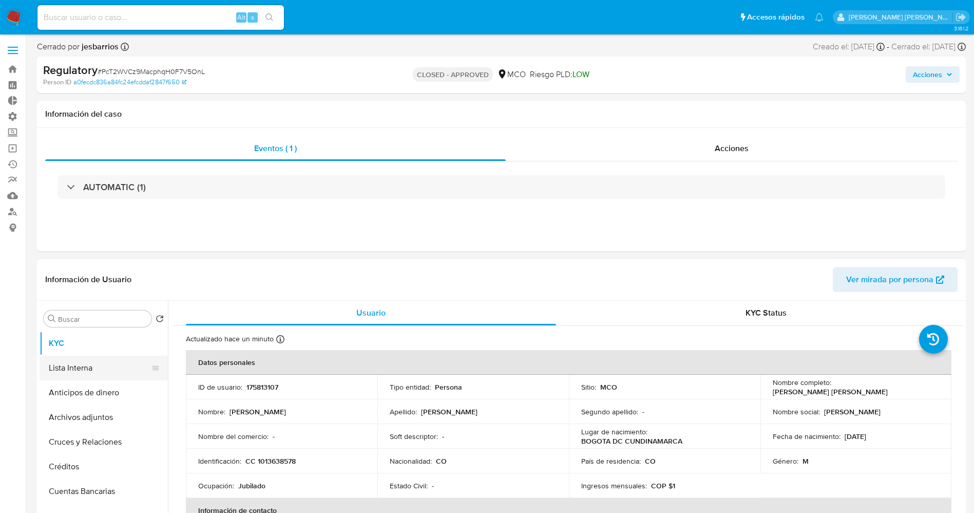
click at [79, 376] on button "Lista Interna" at bounding box center [100, 367] width 120 height 25
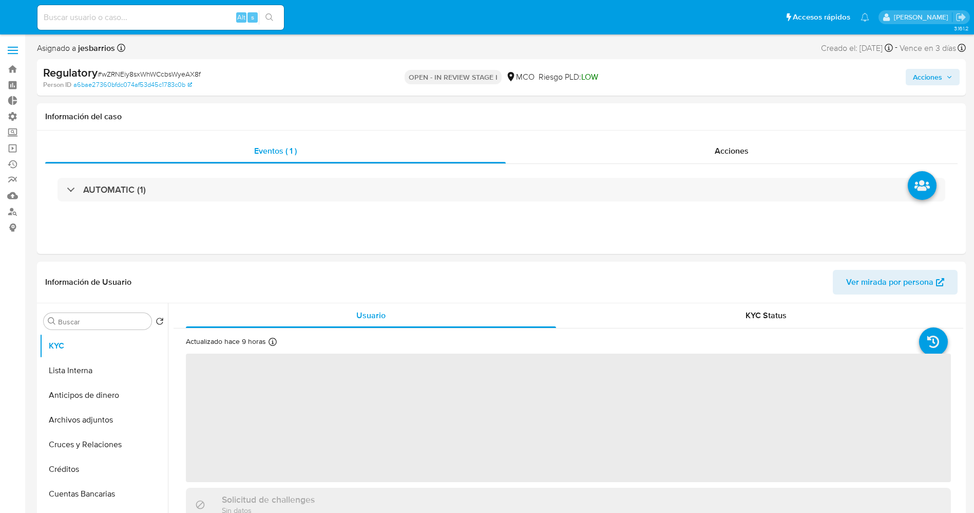
select select "10"
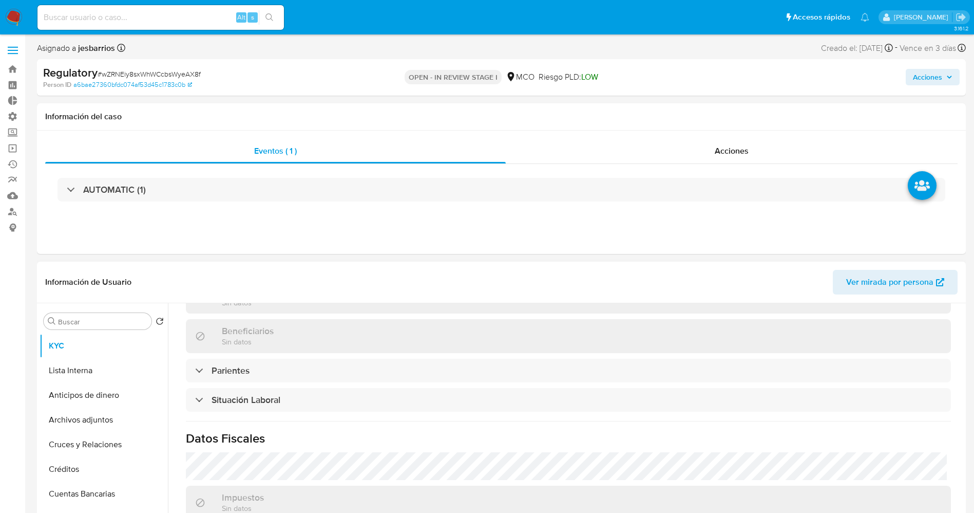
scroll to position [462, 0]
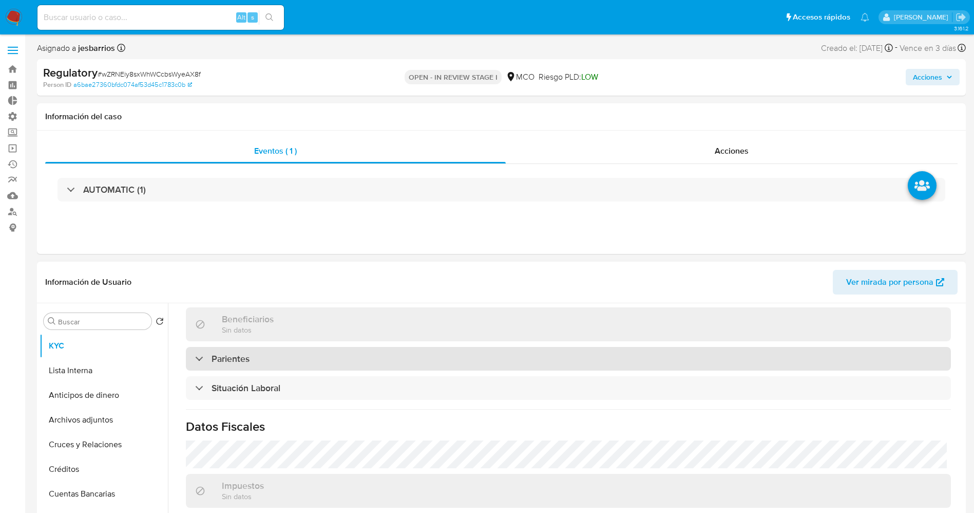
click at [313, 365] on div "Parientes" at bounding box center [568, 359] width 765 height 24
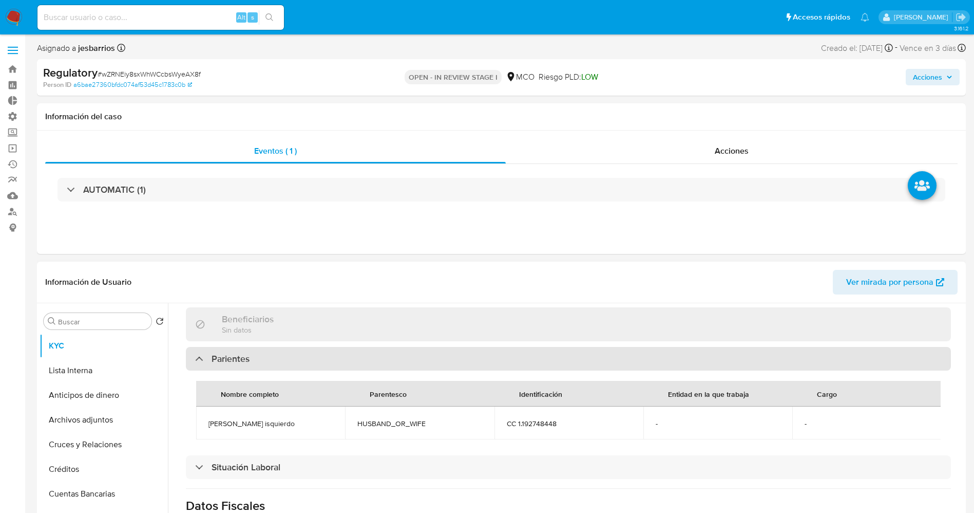
click at [313, 365] on div "Parientes" at bounding box center [568, 359] width 765 height 24
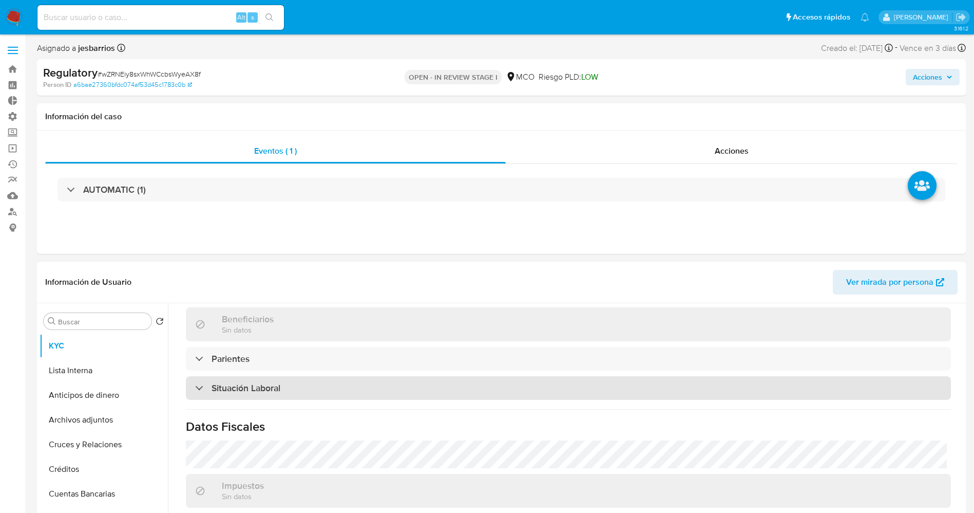
click at [311, 386] on div "Situación Laboral" at bounding box center [568, 388] width 765 height 24
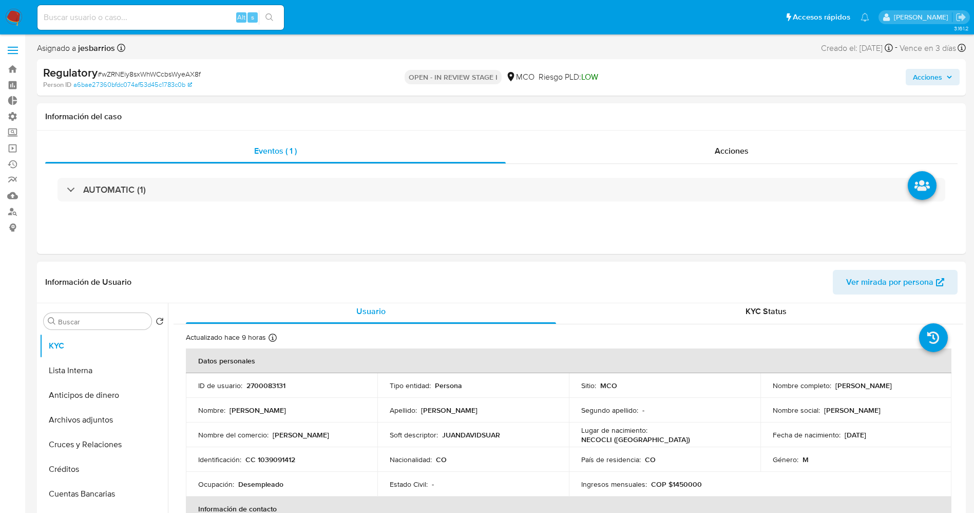
scroll to position [0, 0]
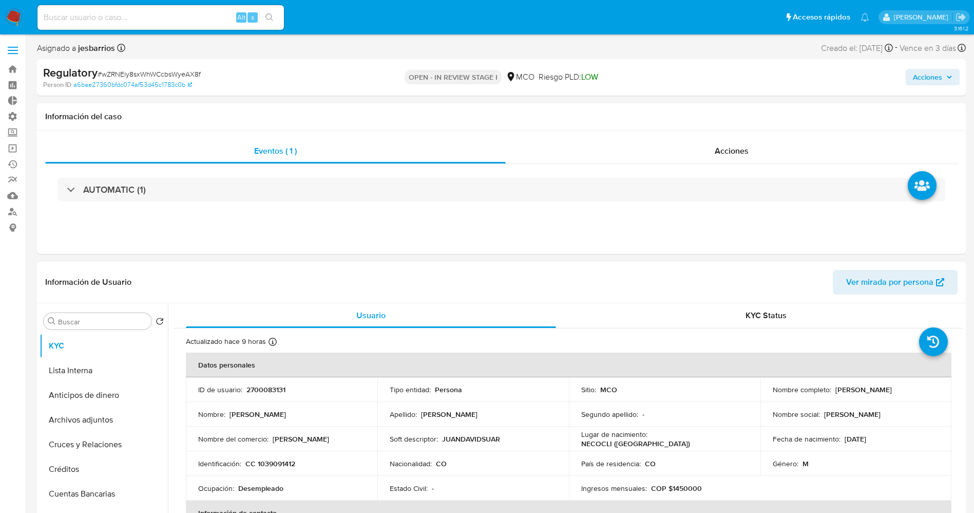
drag, startPoint x: 832, startPoint y: 393, endPoint x: 933, endPoint y: 395, distance: 100.7
click at [942, 395] on td "Nombre completo : Juan David Suarez Miranda" at bounding box center [857, 389] width 192 height 25
copy p "Juan David Suarez Miranda"
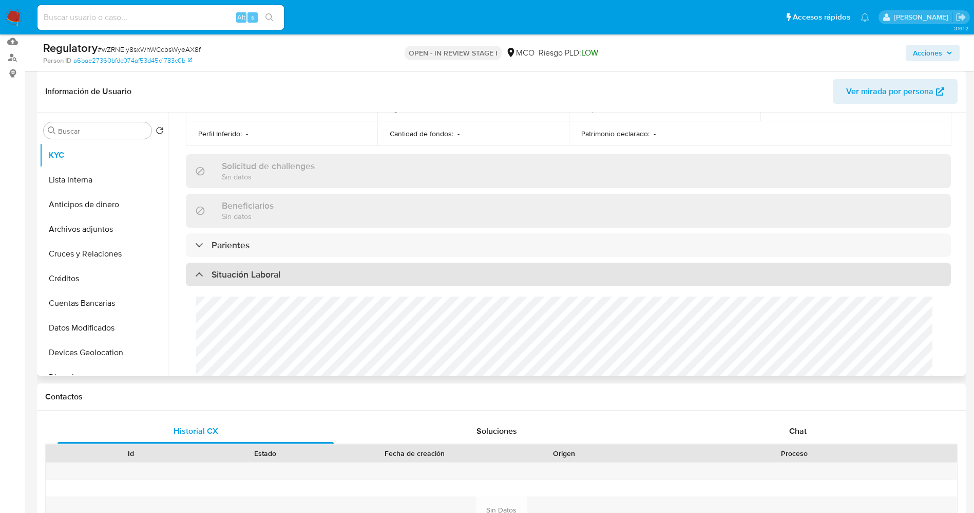
scroll to position [77, 0]
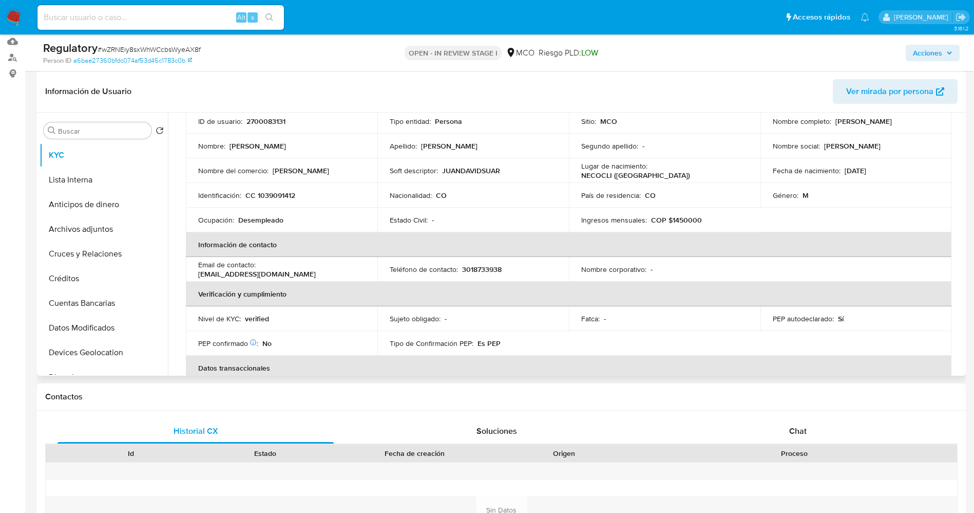
click at [250, 159] on td "Nombre del comercio : Juan Miranda" at bounding box center [282, 170] width 192 height 25
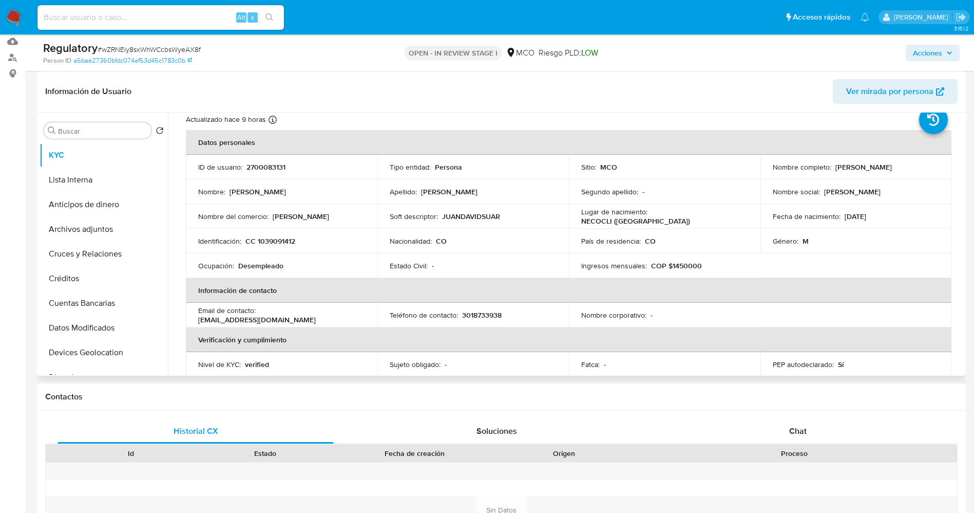
scroll to position [0, 0]
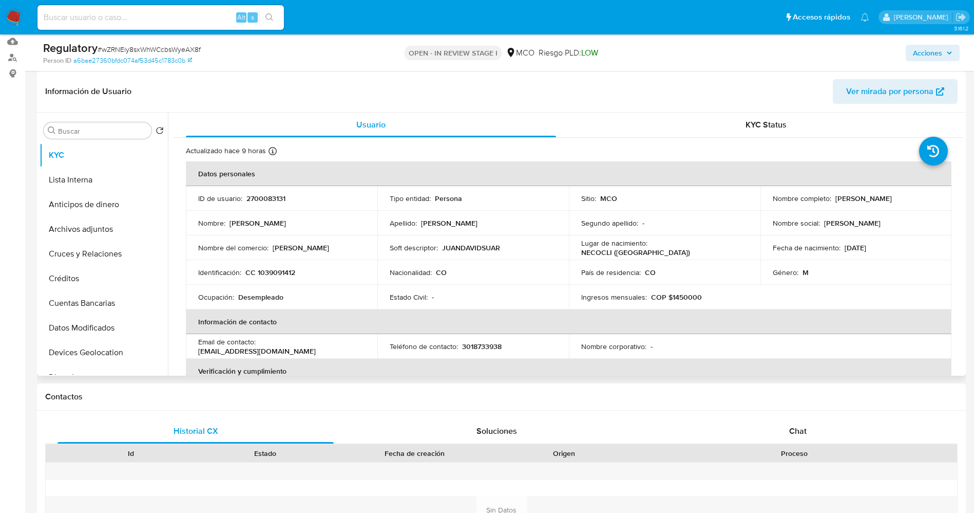
drag, startPoint x: 833, startPoint y: 200, endPoint x: 921, endPoint y: 196, distance: 88.5
click at [925, 195] on div "Nombre completo : Juan David Suarez Miranda" at bounding box center [856, 198] width 167 height 9
copy p "Juan David Suarez Miranda"
drag, startPoint x: 255, startPoint y: 270, endPoint x: 306, endPoint y: 270, distance: 50.8
click at [306, 270] on div "Identificación : CC 1039091412" at bounding box center [281, 272] width 167 height 9
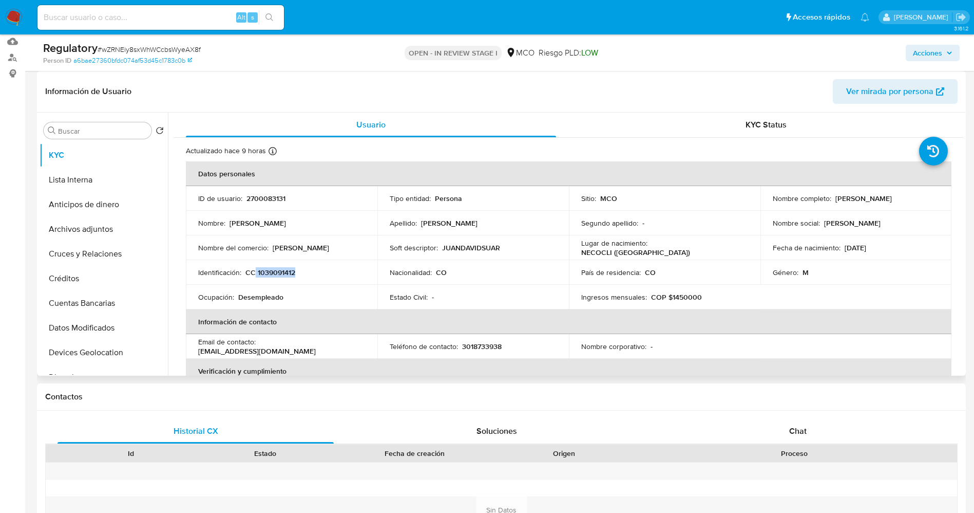
copy p "1039091412"
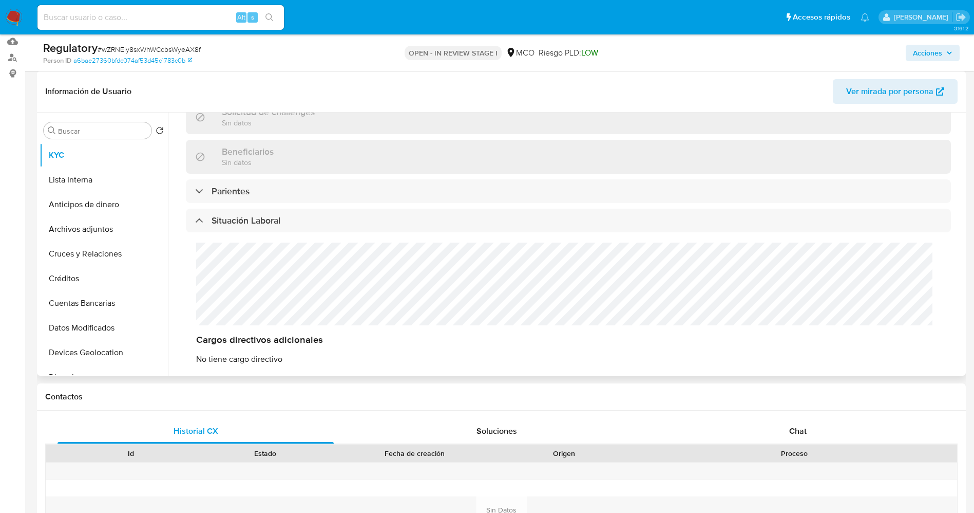
scroll to position [462, 0]
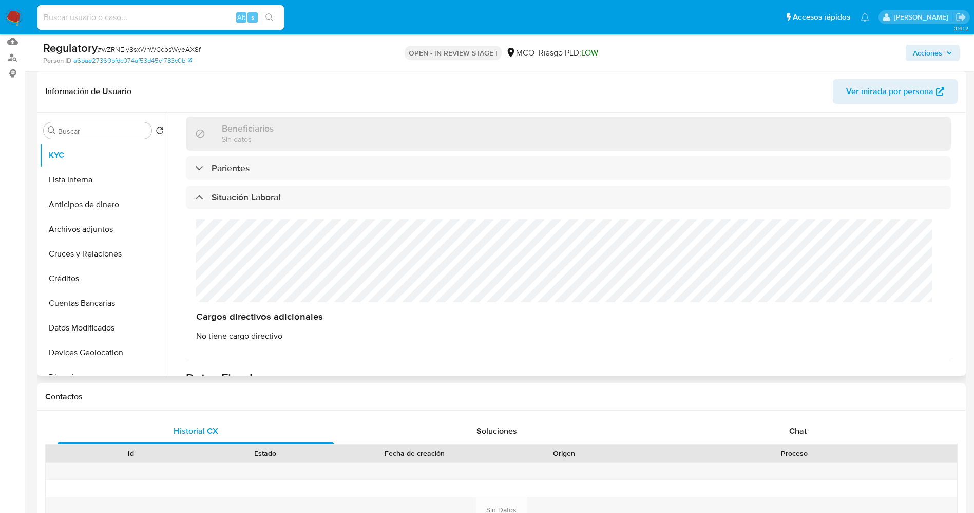
click at [312, 263] on div "Cargos directivos adicionales No tiene cargo directivo" at bounding box center [568, 280] width 765 height 142
click at [83, 180] on button "Lista Interna" at bounding box center [100, 179] width 120 height 25
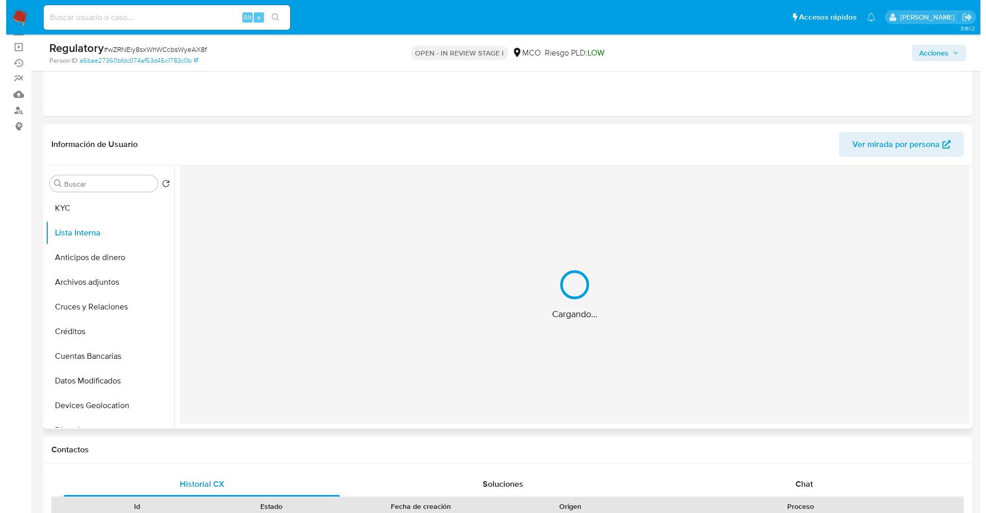
scroll to position [77, 0]
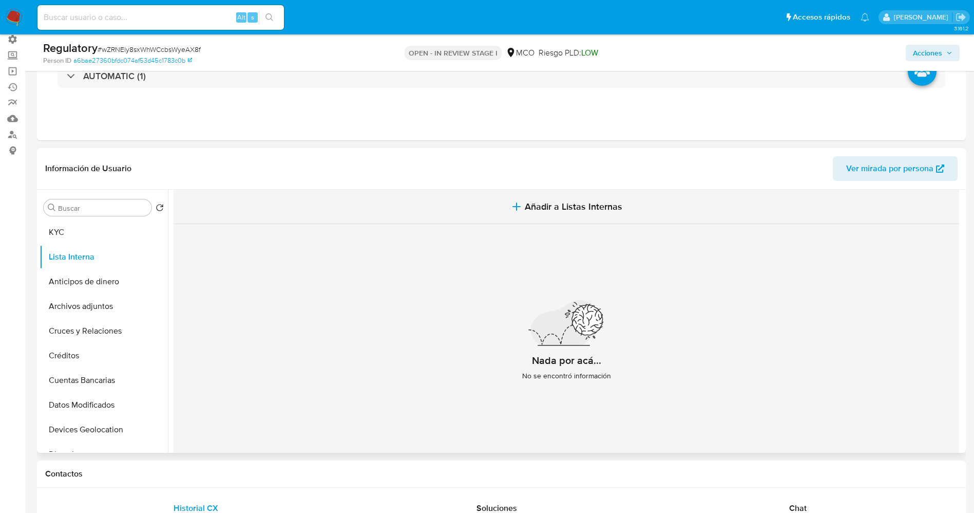
drag, startPoint x: 562, startPoint y: 212, endPoint x: 557, endPoint y: 212, distance: 5.2
click at [557, 212] on span "Añadir a Listas Internas" at bounding box center [574, 206] width 98 height 11
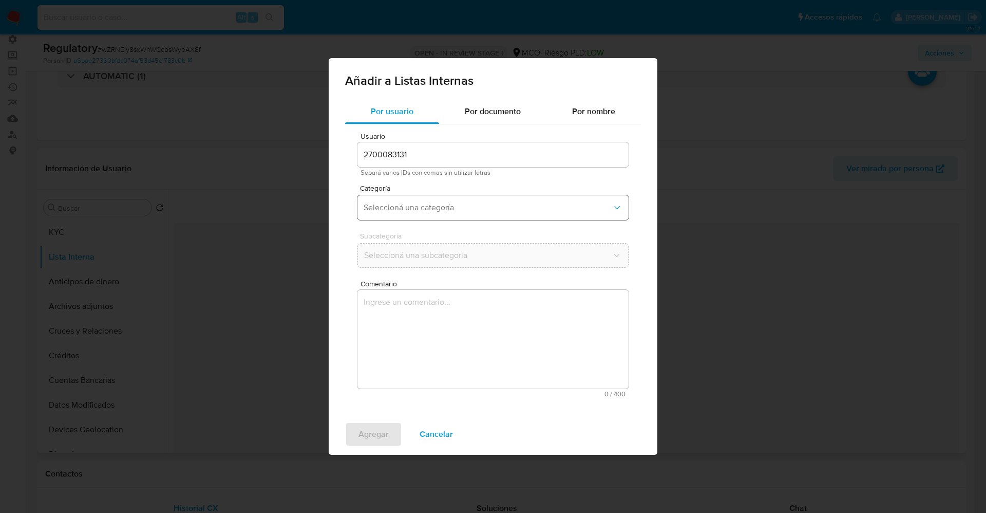
click at [398, 204] on span "Seleccioná una categoría" at bounding box center [488, 207] width 249 height 10
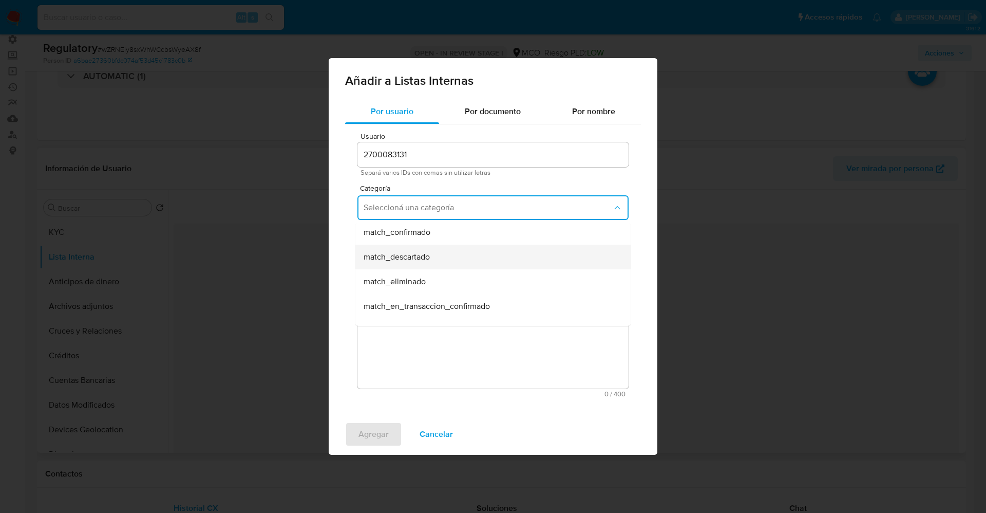
click at [410, 254] on span "match_descartado" at bounding box center [397, 257] width 66 height 10
click at [410, 254] on span "Seleccioná una subcategoría" at bounding box center [488, 255] width 249 height 10
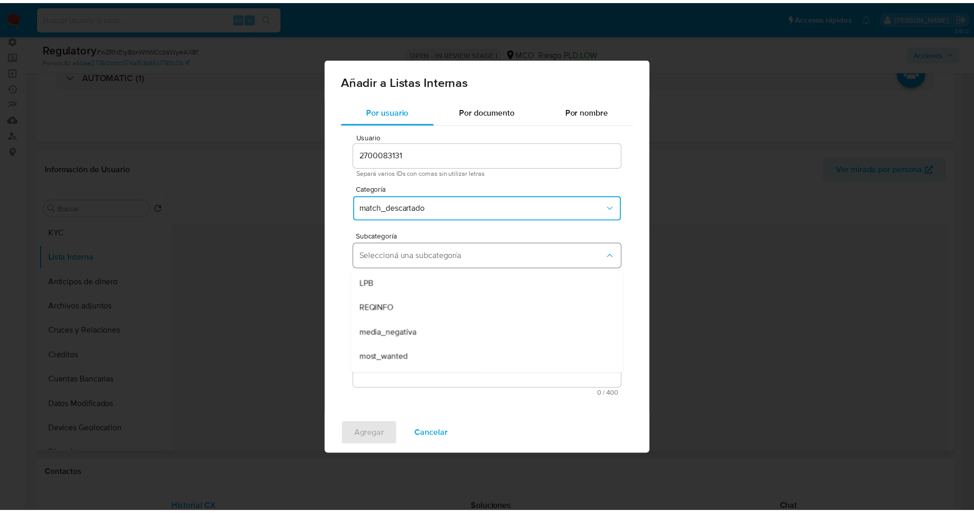
scroll to position [70, 0]
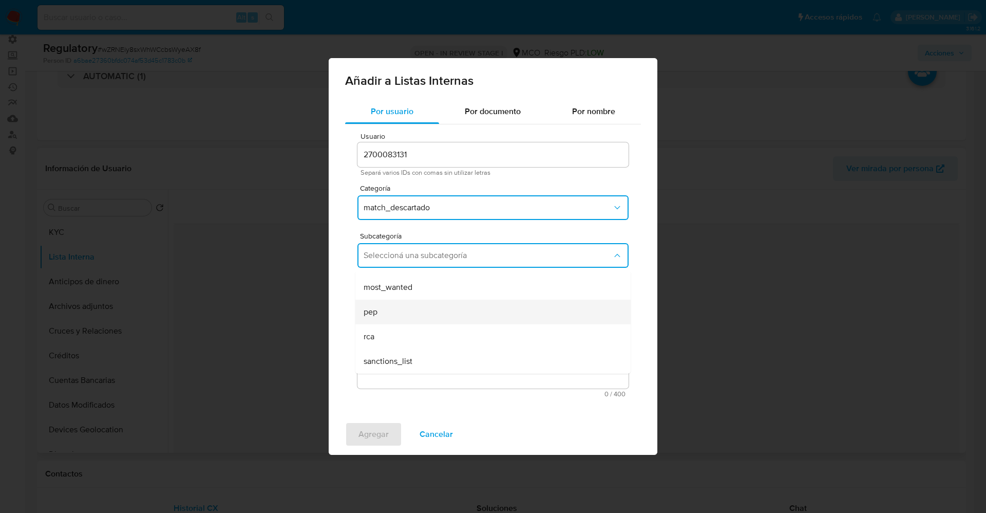
click at [404, 318] on div "pep" at bounding box center [490, 311] width 253 height 25
click at [404, 318] on textarea "Comentario" at bounding box center [492, 339] width 271 height 99
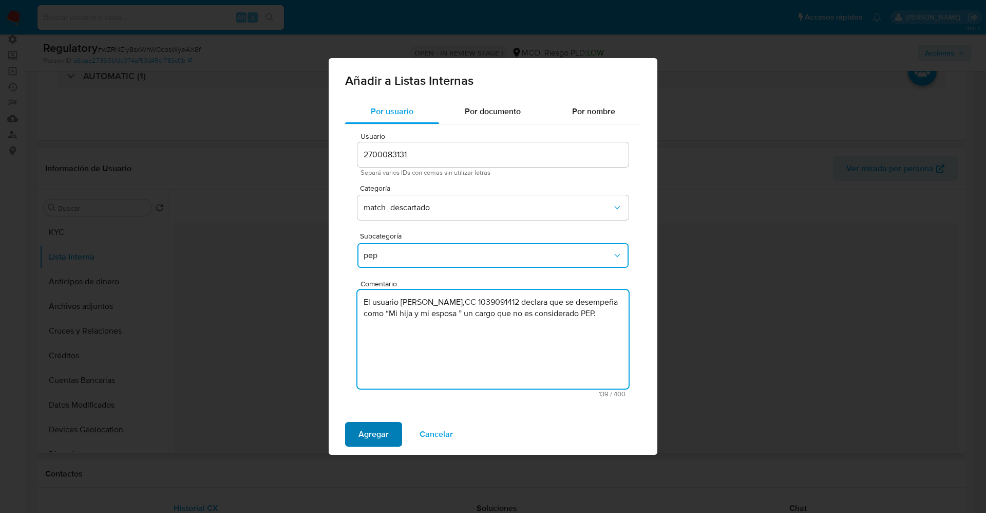
type textarea "El usuario Juan David Suarez Miranda,CC 1039091412 declara que se desempeña com…"
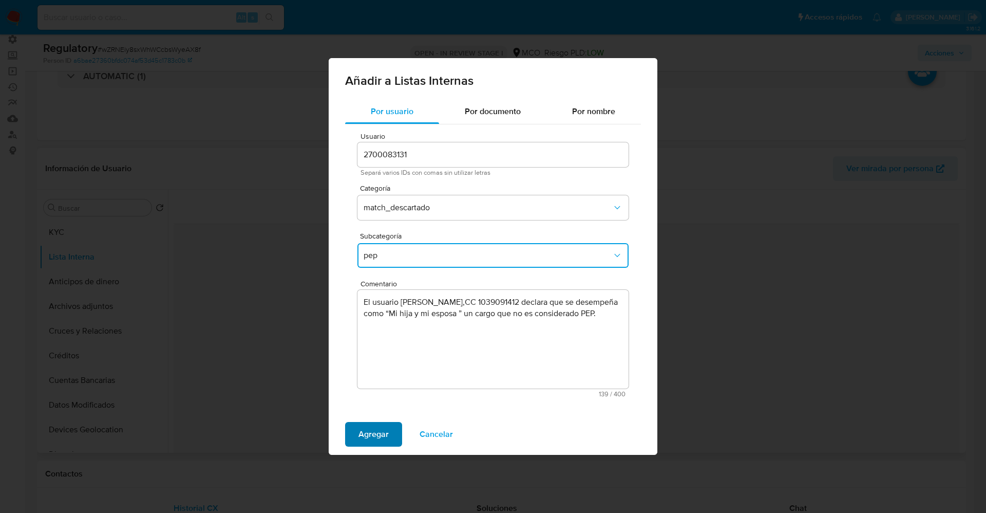
click at [369, 436] on span "Agregar" at bounding box center [373, 434] width 30 height 23
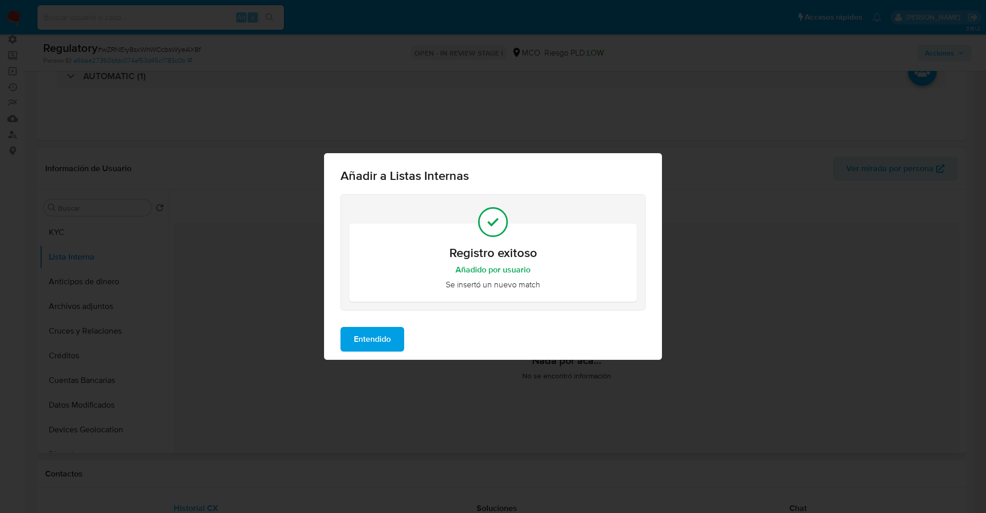
click at [385, 334] on span "Entendido" at bounding box center [372, 339] width 37 height 23
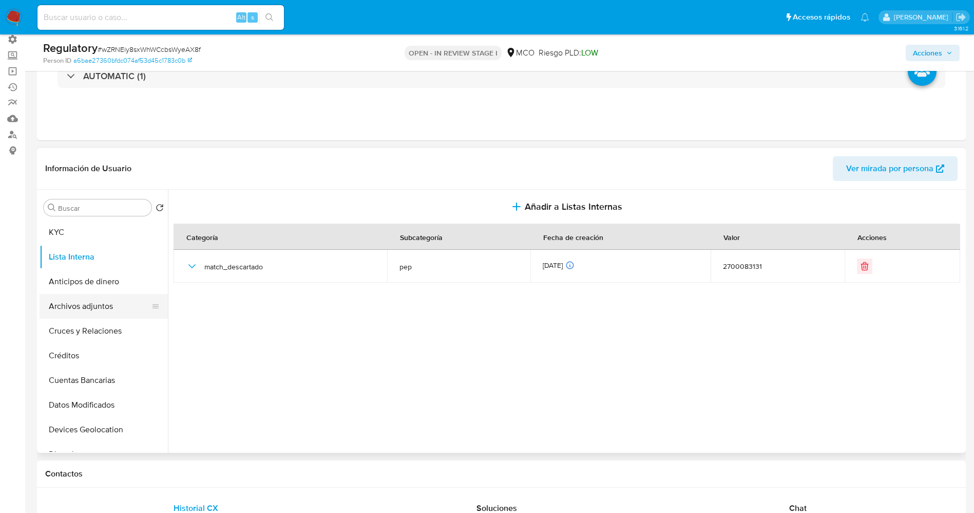
click at [57, 309] on button "Archivos adjuntos" at bounding box center [100, 306] width 120 height 25
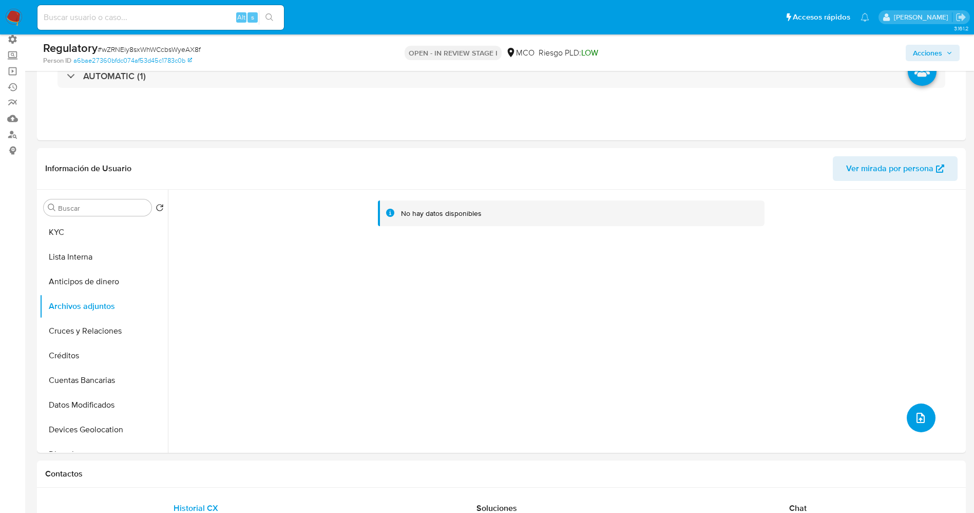
click at [916, 412] on icon "upload-file" at bounding box center [921, 417] width 12 height 12
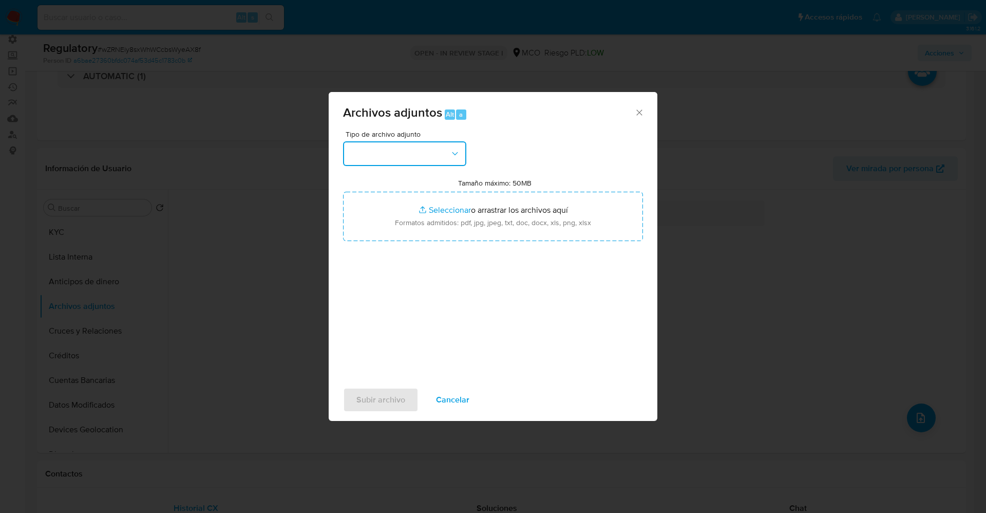
click at [427, 159] on button "button" at bounding box center [404, 153] width 123 height 25
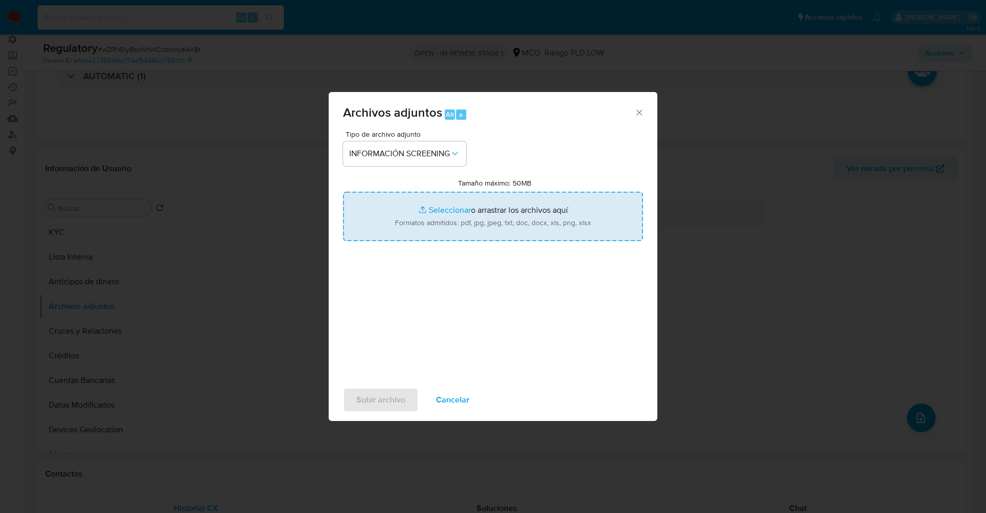
type input "C:\fakepath\CaseDossierReport_5jb89t9ots4n1k232im8wnp8n.pdf"
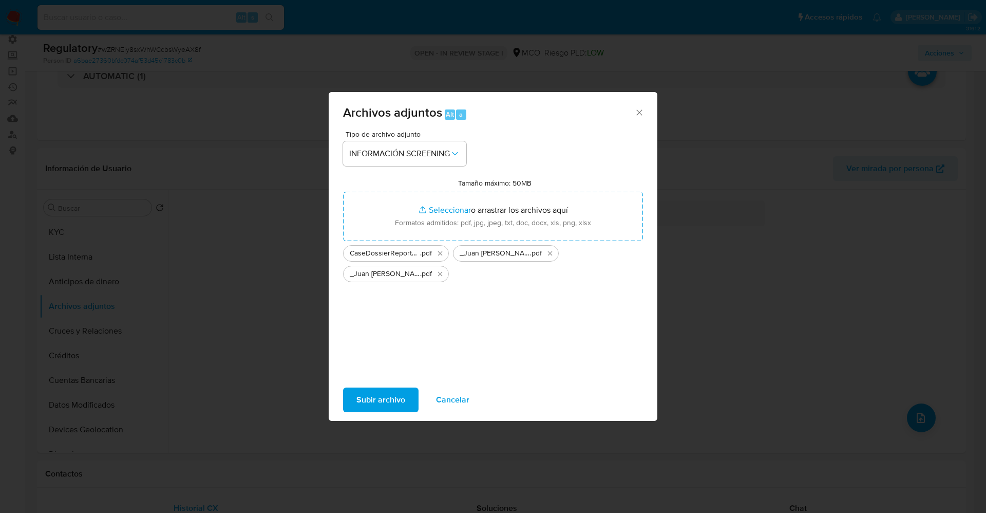
click at [372, 391] on span "Subir archivo" at bounding box center [380, 399] width 49 height 23
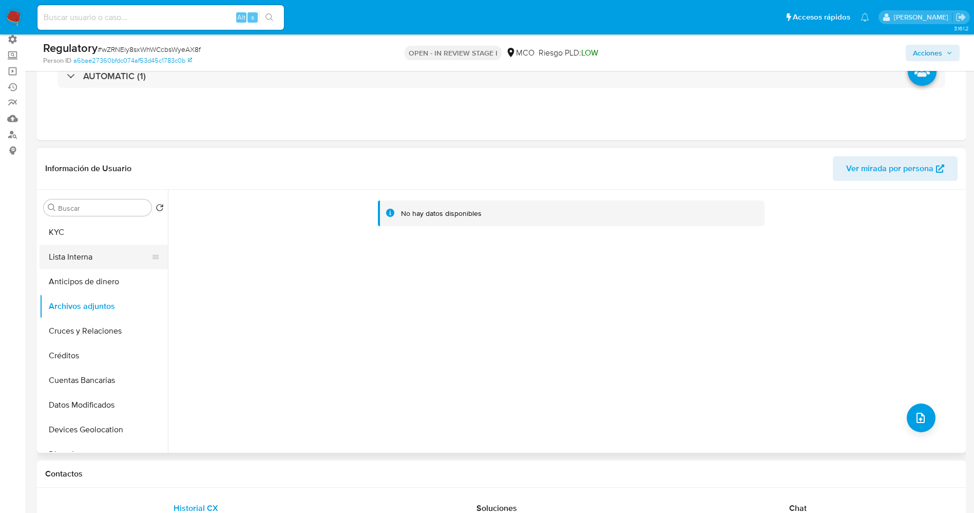
click at [86, 263] on button "Lista Interna" at bounding box center [100, 256] width 120 height 25
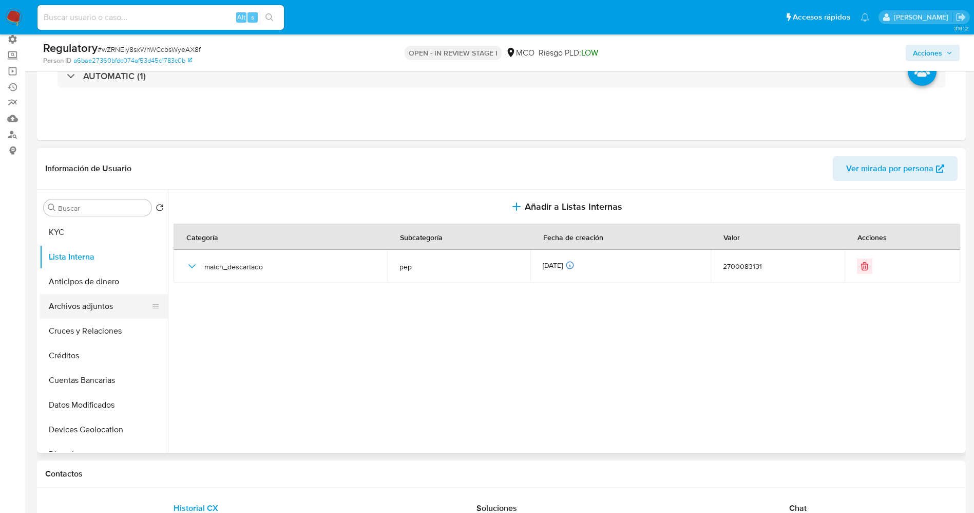
click at [70, 305] on button "Archivos adjuntos" at bounding box center [100, 306] width 120 height 25
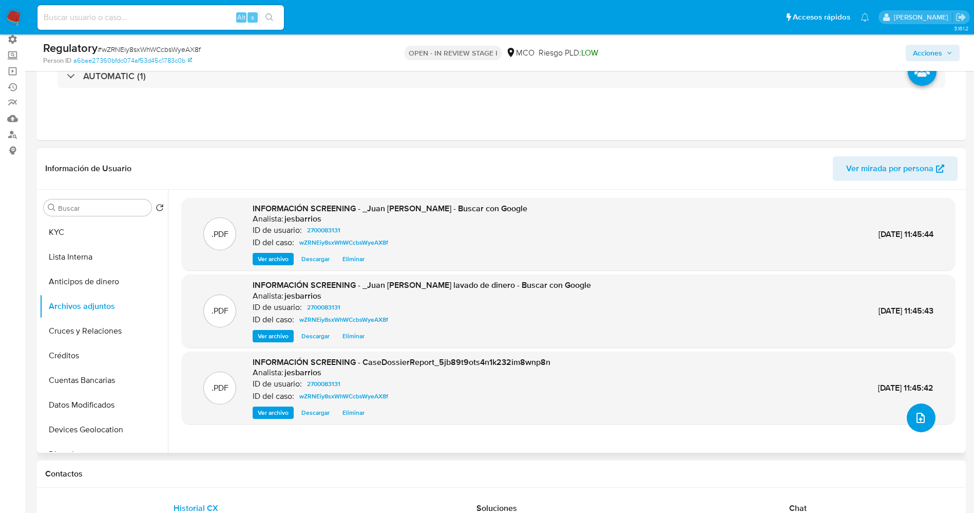
click at [915, 420] on icon "upload-file" at bounding box center [921, 417] width 12 height 12
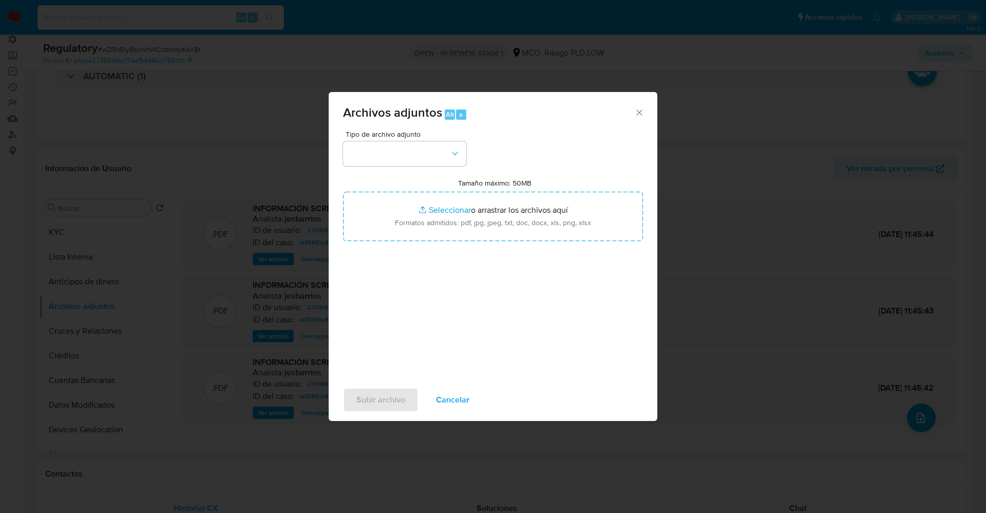
click at [459, 394] on span "Cancelar" at bounding box center [452, 399] width 33 height 23
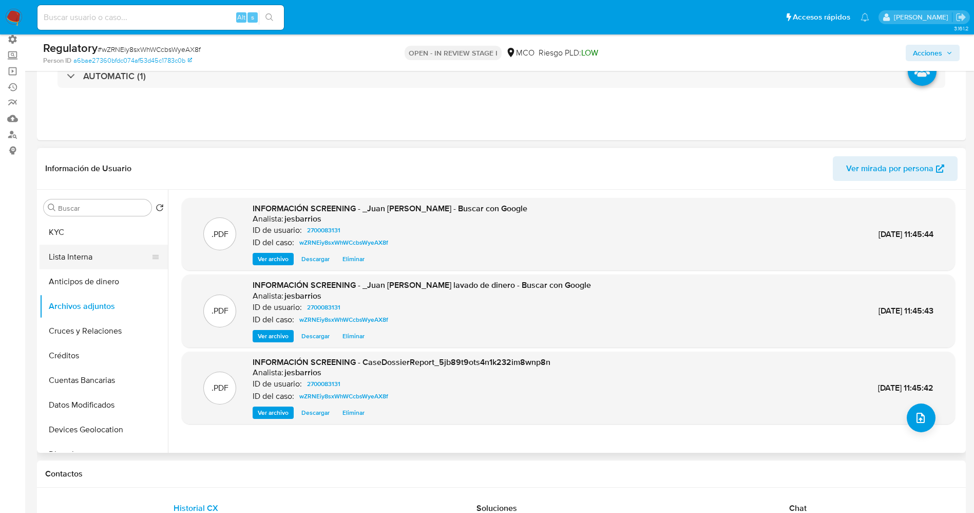
click at [102, 245] on button "Lista Interna" at bounding box center [100, 256] width 120 height 25
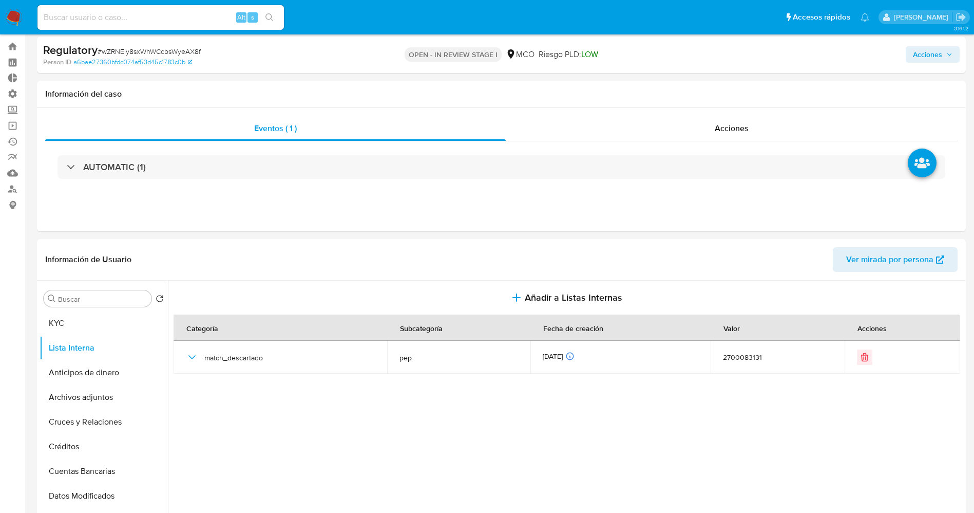
scroll to position [0, 0]
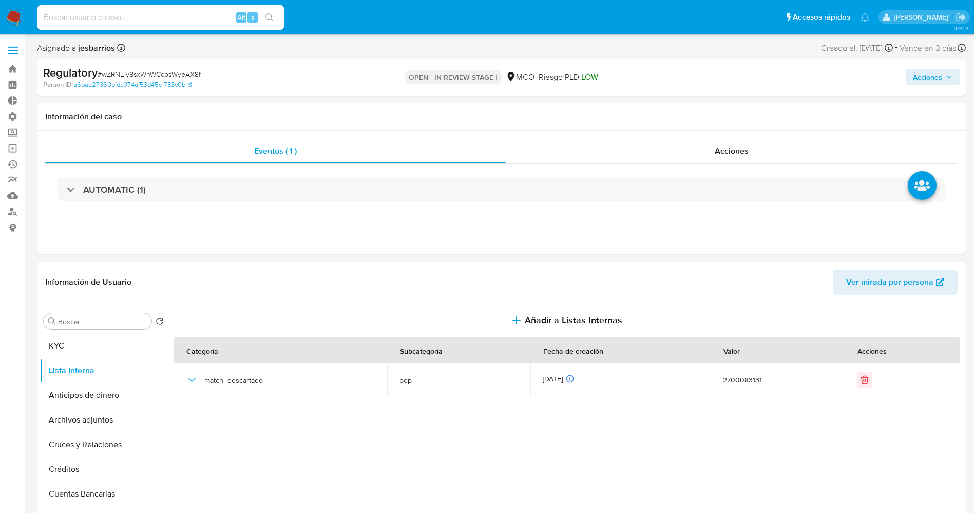
click at [948, 74] on icon "button" at bounding box center [949, 77] width 6 height 6
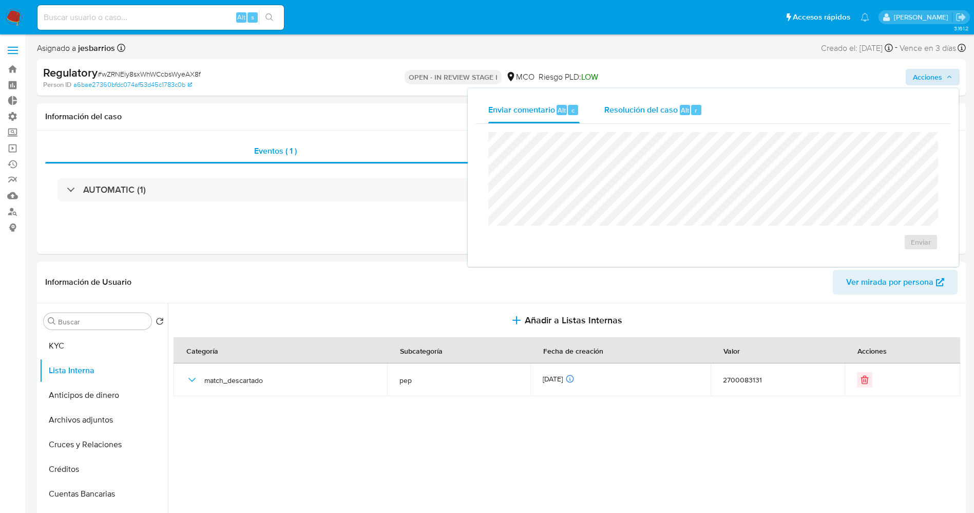
click at [692, 113] on div "r" at bounding box center [696, 110] width 10 height 10
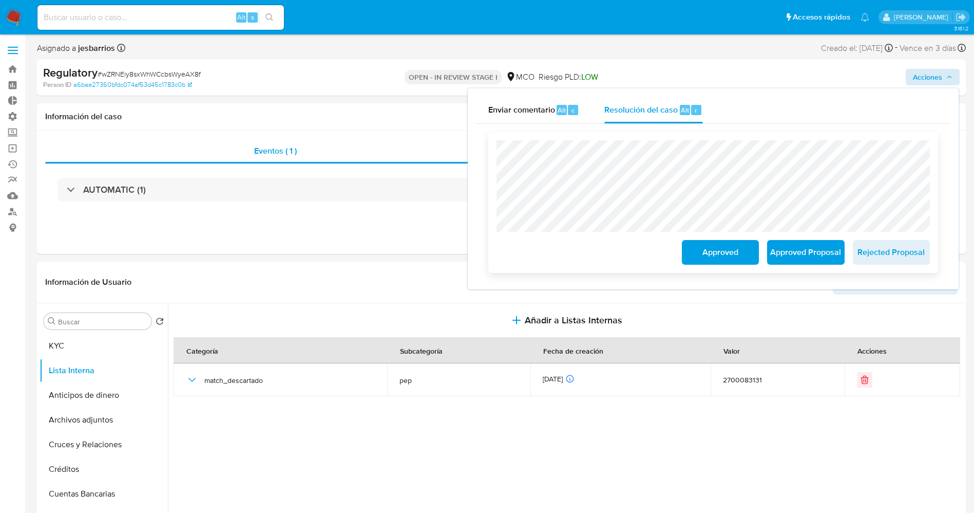
click at [691, 248] on button "Approved" at bounding box center [720, 252] width 77 height 25
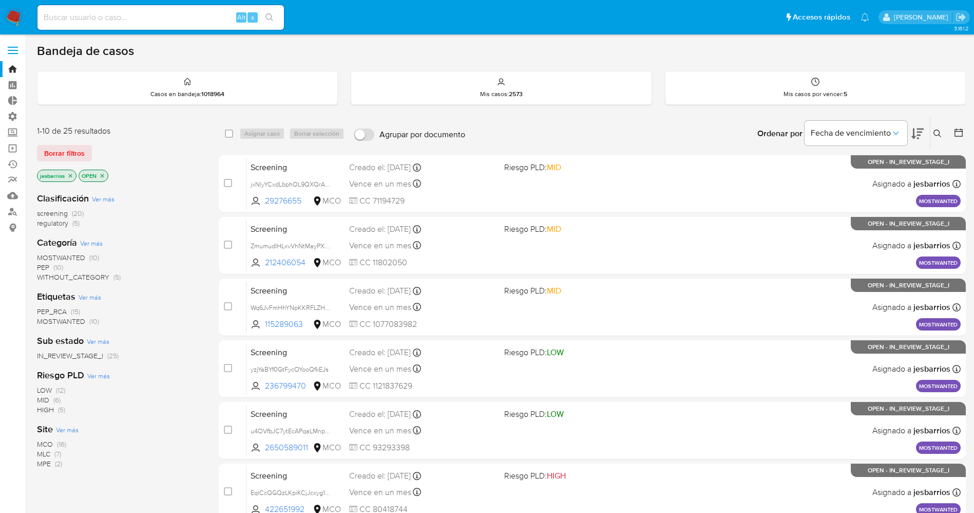
click at [16, 10] on img at bounding box center [13, 17] width 17 height 17
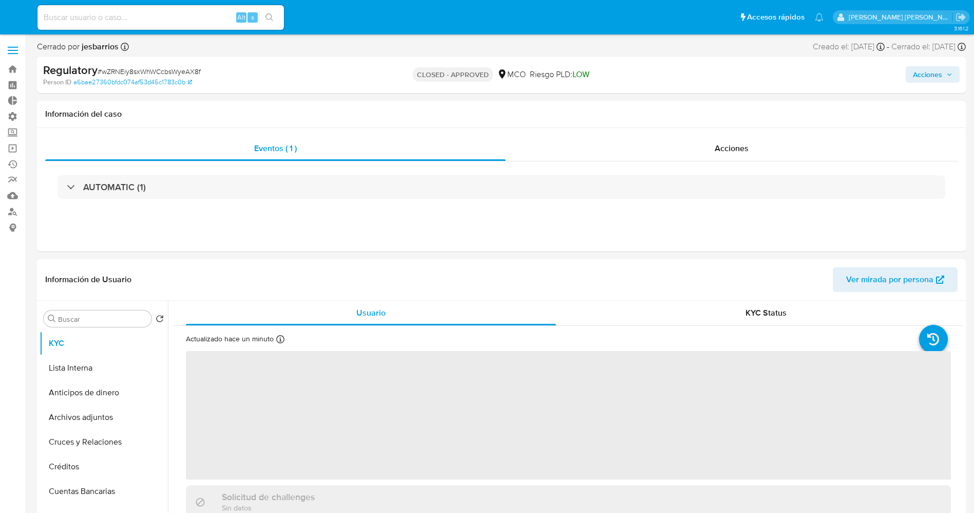
select select "10"
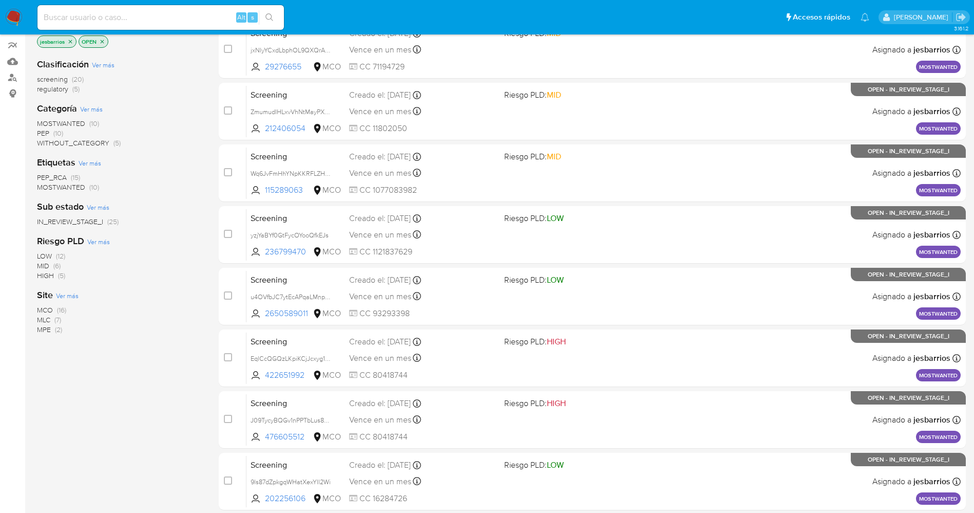
scroll to position [335, 0]
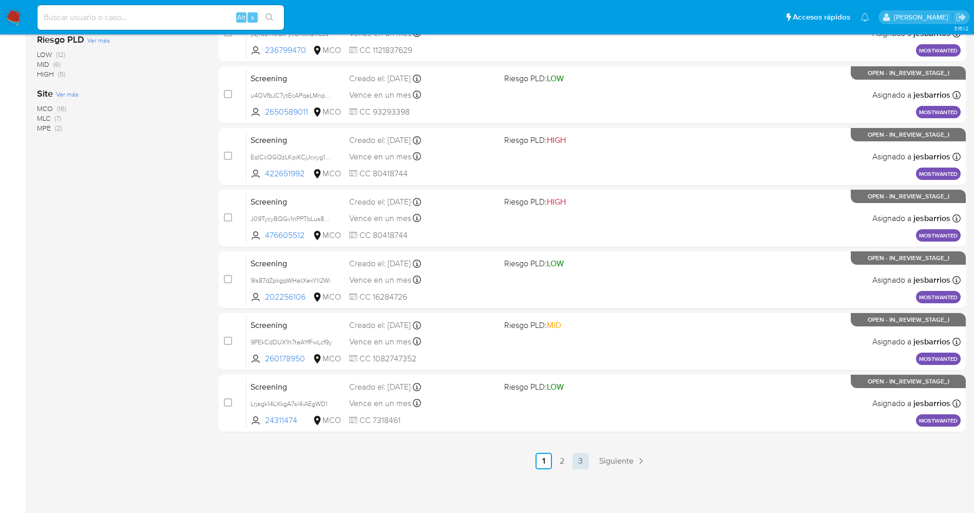
click at [577, 459] on link "3" at bounding box center [581, 460] width 16 height 16
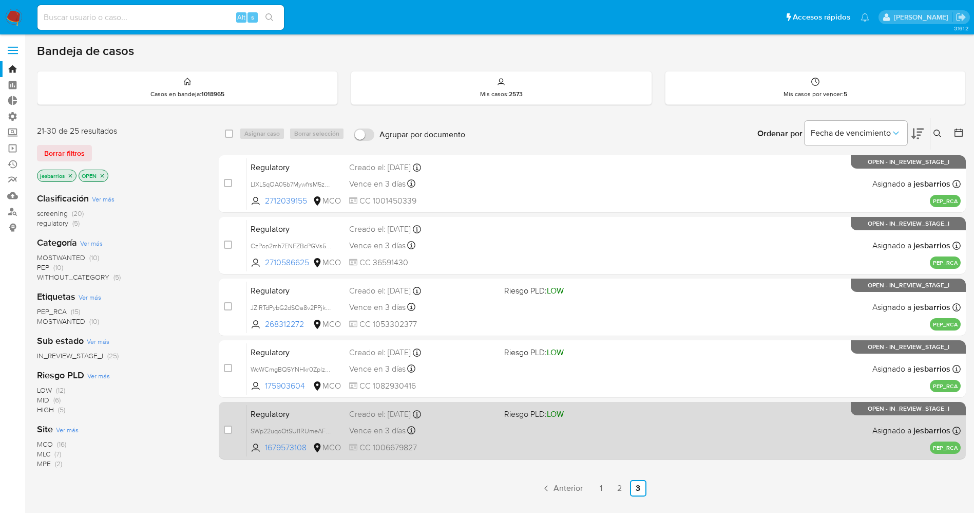
click at [533, 422] on div "Regulatory SWp22uqoOtSUl1RUmeAFmOrI 1679573108 MCO Riesgo PLD: LOW Creado el: […" at bounding box center [604, 430] width 714 height 52
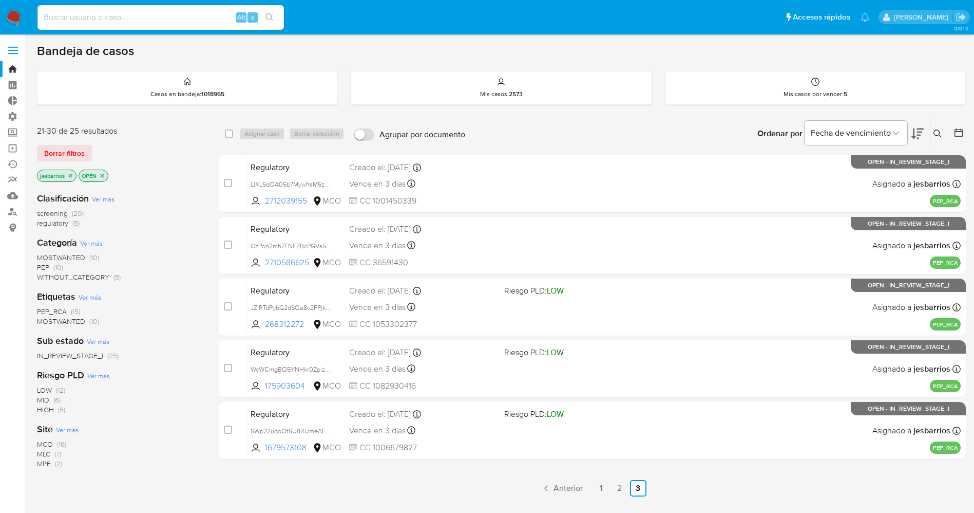
click at [13, 24] on img at bounding box center [13, 17] width 17 height 17
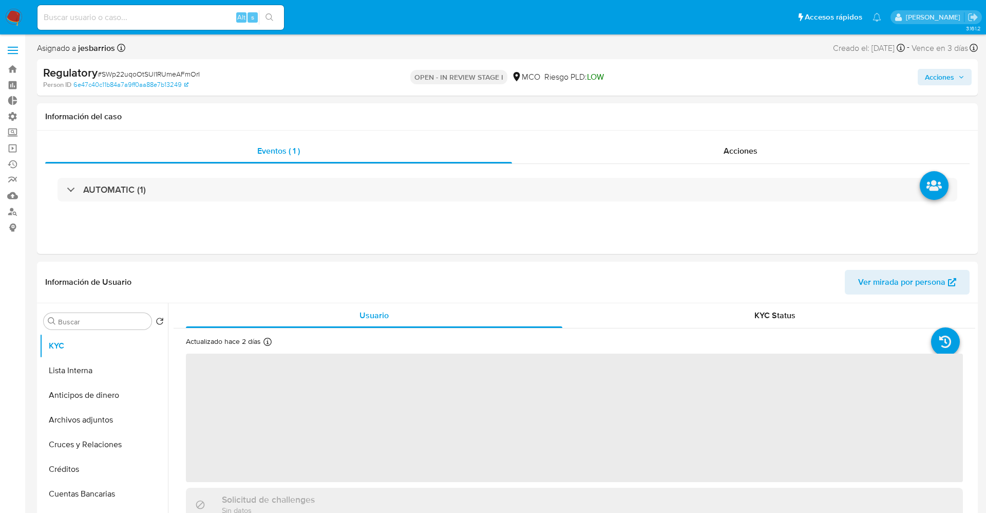
select select "10"
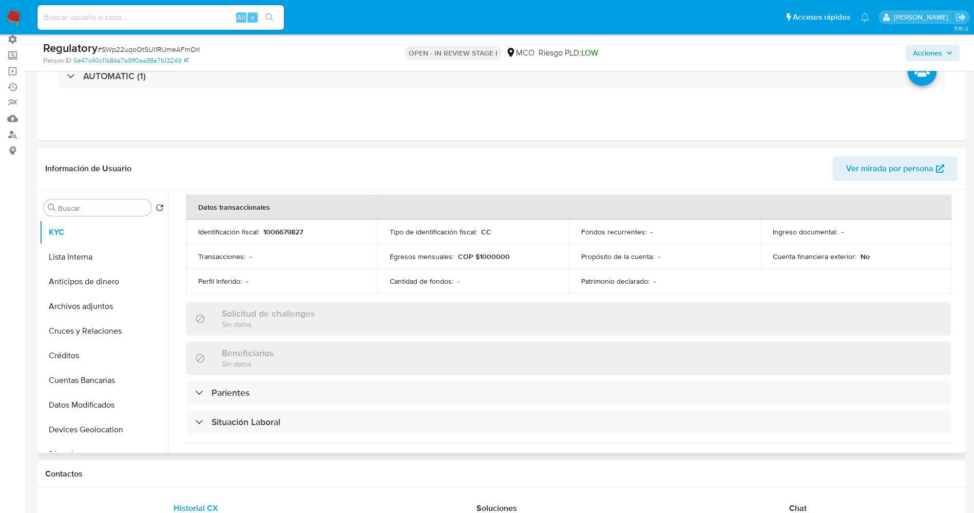
scroll to position [385, 0]
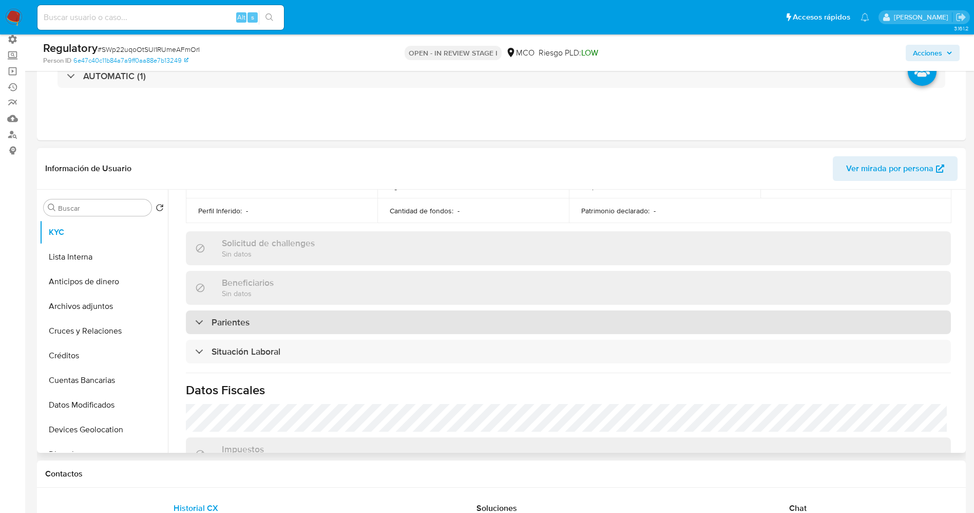
click at [296, 328] on div "Parientes" at bounding box center [568, 322] width 765 height 24
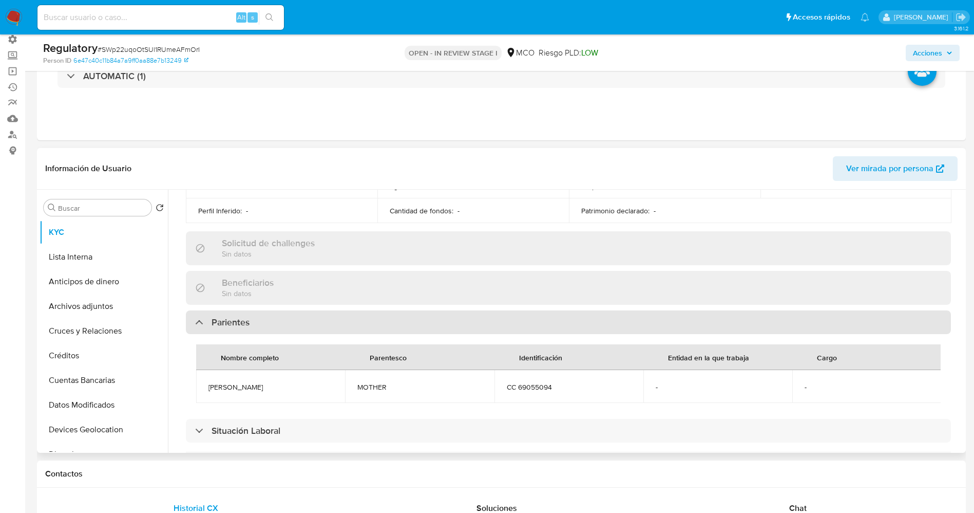
click at [296, 328] on div "Parientes" at bounding box center [568, 322] width 765 height 24
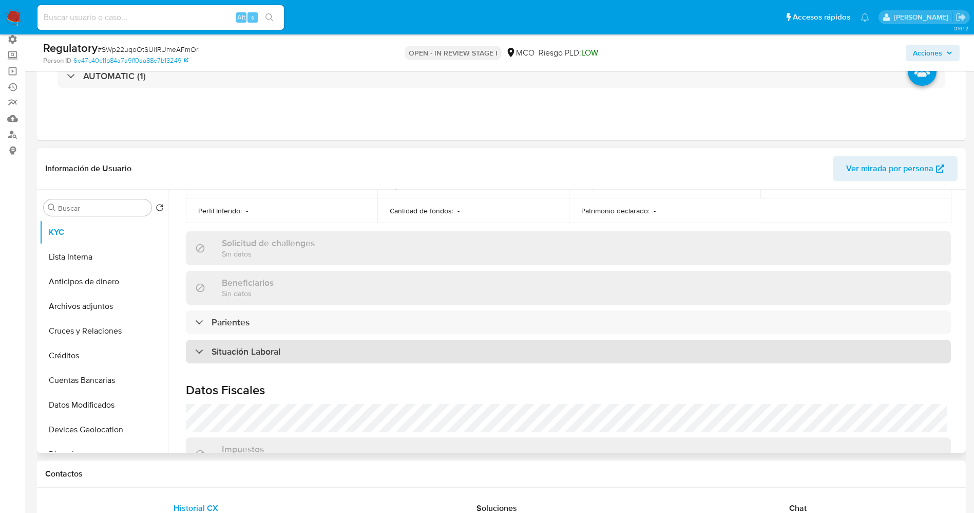
click at [296, 363] on div "Situación Laboral" at bounding box center [568, 351] width 765 height 24
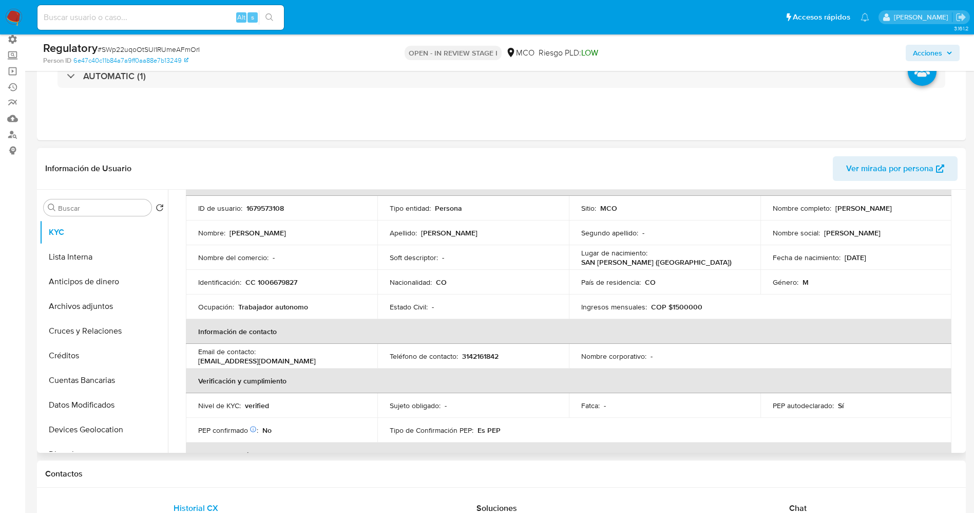
scroll to position [0, 0]
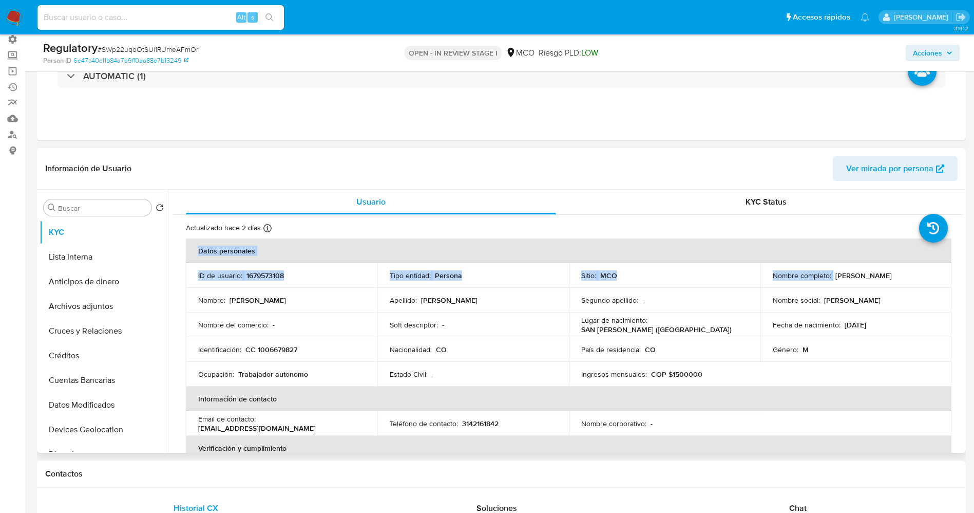
drag, startPoint x: 830, startPoint y: 274, endPoint x: 949, endPoint y: 276, distance: 119.2
drag, startPoint x: 917, startPoint y: 276, endPoint x: 829, endPoint y: 275, distance: 87.3
click at [830, 275] on div "Nombre completo : Elmer Edisson Trejo Fuelantala" at bounding box center [856, 275] width 167 height 9
click at [831, 274] on div "Nombre completo : Elmer Edisson Trejo Fuelantala" at bounding box center [856, 275] width 167 height 9
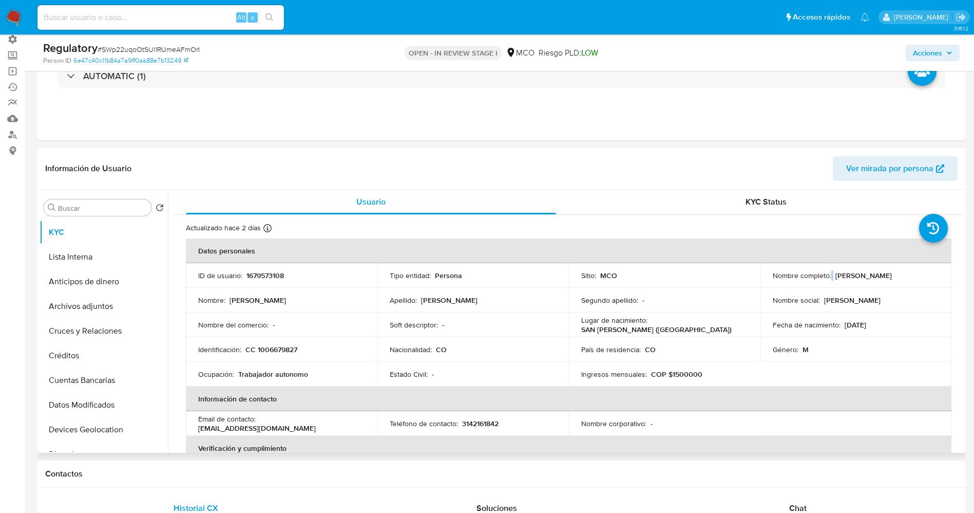
drag, startPoint x: 831, startPoint y: 274, endPoint x: 921, endPoint y: 275, distance: 89.4
click at [940, 275] on td "Nombre completo : Elmer Edisson Trejo Fuelantala" at bounding box center [857, 275] width 192 height 25
copy p "Elmer Edisson Trejo Fuelantala"
click at [926, 317] on td "Fecha de nacimiento : 04/02/2000" at bounding box center [857, 324] width 192 height 25
drag, startPoint x: 831, startPoint y: 277, endPoint x: 937, endPoint y: 275, distance: 105.8
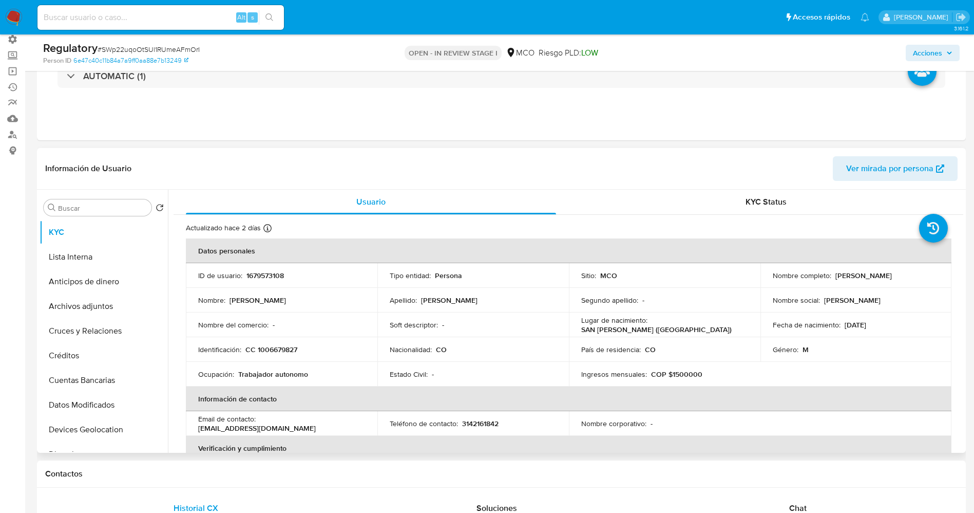
click at [937, 275] on td "Nombre completo : Elmer Edisson Trejo Fuelantala" at bounding box center [857, 275] width 192 height 25
copy div "Elmer Edisson Trejo Fuelantala"
drag, startPoint x: 255, startPoint y: 348, endPoint x: 304, endPoint y: 346, distance: 48.8
click at [304, 346] on div "Identificación : CC 1006679827" at bounding box center [281, 349] width 167 height 9
copy p "1006679827"
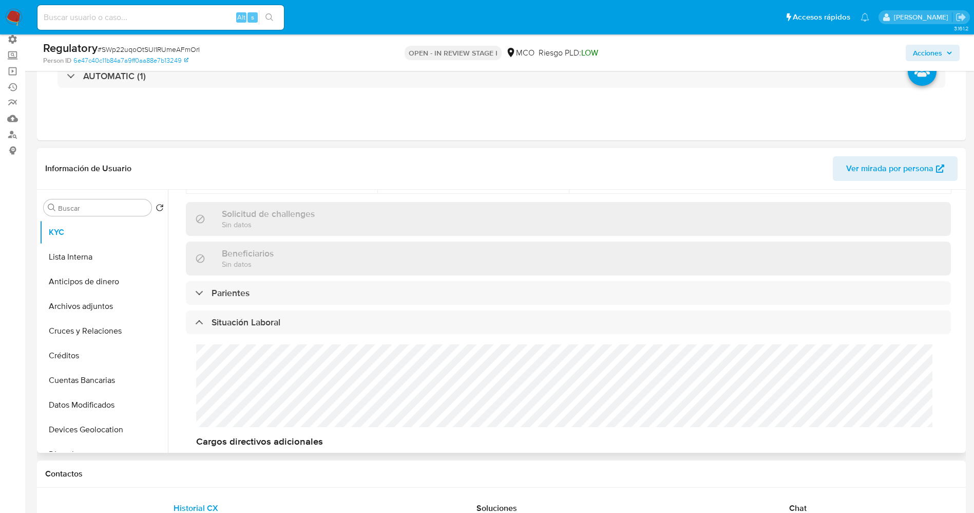
scroll to position [462, 0]
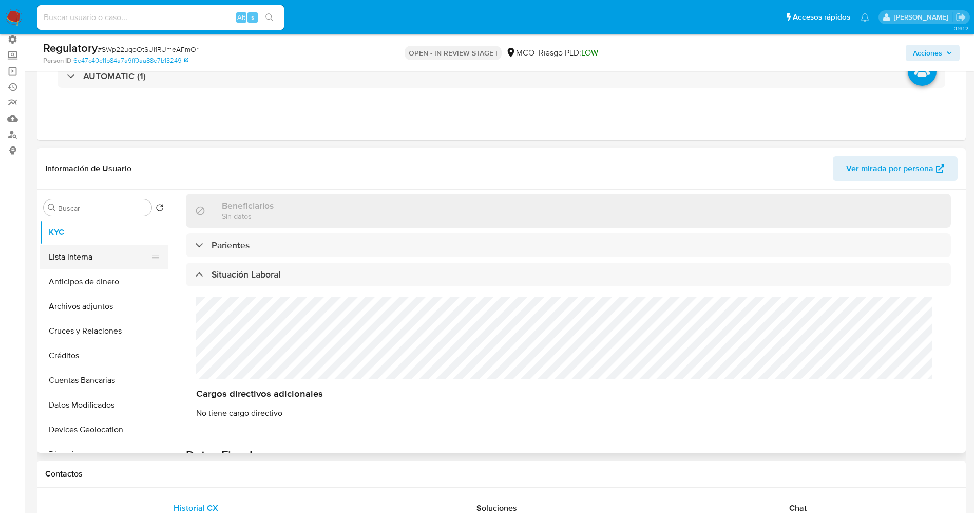
click at [67, 255] on button "Lista Interna" at bounding box center [100, 256] width 120 height 25
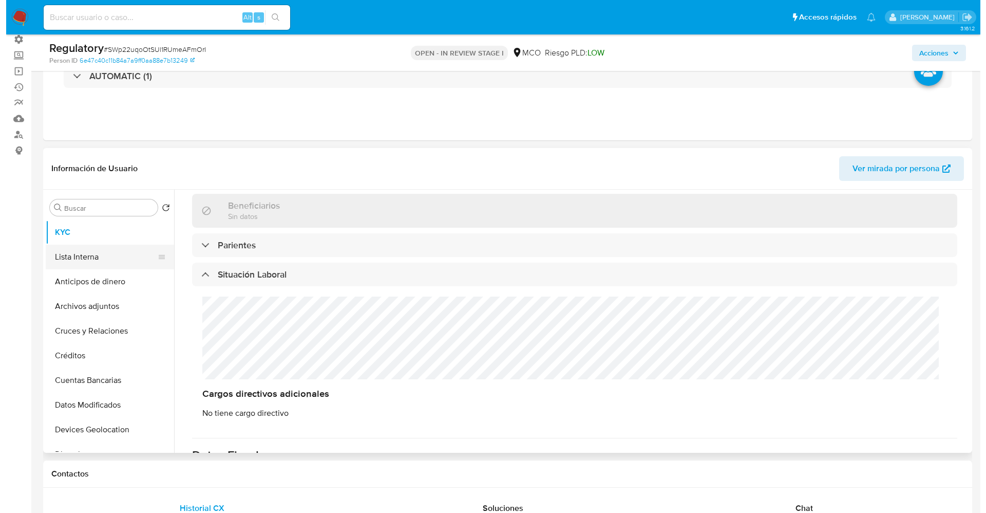
scroll to position [0, 0]
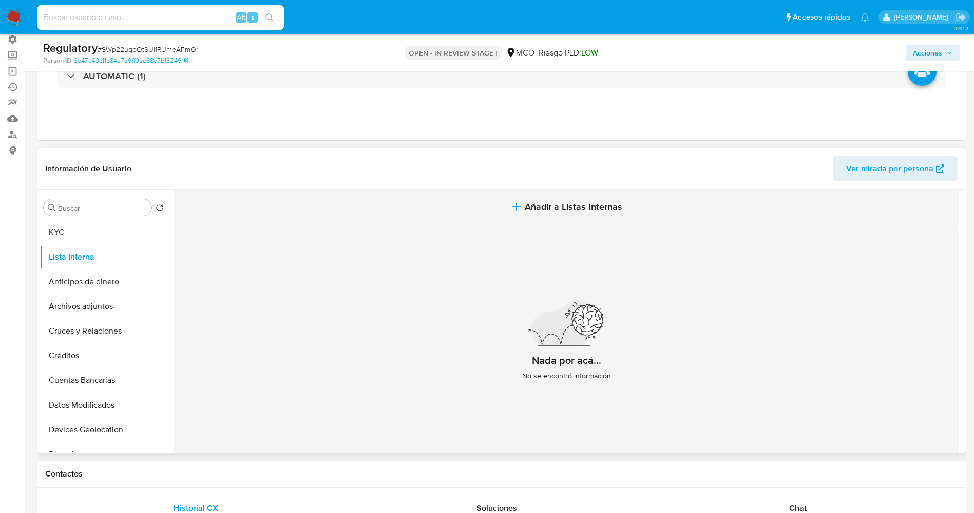
click at [560, 212] on span "Añadir a Listas Internas" at bounding box center [574, 206] width 98 height 11
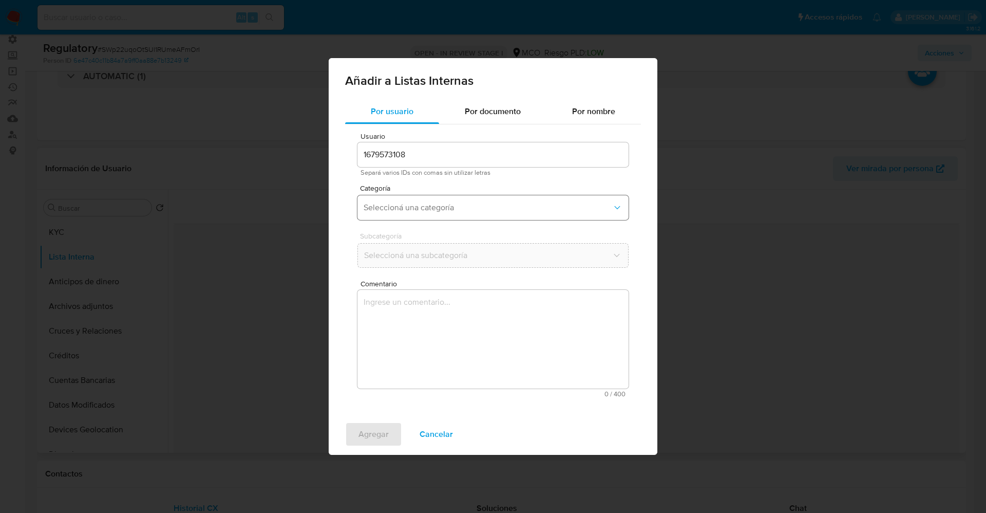
click at [482, 211] on span "Seleccioná una categoría" at bounding box center [488, 207] width 249 height 10
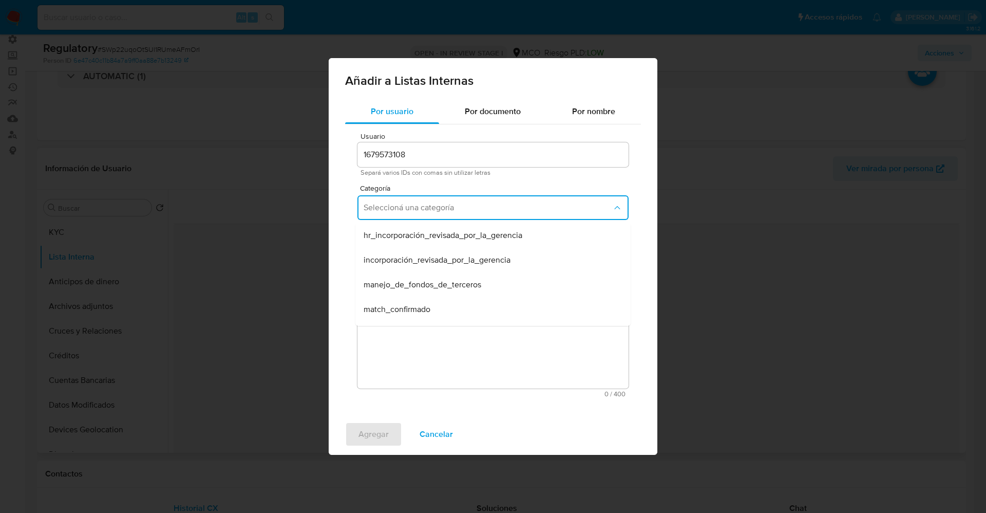
scroll to position [77, 0]
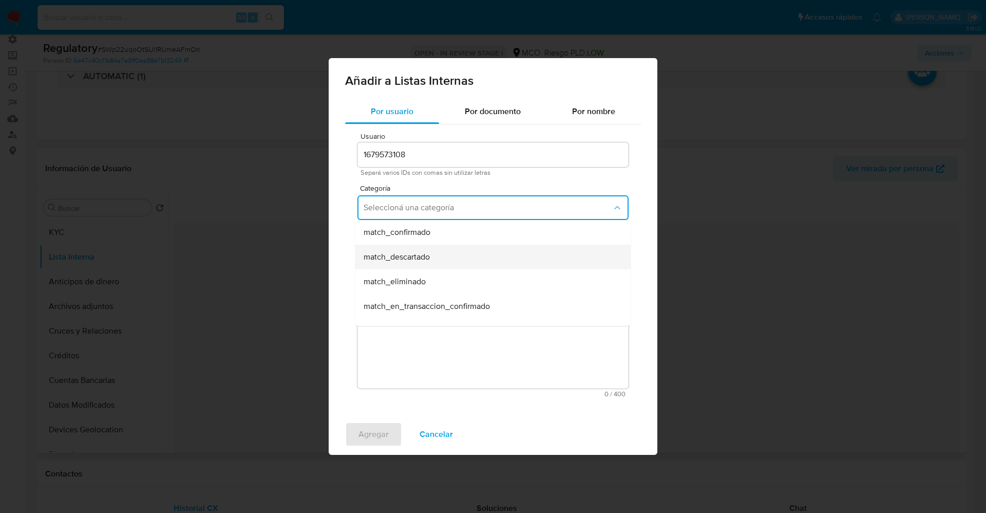
click at [441, 263] on div "match_descartado" at bounding box center [490, 256] width 253 height 25
click at [437, 256] on span "Seleccioná una subcategoría" at bounding box center [488, 255] width 249 height 10
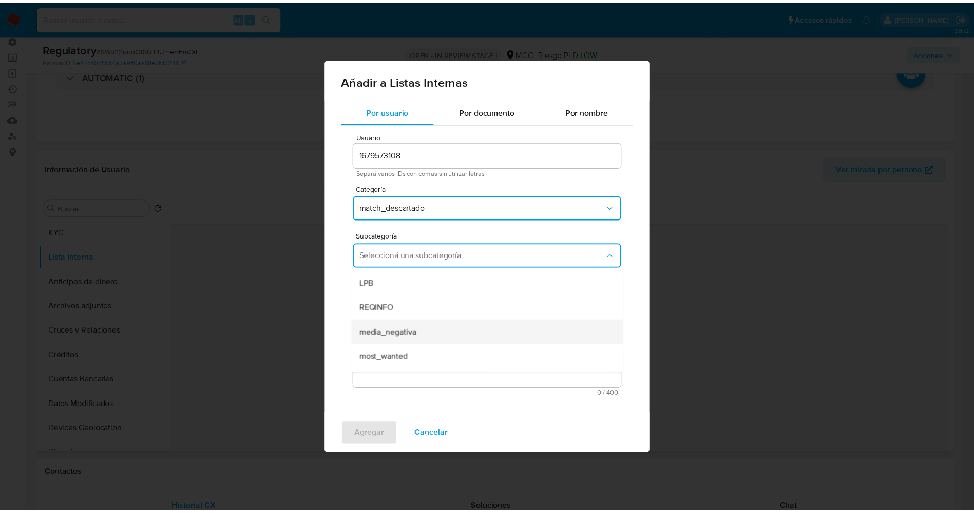
scroll to position [70, 0]
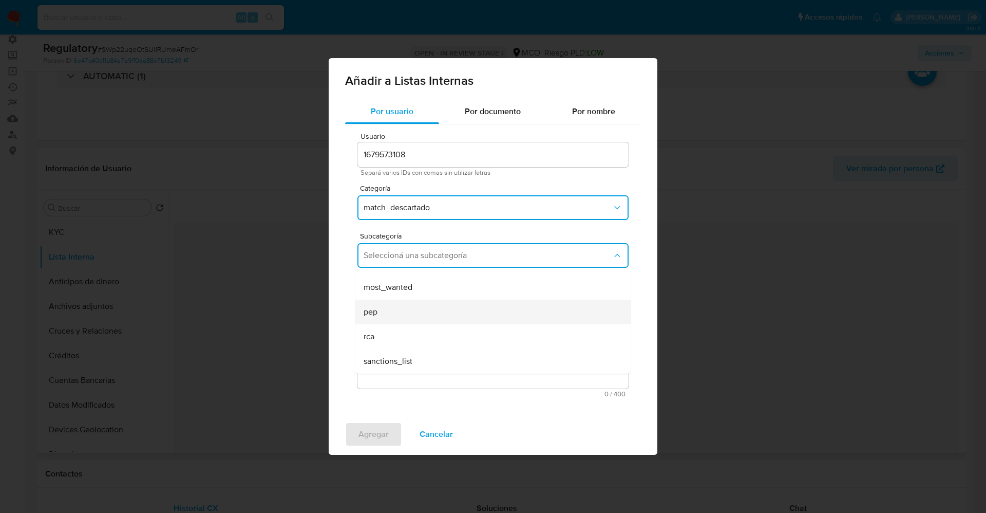
click at [391, 310] on div "pep" at bounding box center [490, 311] width 253 height 25
click at [391, 310] on textarea "Comentario" at bounding box center [492, 339] width 271 height 99
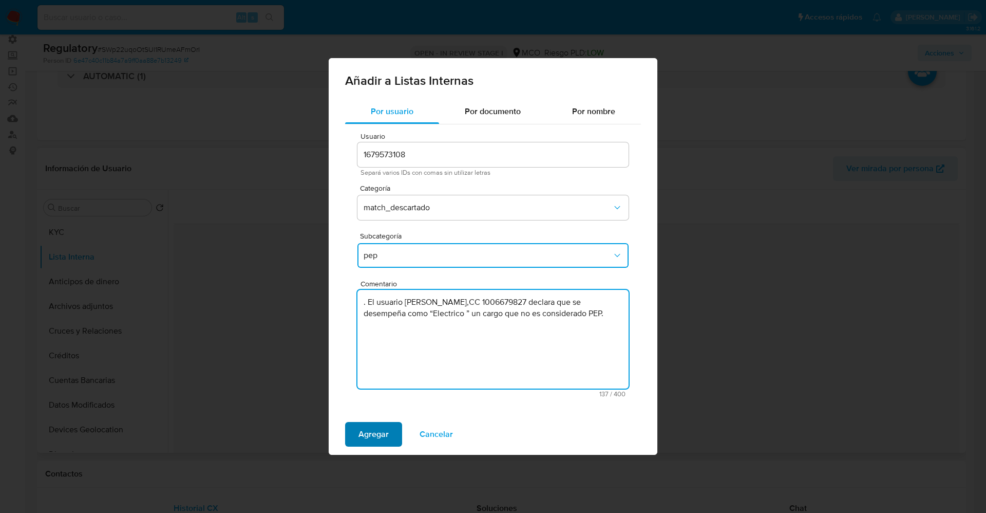
type textarea ". El usuario Elmer Edisson Trejo Fuelantala,CC 1006679827 declara que se desemp…"
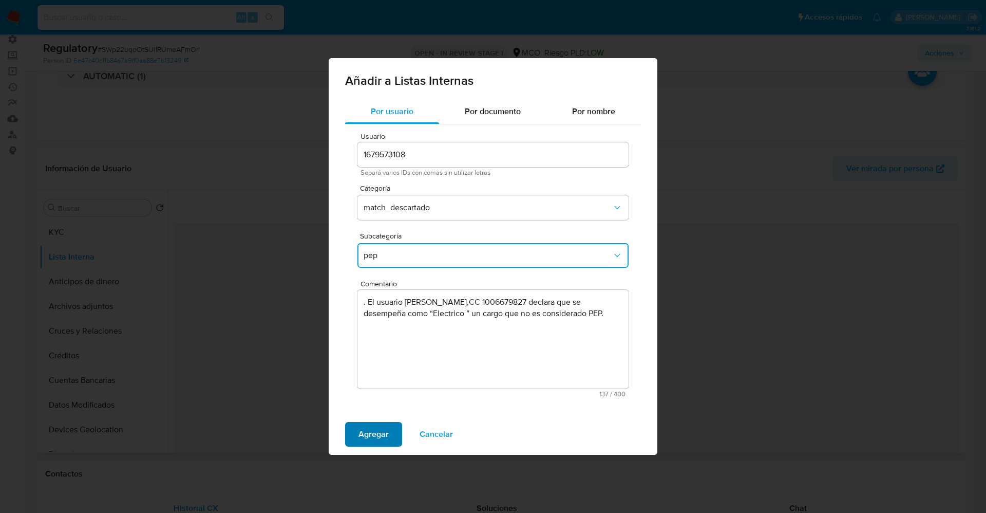
click at [369, 426] on span "Agregar" at bounding box center [373, 434] width 30 height 23
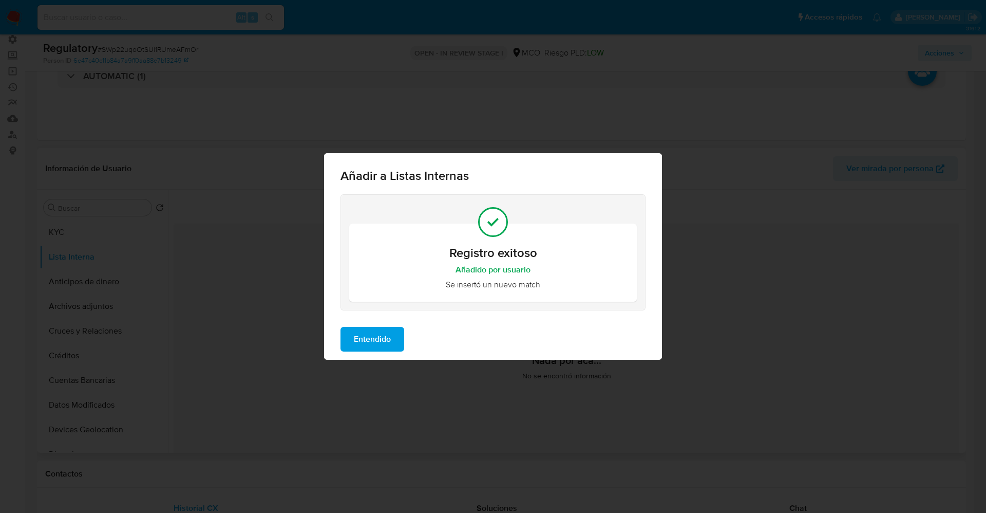
click at [363, 332] on span "Entendido" at bounding box center [372, 339] width 37 height 23
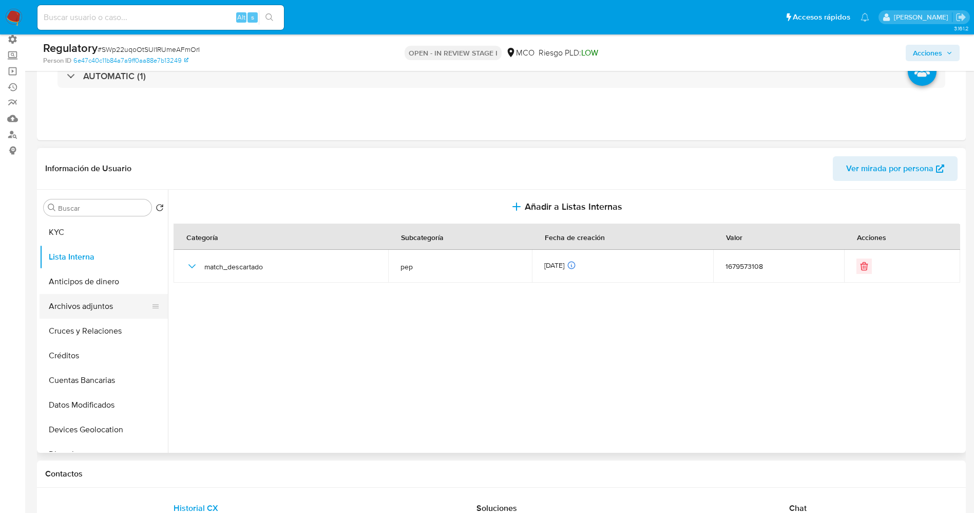
click at [56, 311] on button "Archivos adjuntos" at bounding box center [100, 306] width 120 height 25
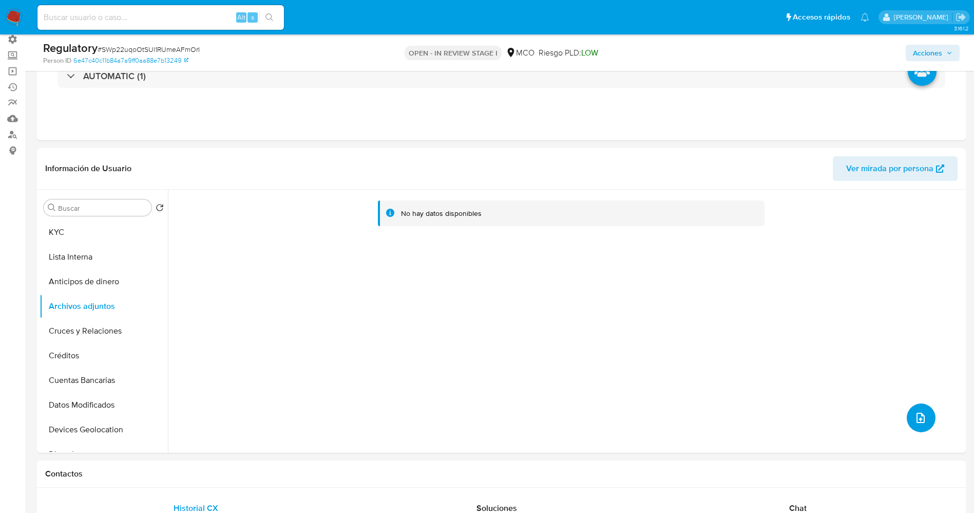
click at [921, 420] on icon "upload-file" at bounding box center [921, 417] width 12 height 12
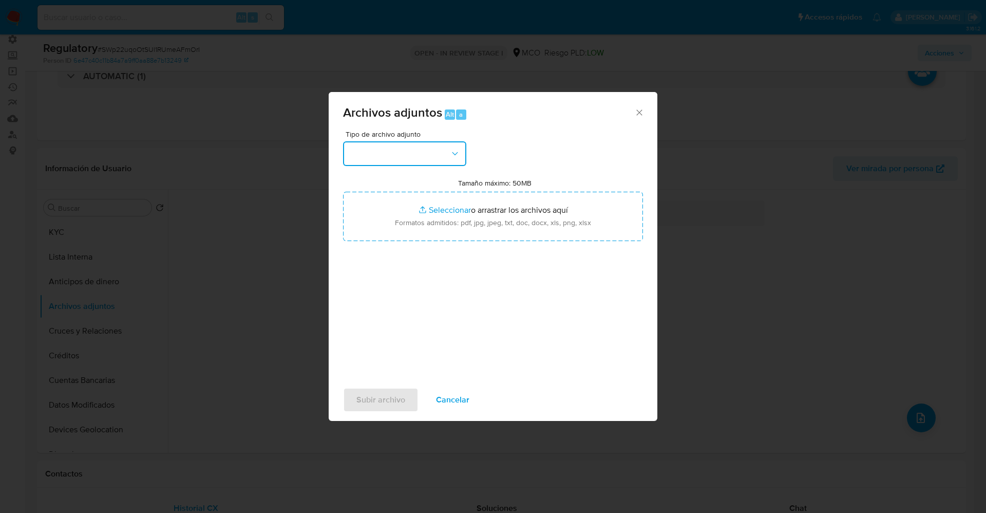
click at [384, 156] on button "button" at bounding box center [404, 153] width 123 height 25
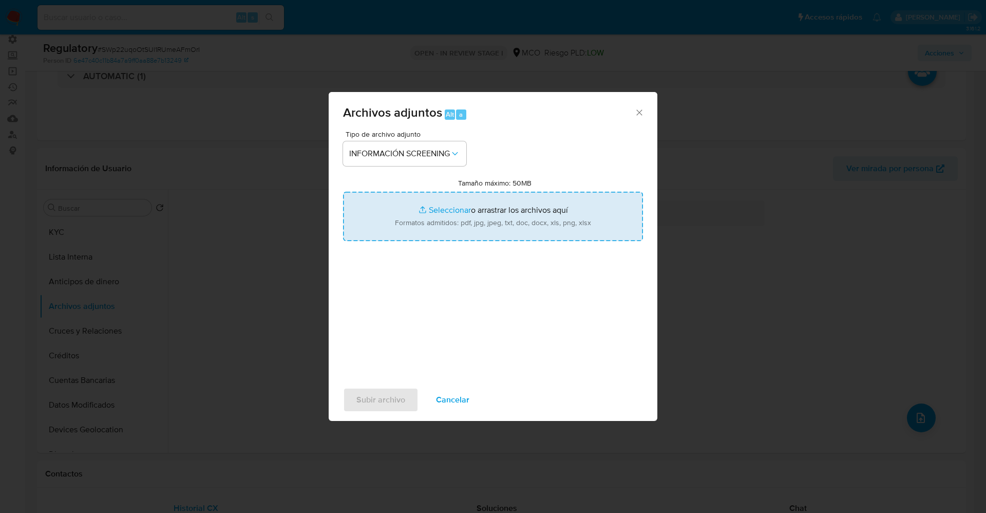
type input "C:\fakepath\CaseDossierReport_5jb89t9ots4n1k232im8wnp8n.pdf"
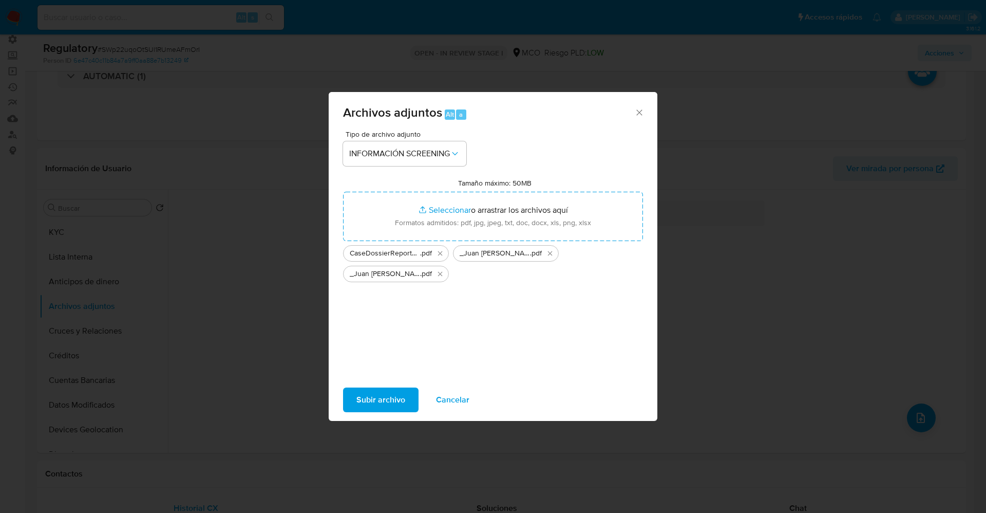
click at [409, 394] on button "Subir archivo" at bounding box center [380, 399] width 75 height 25
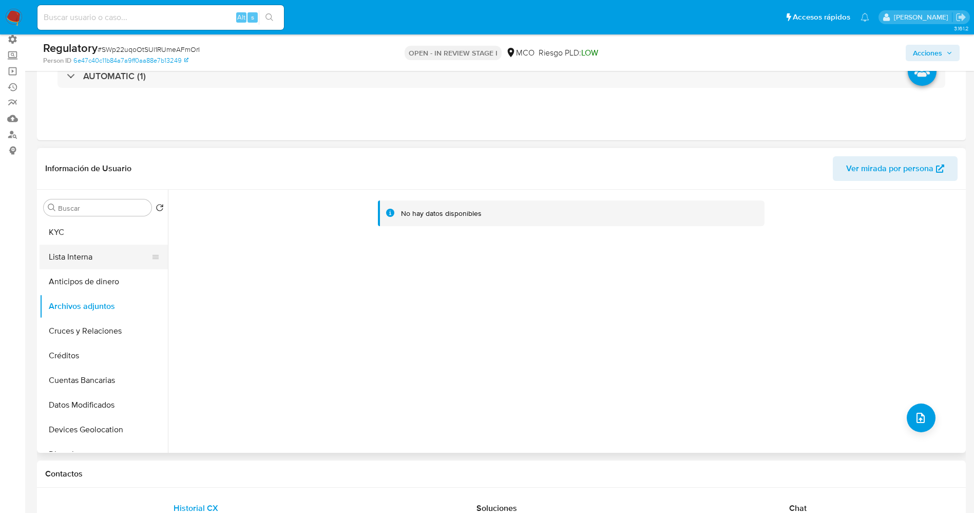
click at [97, 261] on button "Lista Interna" at bounding box center [100, 256] width 120 height 25
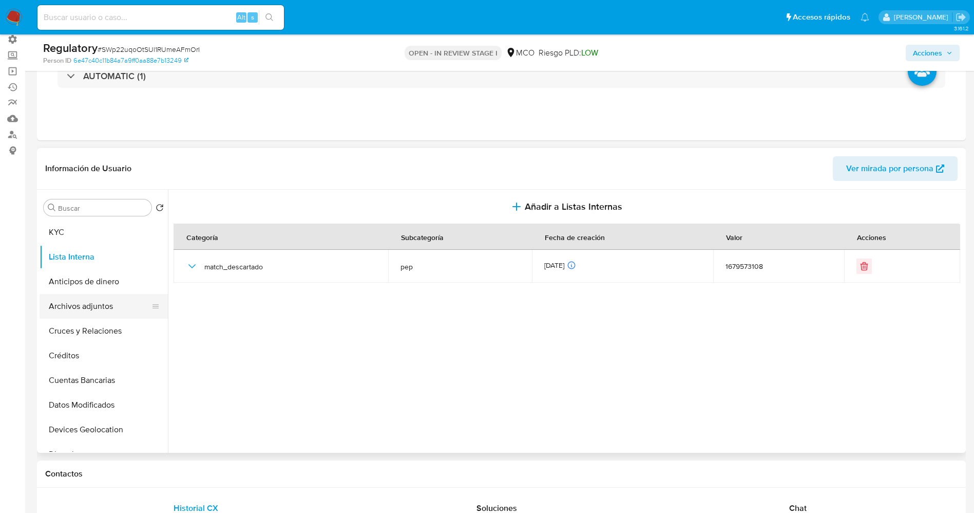
click at [93, 307] on button "Archivos adjuntos" at bounding box center [100, 306] width 120 height 25
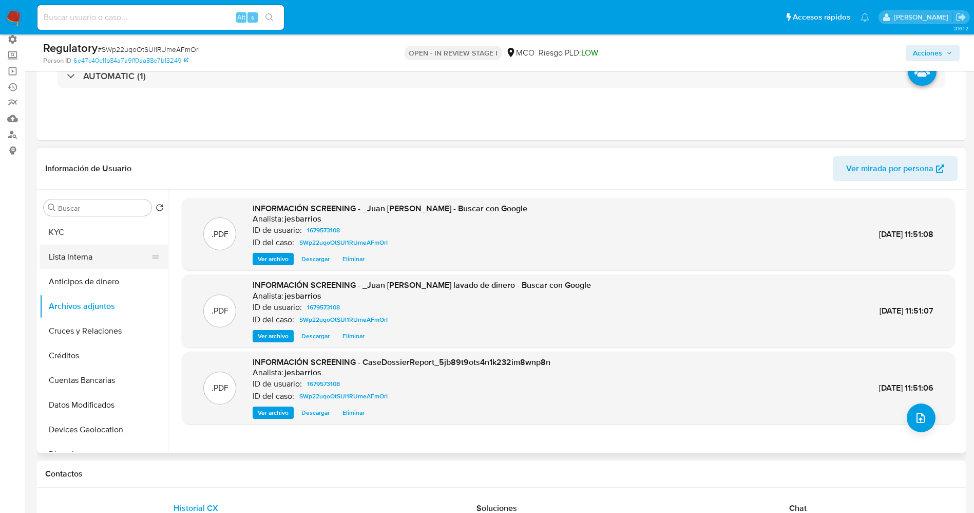
click at [63, 256] on button "Lista Interna" at bounding box center [100, 256] width 120 height 25
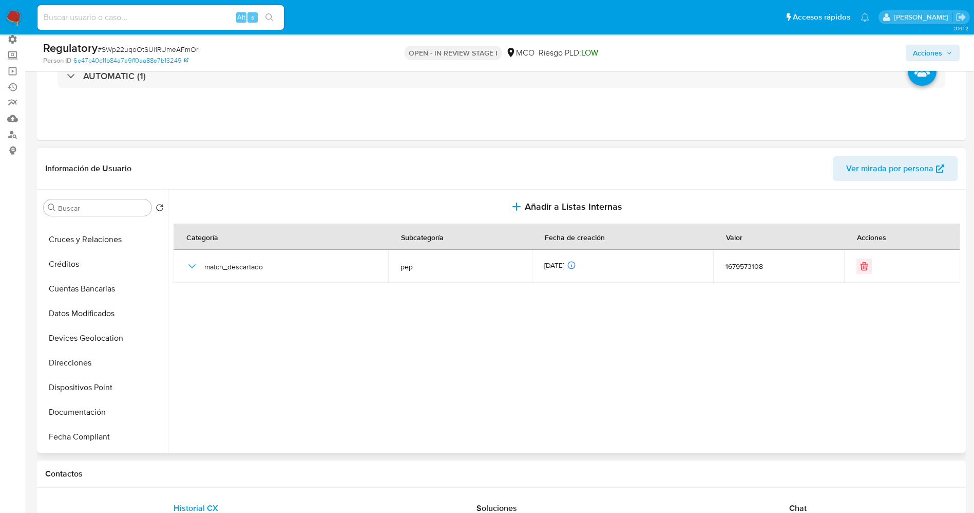
scroll to position [0, 0]
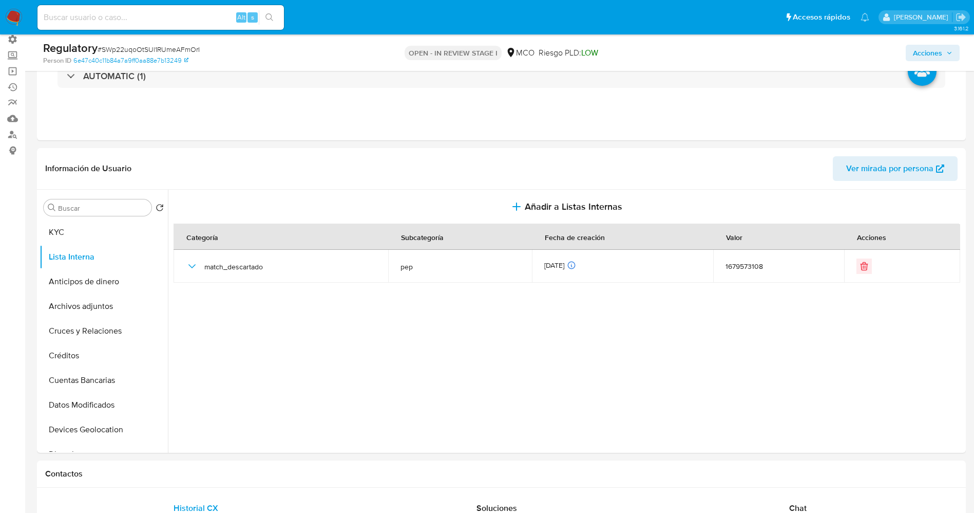
click at [937, 53] on span "Acciones" at bounding box center [927, 53] width 29 height 16
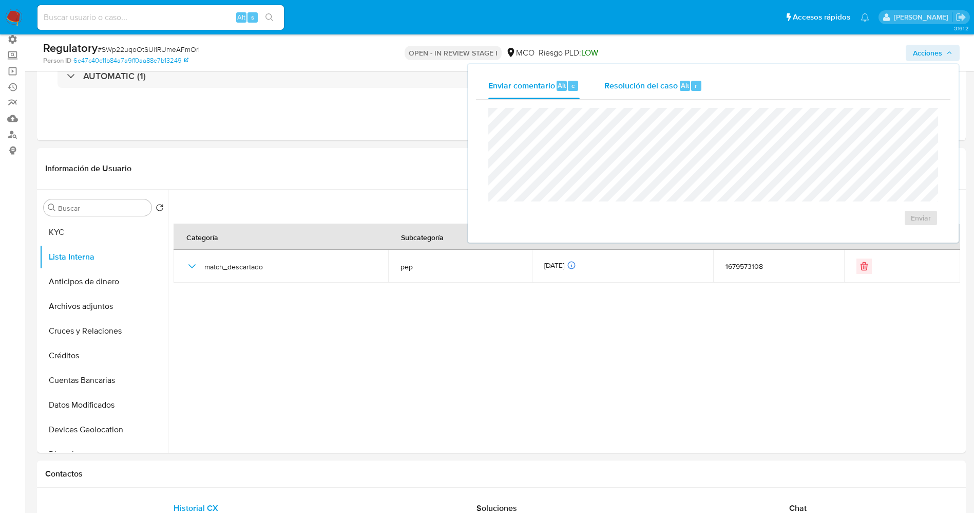
click at [633, 79] on span "Resolución del caso" at bounding box center [640, 85] width 73 height 12
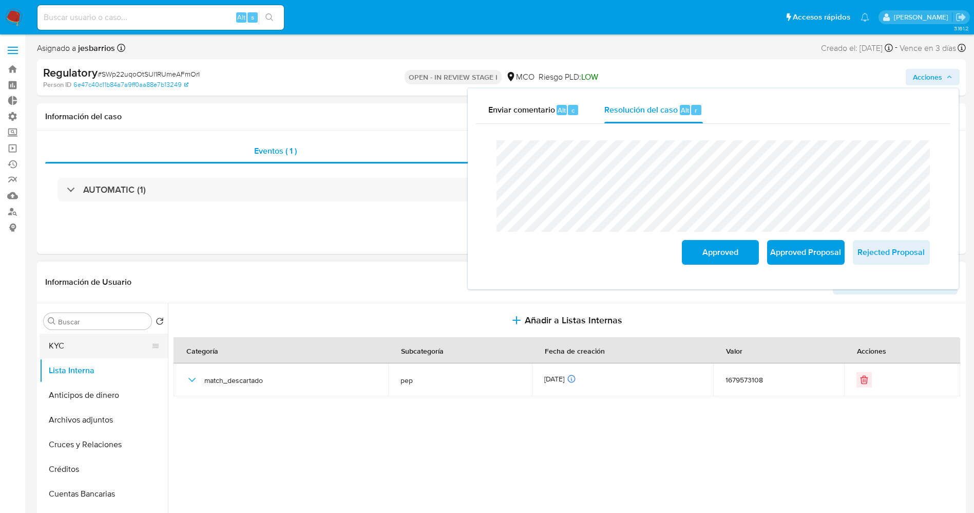
click at [75, 348] on button "KYC" at bounding box center [100, 345] width 120 height 25
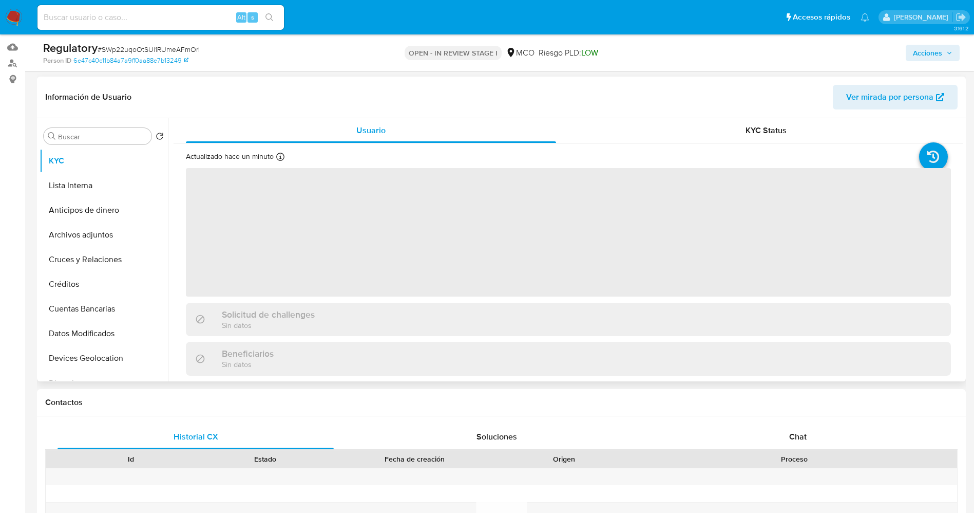
scroll to position [154, 0]
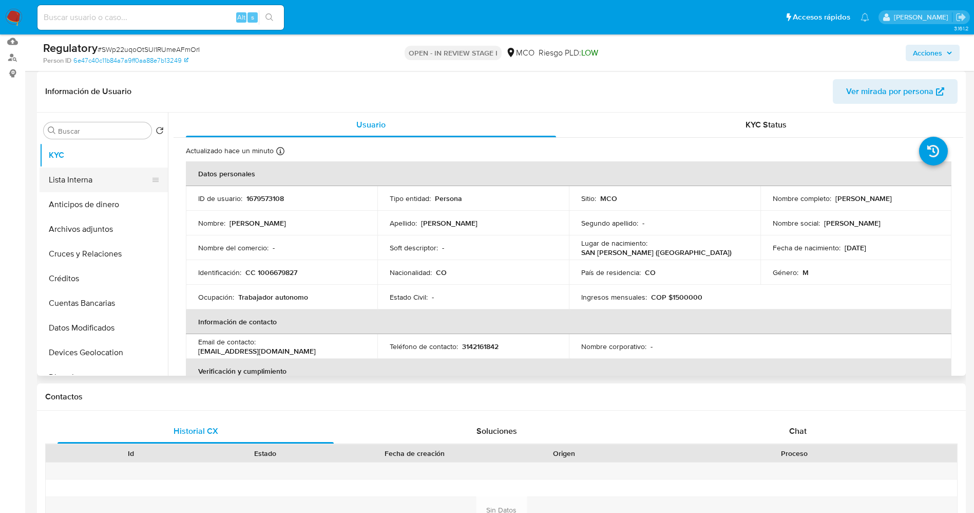
click at [101, 182] on button "Lista Interna" at bounding box center [100, 179] width 120 height 25
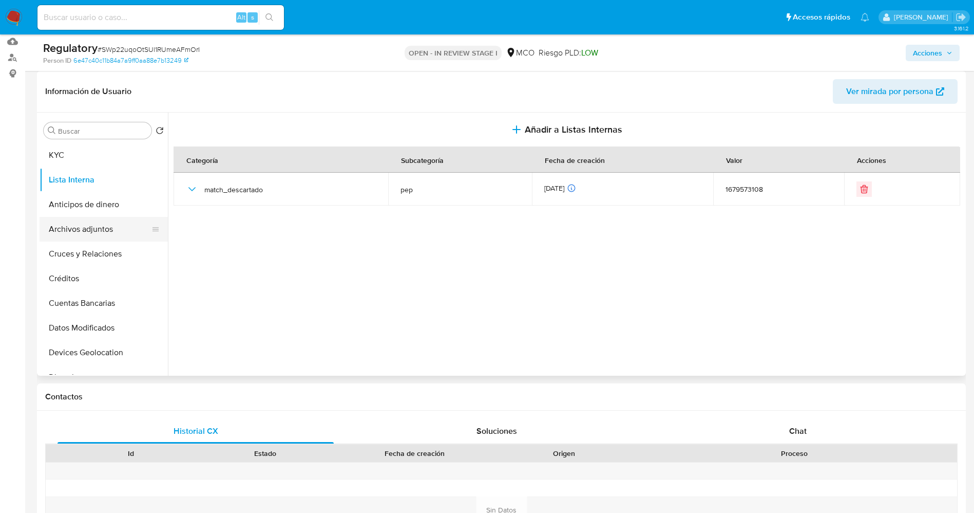
click at [89, 228] on button "Archivos adjuntos" at bounding box center [100, 229] width 120 height 25
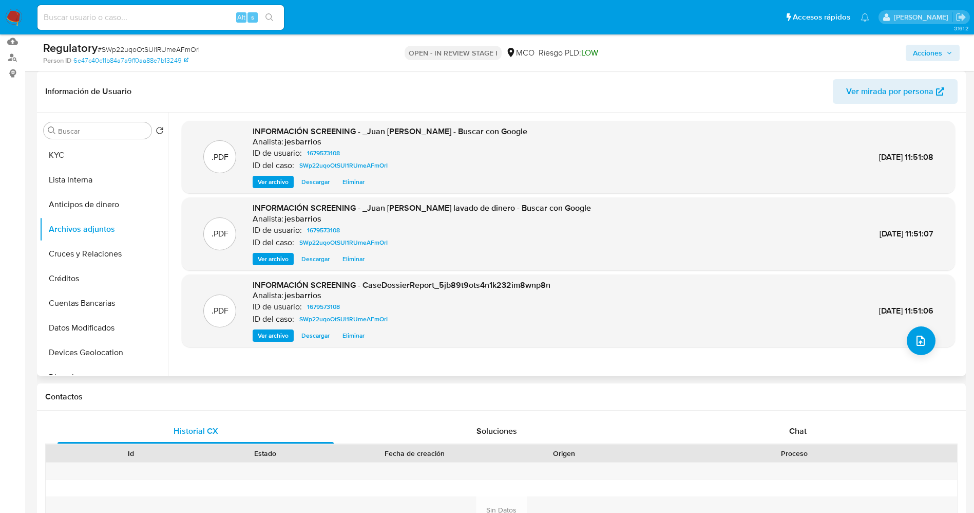
click at [345, 258] on span "Eliminar" at bounding box center [354, 259] width 22 height 10
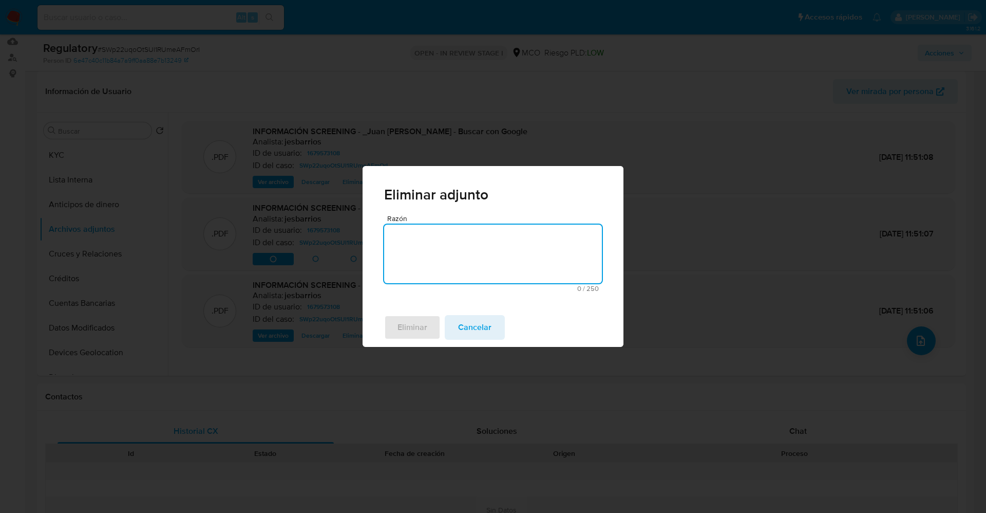
click at [432, 255] on textarea "Razón" at bounding box center [493, 253] width 218 height 59
type textarea "n"
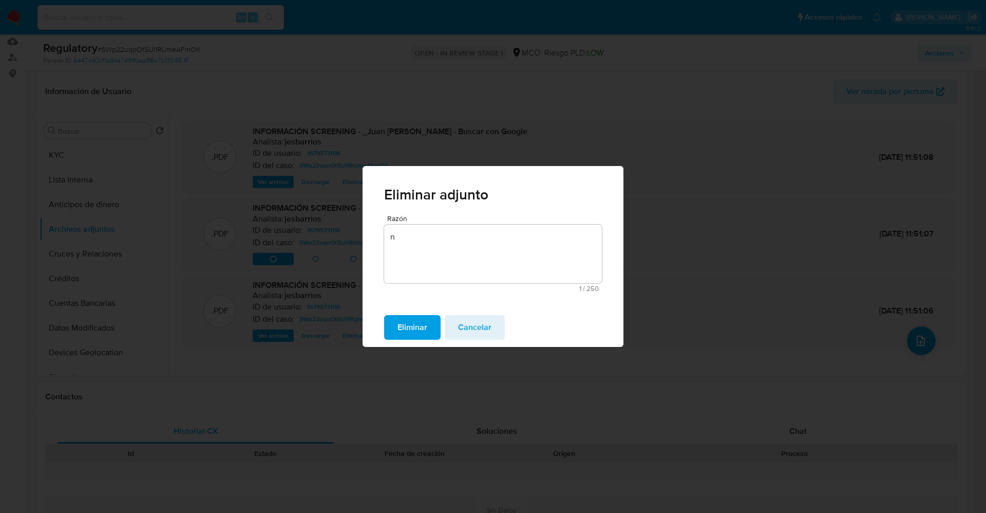
click at [419, 325] on span "Eliminar" at bounding box center [412, 327] width 30 height 23
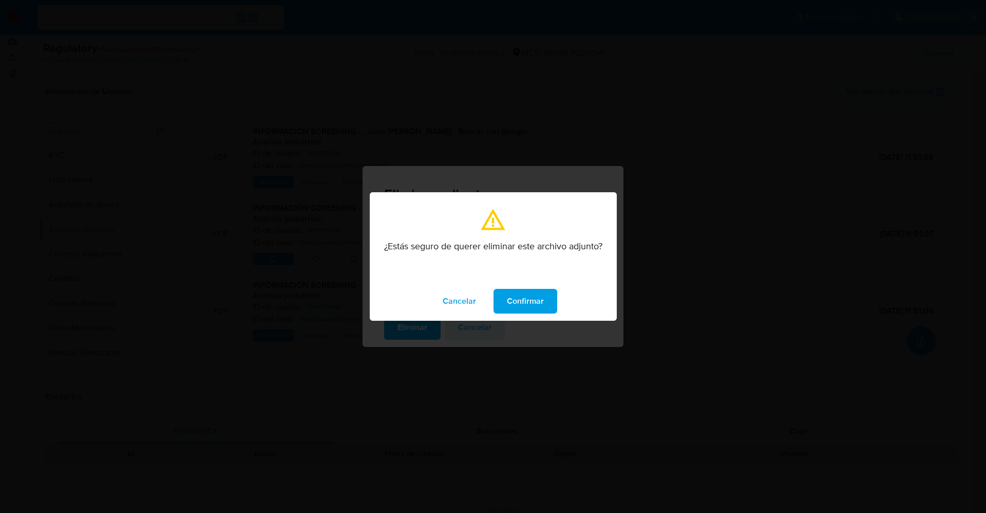
click at [543, 305] on button "Confirmar" at bounding box center [526, 301] width 64 height 25
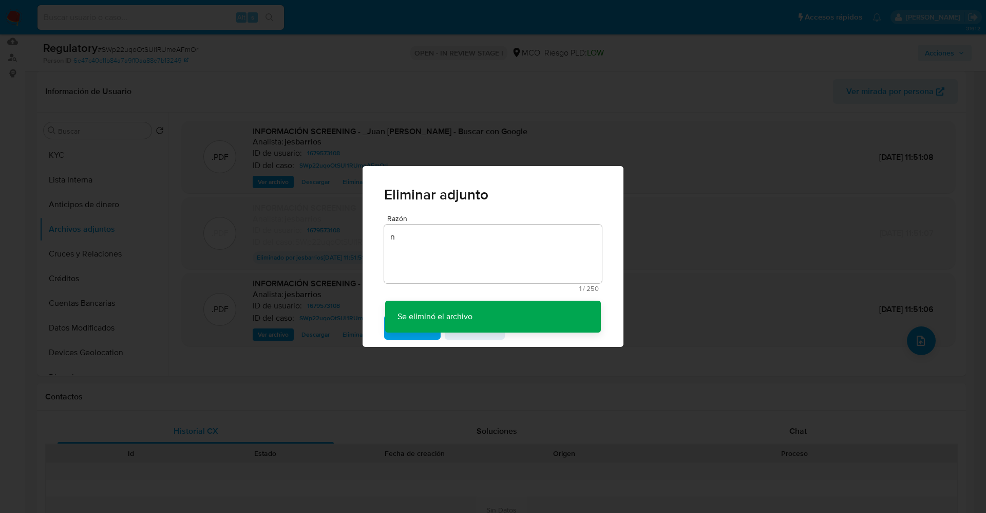
drag, startPoint x: 737, startPoint y: 205, endPoint x: 424, endPoint y: 182, distance: 314.1
click at [732, 205] on div "Eliminar adjunto Razón n 1 / 250 249 caracteres restantes Se eliminó el archivo…" at bounding box center [493, 256] width 986 height 513
click at [345, 179] on div "Eliminar adjunto Razón n 1 / 250 249 caracteres restantes Se eliminó el archivo…" at bounding box center [493, 256] width 986 height 513
click at [705, 320] on div "Eliminar adjunto Razón n 1 / 250 249 caracteres restantes Se eliminó el archivo…" at bounding box center [493, 256] width 986 height 513
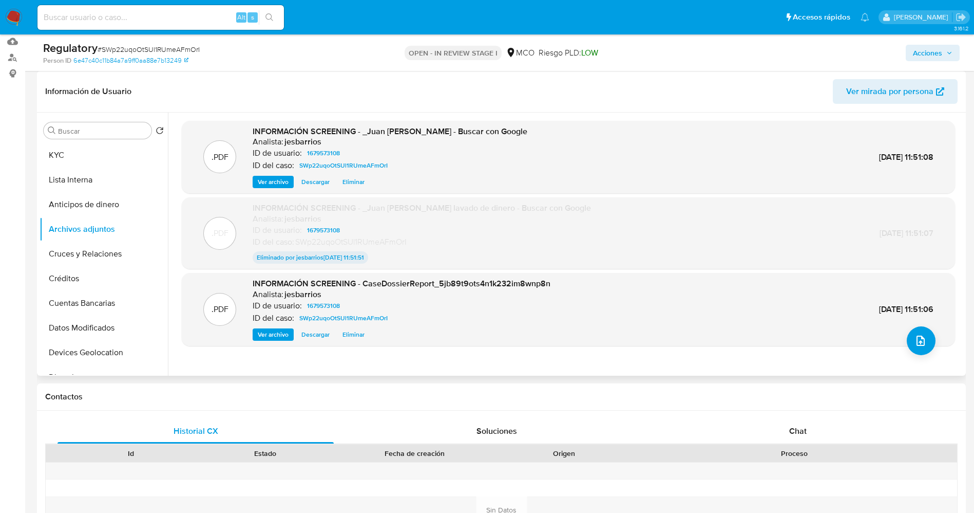
click at [358, 182] on span "Eliminar" at bounding box center [354, 182] width 22 height 10
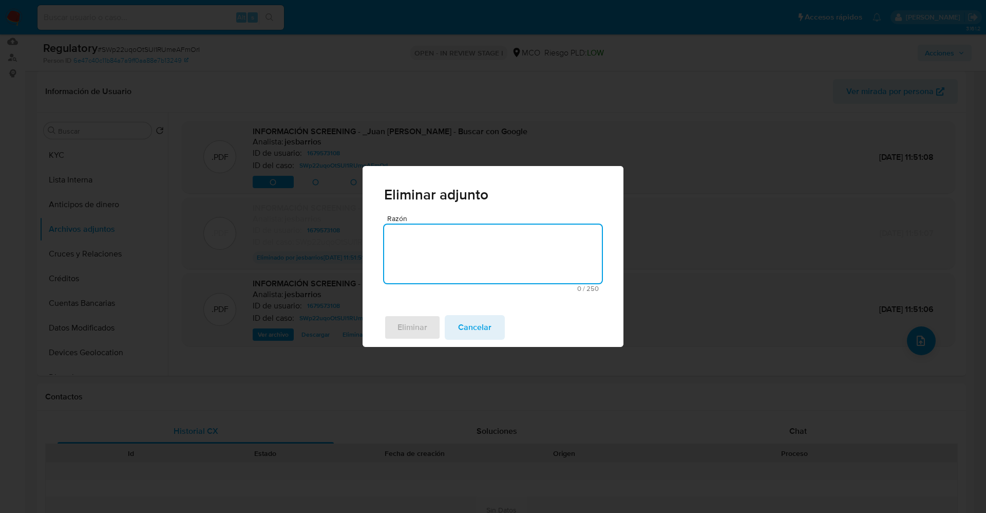
click at [432, 268] on textarea "Razón" at bounding box center [493, 253] width 218 height 59
type textarea "n"
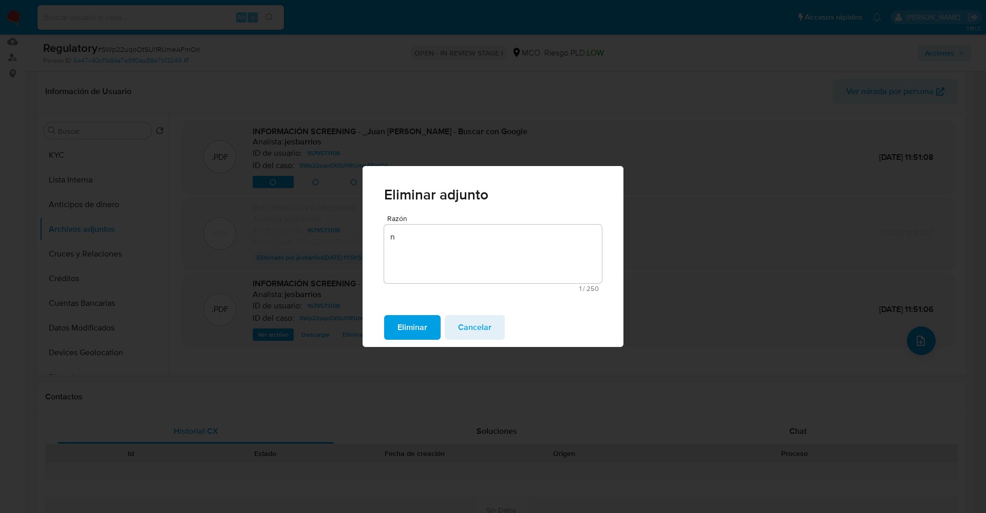
click at [419, 328] on span "Eliminar" at bounding box center [412, 327] width 30 height 23
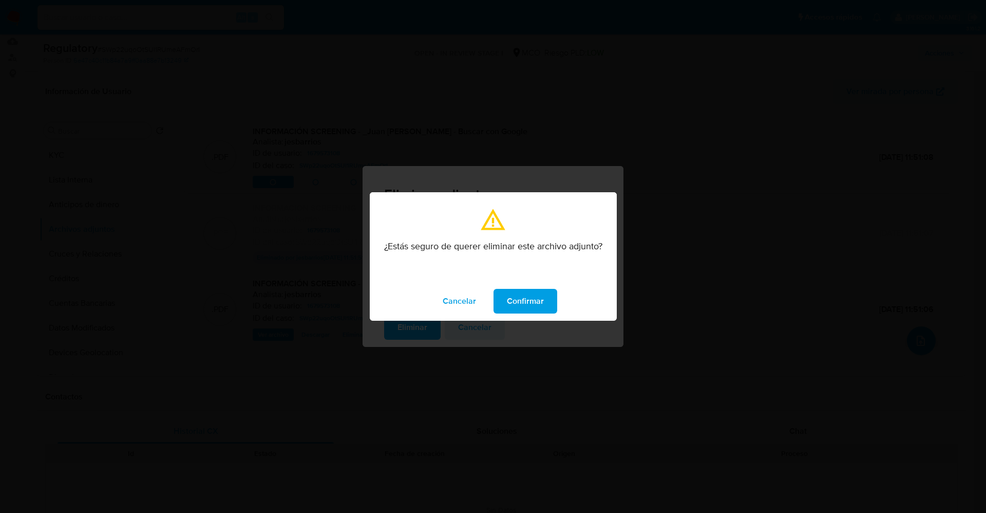
drag, startPoint x: 528, startPoint y: 305, endPoint x: 302, endPoint y: 327, distance: 227.5
click at [526, 305] on span "Confirmar" at bounding box center [525, 301] width 37 height 23
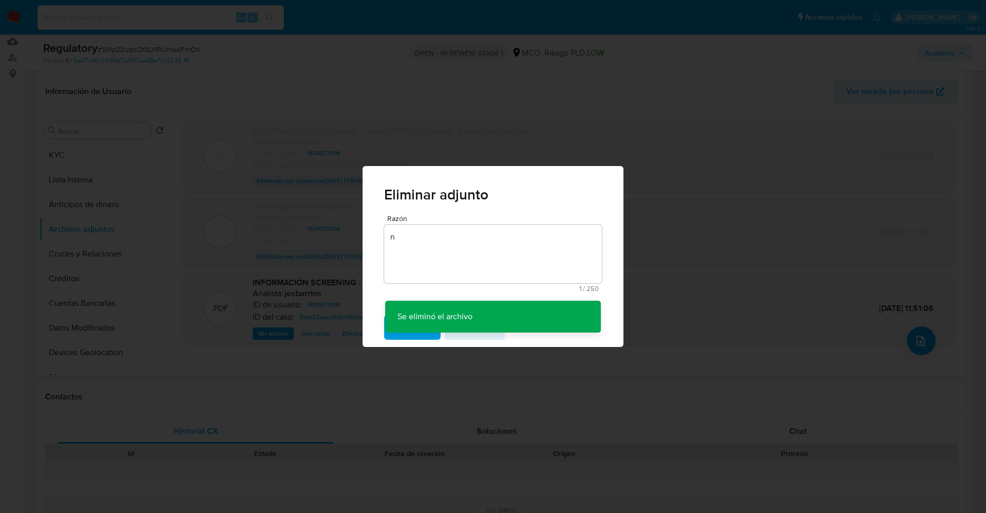
click at [662, 247] on div "Eliminar adjunto Razón n 1 / 250 249 caracteres restantes Se eliminó el archivo…" at bounding box center [493, 256] width 986 height 513
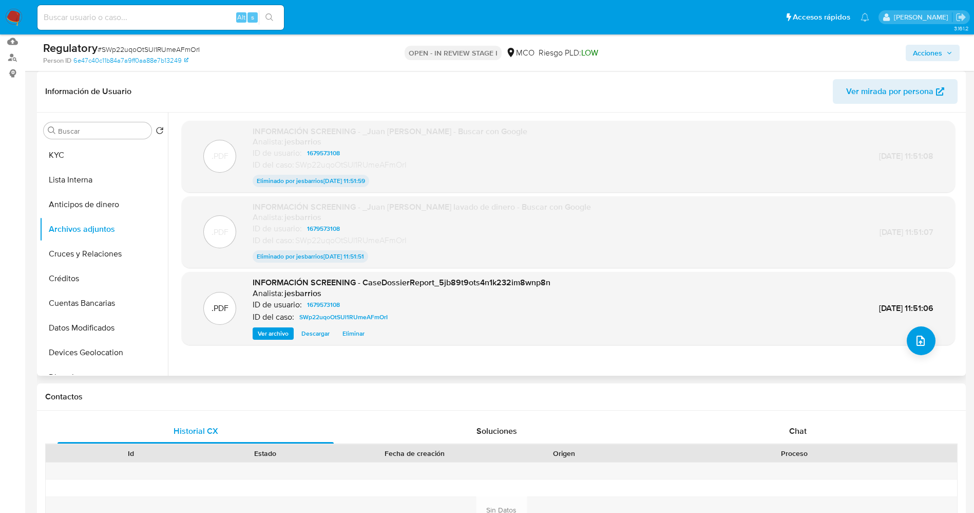
click at [267, 333] on span "Ver archivo" at bounding box center [273, 333] width 31 height 10
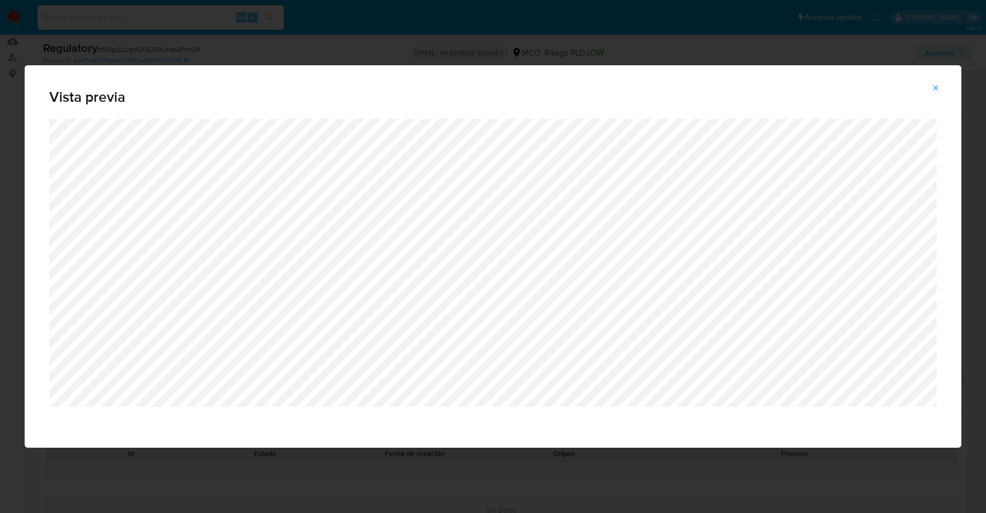
drag, startPoint x: 463, startPoint y: 446, endPoint x: 23, endPoint y: 104, distance: 557.4
click at [414, 422] on div "Attachment preview" at bounding box center [493, 283] width 937 height 329
click at [933, 87] on icon "Attachment preview" at bounding box center [936, 88] width 8 height 8
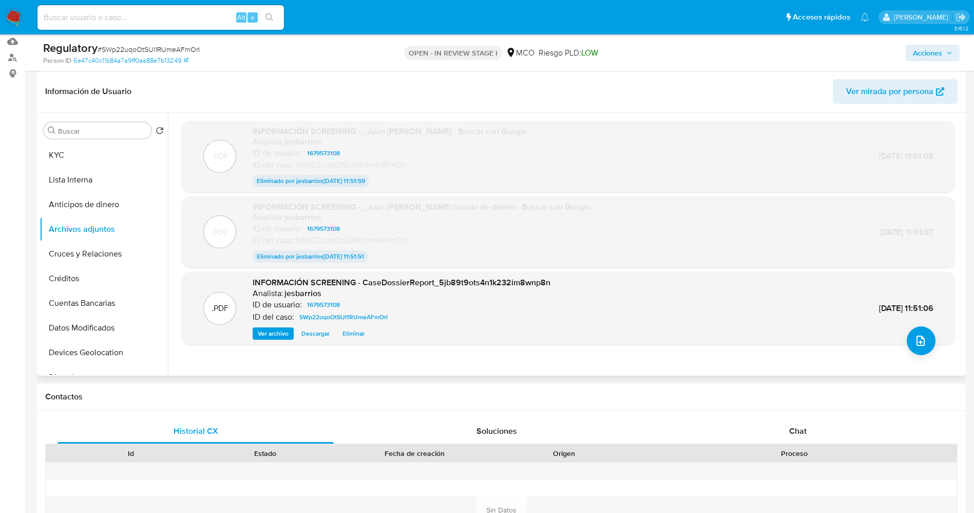
click at [350, 333] on span "Eliminar" at bounding box center [354, 333] width 22 height 10
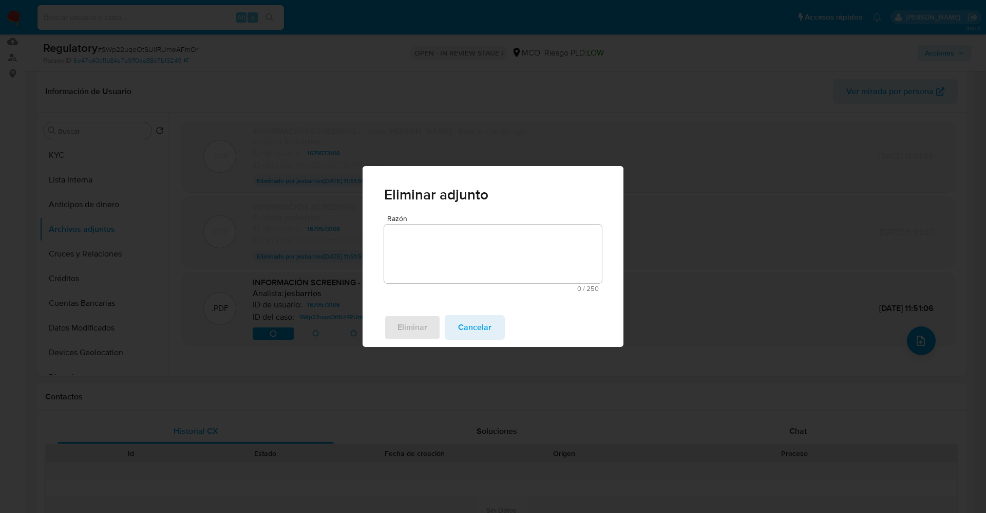
click at [440, 255] on textarea "Razón" at bounding box center [493, 253] width 218 height 59
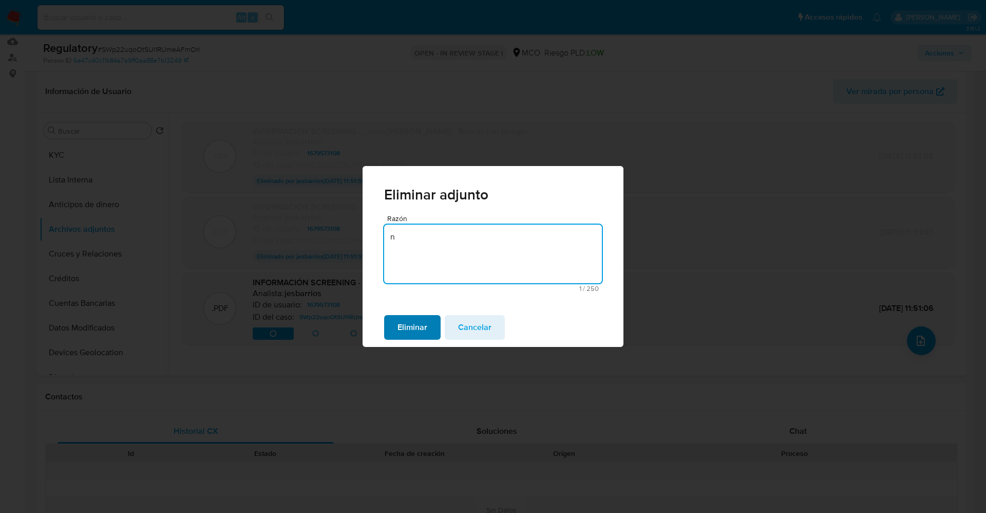
type textarea "n"
click at [410, 328] on span "Eliminar" at bounding box center [412, 327] width 30 height 23
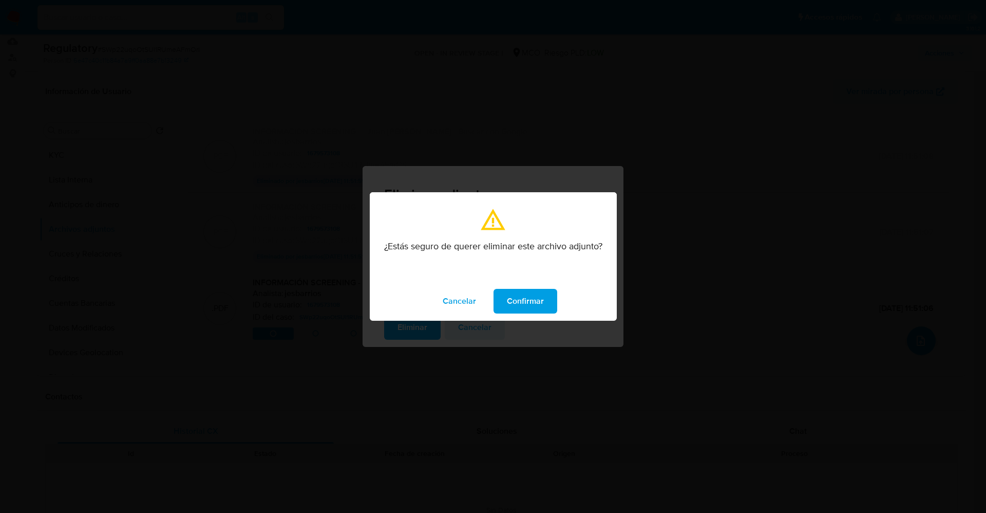
drag, startPoint x: 516, startPoint y: 305, endPoint x: 577, endPoint y: 509, distance: 213.2
click at [517, 305] on span "Confirmar" at bounding box center [525, 301] width 37 height 23
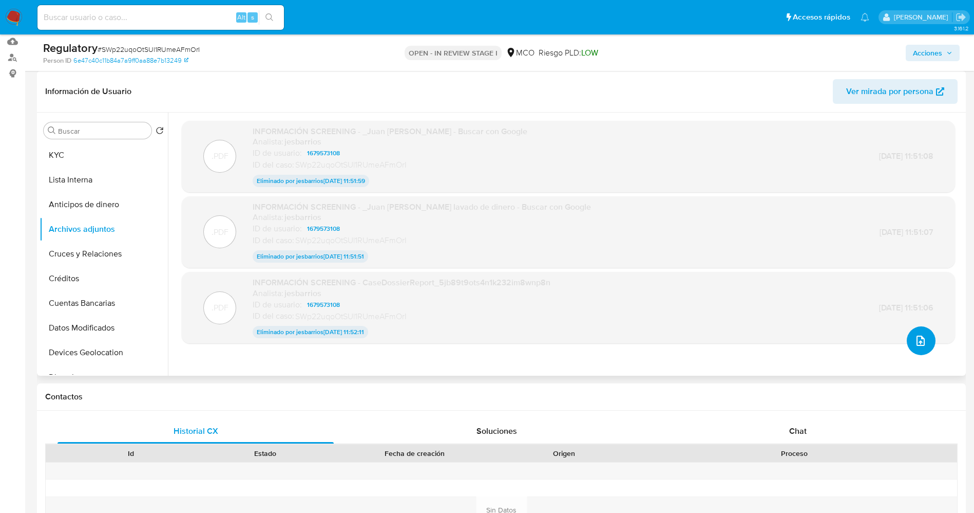
click at [909, 344] on button "upload-file" at bounding box center [921, 340] width 29 height 29
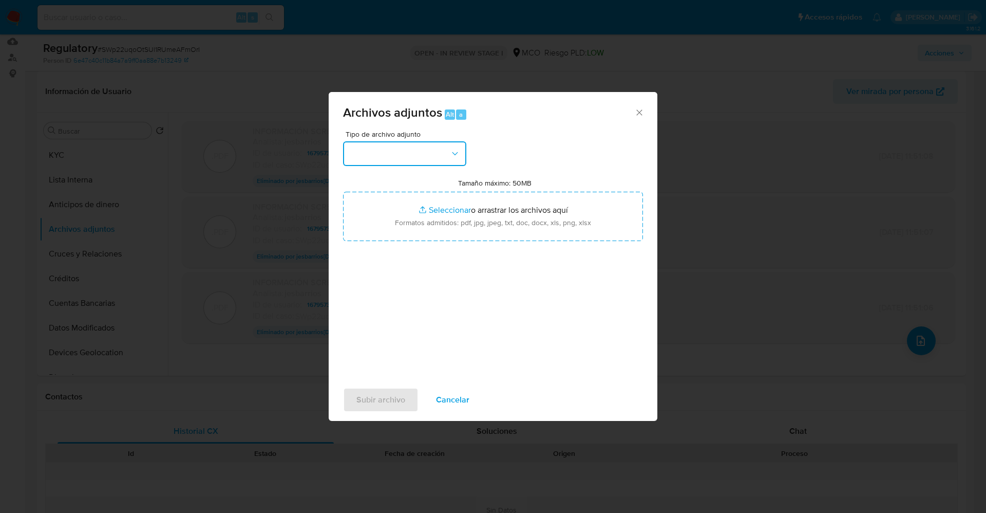
click at [433, 148] on button "button" at bounding box center [404, 153] width 123 height 25
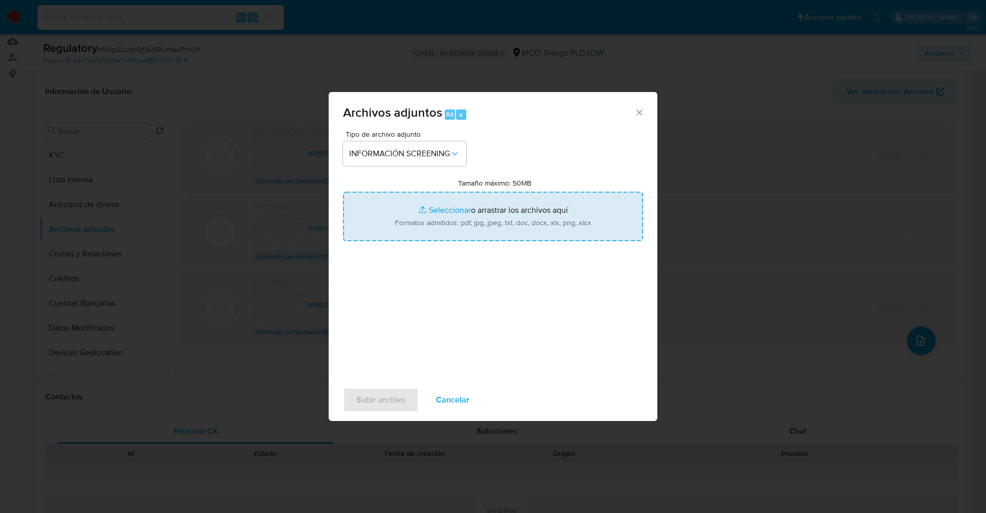
type input "C:\fakepath\CaseDossierReport_5jb75j1z1d911k232znvins9r.pdf"
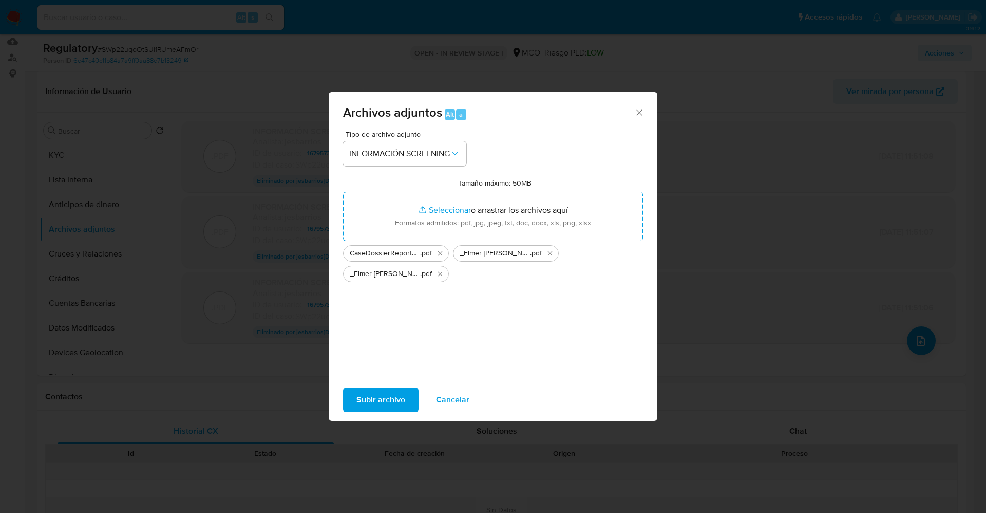
click at [380, 396] on span "Subir archivo" at bounding box center [380, 399] width 49 height 23
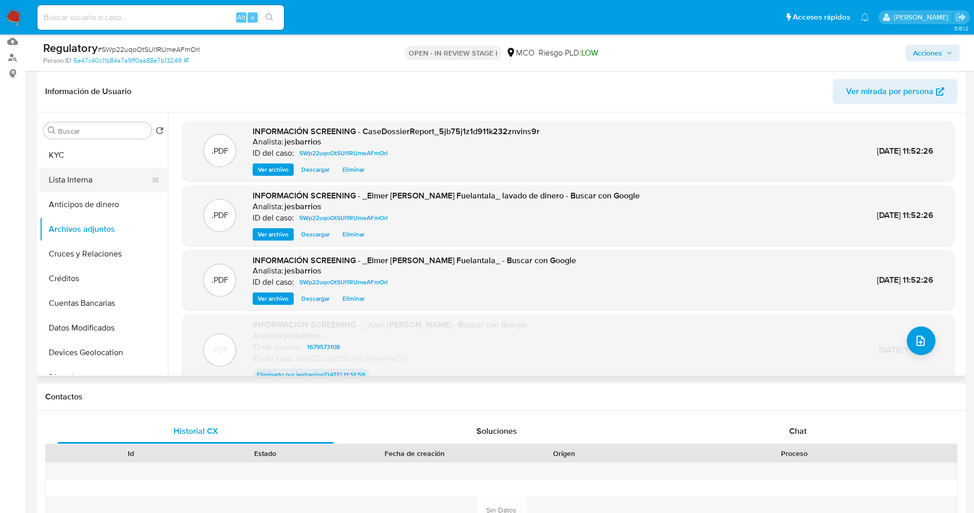
click at [85, 174] on button "Lista Interna" at bounding box center [100, 179] width 120 height 25
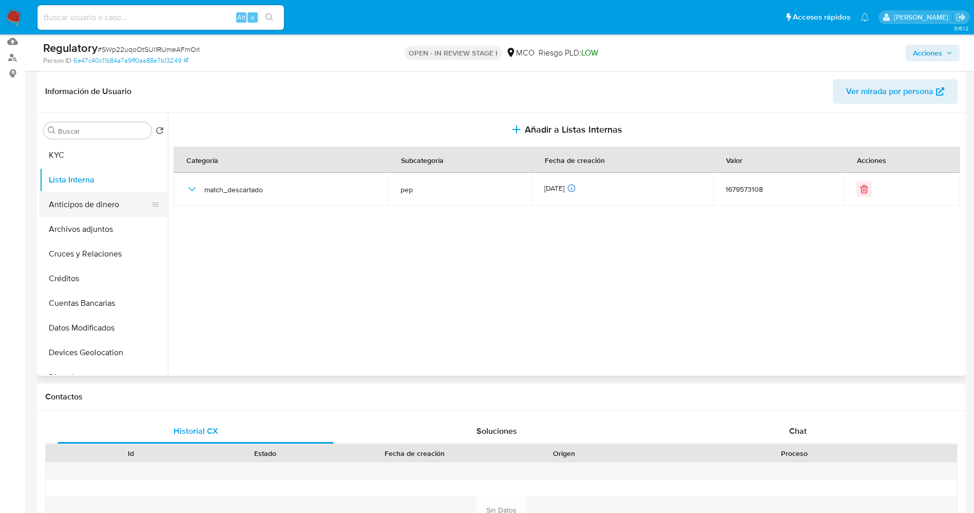
click at [88, 211] on button "Anticipos de dinero" at bounding box center [100, 204] width 120 height 25
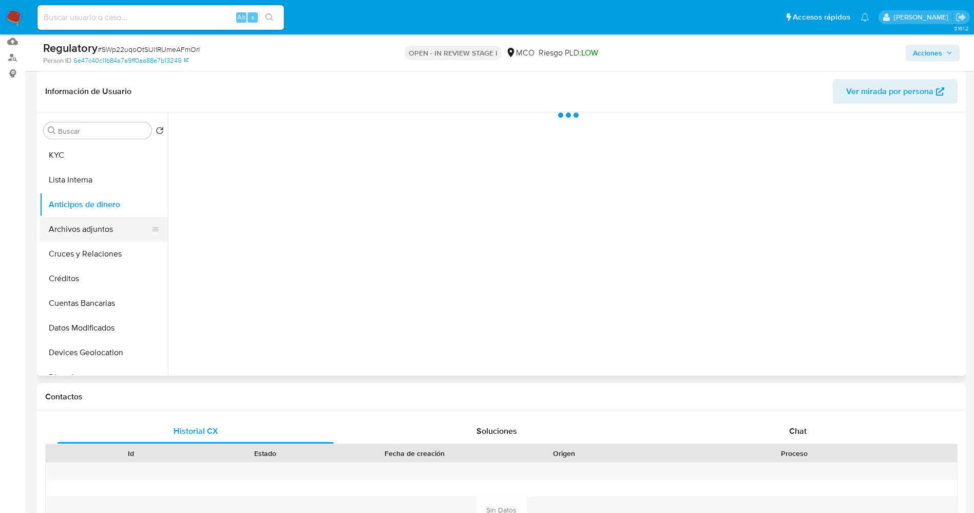
click at [89, 224] on button "Archivos adjuntos" at bounding box center [100, 229] width 120 height 25
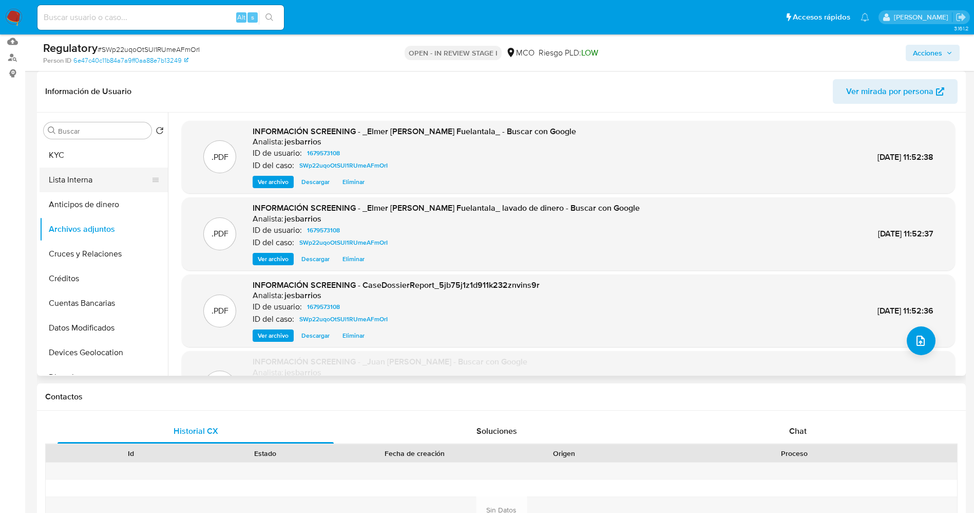
click at [94, 182] on button "Lista Interna" at bounding box center [100, 179] width 120 height 25
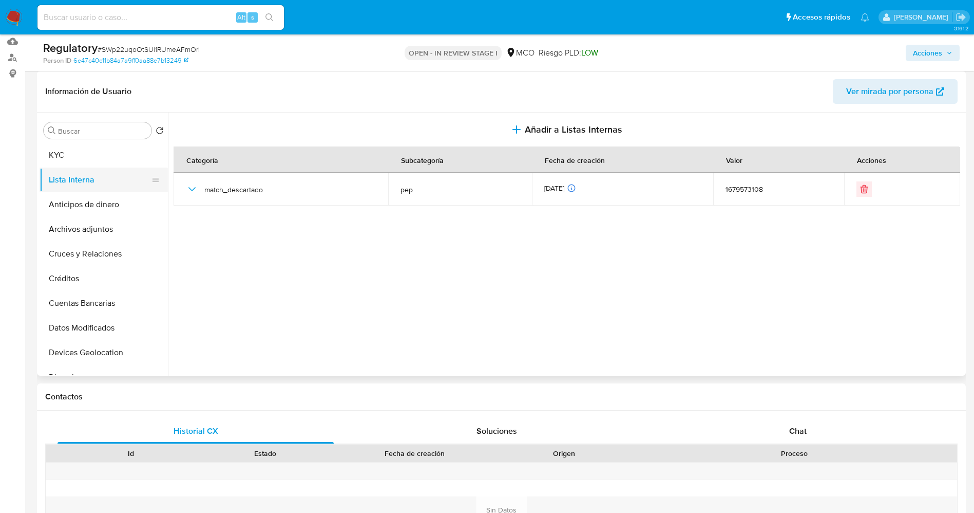
click at [78, 171] on button "Lista Interna" at bounding box center [100, 179] width 120 height 25
click at [78, 229] on button "Archivos adjuntos" at bounding box center [100, 229] width 120 height 25
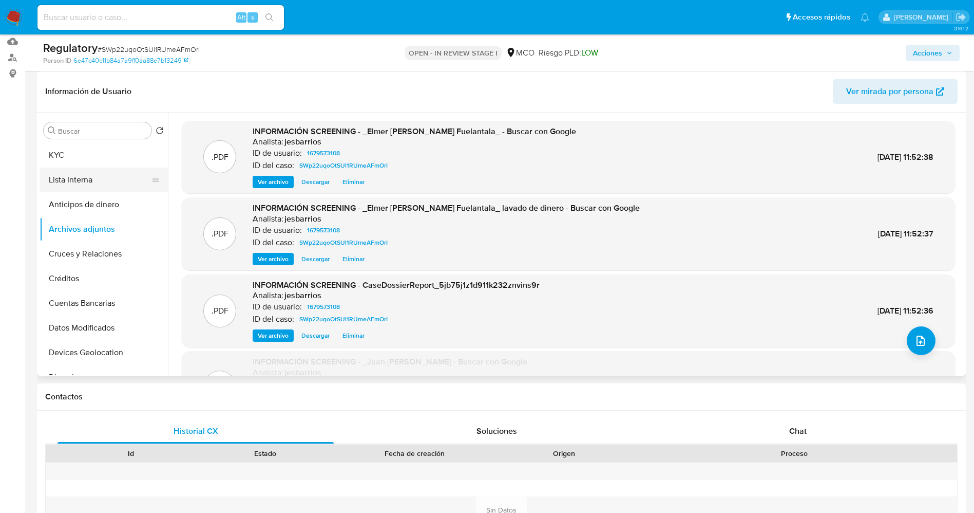
click at [70, 176] on button "Lista Interna" at bounding box center [100, 179] width 120 height 25
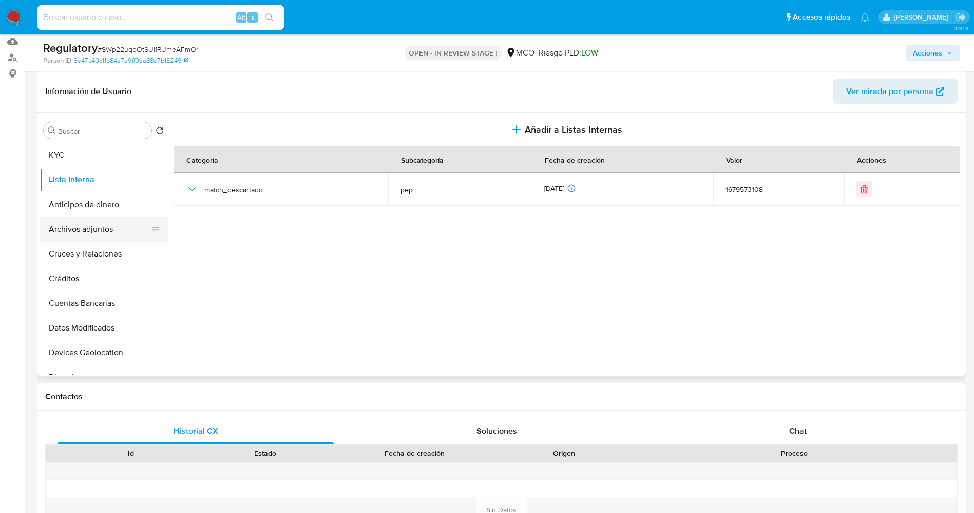
click at [70, 226] on button "Archivos adjuntos" at bounding box center [100, 229] width 120 height 25
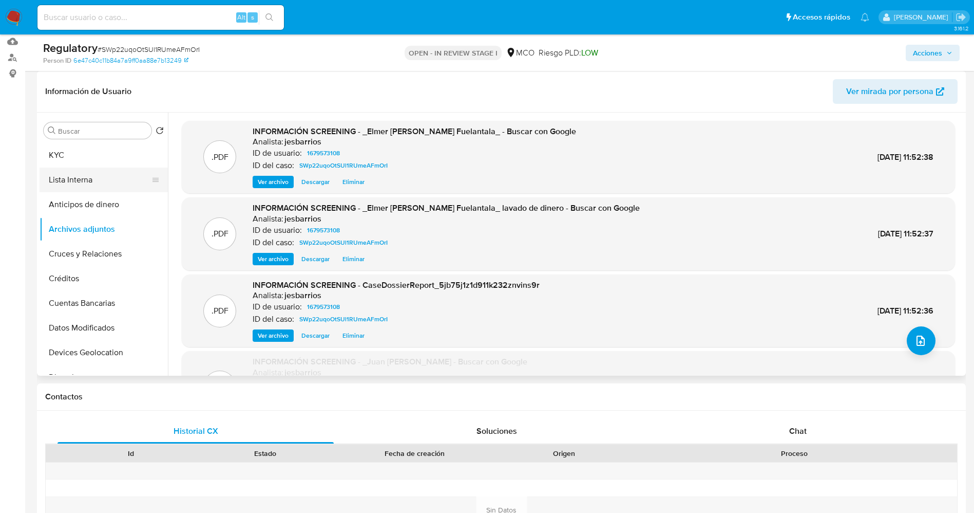
click at [69, 180] on button "Lista Interna" at bounding box center [100, 179] width 120 height 25
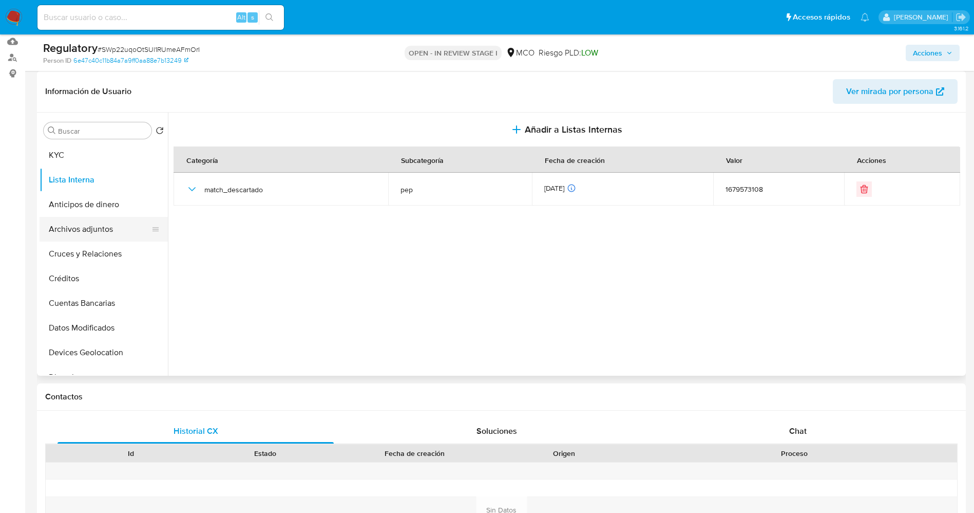
click at [66, 239] on button "Archivos adjuntos" at bounding box center [100, 229] width 120 height 25
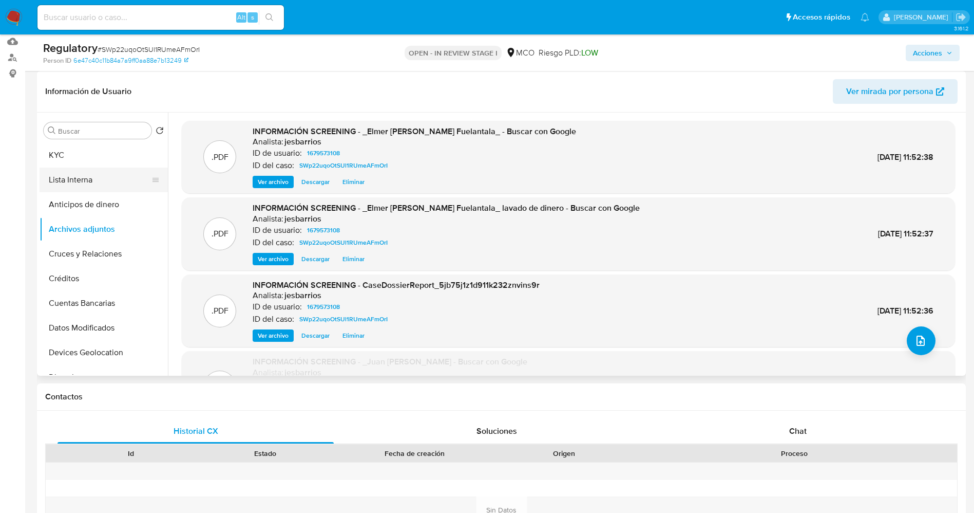
click at [78, 186] on button "Lista Interna" at bounding box center [100, 179] width 120 height 25
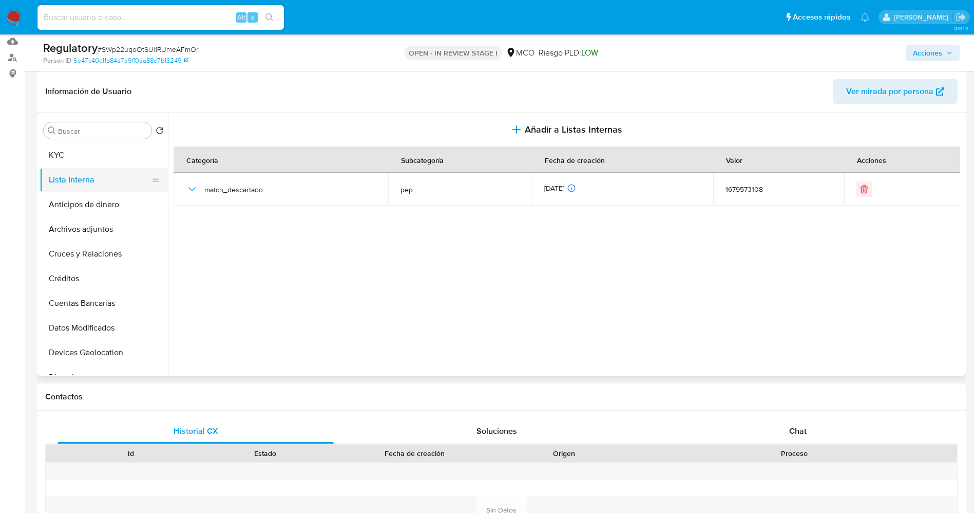
click at [78, 186] on button "Lista Interna" at bounding box center [100, 179] width 120 height 25
click at [81, 227] on button "Archivos adjuntos" at bounding box center [100, 229] width 120 height 25
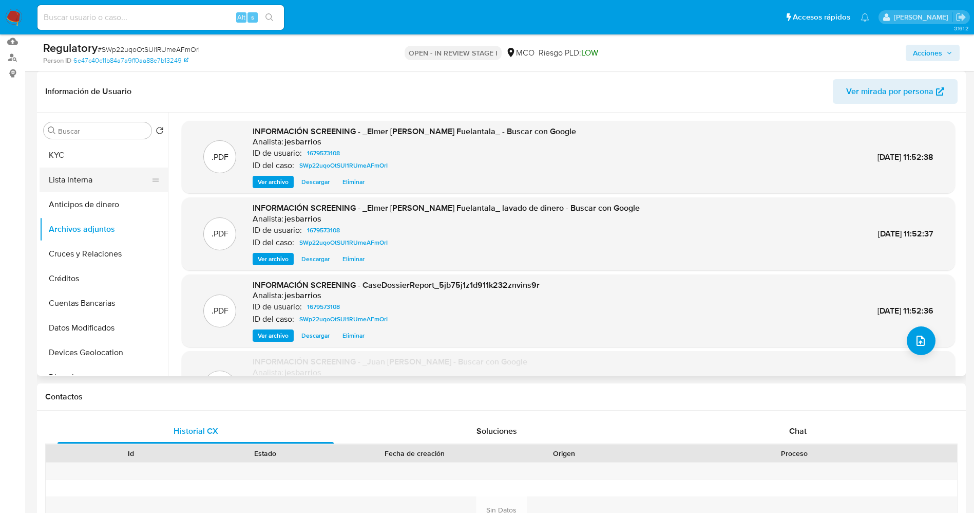
click at [89, 187] on button "Lista Interna" at bounding box center [100, 179] width 120 height 25
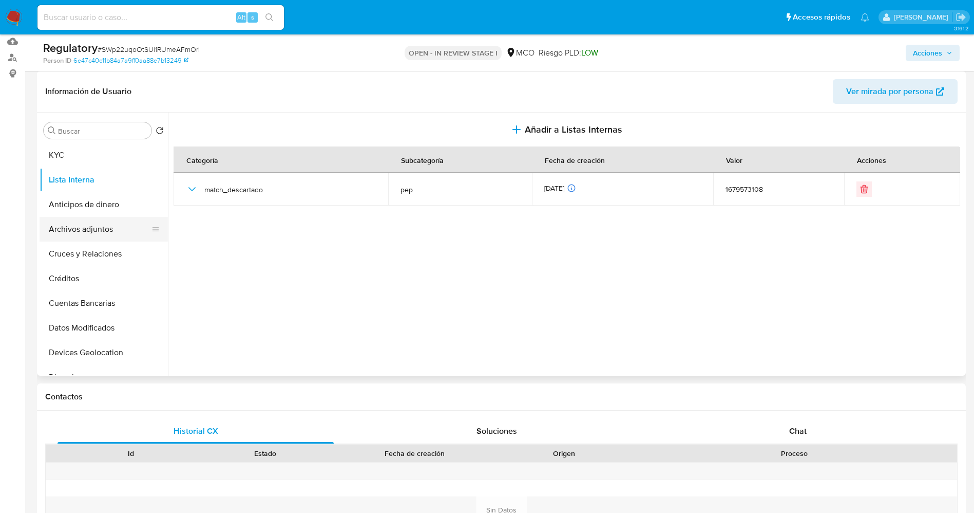
click at [93, 219] on button "Archivos adjuntos" at bounding box center [100, 229] width 120 height 25
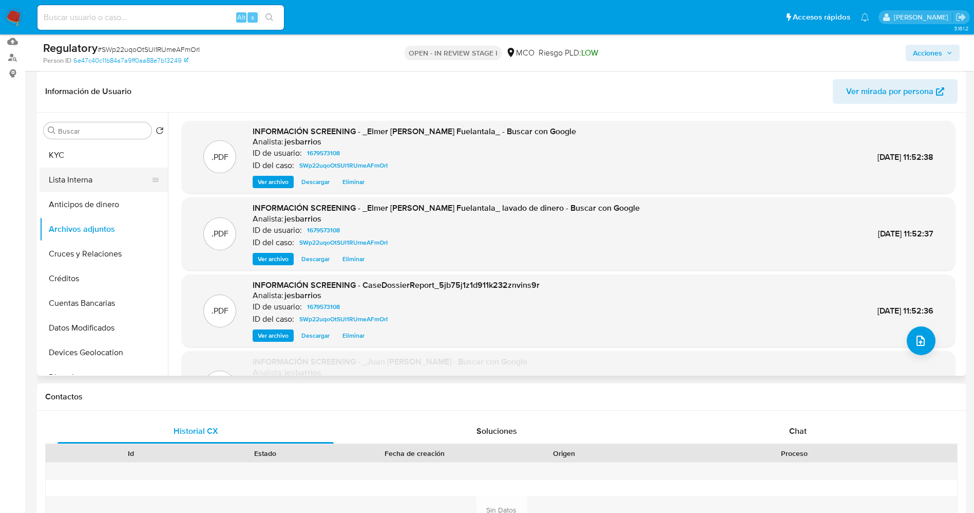
click at [66, 178] on button "Lista Interna" at bounding box center [100, 179] width 120 height 25
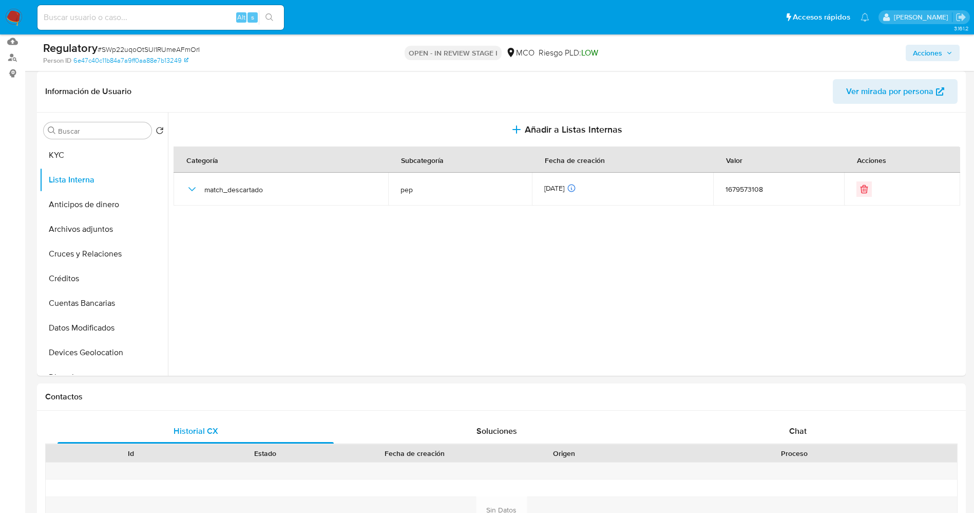
click at [921, 49] on span "Acciones" at bounding box center [927, 53] width 29 height 16
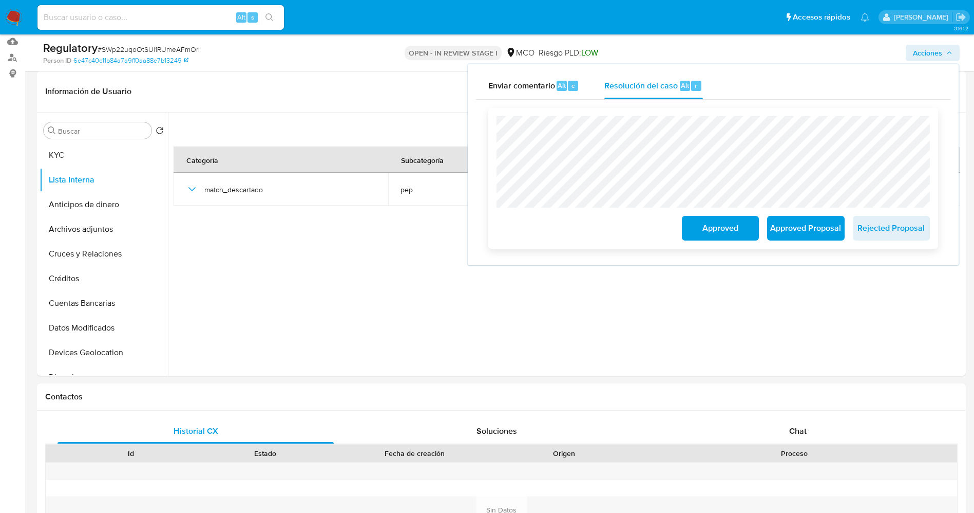
click at [733, 227] on span "Approved" at bounding box center [720, 228] width 50 height 23
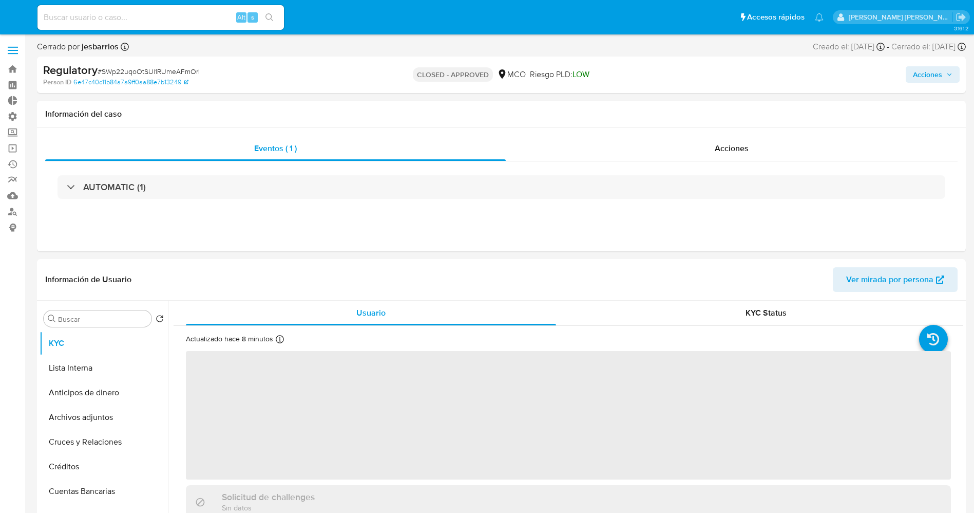
select select "10"
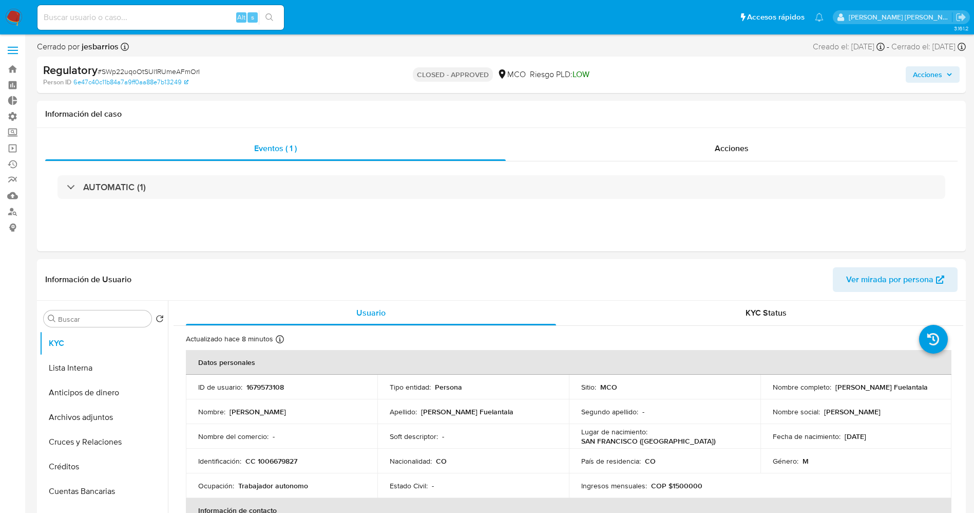
drag, startPoint x: 70, startPoint y: 366, endPoint x: 80, endPoint y: 31, distance: 334.4
click at [71, 366] on button "Lista Interna" at bounding box center [104, 367] width 128 height 25
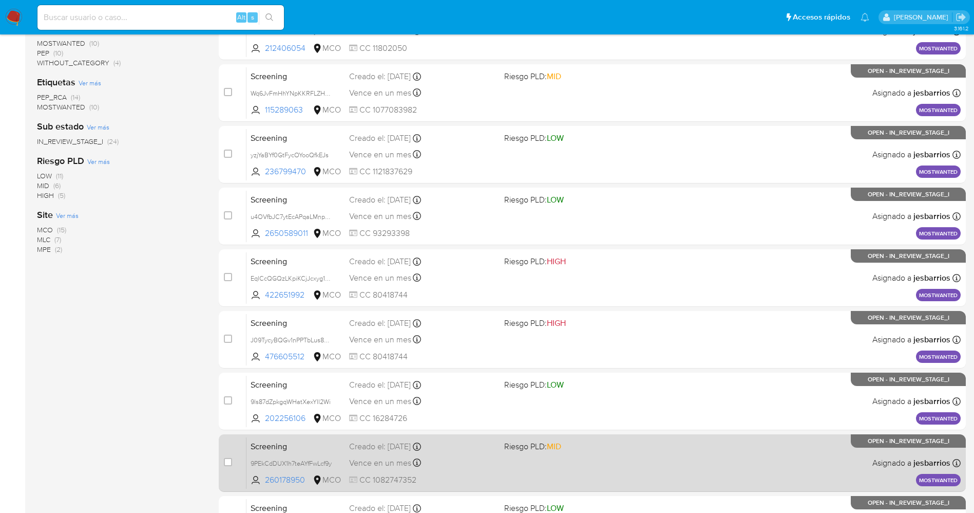
scroll to position [335, 0]
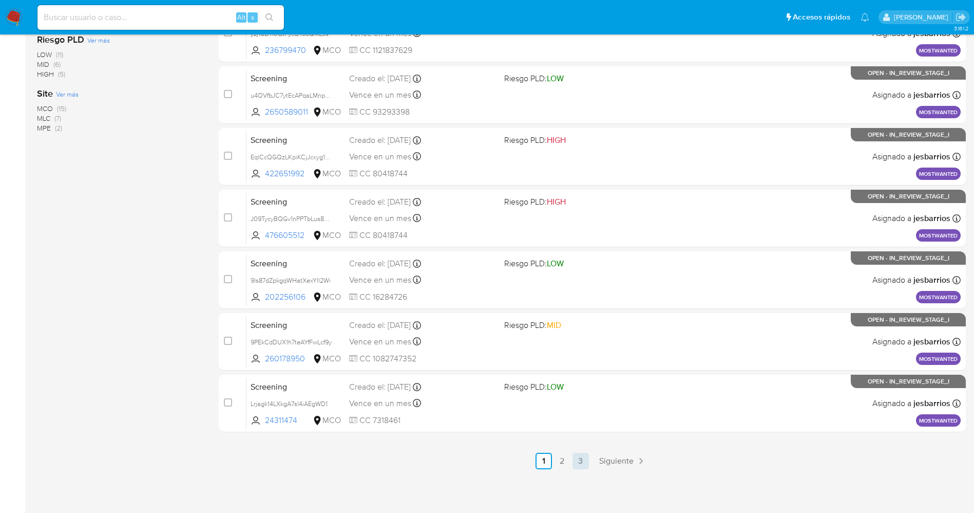
click at [579, 456] on link "3" at bounding box center [581, 460] width 16 height 16
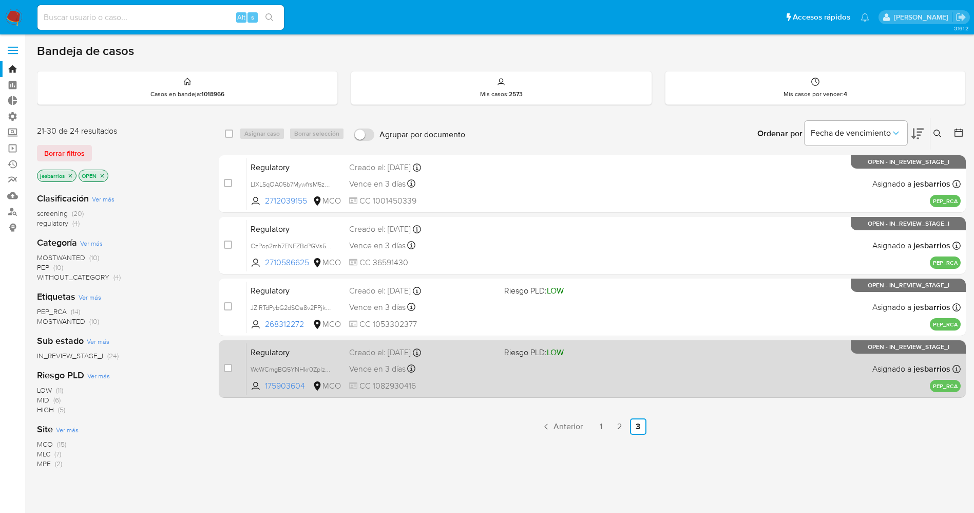
click at [498, 372] on div "Regulatory WcWCmgBQ5YNHkr0ZplzpFBak 175903604 MCO Riesgo PLD: LOW Creado el: [D…" at bounding box center [604, 369] width 714 height 52
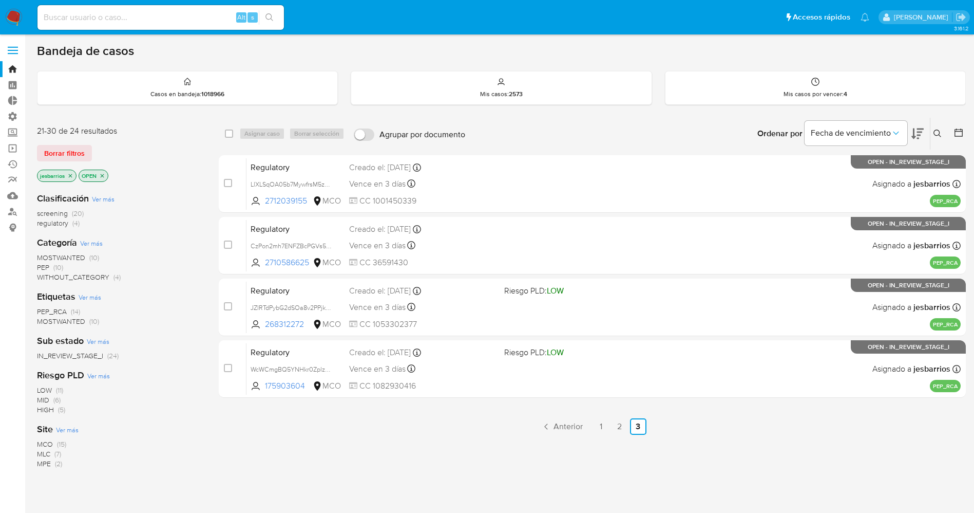
click at [11, 20] on img at bounding box center [13, 17] width 17 height 17
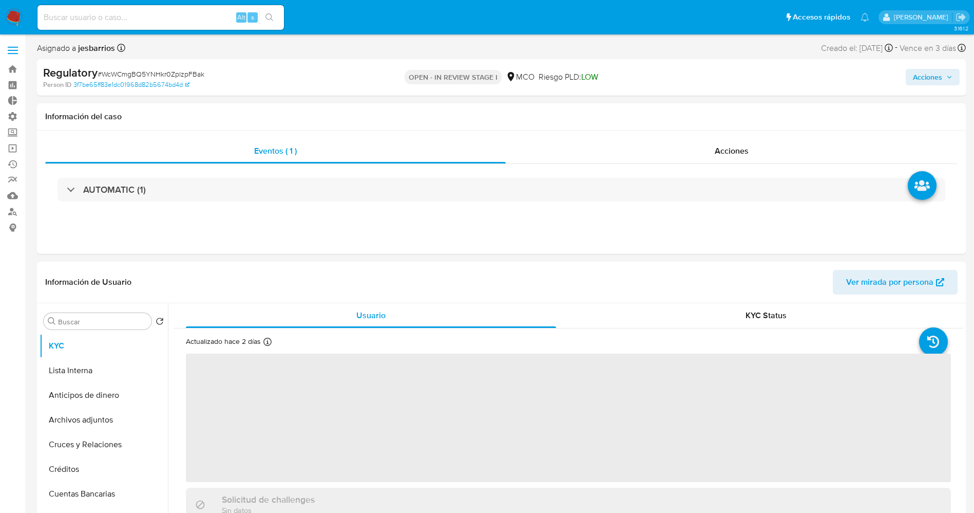
select select "10"
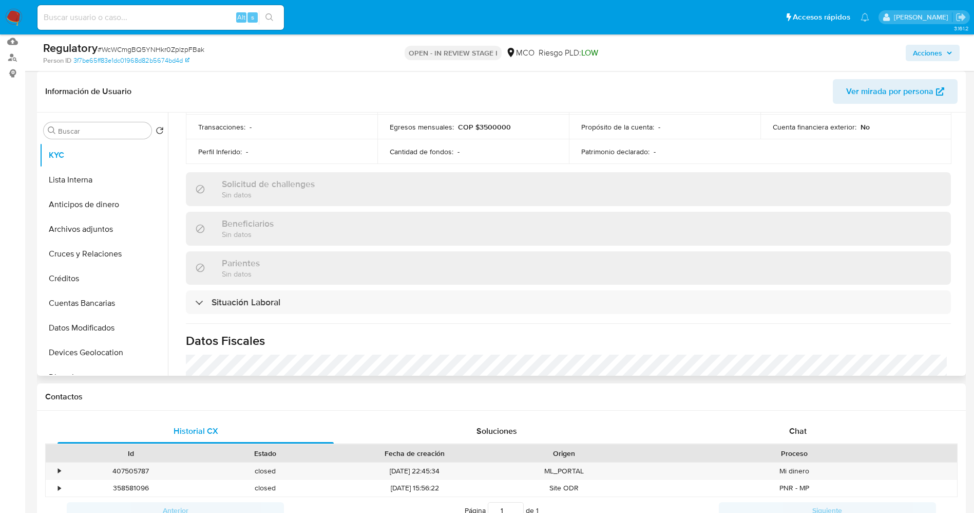
scroll to position [385, 0]
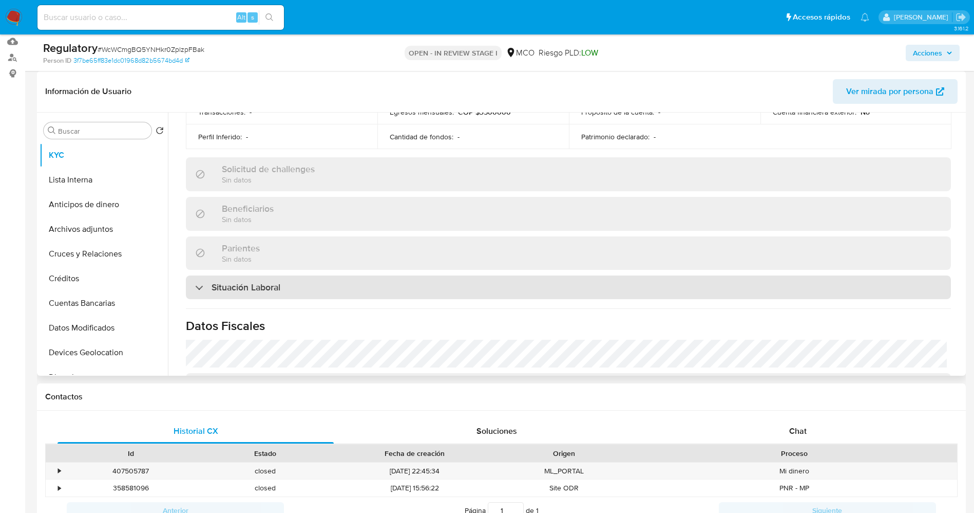
click at [238, 286] on h3 "Situación Laboral" at bounding box center [246, 286] width 69 height 11
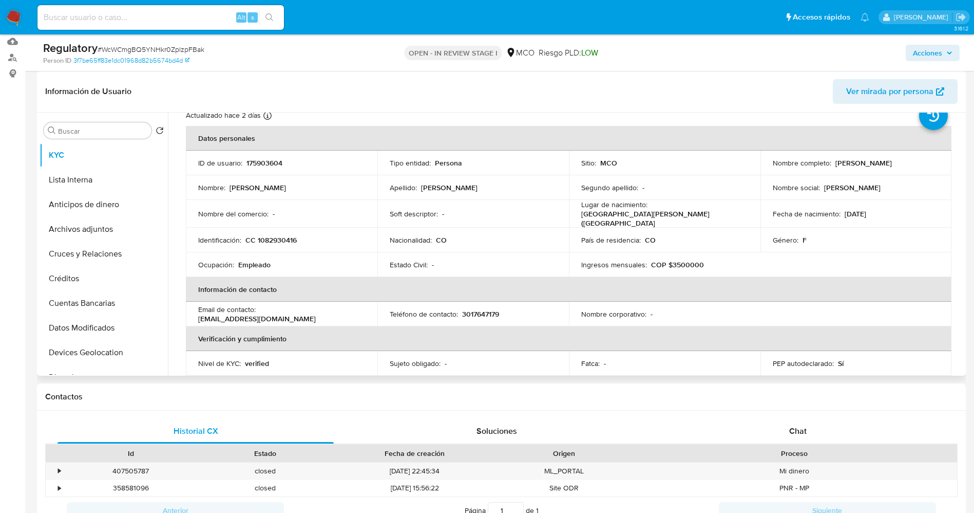
scroll to position [0, 0]
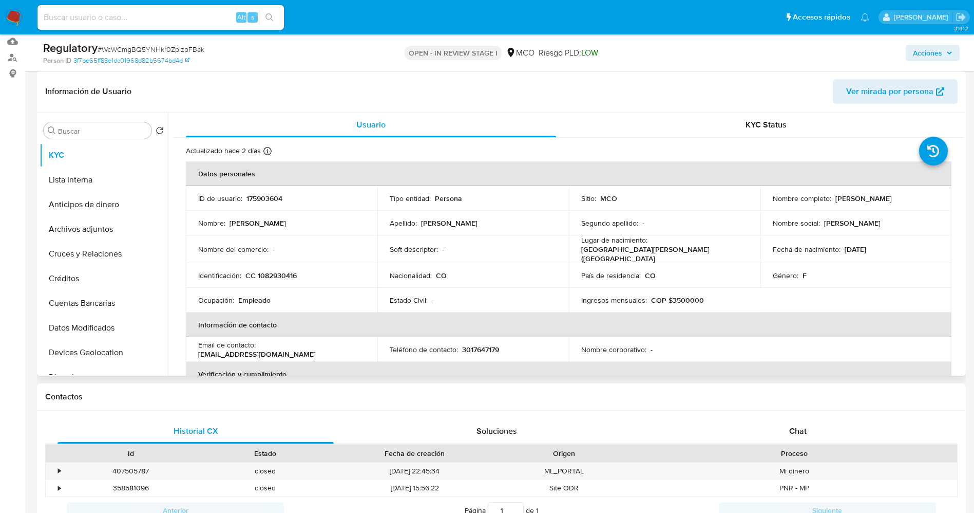
click at [830, 198] on div "Nombre completo : Leidy Yadira Bautista Ramirez" at bounding box center [856, 198] width 167 height 9
drag, startPoint x: 828, startPoint y: 200, endPoint x: 936, endPoint y: 195, distance: 108.5
click at [936, 195] on td "Nombre completo : Leidy Yadira Bautista Ramirez" at bounding box center [857, 198] width 192 height 25
copy div "Leidy Yadira Bautista Ramirez"
click at [453, 271] on div "Nacionalidad : CO" at bounding box center [473, 275] width 167 height 9
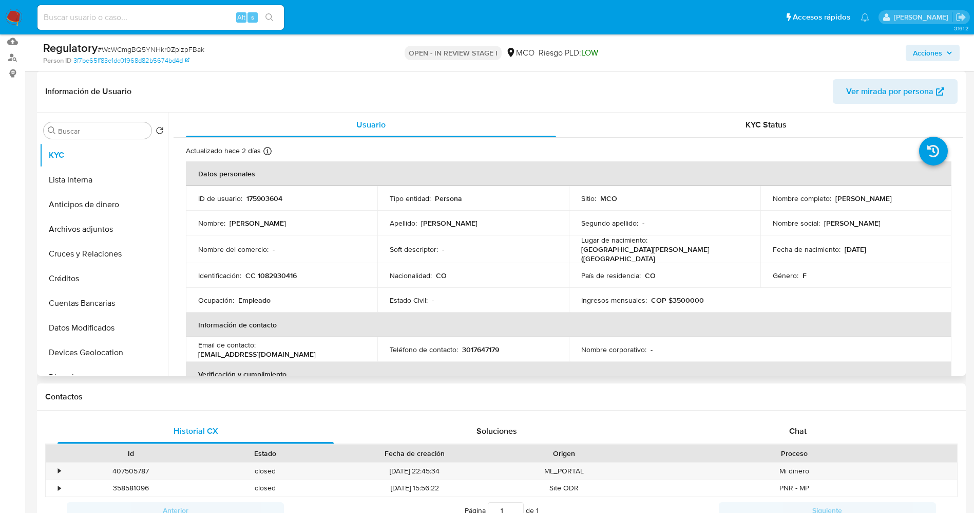
drag, startPoint x: 832, startPoint y: 200, endPoint x: 932, endPoint y: 196, distance: 99.2
click at [932, 196] on div "Nombre completo : Leidy Yadira Bautista Ramirez" at bounding box center [856, 198] width 167 height 9
copy p "Leidy Yadira Bautista Ramirez"
drag, startPoint x: 258, startPoint y: 270, endPoint x: 301, endPoint y: 270, distance: 43.7
click at [301, 271] on div "Identificación : CC 1082930416" at bounding box center [281, 275] width 167 height 9
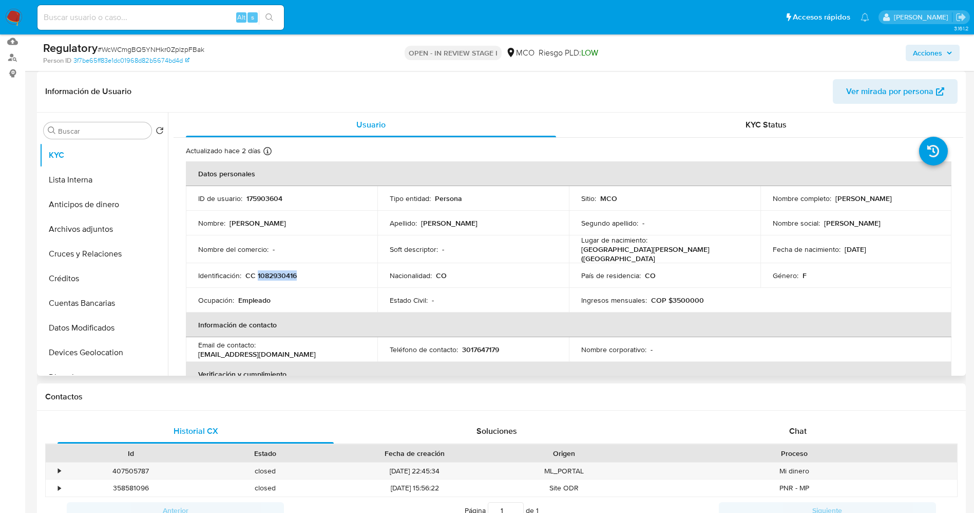
copy p "1082930416"
click at [71, 180] on button "Lista Interna" at bounding box center [100, 179] width 120 height 25
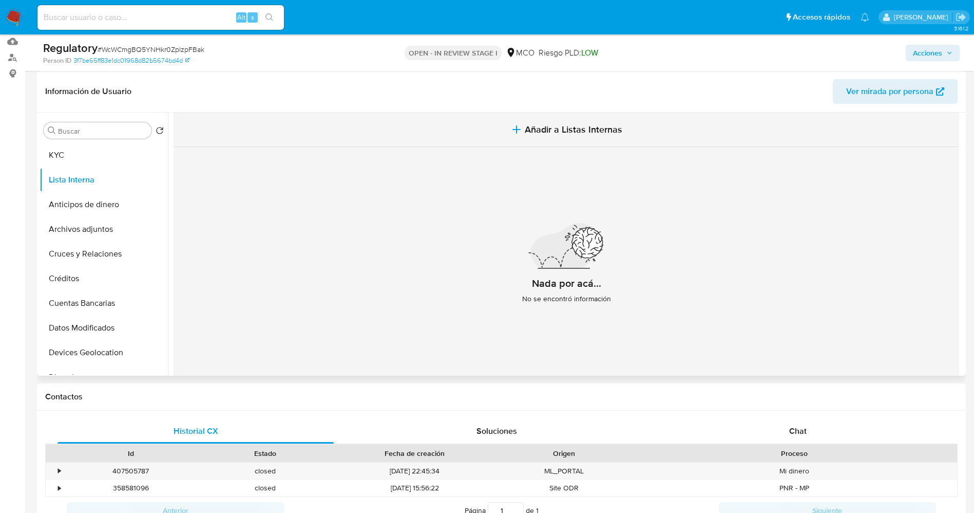
click at [592, 129] on span "Añadir a Listas Internas" at bounding box center [574, 129] width 98 height 11
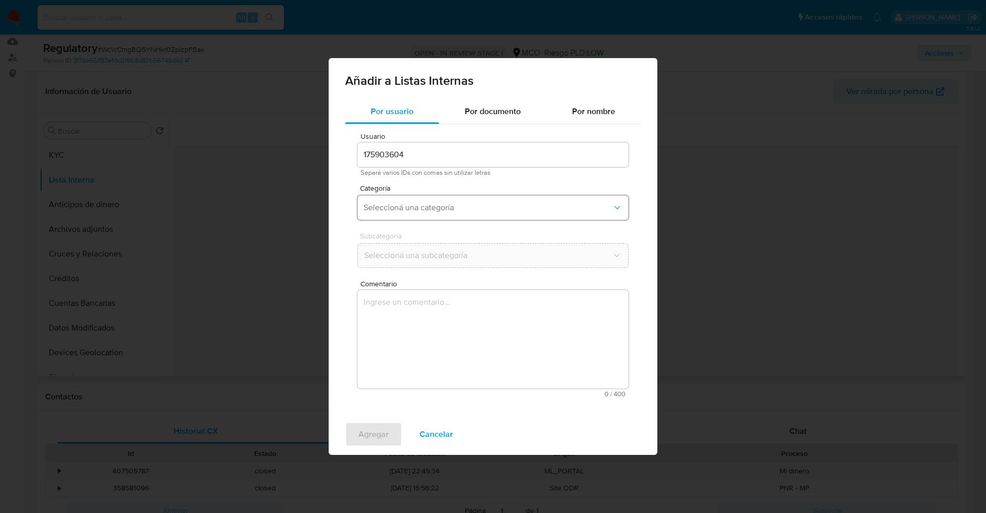
click at [504, 211] on span "Seleccioná una categoría" at bounding box center [488, 207] width 249 height 10
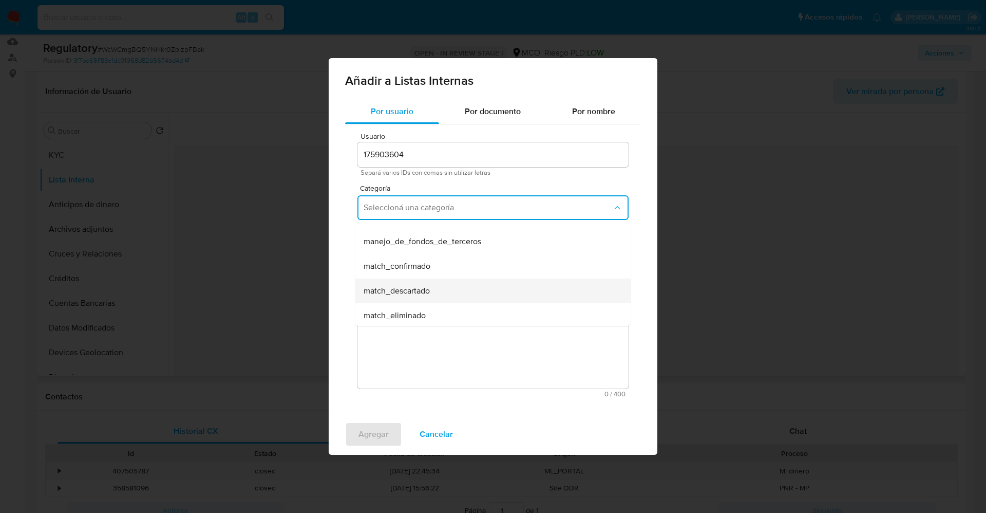
scroll to position [77, 0]
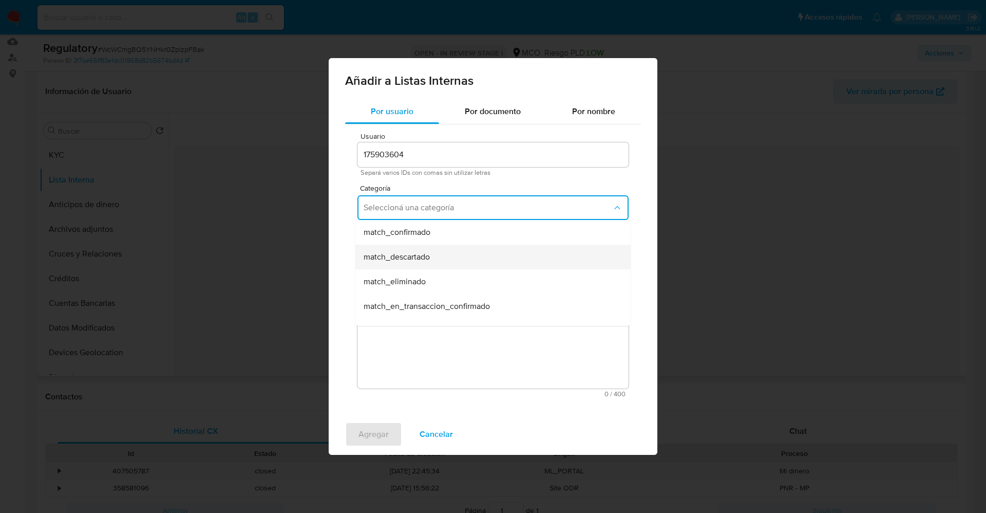
click at [438, 261] on div "match_descartado" at bounding box center [490, 256] width 253 height 25
click at [437, 261] on button "Seleccioná una subcategoría" at bounding box center [492, 255] width 271 height 25
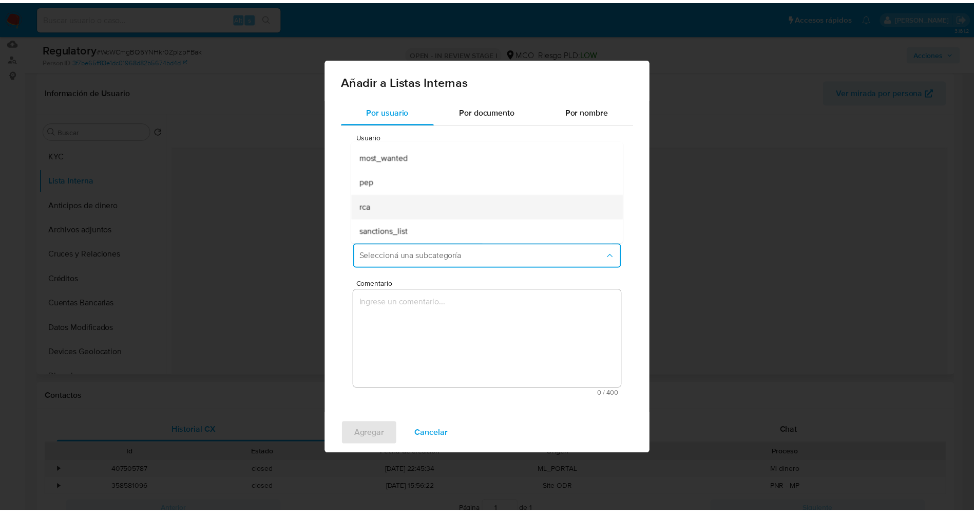
scroll to position [70, 0]
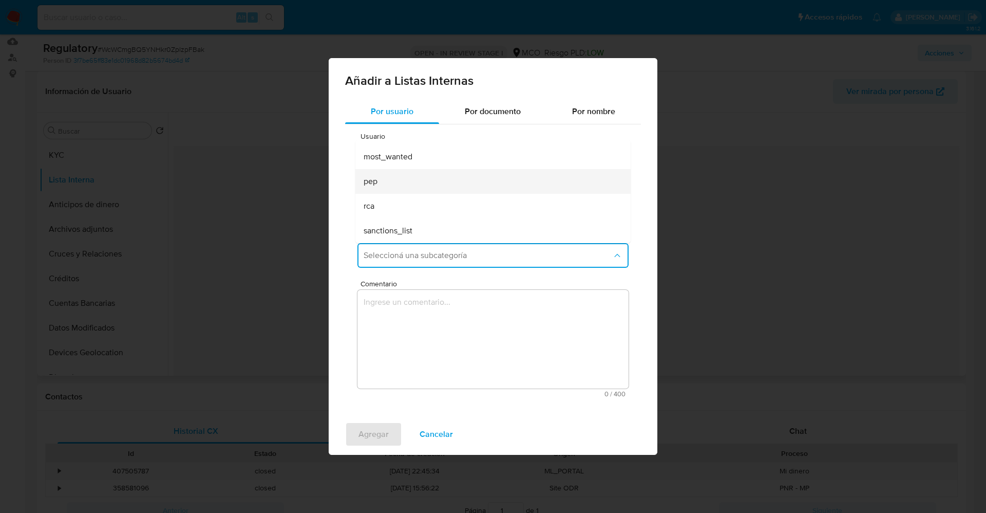
click at [432, 183] on div "pep" at bounding box center [490, 181] width 253 height 25
click at [450, 339] on textarea "Comentario" at bounding box center [492, 339] width 271 height 99
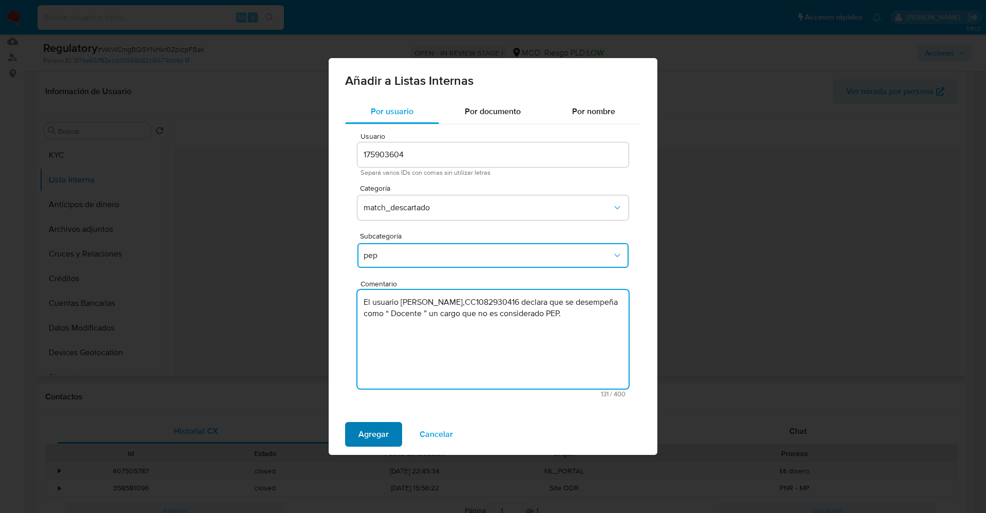
type textarea "El usuario Leidy Yadira Bautista Ramirez,CC1082930416 declara que se desempeña …"
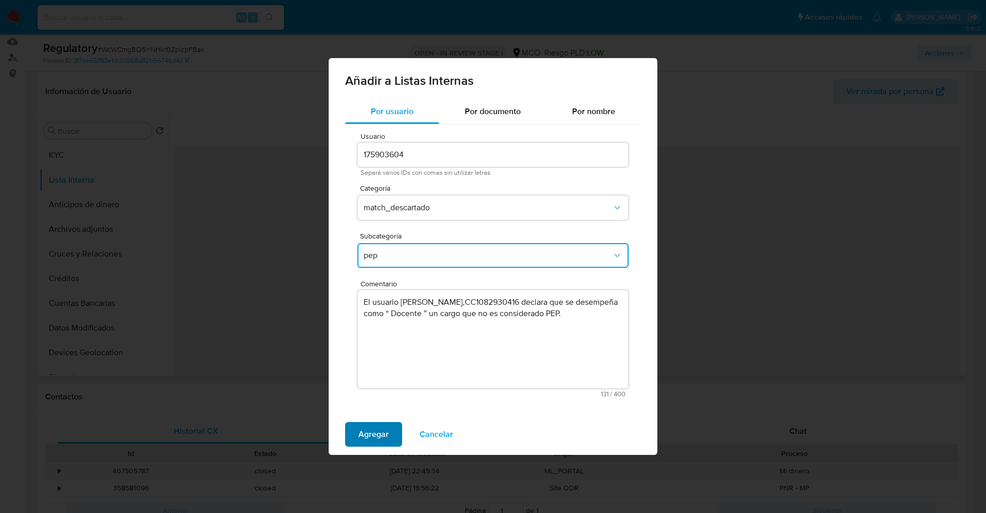
click at [361, 435] on span "Agregar" at bounding box center [373, 434] width 30 height 23
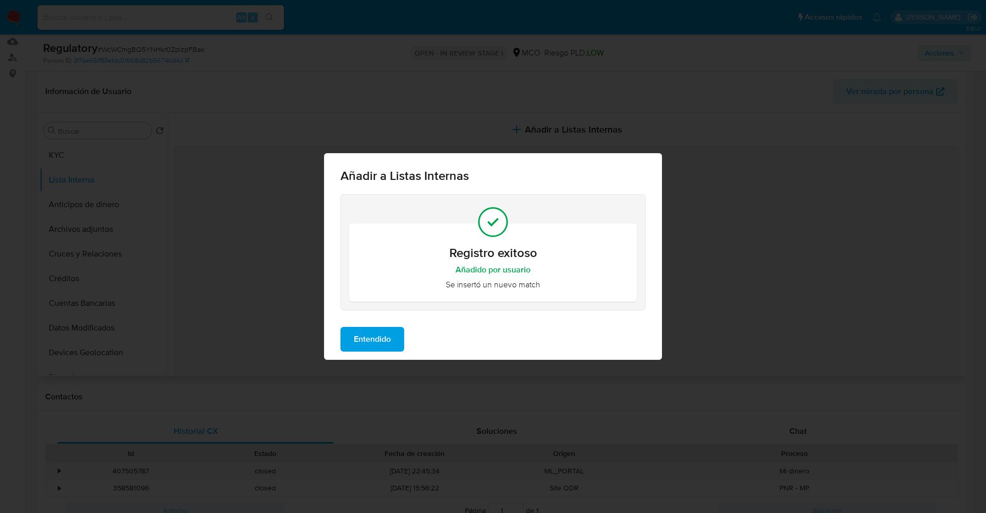
click at [370, 331] on span "Entendido" at bounding box center [372, 339] width 37 height 23
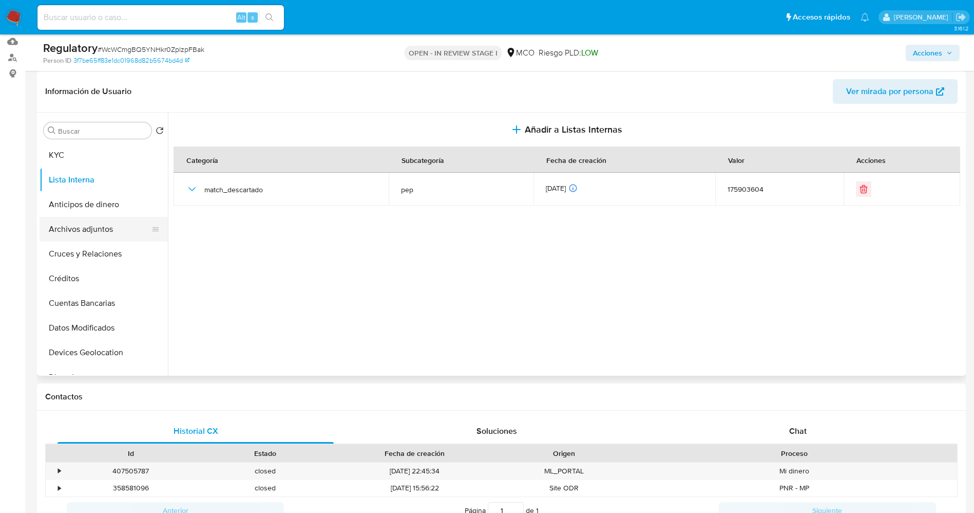
click at [77, 225] on button "Archivos adjuntos" at bounding box center [100, 229] width 120 height 25
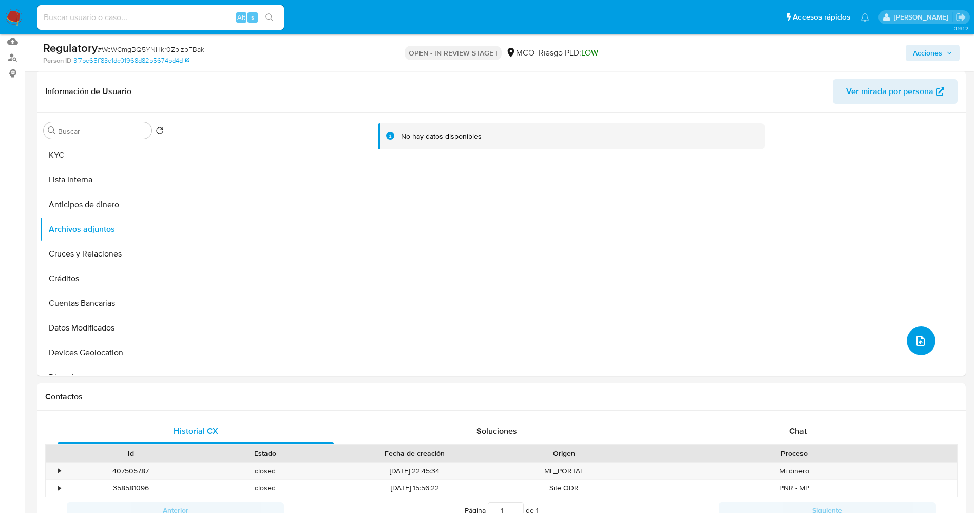
click at [920, 334] on span "upload-file" at bounding box center [921, 340] width 12 height 12
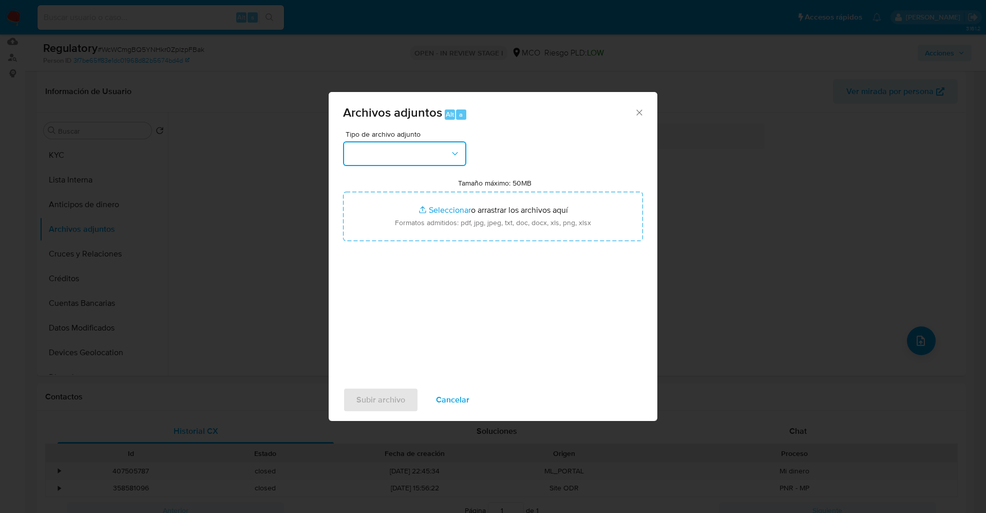
click at [439, 159] on button "button" at bounding box center [404, 153] width 123 height 25
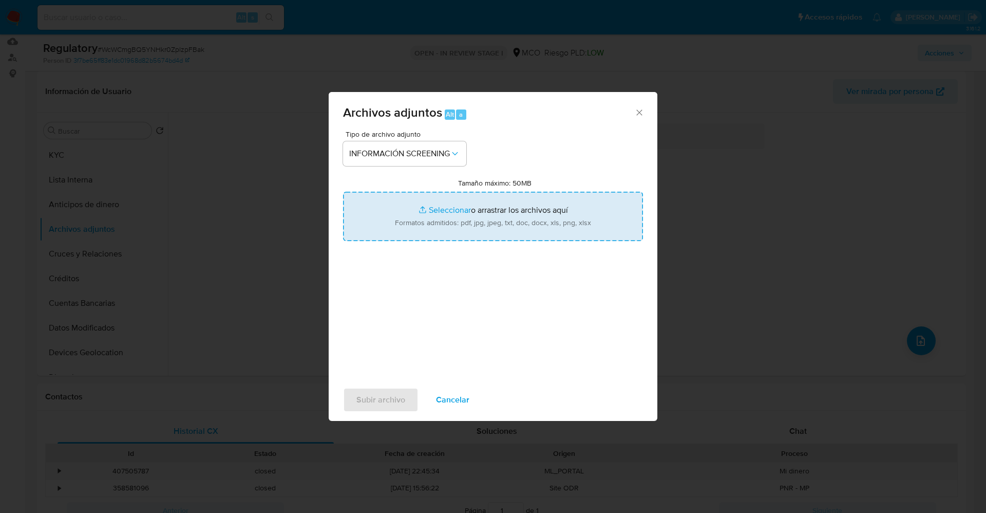
type input "C:\fakepath\_Leidy Yadira Bautista Ramirez_ lavado de dinero - Buscar con Googl…"
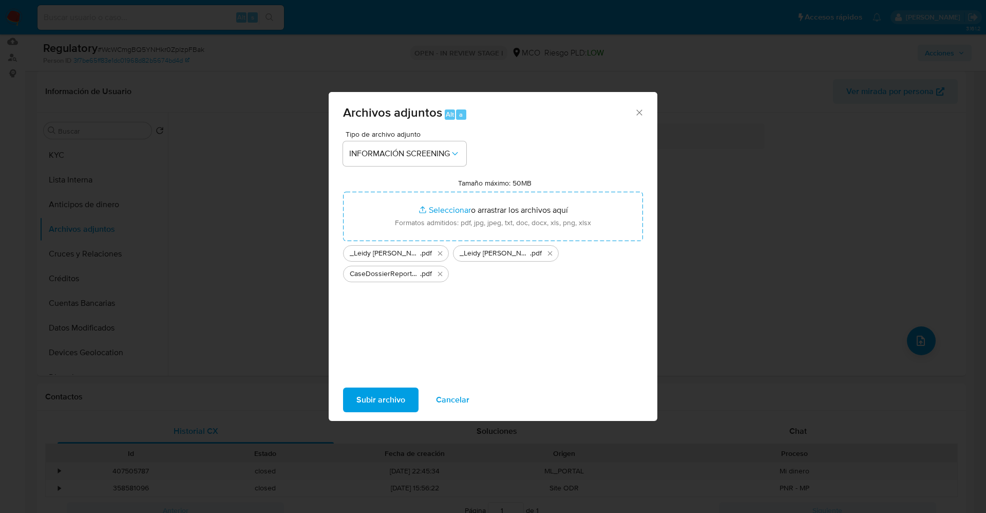
click at [388, 404] on span "Subir archivo" at bounding box center [380, 399] width 49 height 23
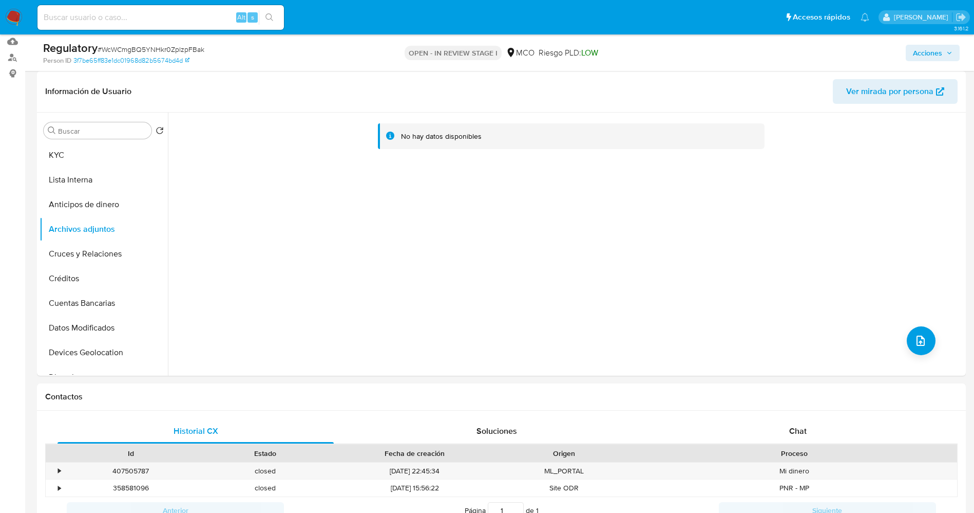
drag, startPoint x: 101, startPoint y: 363, endPoint x: 105, endPoint y: 377, distance: 15.0
click at [83, 184] on button "Lista Interna" at bounding box center [100, 179] width 120 height 25
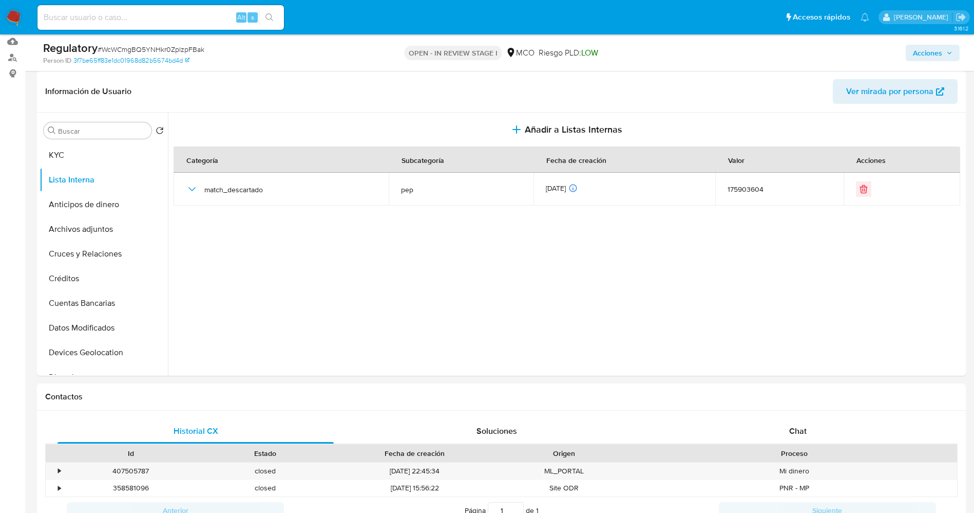
drag, startPoint x: 70, startPoint y: 231, endPoint x: 57, endPoint y: 548, distance: 318.1
click at [61, 223] on button "Archivos adjuntos" at bounding box center [100, 229] width 120 height 25
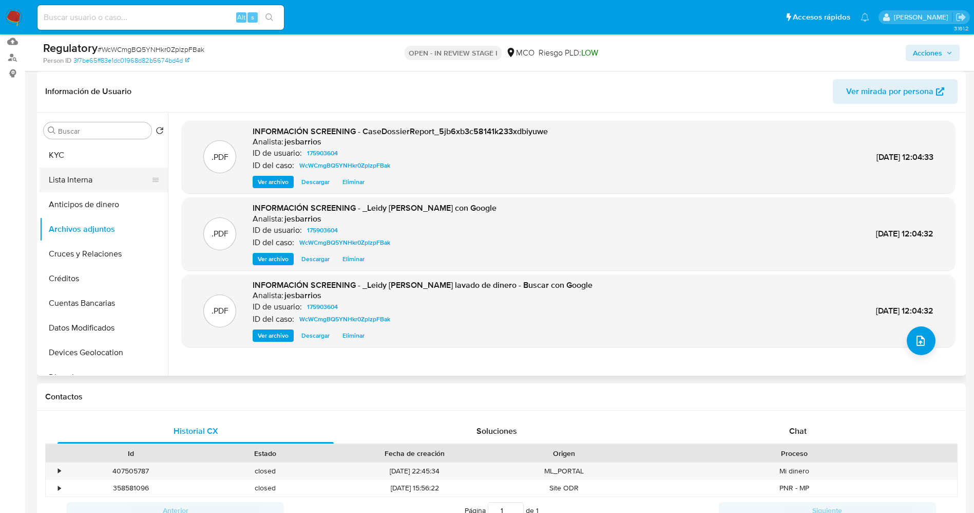
click at [73, 175] on button "Lista Interna" at bounding box center [100, 179] width 120 height 25
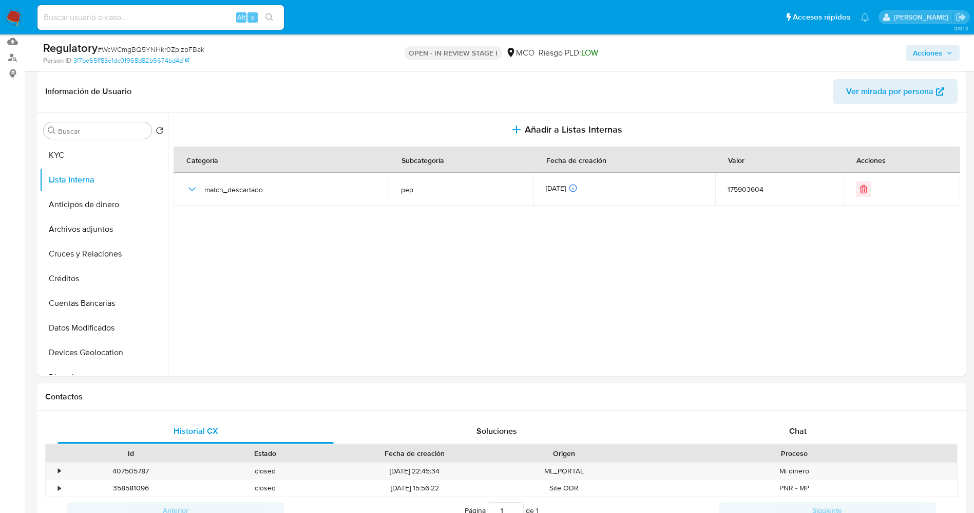
click at [924, 52] on span "Acciones" at bounding box center [927, 53] width 29 height 16
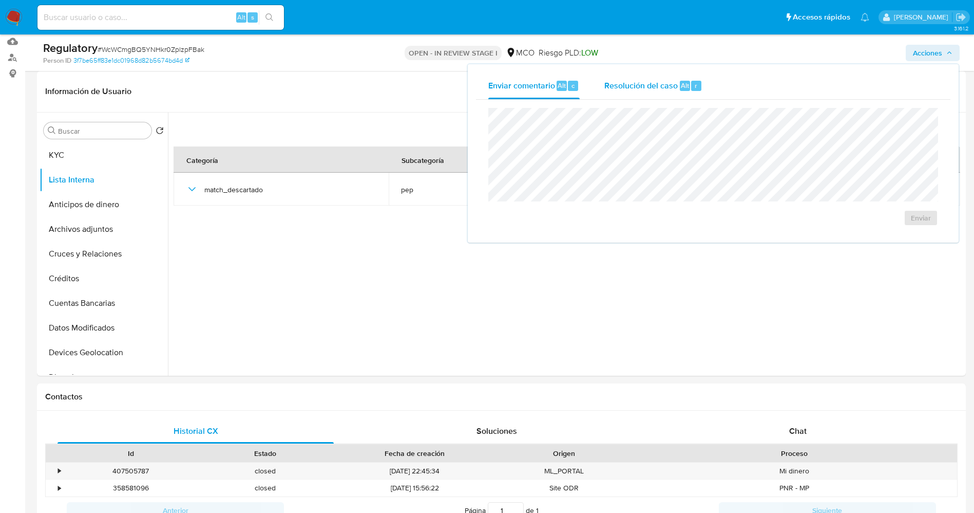
click at [649, 84] on span "Resolución del caso" at bounding box center [640, 85] width 73 height 12
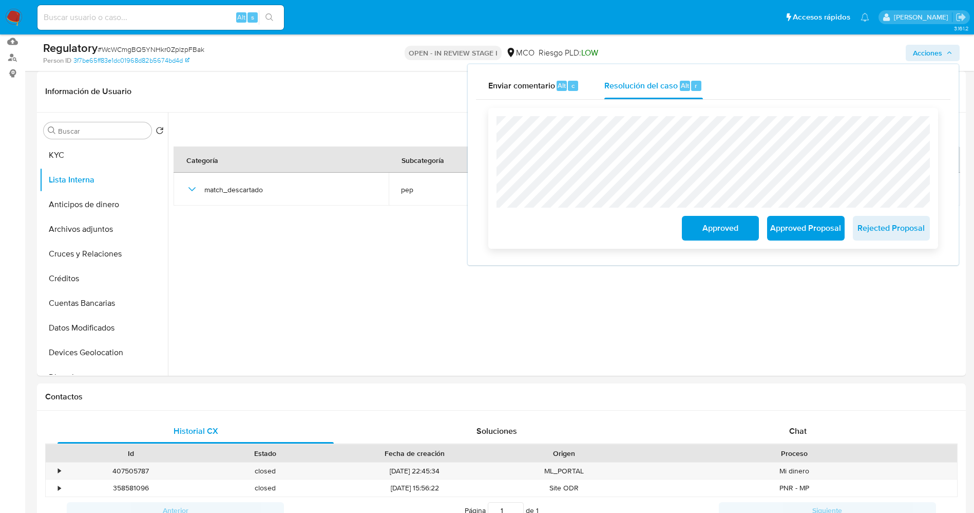
click at [716, 231] on span "Approved" at bounding box center [720, 228] width 50 height 23
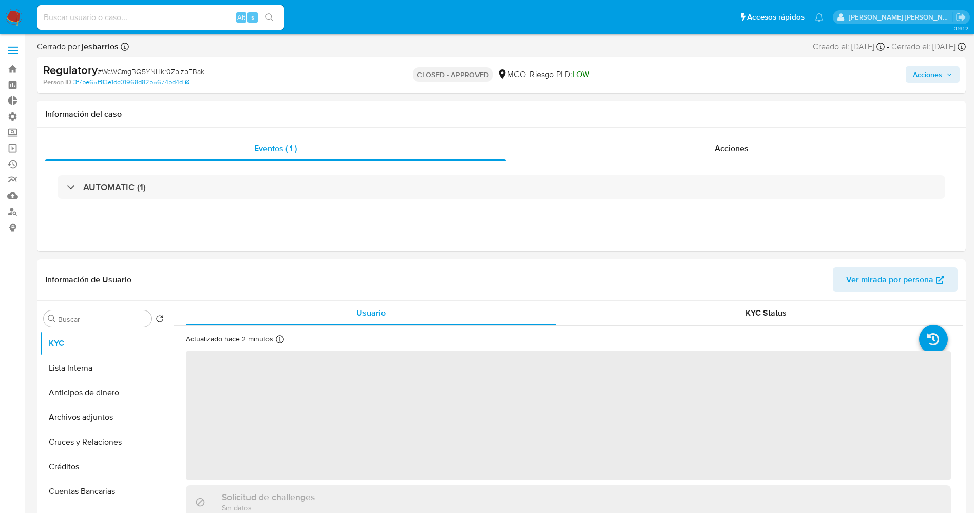
select select "10"
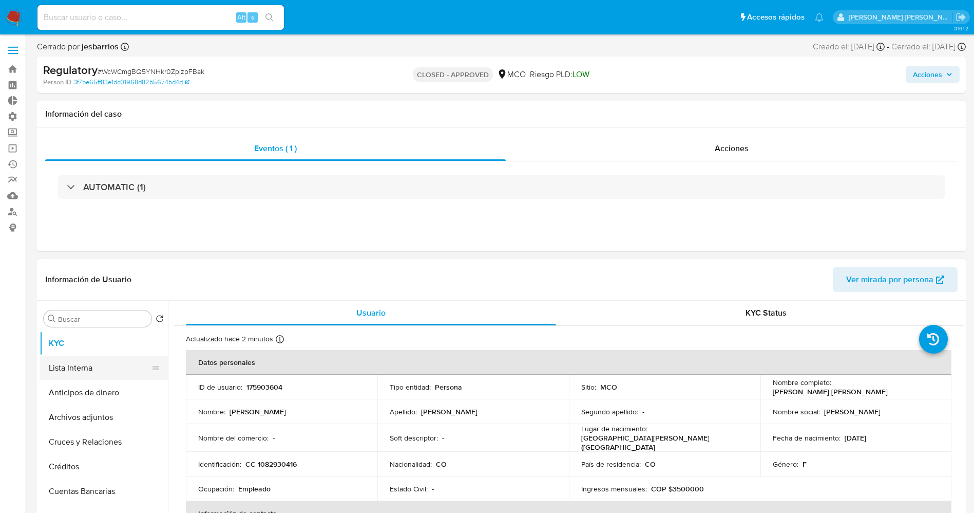
click at [62, 369] on button "Lista Interna" at bounding box center [100, 367] width 120 height 25
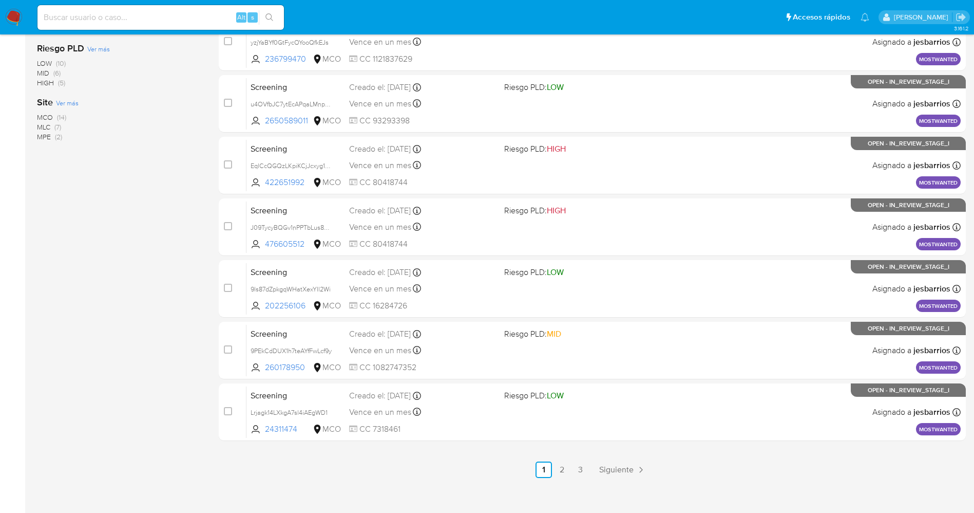
scroll to position [335, 0]
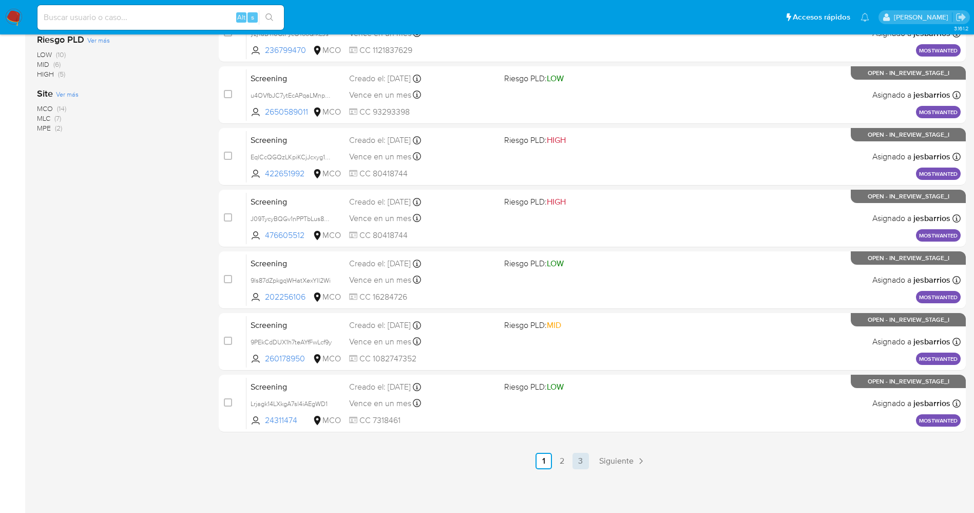
click at [578, 460] on link "3" at bounding box center [581, 460] width 16 height 16
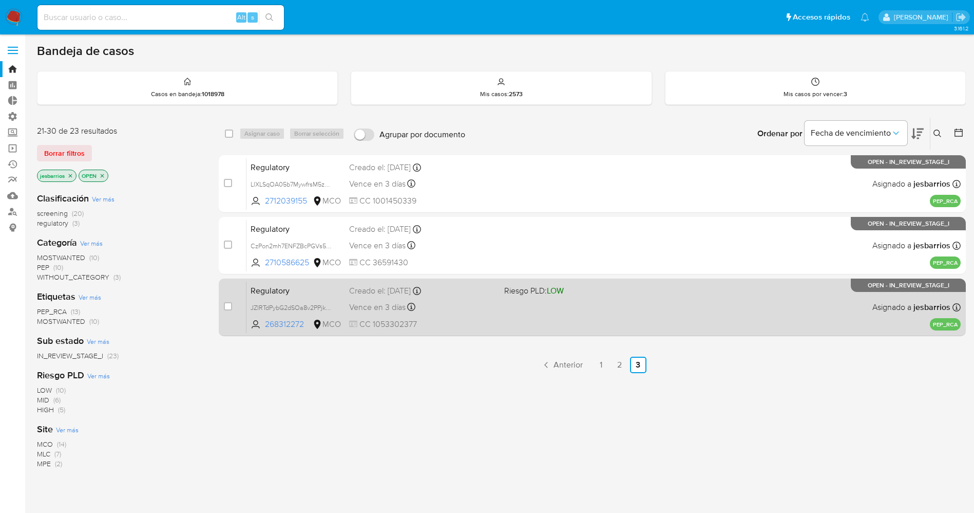
click at [497, 317] on div "Regulatory JZIRTdPybG2dSOa8v2PPjk0H 268312272 MCO Riesgo PLD: LOW Creado el: [D…" at bounding box center [604, 307] width 714 height 52
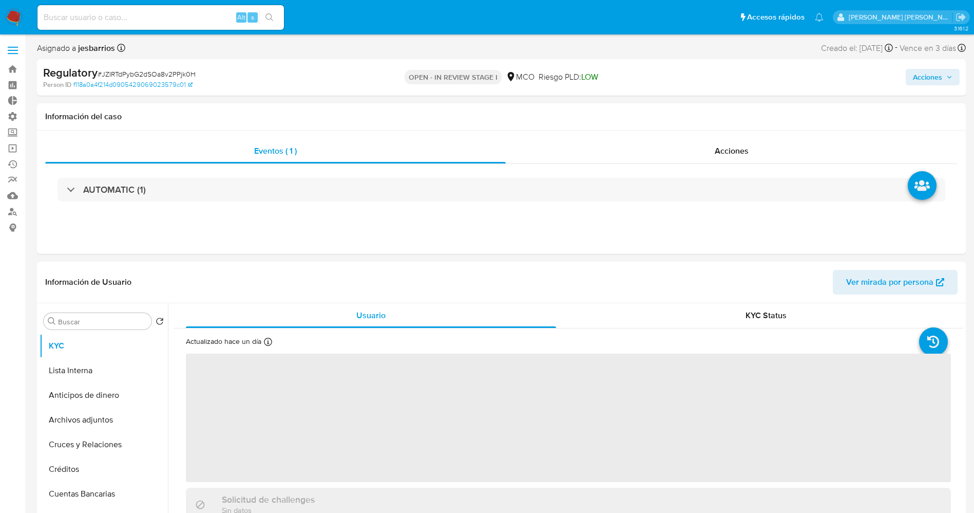
select select "10"
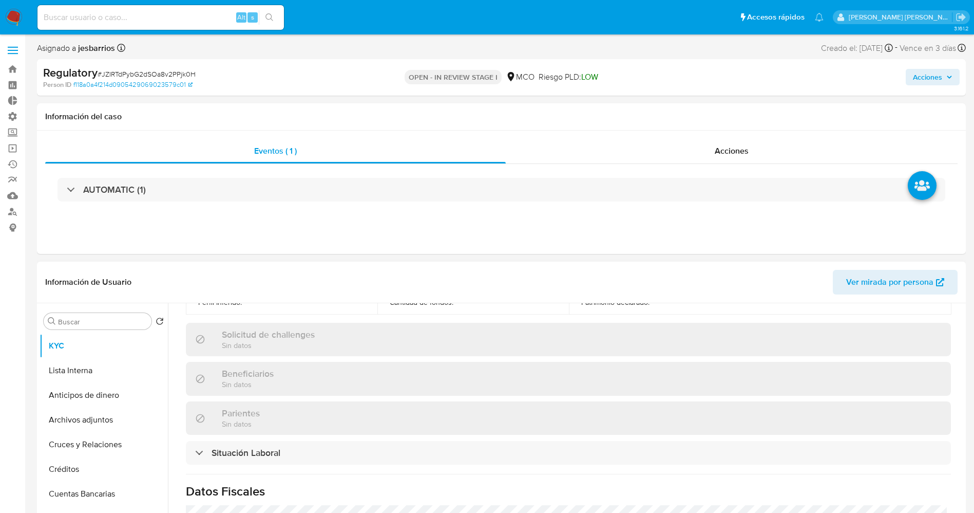
scroll to position [462, 0]
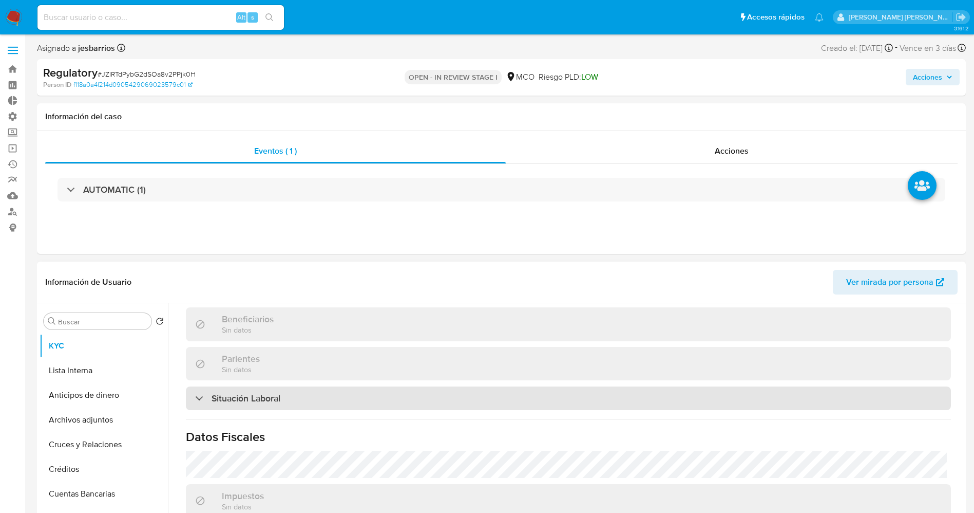
click at [380, 401] on div "Situación Laboral" at bounding box center [568, 398] width 765 height 24
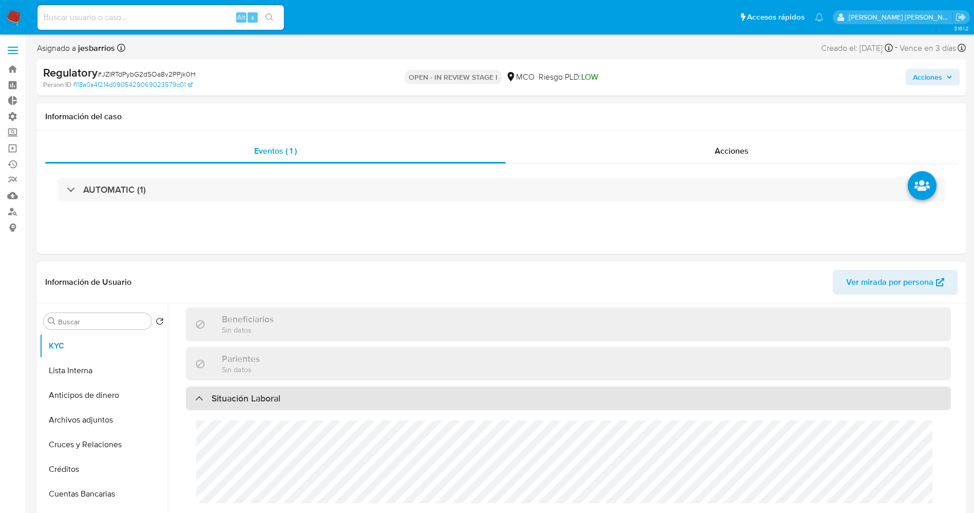
click at [380, 401] on div "Situación Laboral" at bounding box center [568, 398] width 765 height 24
